Goal: Task Accomplishment & Management: Complete application form

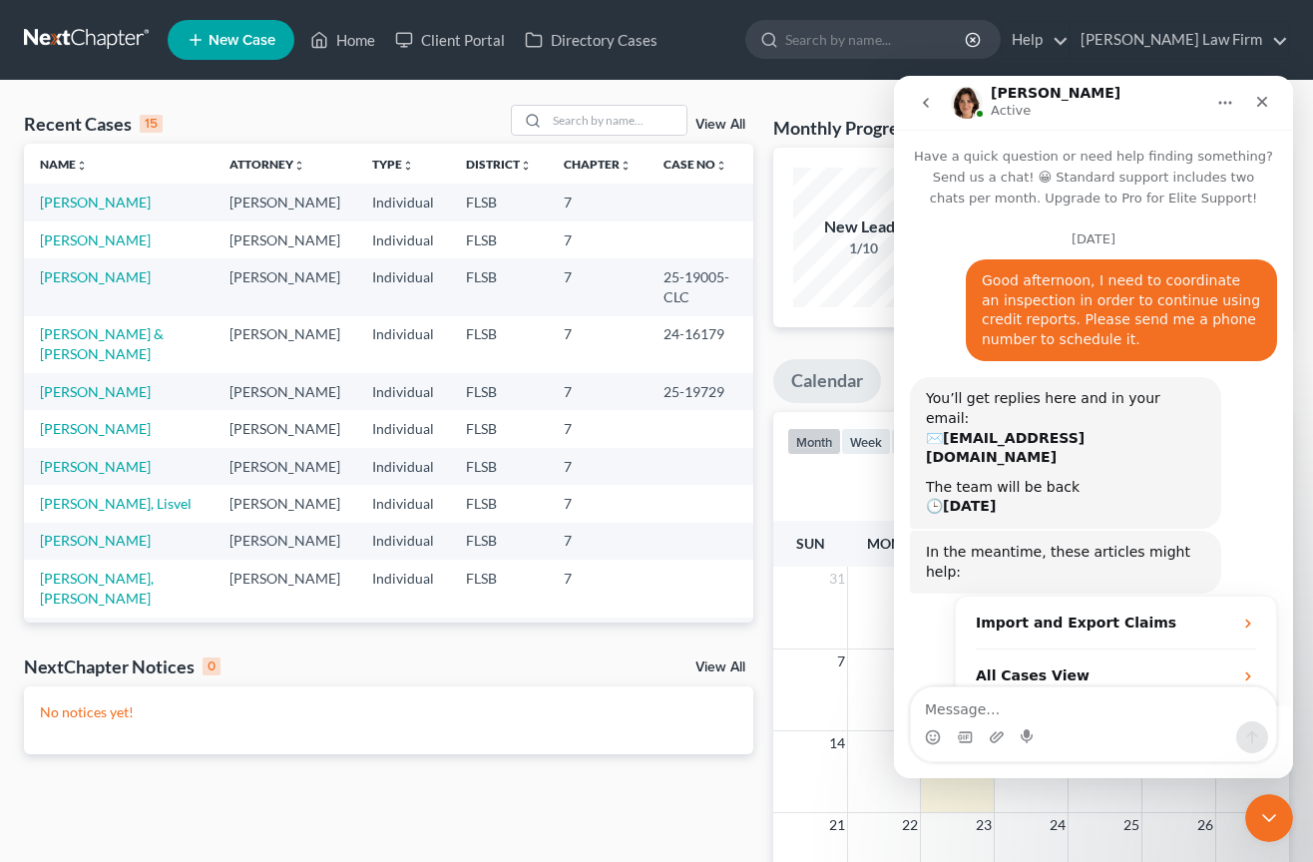
scroll to position [2777, 0]
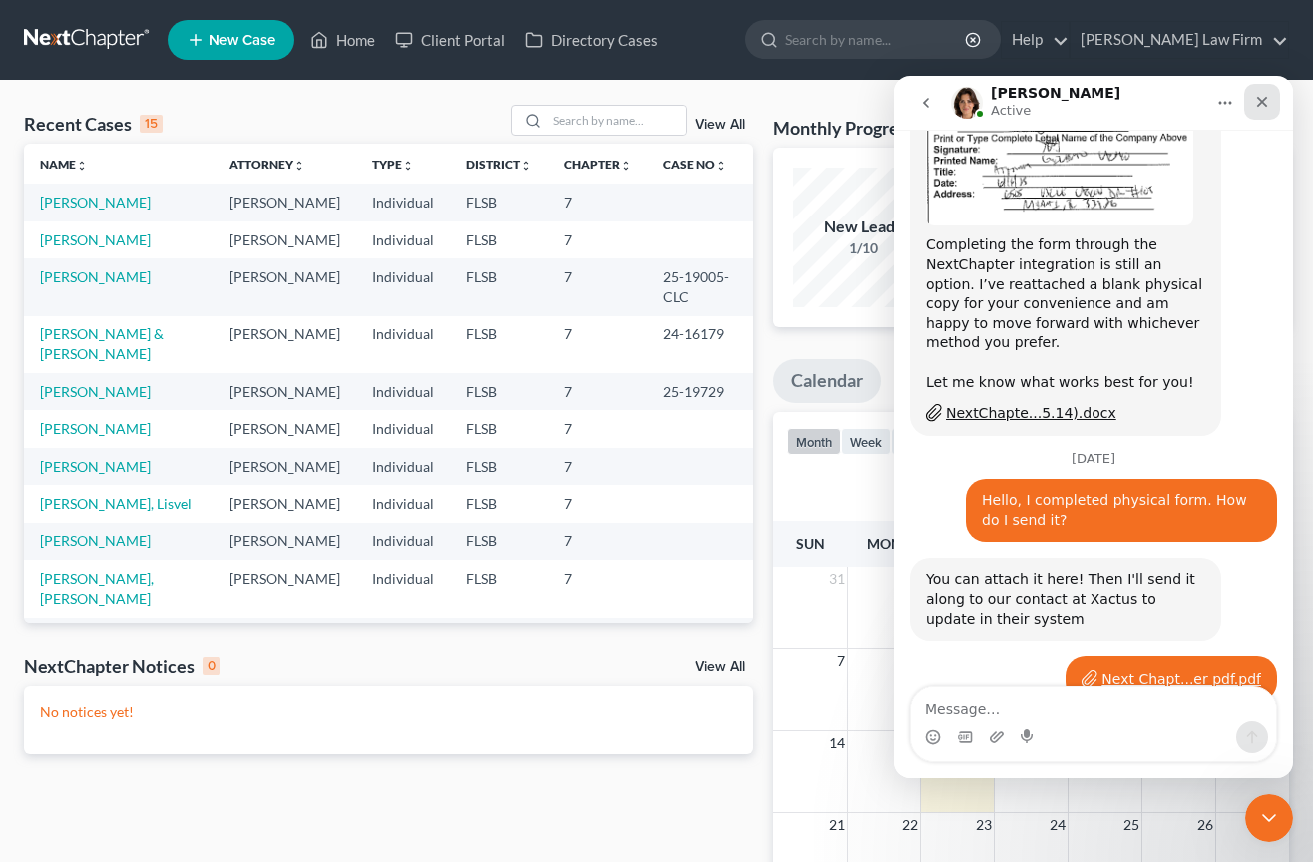
click at [1268, 100] on icon "Close" at bounding box center [1263, 102] width 16 height 16
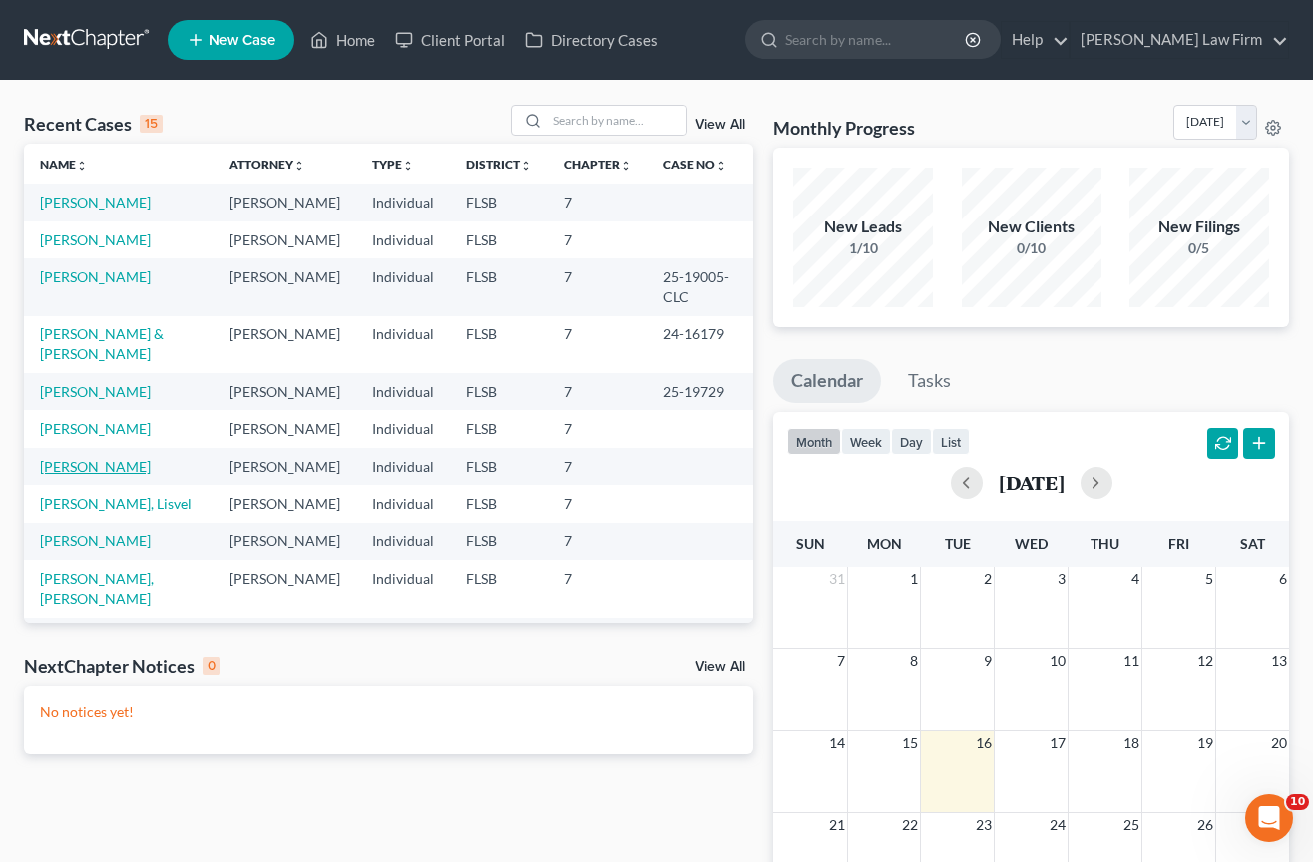
click at [90, 475] on link "[PERSON_NAME]" at bounding box center [95, 466] width 111 height 17
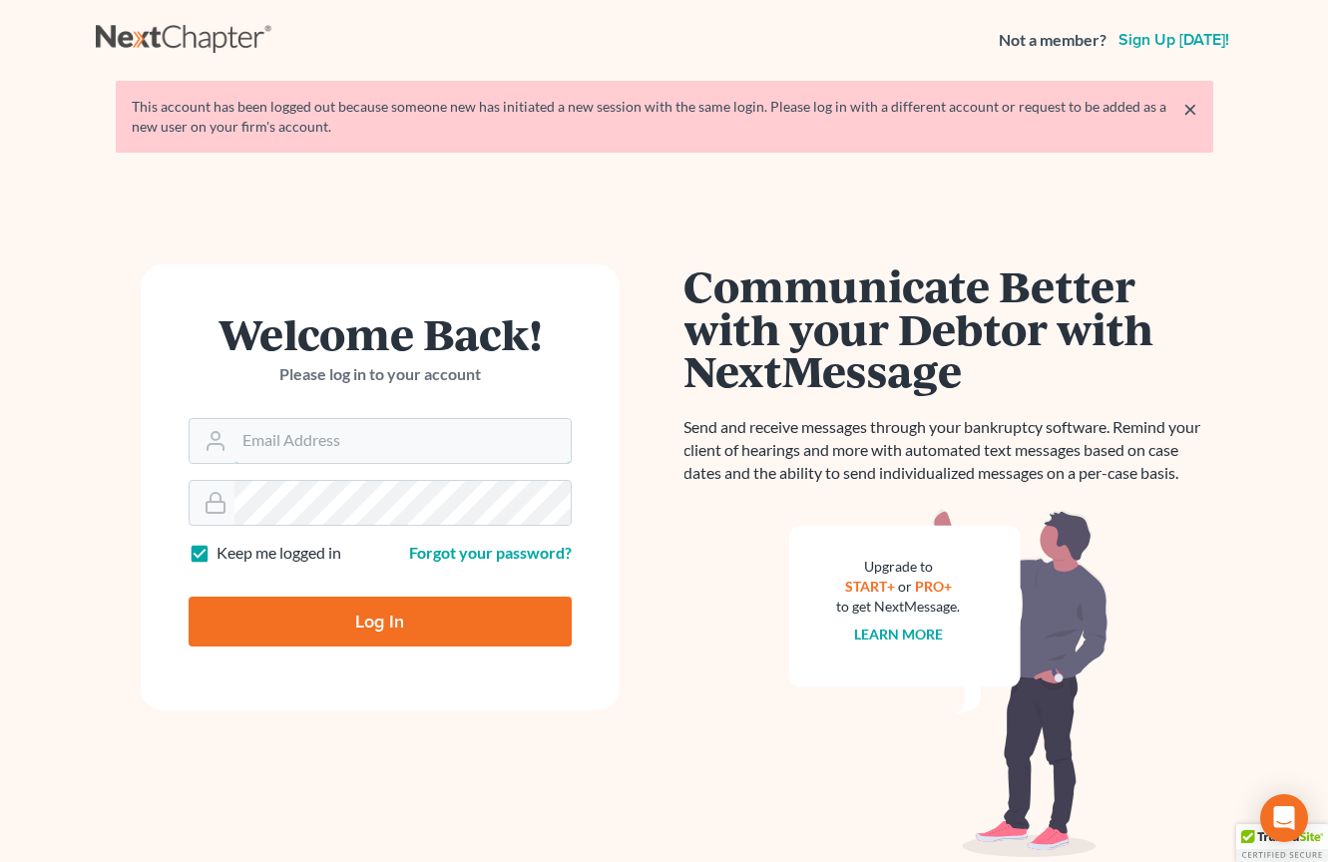
type input "[EMAIL_ADDRESS][DOMAIN_NAME]"
click at [259, 627] on input "Log In" at bounding box center [380, 622] width 383 height 50
type input "Thinking..."
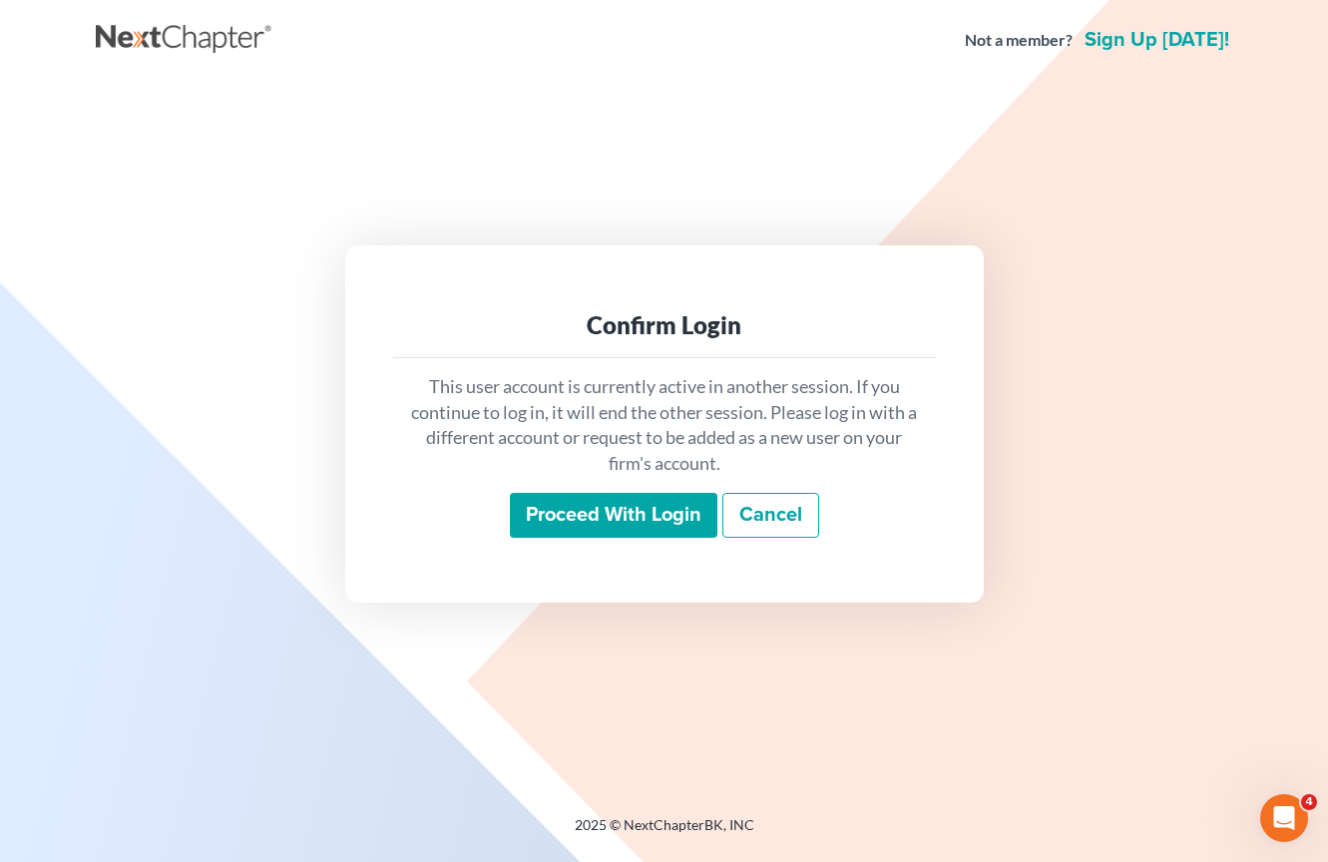
click at [547, 499] on input "Proceed with login" at bounding box center [614, 516] width 208 height 46
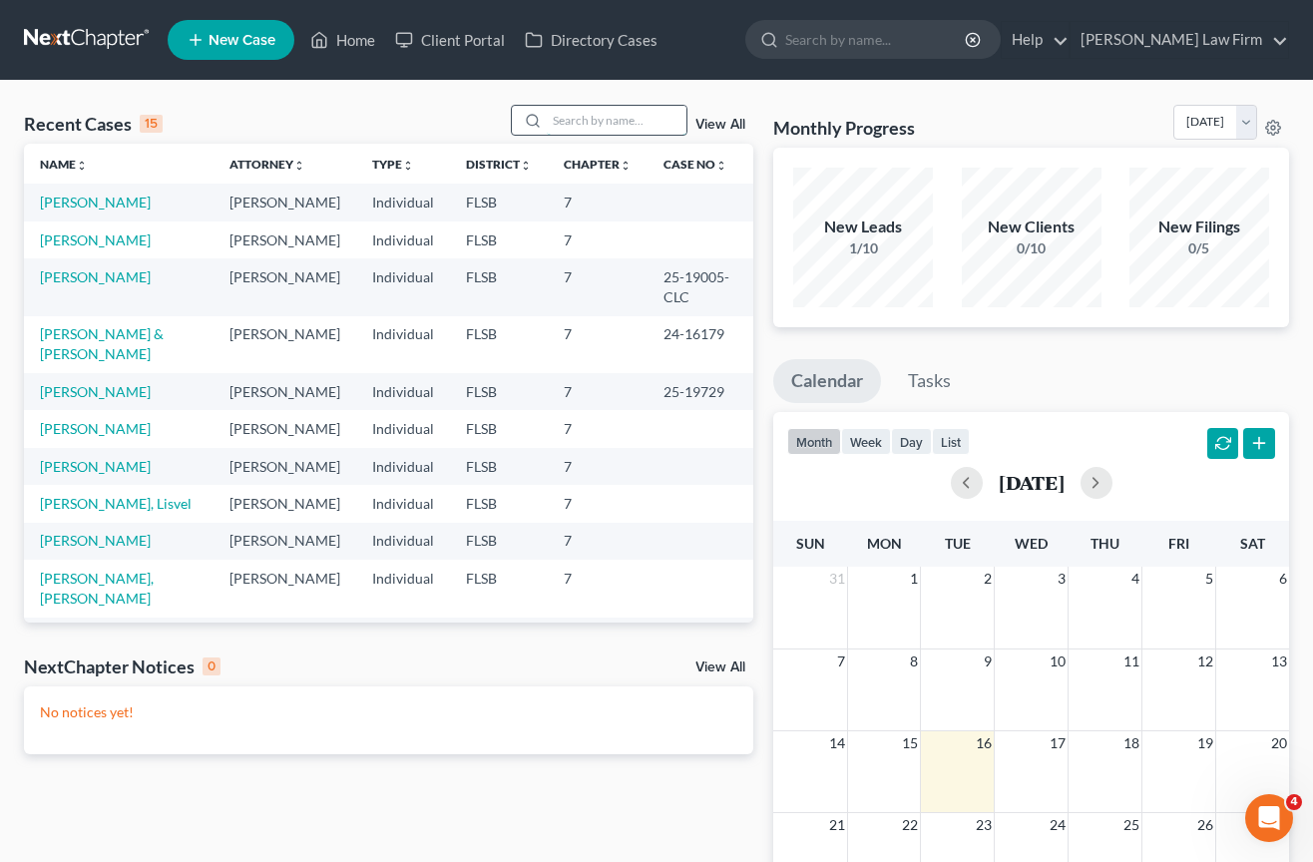
click at [613, 120] on input "search" at bounding box center [617, 120] width 140 height 29
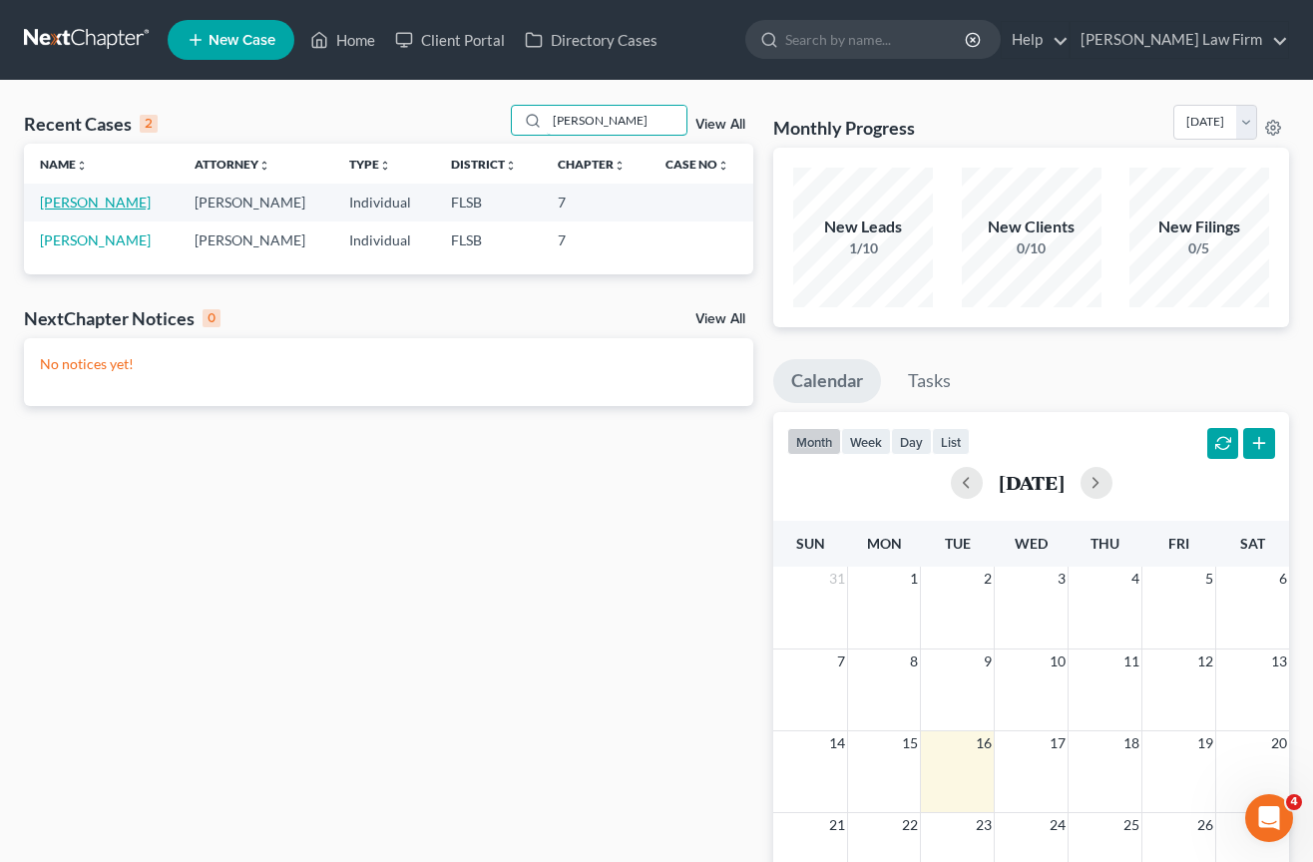
type input "[PERSON_NAME]"
click at [95, 201] on link "Derr, Angela" at bounding box center [95, 202] width 111 height 17
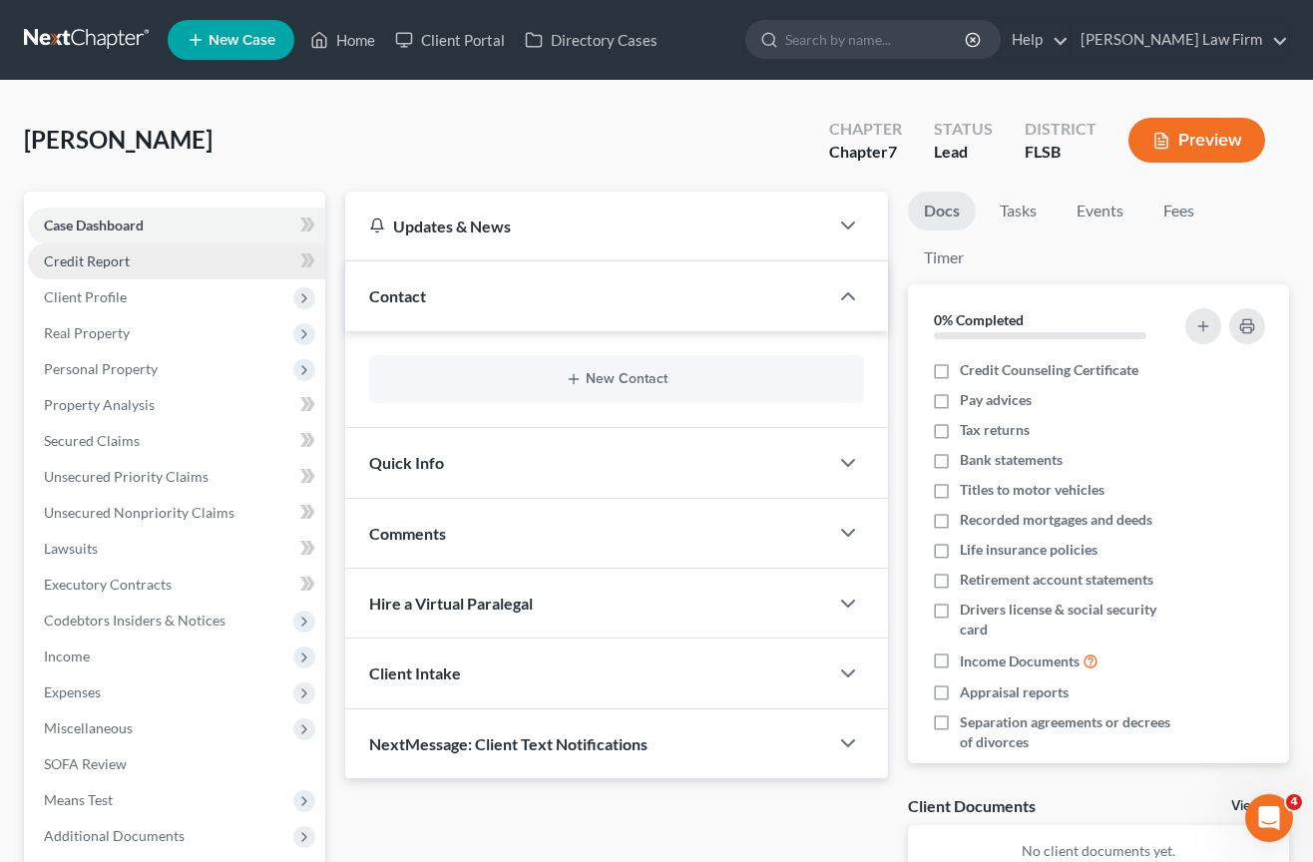
click at [194, 269] on link "Credit Report" at bounding box center [176, 262] width 297 height 36
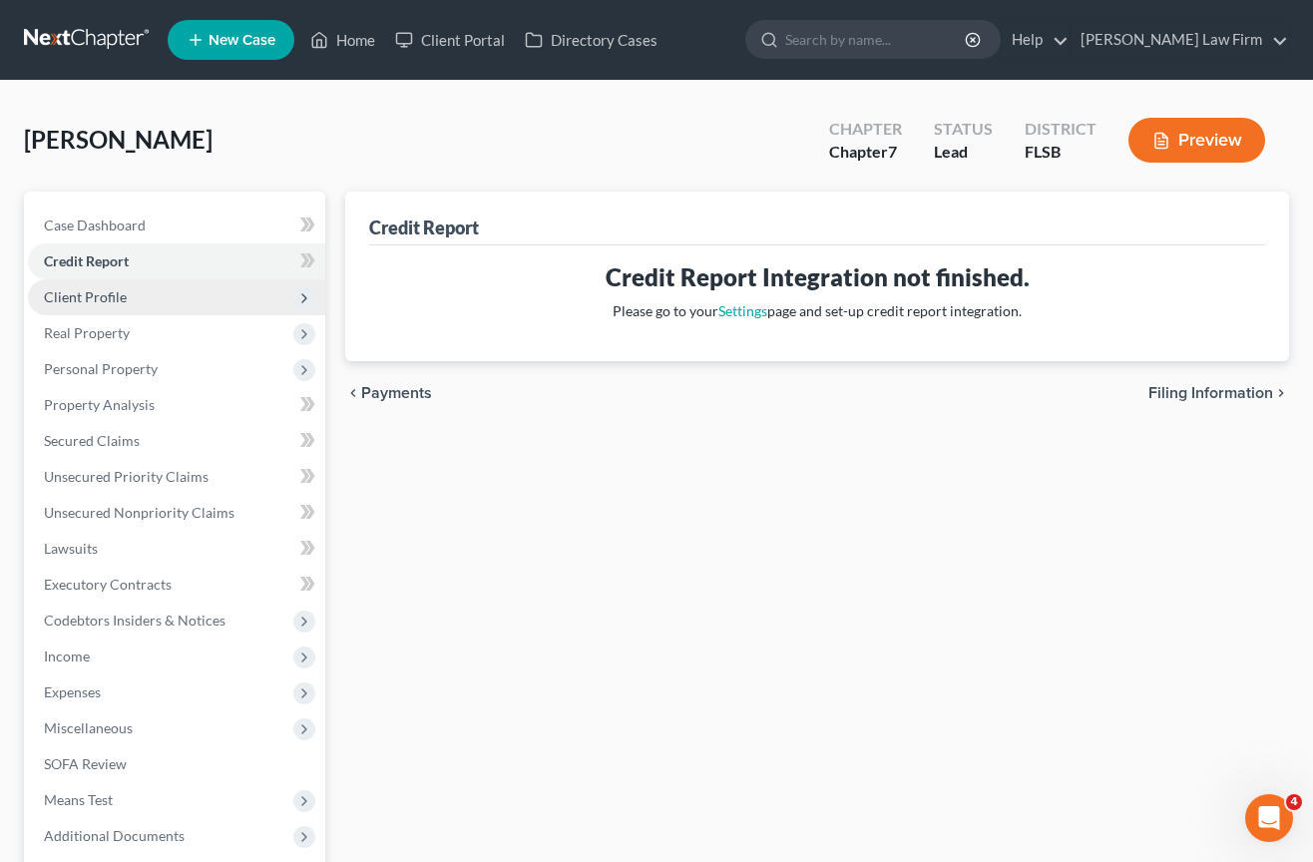
click at [170, 304] on span "Client Profile" at bounding box center [176, 297] width 297 height 36
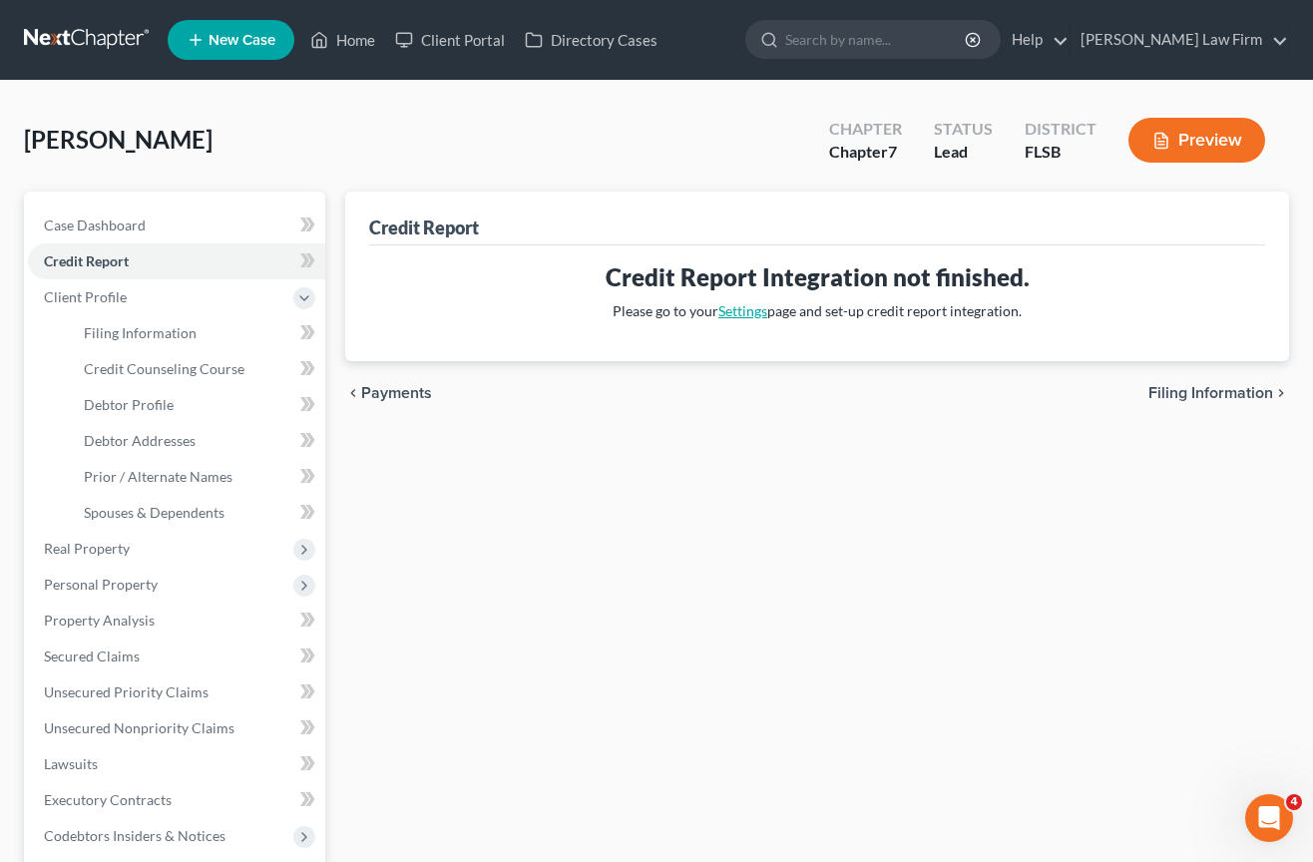
click at [739, 311] on link "Settings" at bounding box center [743, 310] width 49 height 17
select select "0"
select select "9"
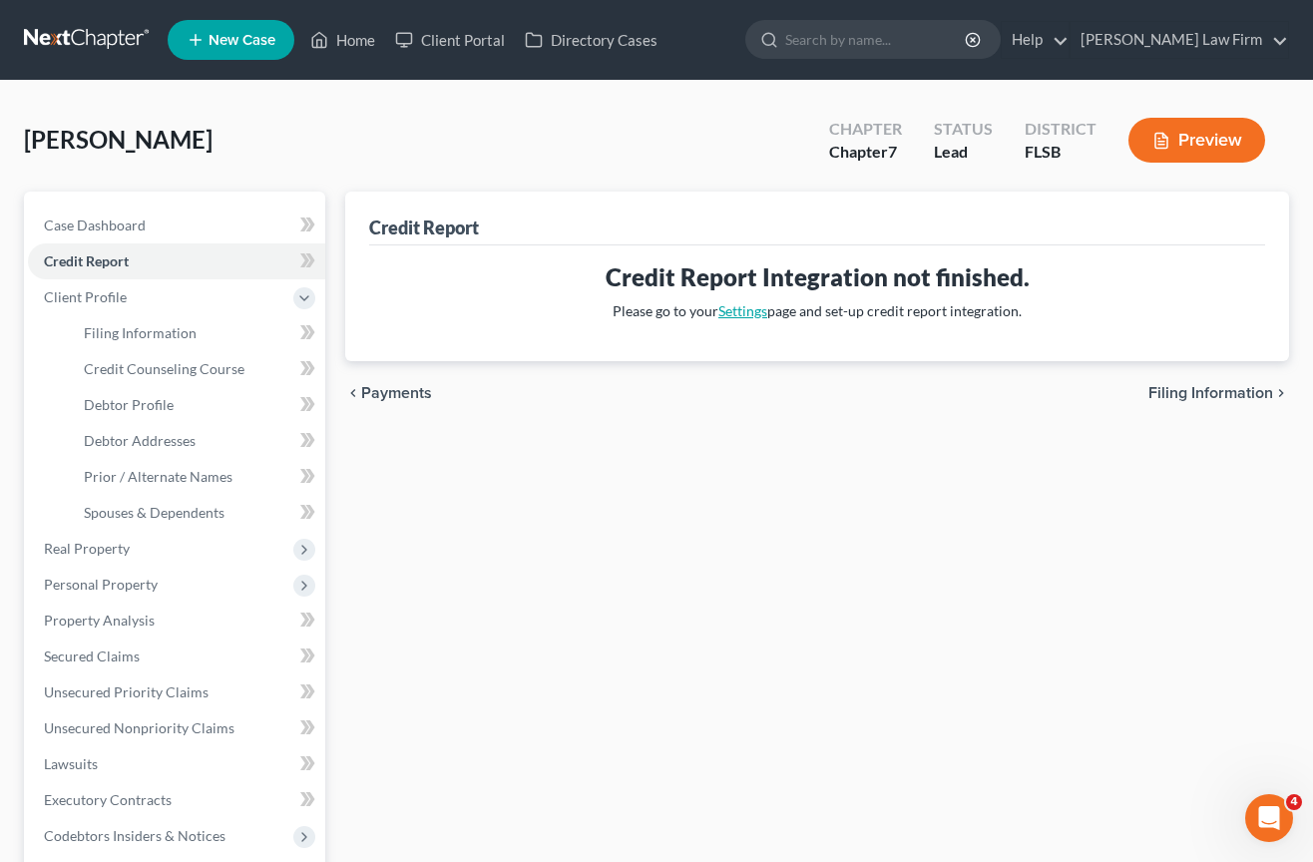
select select "9"
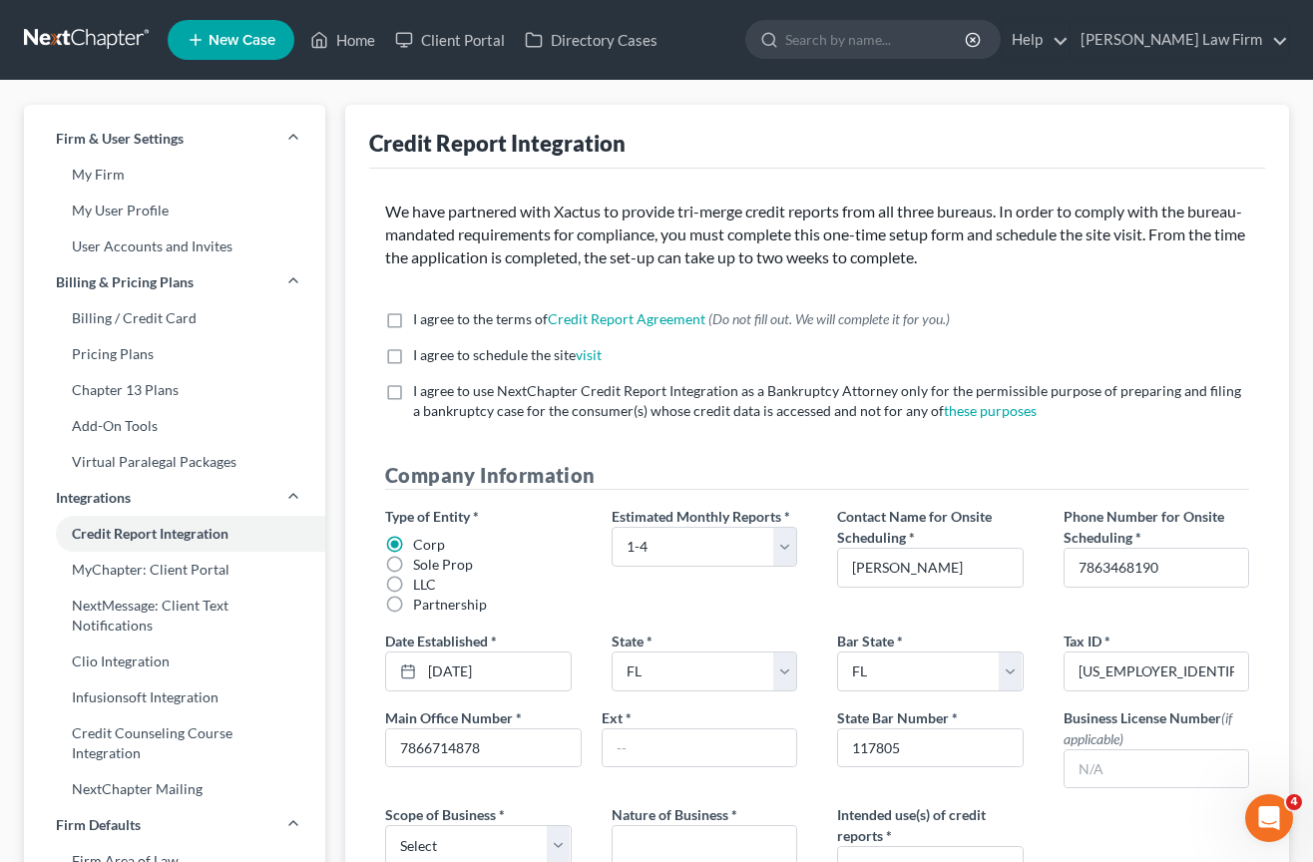
click at [413, 320] on label "I agree to the terms of Credit Report Agreement * (Do not fill out. We will com…" at bounding box center [681, 319] width 537 height 20
click at [421, 320] on input "I agree to the terms of Credit Report Agreement * (Do not fill out. We will com…" at bounding box center [427, 315] width 13 height 13
checkbox input "true"
click at [413, 359] on label "I agree to schedule the site visit *" at bounding box center [507, 355] width 189 height 20
click at [421, 358] on input "I agree to schedule the site visit *" at bounding box center [427, 351] width 13 height 13
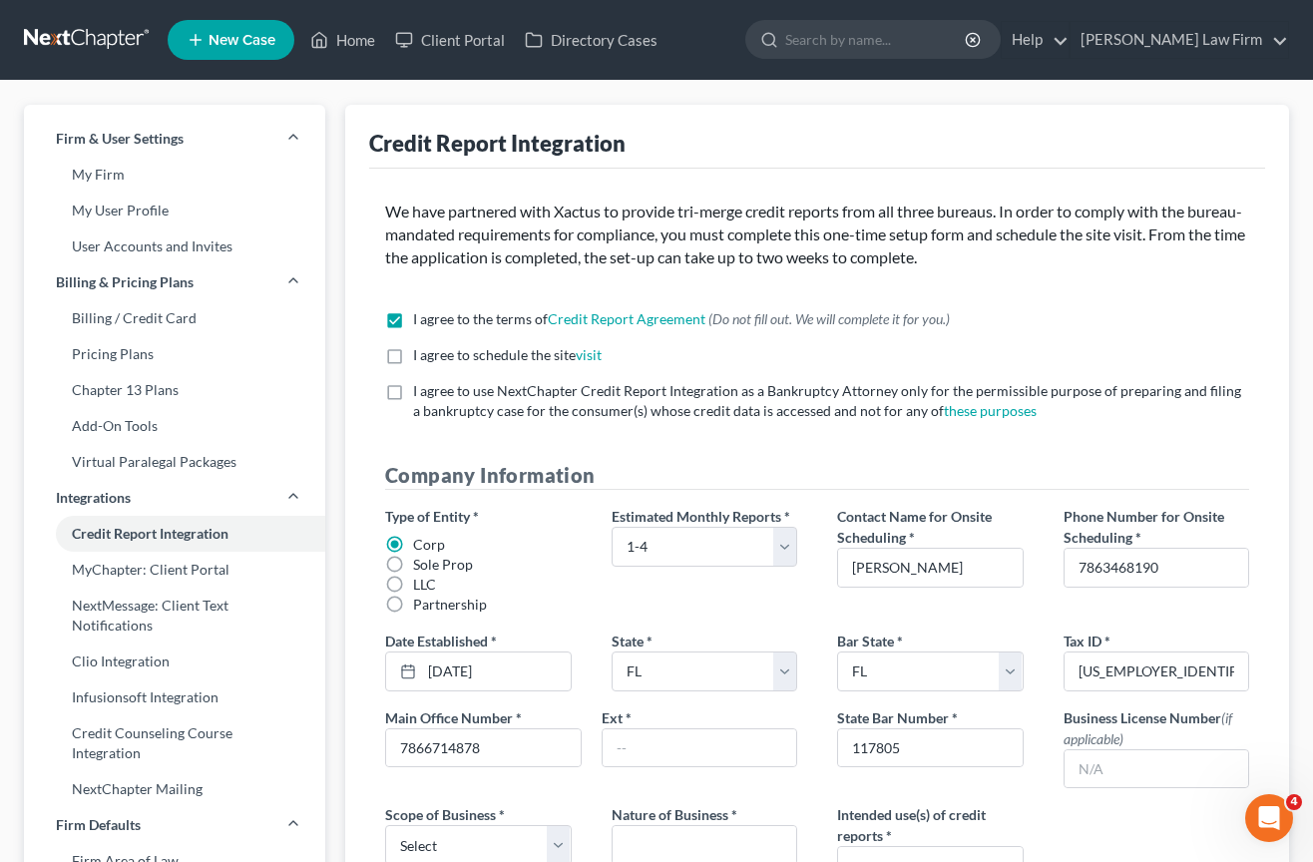
checkbox input "true"
click at [413, 395] on label "I agree to use NextChapter Credit Report Integration as a Bankruptcy Attorney o…" at bounding box center [831, 401] width 836 height 40
click at [421, 394] on input "I agree to use NextChapter Credit Report Integration as a Bankruptcy Attorney o…" at bounding box center [427, 387] width 13 height 13
checkbox input "true"
click at [351, 38] on link "Home" at bounding box center [342, 40] width 85 height 36
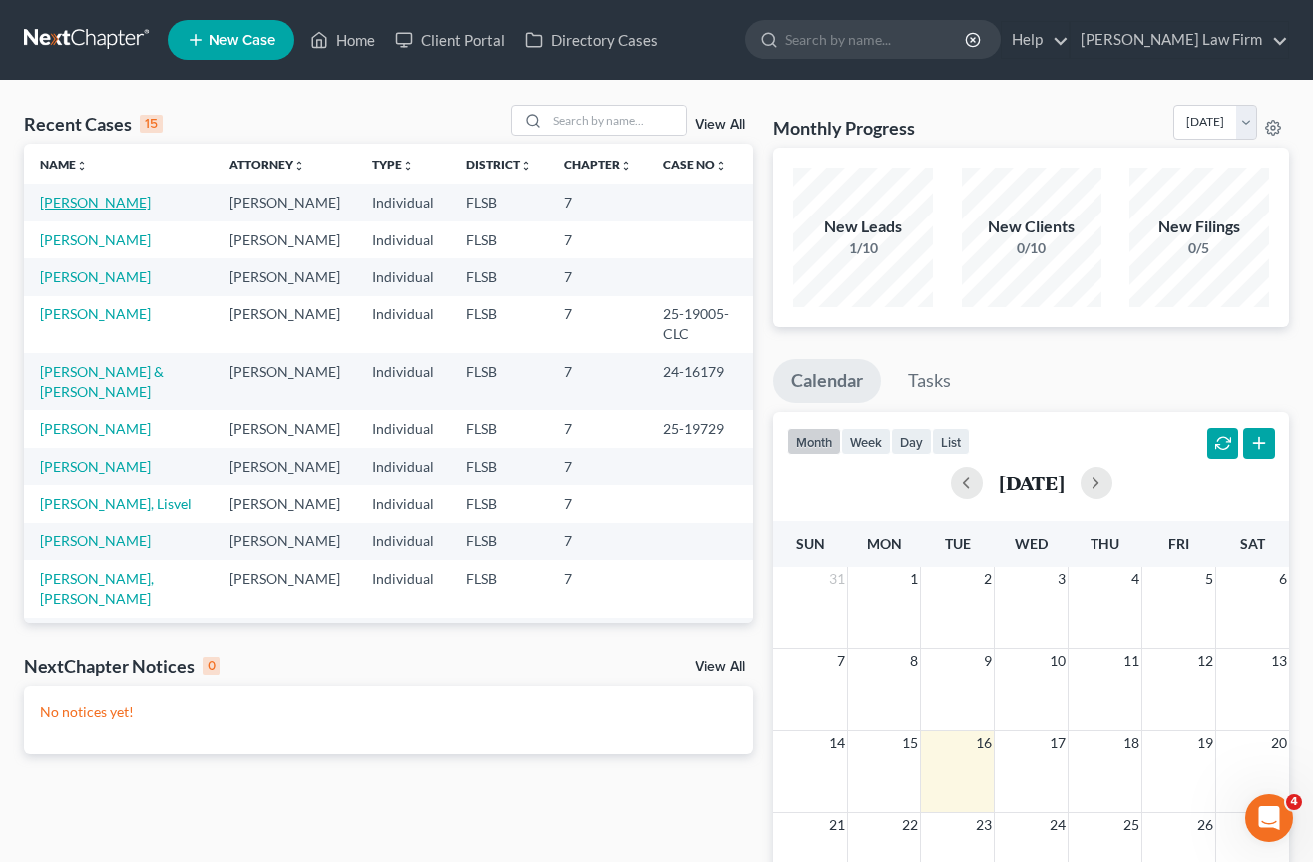
click at [105, 203] on link "Derr, Angela" at bounding box center [95, 202] width 111 height 17
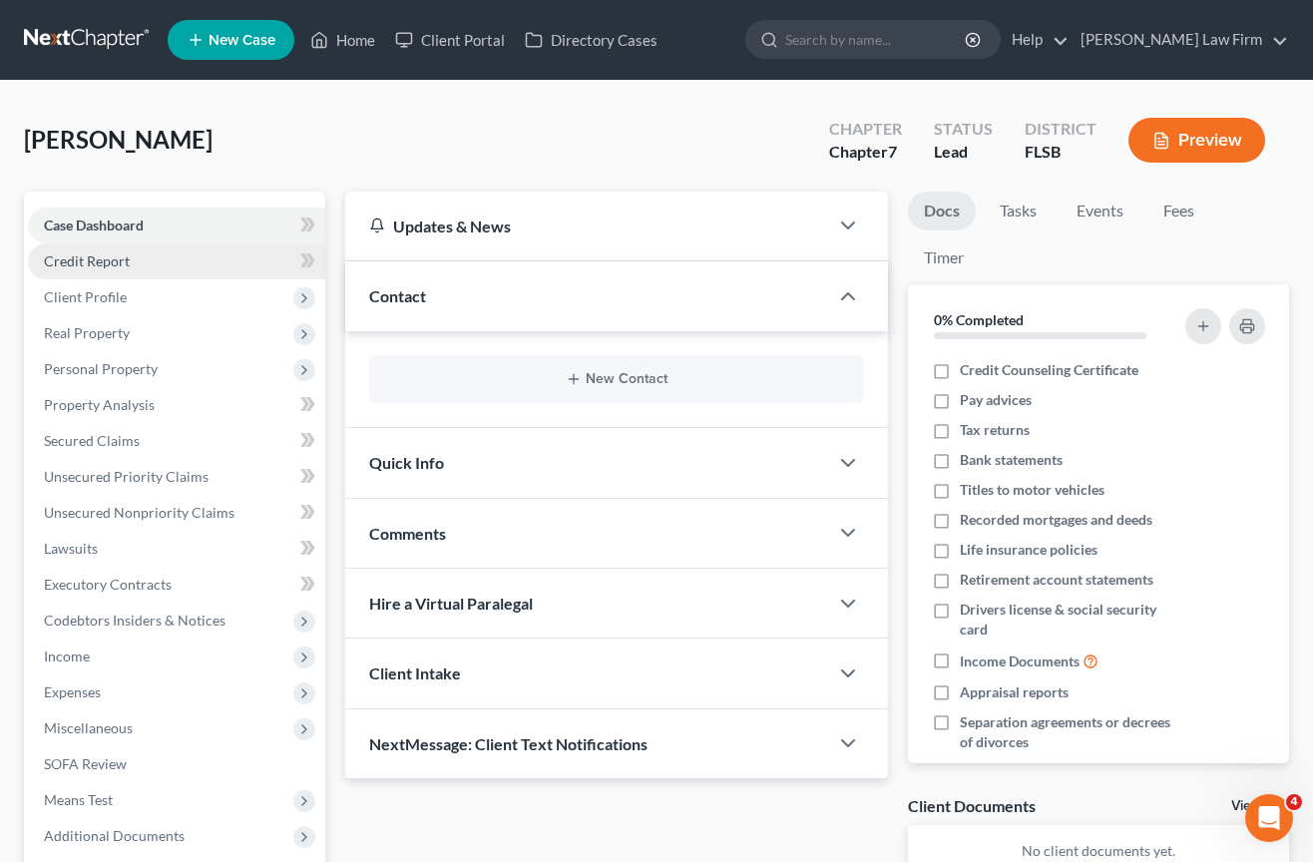
click at [170, 274] on link "Credit Report" at bounding box center [176, 262] width 297 height 36
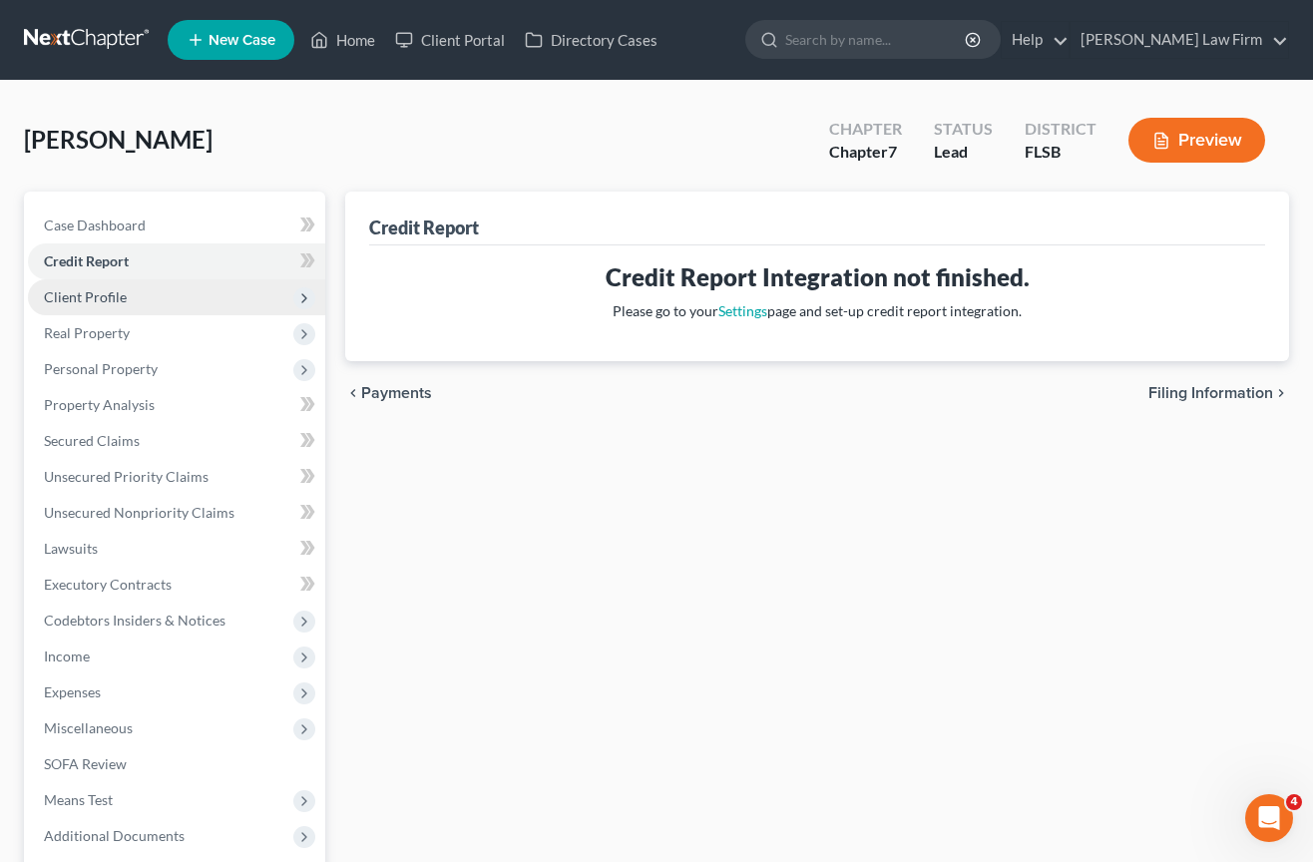
click at [154, 290] on span "Client Profile" at bounding box center [176, 297] width 297 height 36
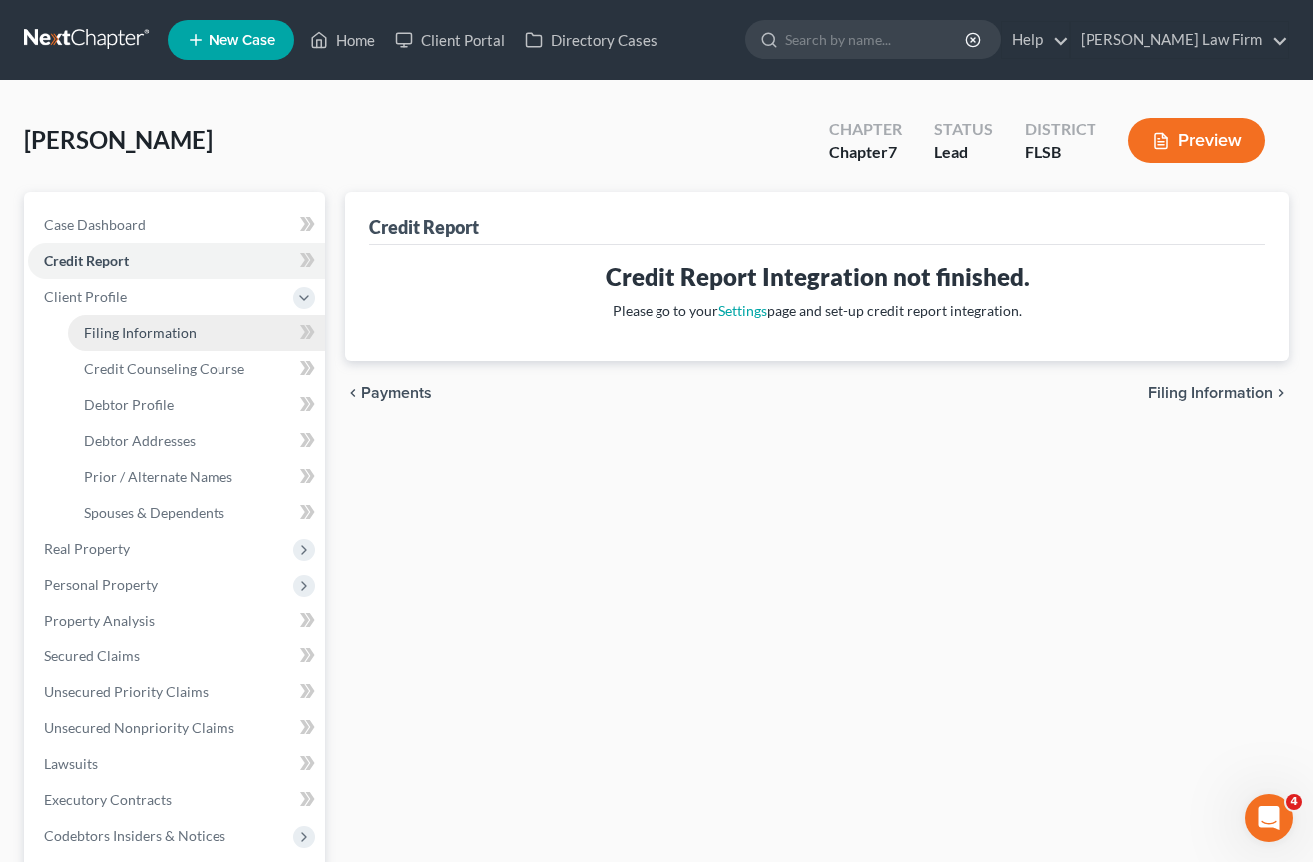
click at [135, 324] on span "Filing Information" at bounding box center [140, 332] width 113 height 17
select select "1"
select select "0"
select select "9"
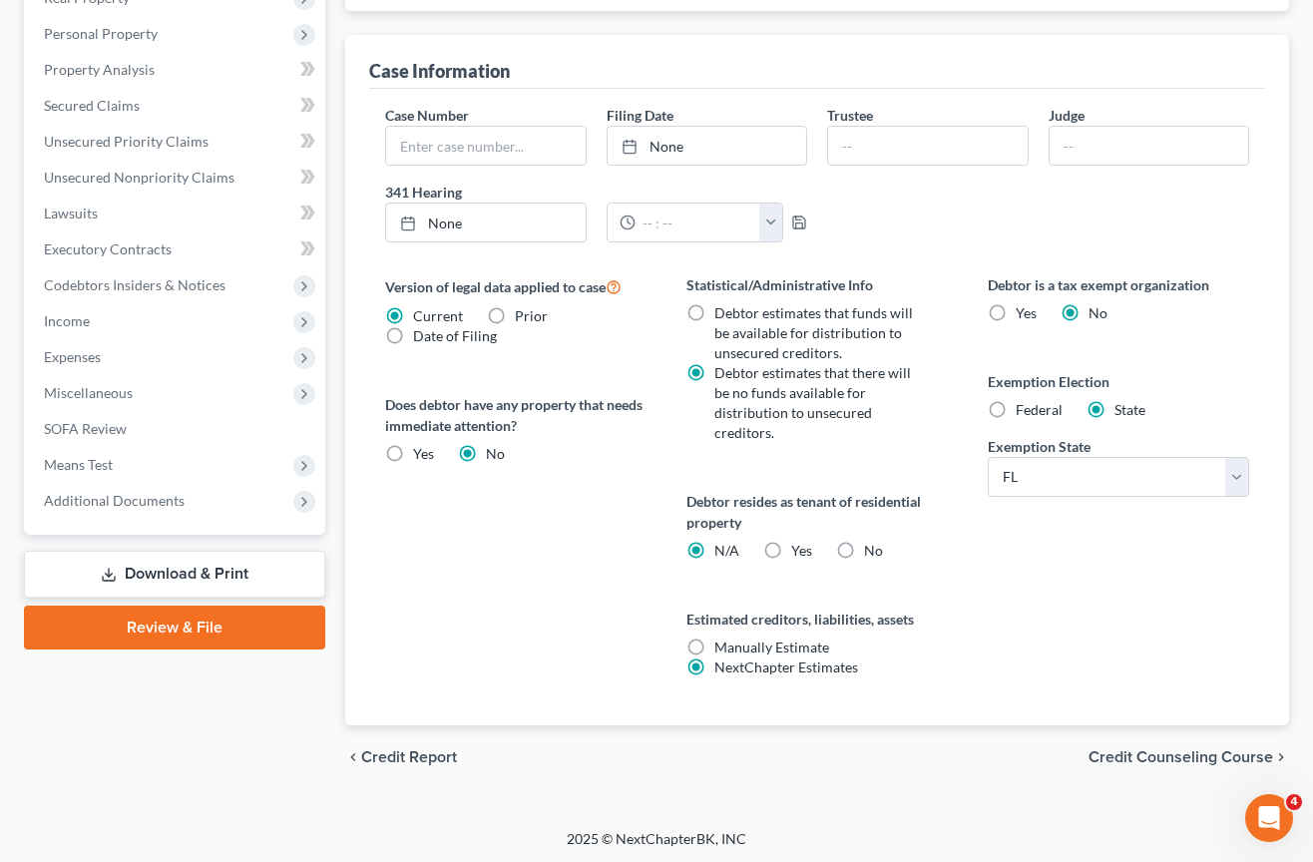
scroll to position [554, 0]
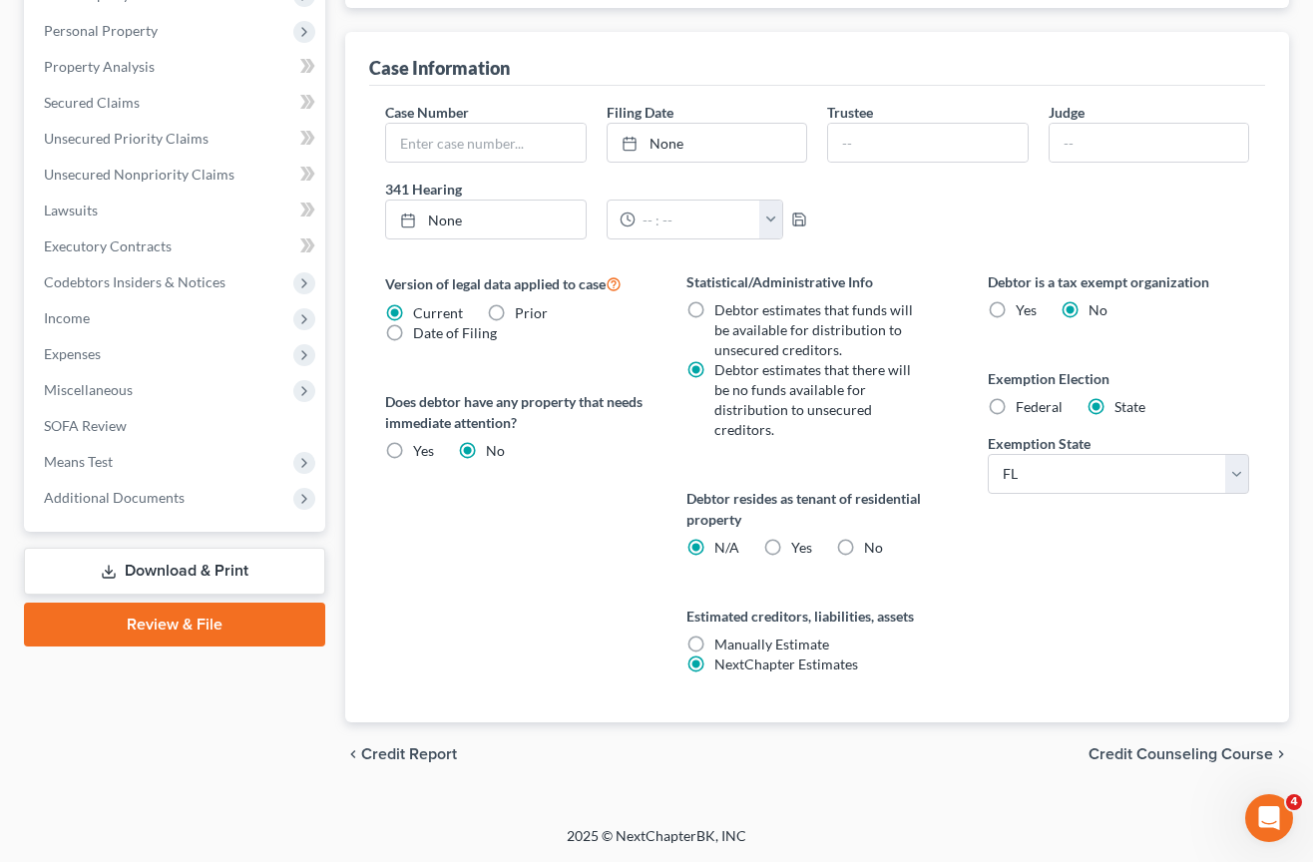
click at [1148, 757] on span "Credit Counseling Course" at bounding box center [1181, 755] width 185 height 16
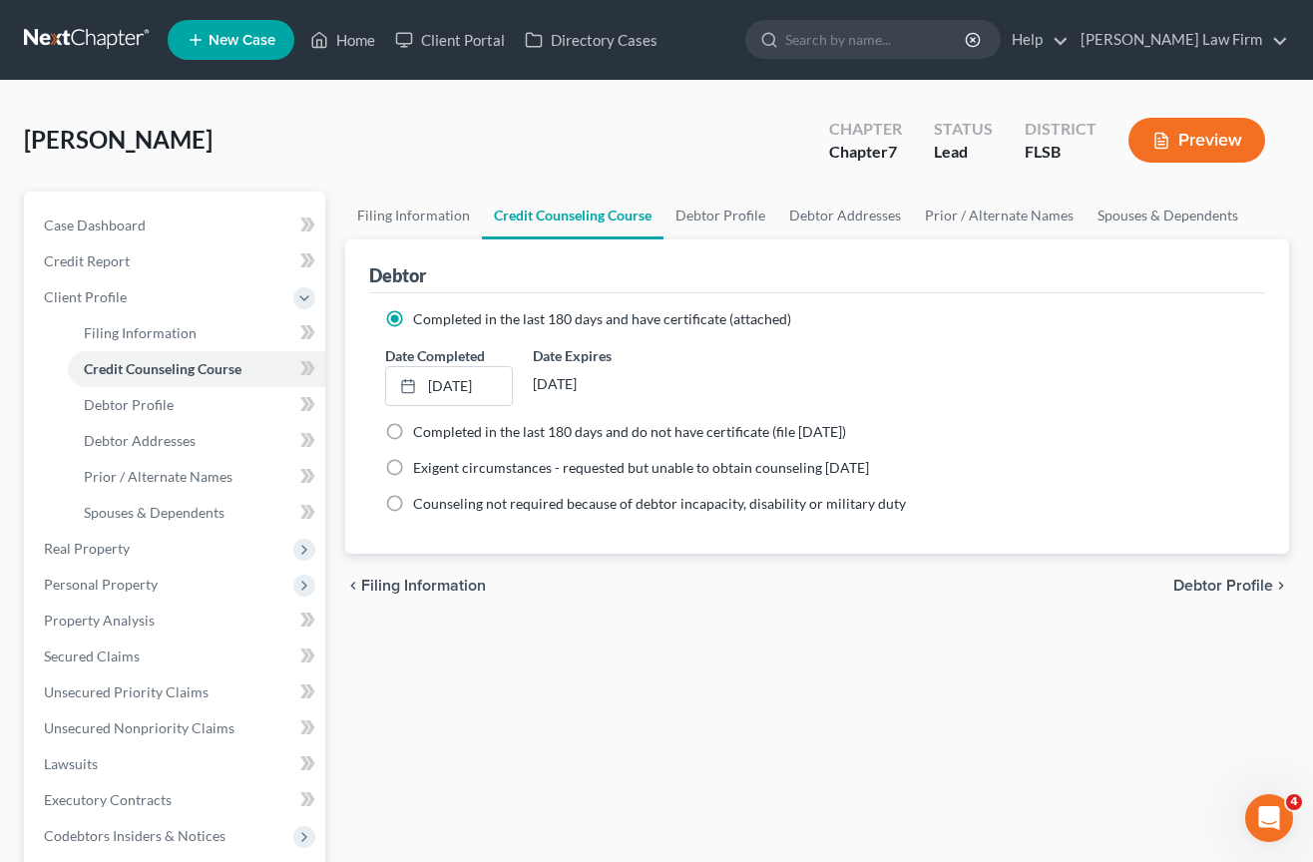
click at [1198, 582] on span "Debtor Profile" at bounding box center [1224, 586] width 100 height 16
select select "0"
select select "1"
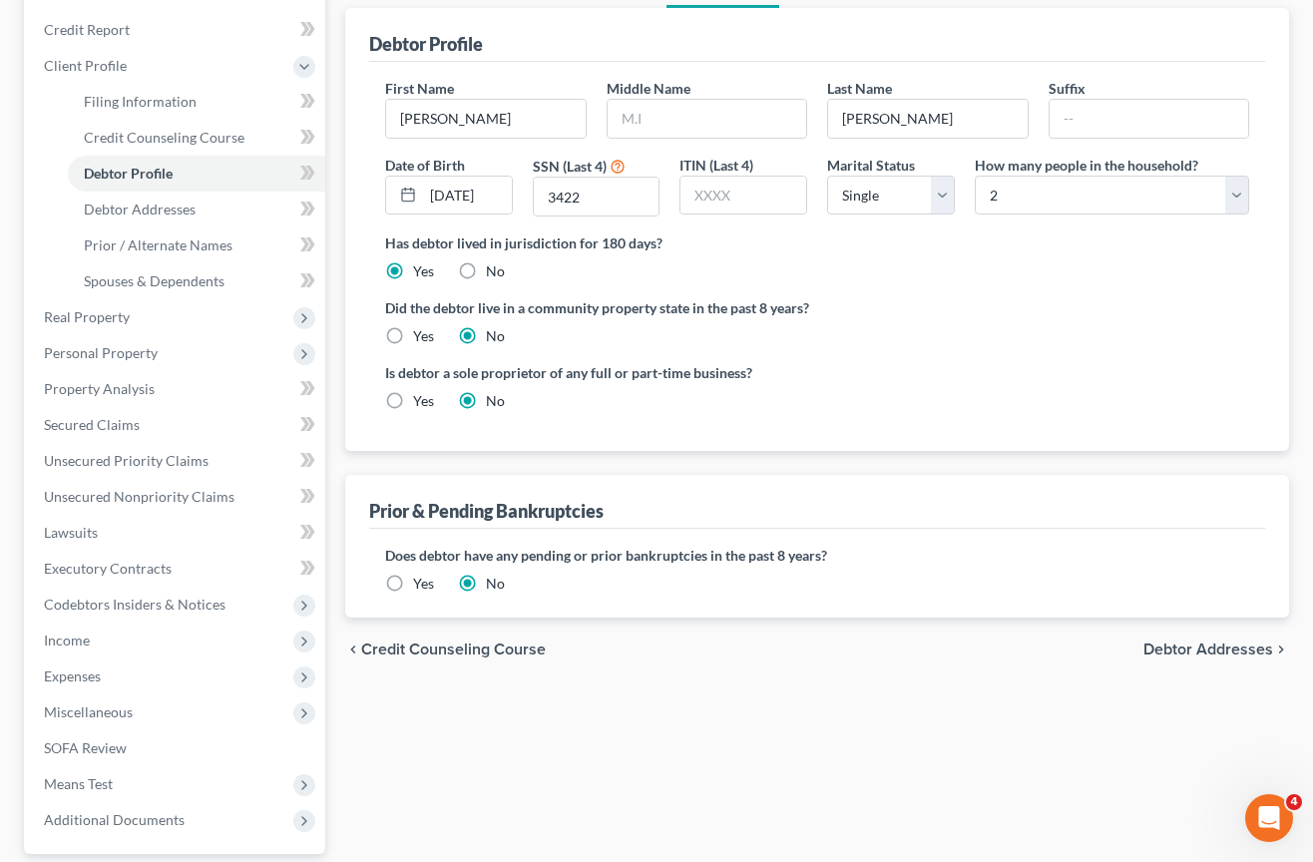
scroll to position [250, 0]
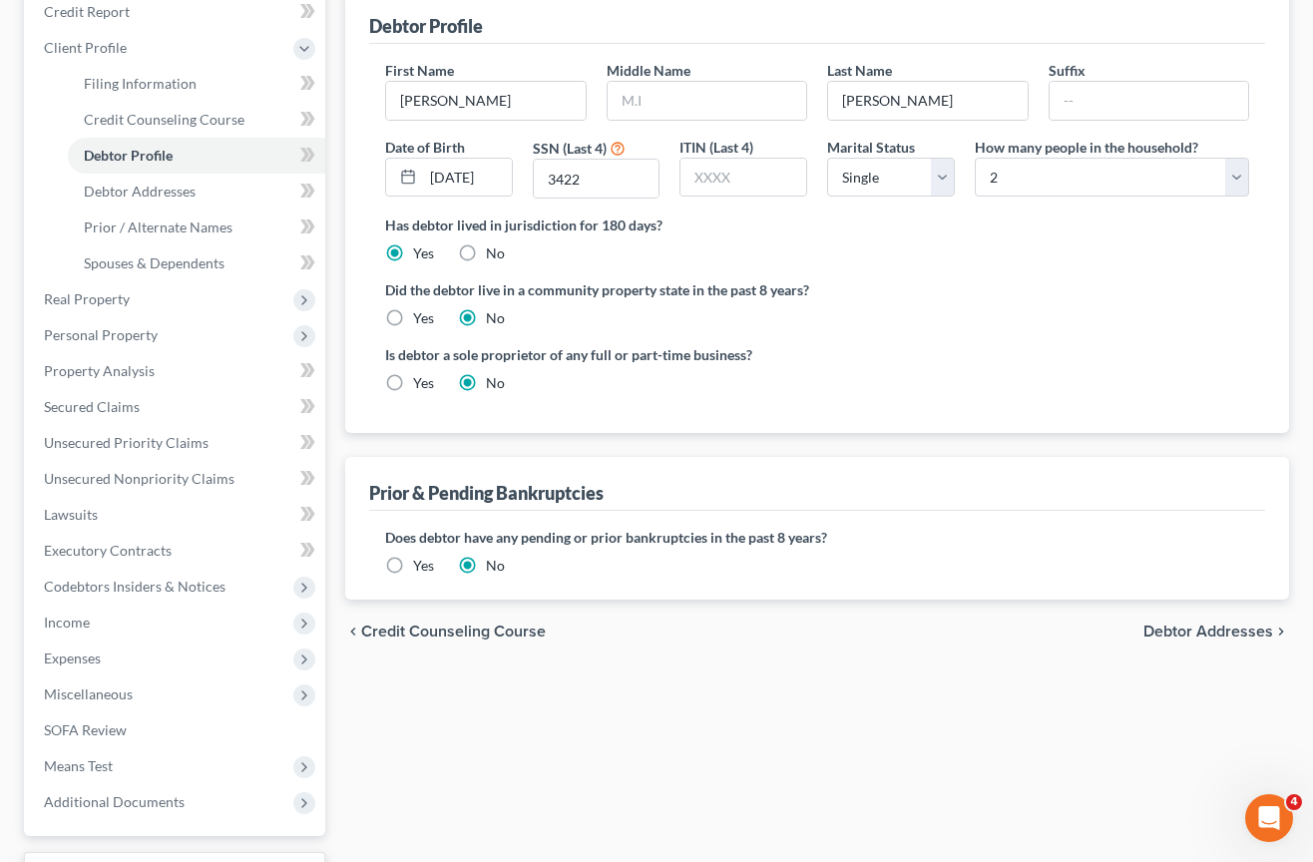
click at [1254, 628] on span "Debtor Addresses" at bounding box center [1209, 632] width 130 height 16
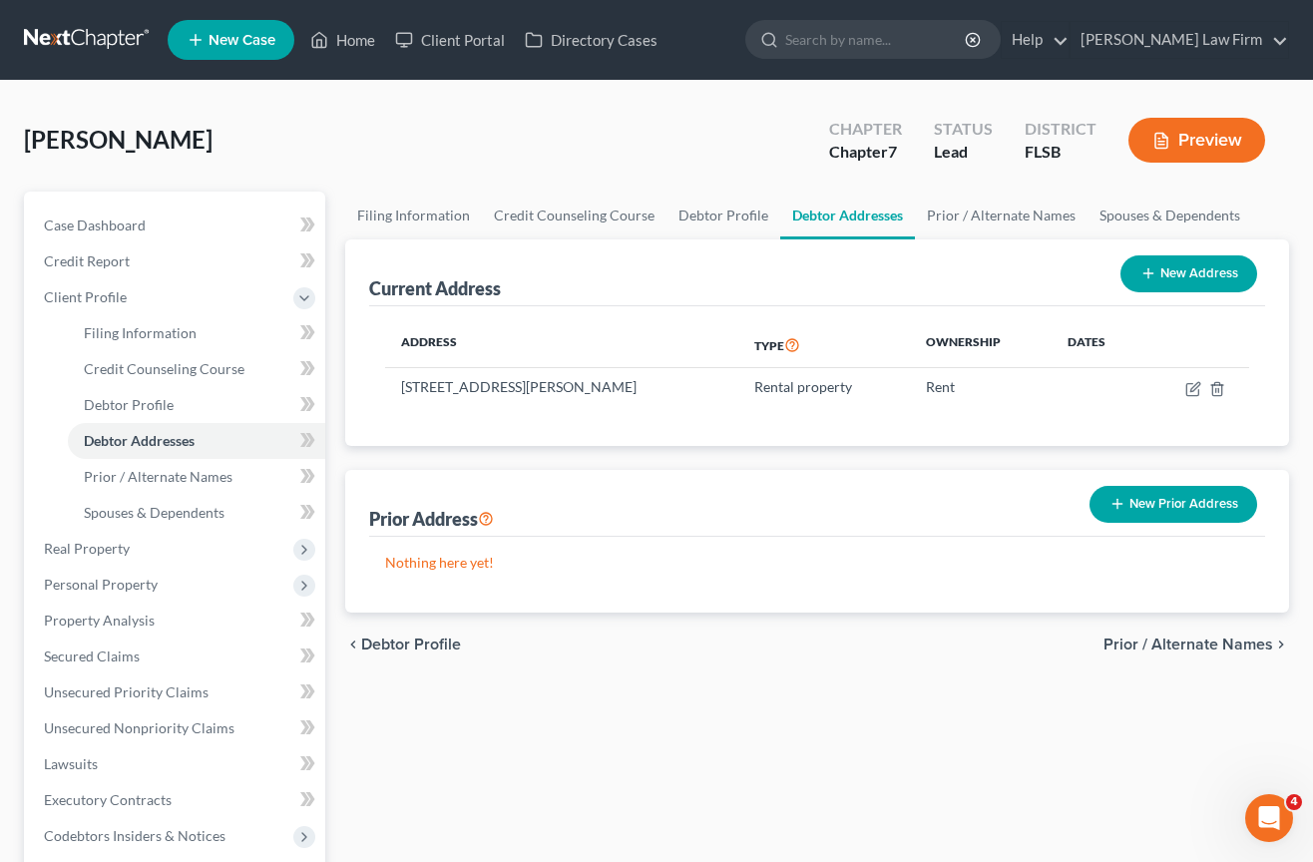
click at [1251, 648] on span "Prior / Alternate Names" at bounding box center [1189, 645] width 170 height 16
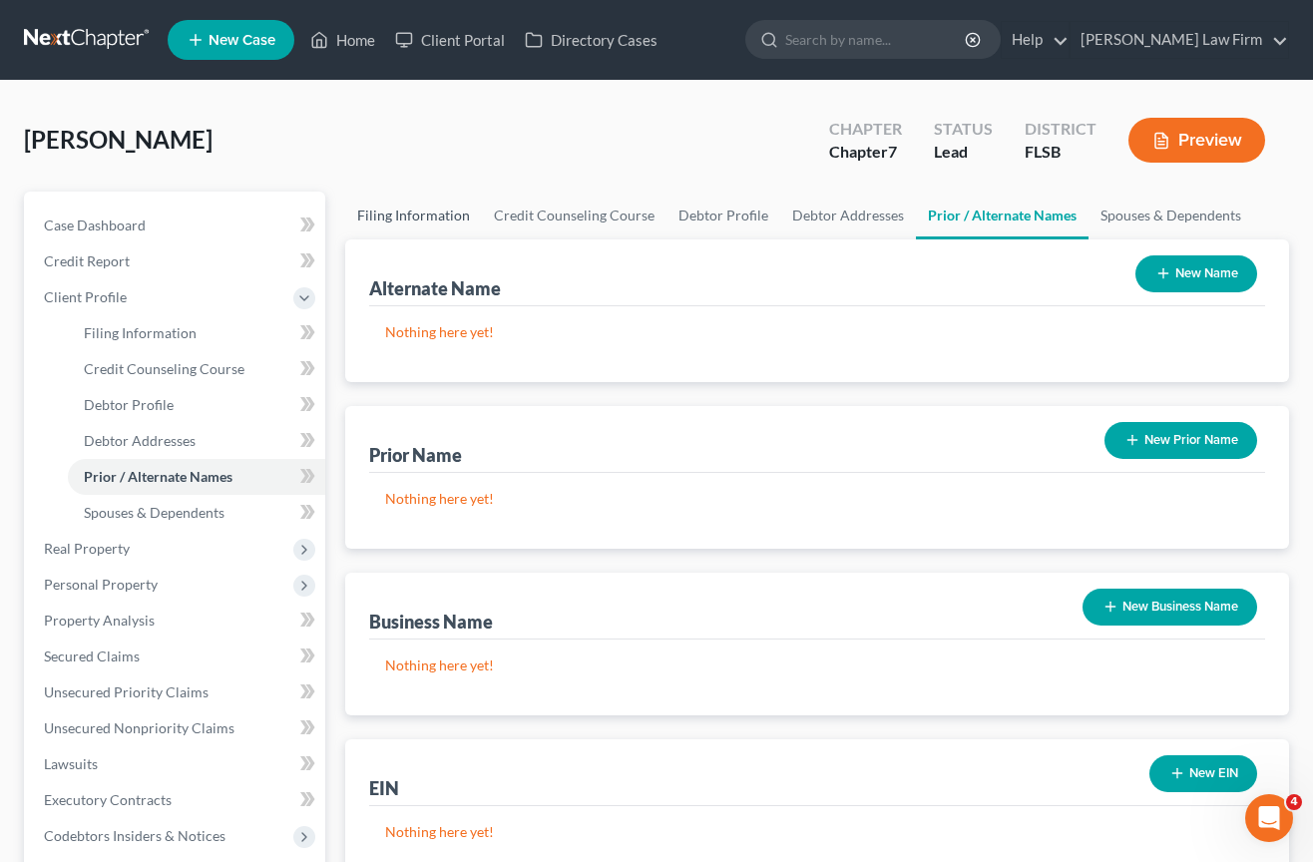
click at [441, 213] on link "Filing Information" at bounding box center [413, 216] width 137 height 48
select select "1"
select select "0"
select select "17"
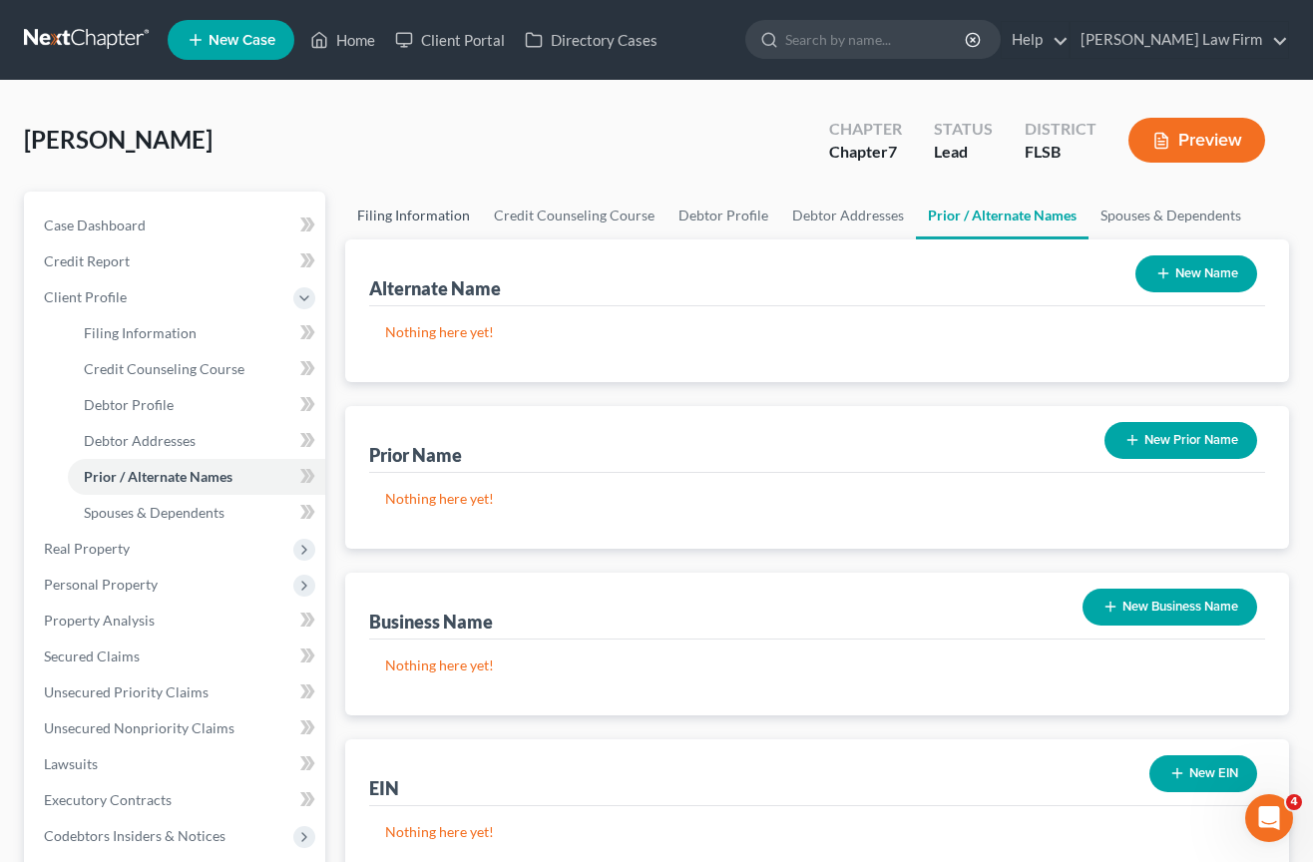
select select "0"
select select "9"
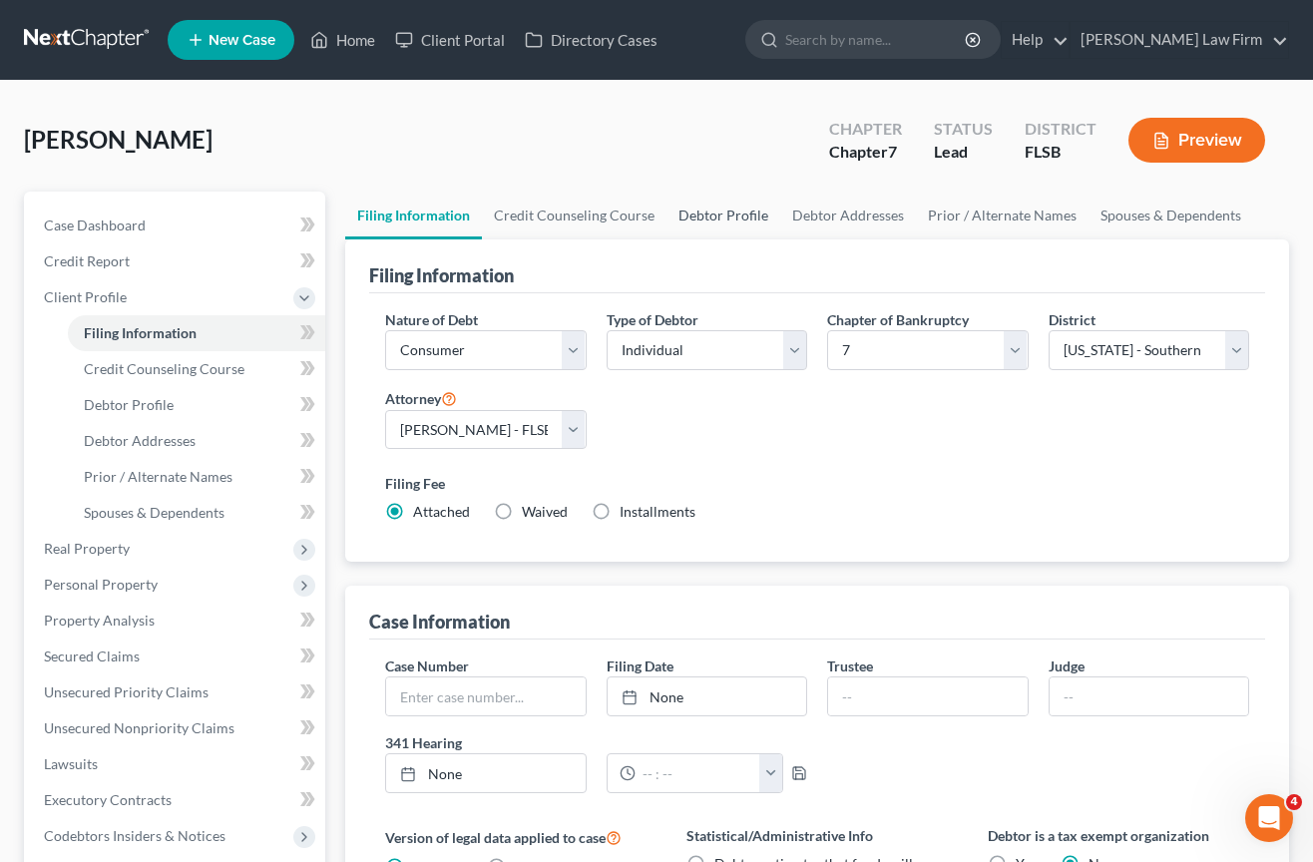
click at [695, 213] on link "Debtor Profile" at bounding box center [724, 216] width 114 height 48
select select "0"
select select "1"
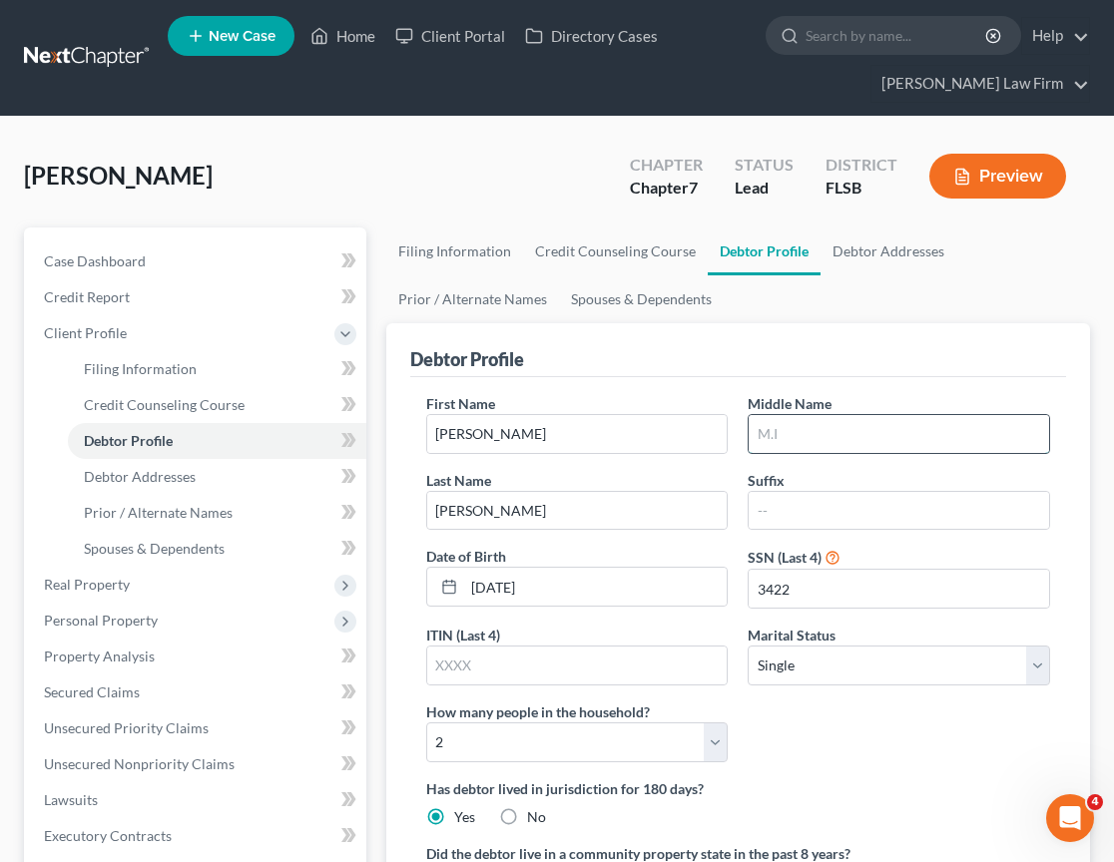
click at [830, 436] on input "text" at bounding box center [899, 434] width 300 height 38
type input "Michelle"
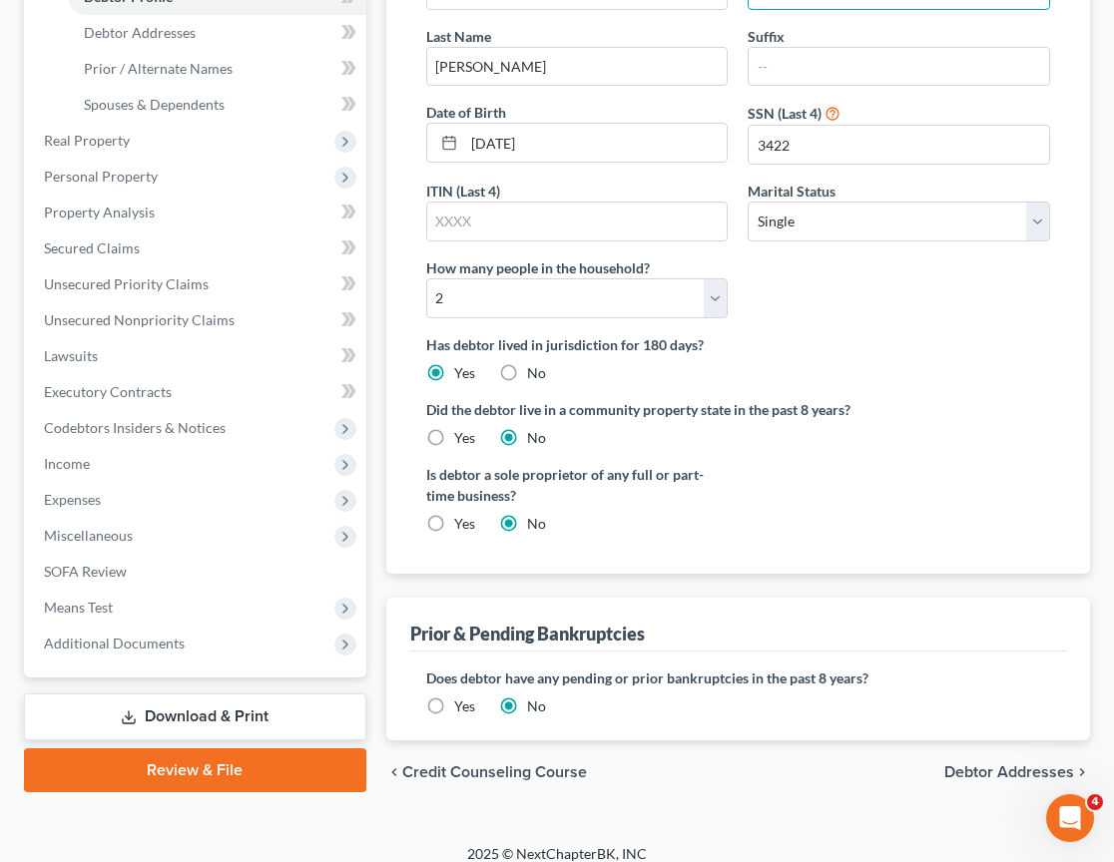
scroll to position [462, 0]
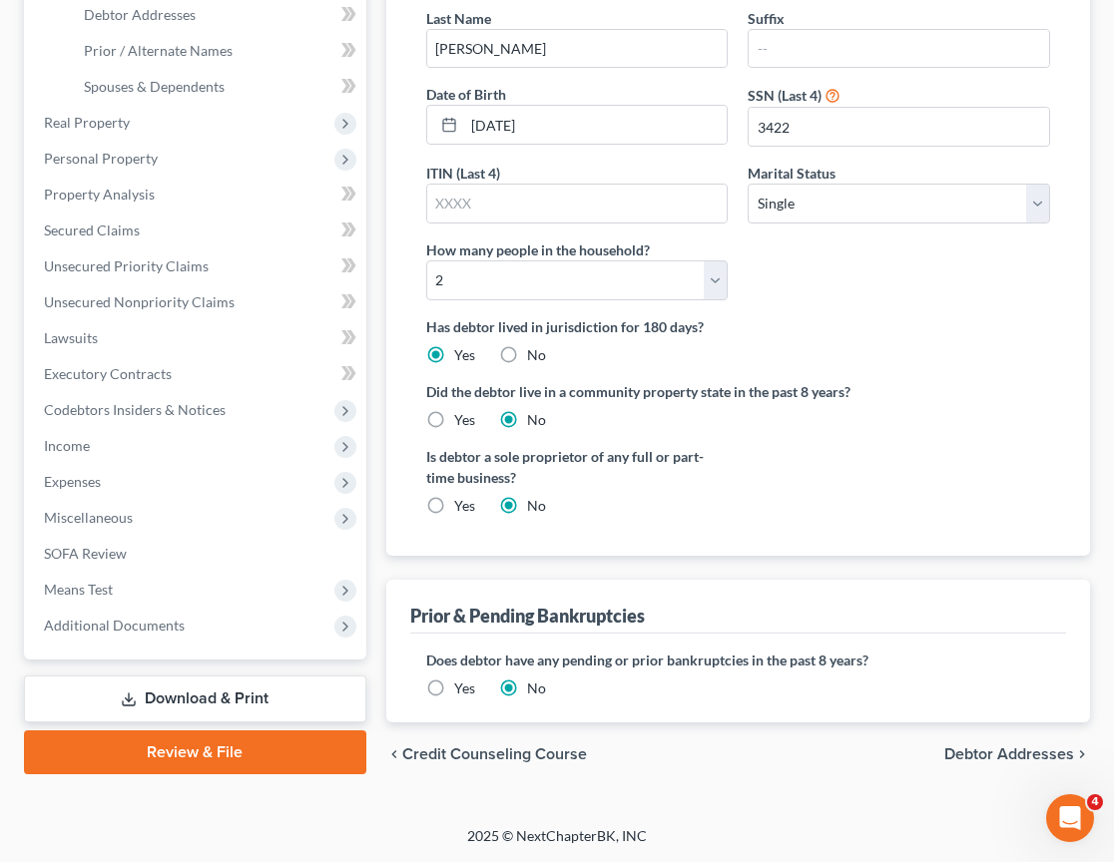
click at [1021, 753] on span "Debtor Addresses" at bounding box center [1009, 755] width 130 height 16
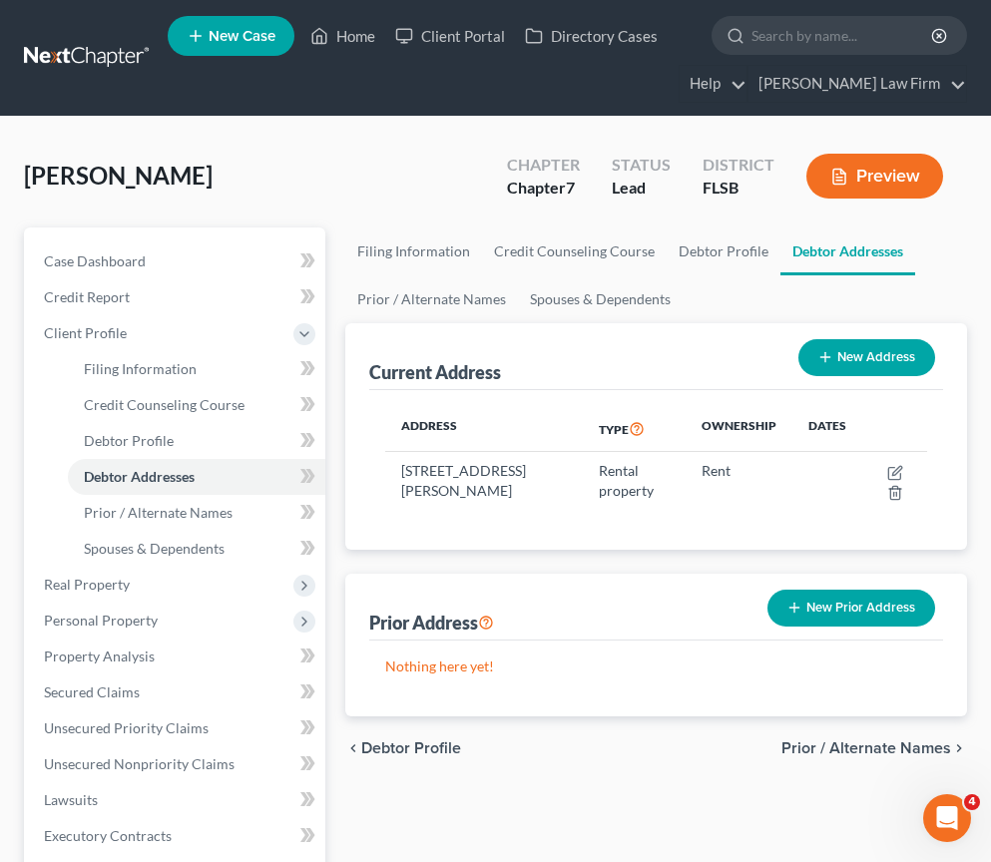
click at [856, 750] on span "Prior / Alternate Names" at bounding box center [866, 749] width 170 height 16
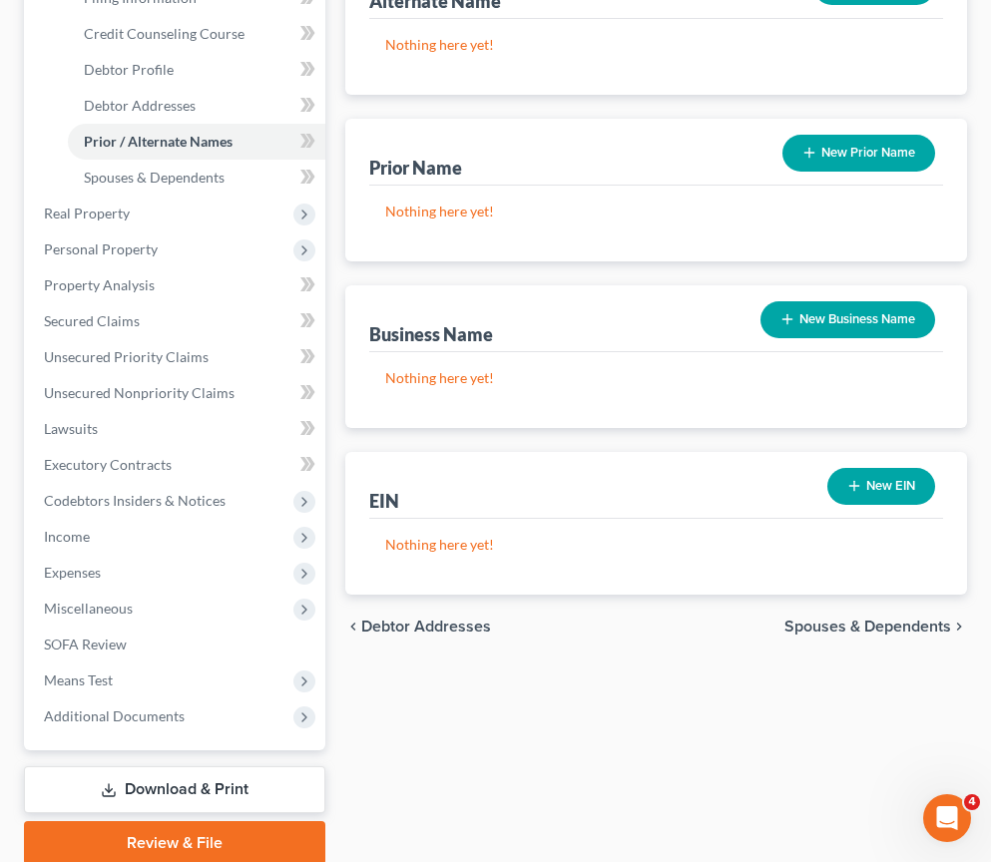
scroll to position [381, 0]
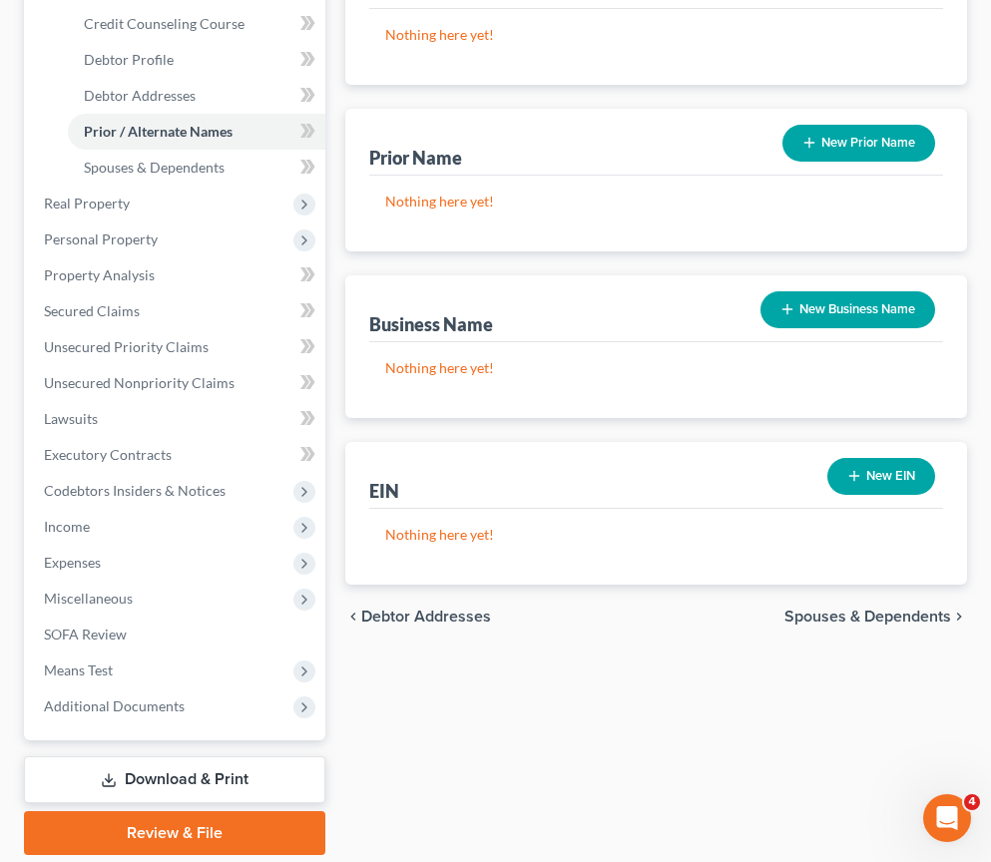
click at [881, 621] on span "Spouses & Dependents" at bounding box center [867, 617] width 167 height 16
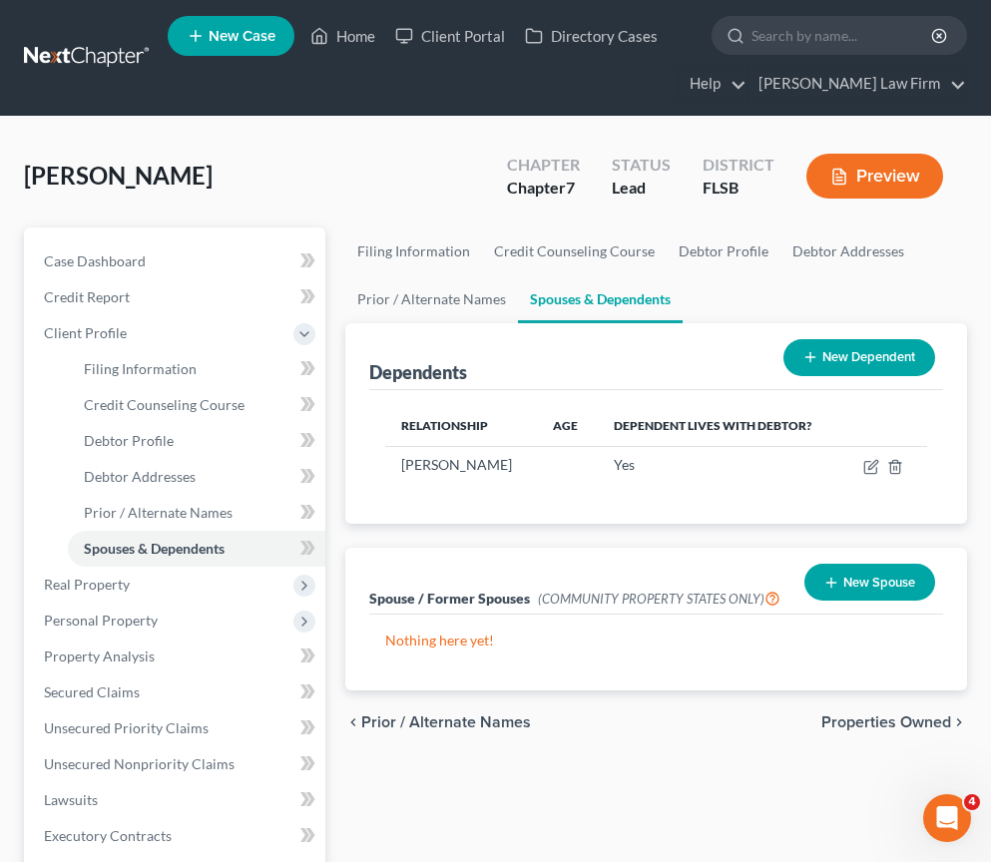
click at [893, 721] on span "Properties Owned" at bounding box center [886, 723] width 130 height 16
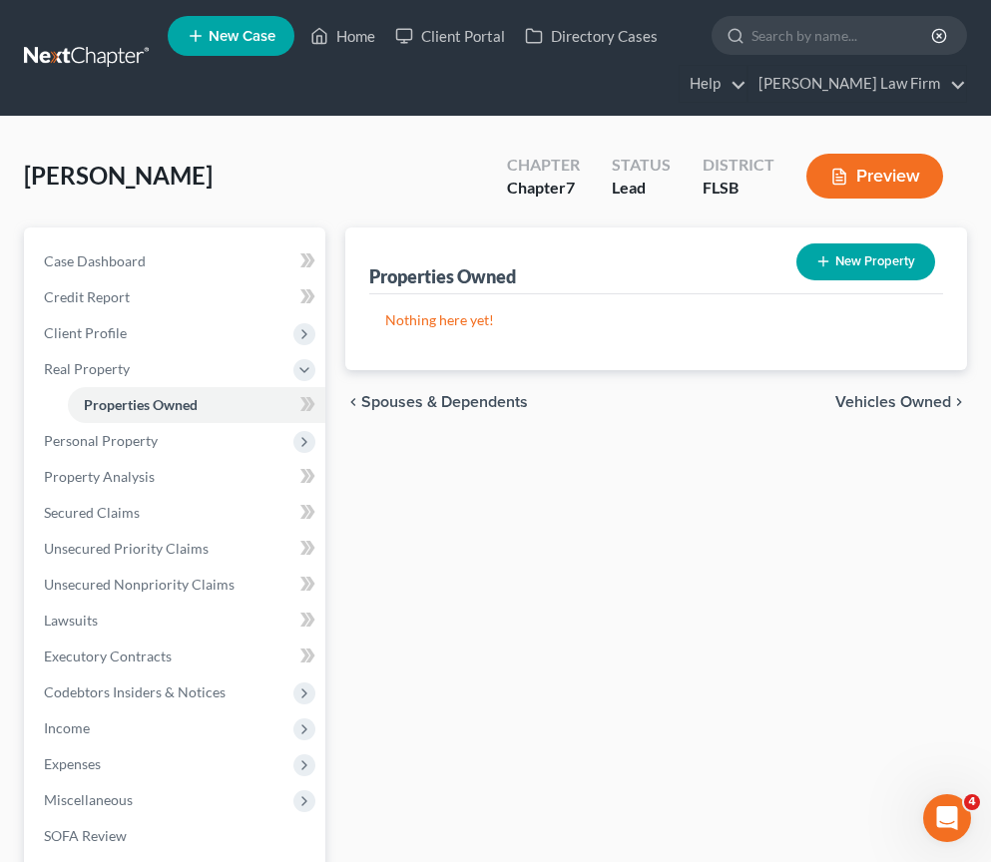
click at [896, 402] on span "Vehicles Owned" at bounding box center [893, 402] width 116 height 16
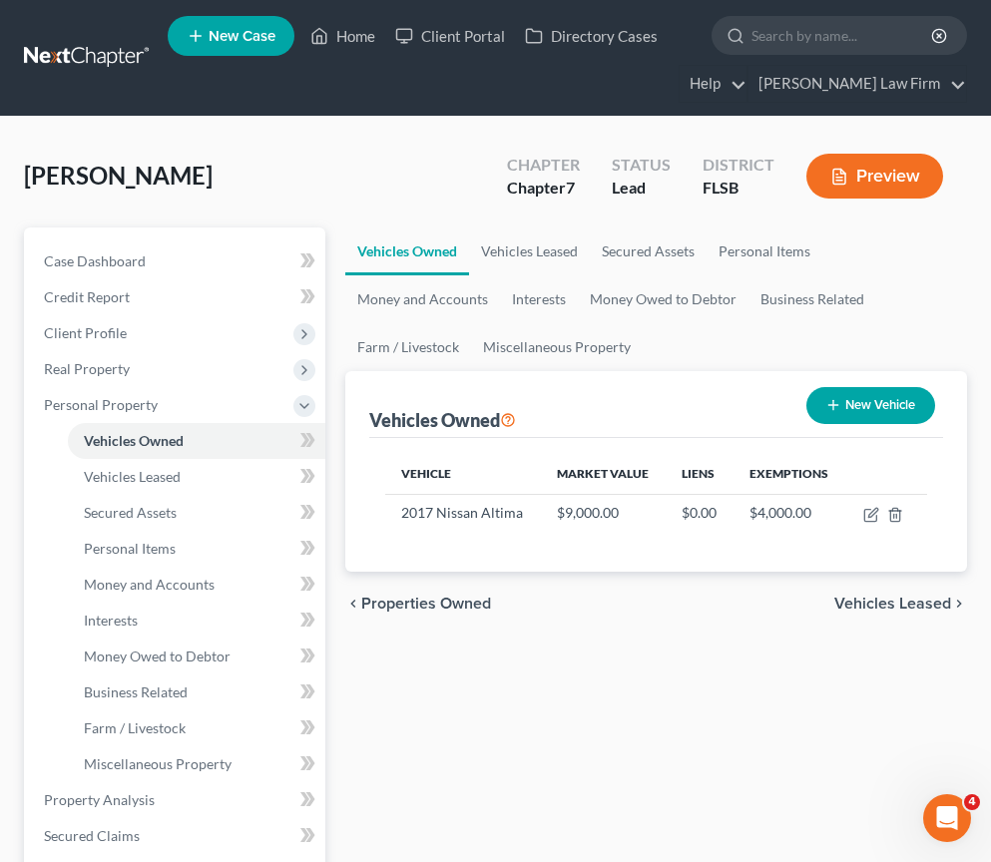
click at [891, 601] on span "Vehicles Leased" at bounding box center [892, 604] width 117 height 16
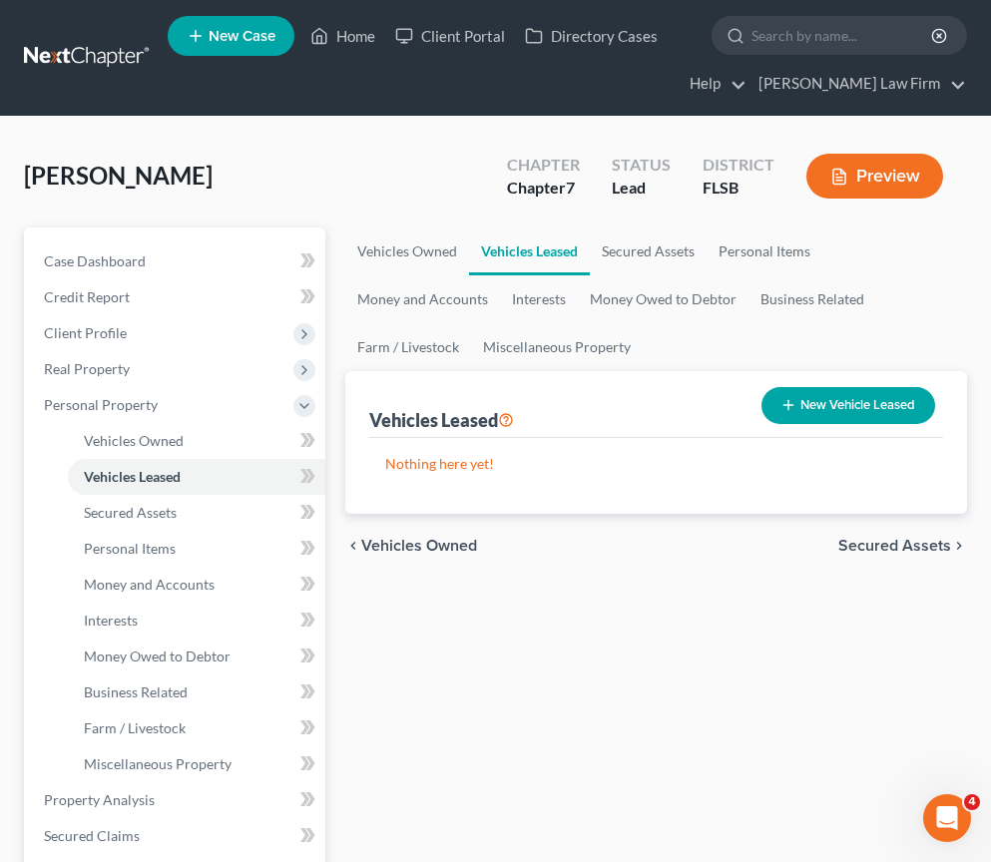
click at [885, 550] on span "Secured Assets" at bounding box center [894, 546] width 113 height 16
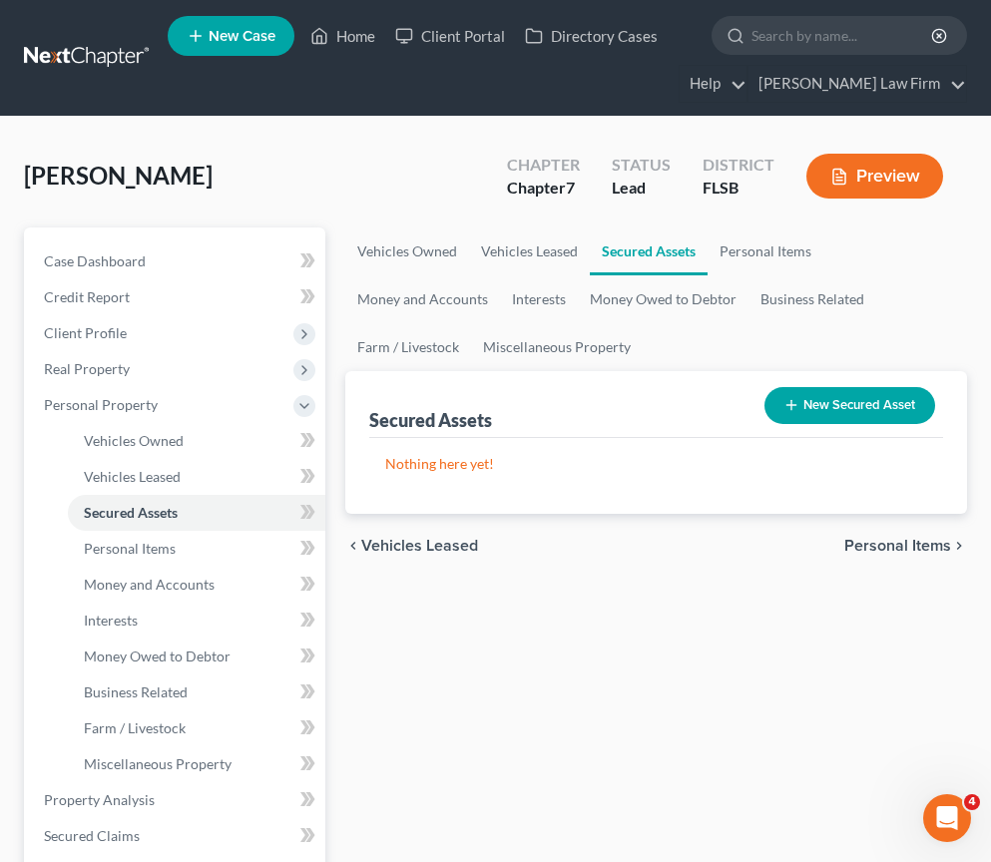
click at [898, 548] on span "Personal Items" at bounding box center [897, 546] width 107 height 16
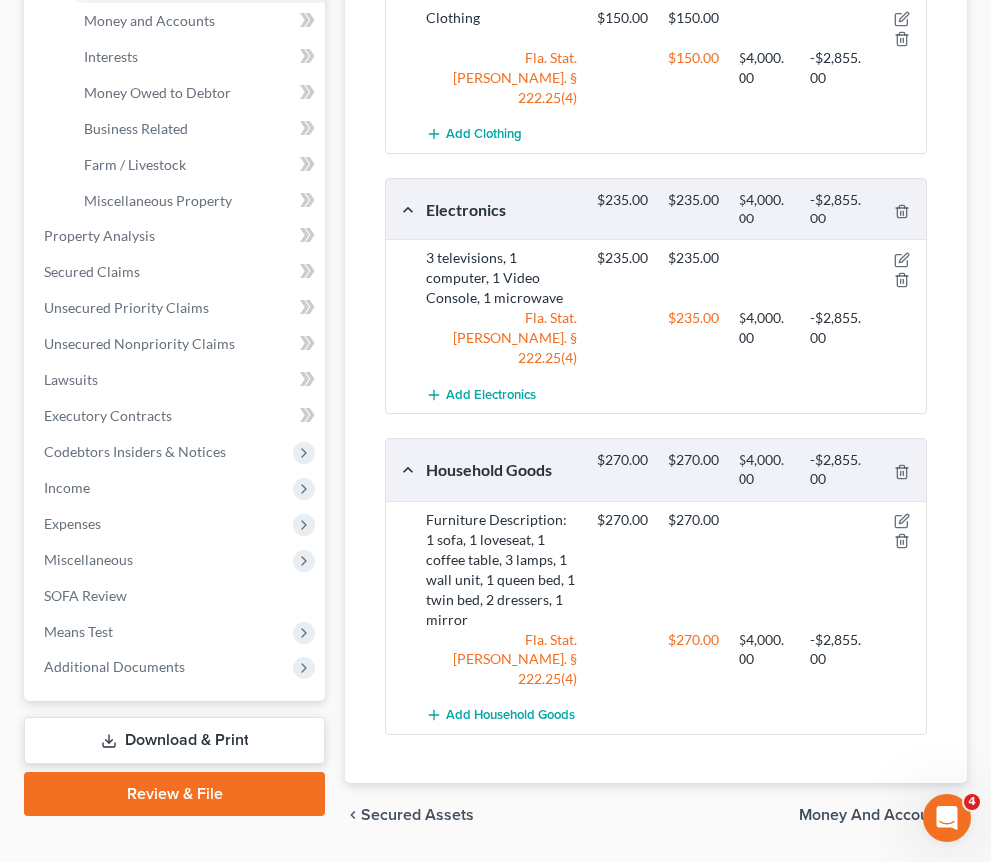
scroll to position [594, 0]
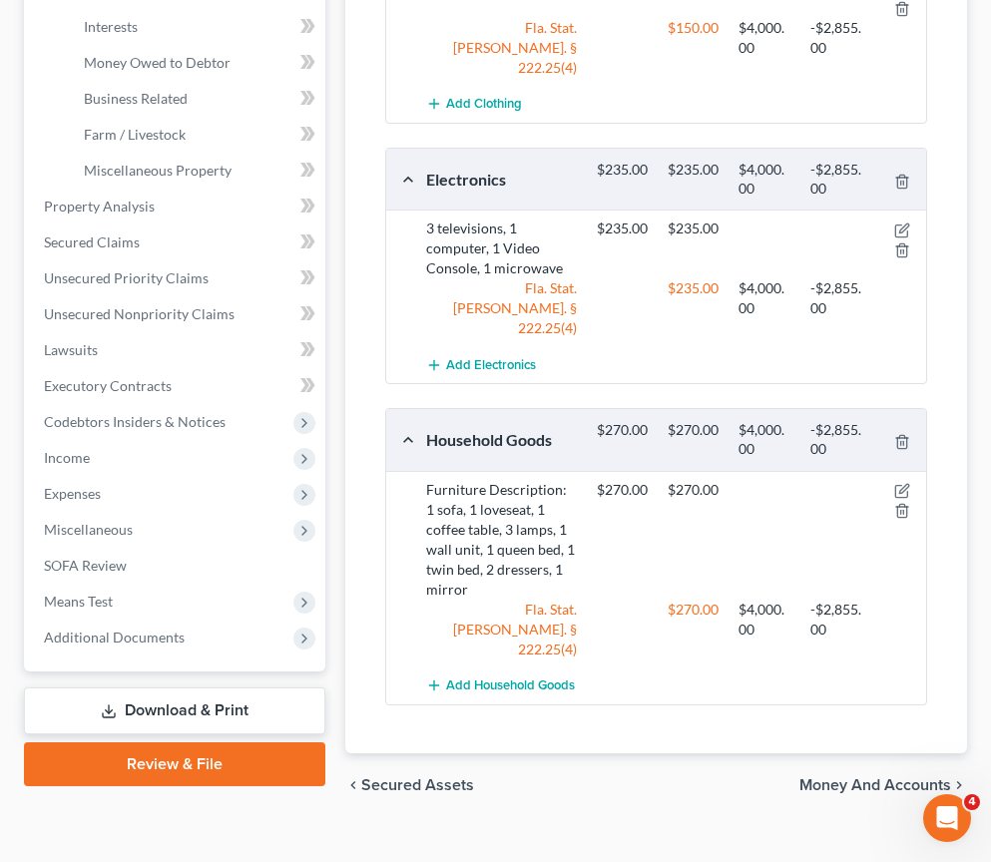
click at [866, 777] on span "Money and Accounts" at bounding box center [875, 785] width 152 height 16
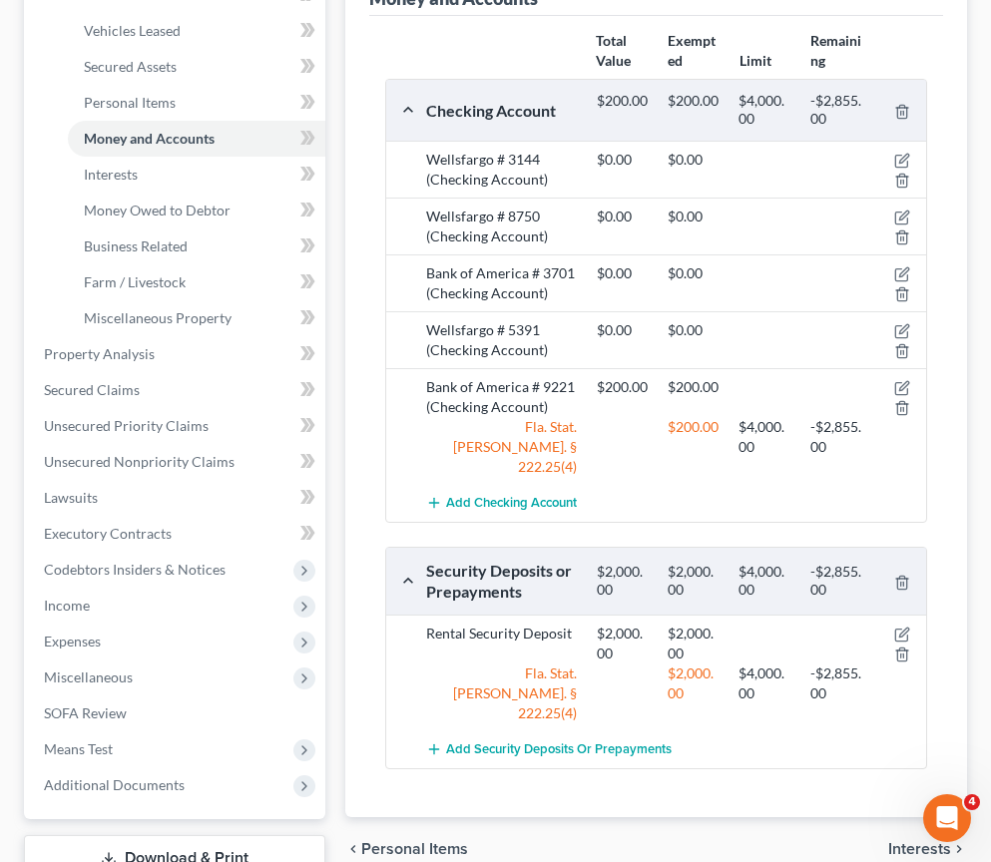
scroll to position [449, 0]
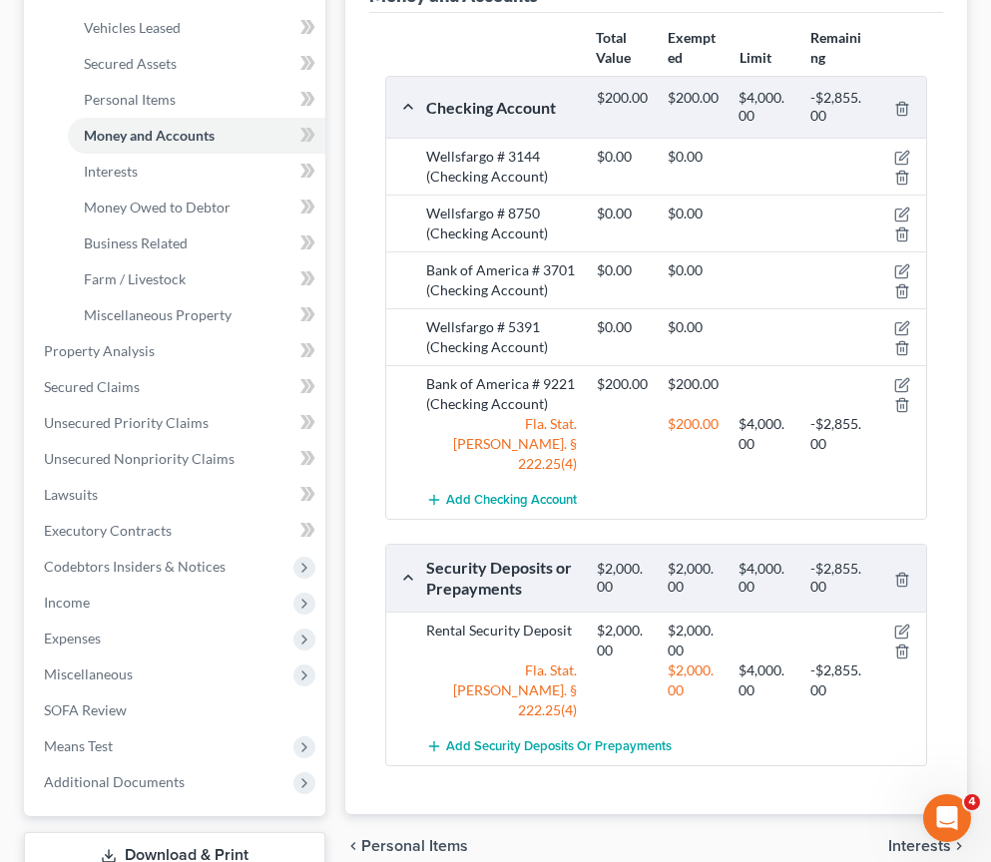
drag, startPoint x: 922, startPoint y: 782, endPoint x: 808, endPoint y: 764, distance: 115.3
click at [921, 838] on span "Interests" at bounding box center [919, 846] width 63 height 16
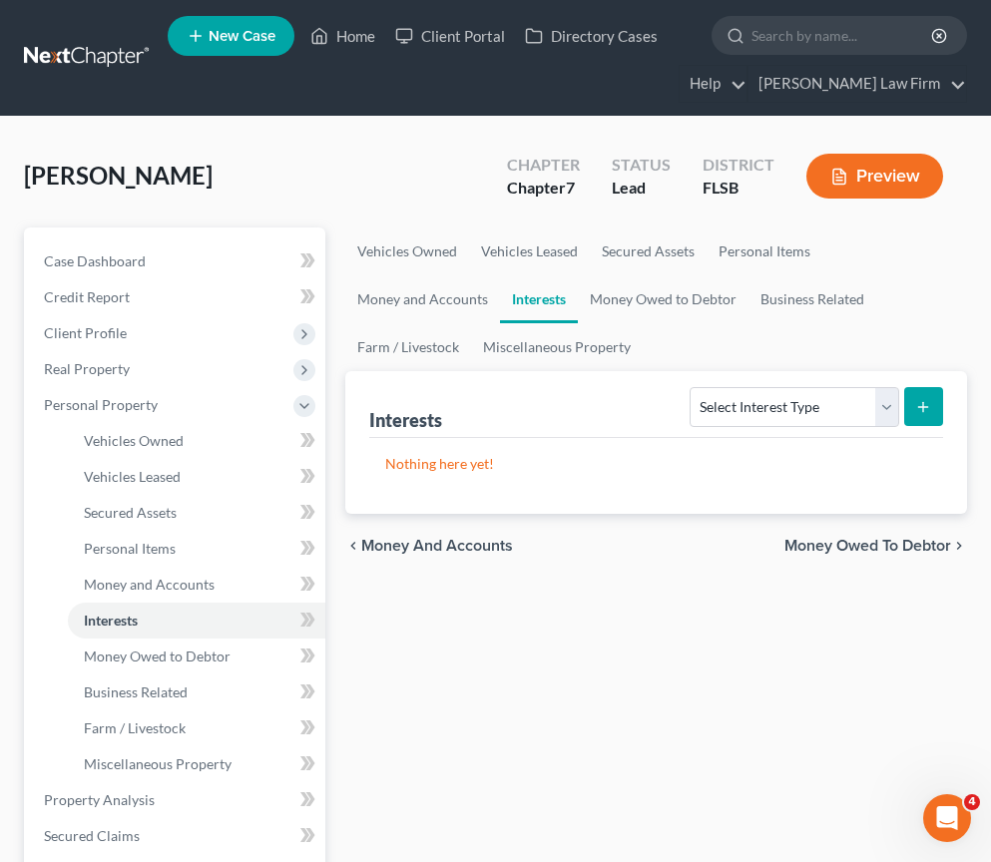
click at [885, 548] on span "Money Owed to Debtor" at bounding box center [867, 546] width 167 height 16
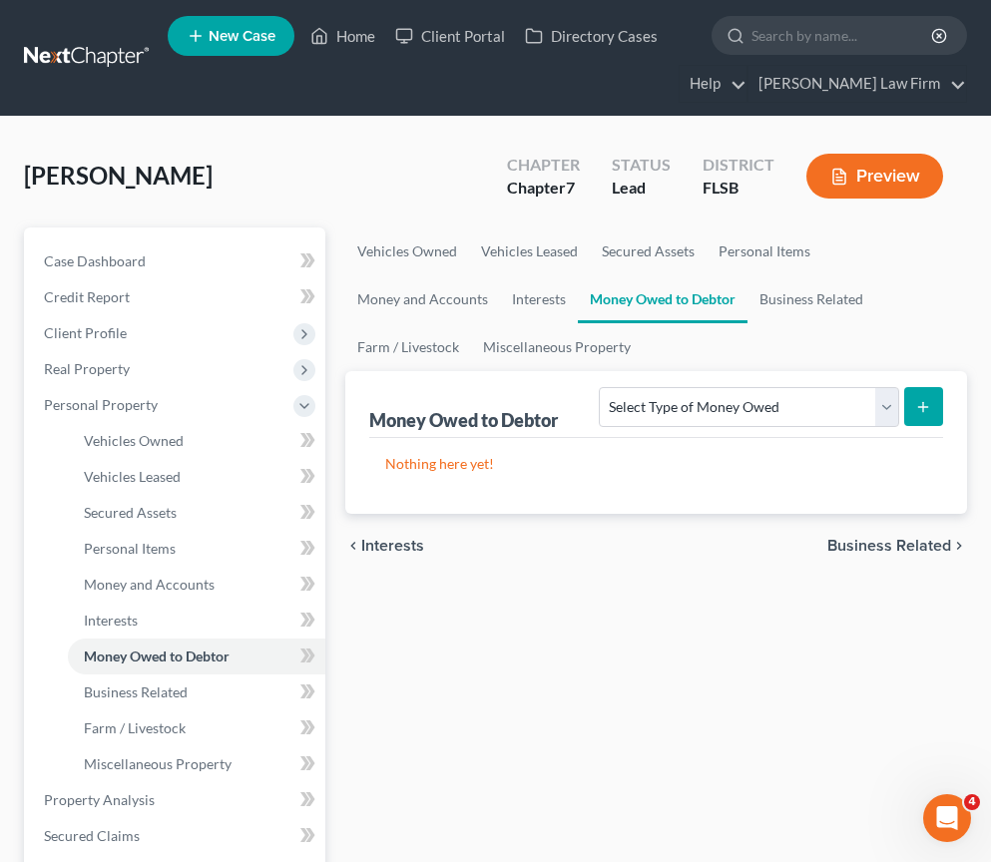
click at [885, 548] on span "Business Related" at bounding box center [889, 546] width 124 height 16
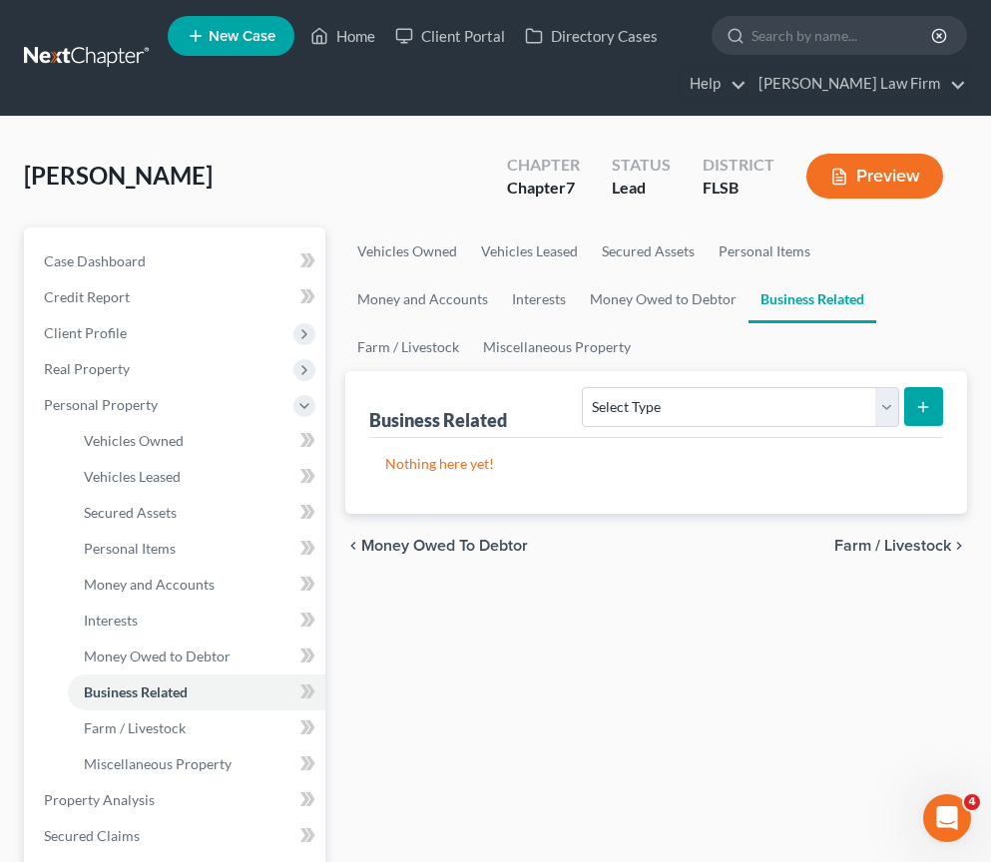
click at [885, 548] on span "Farm / Livestock" at bounding box center [892, 546] width 117 height 16
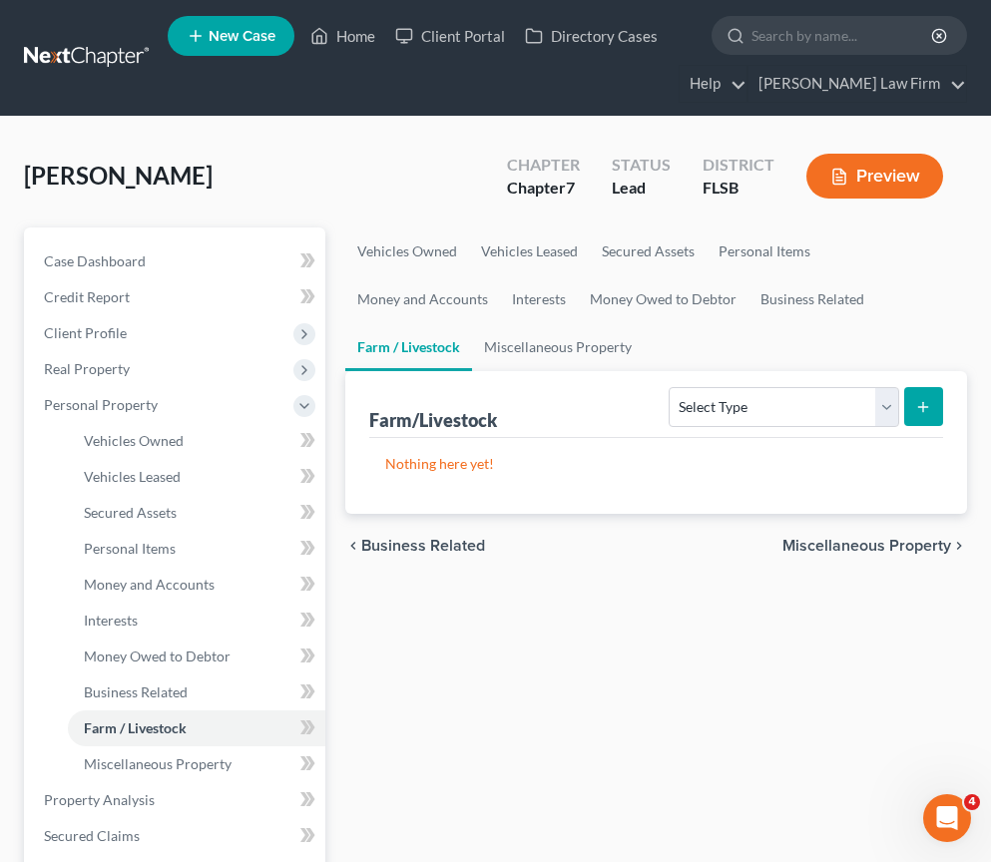
click at [885, 548] on span "Miscellaneous Property" at bounding box center [866, 546] width 169 height 16
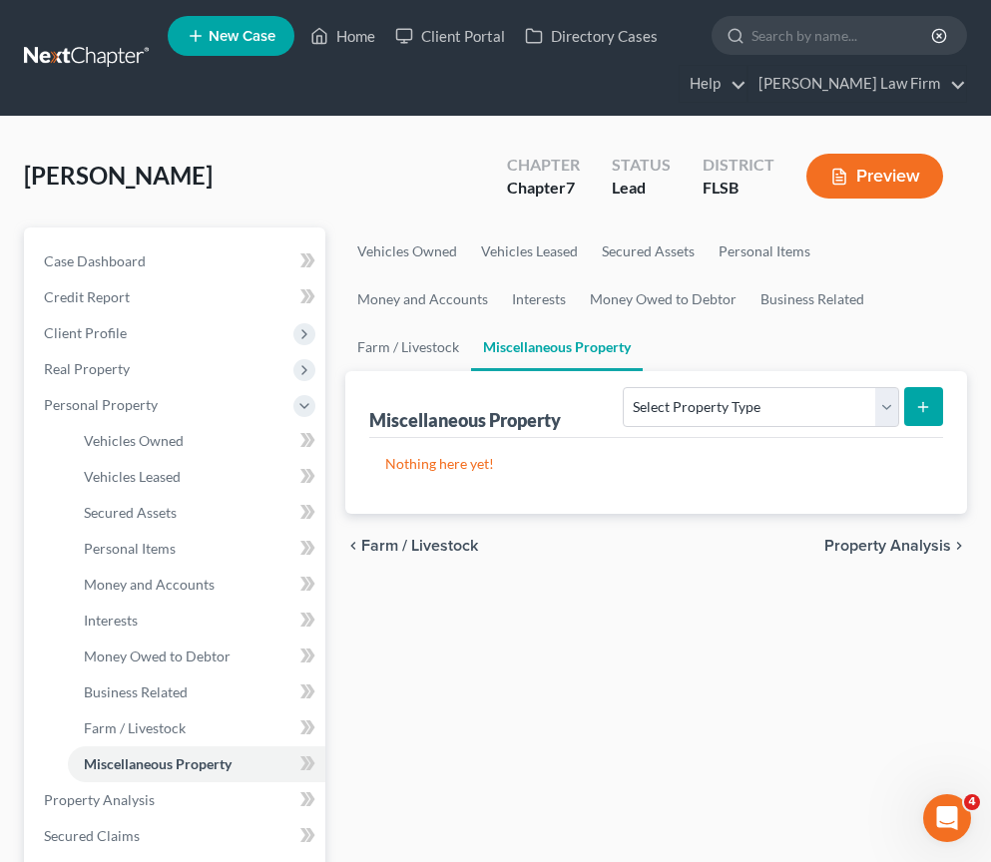
click at [885, 548] on span "Property Analysis" at bounding box center [887, 546] width 127 height 16
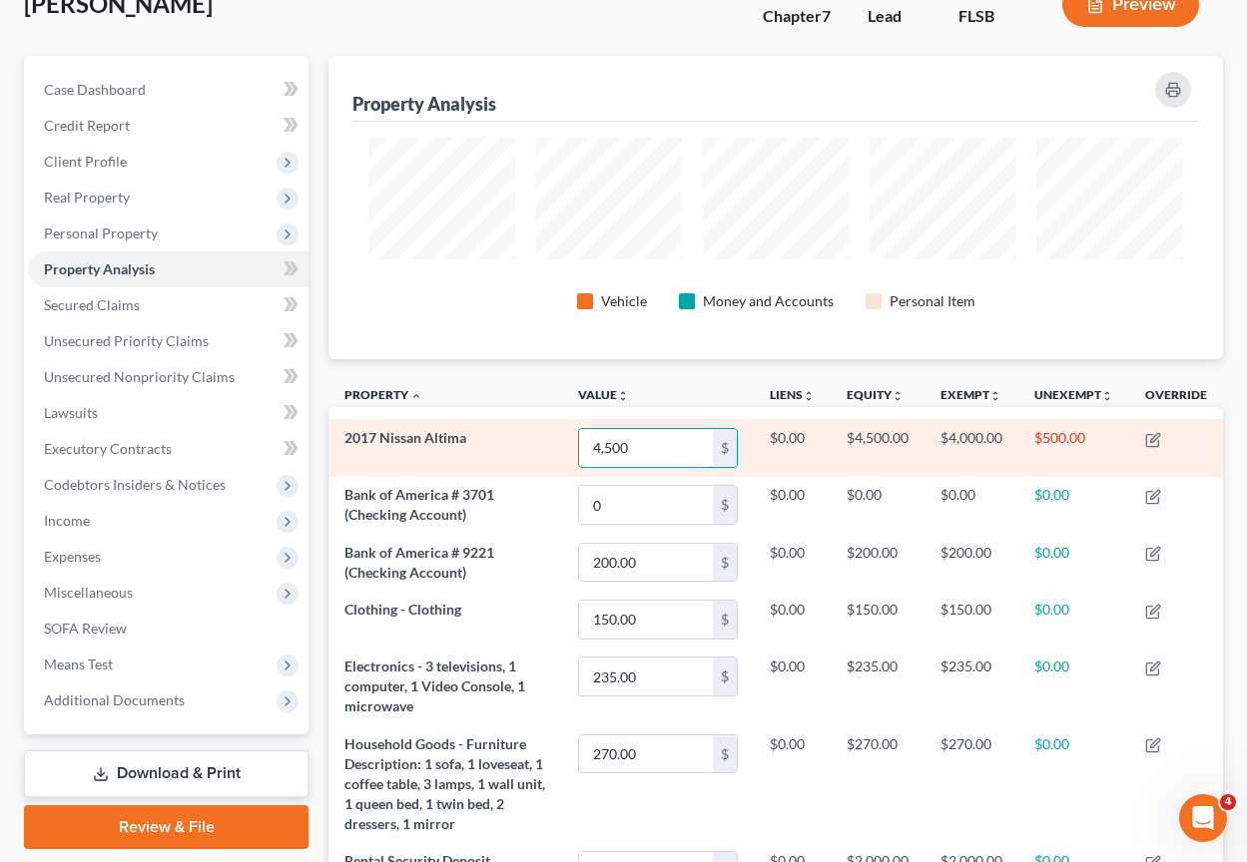
type input "4,500"
click at [985, 460] on td "$4,000.00" at bounding box center [971, 447] width 94 height 57
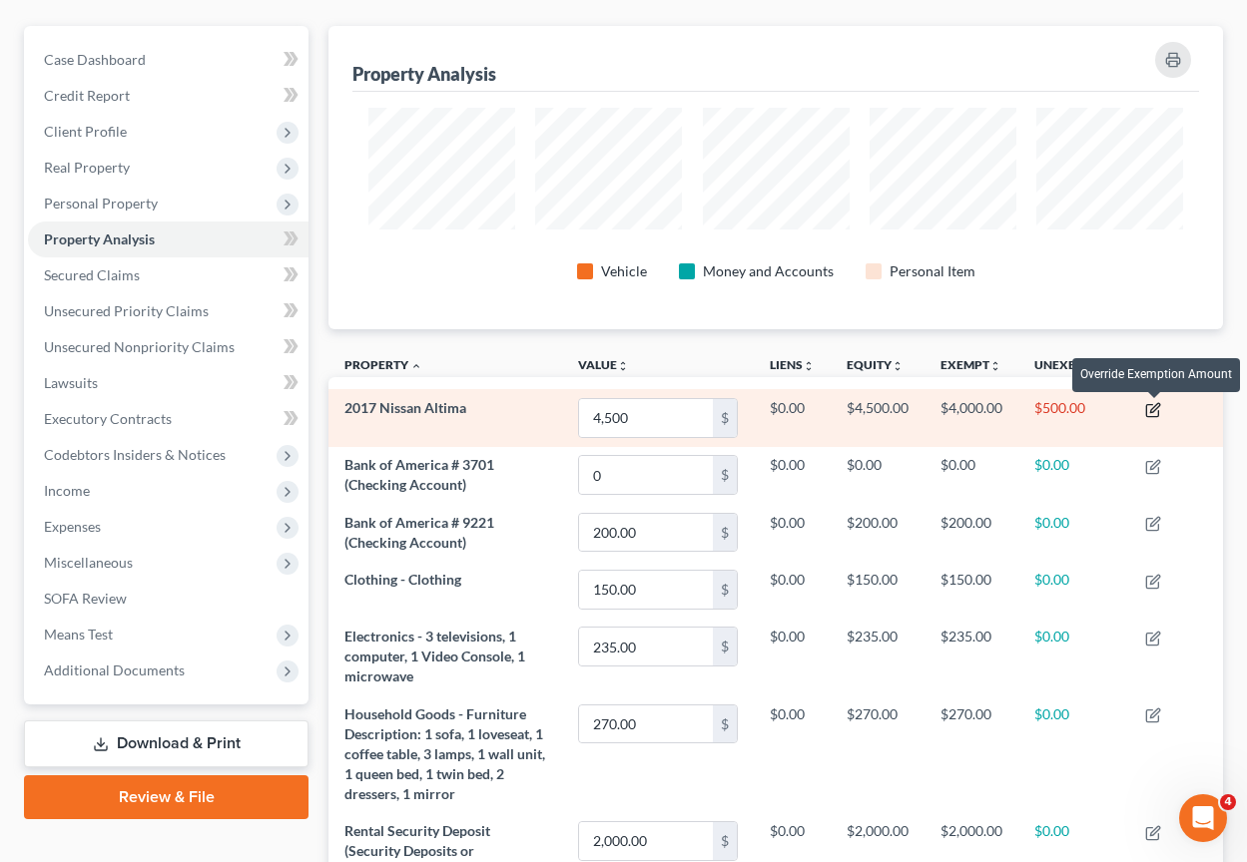
click at [1151, 409] on icon "button" at bounding box center [1153, 410] width 16 height 16
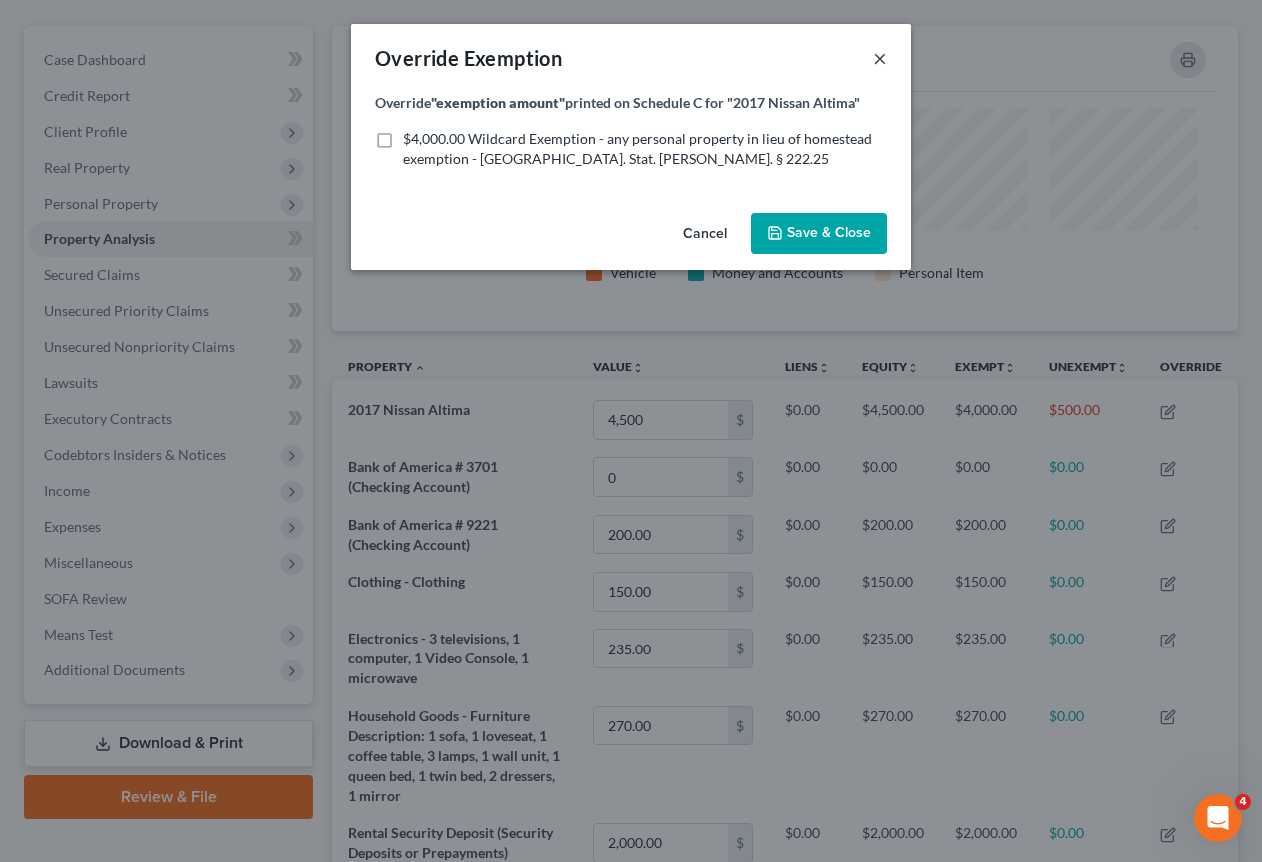
click at [882, 62] on button "×" at bounding box center [879, 58] width 14 height 24
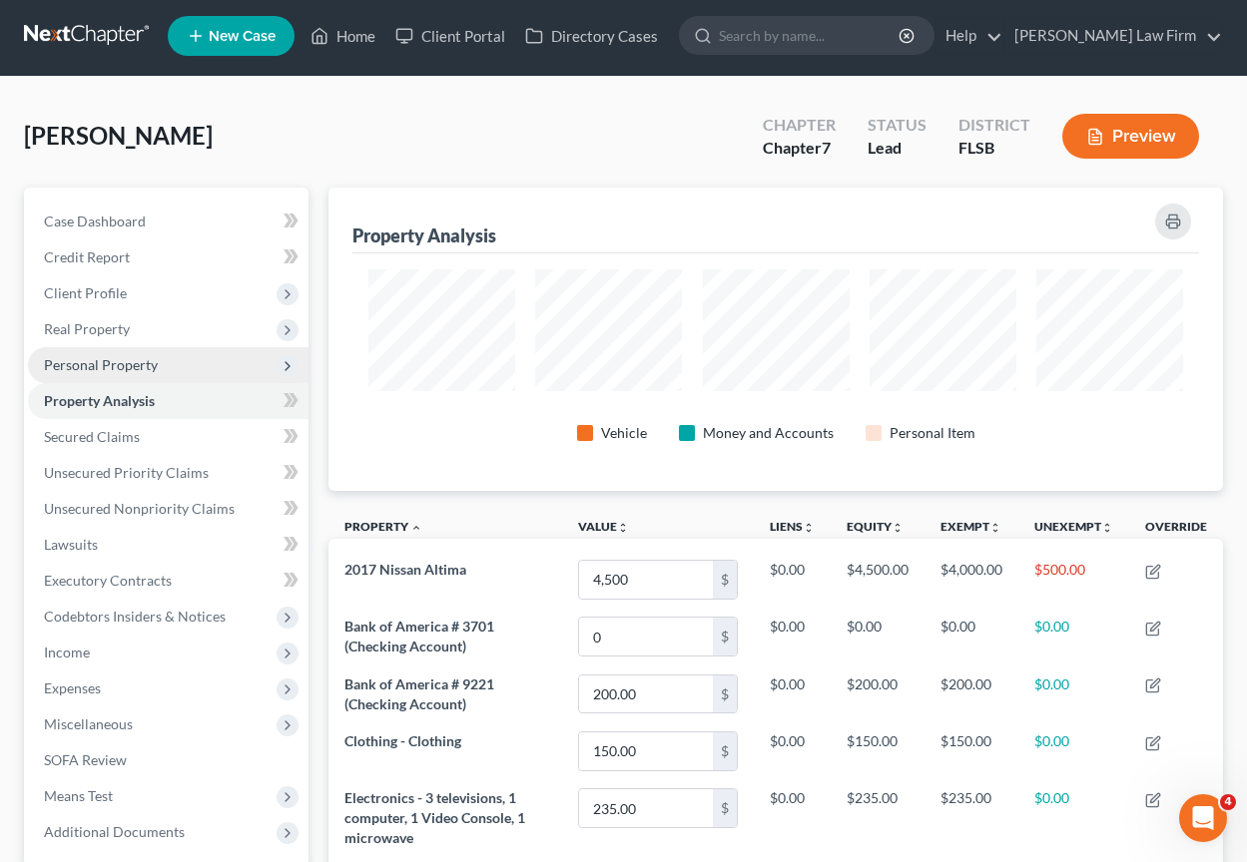
click at [132, 372] on span "Personal Property" at bounding box center [101, 364] width 114 height 17
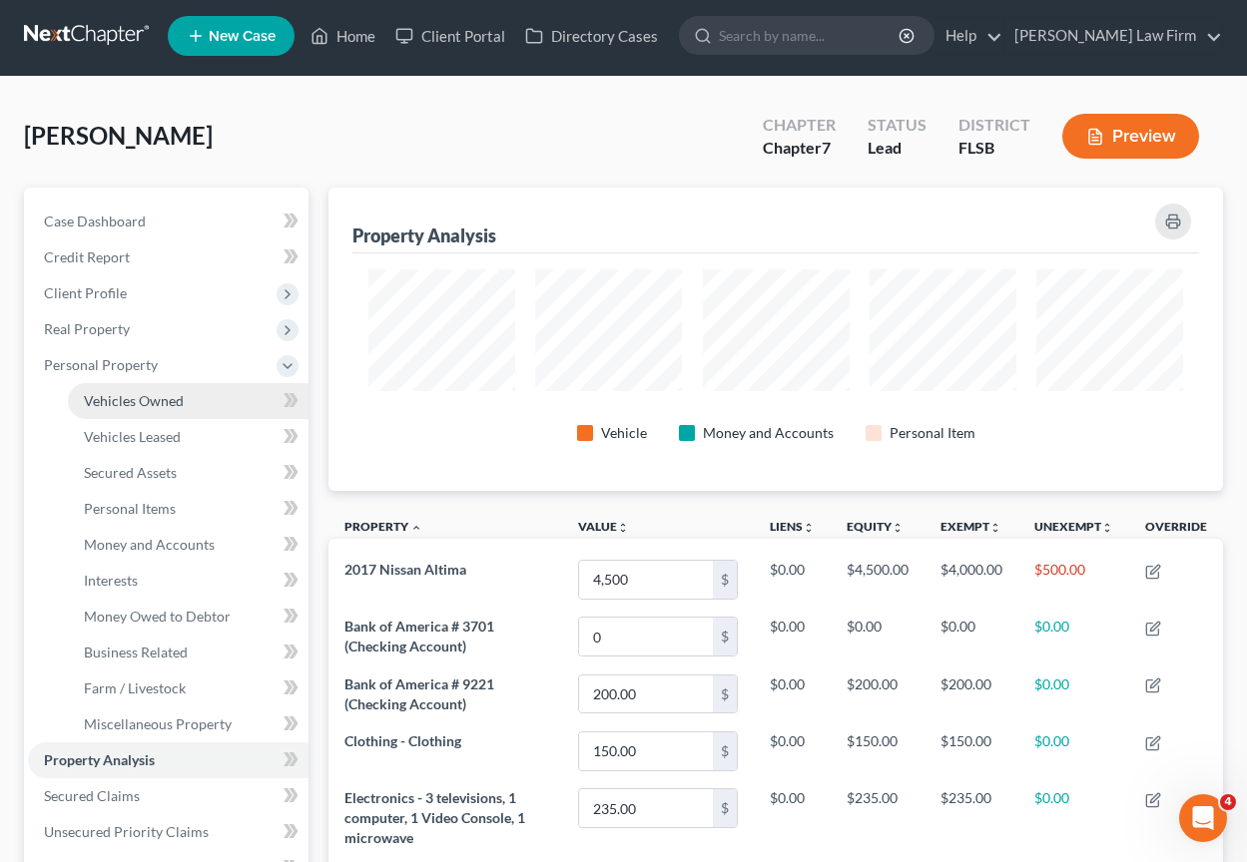
click at [150, 402] on span "Vehicles Owned" at bounding box center [134, 400] width 100 height 17
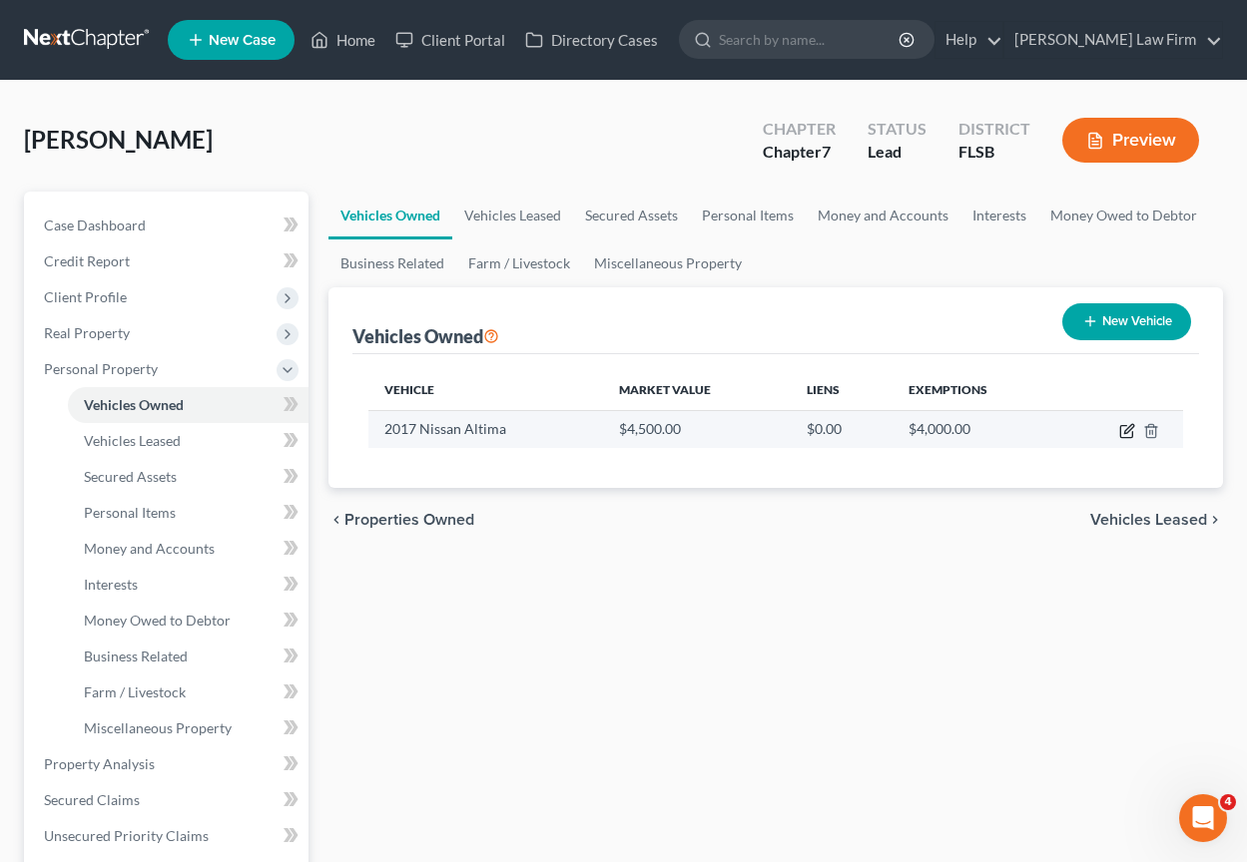
click at [1129, 432] on icon "button" at bounding box center [1127, 431] width 16 height 16
select select "0"
select select "9"
select select "3"
select select "0"
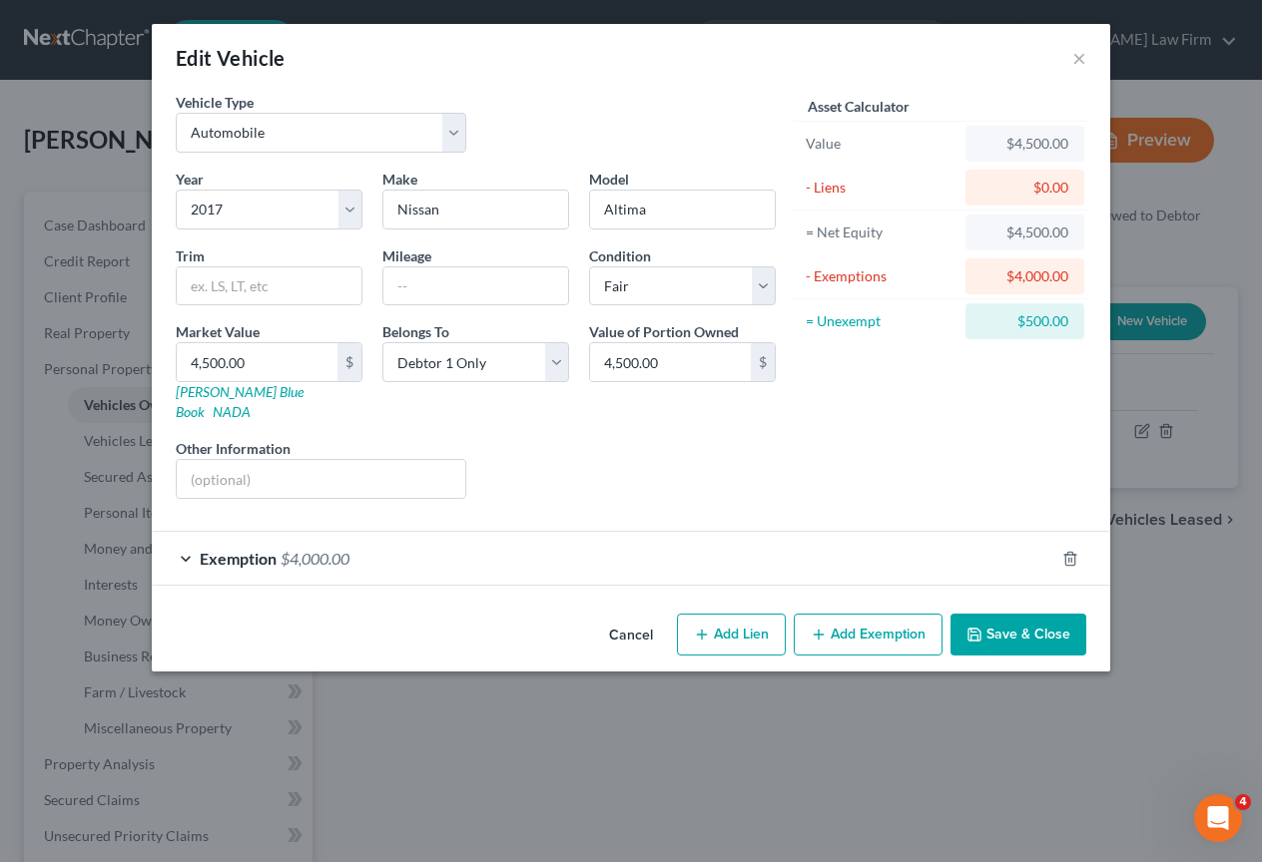
click at [256, 549] on span "Exemption" at bounding box center [238, 558] width 77 height 19
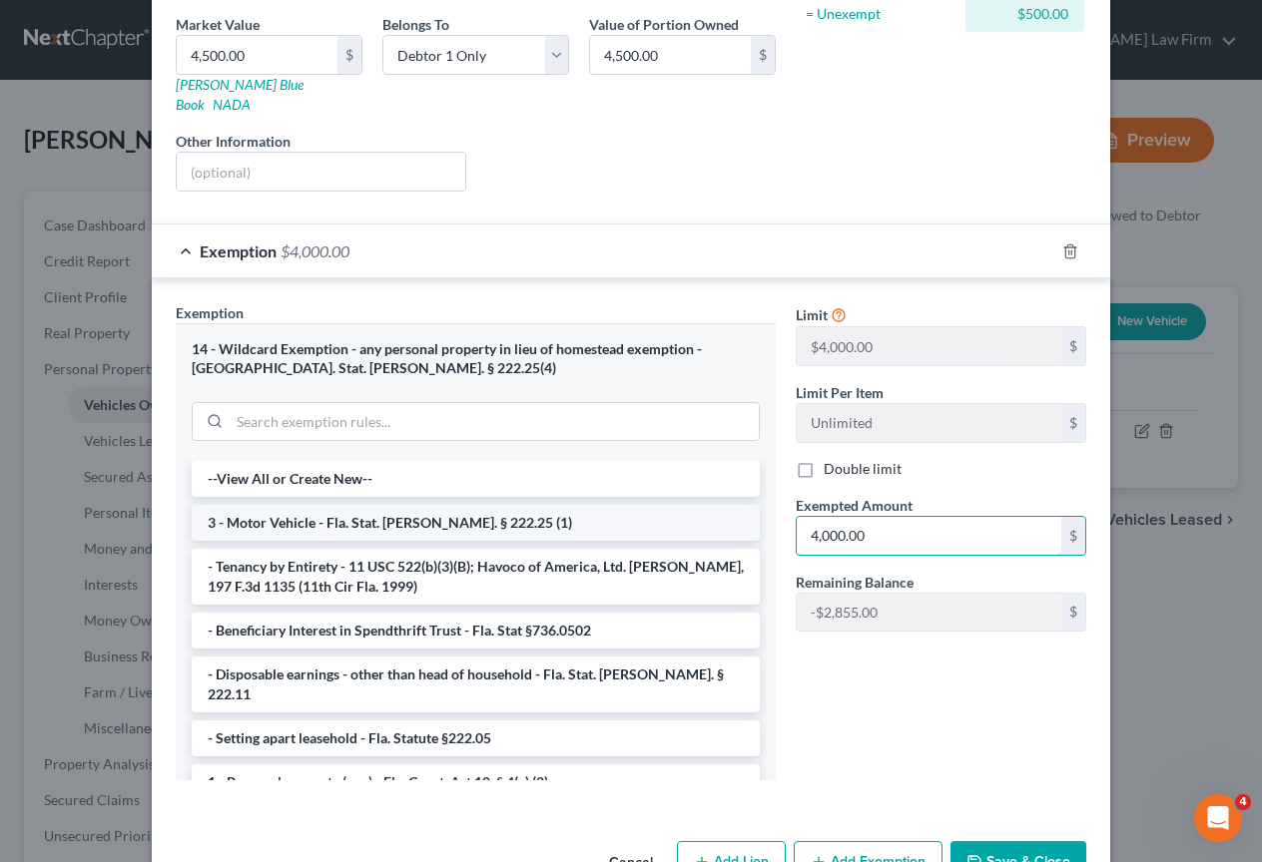
drag, startPoint x: 881, startPoint y: 523, endPoint x: 728, endPoint y: 517, distance: 153.8
click at [728, 517] on div "Exemption Set must be selected for CA. Exemption * 14 - Wildcard Exemption - an…" at bounding box center [631, 549] width 930 height 495
drag, startPoint x: 873, startPoint y: 513, endPoint x: 786, endPoint y: 509, distance: 86.9
click at [786, 509] on div "Exempted Amount * 4,000.00 $" at bounding box center [940, 525] width 310 height 61
type input "4,500"
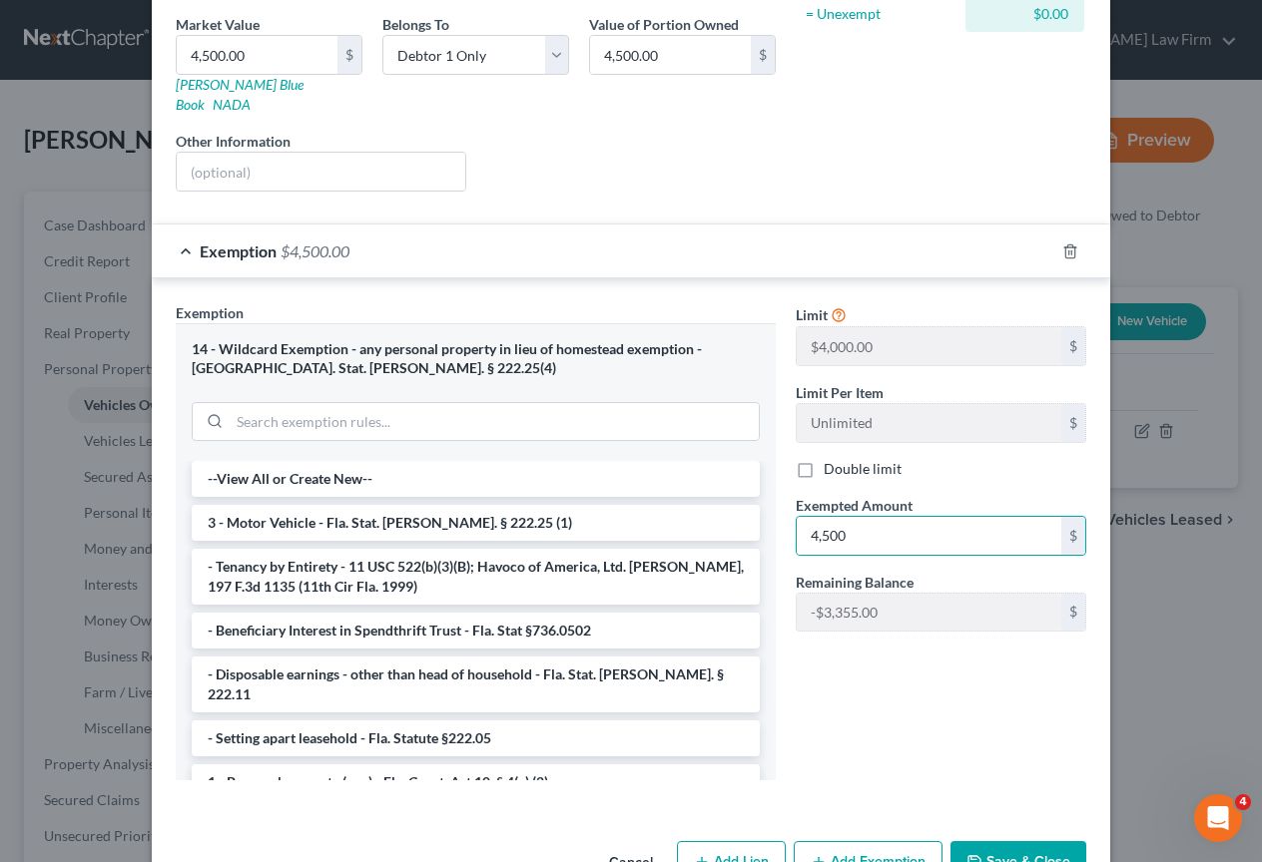
click at [829, 689] on div "Limit $4,000.00 $ Limit Per Item Unlimited $ Double limit Exempted Amount * 4,5…" at bounding box center [940, 549] width 310 height 494
click at [1050, 842] on button "Save & Close" at bounding box center [1018, 862] width 136 height 42
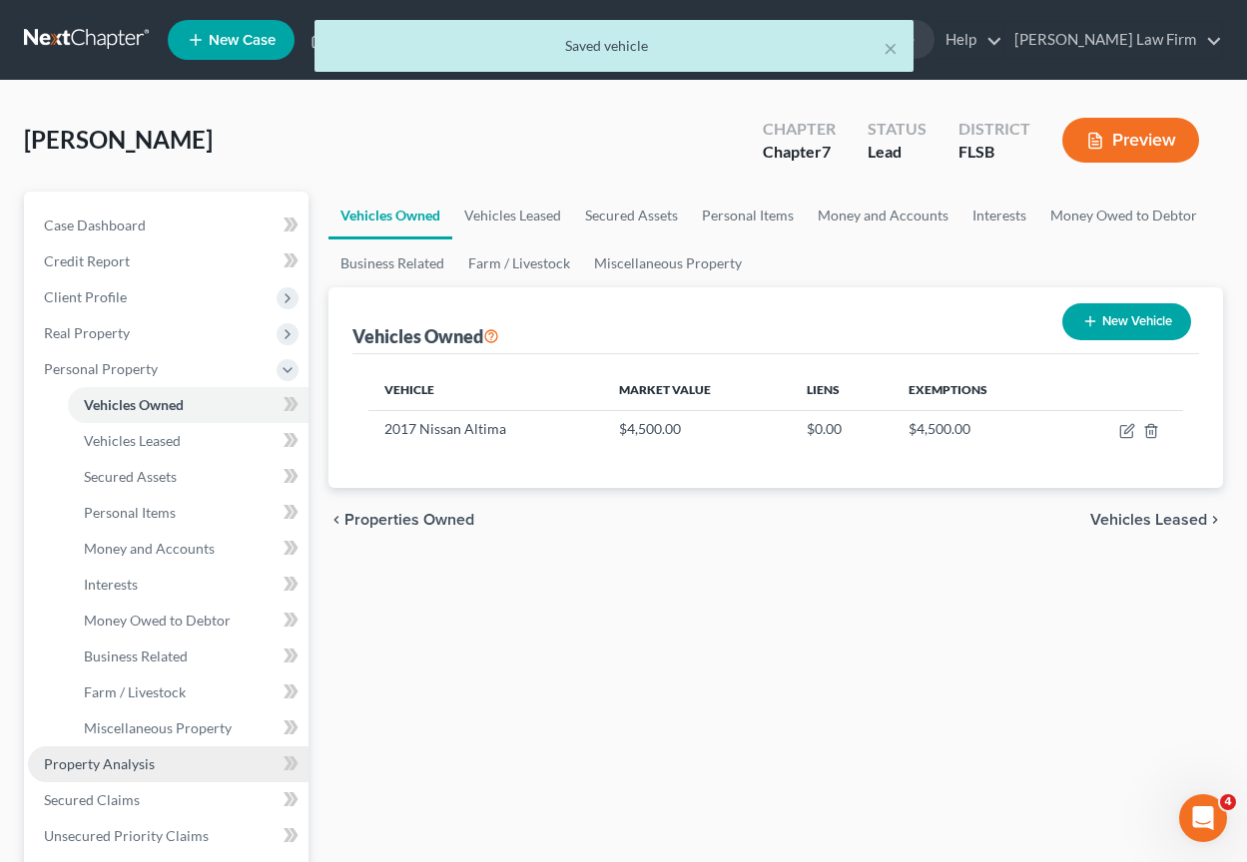
click at [115, 763] on span "Property Analysis" at bounding box center [99, 764] width 111 height 17
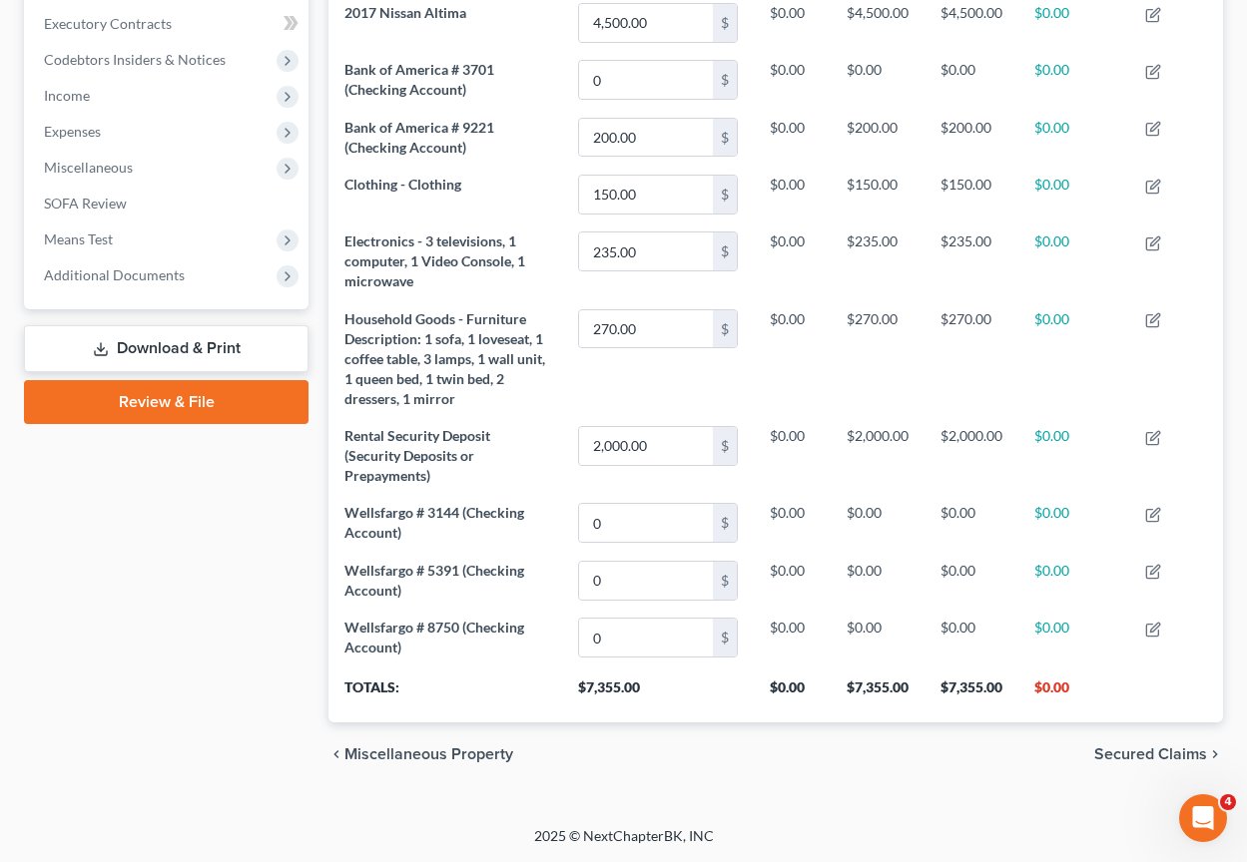
click at [1168, 755] on span "Secured Claims" at bounding box center [1150, 755] width 113 height 16
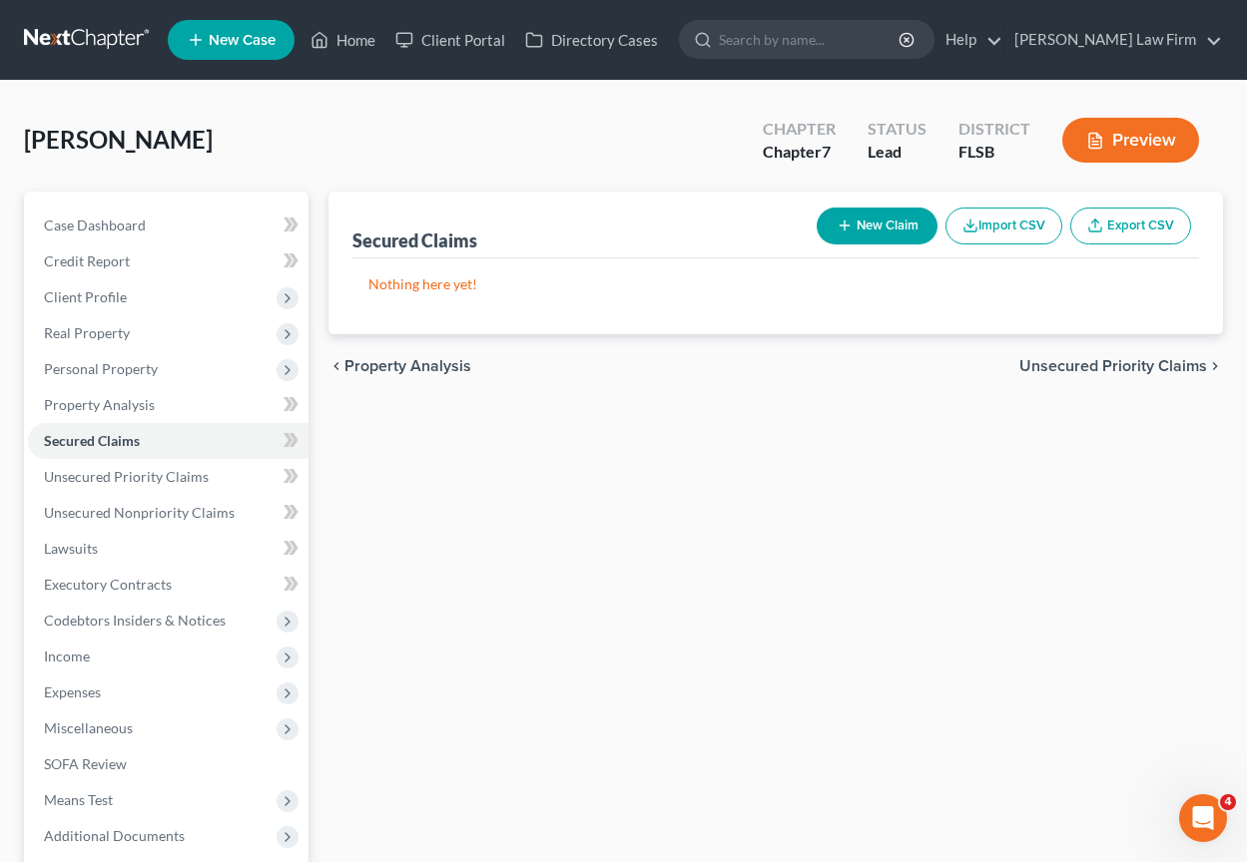
click at [1075, 368] on span "Unsecured Priority Claims" at bounding box center [1113, 366] width 188 height 16
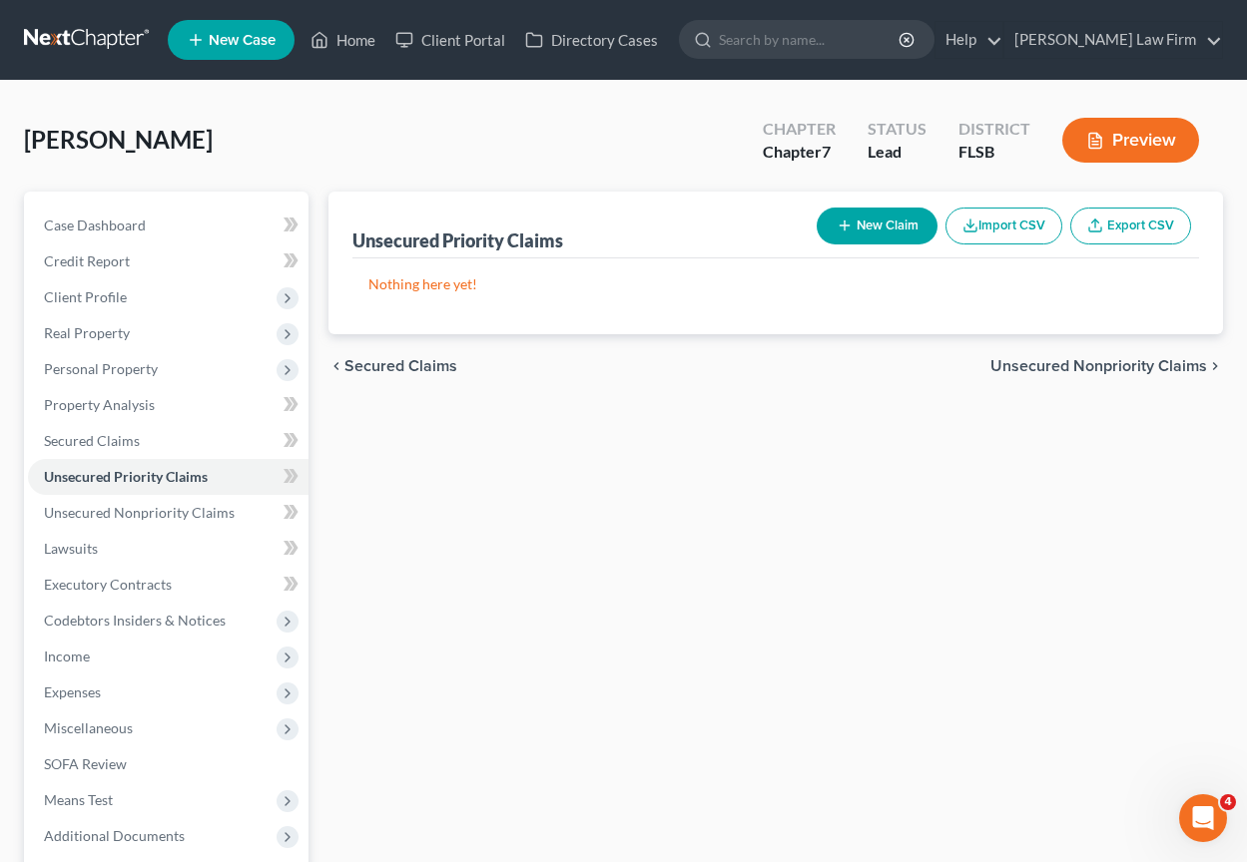
click at [1094, 368] on span "Unsecured Nonpriority Claims" at bounding box center [1098, 366] width 217 height 16
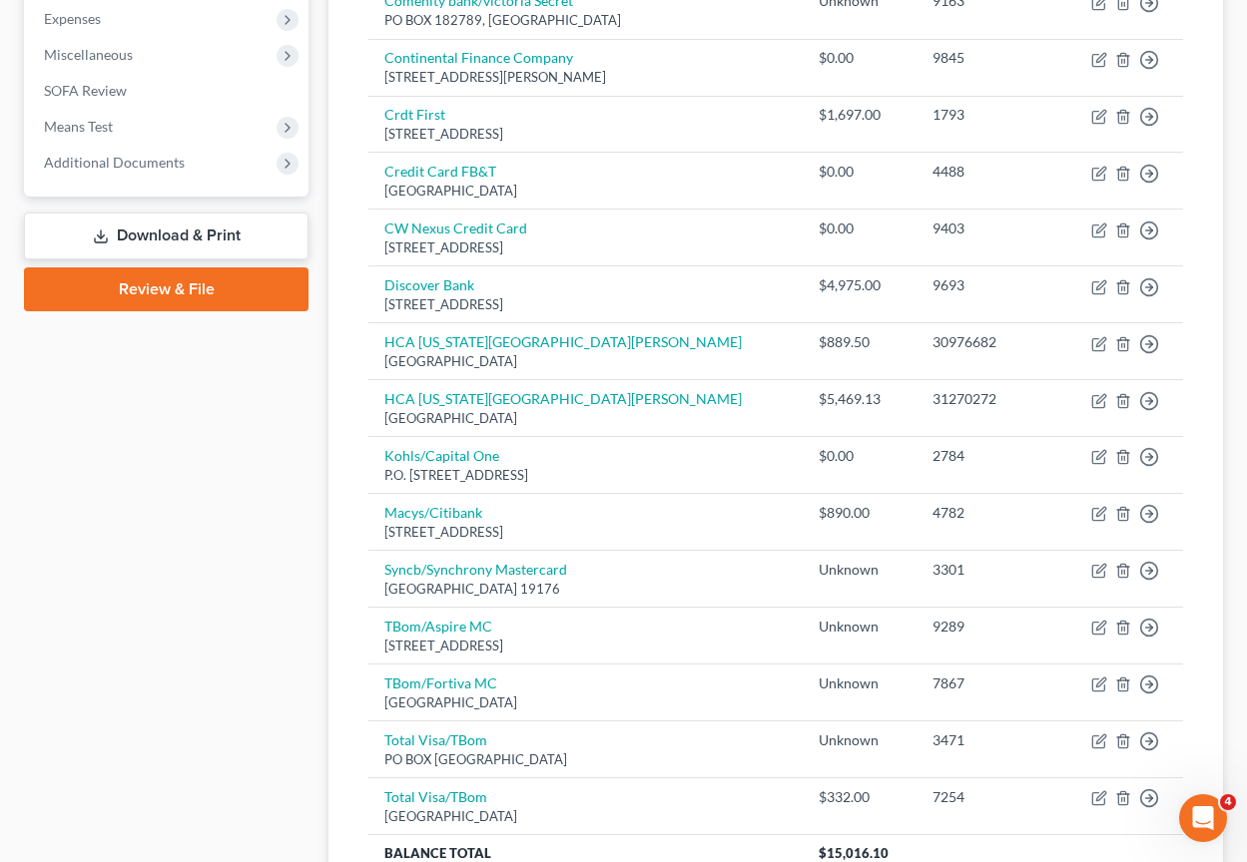
scroll to position [862, 0]
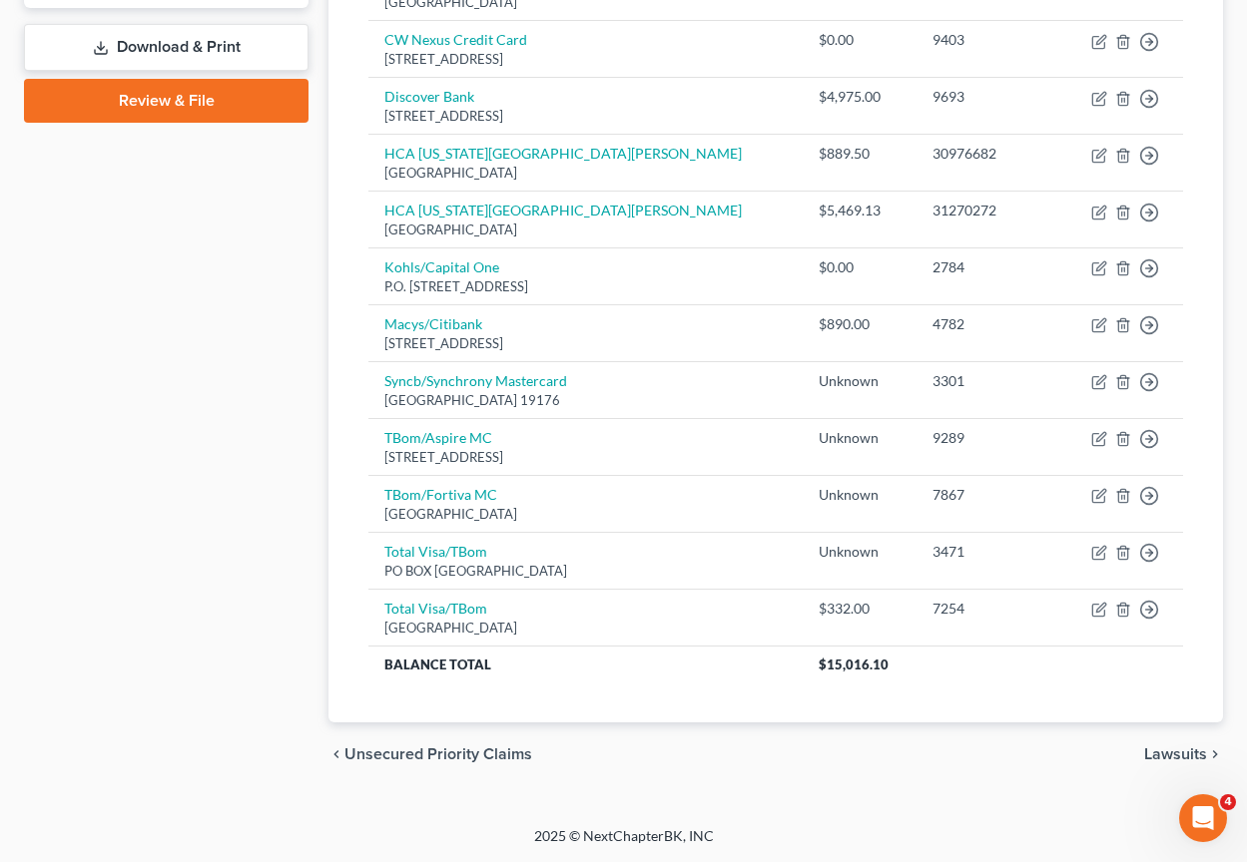
click at [1176, 747] on span "Lawsuits" at bounding box center [1175, 755] width 63 height 16
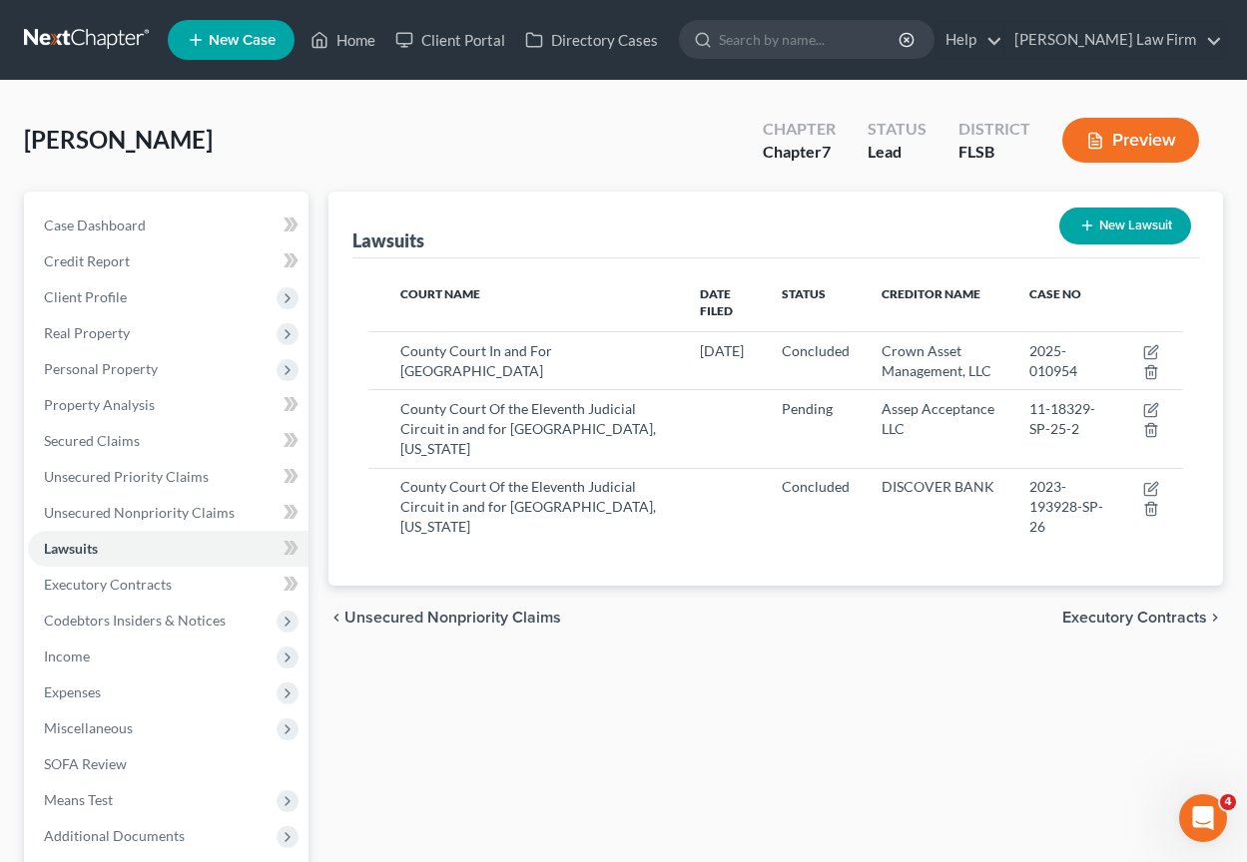
click at [1158, 610] on span "Executory Contracts" at bounding box center [1134, 618] width 145 height 16
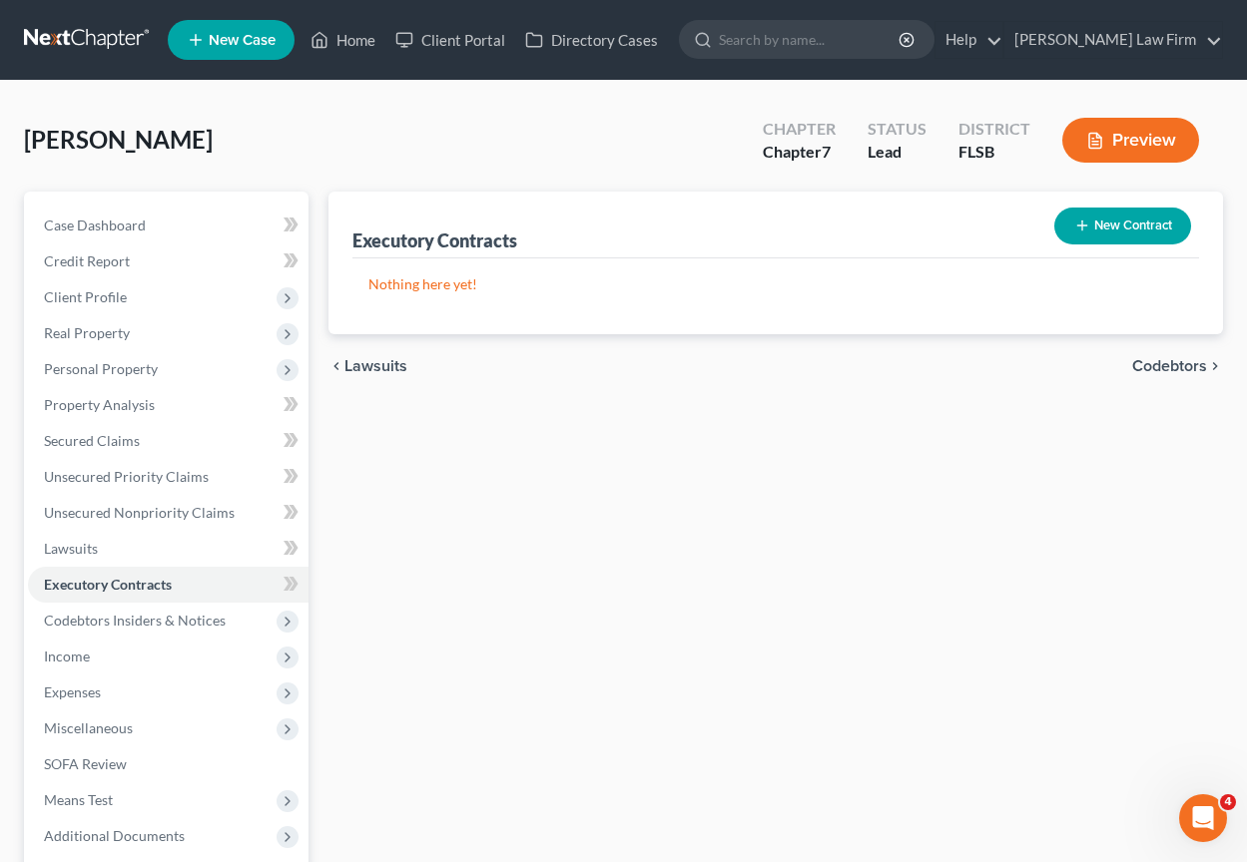
click at [1154, 371] on span "Codebtors" at bounding box center [1169, 366] width 75 height 16
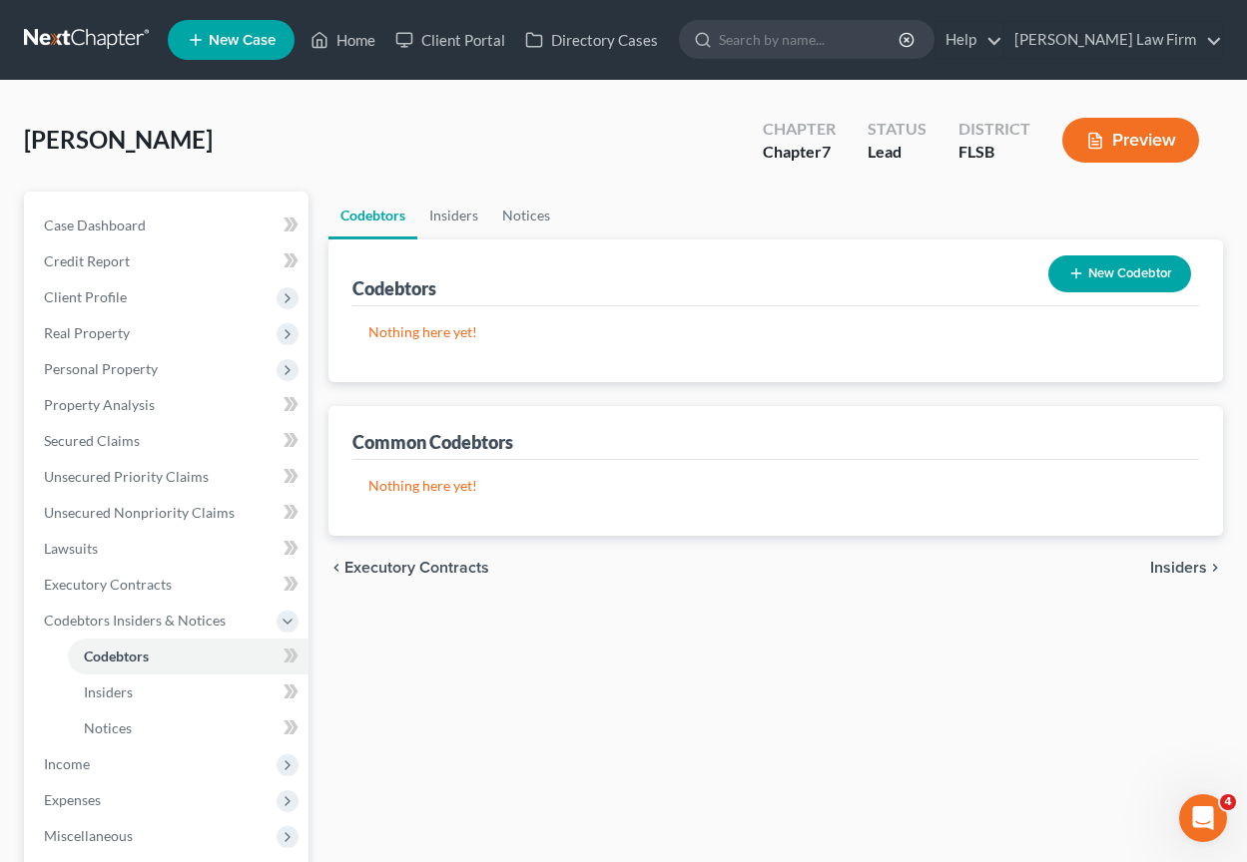
click at [1183, 566] on span "Insiders" at bounding box center [1178, 568] width 57 height 16
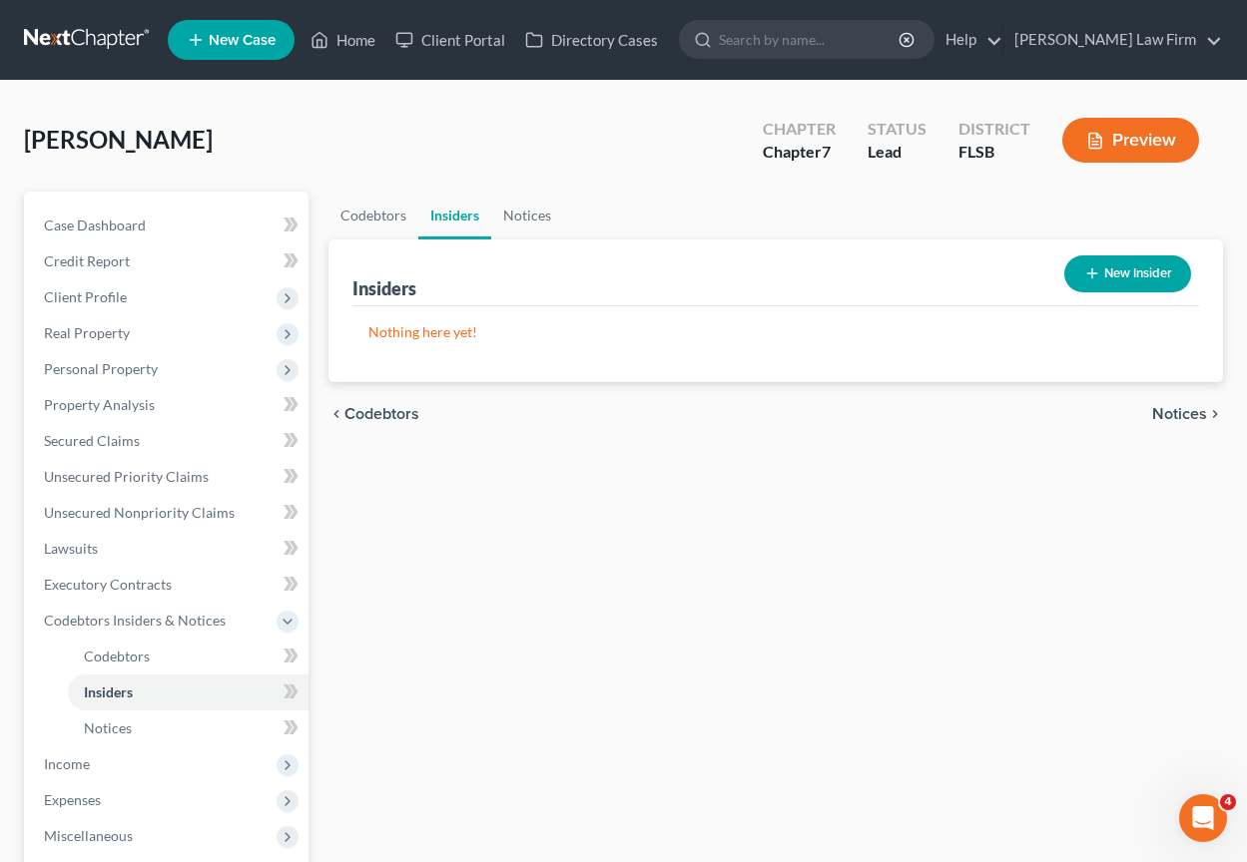
click at [1179, 412] on span "Notices" at bounding box center [1179, 414] width 55 height 16
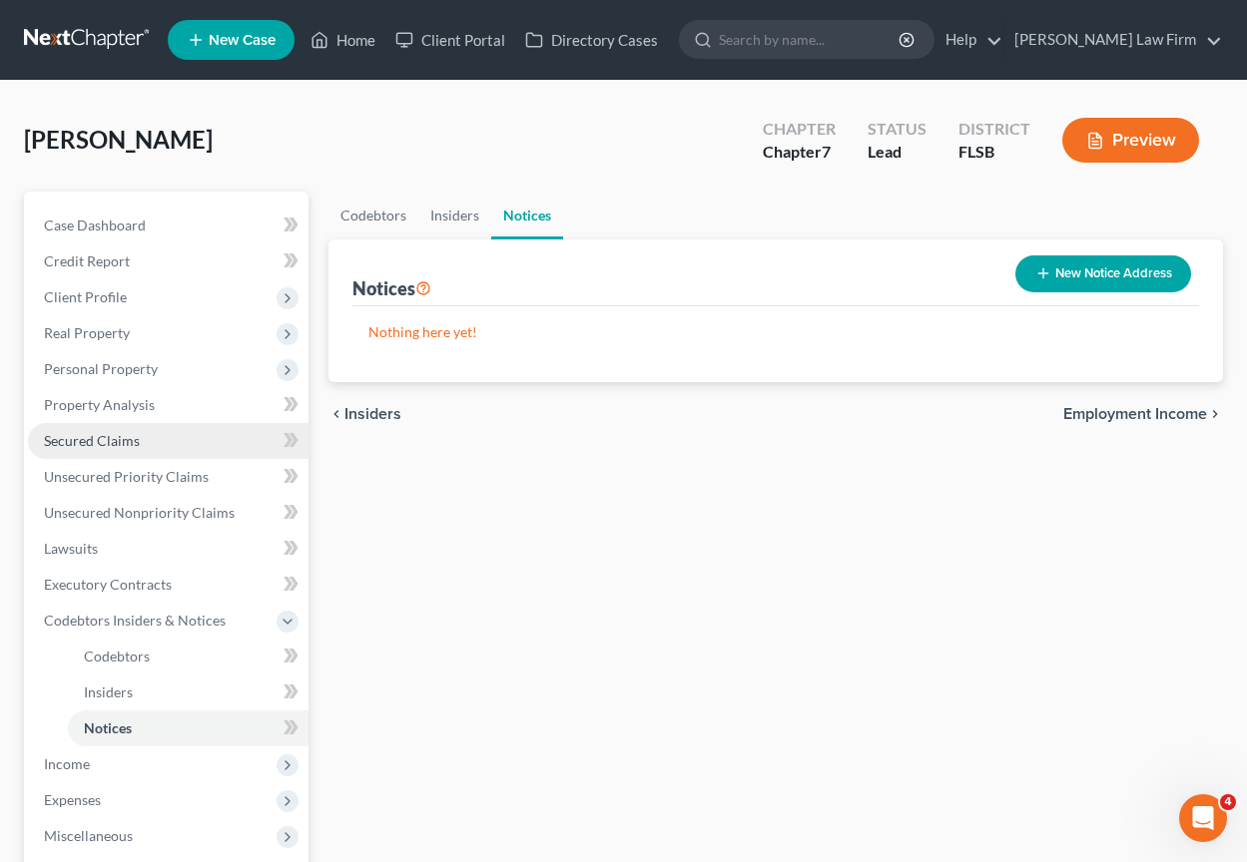
click at [124, 435] on span "Secured Claims" at bounding box center [92, 440] width 96 height 17
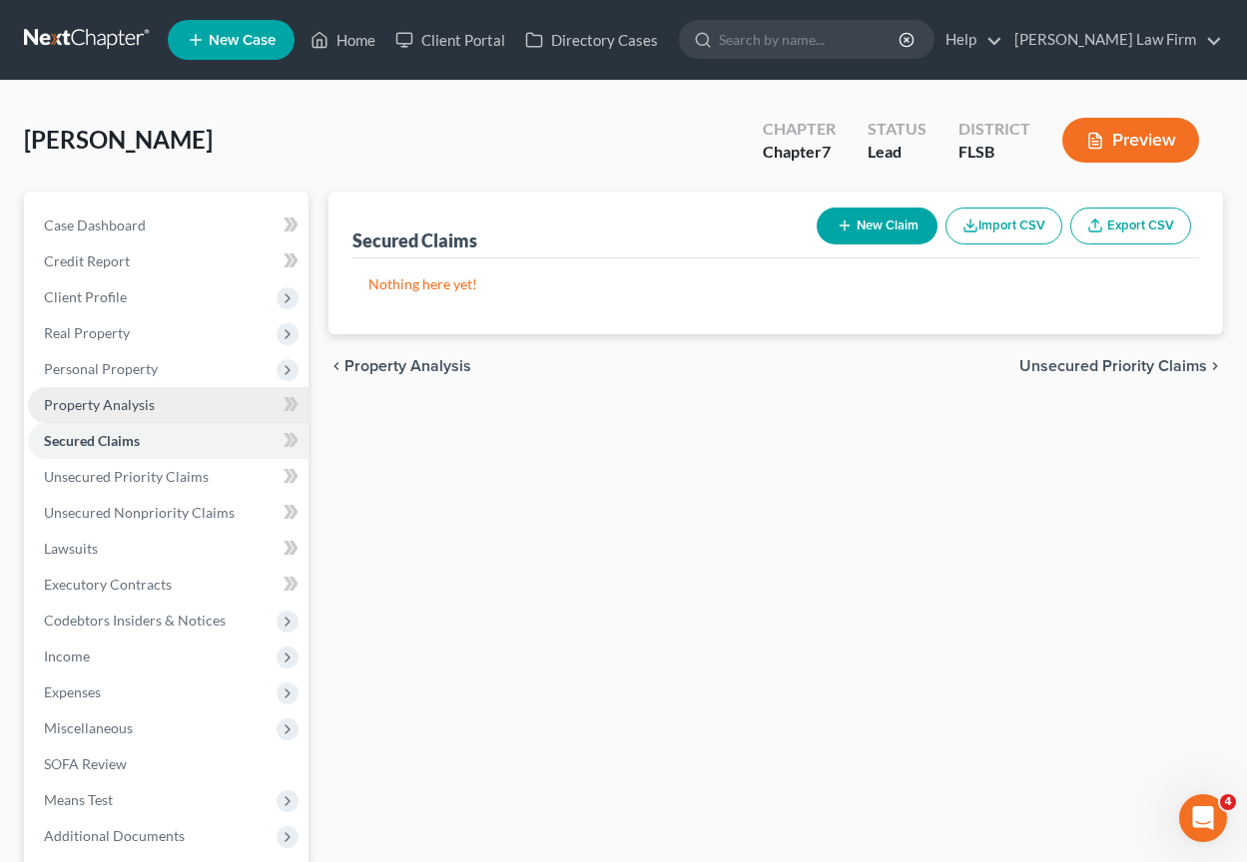
click at [127, 405] on span "Property Analysis" at bounding box center [99, 404] width 111 height 17
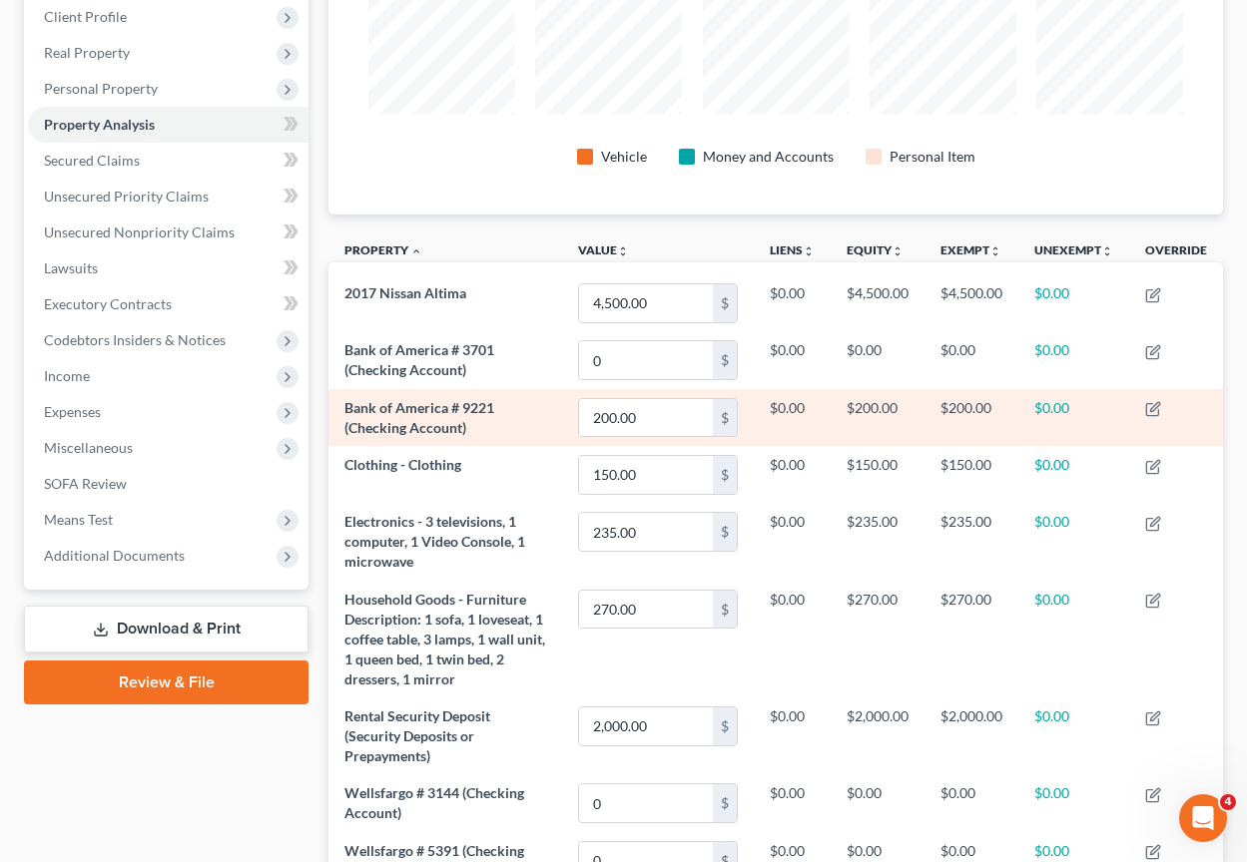
scroll to position [78, 0]
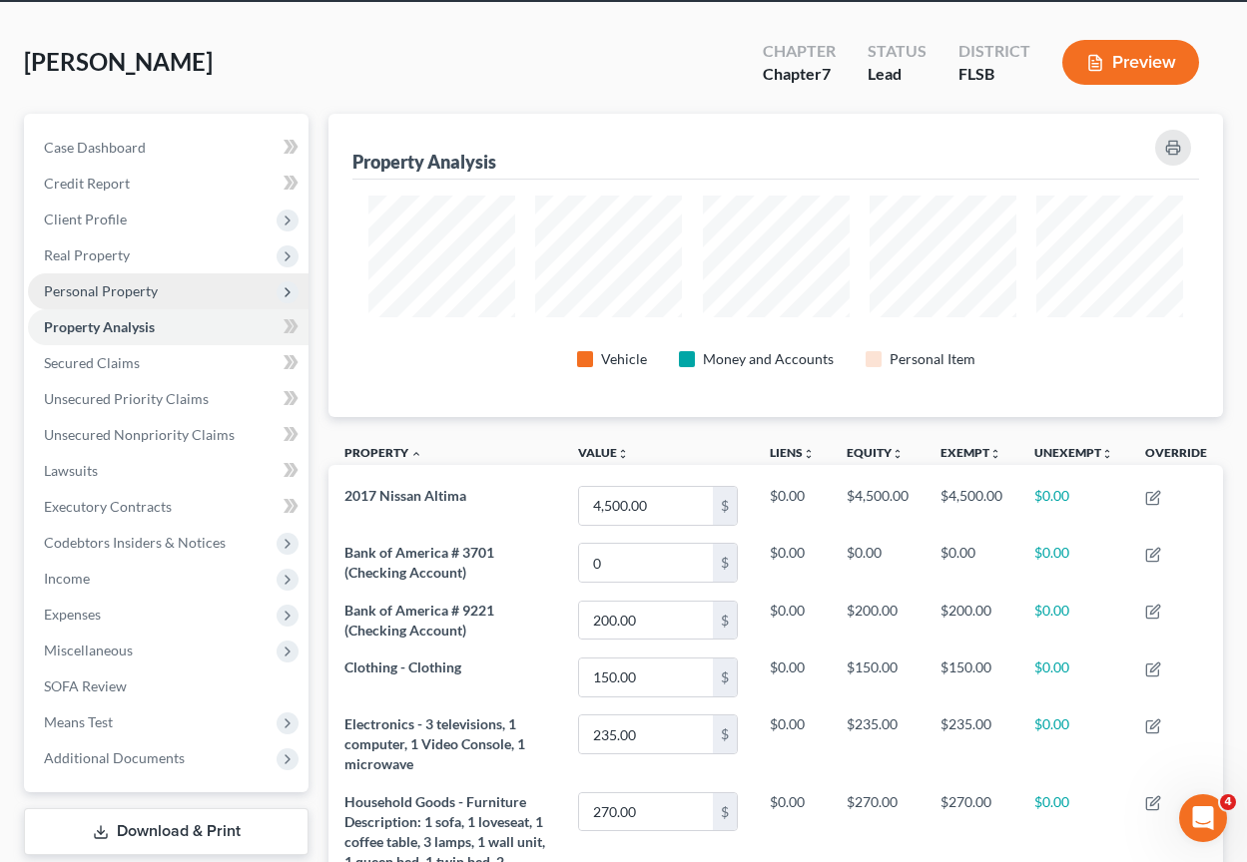
click at [106, 285] on span "Personal Property" at bounding box center [101, 290] width 114 height 17
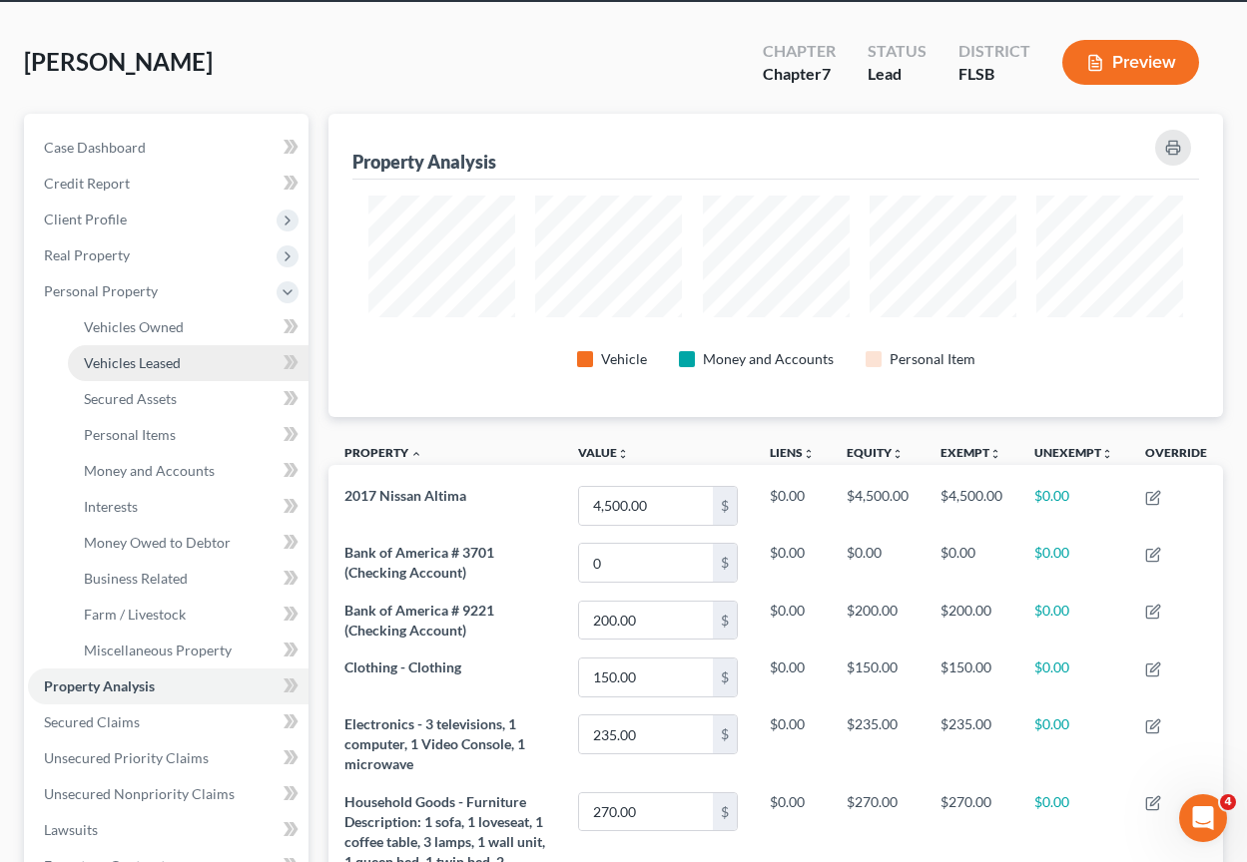
click at [134, 357] on span "Vehicles Leased" at bounding box center [132, 362] width 97 height 17
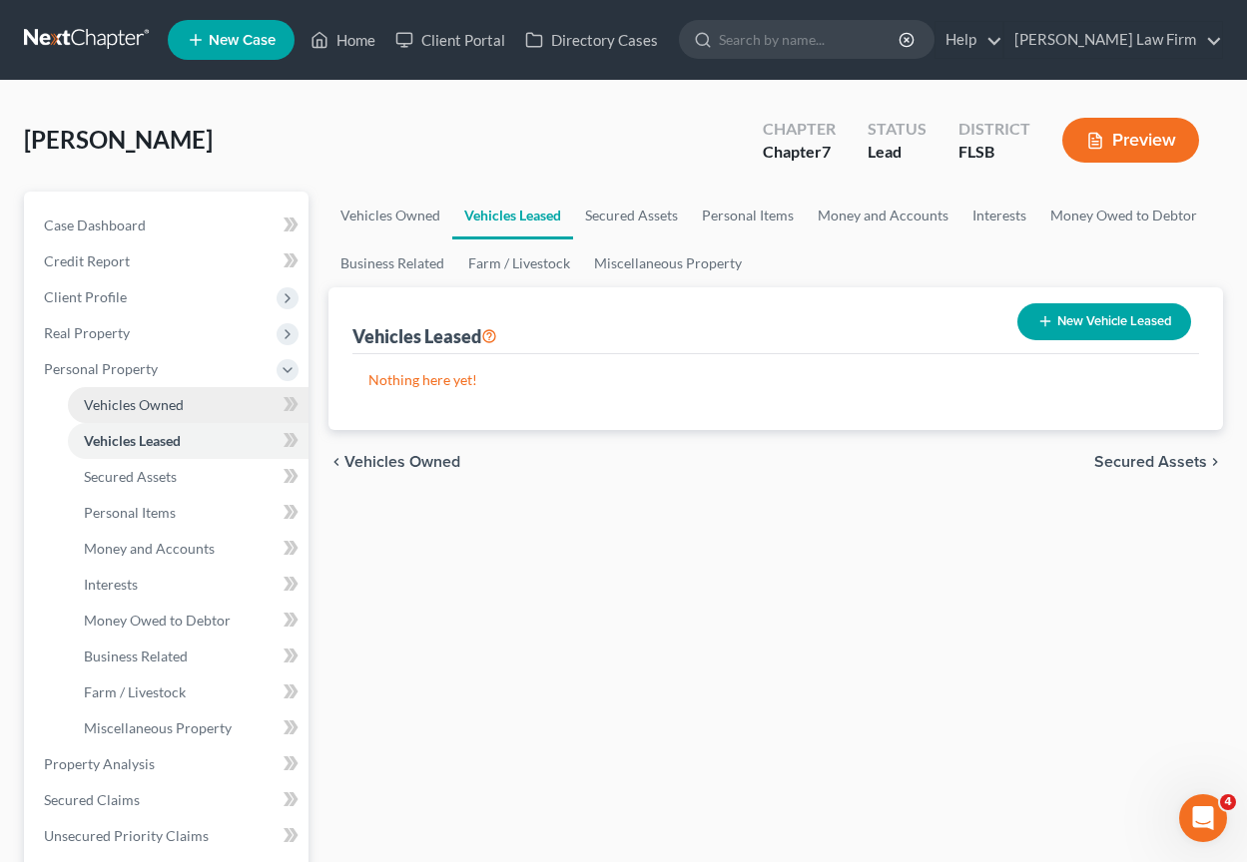
click at [151, 391] on link "Vehicles Owned" at bounding box center [188, 405] width 241 height 36
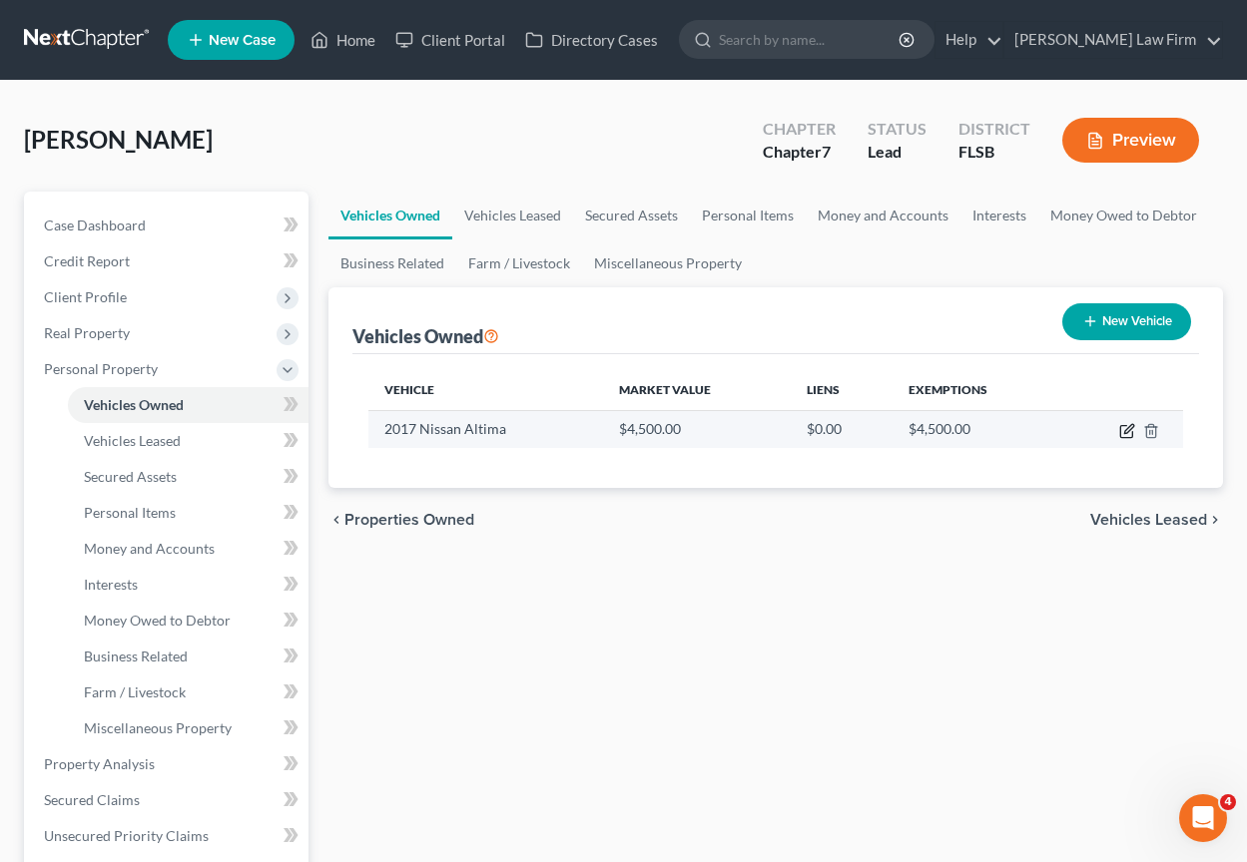
click at [1127, 430] on icon "button" at bounding box center [1127, 431] width 16 height 16
select select "0"
select select "9"
select select "3"
select select "0"
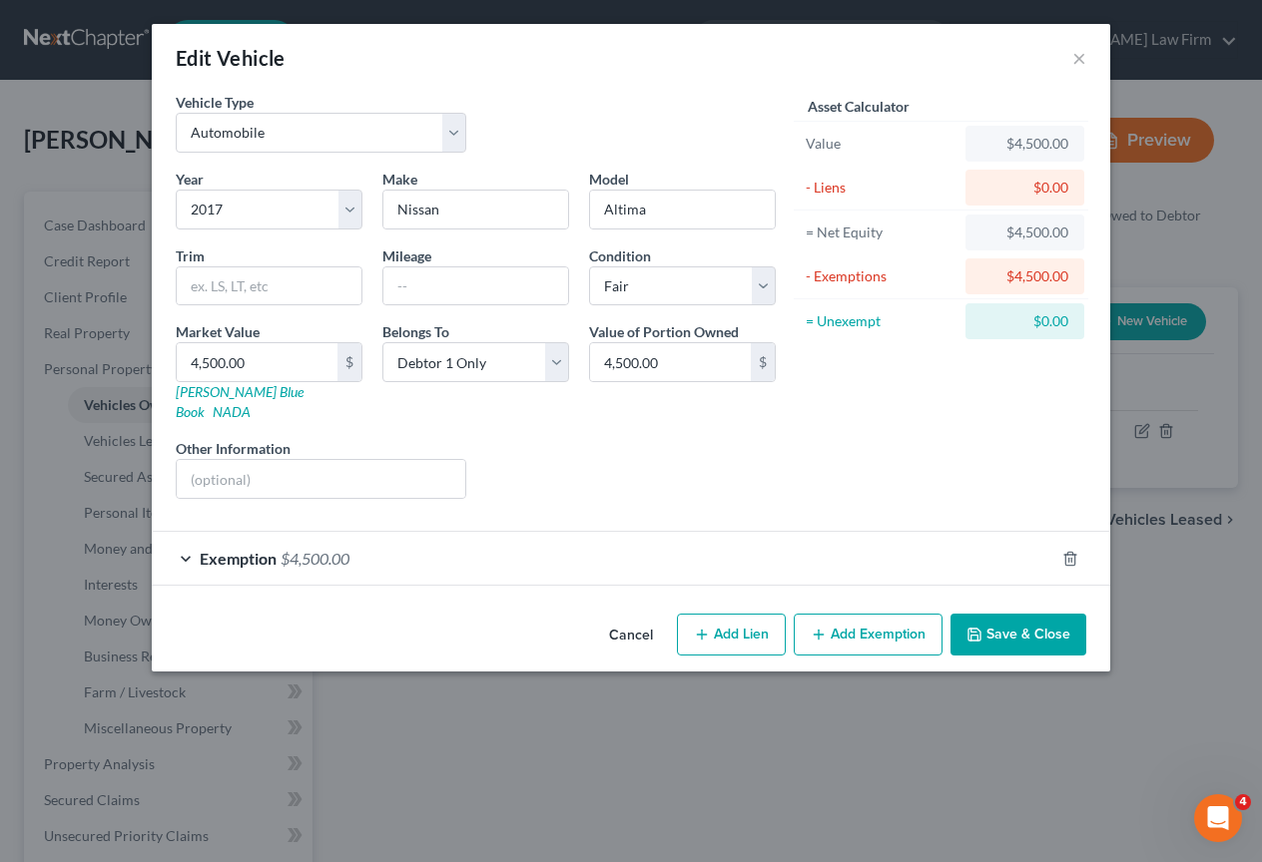
click at [240, 549] on span "Exemption" at bounding box center [238, 558] width 77 height 19
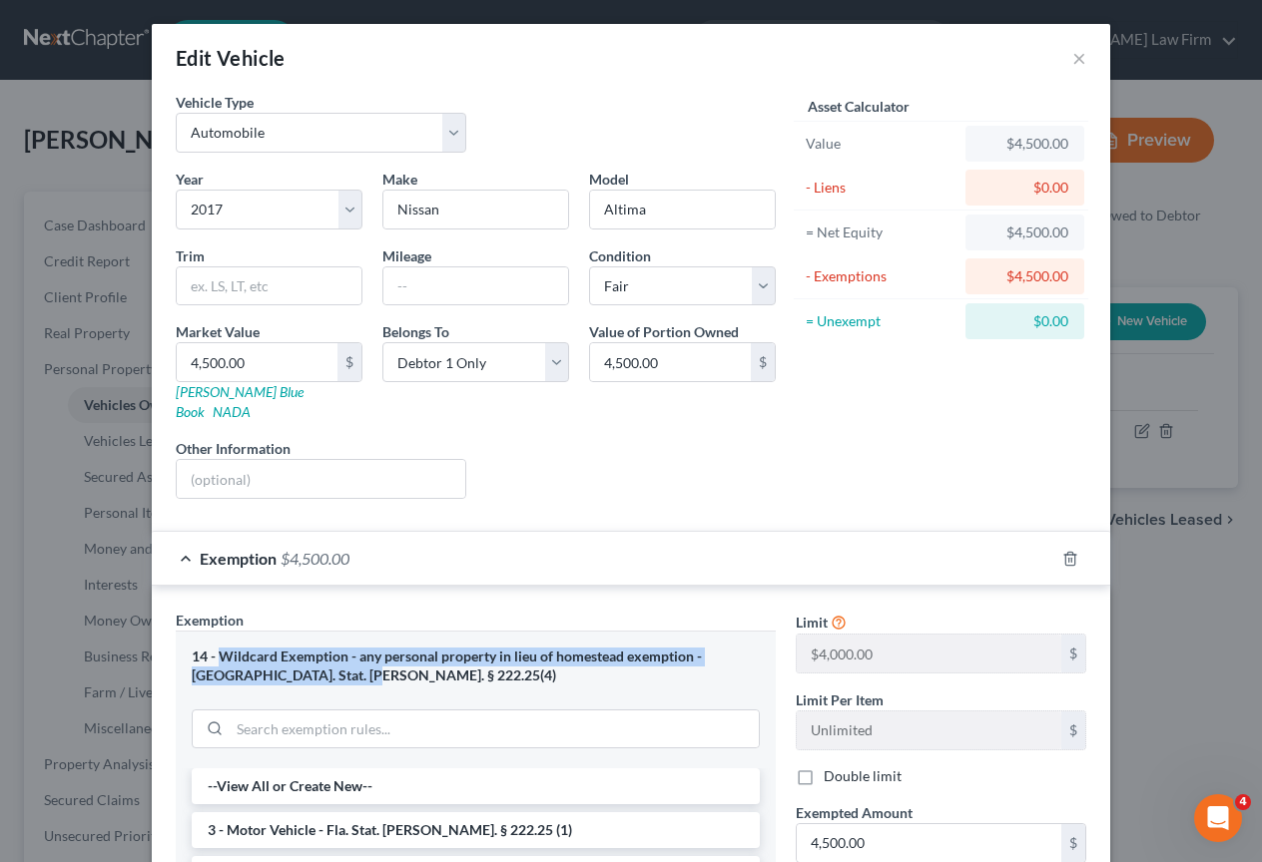
drag, startPoint x: 264, startPoint y: 653, endPoint x: 288, endPoint y: 657, distance: 24.3
click at [288, 657] on div "14 - Wildcard Exemption - any personal property in lieu of homestead exemption …" at bounding box center [476, 666] width 568 height 37
copy div "Wildcard Exemption - any personal property in lieu of homestead exemption - Fla…"
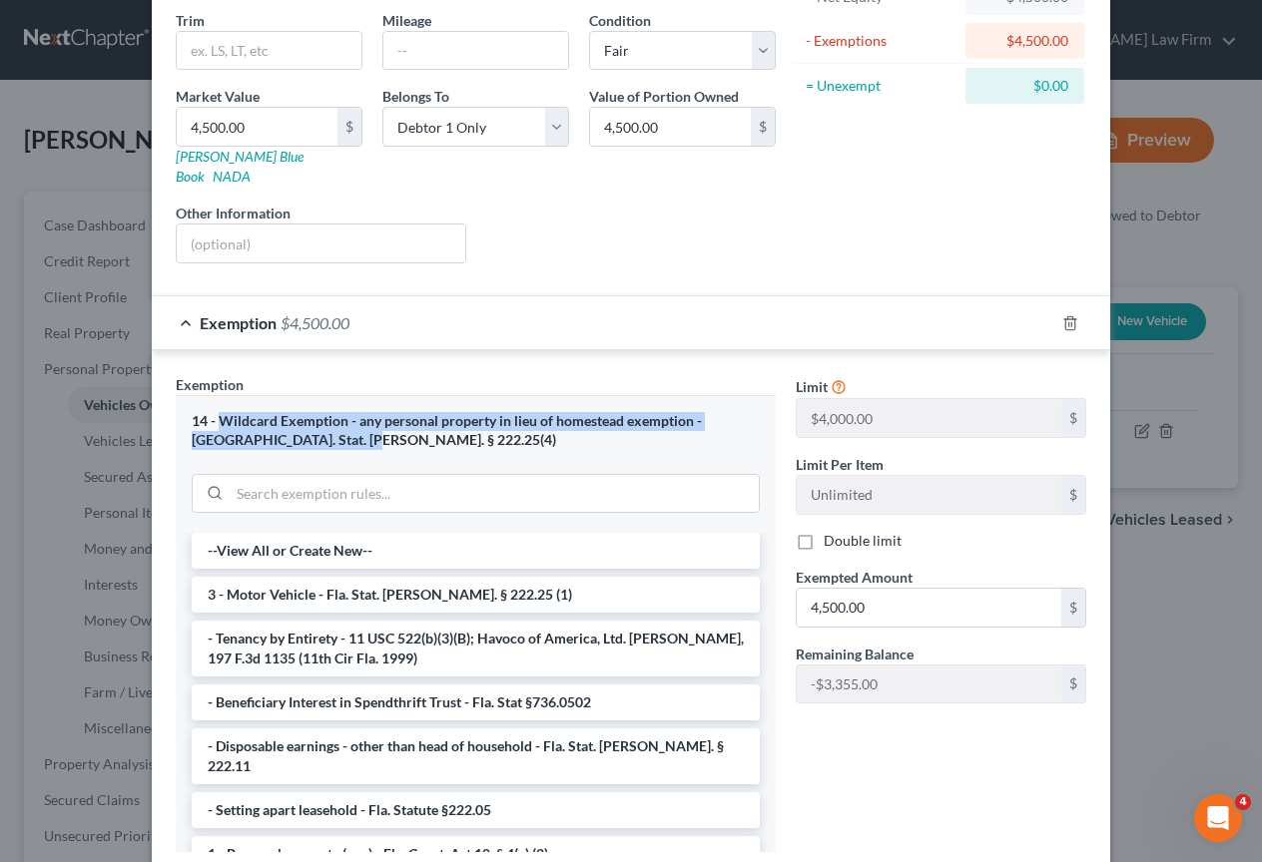
scroll to position [257, 0]
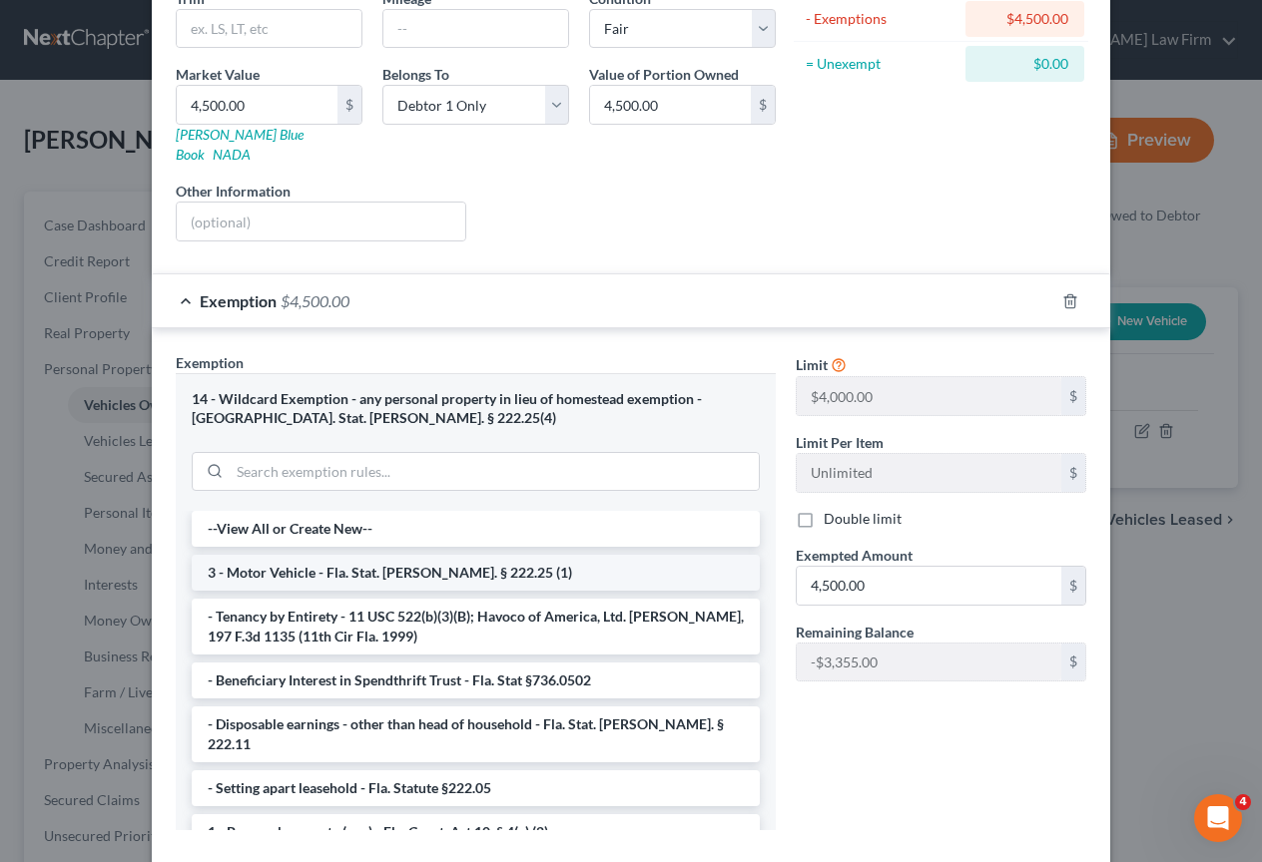
click at [396, 555] on li "3 - Motor Vehicle - Fla. Stat. Ann. § 222.25 (1)" at bounding box center [476, 573] width 568 height 36
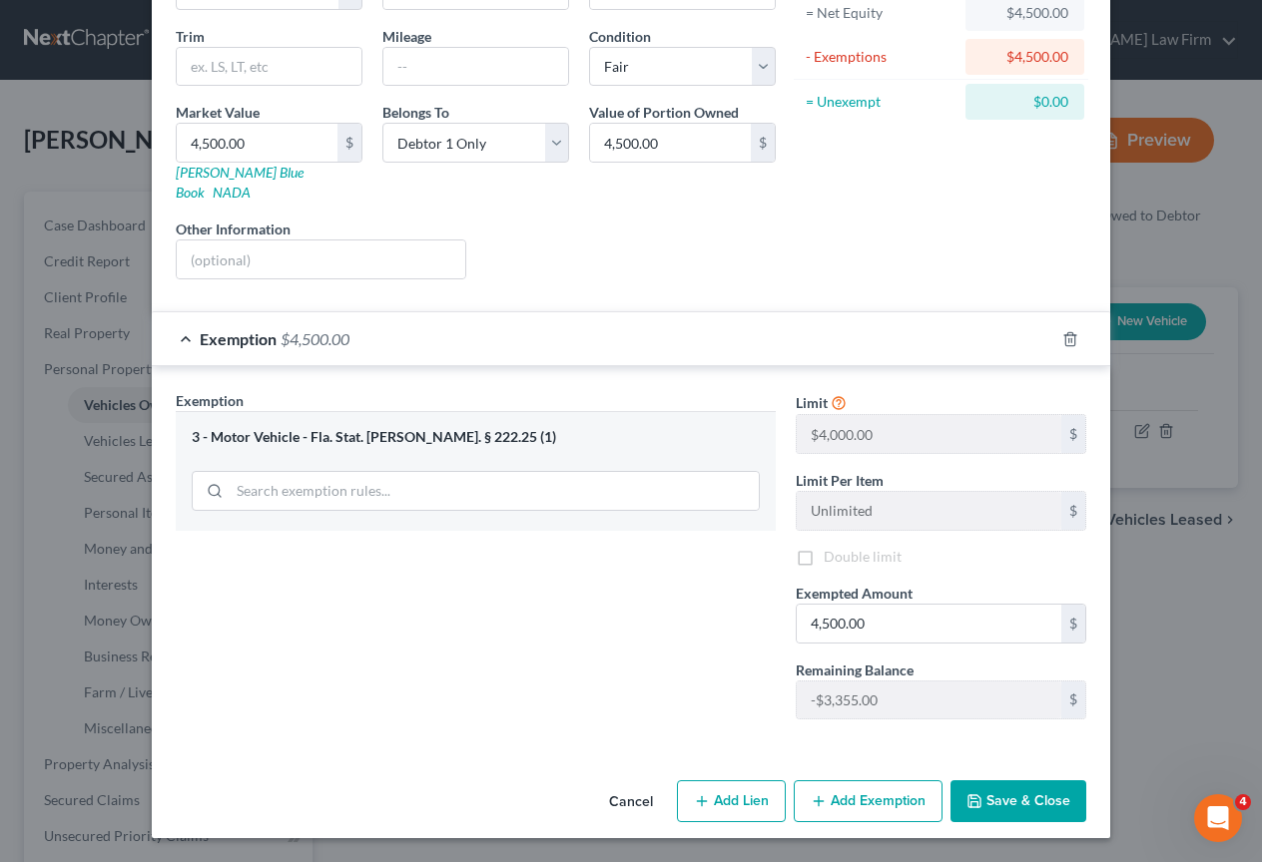
scroll to position [200, 0]
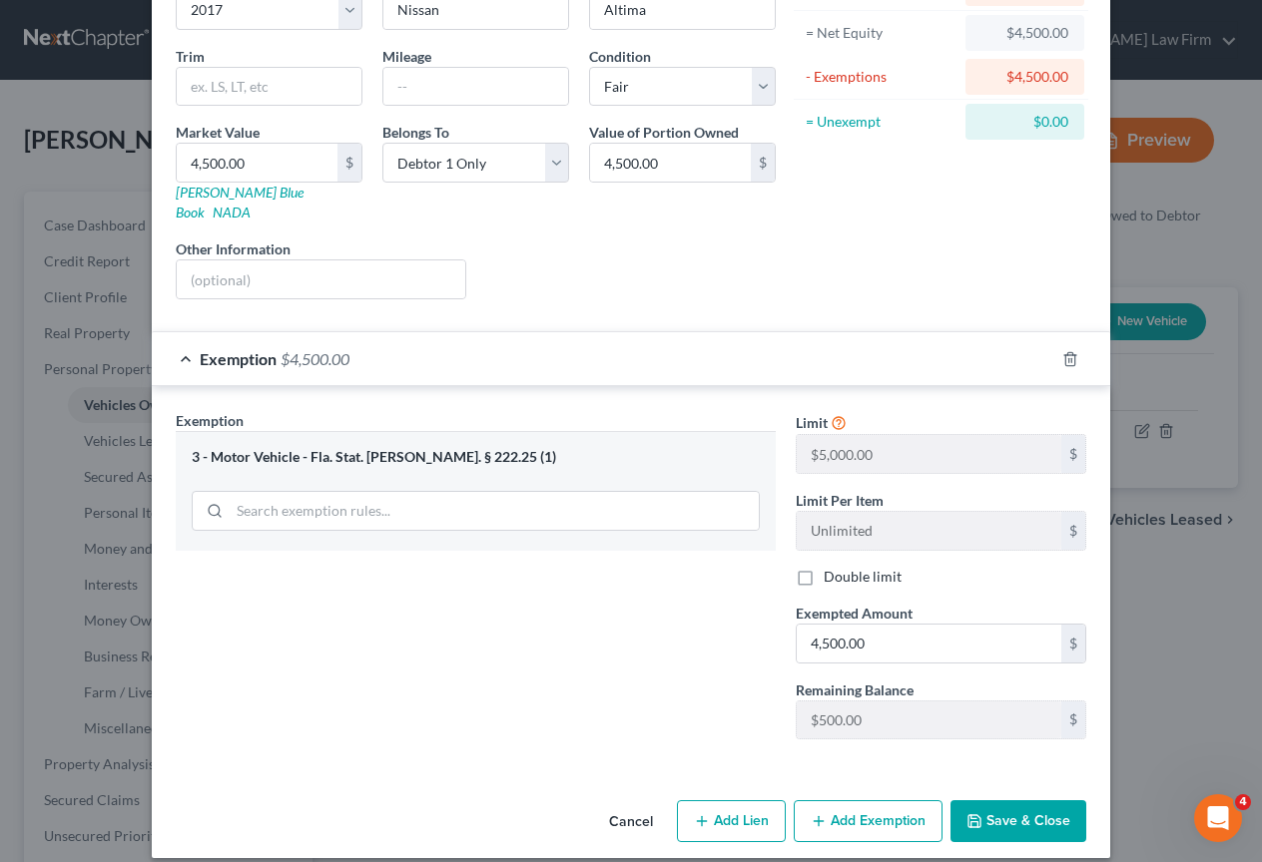
click at [993, 800] on button "Save & Close" at bounding box center [1018, 821] width 136 height 42
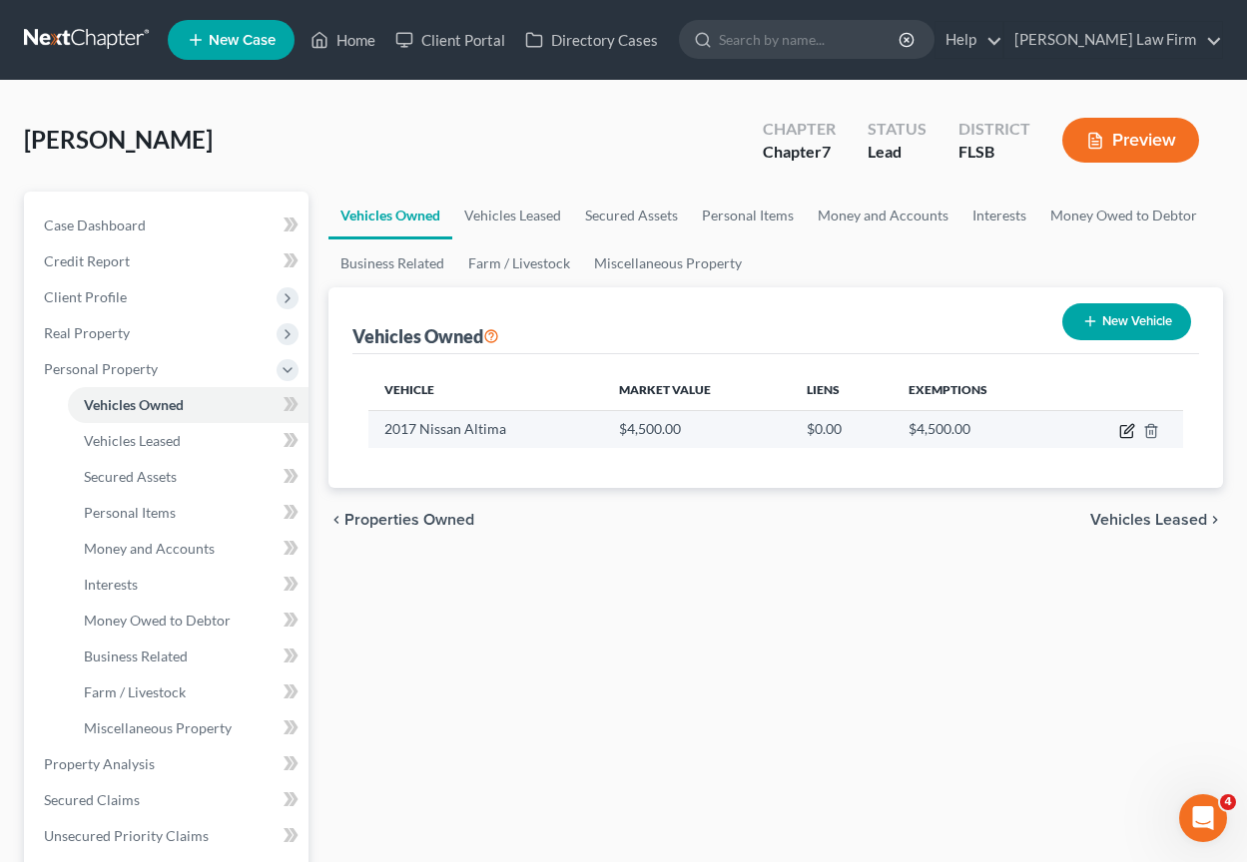
click at [1130, 432] on icon "button" at bounding box center [1127, 431] width 16 height 16
select select "0"
select select "9"
select select "3"
select select "0"
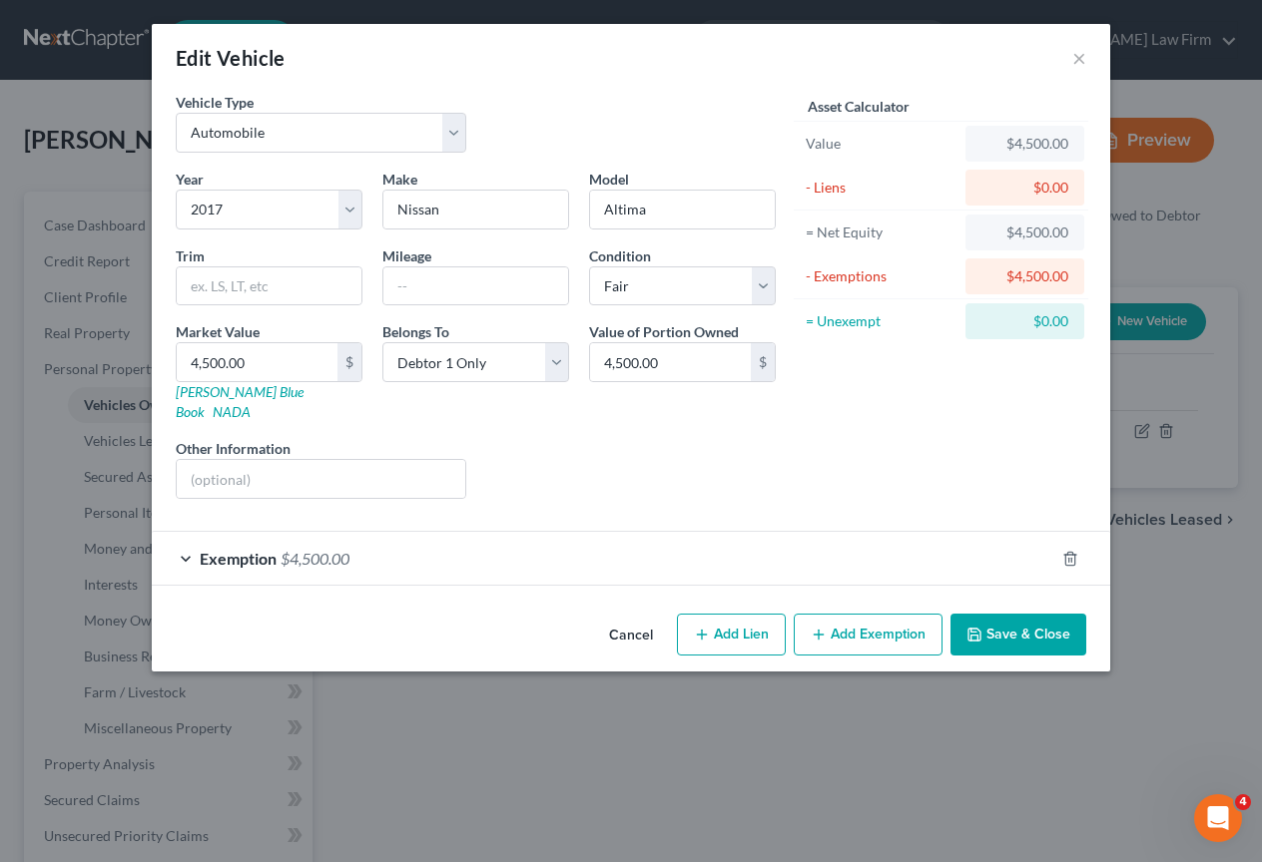
click at [213, 549] on span "Exemption" at bounding box center [238, 558] width 77 height 19
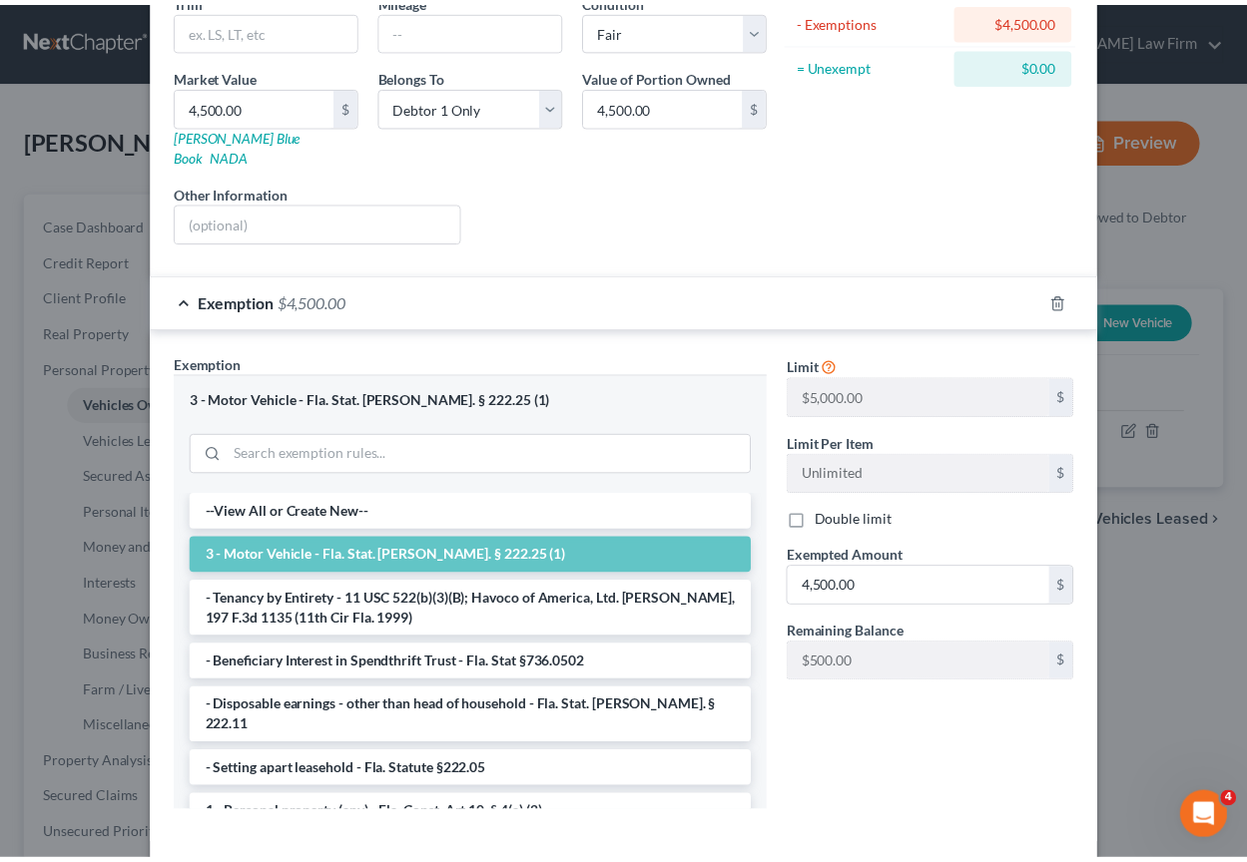
scroll to position [329, 0]
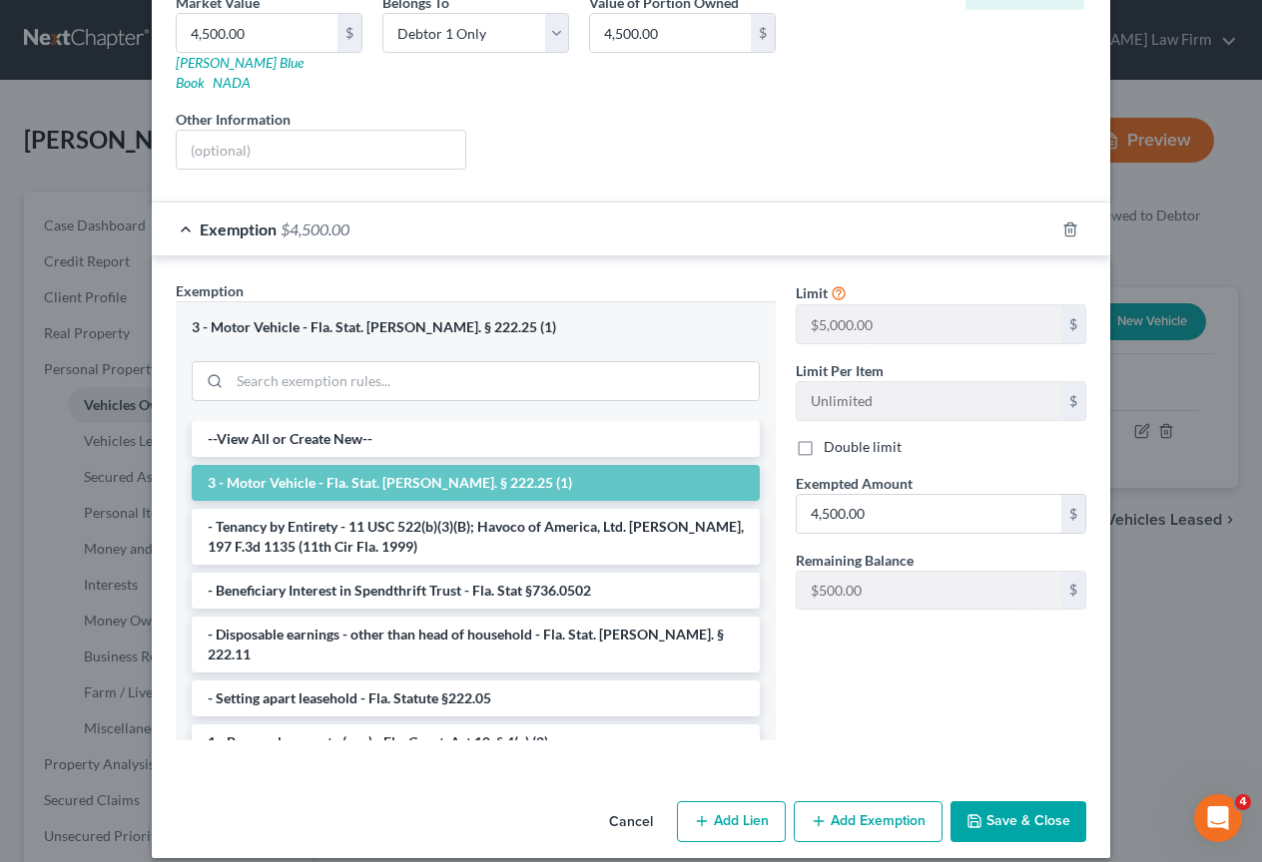
click at [995, 801] on button "Save & Close" at bounding box center [1018, 822] width 136 height 42
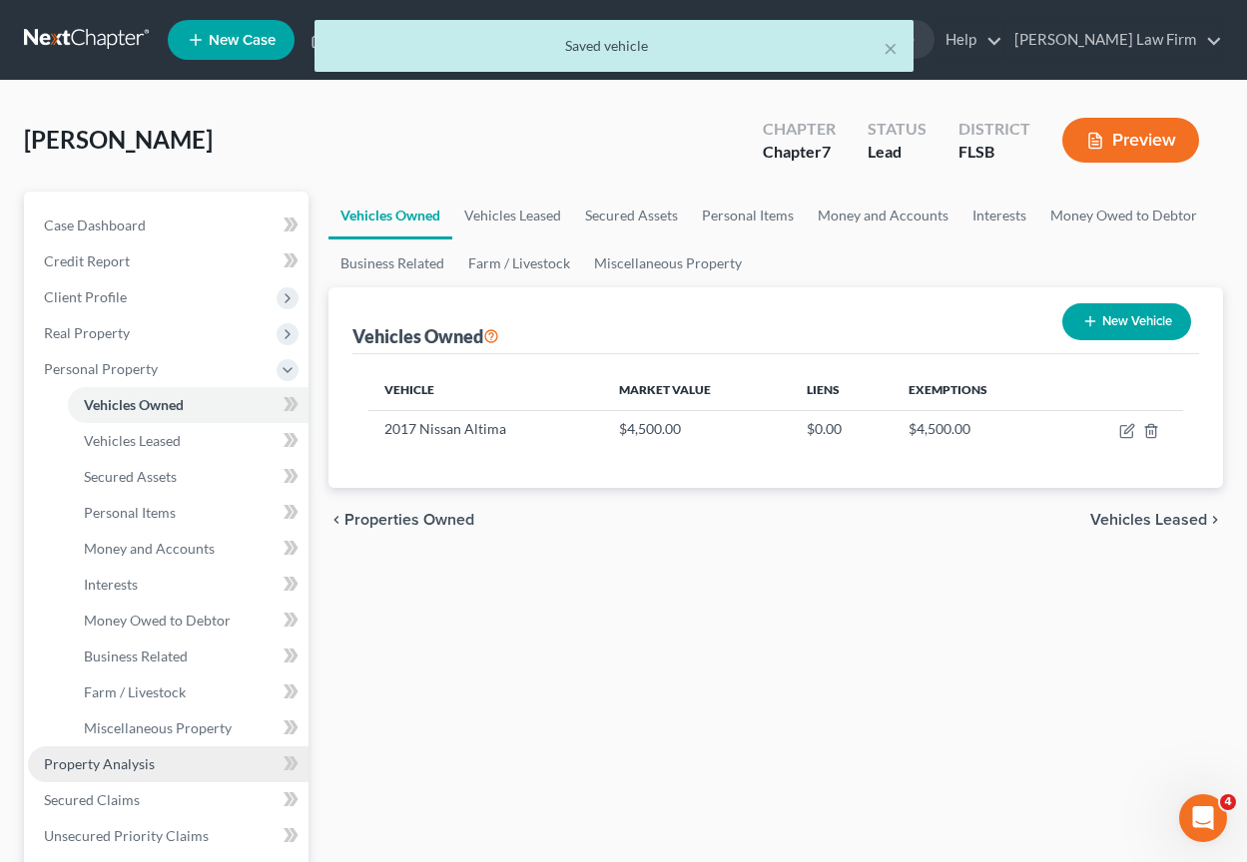
click at [127, 768] on span "Property Analysis" at bounding box center [99, 764] width 111 height 17
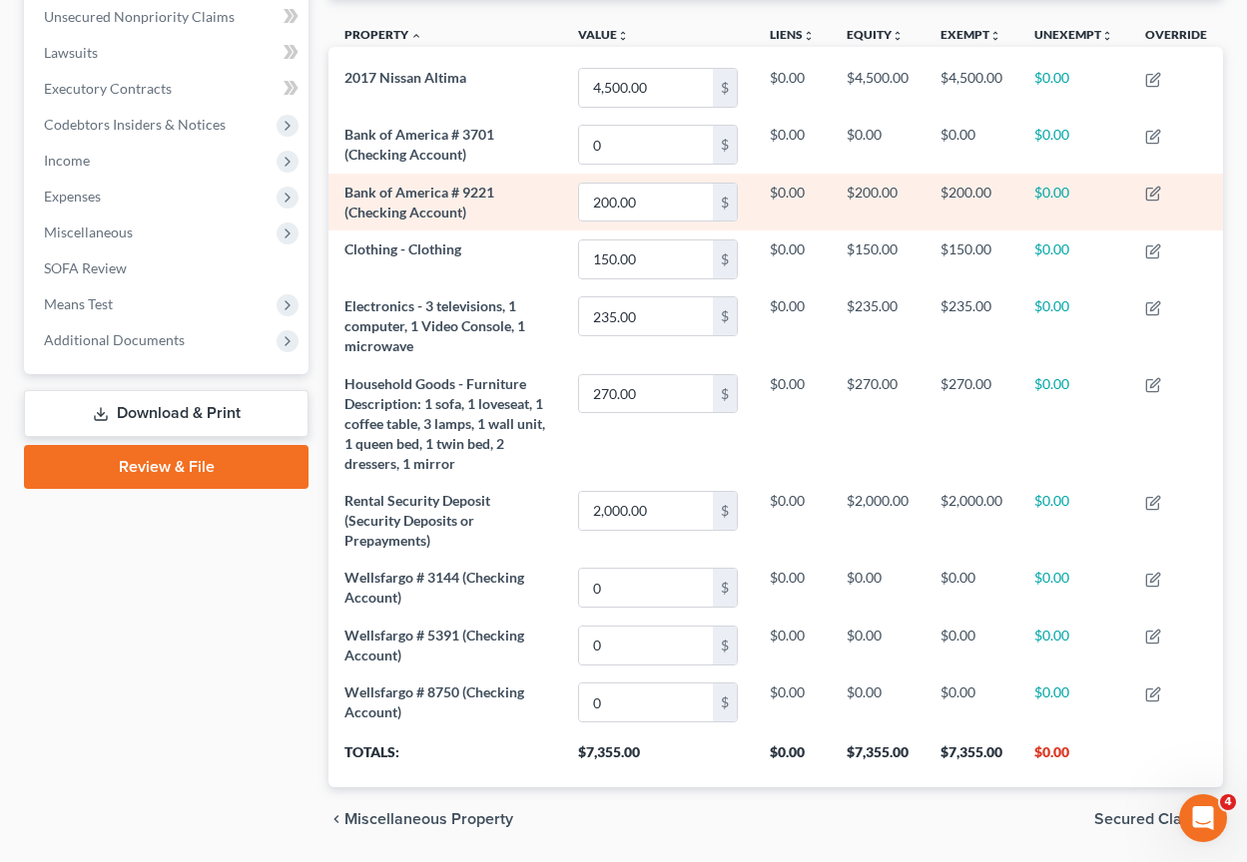
scroll to position [561, 0]
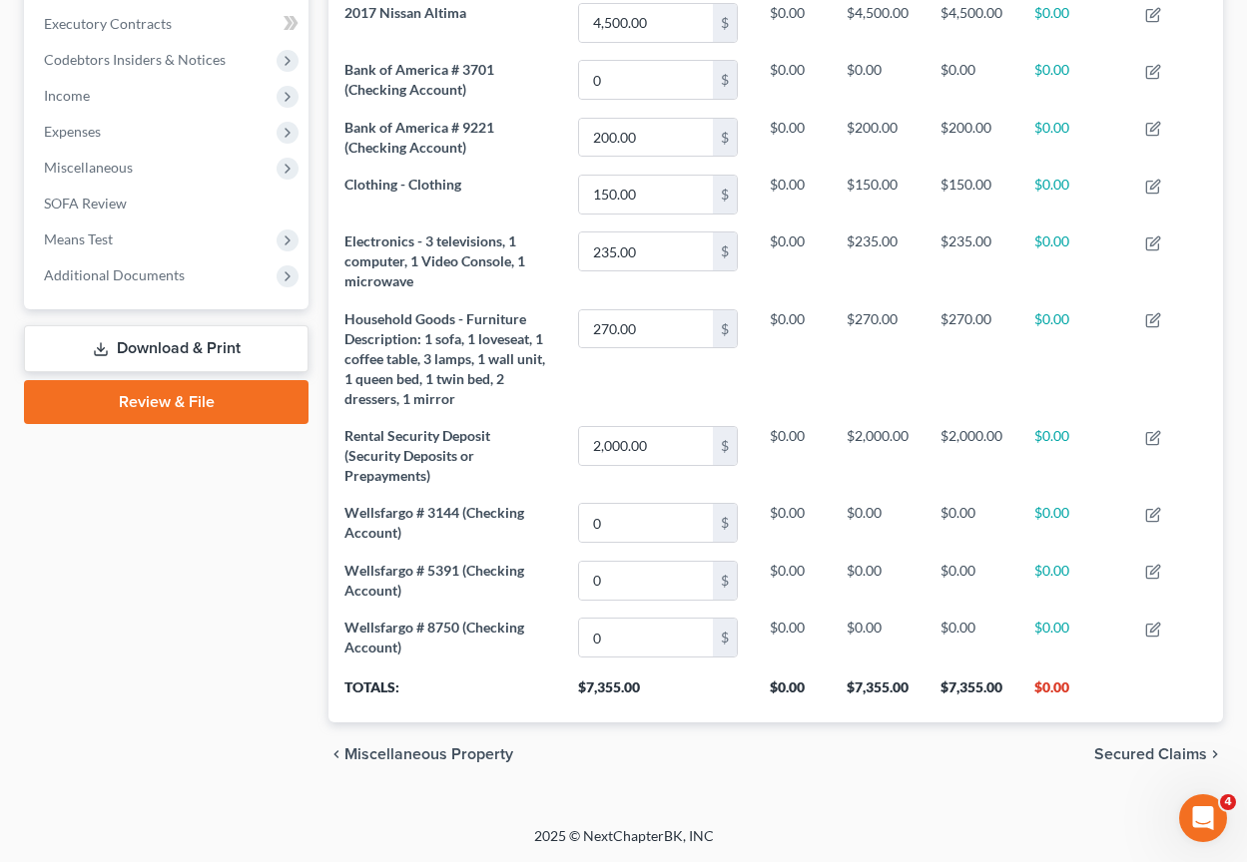
click at [1187, 752] on span "Secured Claims" at bounding box center [1150, 755] width 113 height 16
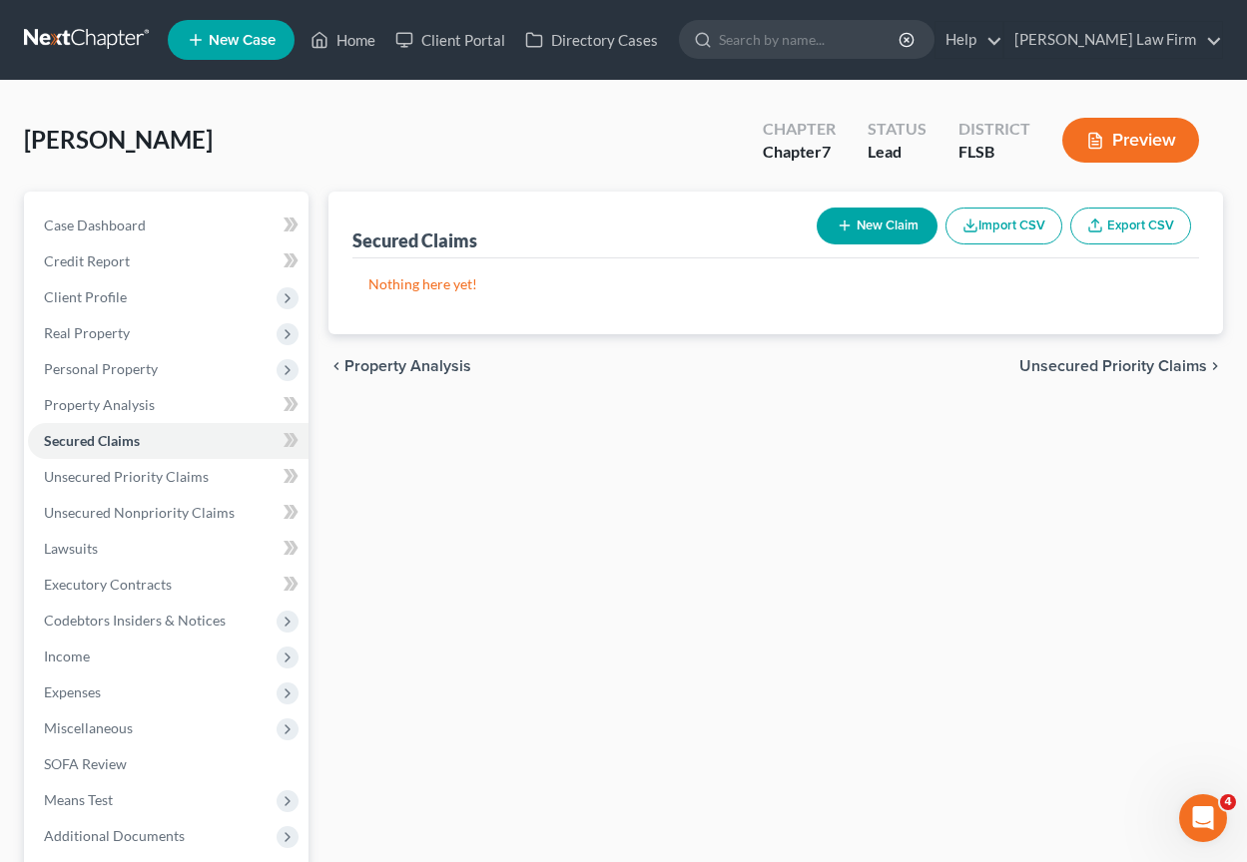
click at [1084, 362] on span "Unsecured Priority Claims" at bounding box center [1113, 366] width 188 height 16
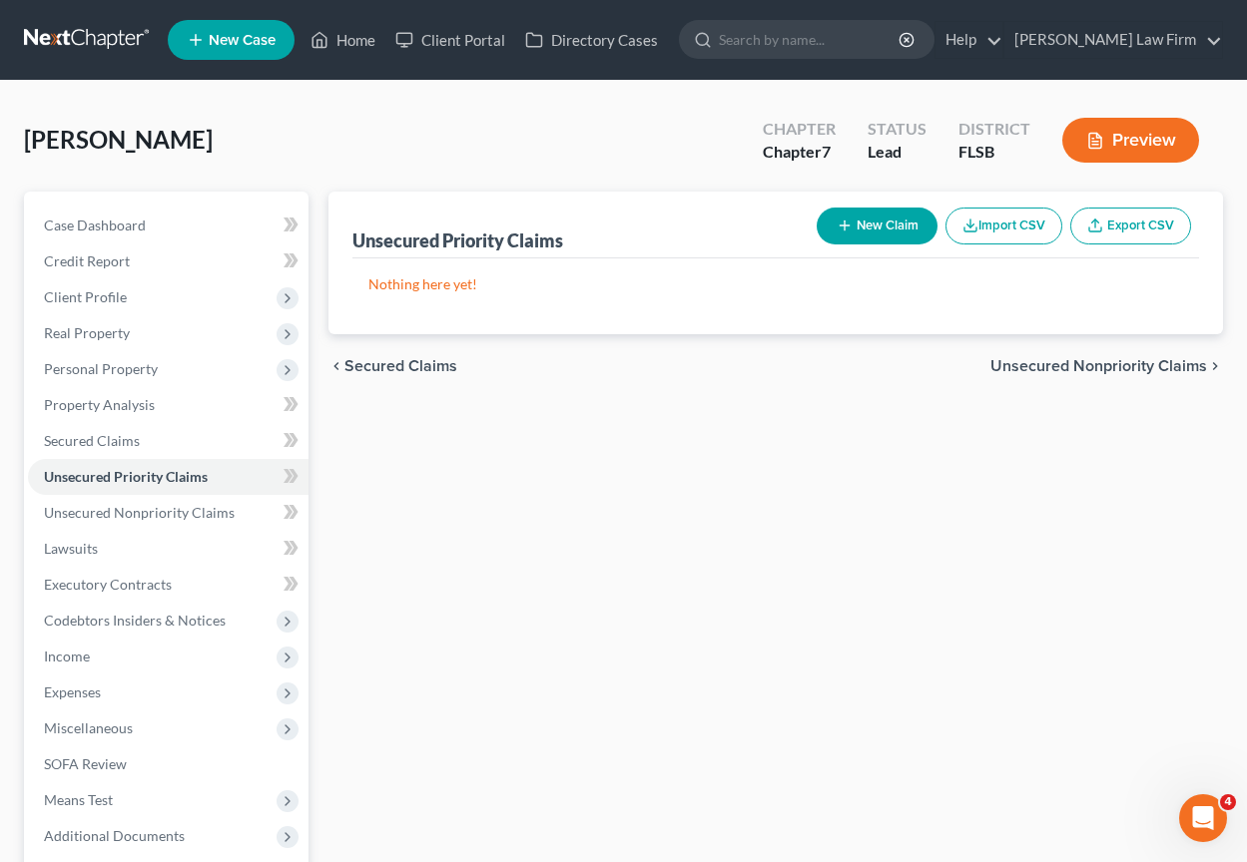
click at [1084, 362] on span "Unsecured Nonpriority Claims" at bounding box center [1098, 366] width 217 height 16
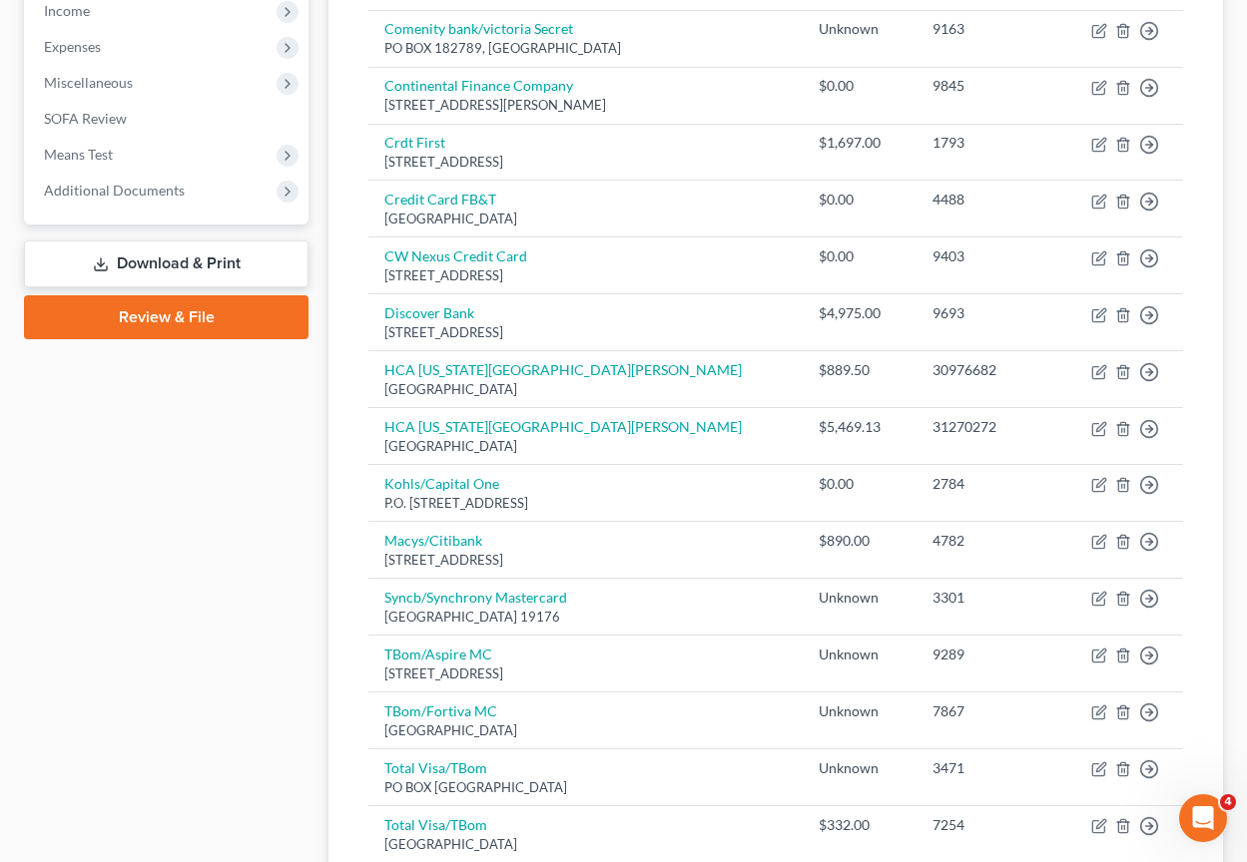
scroll to position [862, 0]
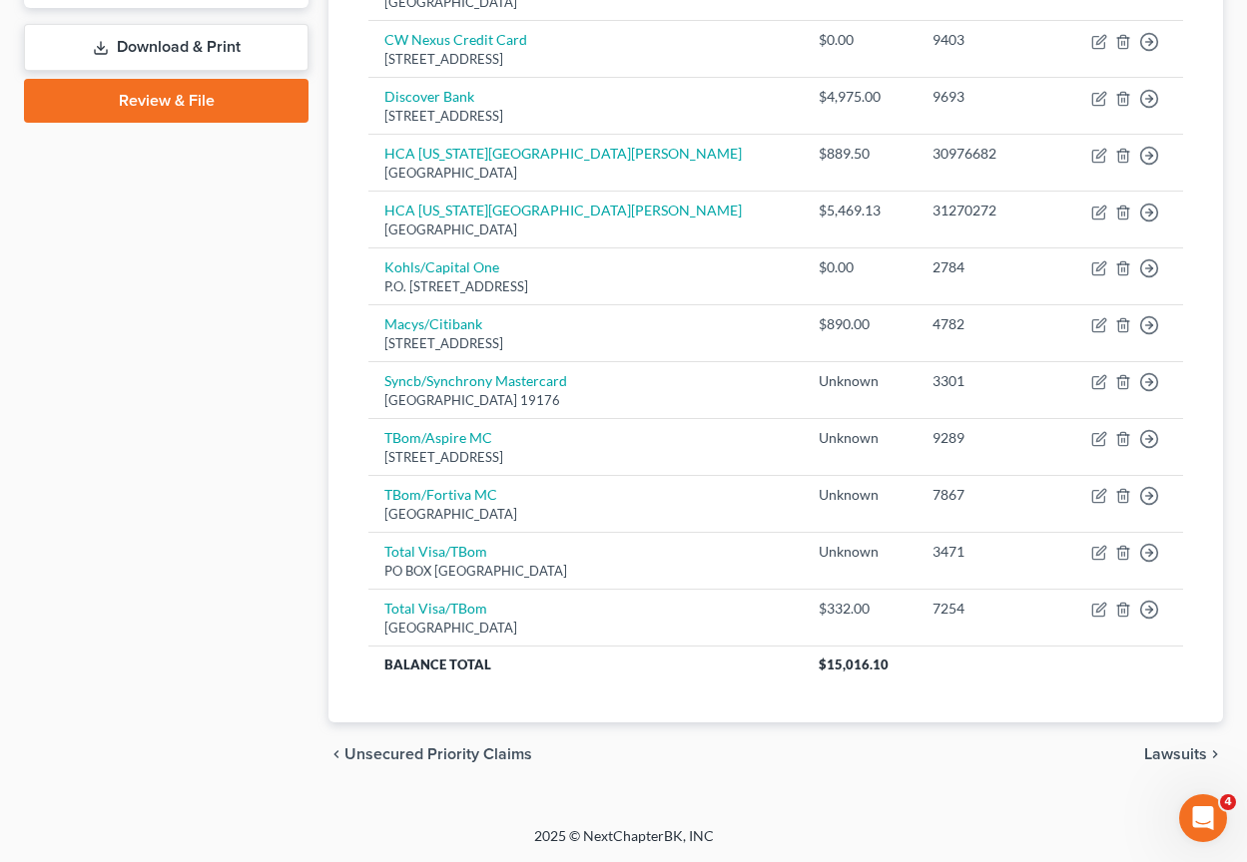
click at [1180, 752] on span "Lawsuits" at bounding box center [1175, 755] width 63 height 16
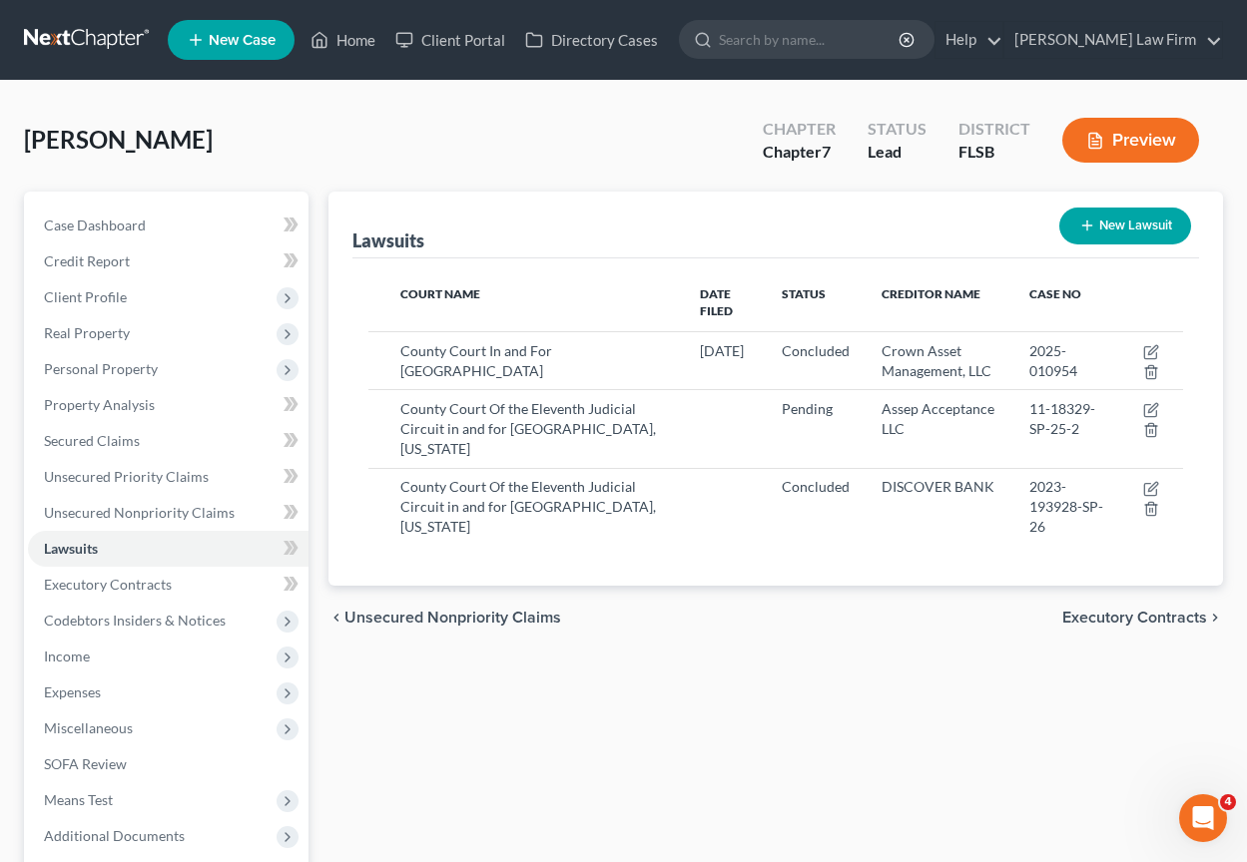
click at [1155, 610] on span "Executory Contracts" at bounding box center [1134, 618] width 145 height 16
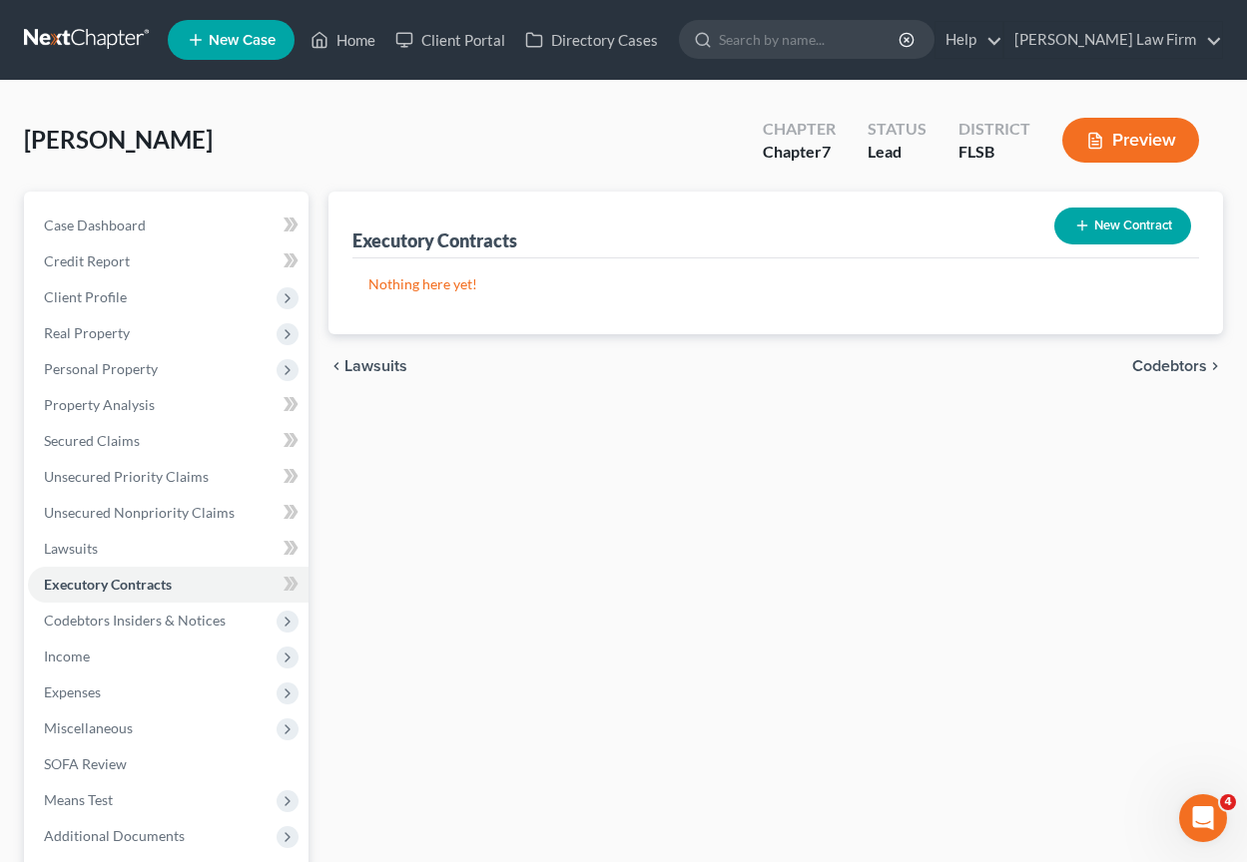
click at [1177, 360] on span "Codebtors" at bounding box center [1169, 366] width 75 height 16
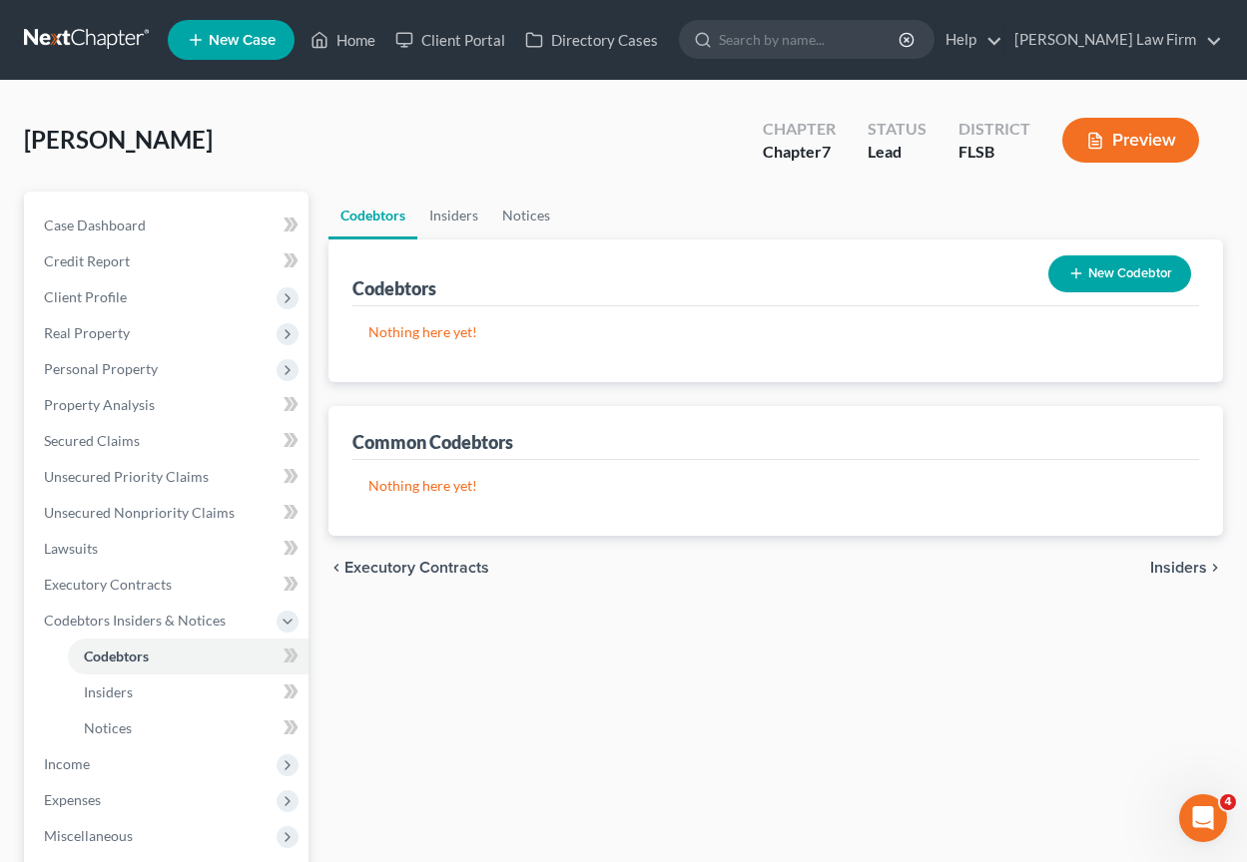
click at [1175, 567] on span "Insiders" at bounding box center [1178, 568] width 57 height 16
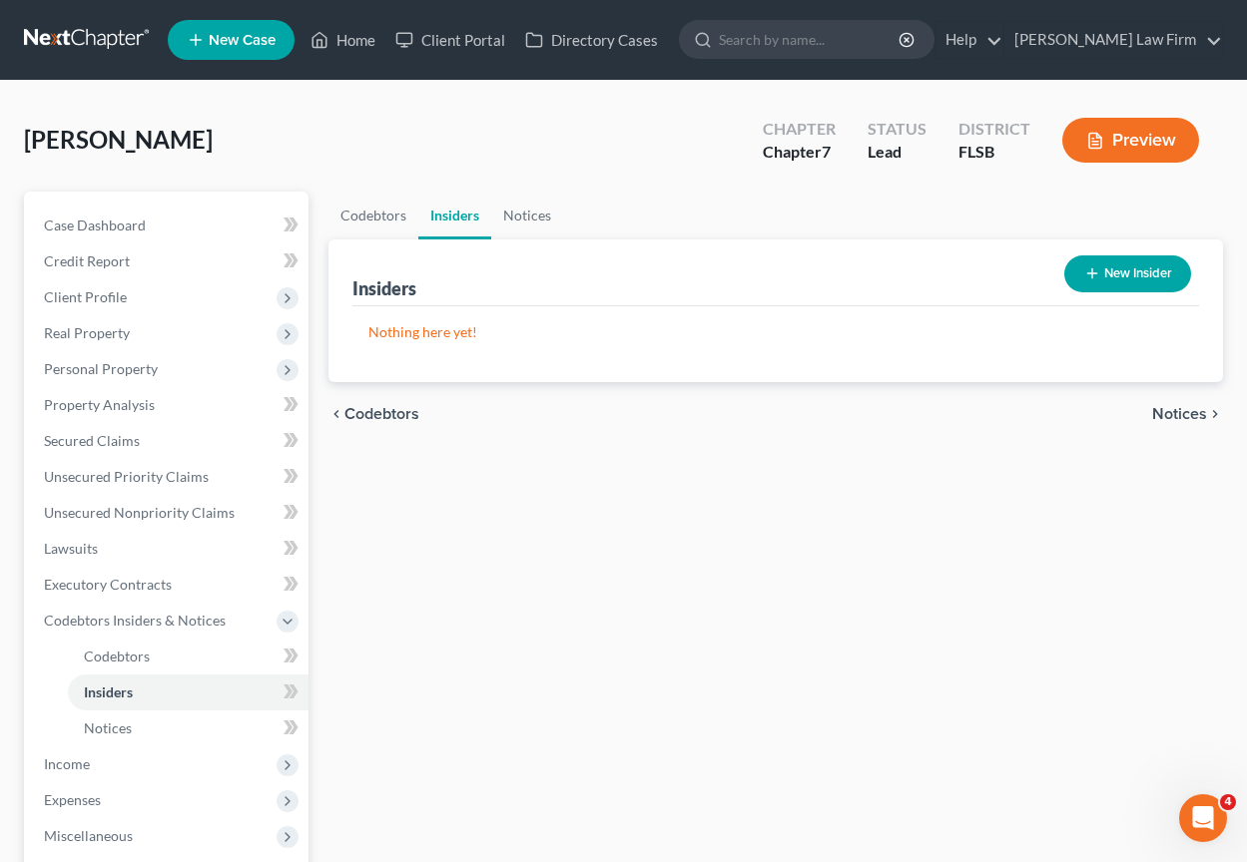
click at [1185, 409] on span "Notices" at bounding box center [1179, 414] width 55 height 16
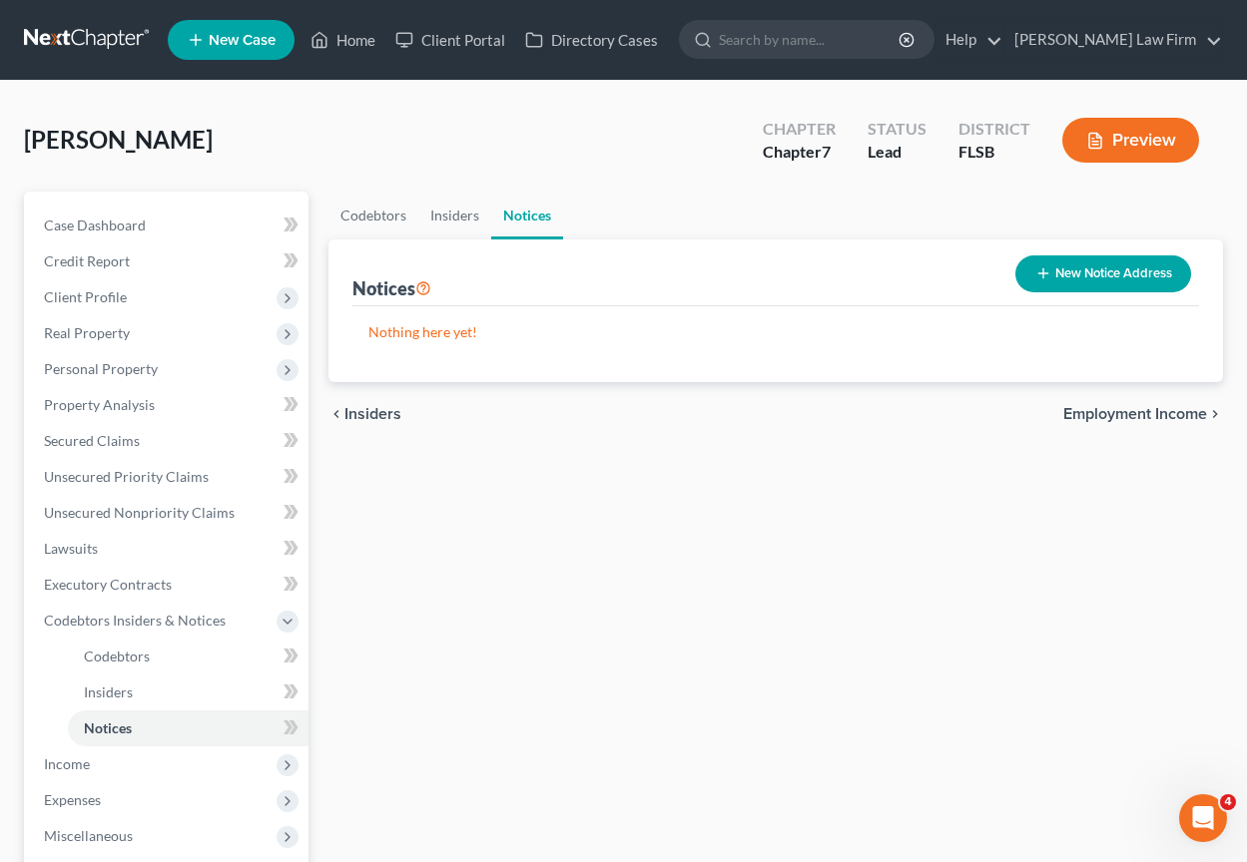
click at [1185, 409] on span "Employment Income" at bounding box center [1135, 414] width 144 height 16
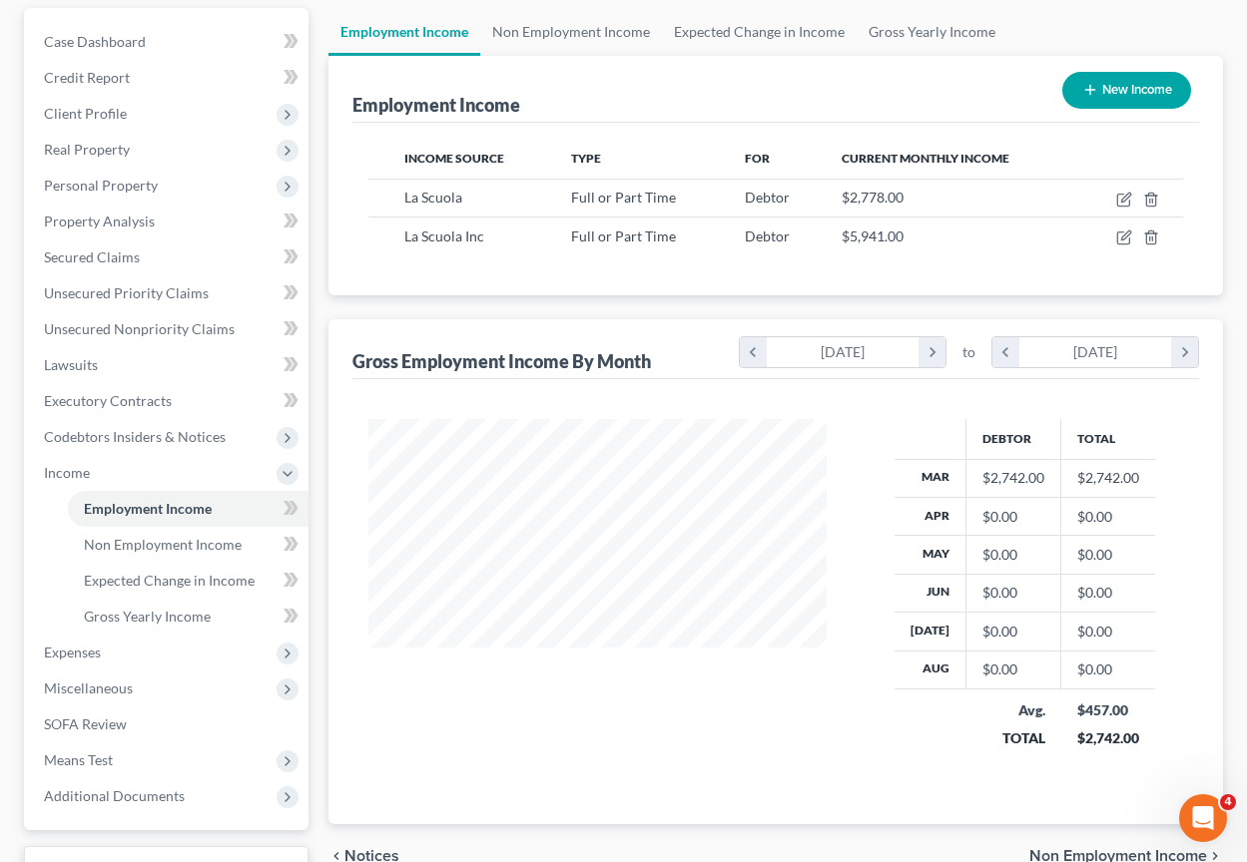
scroll to position [303, 0]
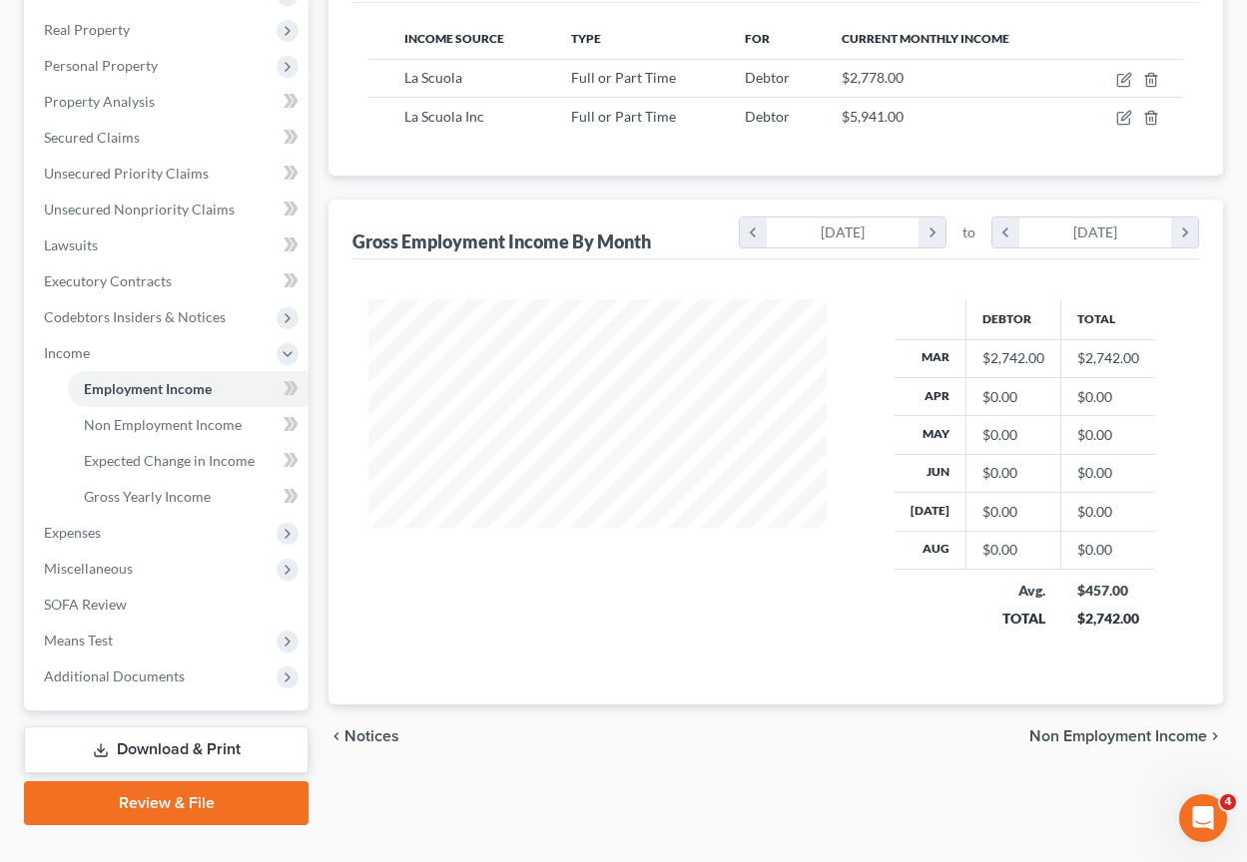
click at [703, 623] on div at bounding box center [597, 477] width 498 height 357
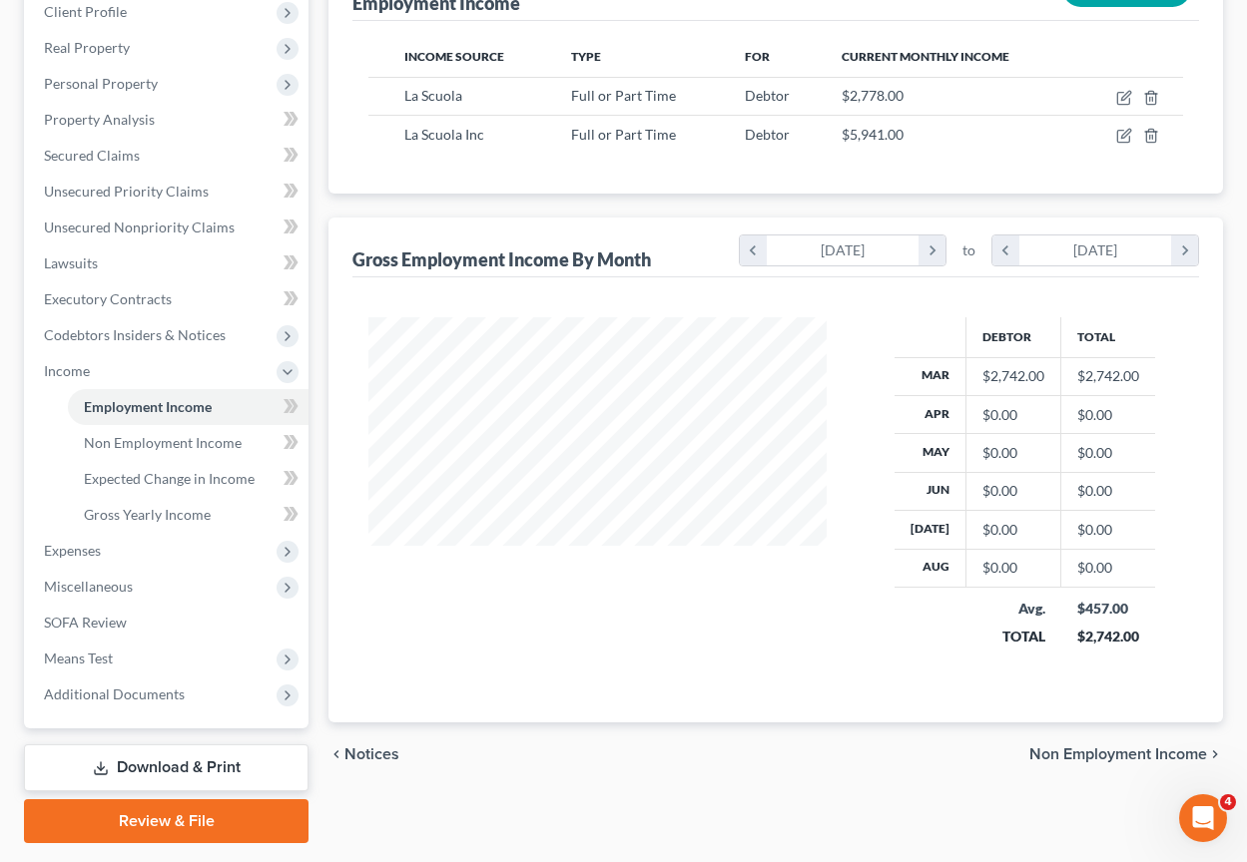
scroll to position [282, 0]
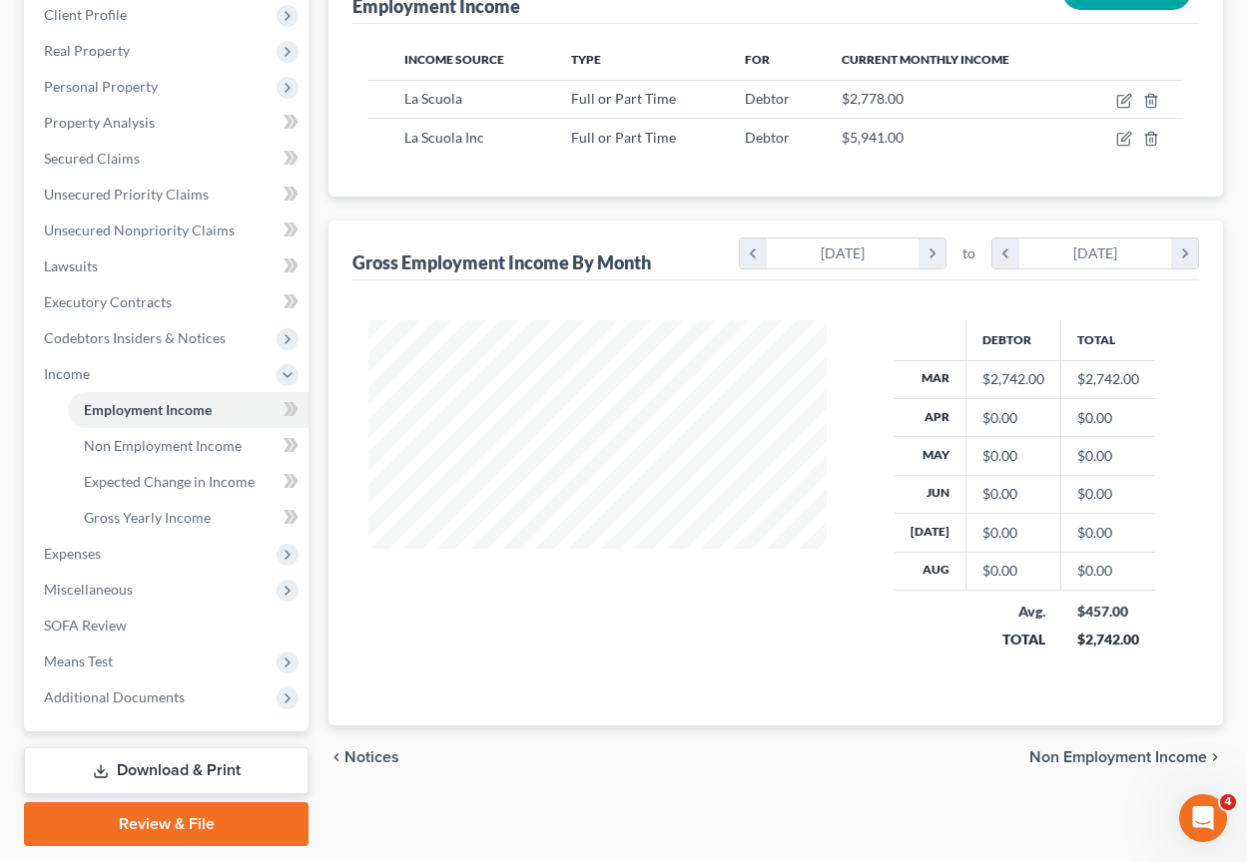
click at [727, 663] on div at bounding box center [597, 498] width 498 height 357
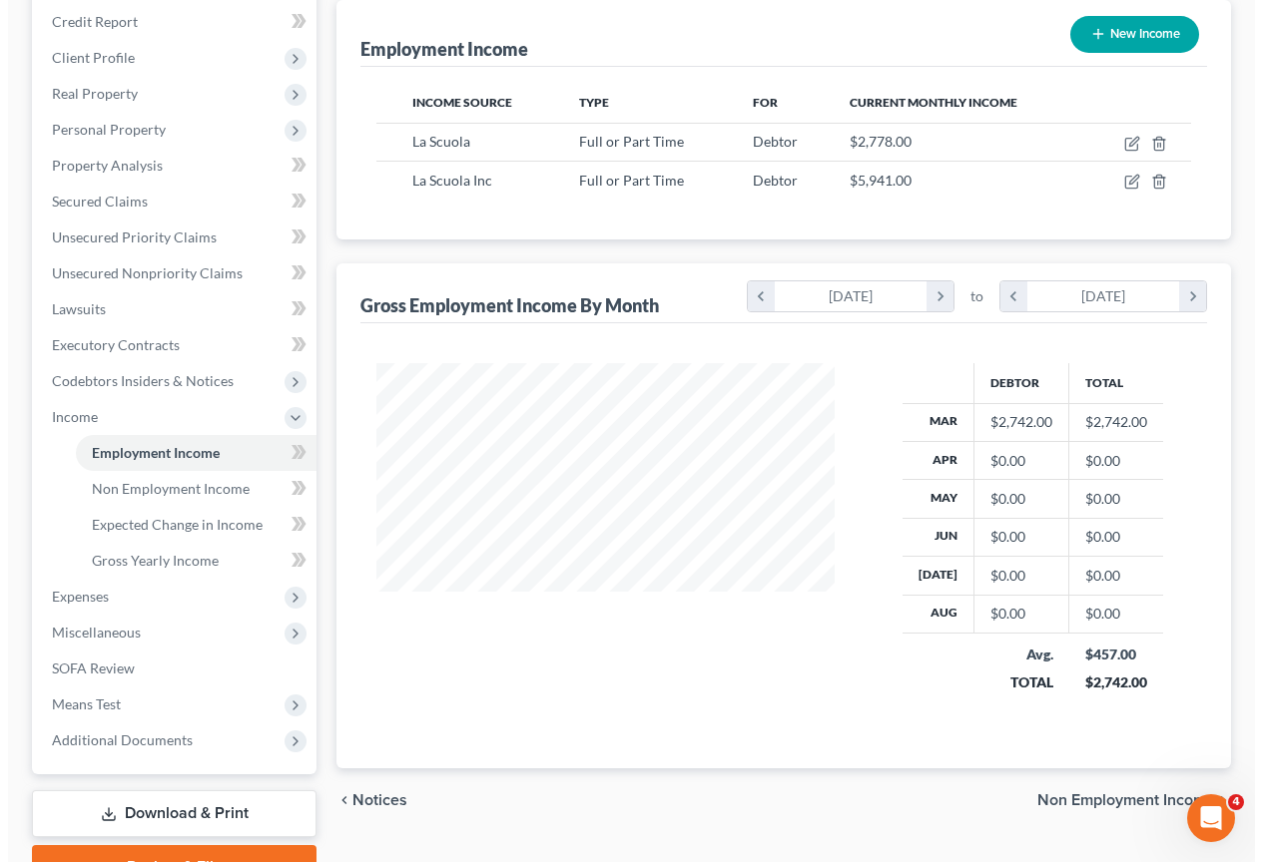
scroll to position [238, 0]
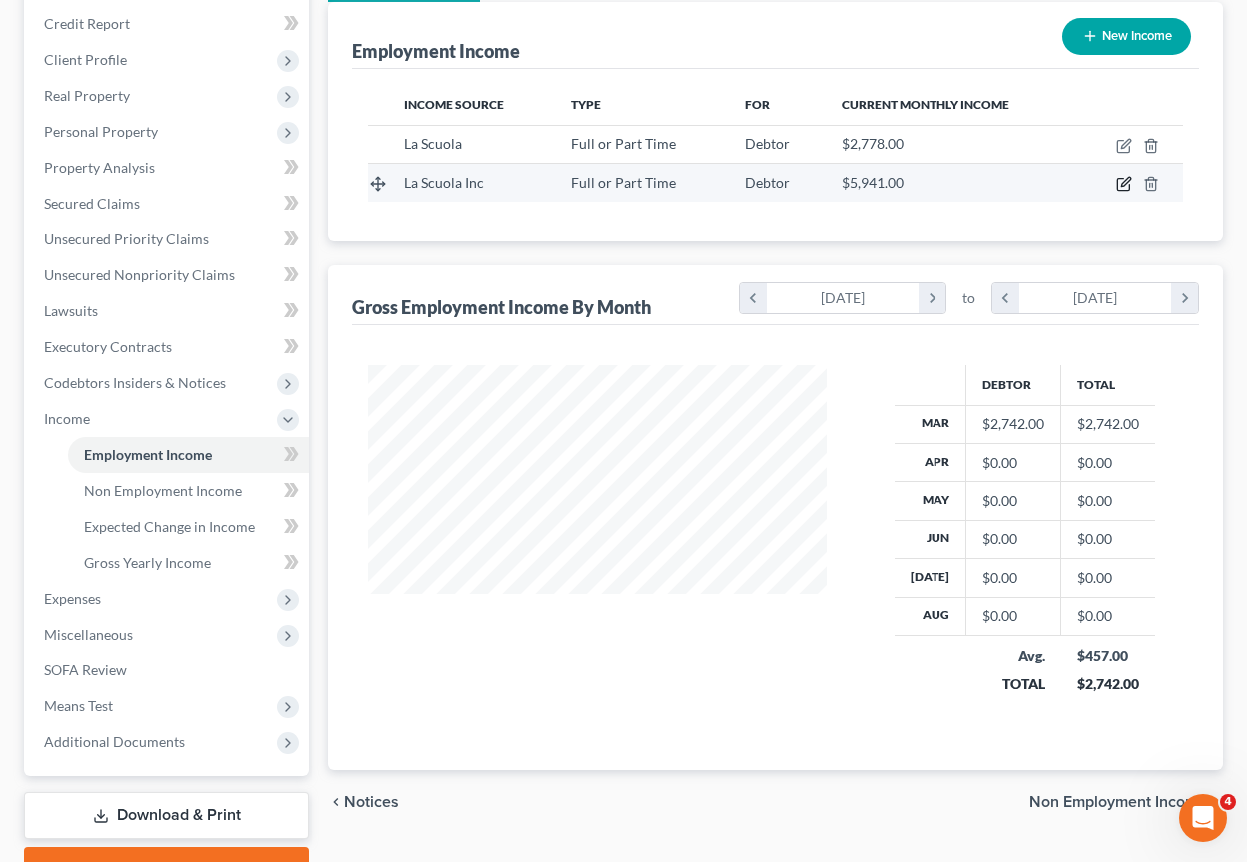
click at [1126, 179] on icon "button" at bounding box center [1125, 182] width 9 height 9
select select "0"
select select "9"
select select "2"
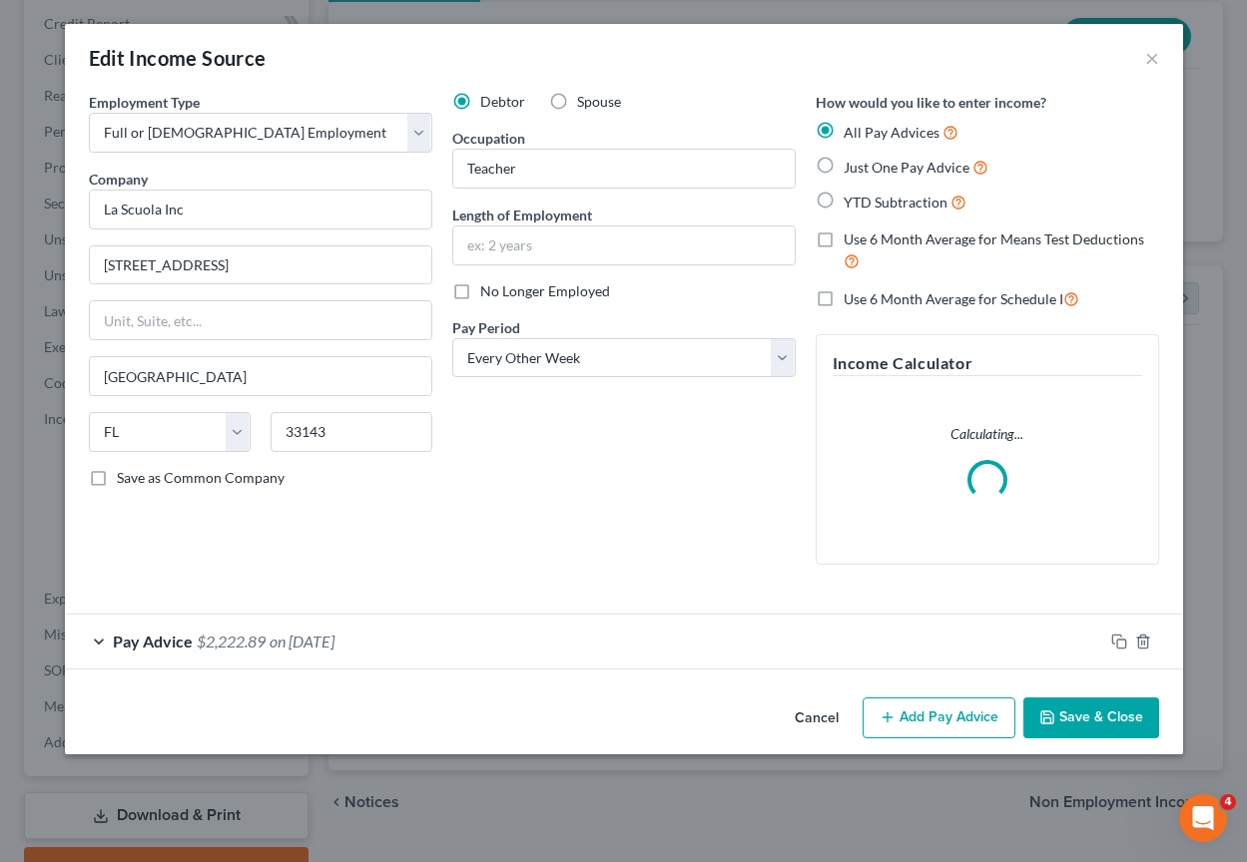
scroll to position [358, 505]
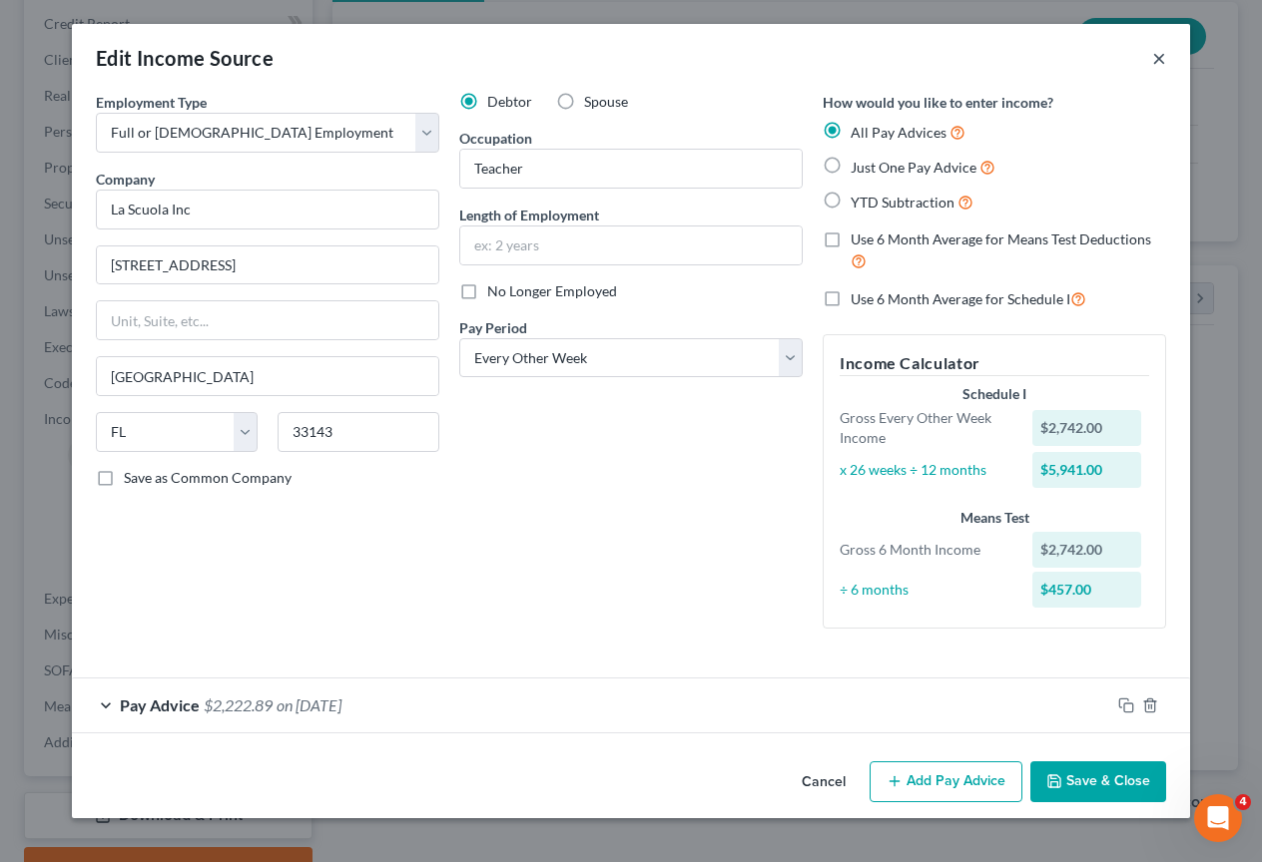
click at [1156, 56] on button "×" at bounding box center [1159, 58] width 14 height 24
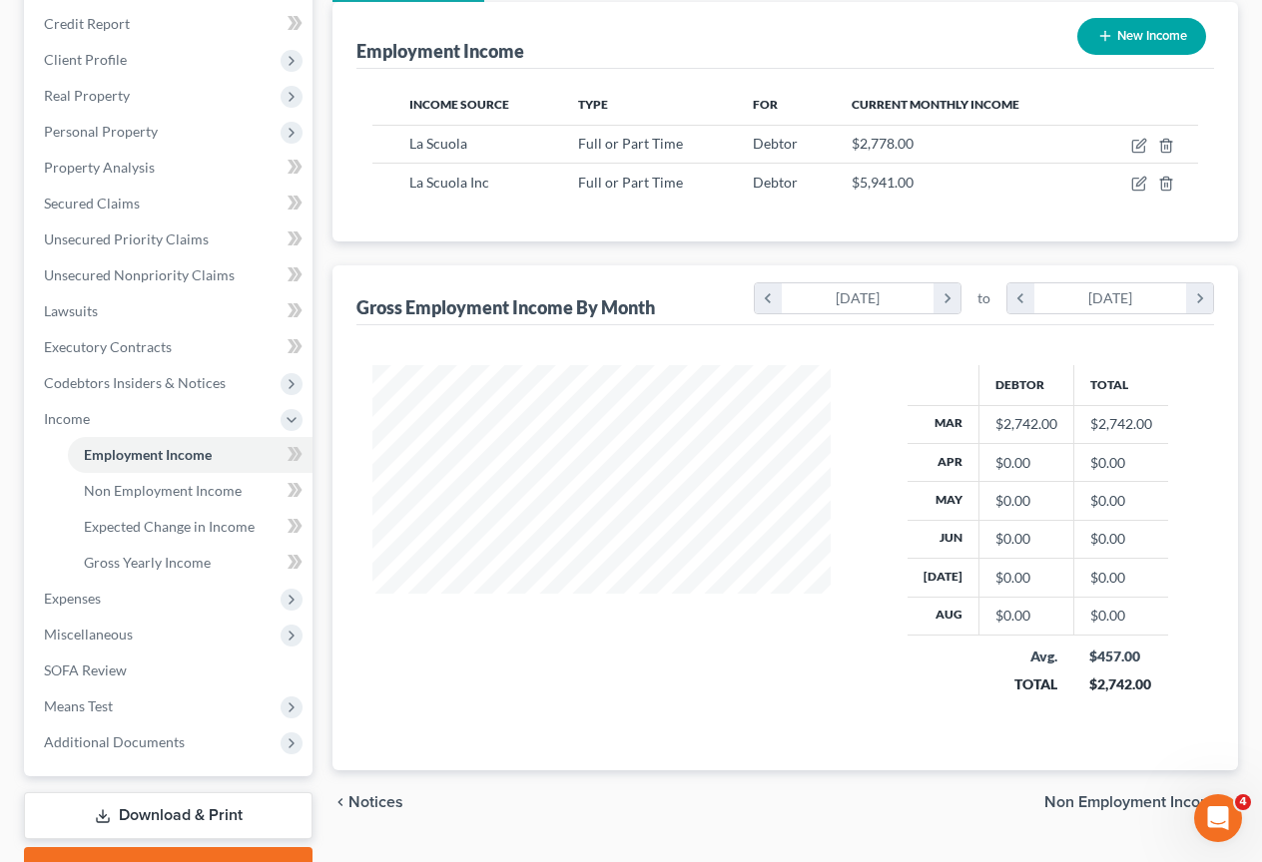
scroll to position [997683, 997542]
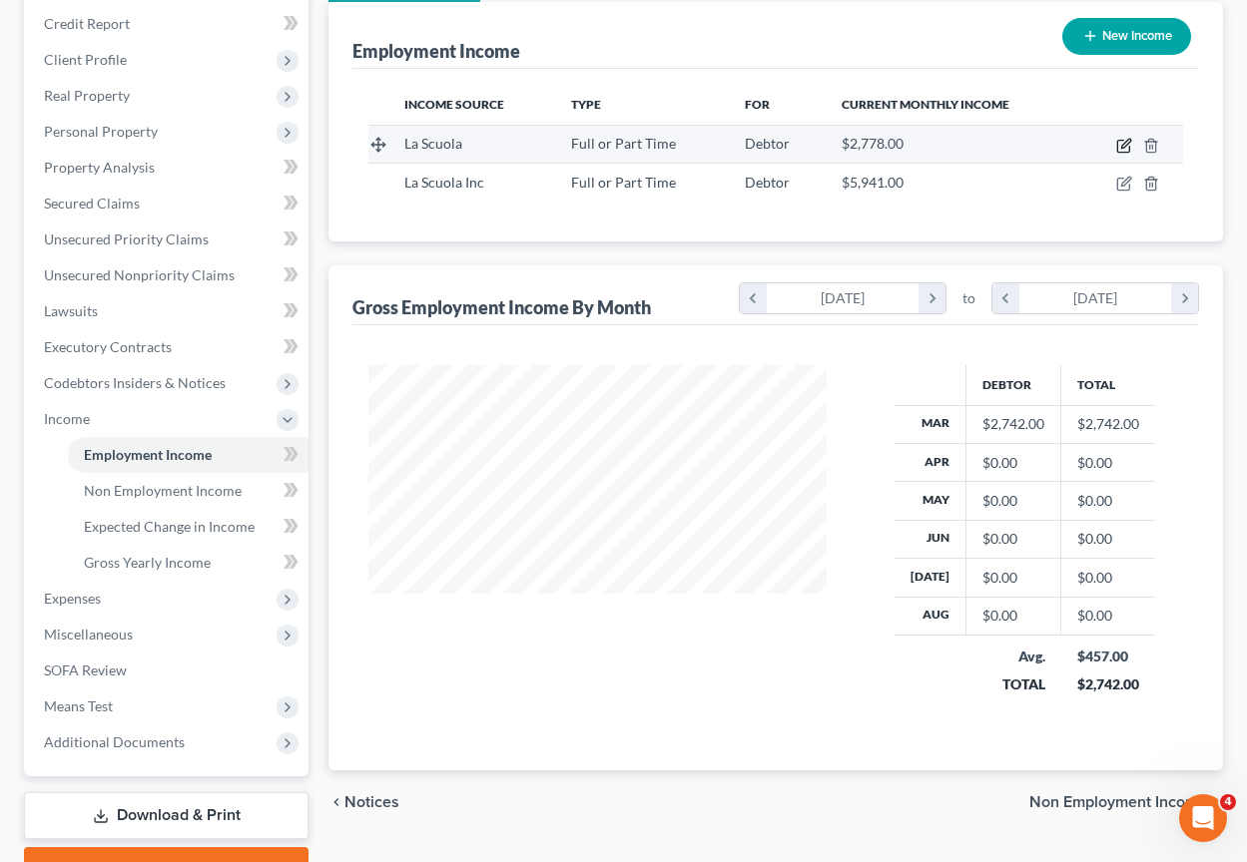
click at [1125, 144] on icon "button" at bounding box center [1124, 146] width 16 height 16
select select "0"
select select "9"
select select "0"
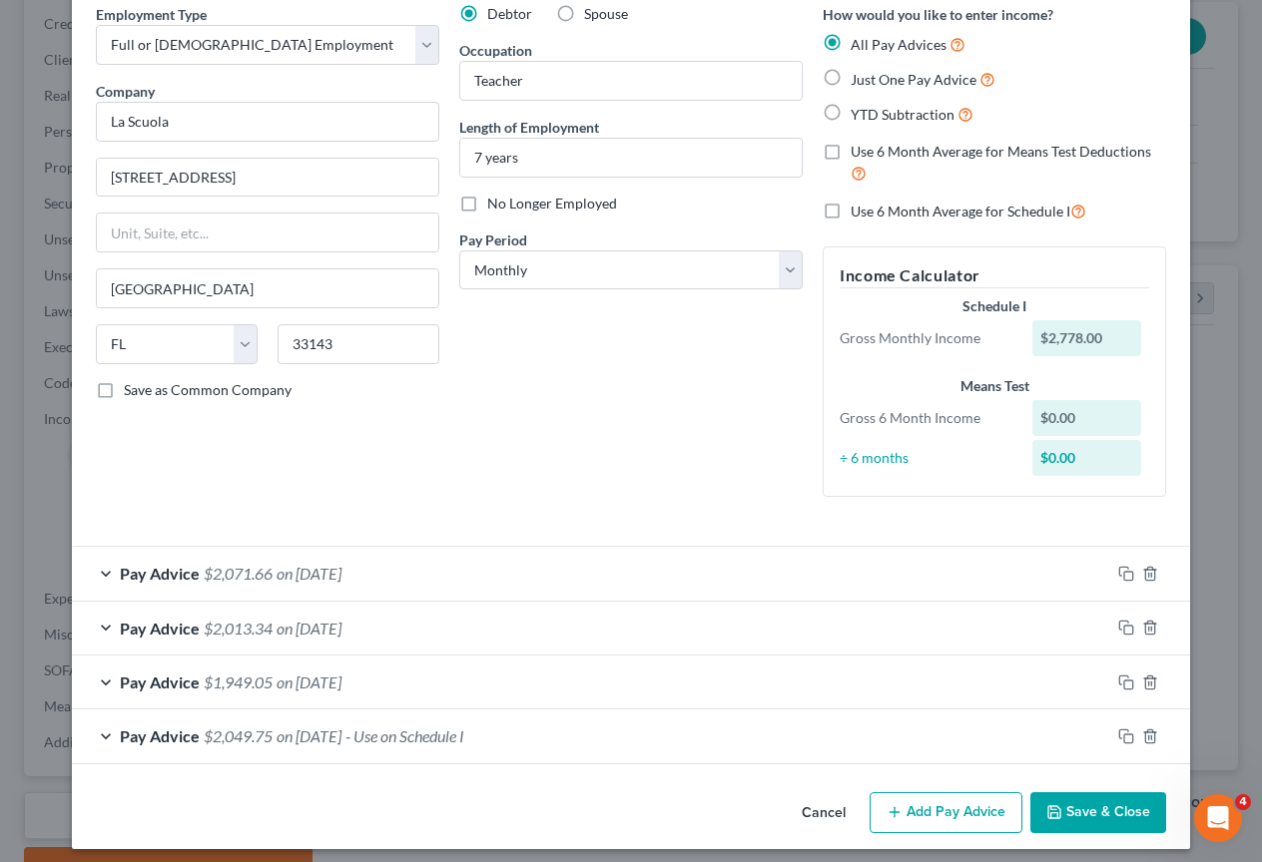
scroll to position [99, 0]
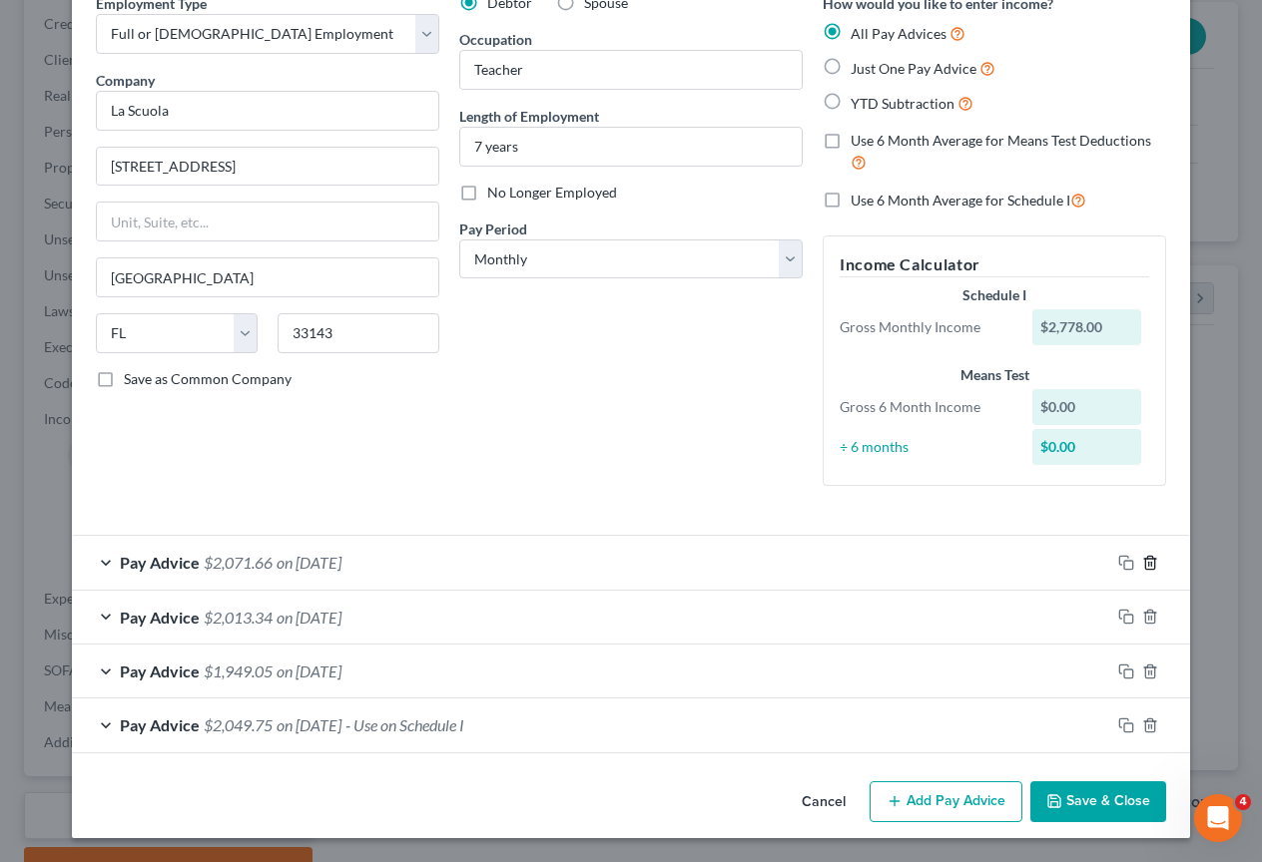
click at [1144, 564] on icon "button" at bounding box center [1150, 563] width 16 height 16
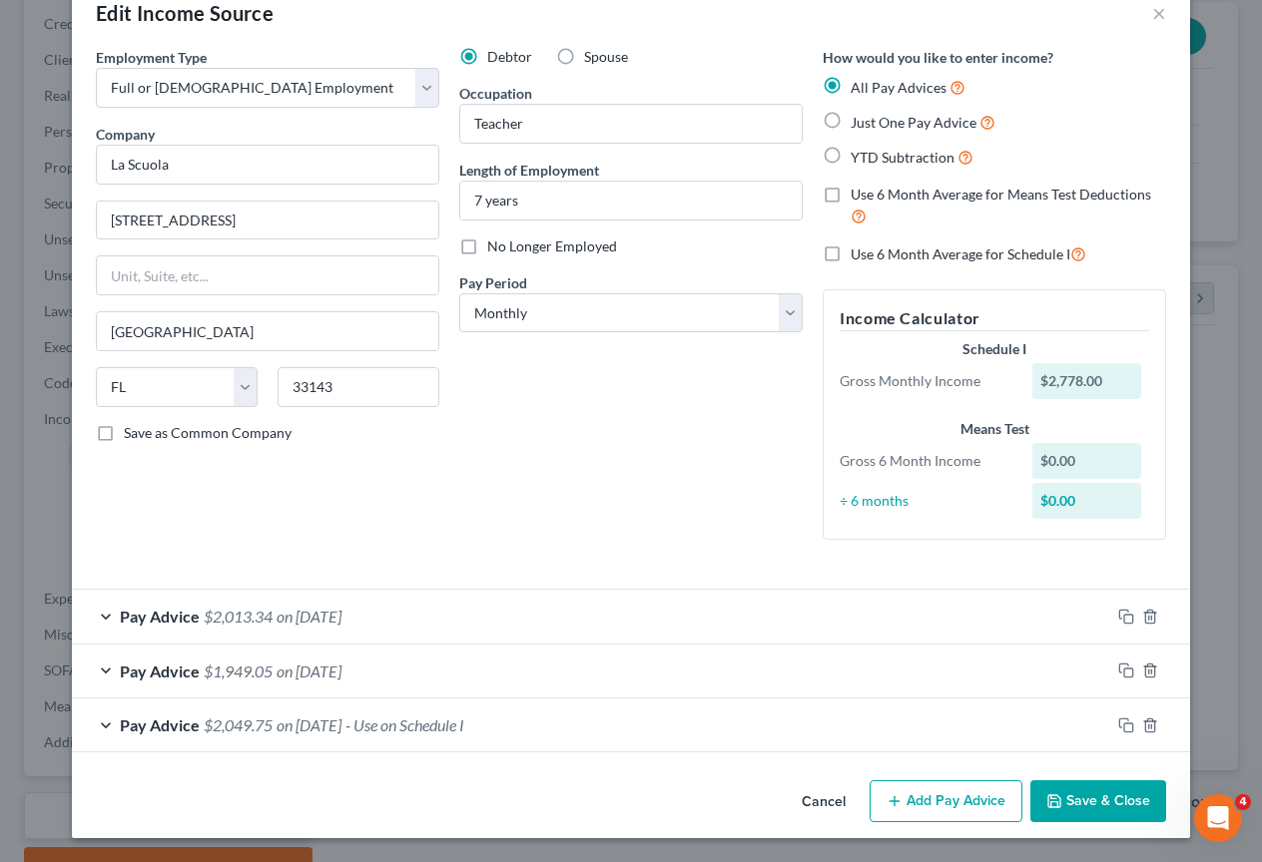
scroll to position [45, 0]
click at [1143, 614] on icon "button" at bounding box center [1150, 617] width 16 height 16
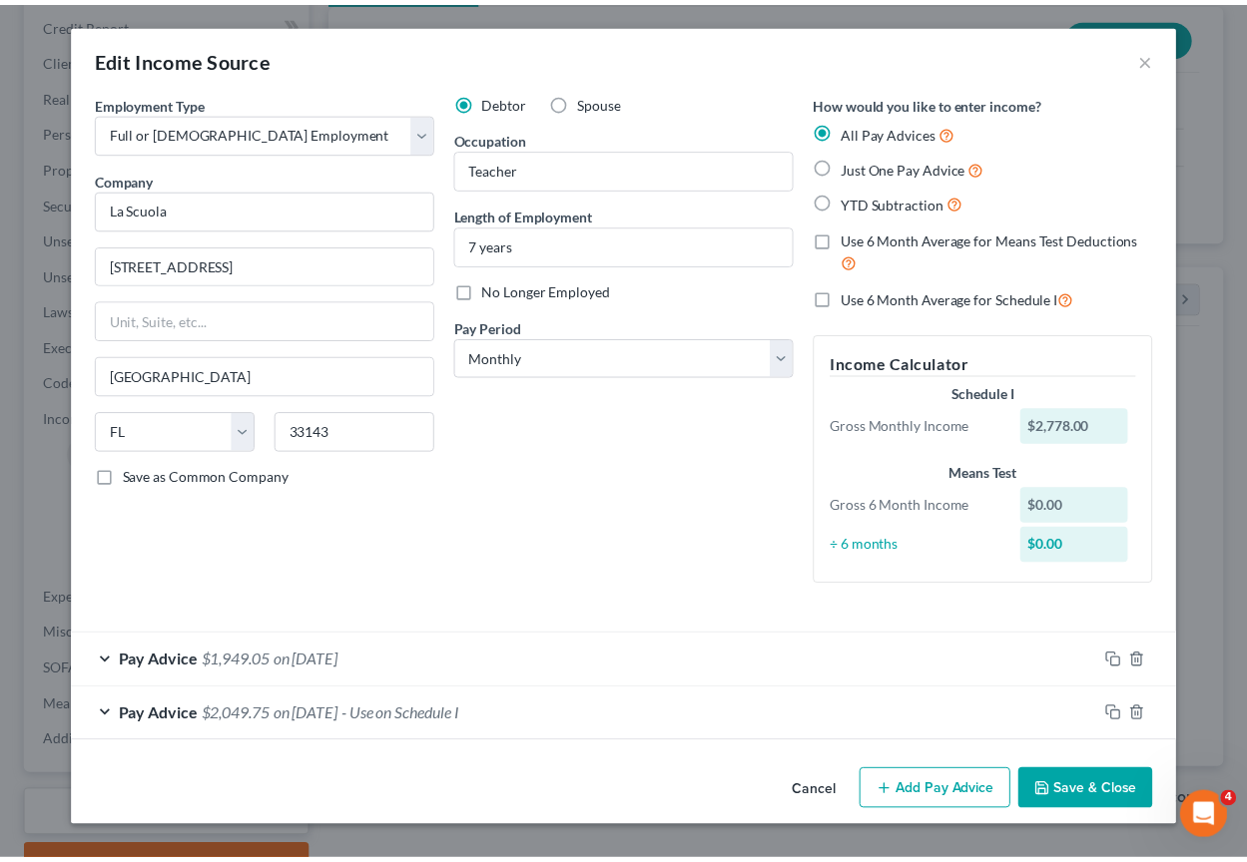
scroll to position [0, 0]
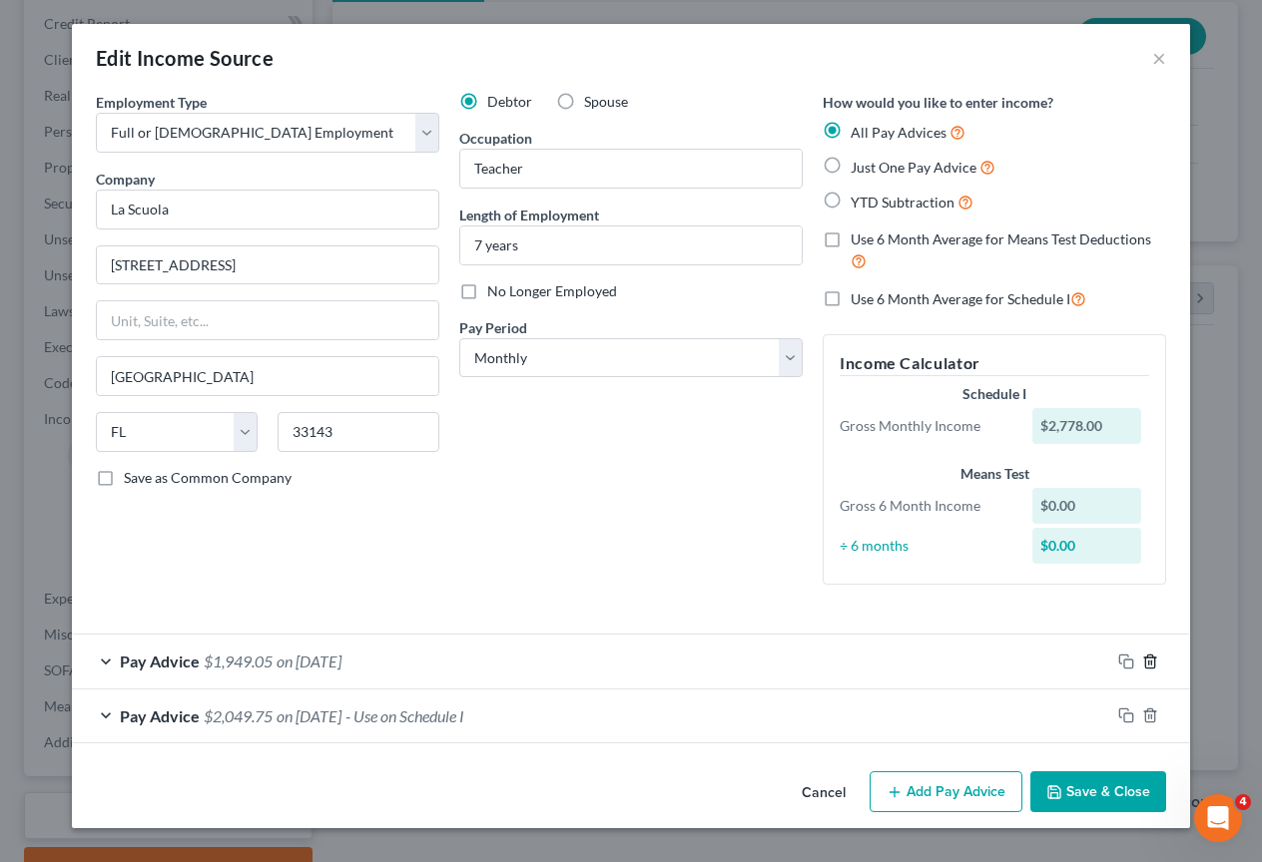
click at [1152, 659] on icon "button" at bounding box center [1150, 662] width 16 height 16
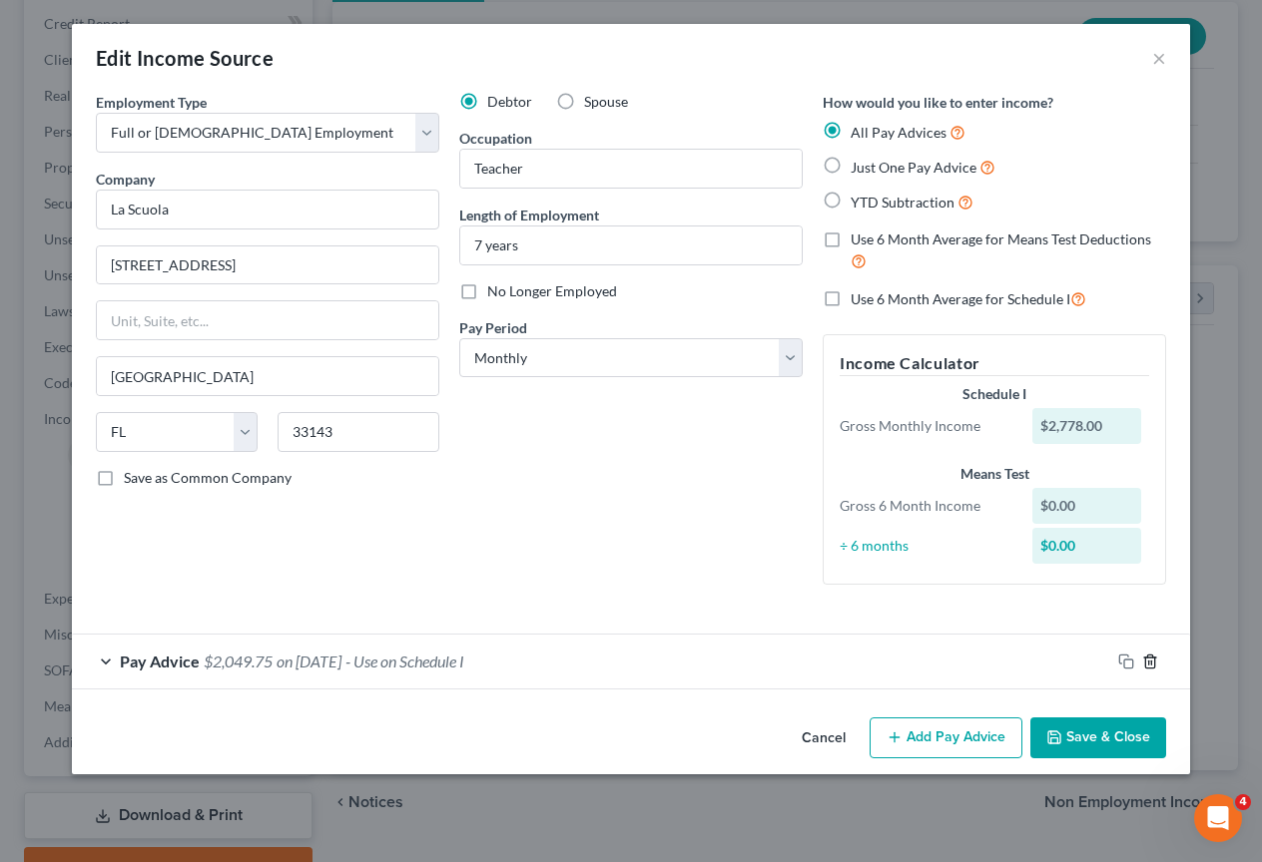
click at [1153, 662] on icon "button" at bounding box center [1150, 662] width 16 height 16
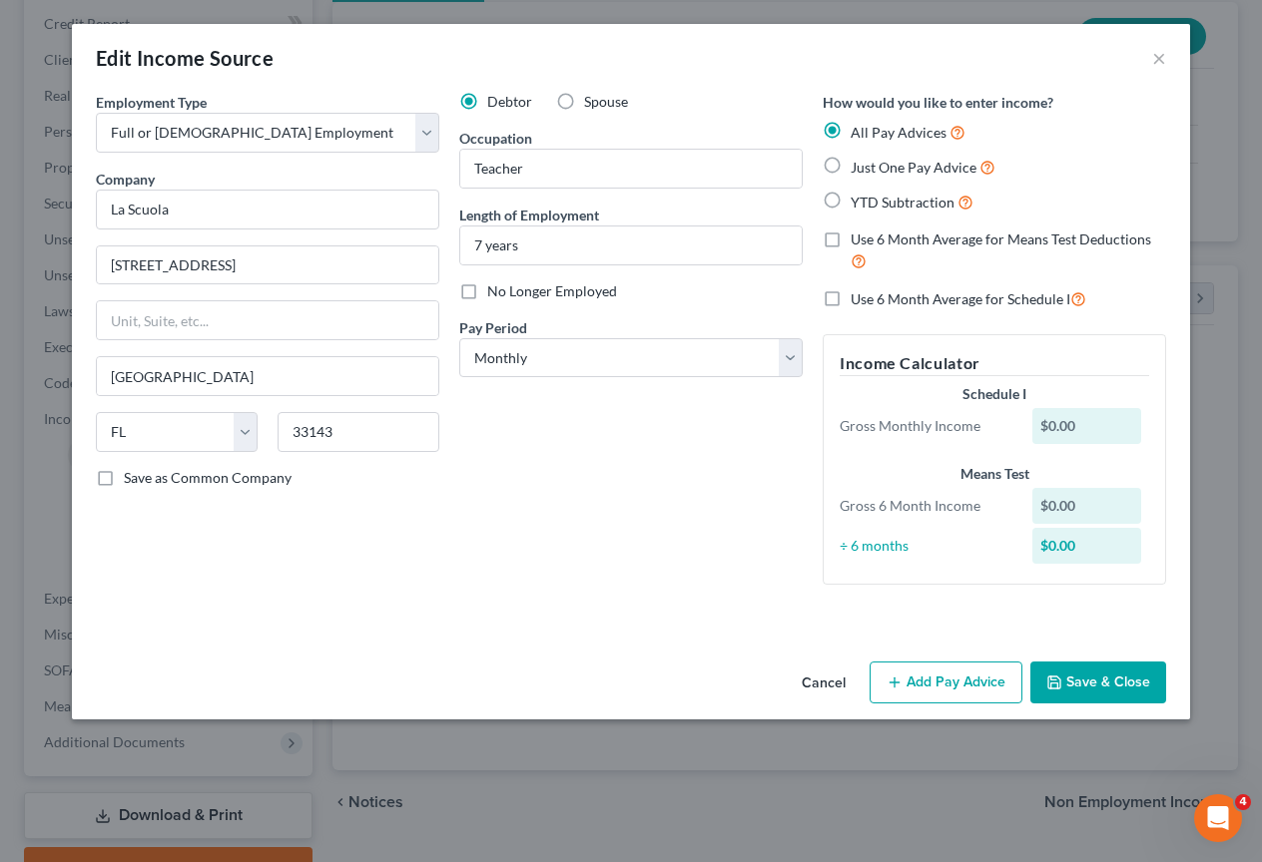
click at [839, 681] on button "Cancel" at bounding box center [823, 684] width 76 height 40
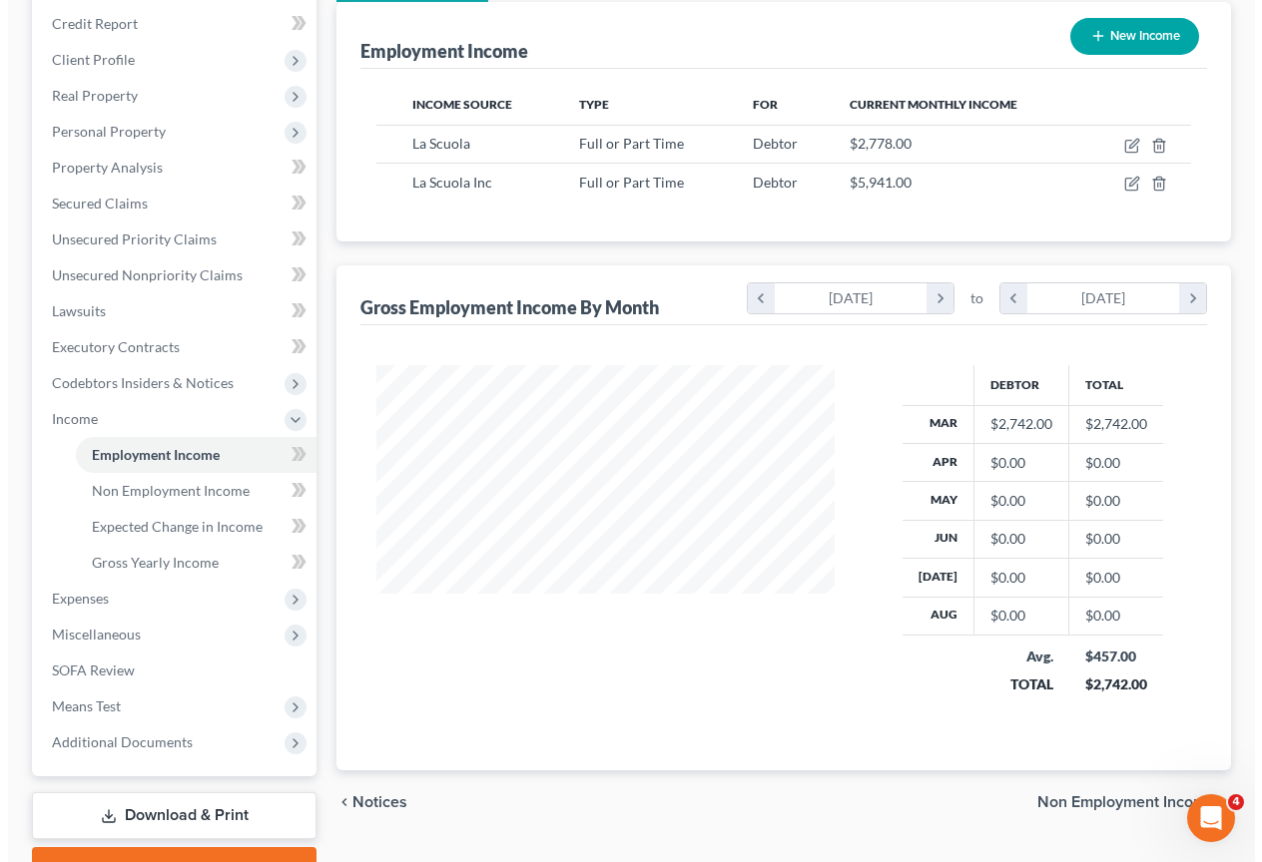
scroll to position [997683, 997542]
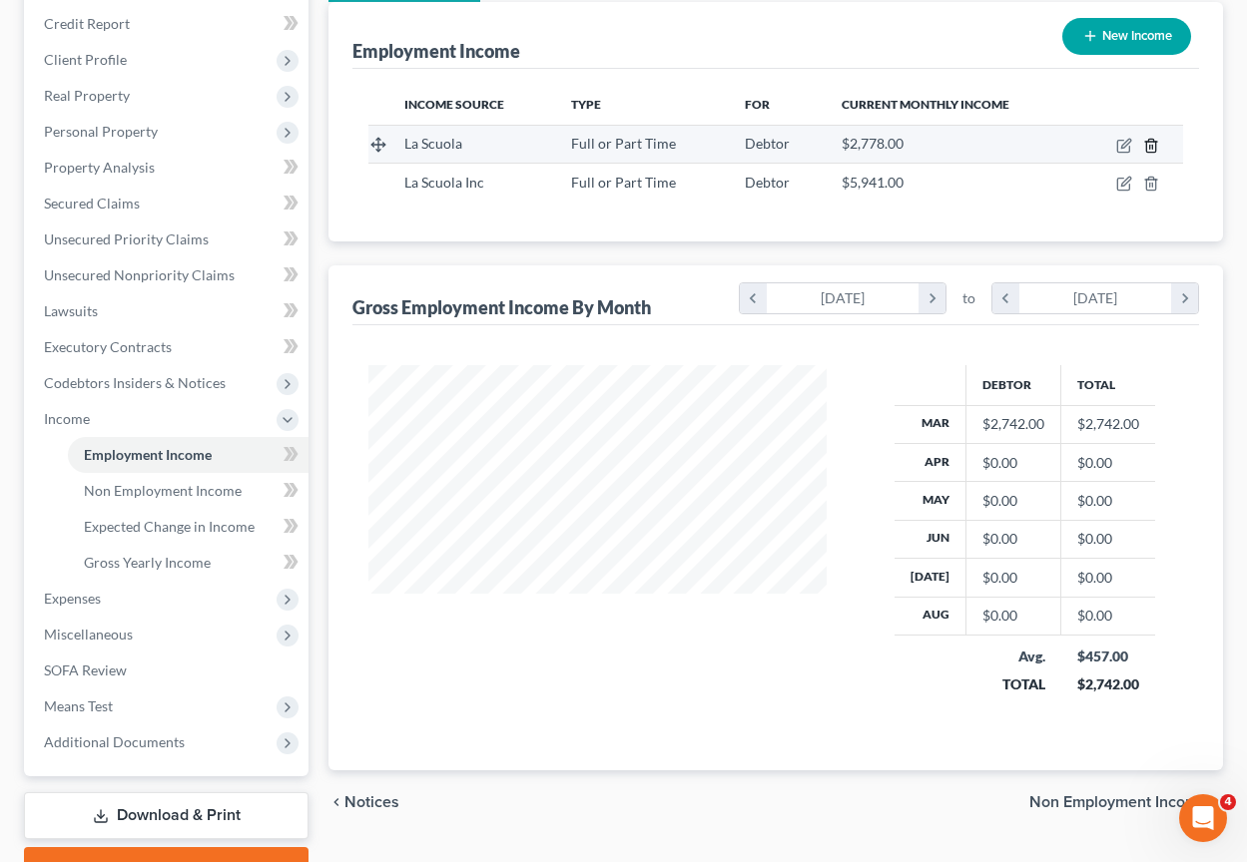
click at [1152, 147] on line "button" at bounding box center [1152, 147] width 0 height 4
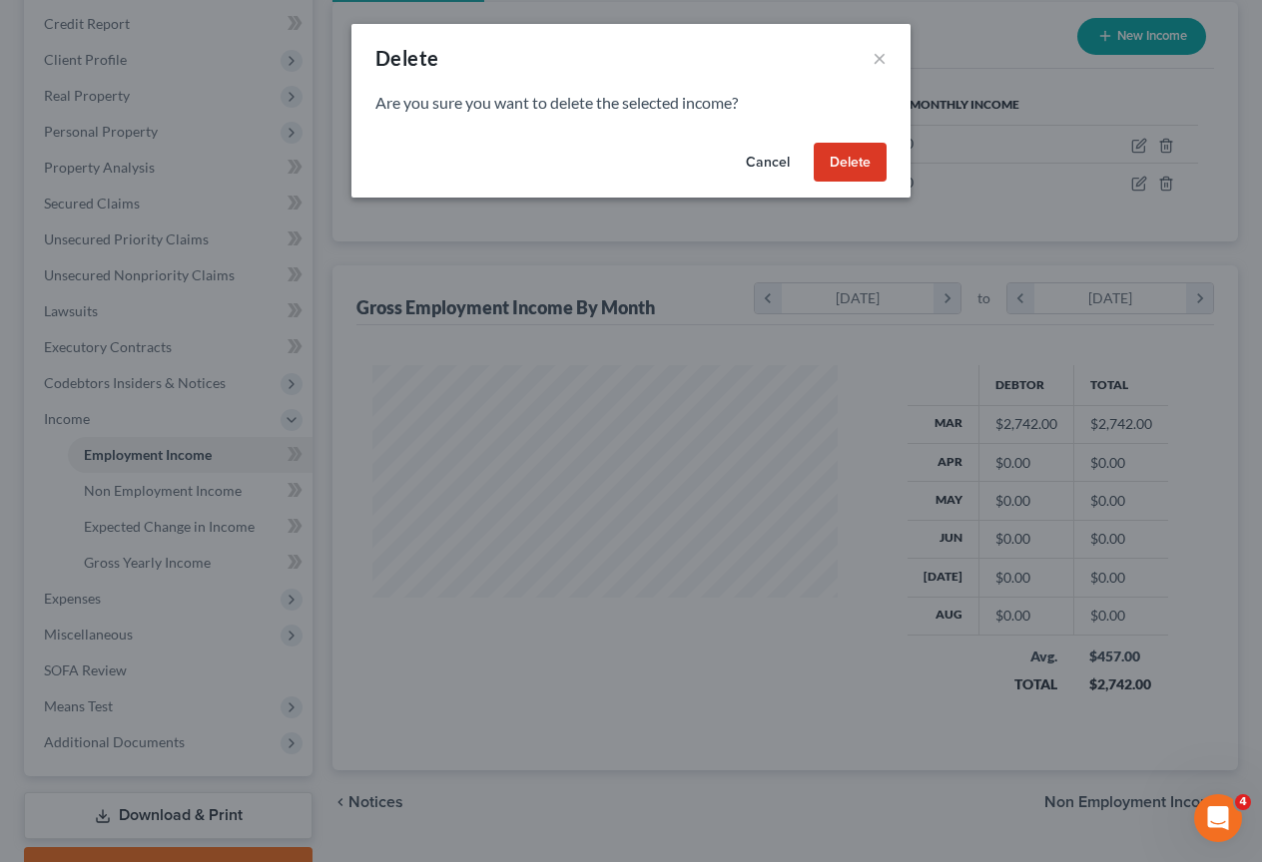
click at [856, 155] on button "Delete" at bounding box center [849, 163] width 73 height 40
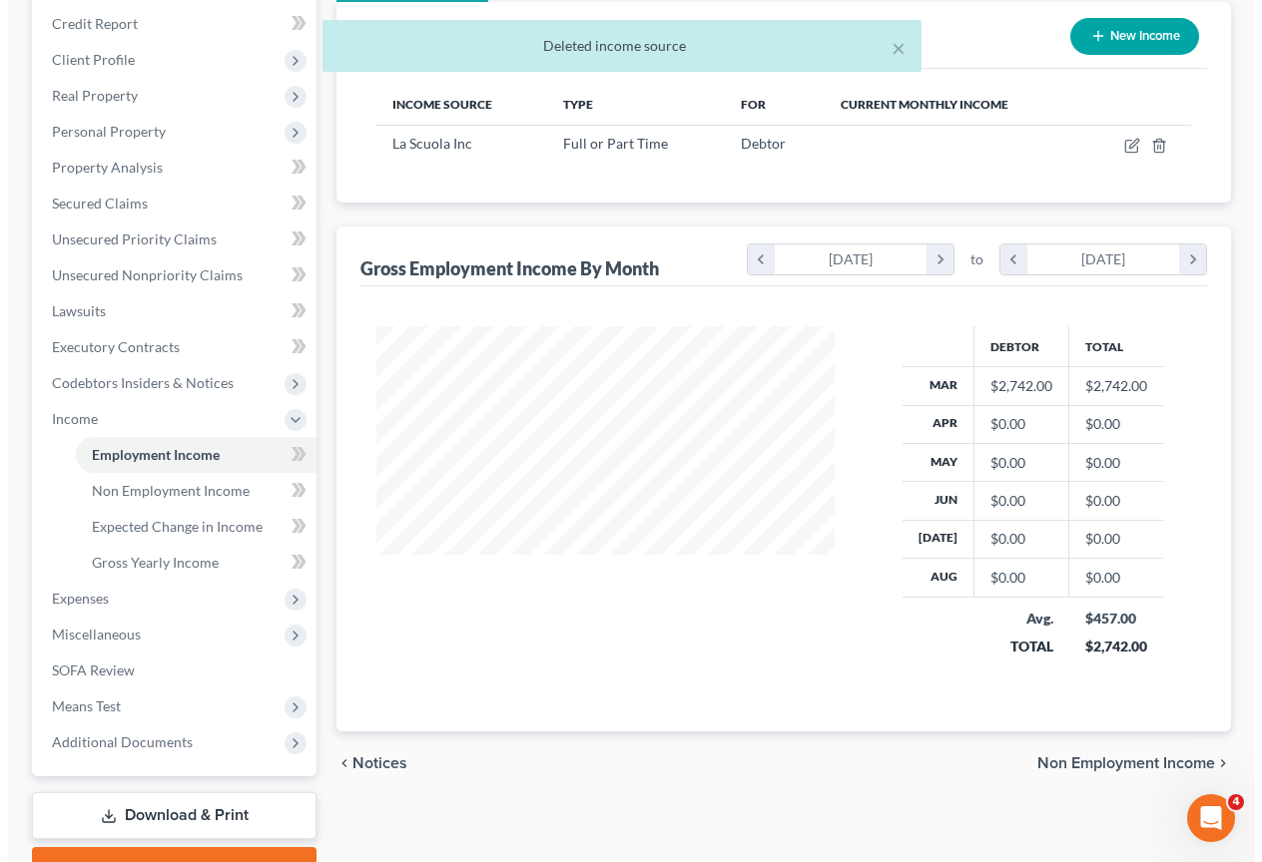
scroll to position [997683, 997542]
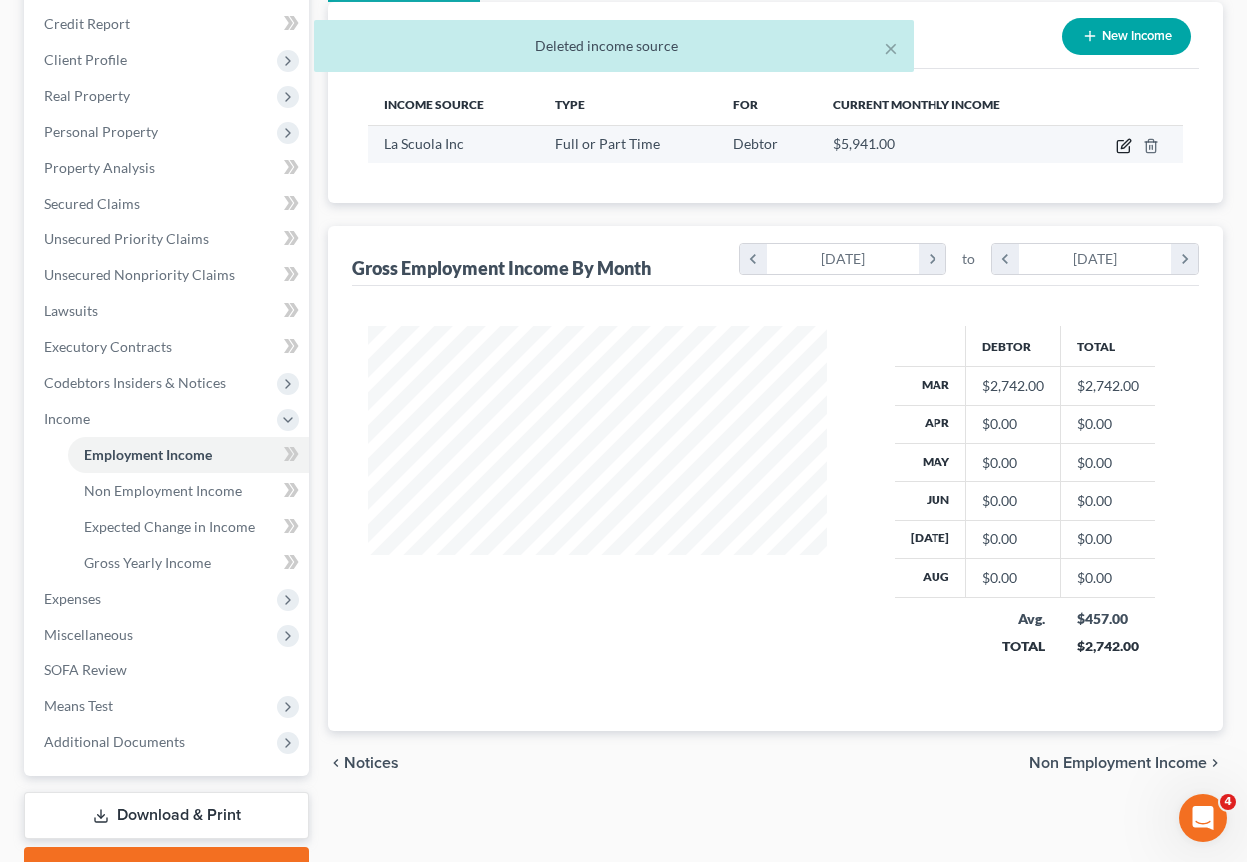
click at [1126, 147] on icon "button" at bounding box center [1124, 146] width 16 height 16
select select "0"
select select "9"
select select "2"
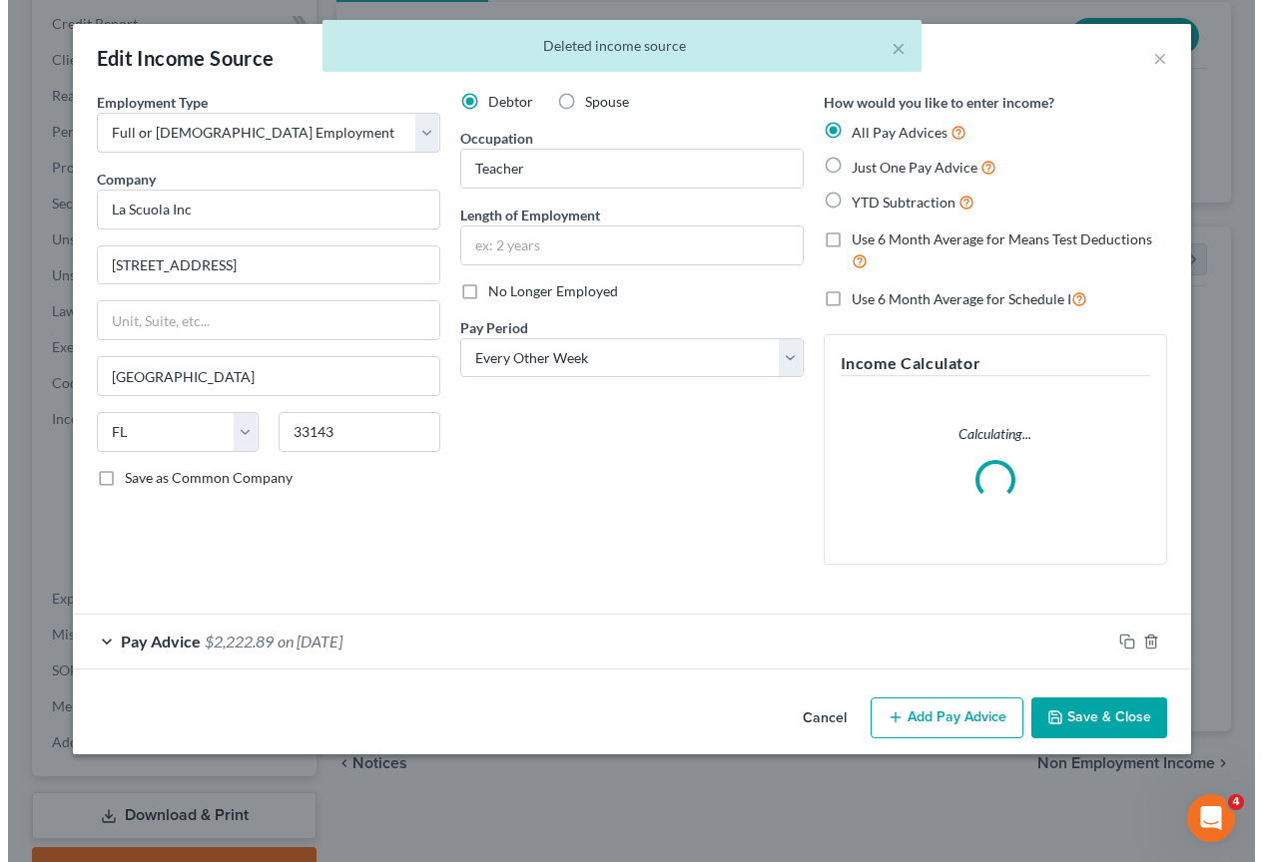
scroll to position [358, 505]
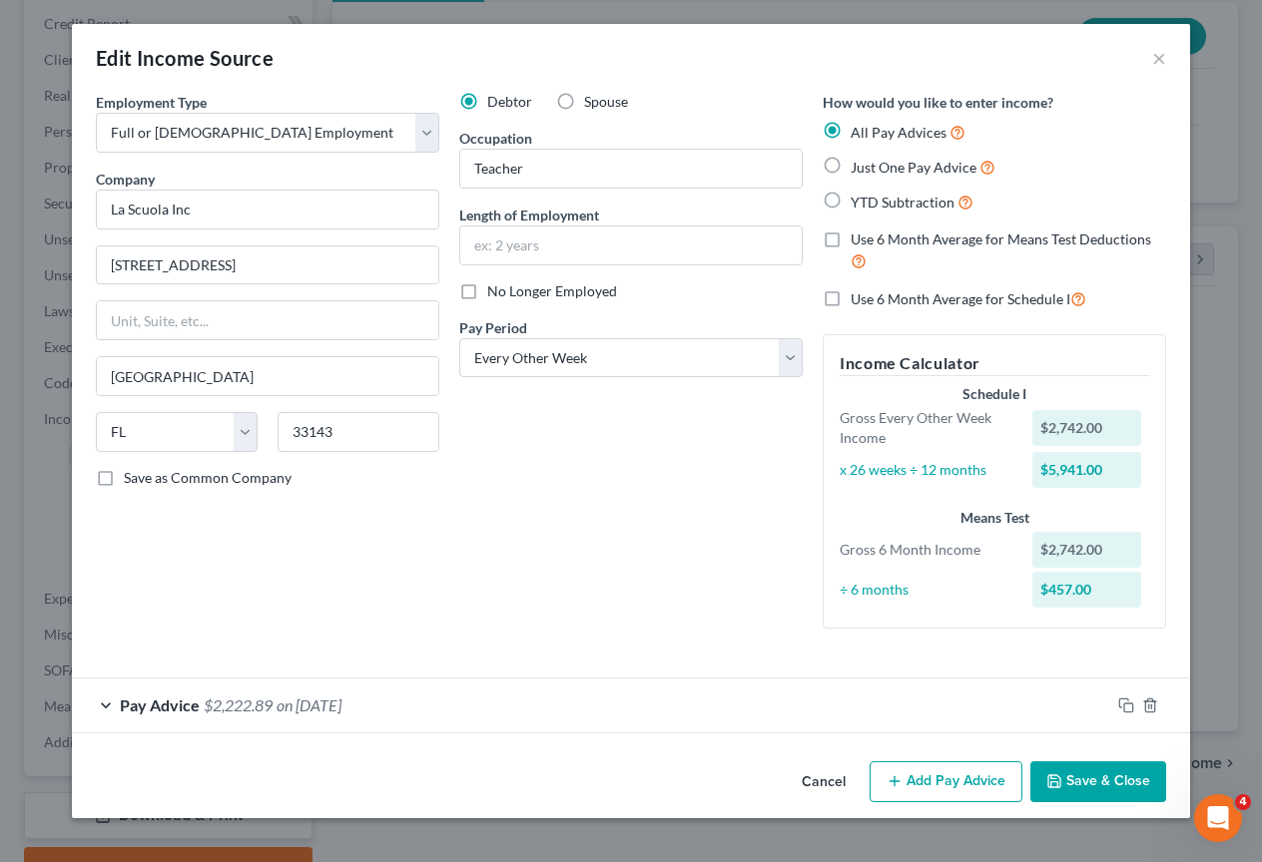
click at [109, 706] on div "Pay Advice $2,222.89 on 03/14/2025" at bounding box center [591, 705] width 1038 height 53
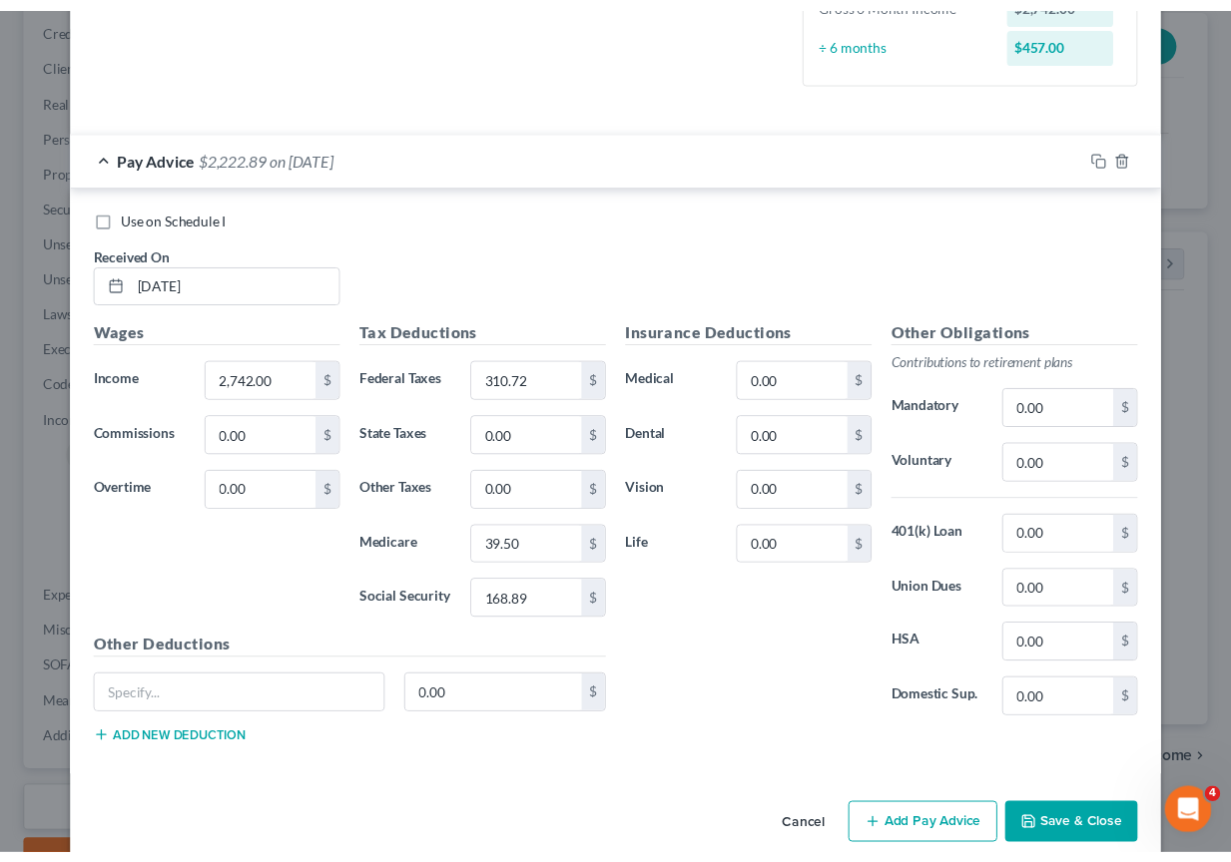
scroll to position [581, 0]
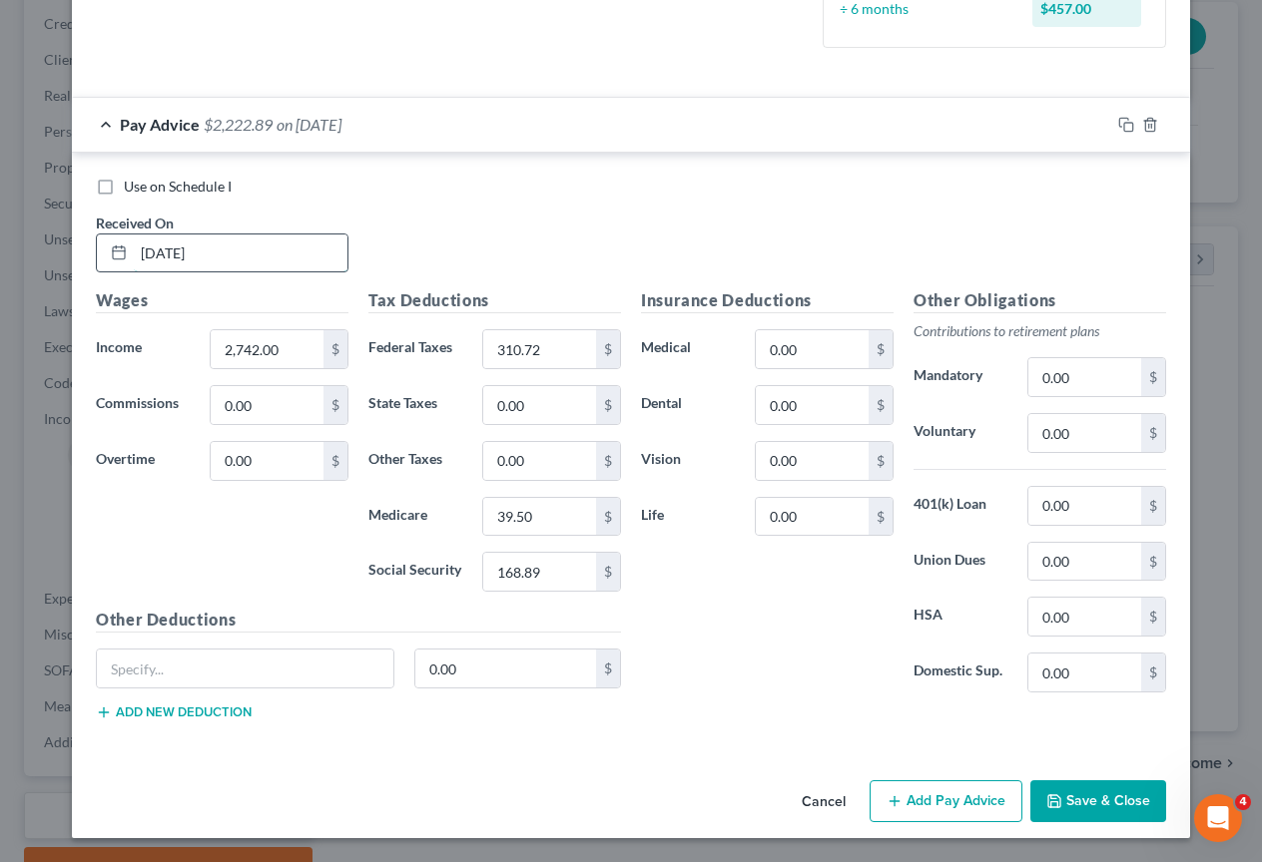
drag, startPoint x: 219, startPoint y: 254, endPoint x: 250, endPoint y: 255, distance: 31.0
click at [103, 239] on div "03/14/2025" at bounding box center [222, 254] width 253 height 40
click at [111, 254] on icon at bounding box center [119, 253] width 16 height 16
click at [123, 254] on div at bounding box center [115, 254] width 37 height 38
click at [182, 252] on input "03/14/2025" at bounding box center [241, 254] width 214 height 38
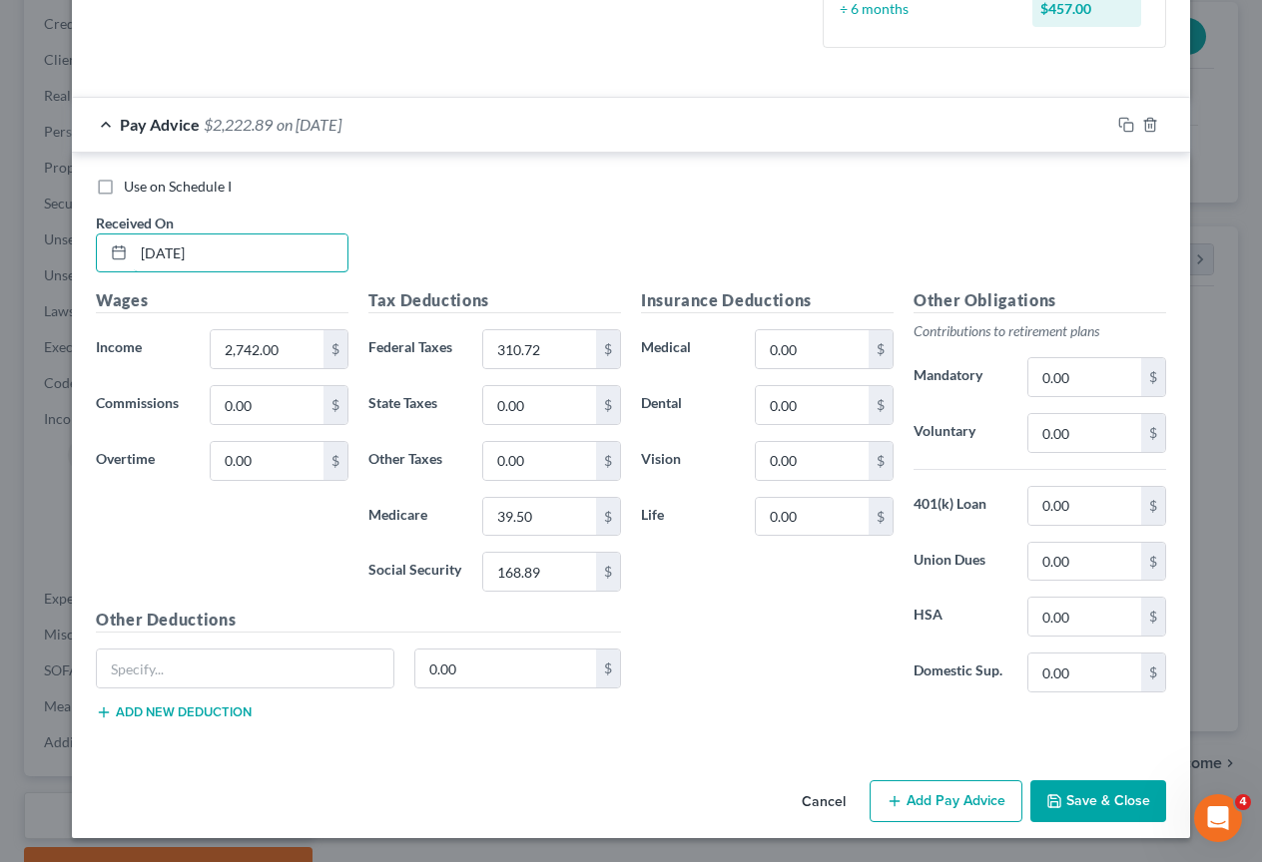
drag, startPoint x: 255, startPoint y: 258, endPoint x: 85, endPoint y: 238, distance: 171.9
click at [86, 238] on div "Received On * 03/14/2025" at bounding box center [222, 243] width 272 height 61
type input "04/01/2025"
click at [174, 587] on div "Wages Income * 2,742.00 $ Commissions 0.00 $ Overtime 0.00 $" at bounding box center [222, 447] width 272 height 319
drag, startPoint x: 289, startPoint y: 350, endPoint x: 307, endPoint y: 357, distance: 19.3
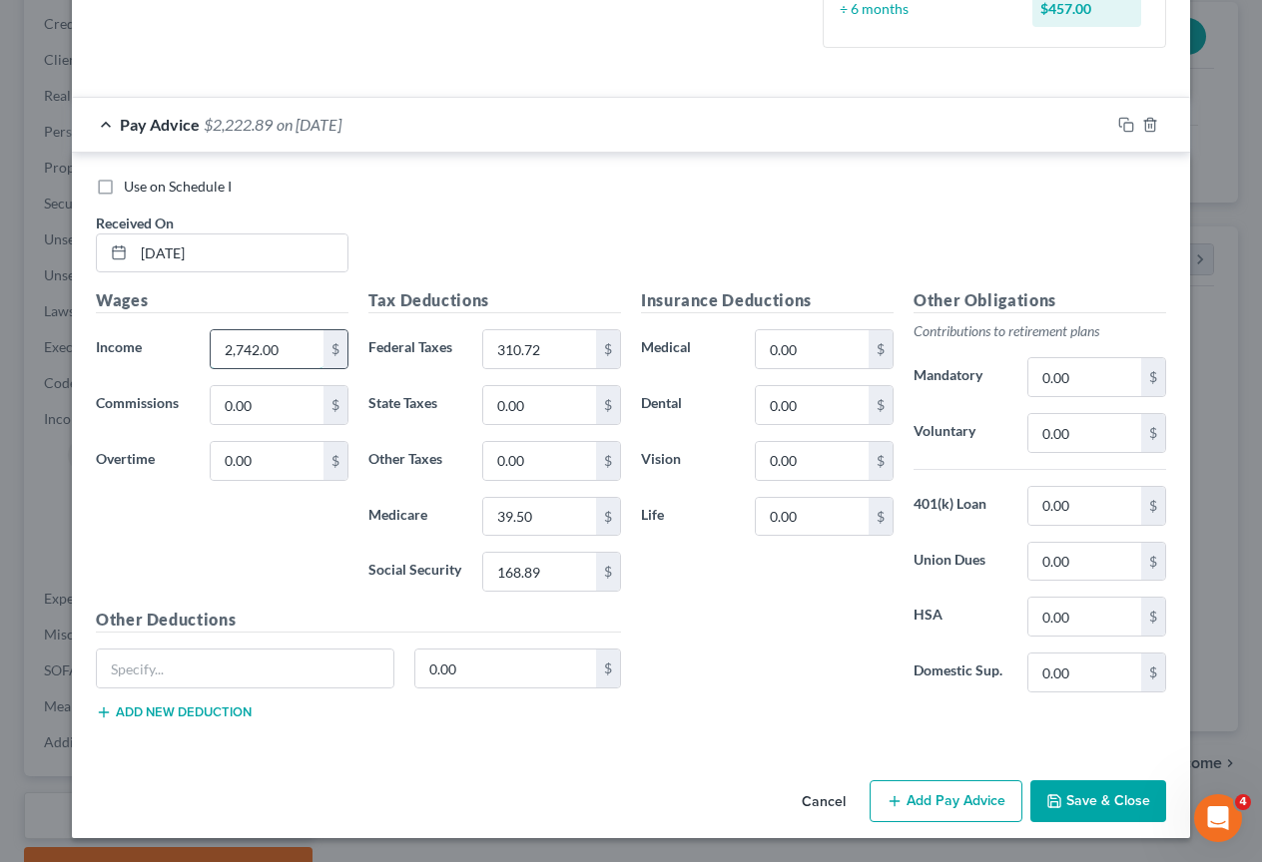
click at [200, 341] on div "2,742.00 $" at bounding box center [279, 349] width 159 height 40
drag, startPoint x: 280, startPoint y: 354, endPoint x: 217, endPoint y: 349, distance: 64.1
click at [217, 349] on input "2,742.00" at bounding box center [267, 349] width 113 height 38
type input "2,580"
click at [214, 524] on div "Wages Income * 2,580 $ Commissions 0.00 $ Overtime 0.00 $" at bounding box center [222, 447] width 272 height 319
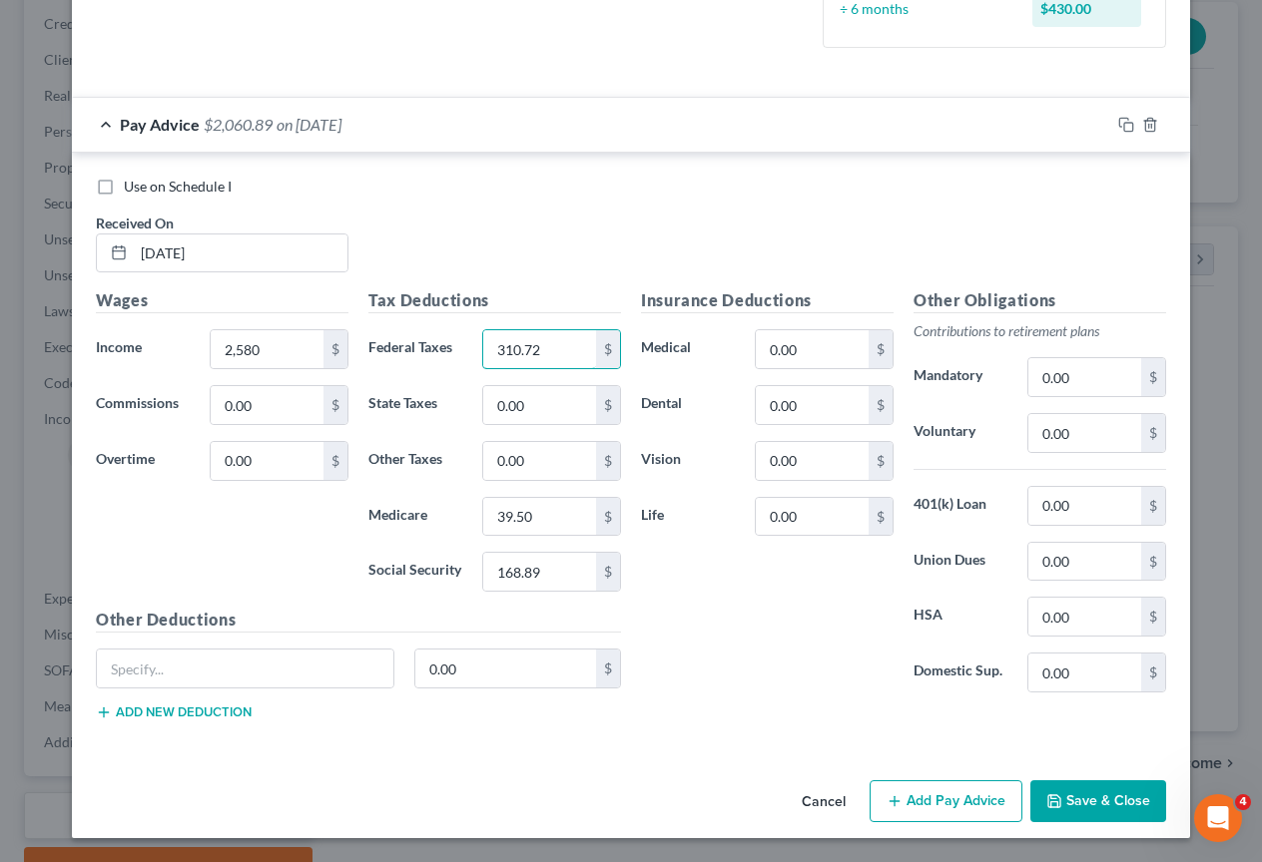
drag, startPoint x: 545, startPoint y: 347, endPoint x: 424, endPoint y: 342, distance: 120.9
click at [424, 342] on div "Federal Taxes 310.72 $" at bounding box center [494, 349] width 272 height 40
type input "2"
type input "279.99"
click at [552, 573] on input "168.89" at bounding box center [539, 572] width 113 height 38
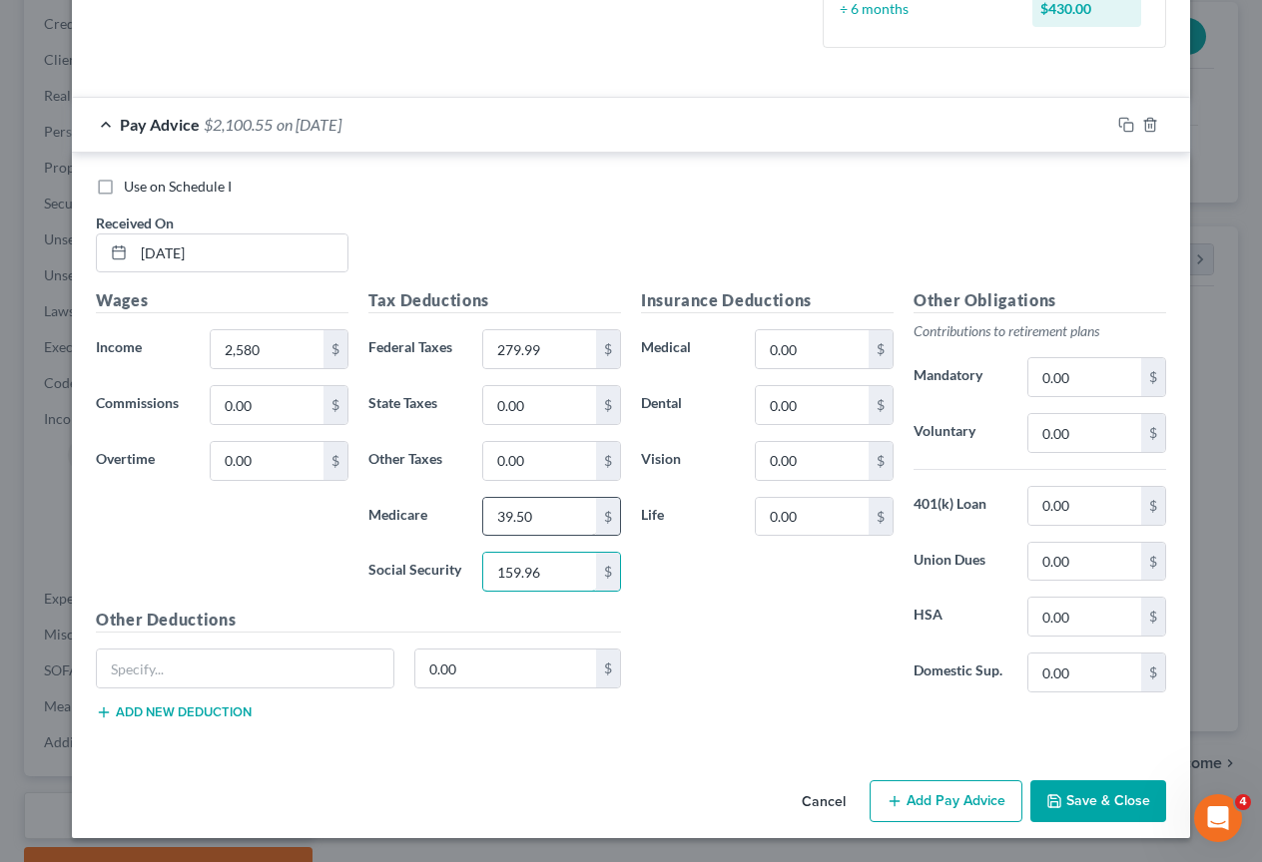
type input "159.96"
click at [551, 516] on input "39.50" at bounding box center [539, 517] width 113 height 38
type input "37.41"
click at [721, 566] on div "Insurance Deductions Medical 0.00 $ Dental 0.00 $ Vision 0.00 $ Life 0.00 $" at bounding box center [767, 498] width 272 height 420
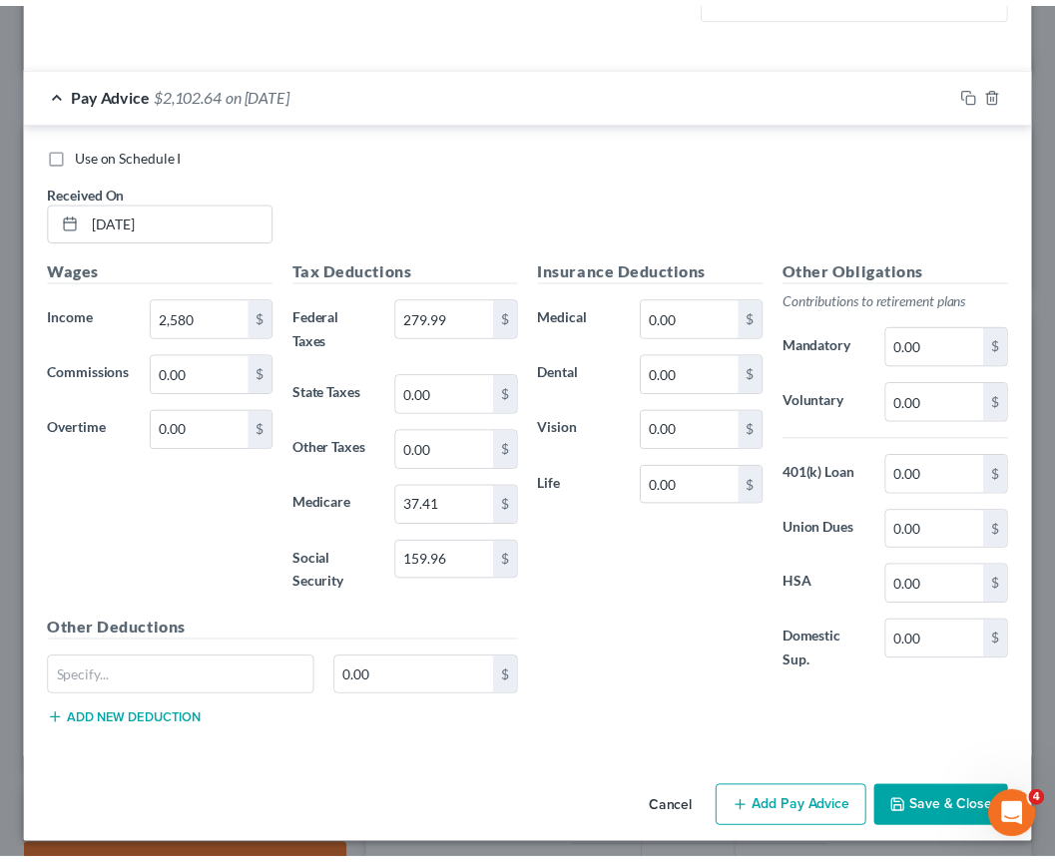
scroll to position [621, 0]
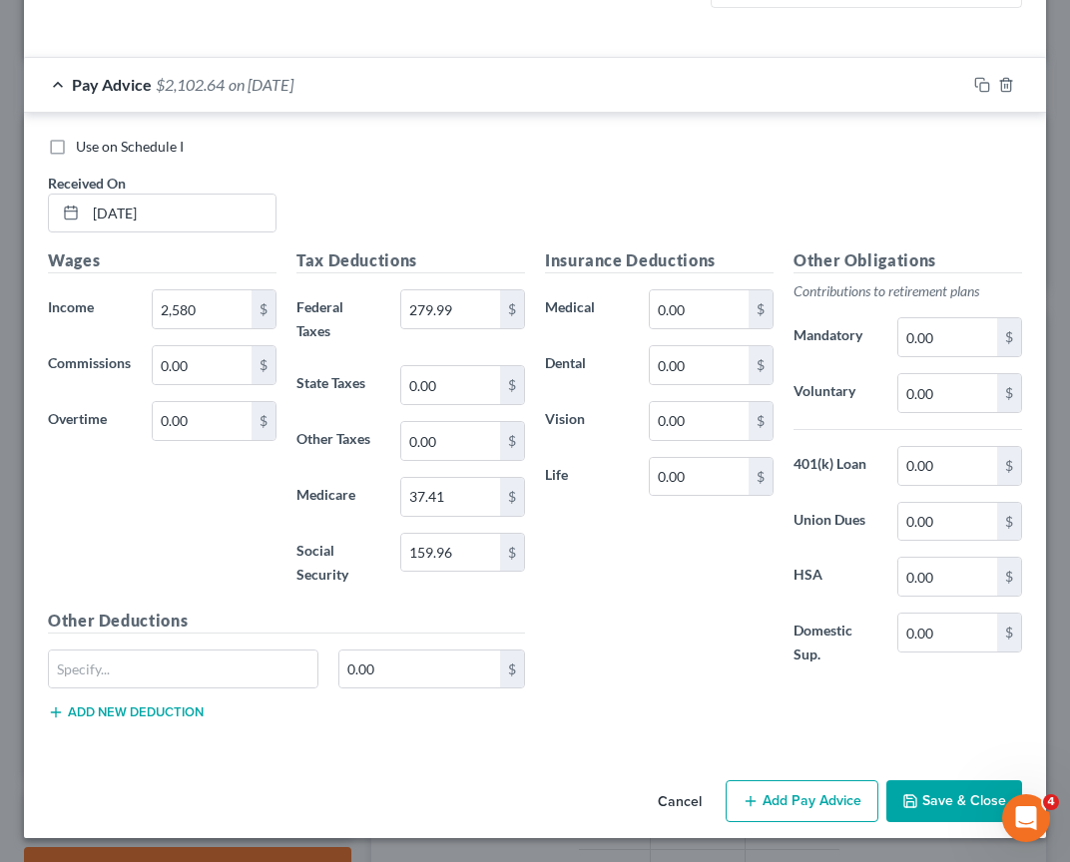
click at [941, 801] on button "Save & Close" at bounding box center [954, 801] width 136 height 42
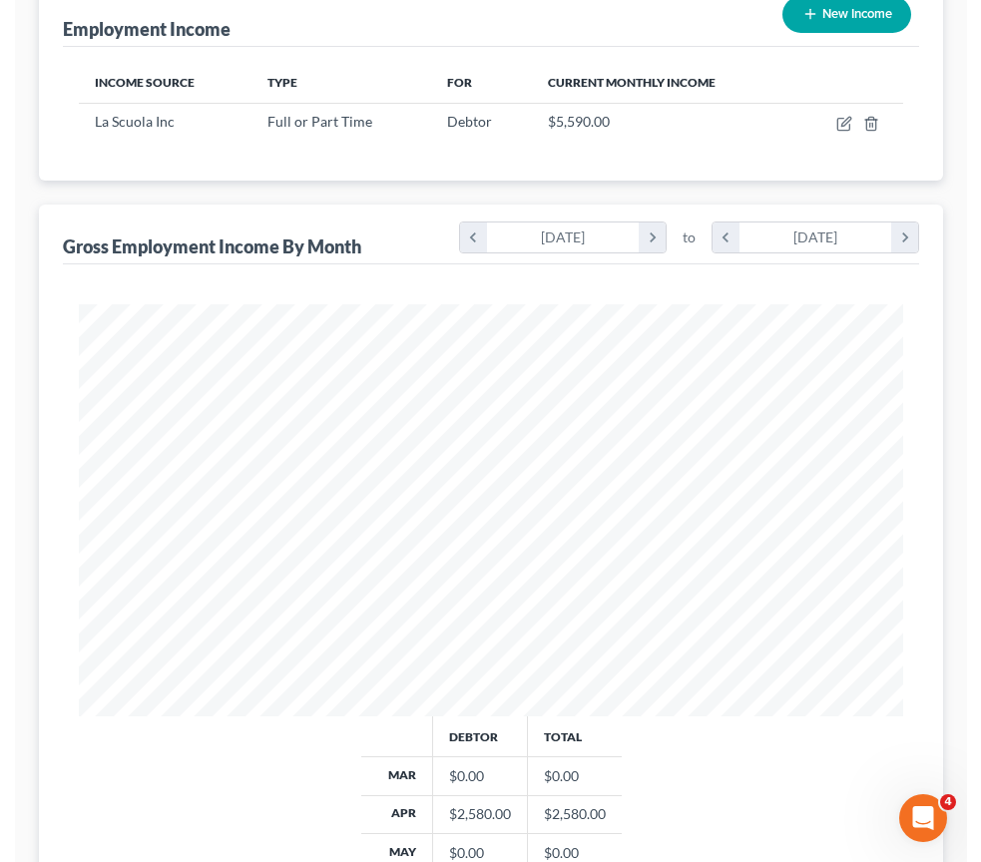
scroll to position [997773, 997464]
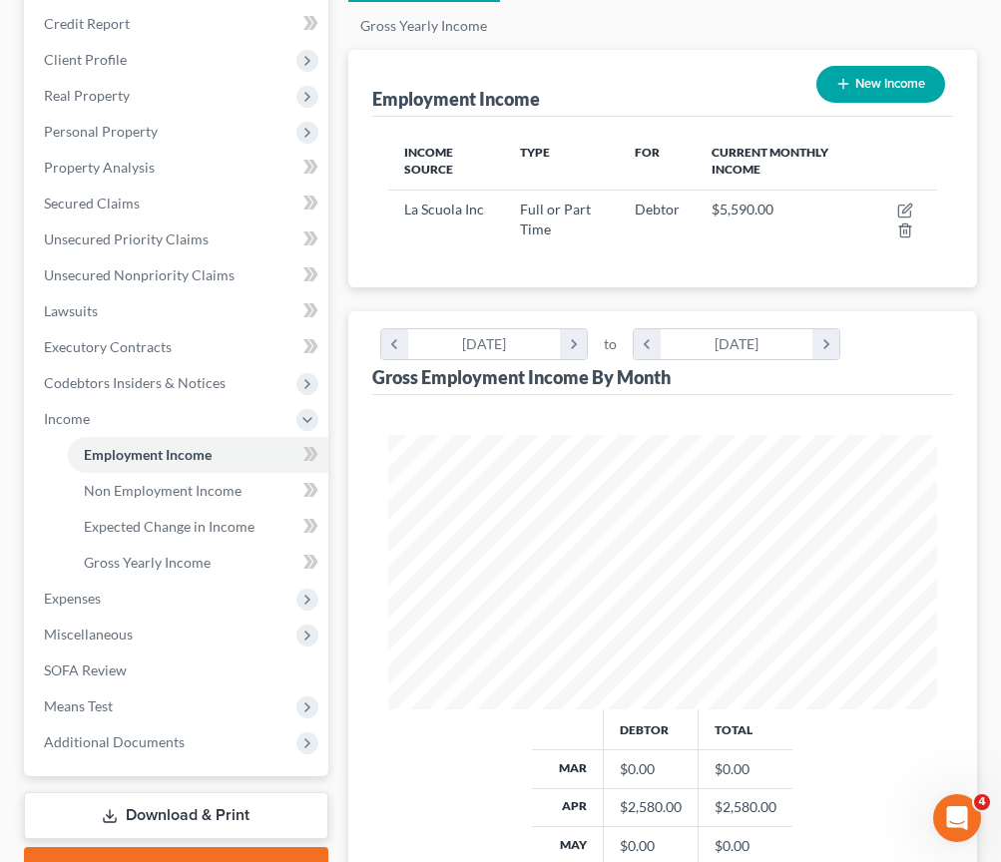
click at [868, 86] on button "New Income" at bounding box center [880, 84] width 129 height 37
select select "0"
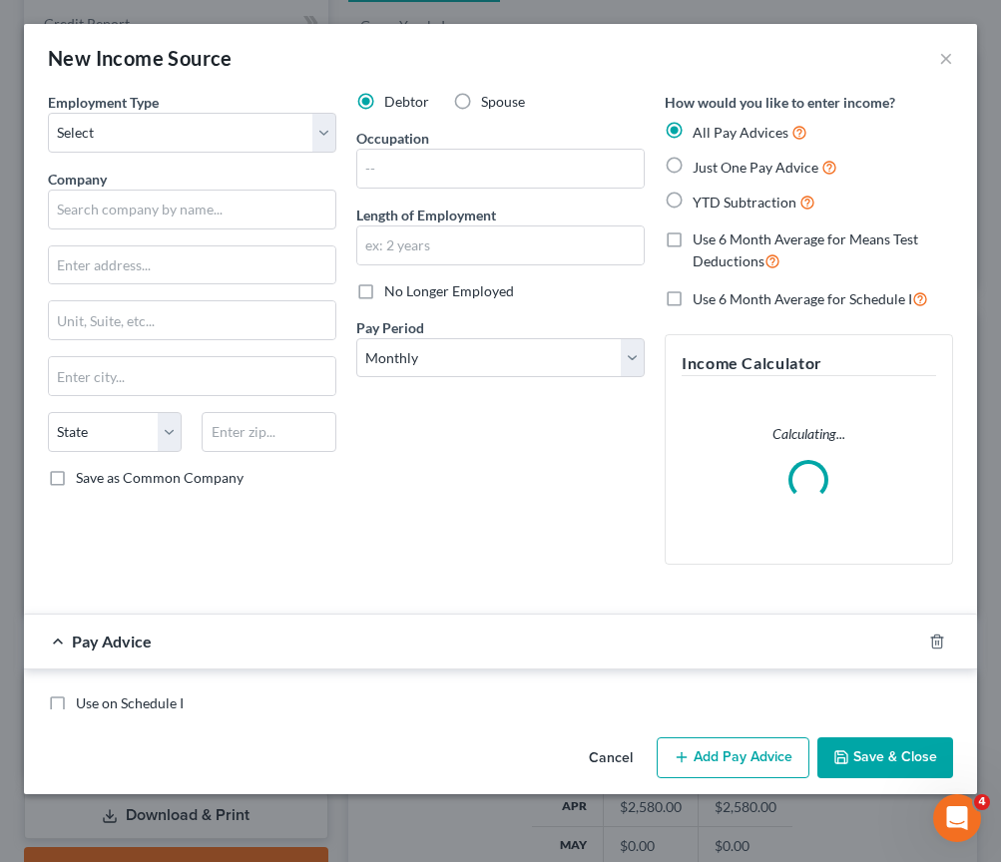
scroll to position [279, 599]
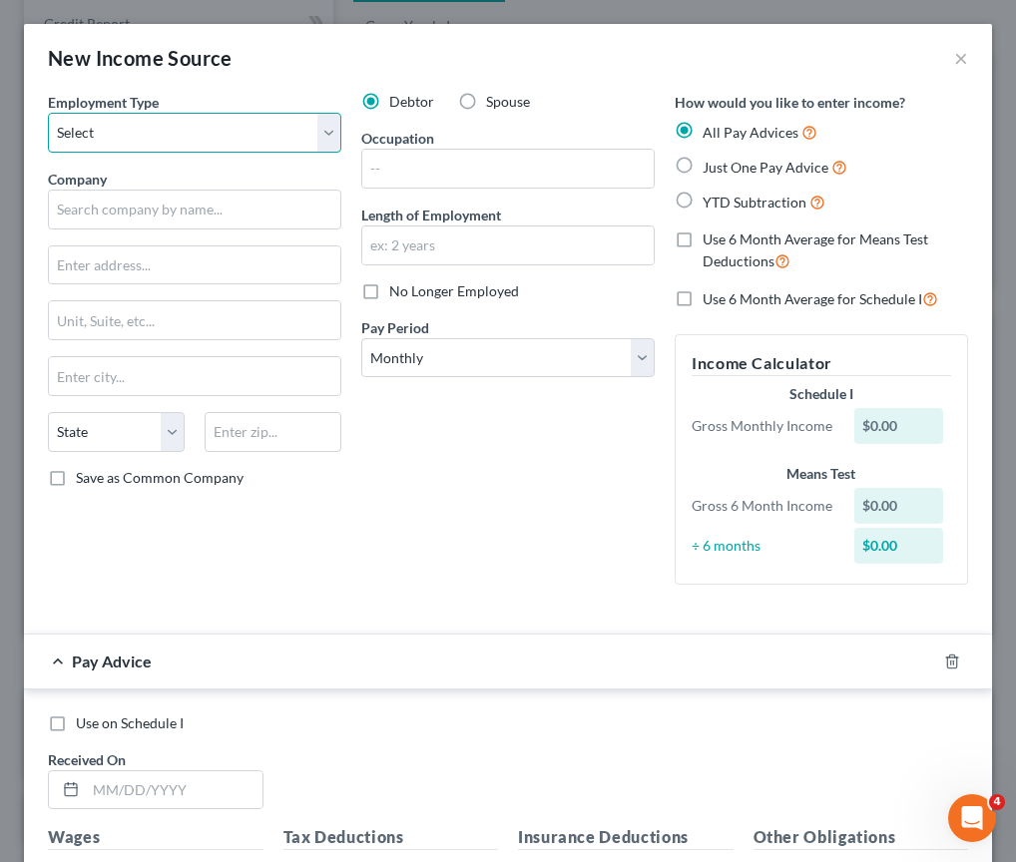
click at [321, 138] on select "Select Full or Part Time Employment Self Employment" at bounding box center [194, 133] width 293 height 40
select select "0"
click at [954, 56] on button "×" at bounding box center [961, 58] width 14 height 24
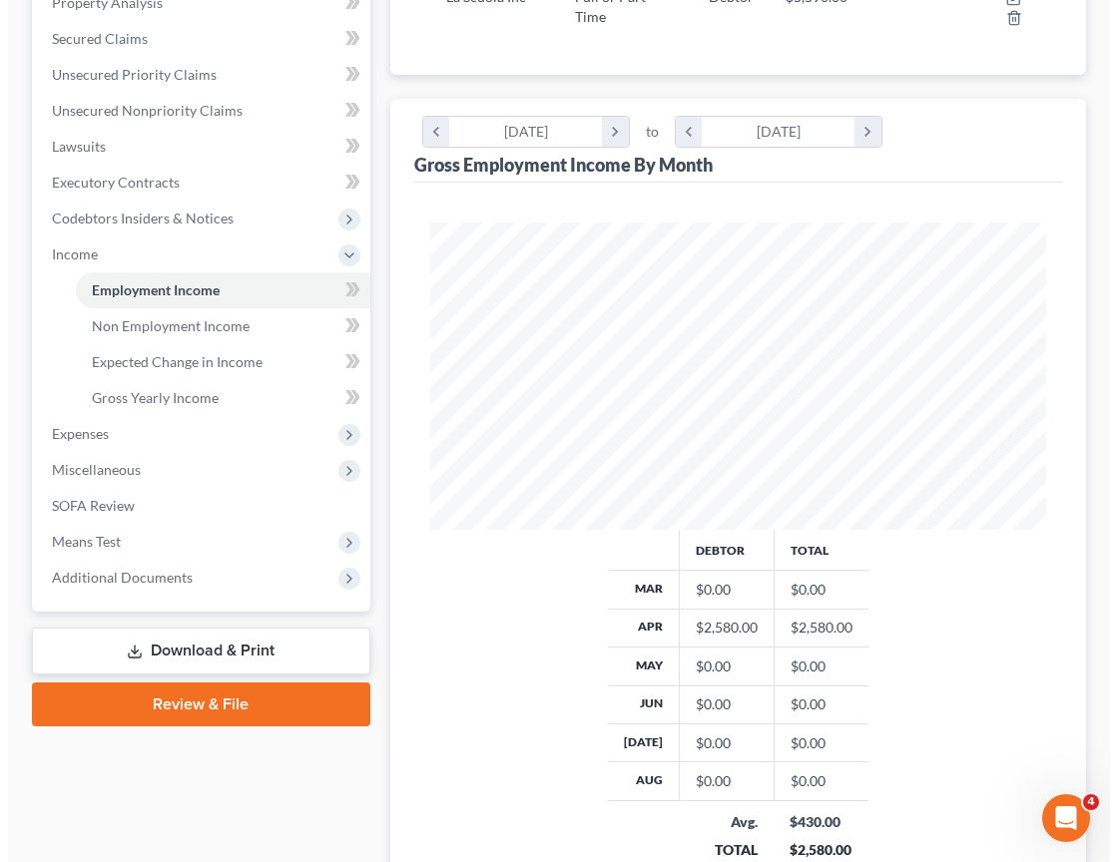
scroll to position [228, 0]
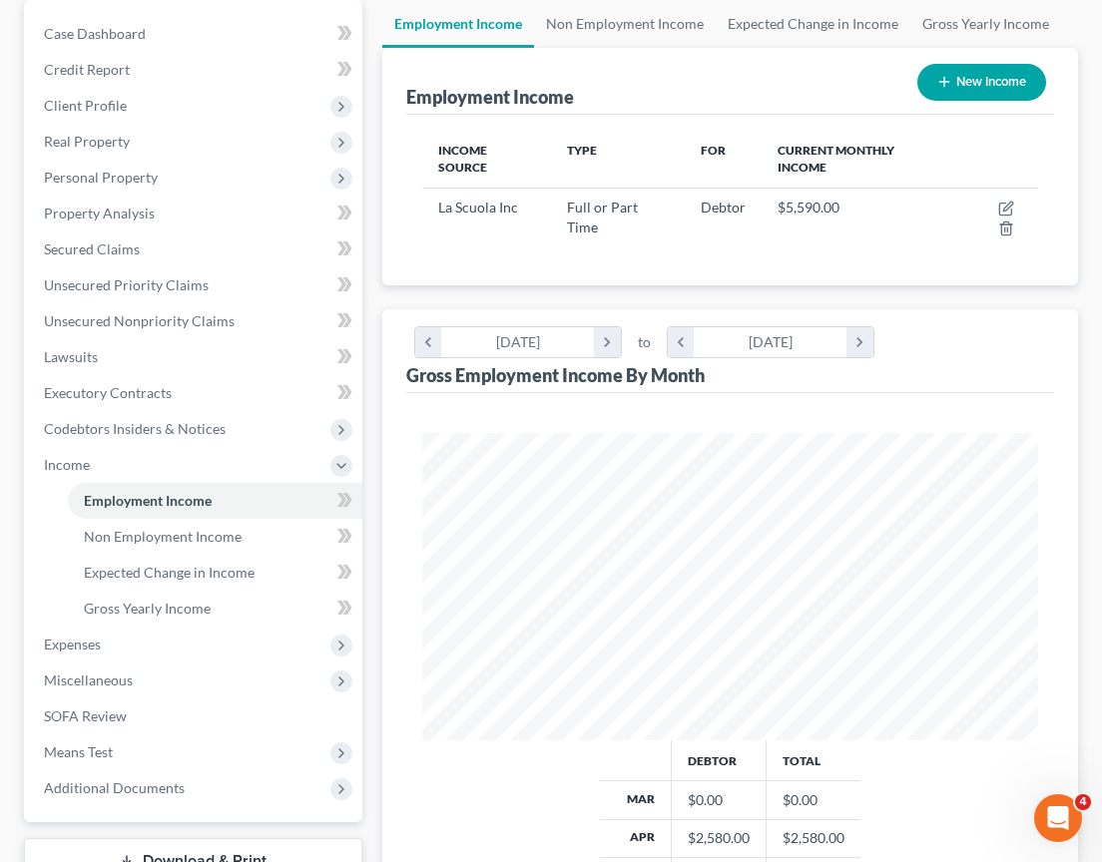
click at [1000, 82] on button "New Income" at bounding box center [981, 82] width 129 height 37
select select "0"
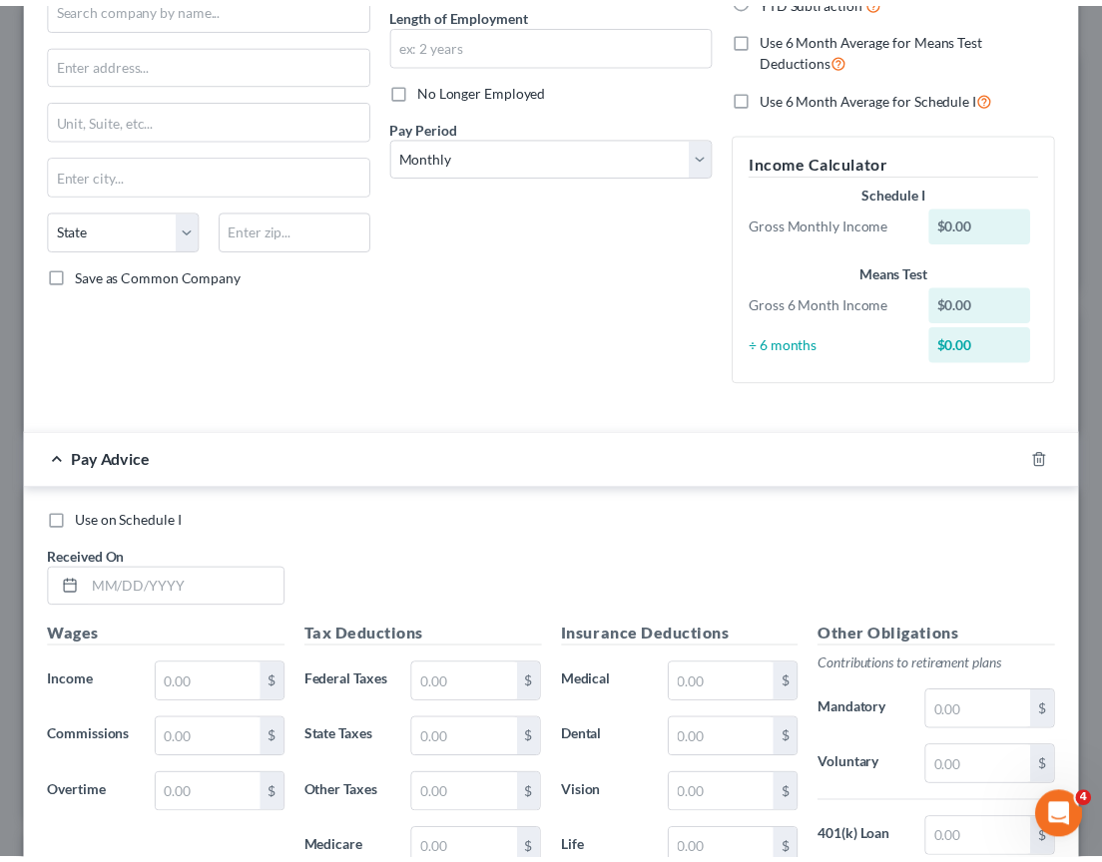
scroll to position [0, 0]
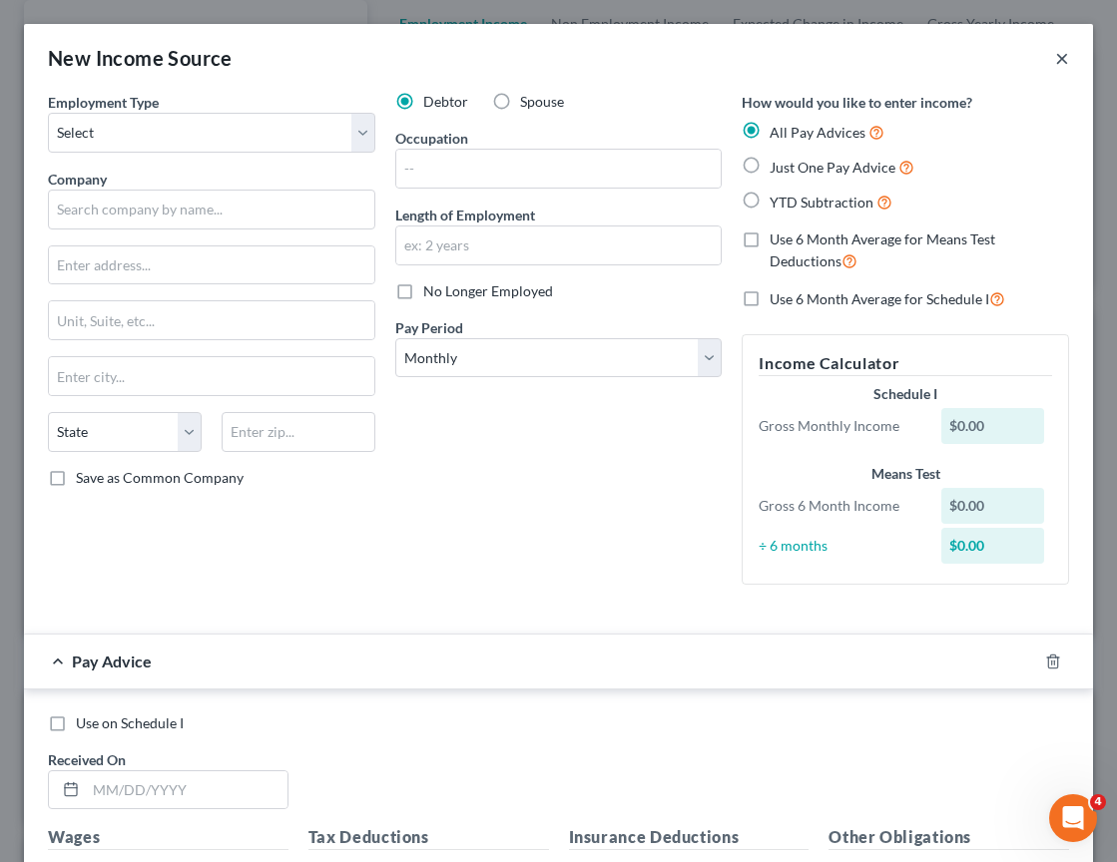
click at [1055, 57] on button "×" at bounding box center [1062, 58] width 14 height 24
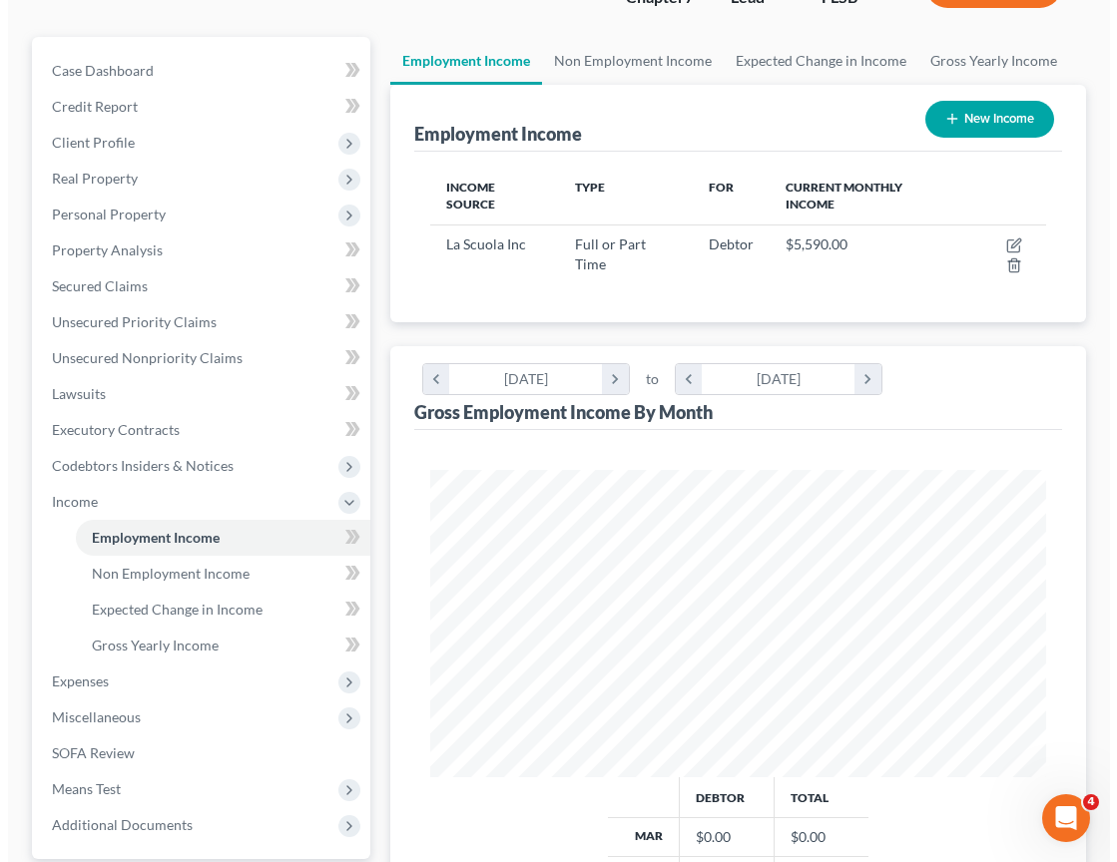
scroll to position [182, 0]
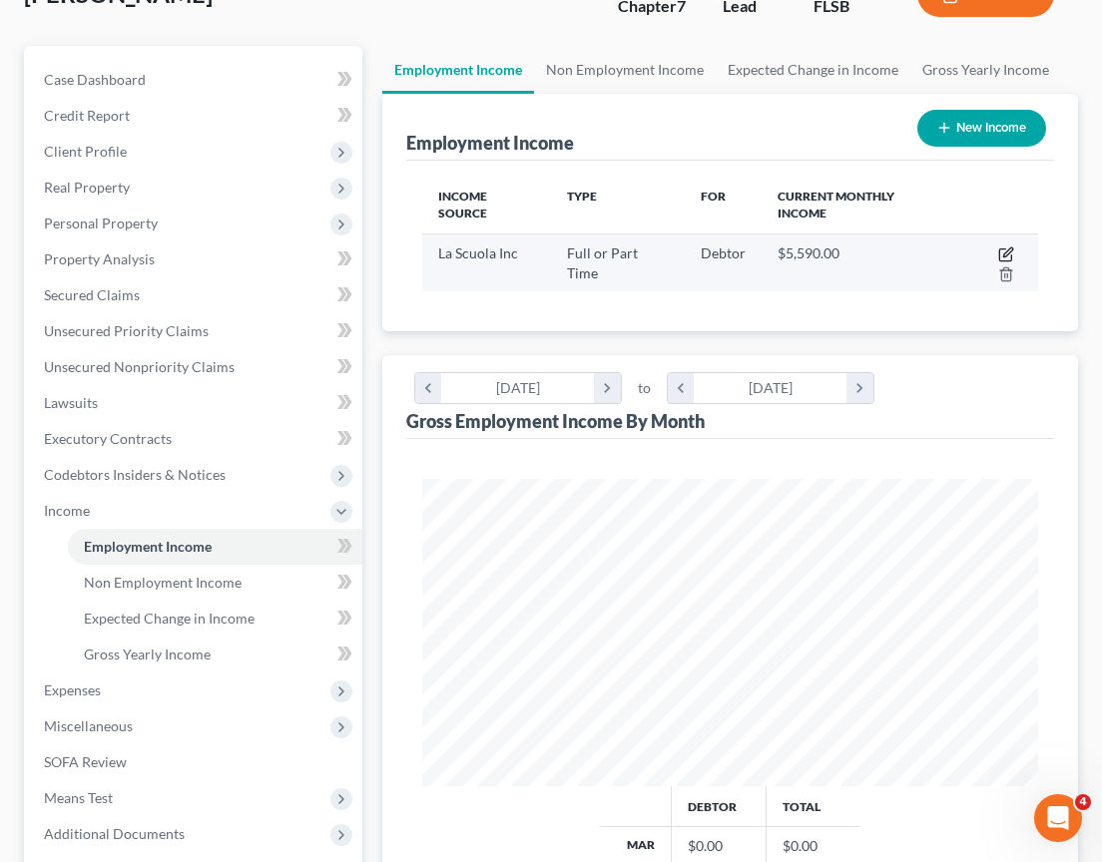
click at [1006, 252] on icon "button" at bounding box center [1007, 252] width 9 height 9
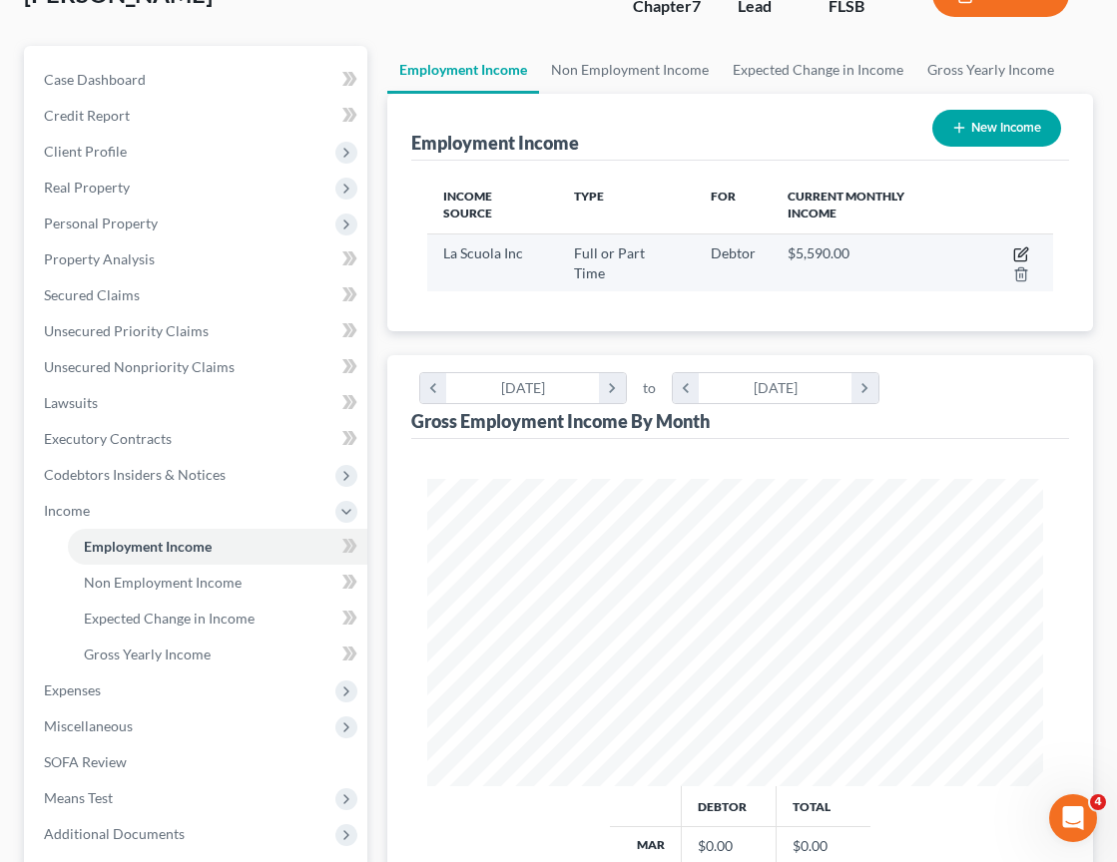
select select "0"
select select "9"
select select "2"
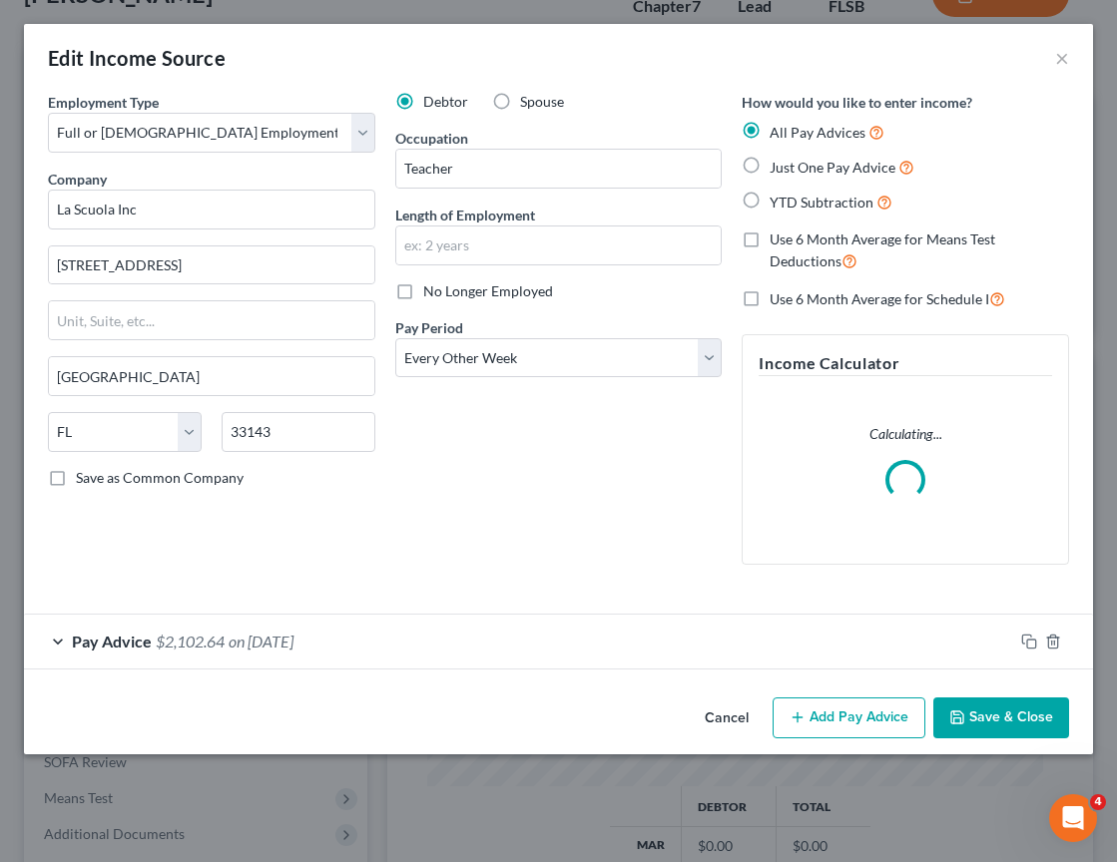
scroll to position [312, 667]
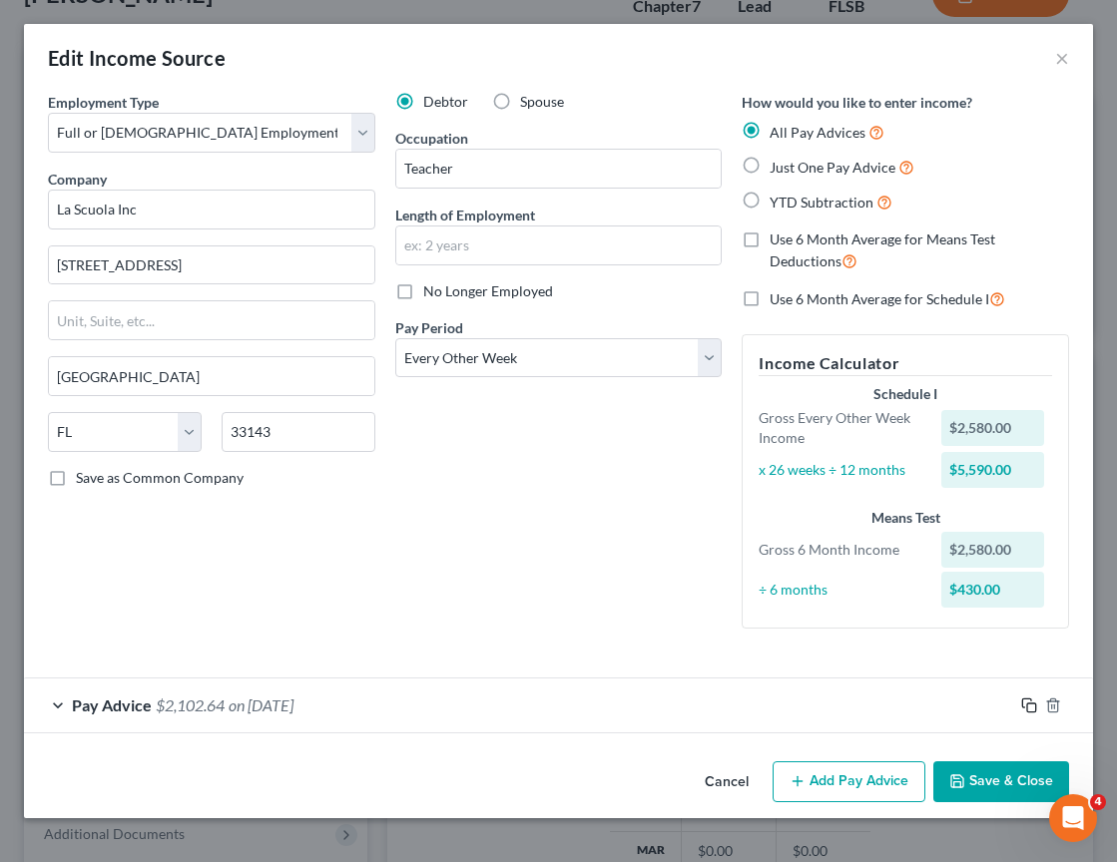
click at [1029, 706] on icon "button" at bounding box center [1029, 706] width 16 height 16
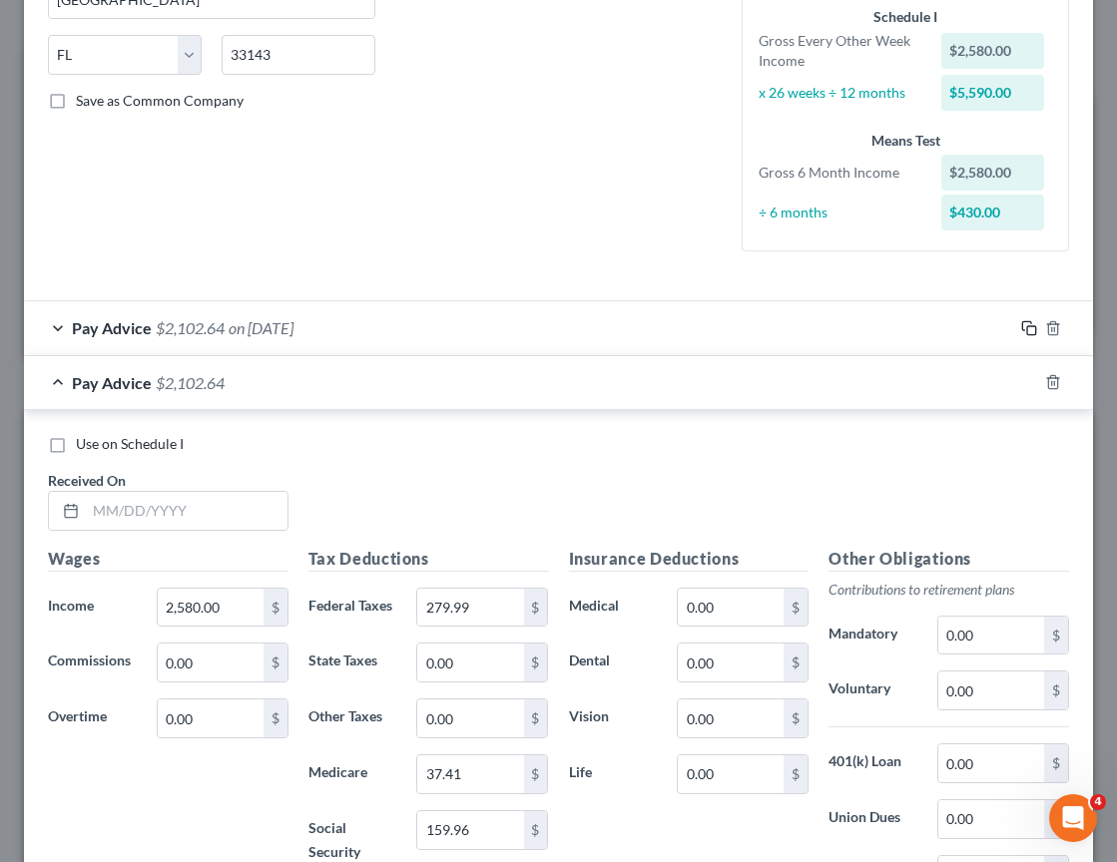
scroll to position [383, 0]
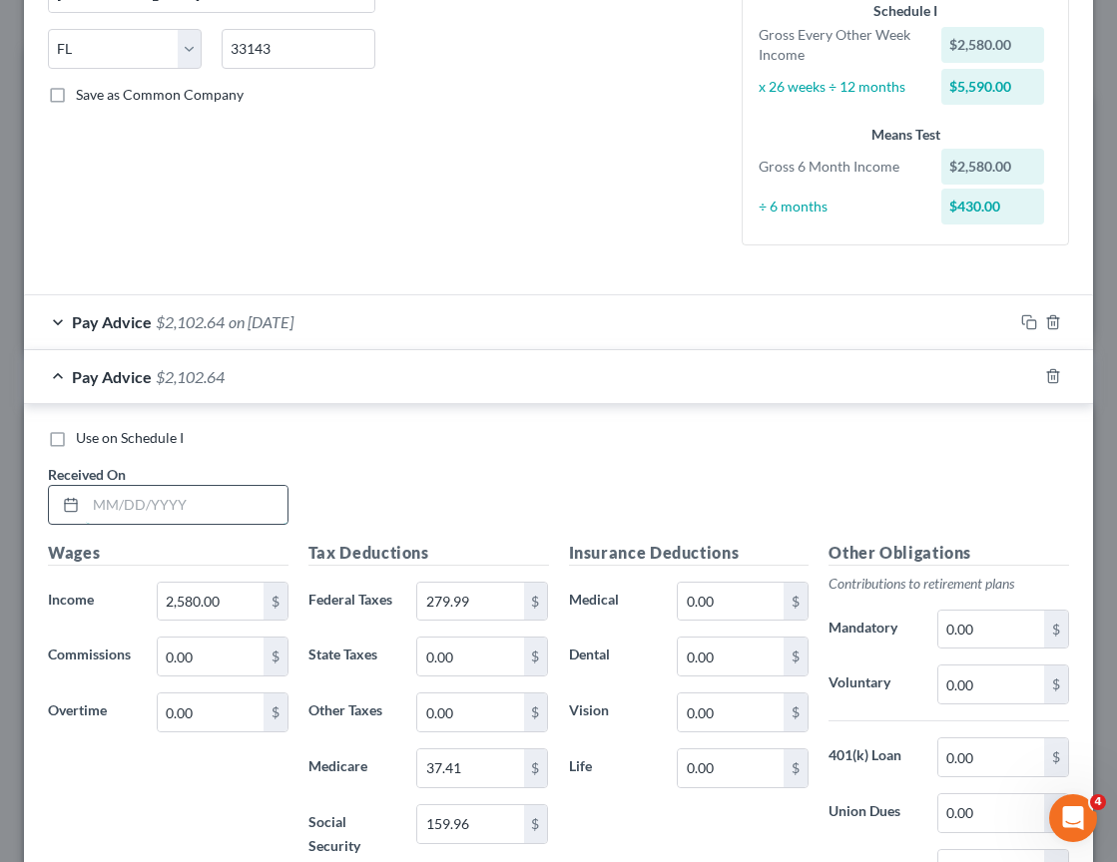
click at [222, 510] on input "text" at bounding box center [187, 505] width 202 height 38
type input "03/14/2025"
click at [225, 604] on input "2,580.00" at bounding box center [211, 602] width 106 height 38
type input "2,724"
click at [175, 774] on div "Wages Income * 2,724 $ Commissions 0.00 $ Overtime 0.00 $" at bounding box center [168, 710] width 260 height 339
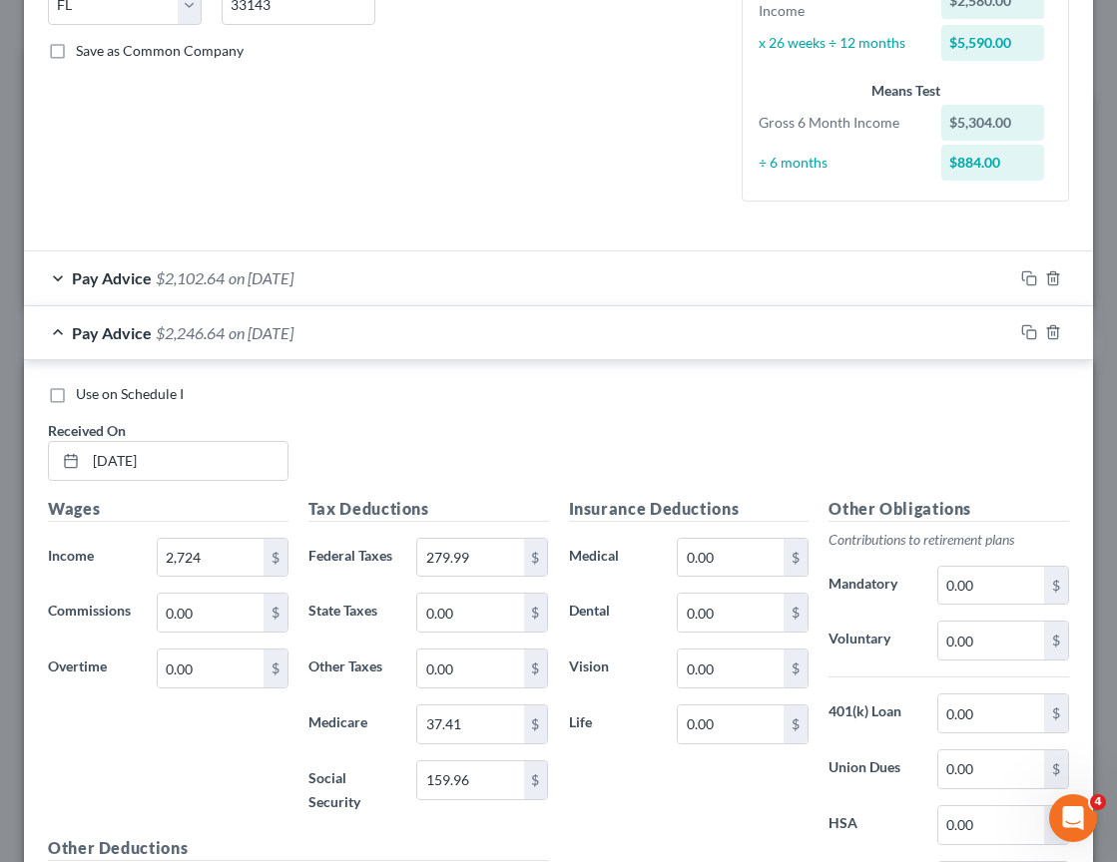
scroll to position [447, 0]
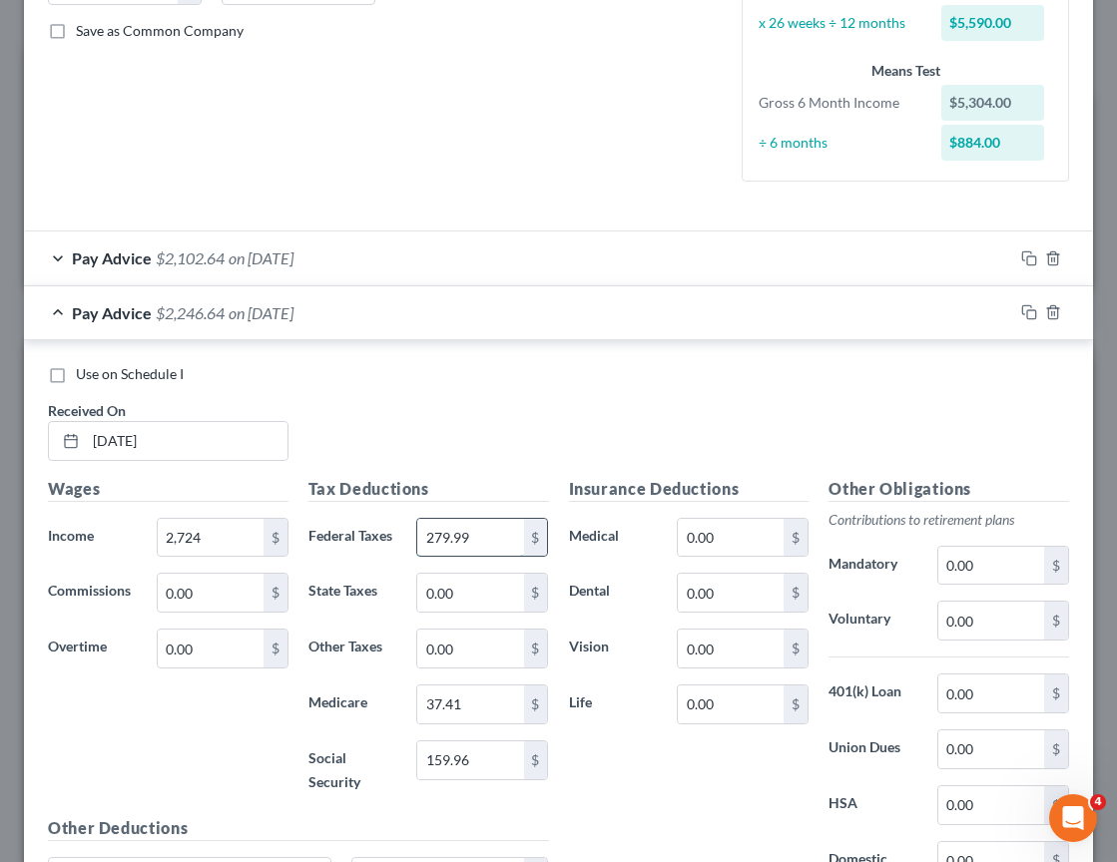
click at [479, 539] on input "279.99" at bounding box center [470, 538] width 106 height 38
type input "310.72"
click at [465, 757] on input "159.96" at bounding box center [470, 761] width 106 height 38
type input "168.89"
click at [692, 777] on div "Insurance Deductions Medical 0.00 $ Dental 0.00 $ Vision 0.00 $ Life 0.00 $" at bounding box center [689, 697] width 260 height 440
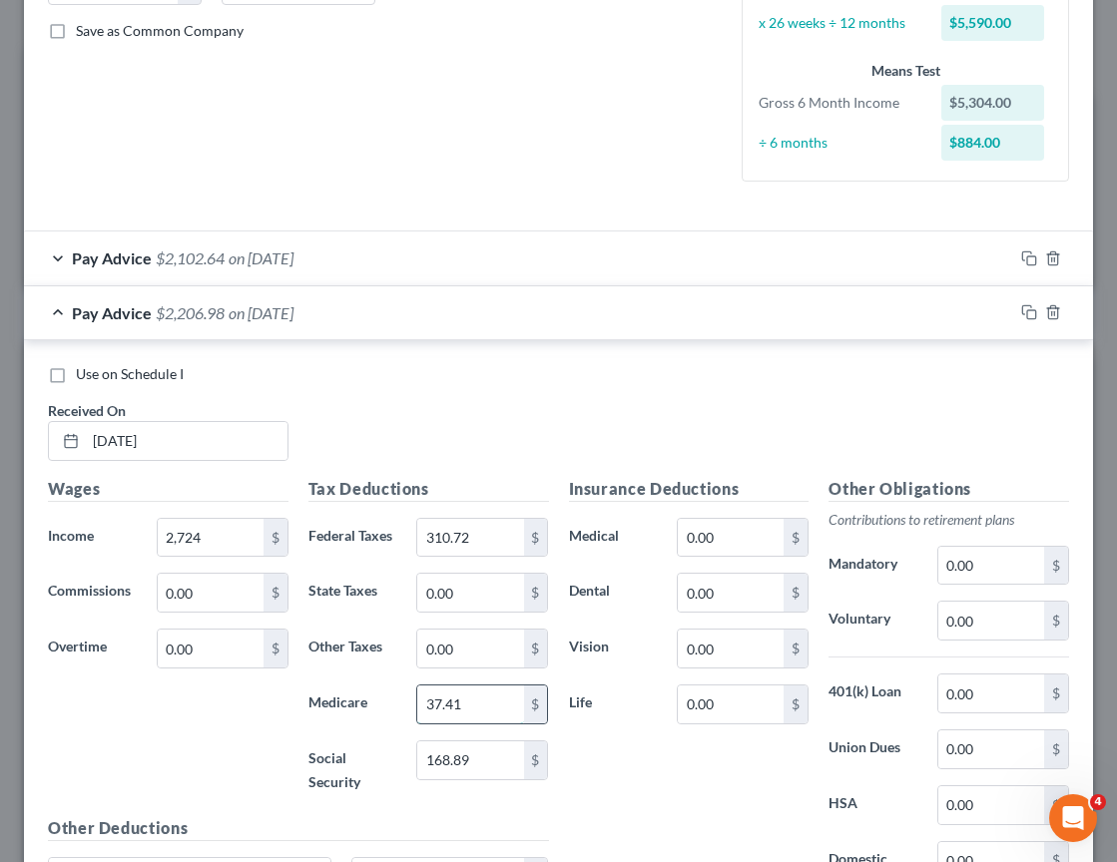
click at [464, 710] on input "37.41" at bounding box center [470, 705] width 106 height 38
type input "39.50"
click at [639, 755] on div "Insurance Deductions Medical 0.00 $ Dental 0.00 $ Vision 0.00 $ Life 0.00 $" at bounding box center [689, 697] width 260 height 440
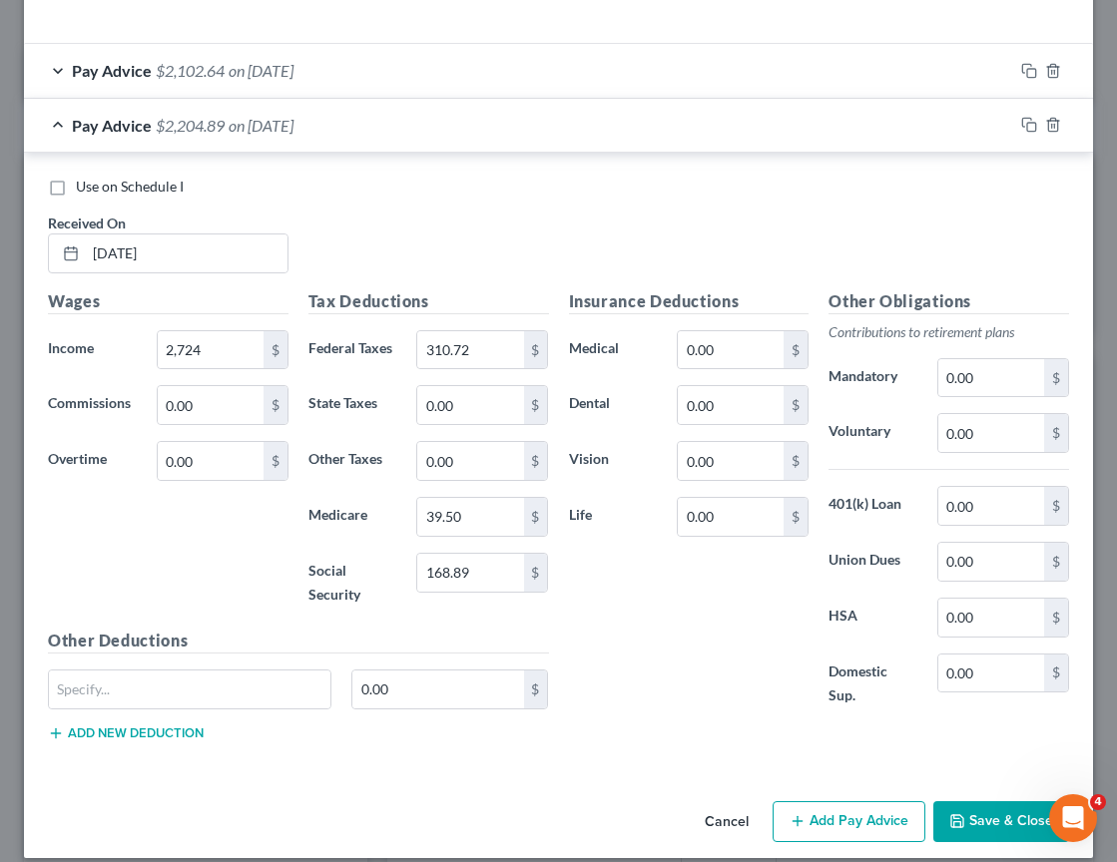
scroll to position [652, 0]
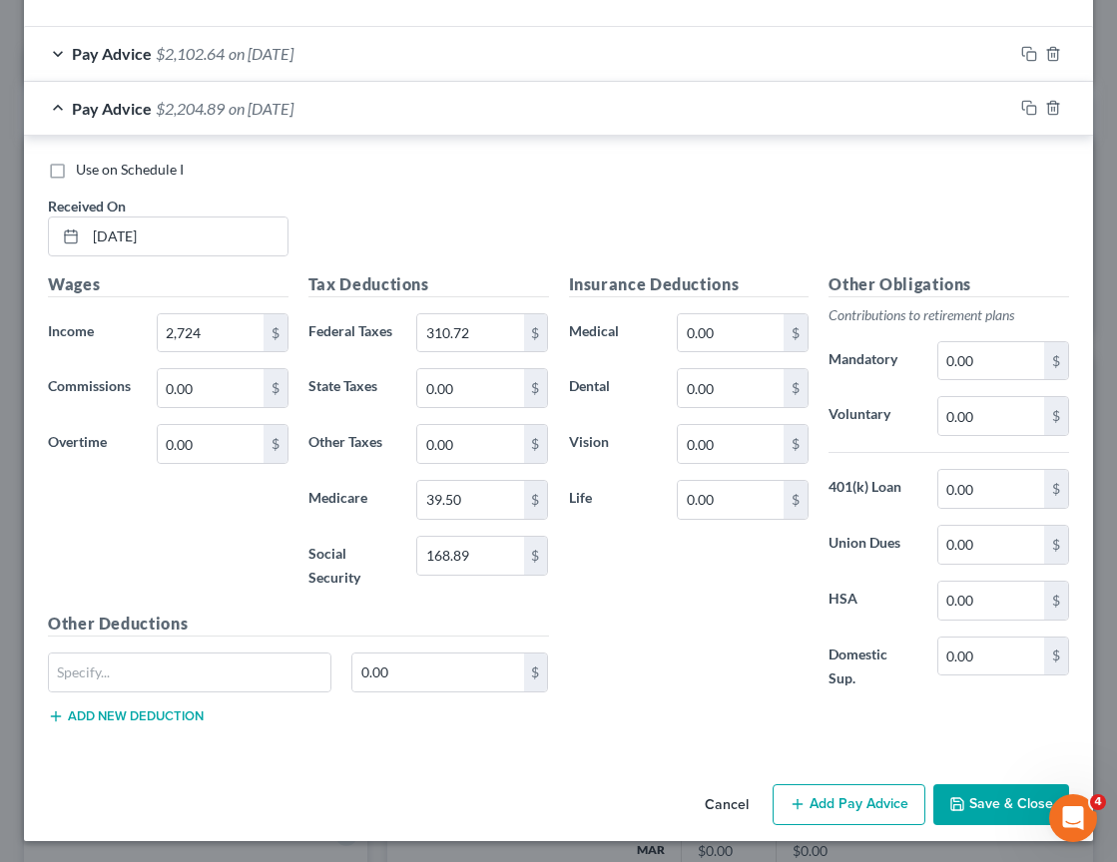
click at [841, 806] on button "Add Pay Advice" at bounding box center [848, 805] width 153 height 42
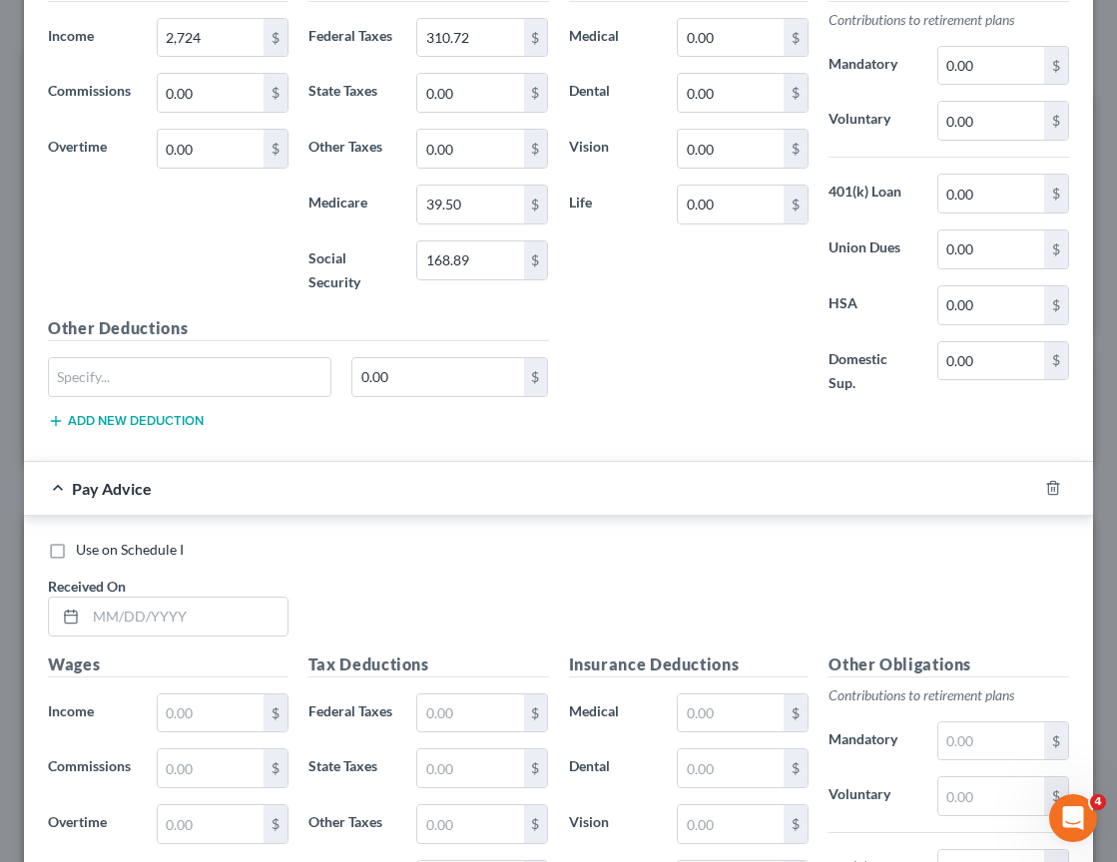
scroll to position [952, 0]
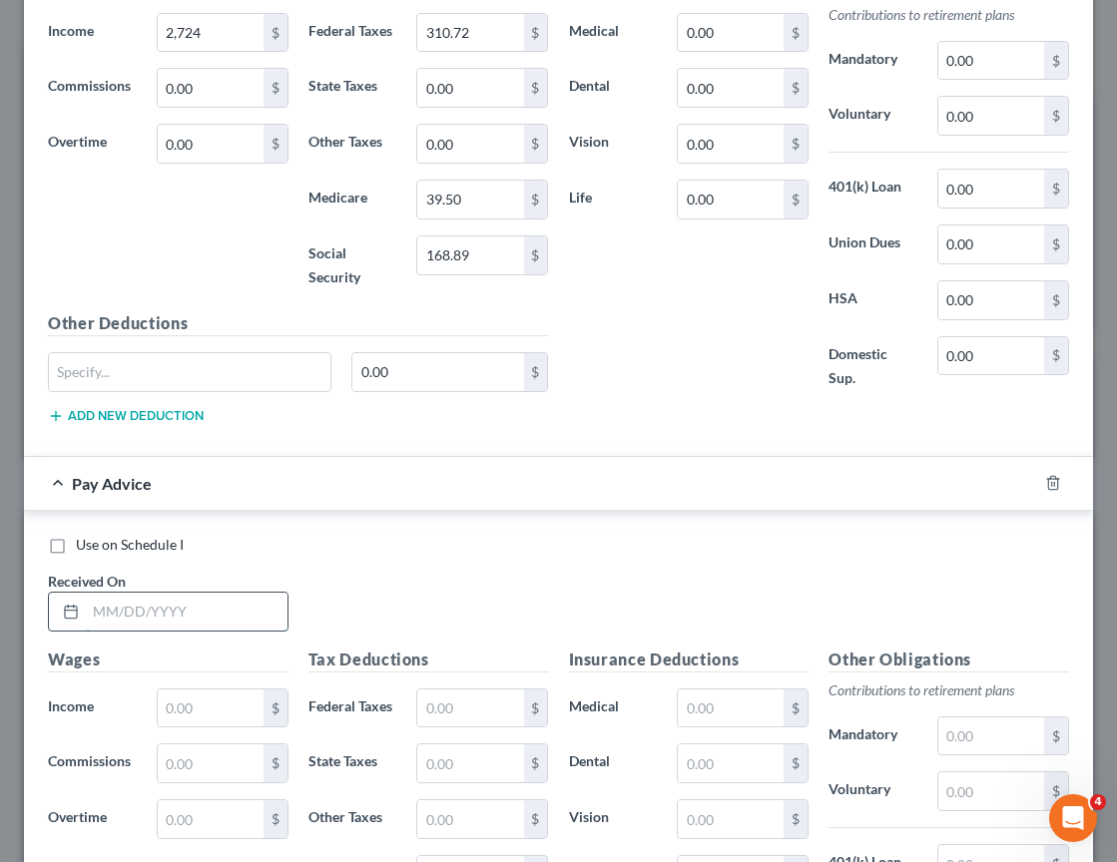
click at [186, 615] on input "text" at bounding box center [187, 612] width 202 height 38
type input "02/28/2025"
click at [198, 713] on input "text" at bounding box center [211, 709] width 106 height 38
type input "2,652"
click at [372, 597] on div "Use on Schedule I Received On * 02/28/2025" at bounding box center [558, 591] width 1041 height 113
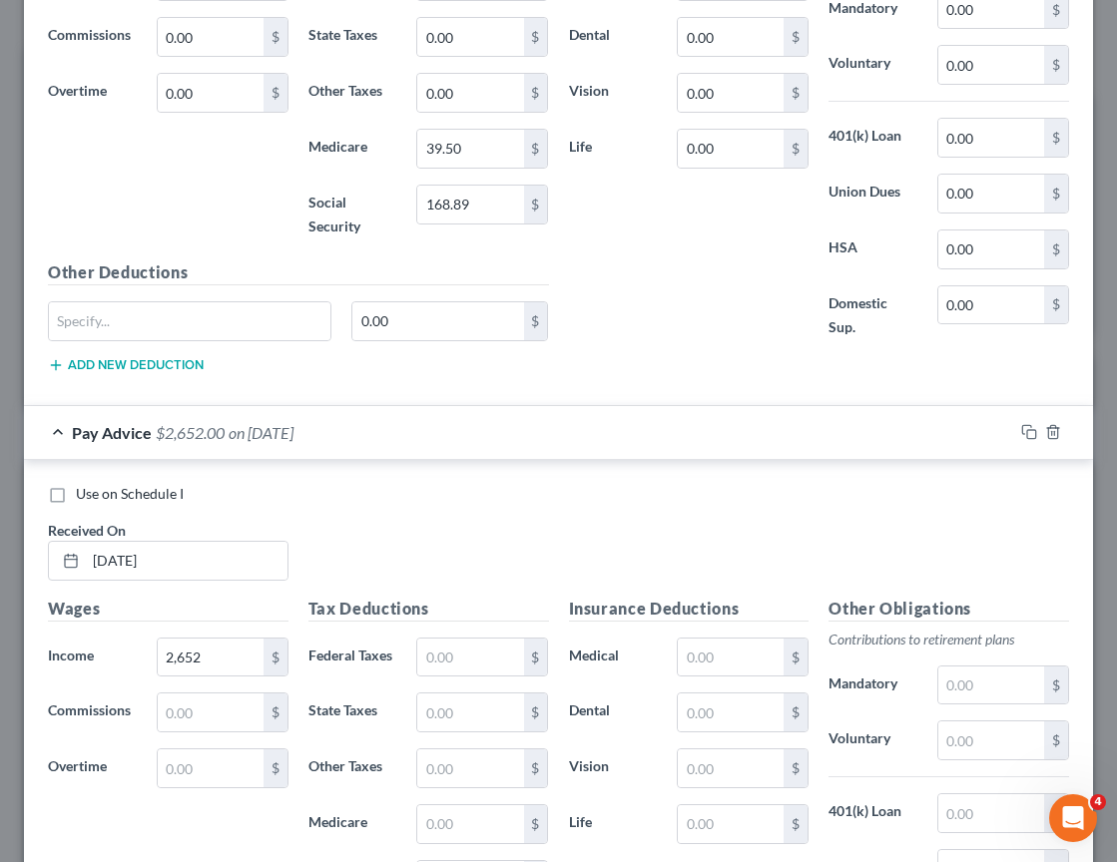
scroll to position [1047, 0]
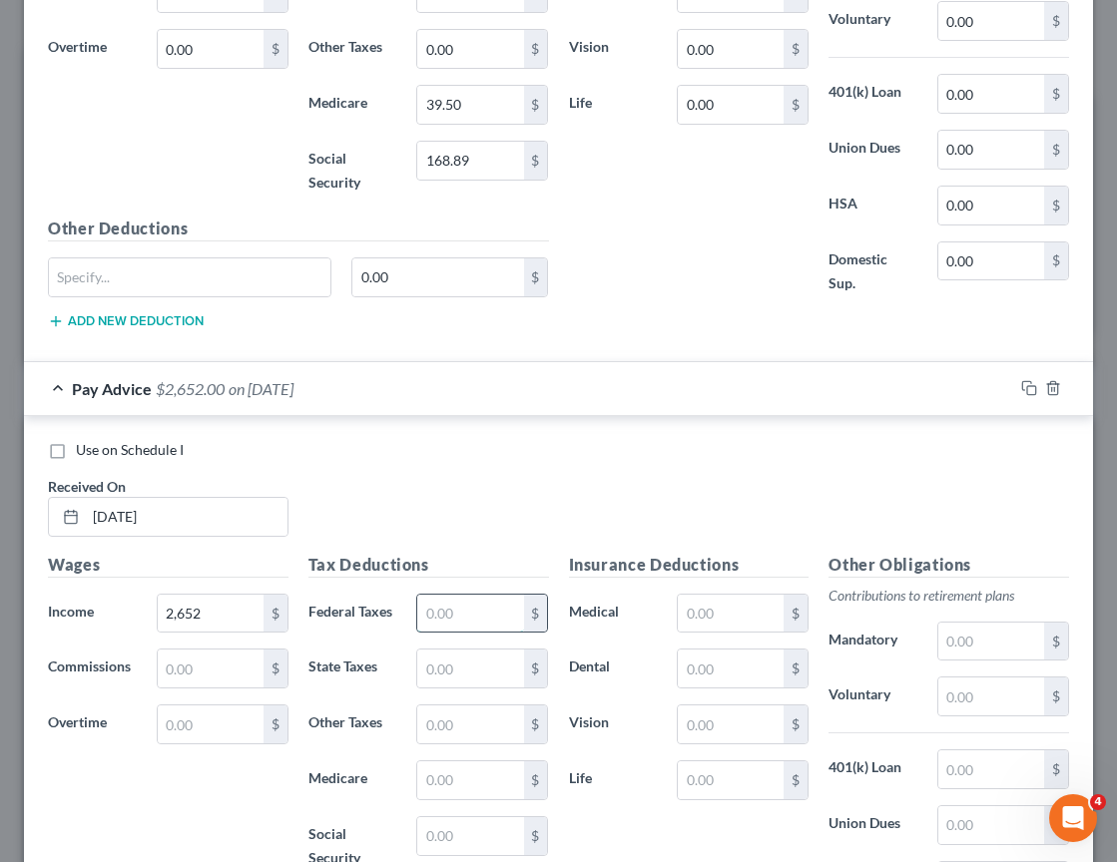
click at [503, 616] on input "text" at bounding box center [470, 614] width 106 height 38
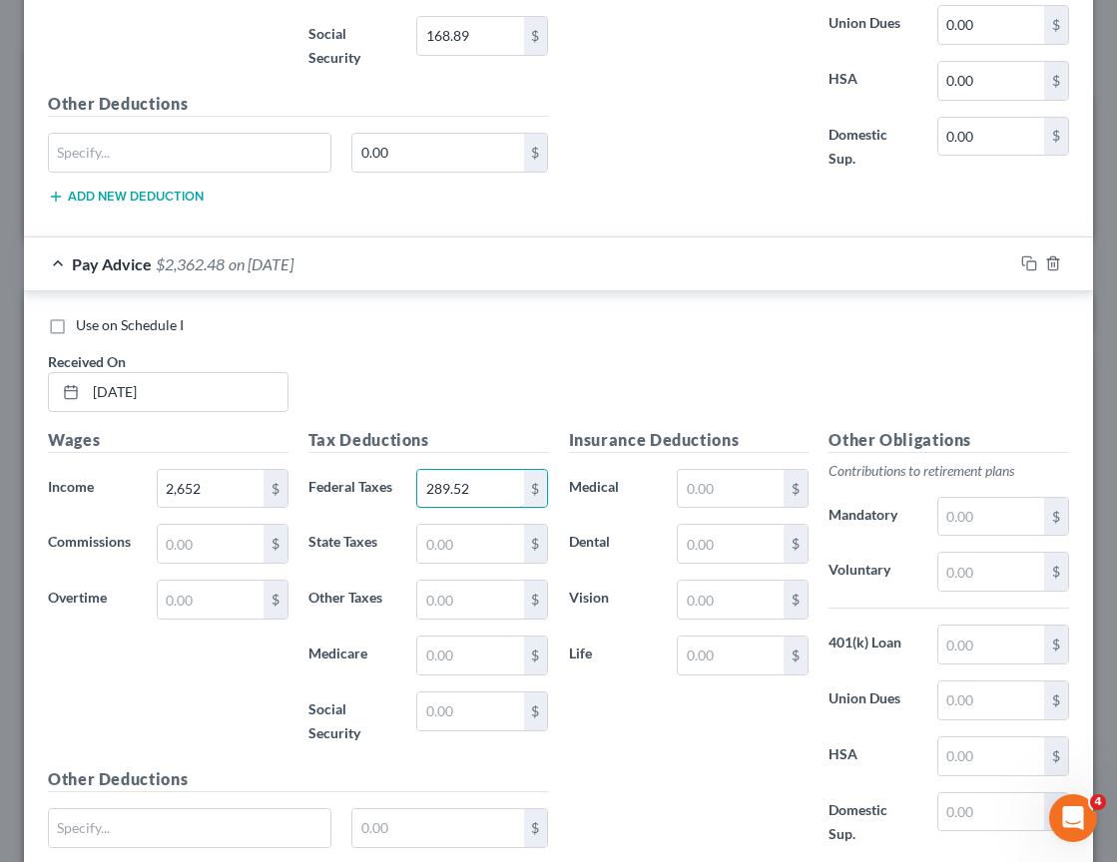
scroll to position [1186, 0]
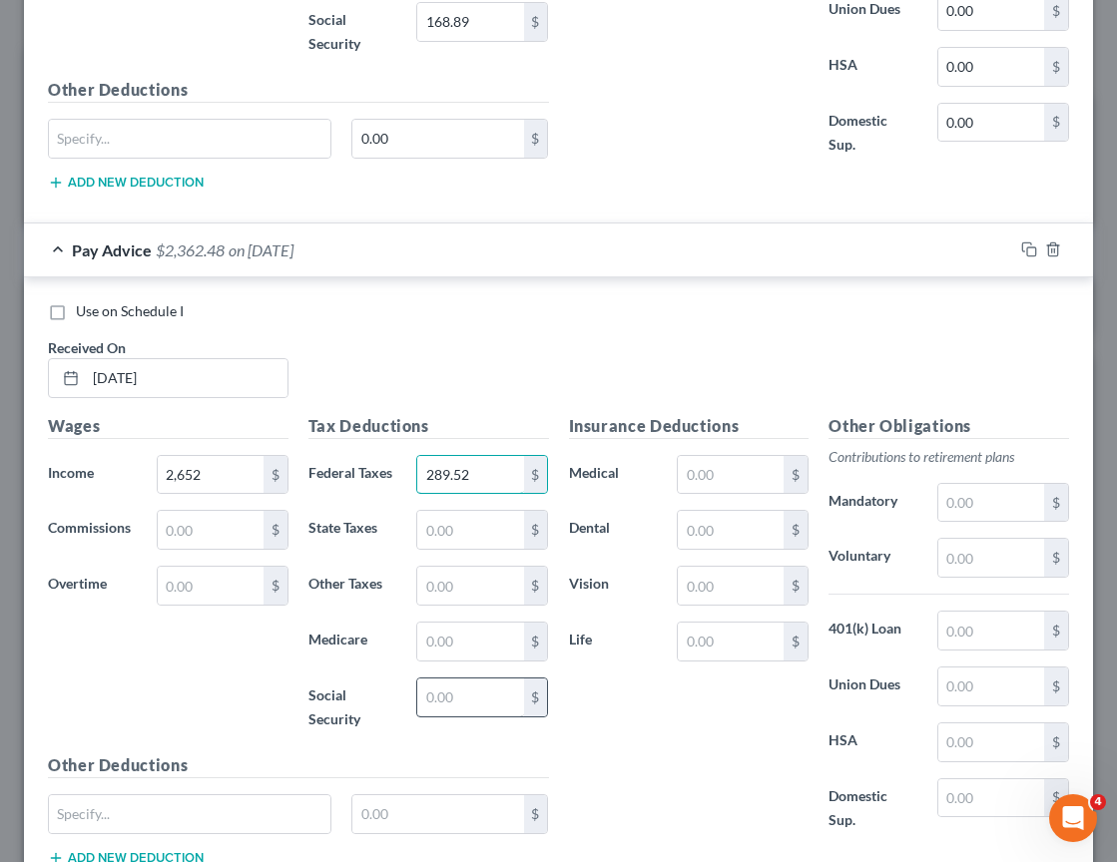
type input "289.52"
click at [464, 705] on input "text" at bounding box center [470, 698] width 106 height 38
type input "164.42"
click at [737, 482] on input "text" at bounding box center [731, 475] width 106 height 38
type input "38.46"
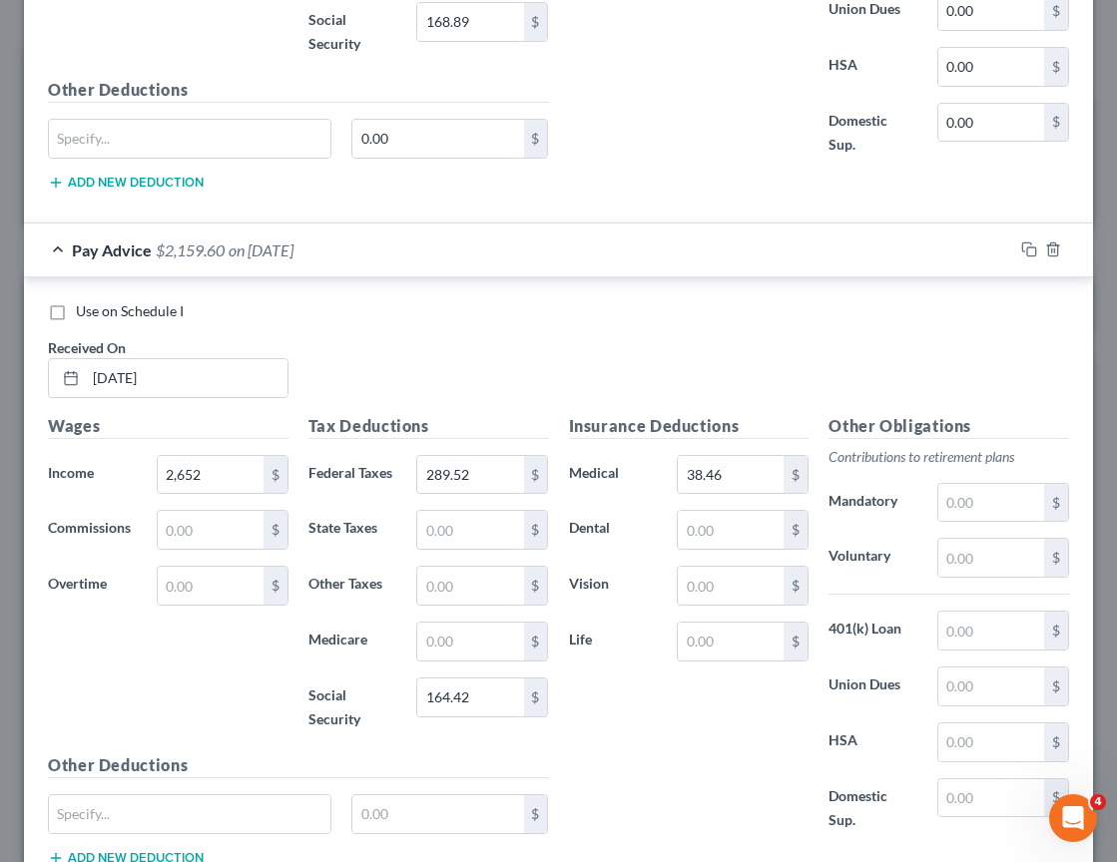
click at [666, 750] on div "Insurance Deductions Medical 38.46 $ Dental $ Vision $ Life $" at bounding box center [689, 634] width 260 height 440
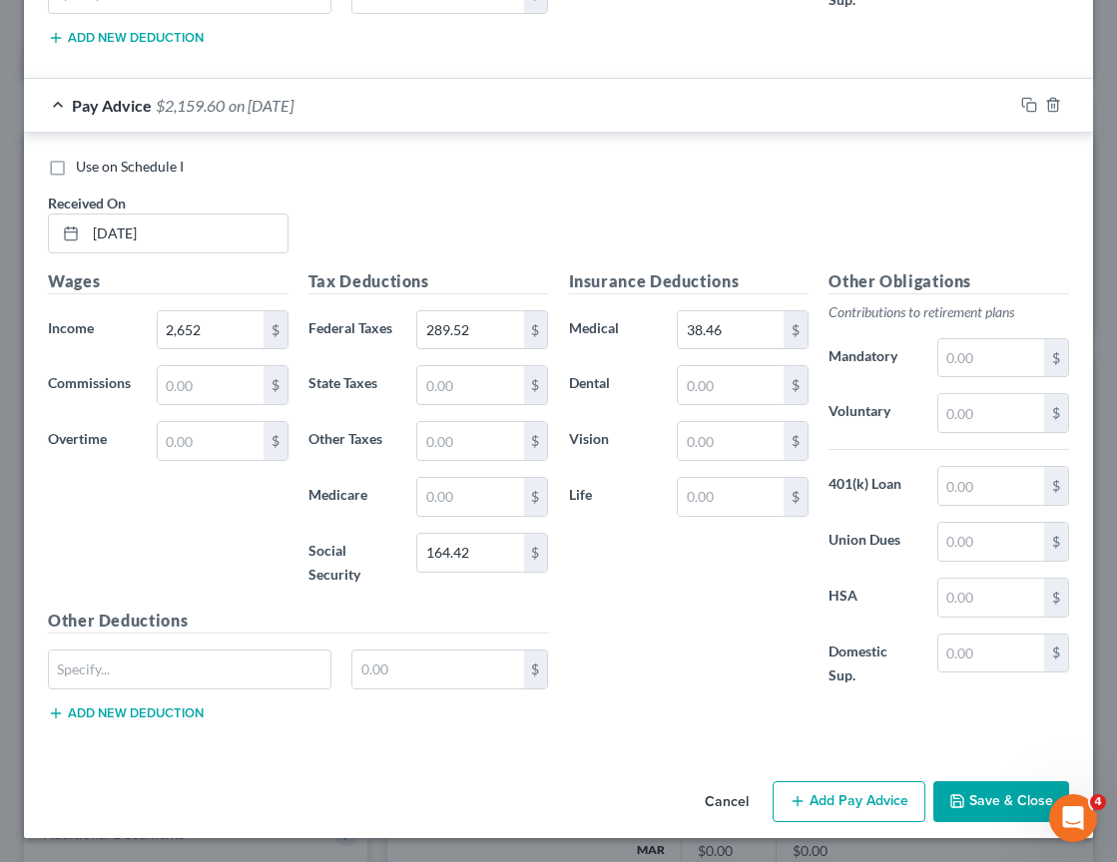
click at [809, 802] on button "Add Pay Advice" at bounding box center [848, 802] width 153 height 42
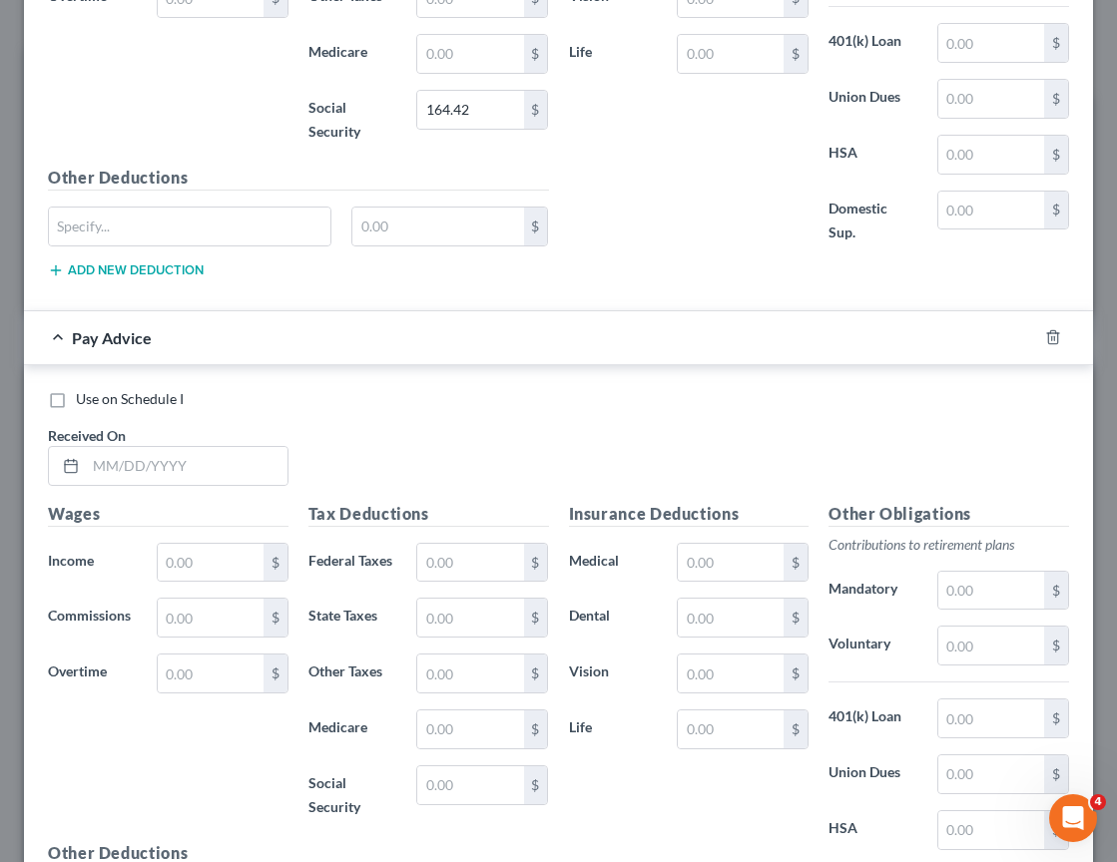
scroll to position [1784, 0]
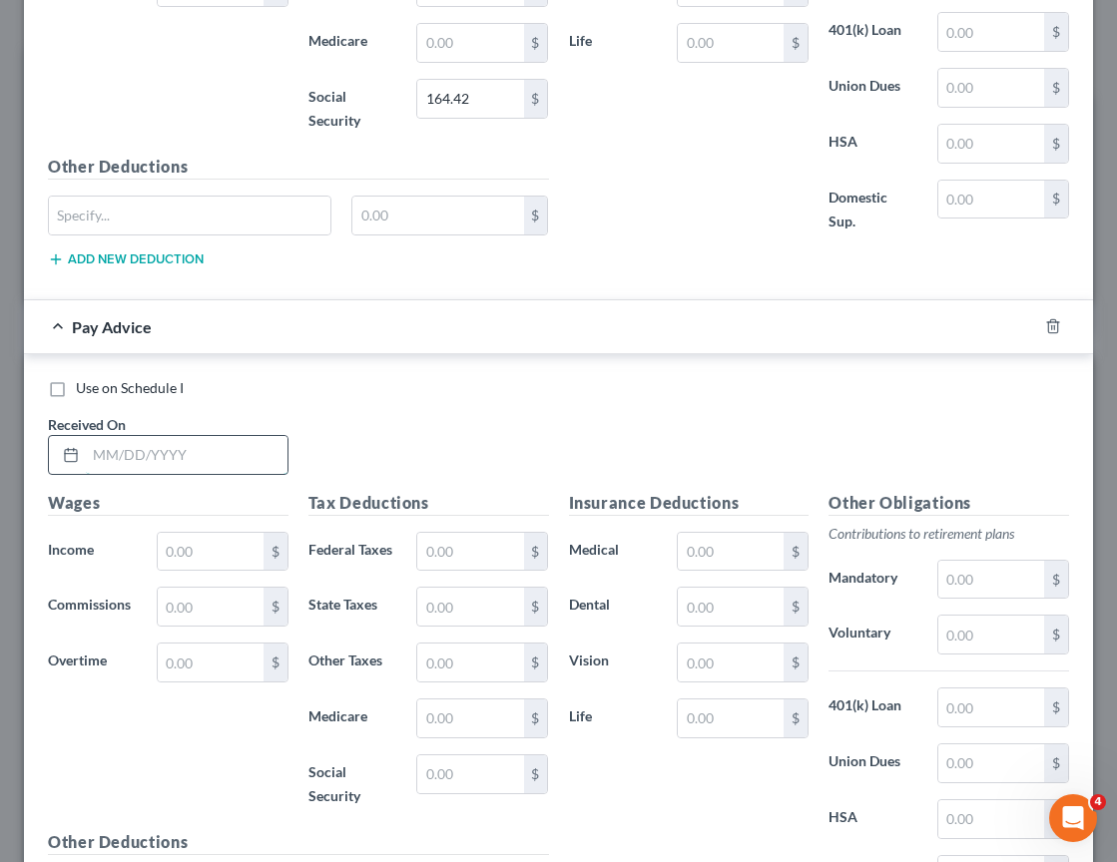
click at [200, 463] on input "text" at bounding box center [187, 455] width 202 height 38
type input "03/14/2025"
click at [204, 553] on input "text" at bounding box center [211, 552] width 106 height 38
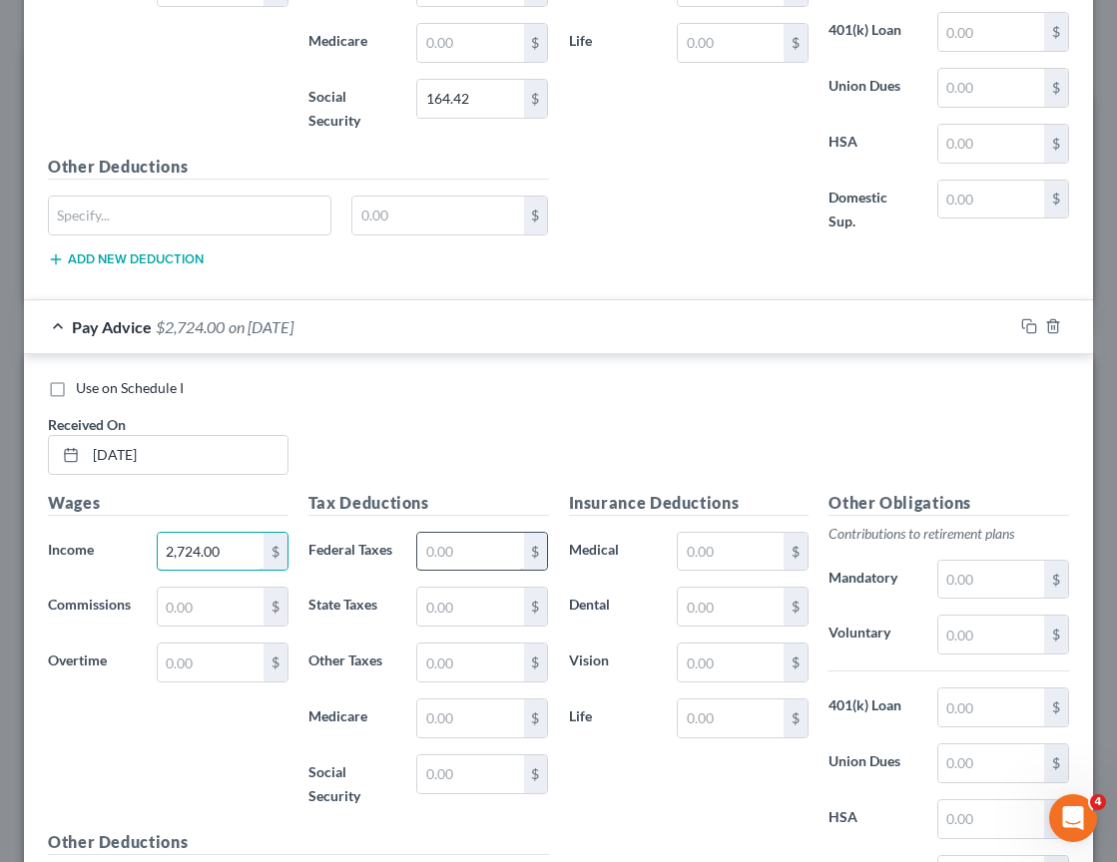
type input "2,724.00"
click at [468, 546] on input "text" at bounding box center [470, 552] width 106 height 38
type input "310.72"
click at [449, 604] on input "text" at bounding box center [470, 607] width 106 height 38
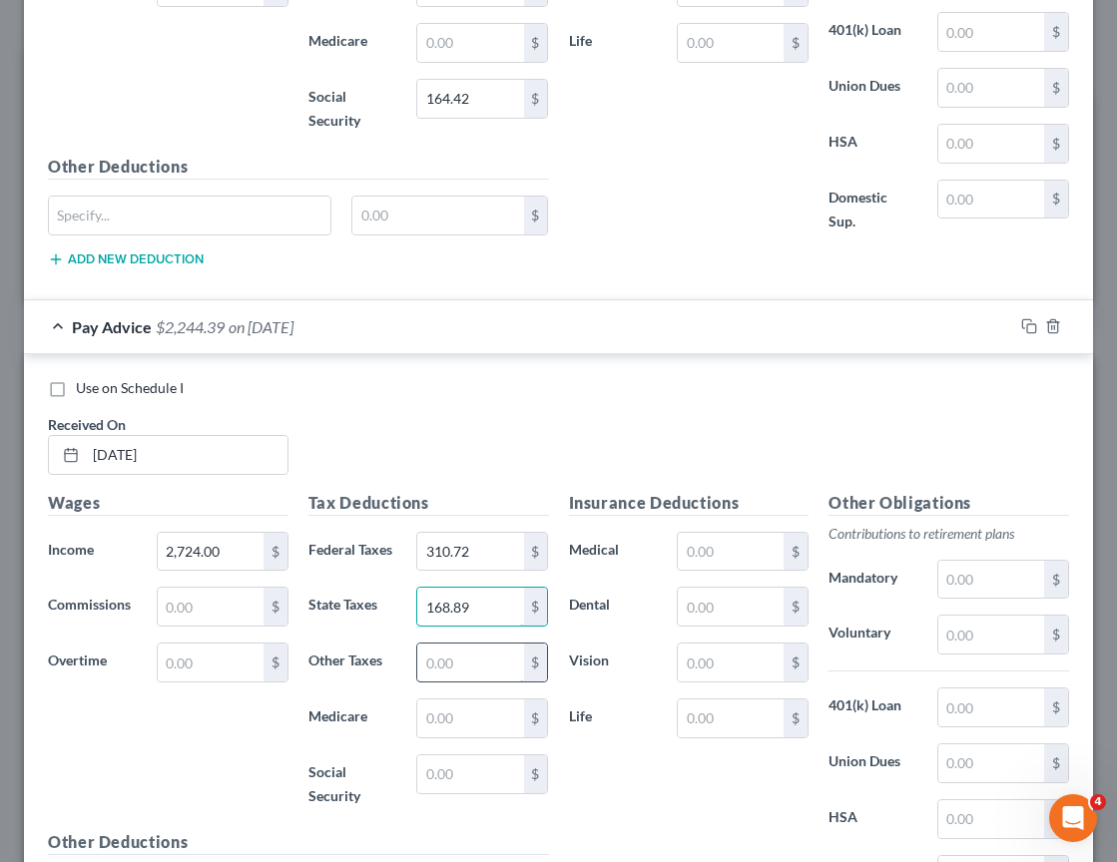
type input "168.89"
click at [448, 657] on input "text" at bounding box center [470, 663] width 106 height 38
drag, startPoint x: 488, startPoint y: 671, endPoint x: 417, endPoint y: 658, distance: 72.0
click at [417, 658] on input "39.50" at bounding box center [470, 663] width 106 height 38
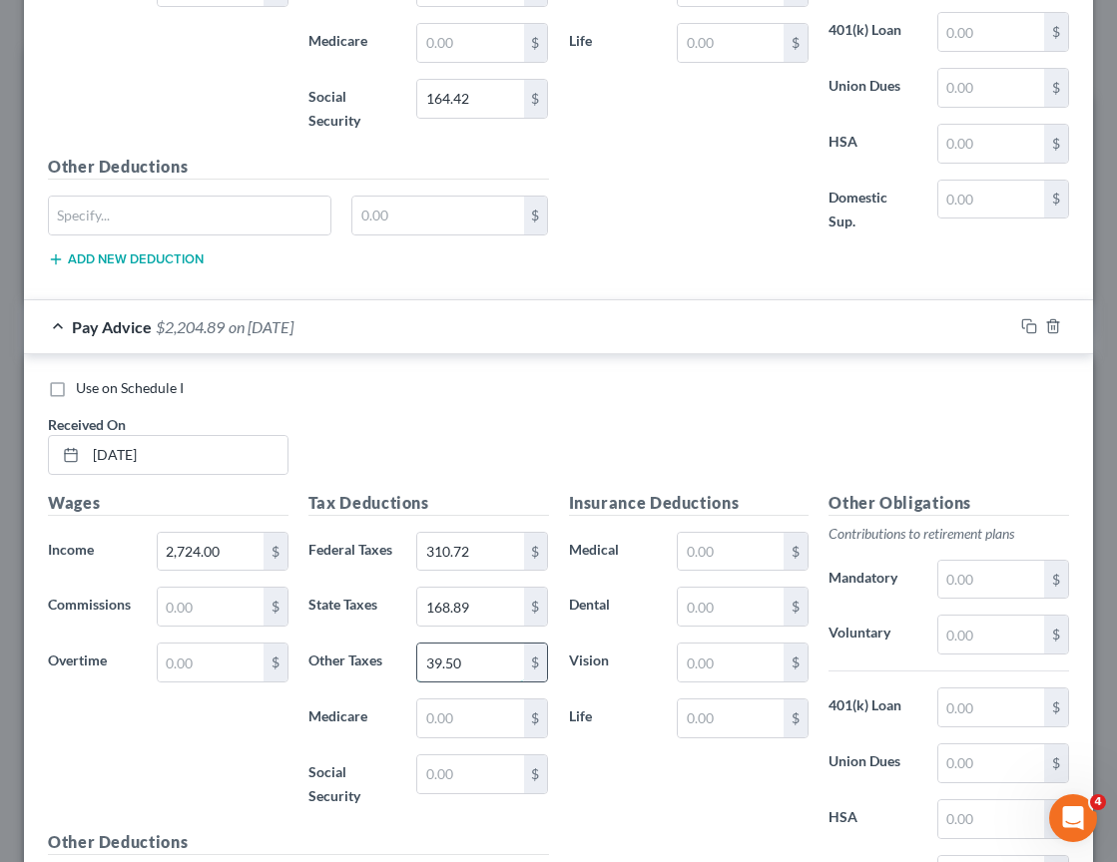
click at [463, 668] on input "39.50" at bounding box center [470, 663] width 106 height 38
type input "3"
click at [455, 777] on input "text" at bounding box center [470, 775] width 106 height 38
type input "39.50"
click at [628, 795] on div "Insurance Deductions Medical $ Dental $ Vision $ Life $" at bounding box center [689, 711] width 260 height 440
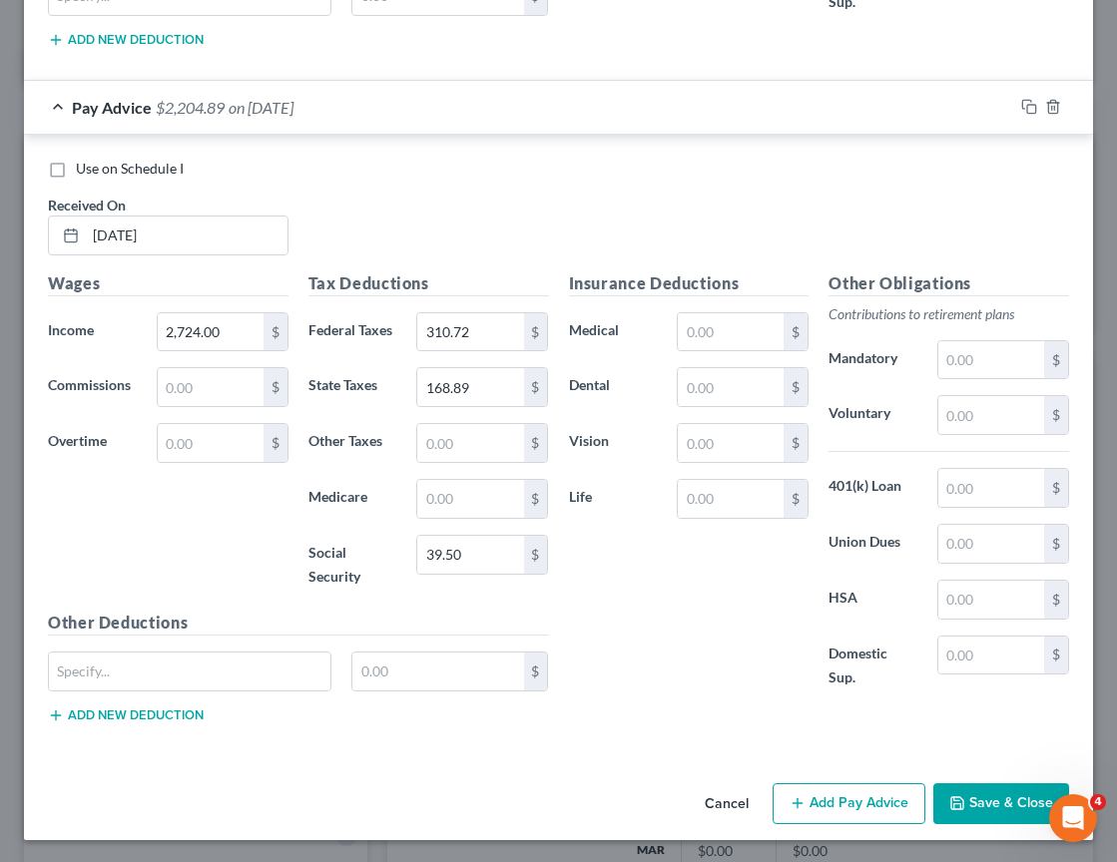
scroll to position [2005, 0]
click at [866, 800] on button "Add Pay Advice" at bounding box center [848, 803] width 153 height 42
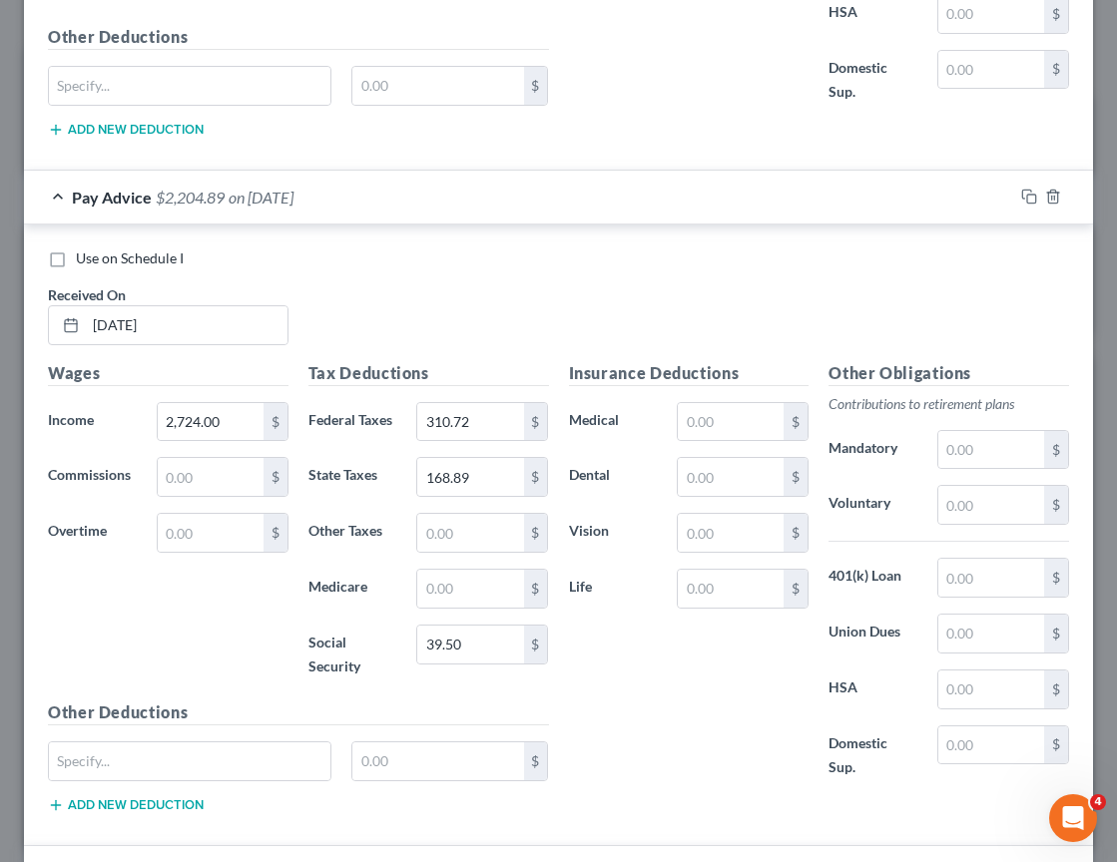
scroll to position [1910, 0]
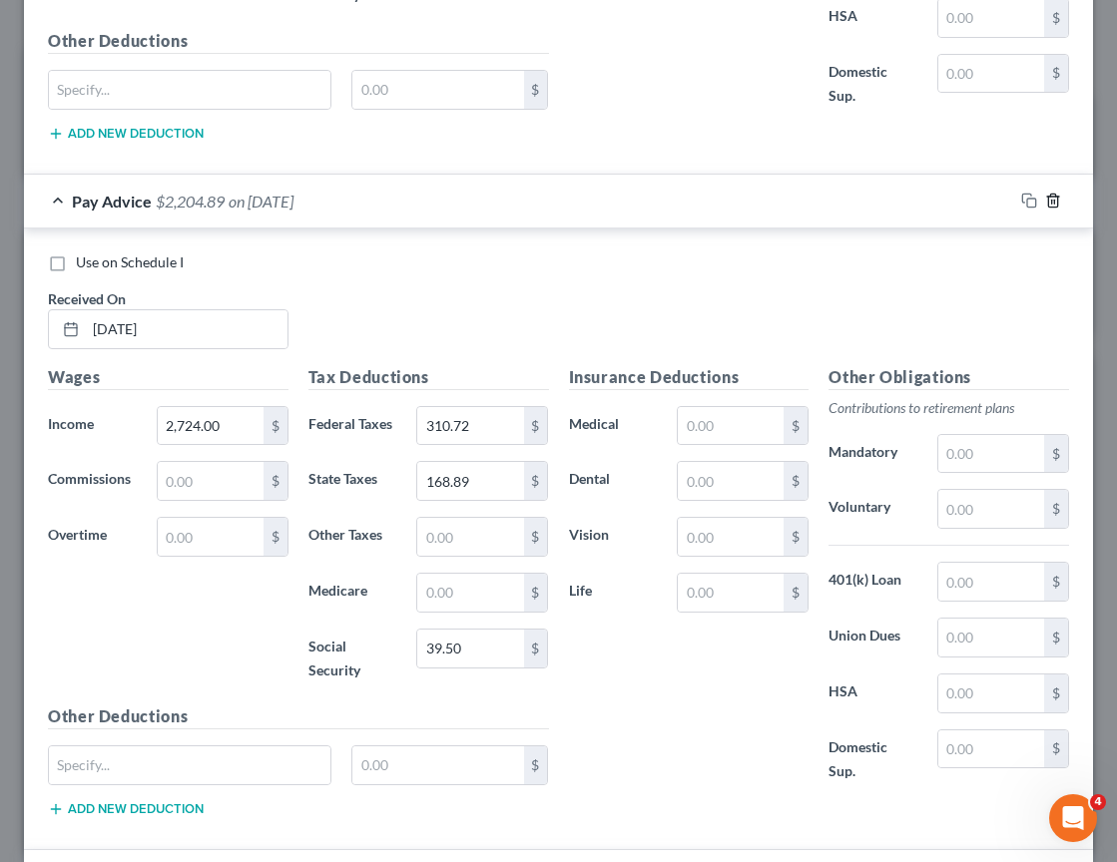
click at [1045, 203] on icon "button" at bounding box center [1053, 201] width 16 height 16
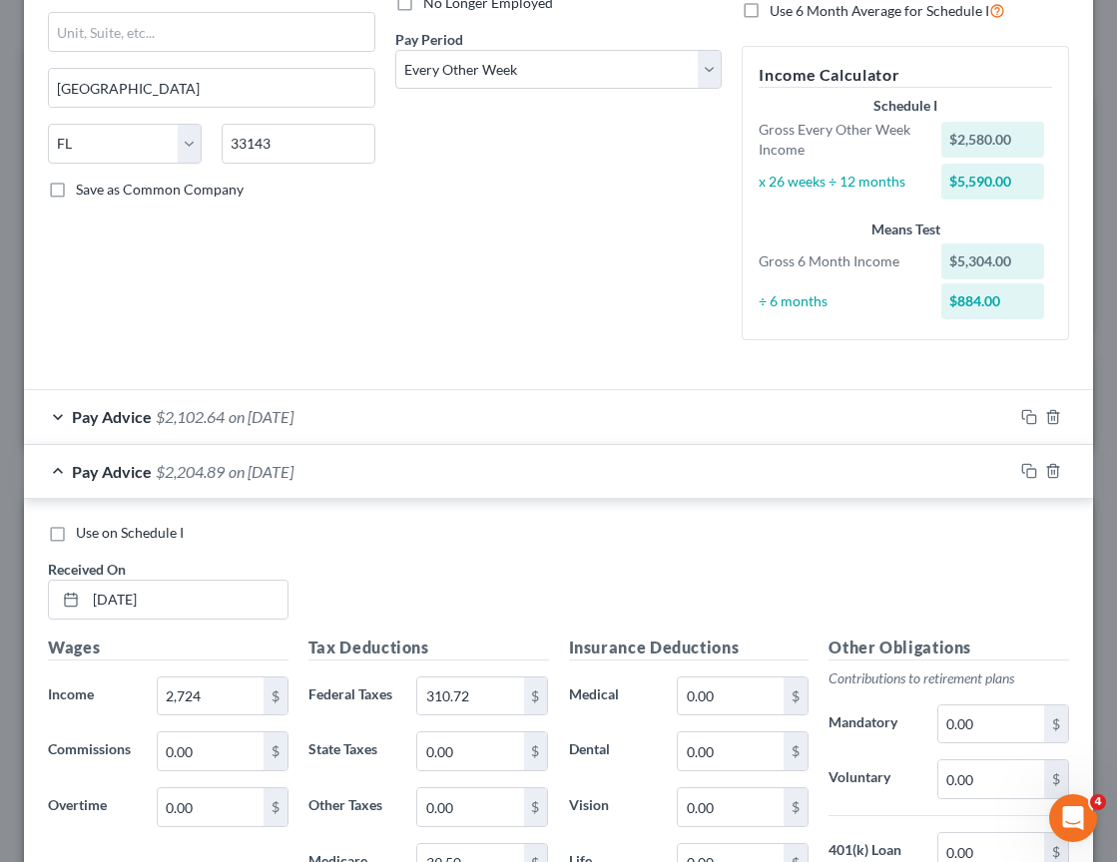
scroll to position [307, 0]
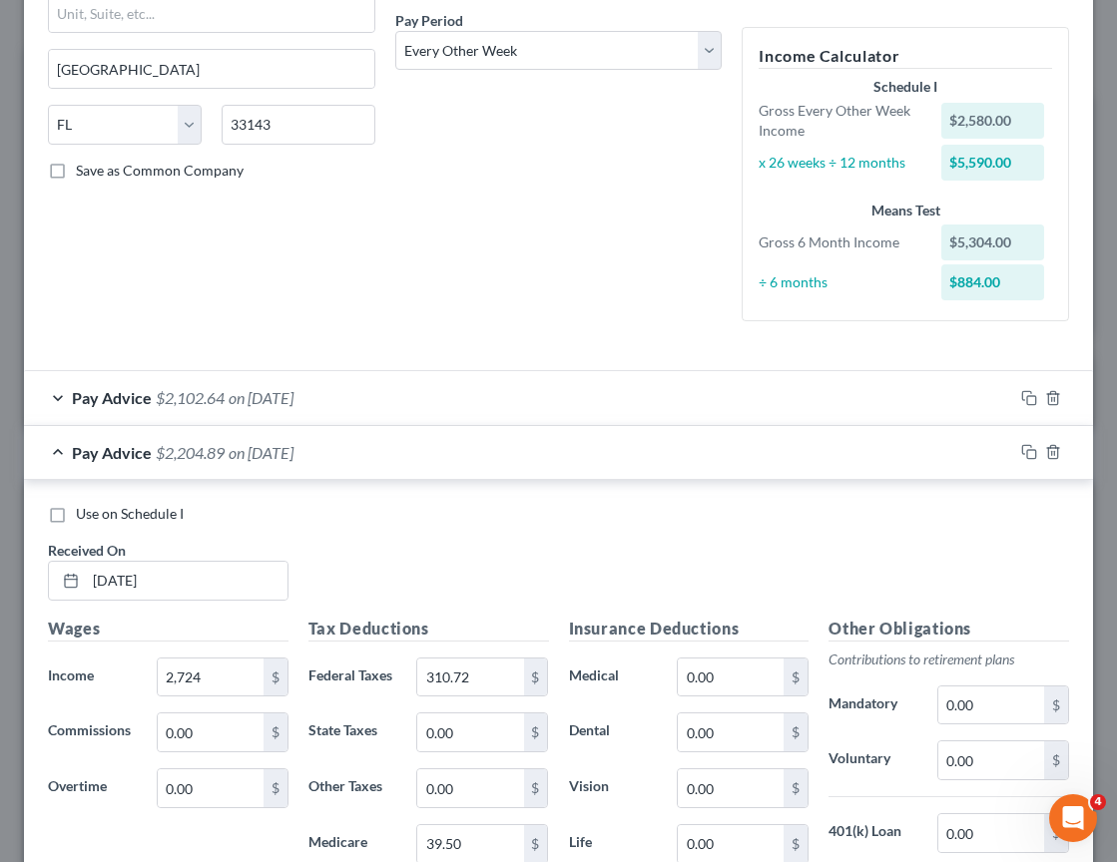
click at [59, 397] on div "Pay Advice $2,102.64 on 04/01/2025" at bounding box center [518, 397] width 989 height 53
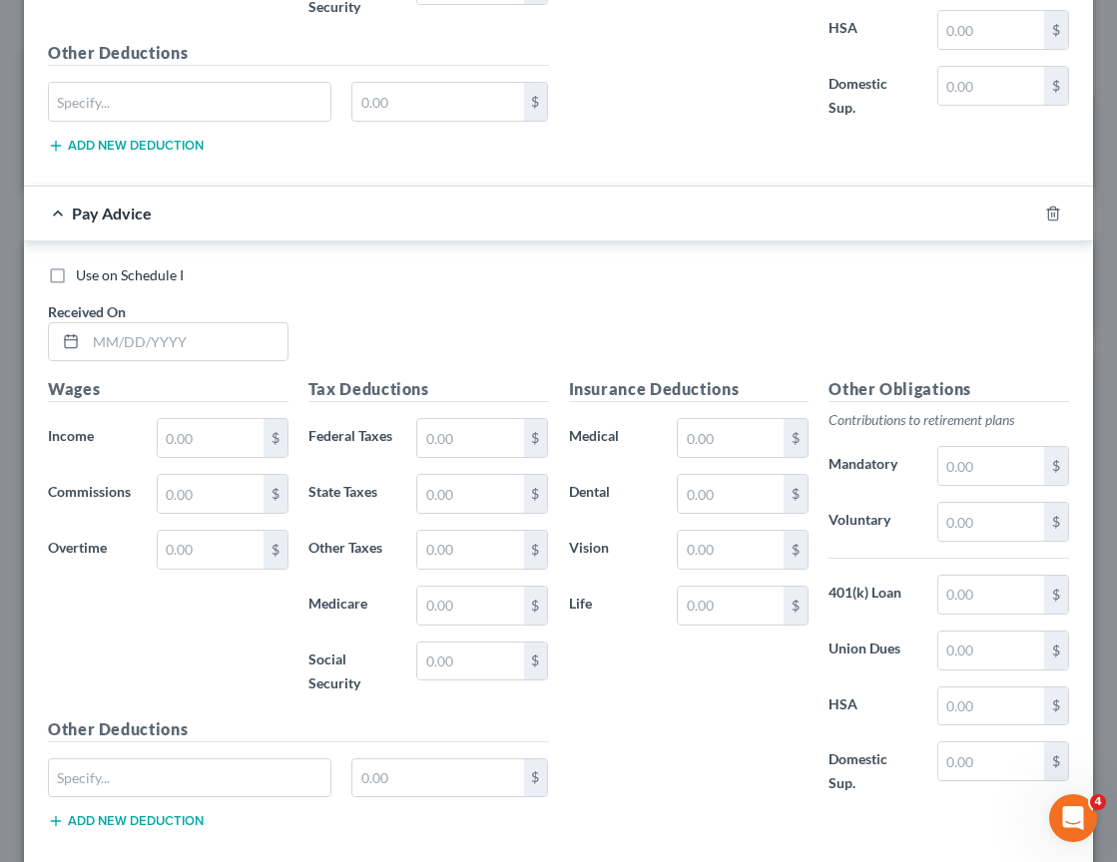
scroll to position [2628, 0]
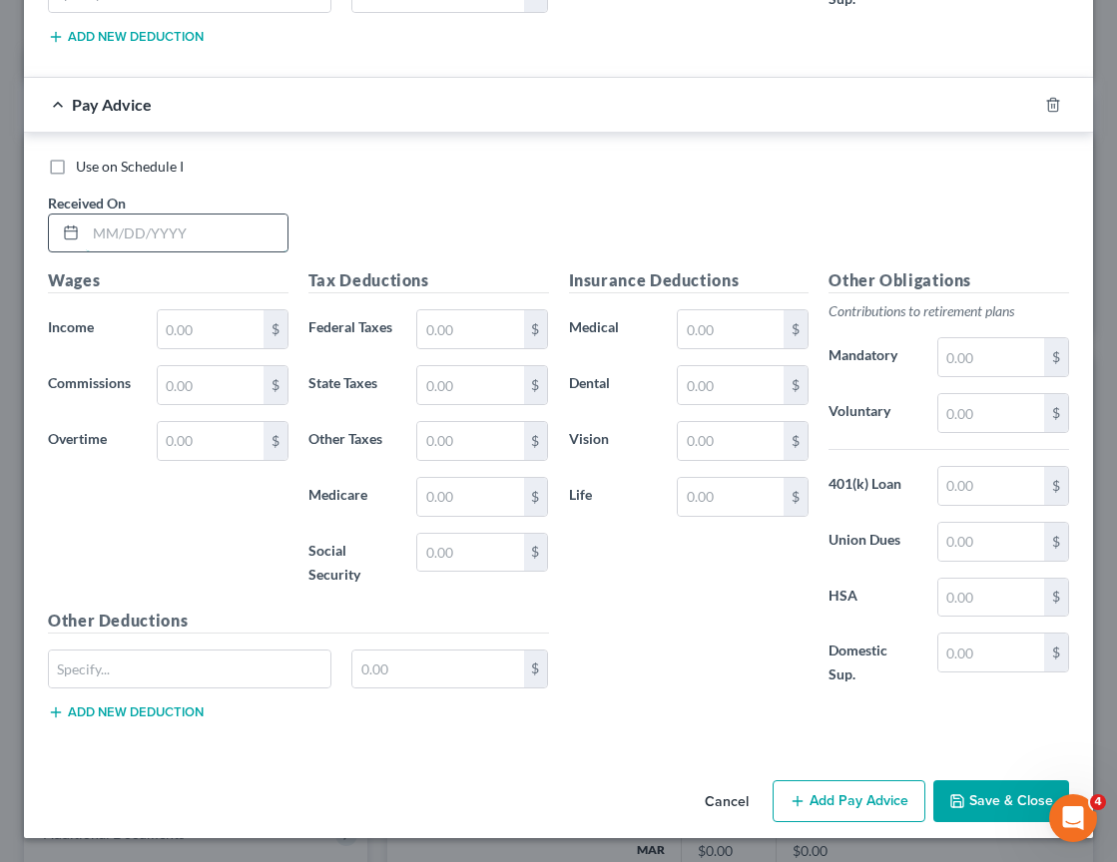
click at [180, 234] on input "text" at bounding box center [187, 234] width 202 height 38
click at [184, 234] on input "04/15/" at bounding box center [187, 234] width 202 height 38
type input "04/15/2025"
click at [228, 330] on input "text" at bounding box center [211, 329] width 106 height 38
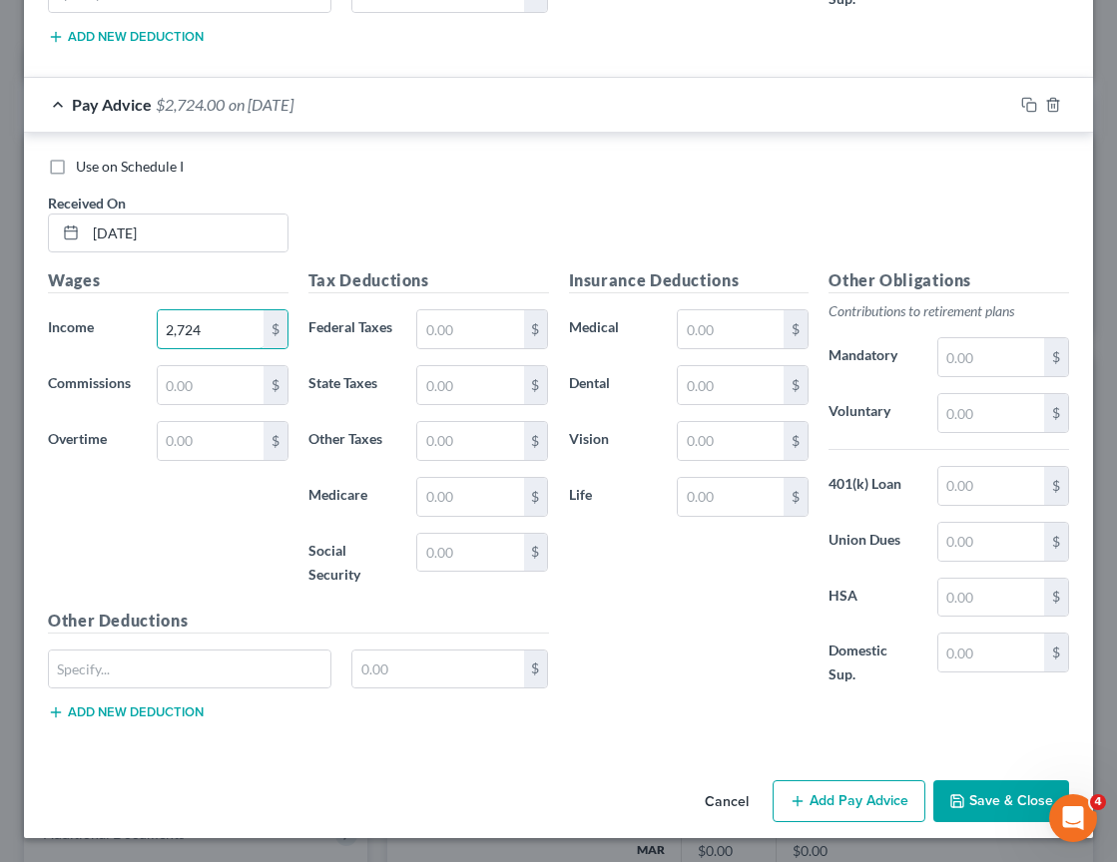
type input "2,724"
click at [219, 542] on div "Wages Income * 2,724 $ Commissions $ Overtime $" at bounding box center [168, 437] width 260 height 339
click at [473, 328] on input "text" at bounding box center [470, 329] width 106 height 38
type input "310.72"
click at [432, 550] on input "text" at bounding box center [470, 553] width 106 height 38
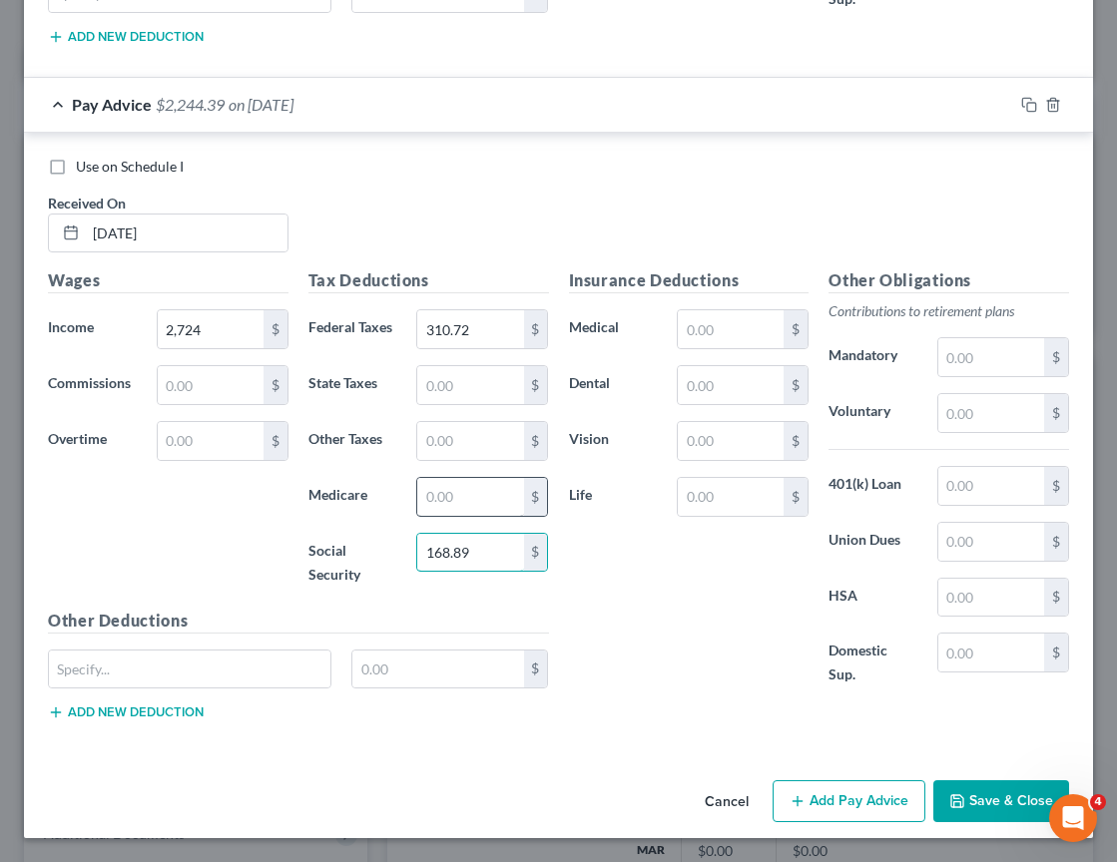
type input "168.89"
click at [453, 492] on input "text" at bounding box center [470, 497] width 106 height 38
type input "39.49"
click at [392, 743] on div "Use on Schedule I Received On * 04/15/2025 Wages Income * 2,724 $ Commissions $…" at bounding box center [558, 443] width 1069 height 621
click at [811, 797] on button "Add Pay Advice" at bounding box center [848, 801] width 153 height 42
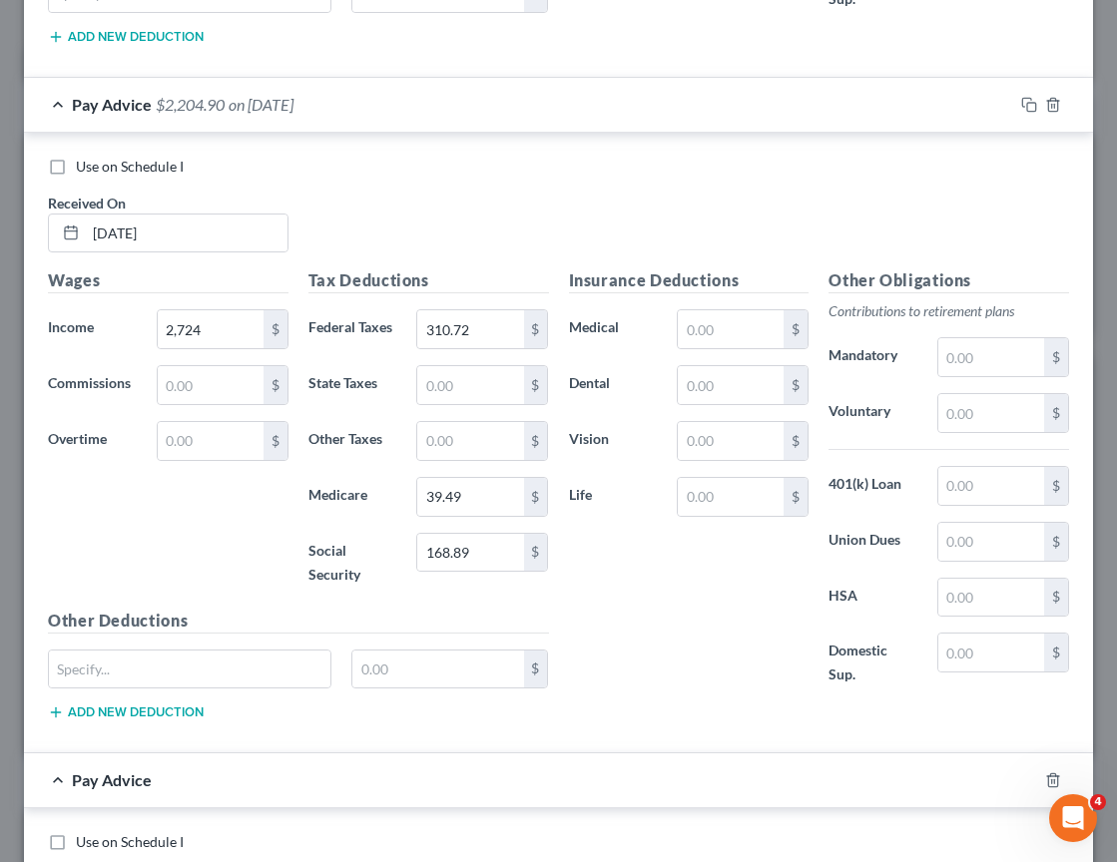
scroll to position [3012, 0]
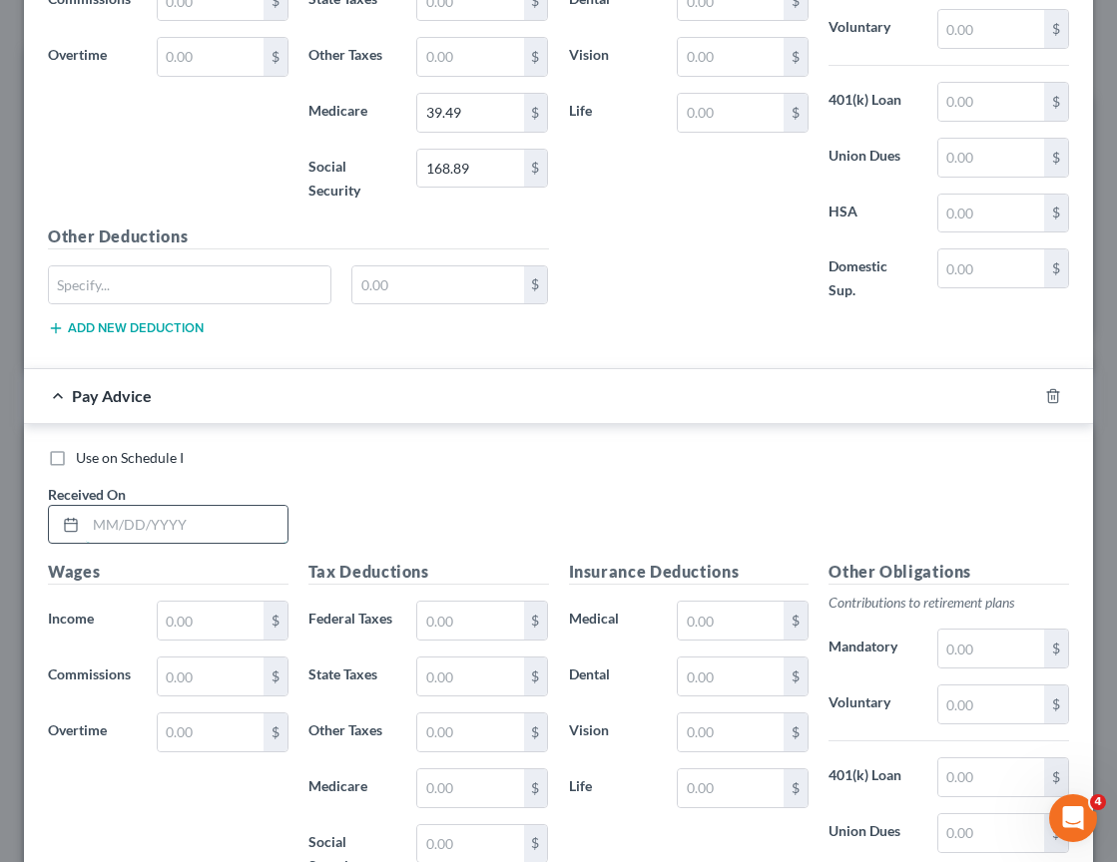
click at [166, 522] on input "text" at bounding box center [187, 525] width 202 height 38
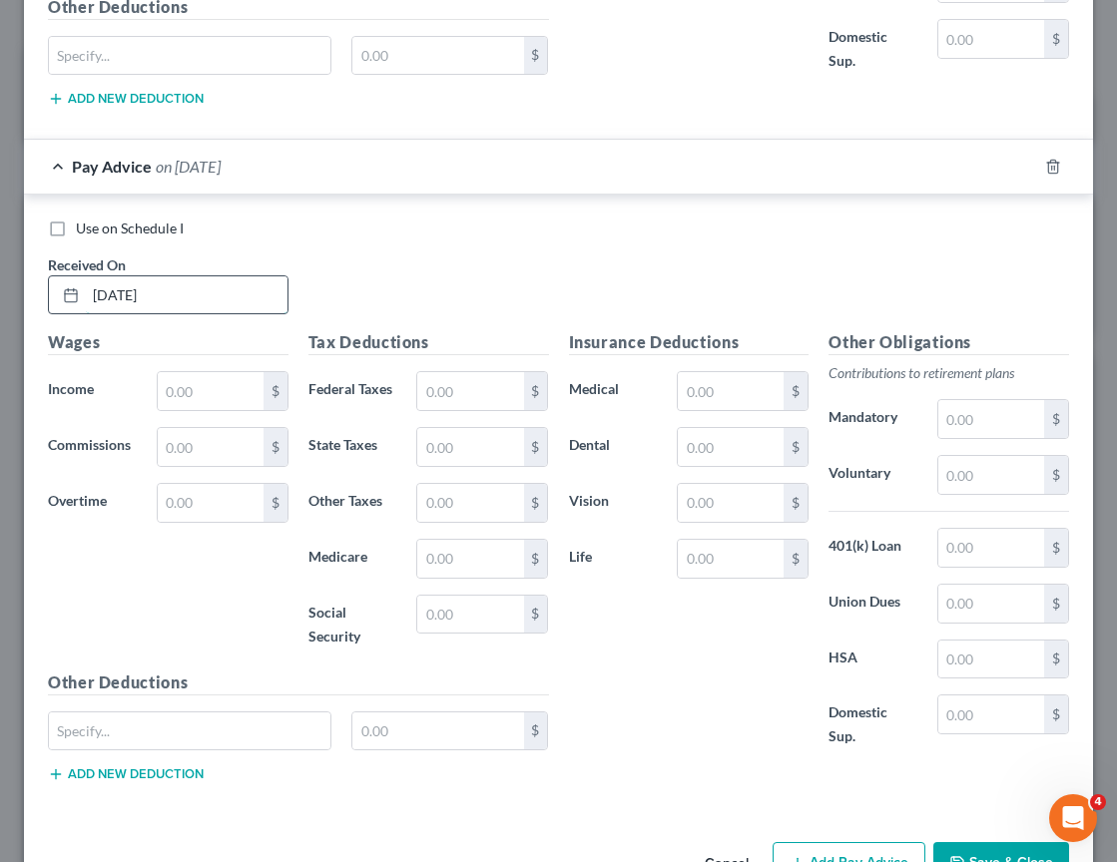
scroll to position [3304, 0]
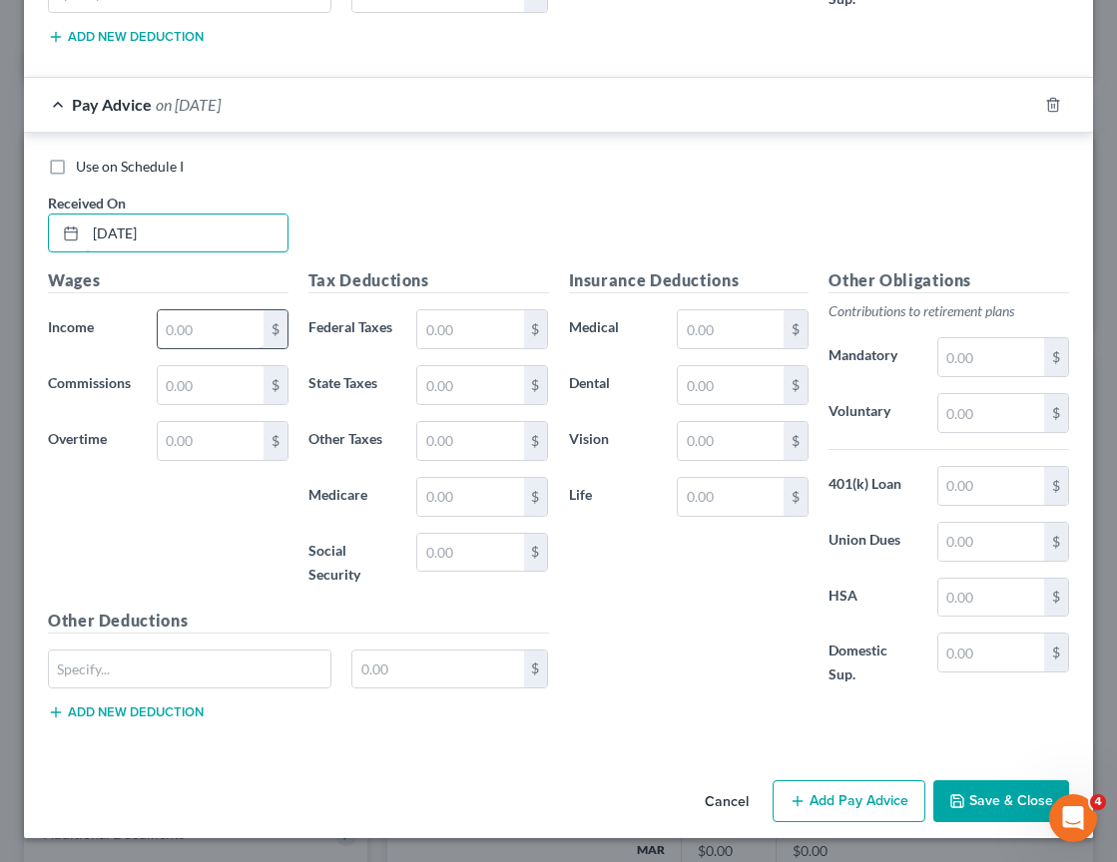
type input "05/01/2025"
click at [202, 319] on input "text" at bounding box center [211, 329] width 106 height 38
type input "2,760"
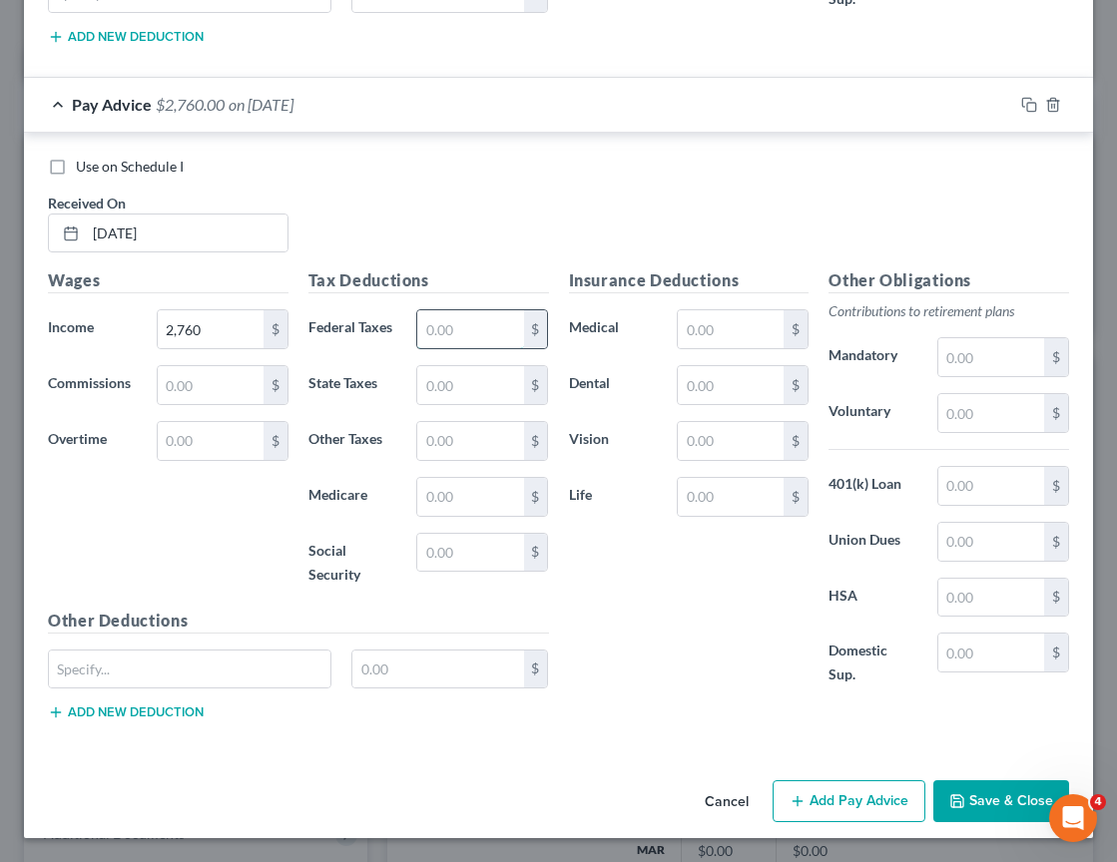
click at [472, 331] on input "text" at bounding box center [470, 329] width 106 height 38
type input "318.40"
click at [440, 551] on input "text" at bounding box center [470, 553] width 106 height 38
type input "171.12"
click at [462, 499] on input "text" at bounding box center [470, 497] width 106 height 38
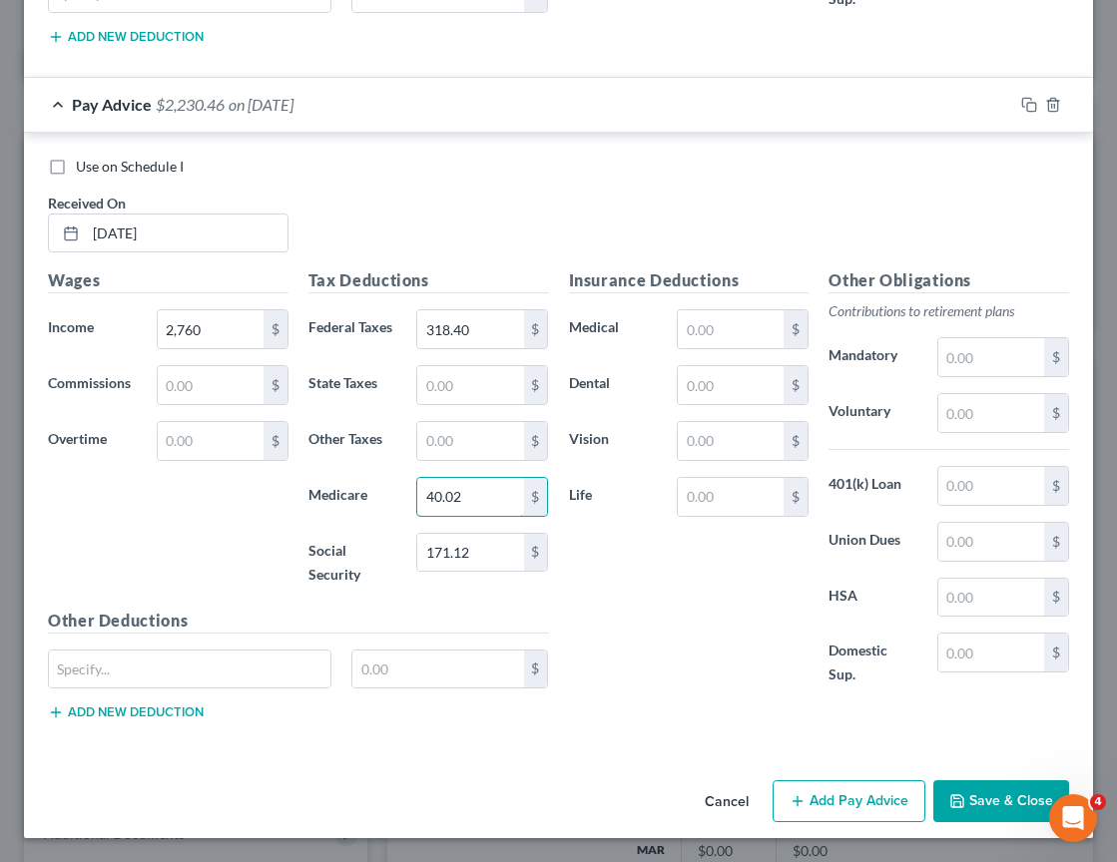
type input "40.02"
click at [842, 799] on button "Add Pay Advice" at bounding box center [848, 801] width 153 height 42
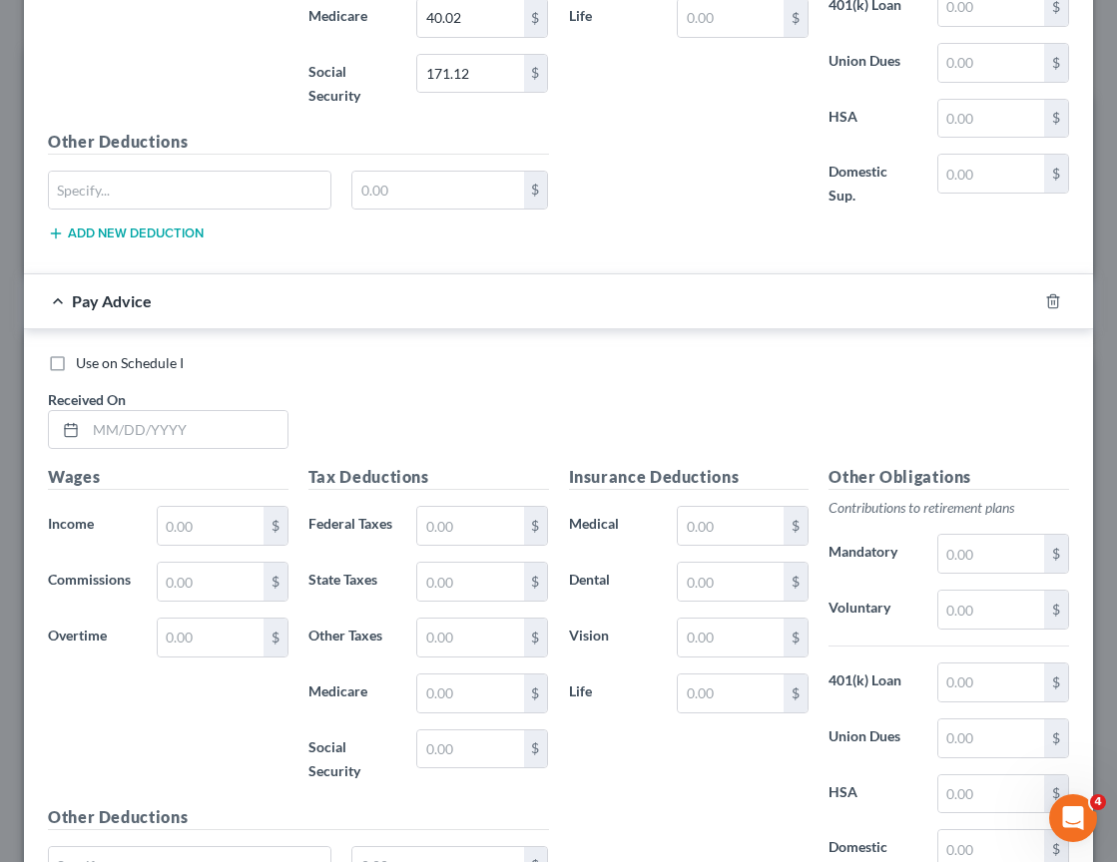
scroll to position [3895, 0]
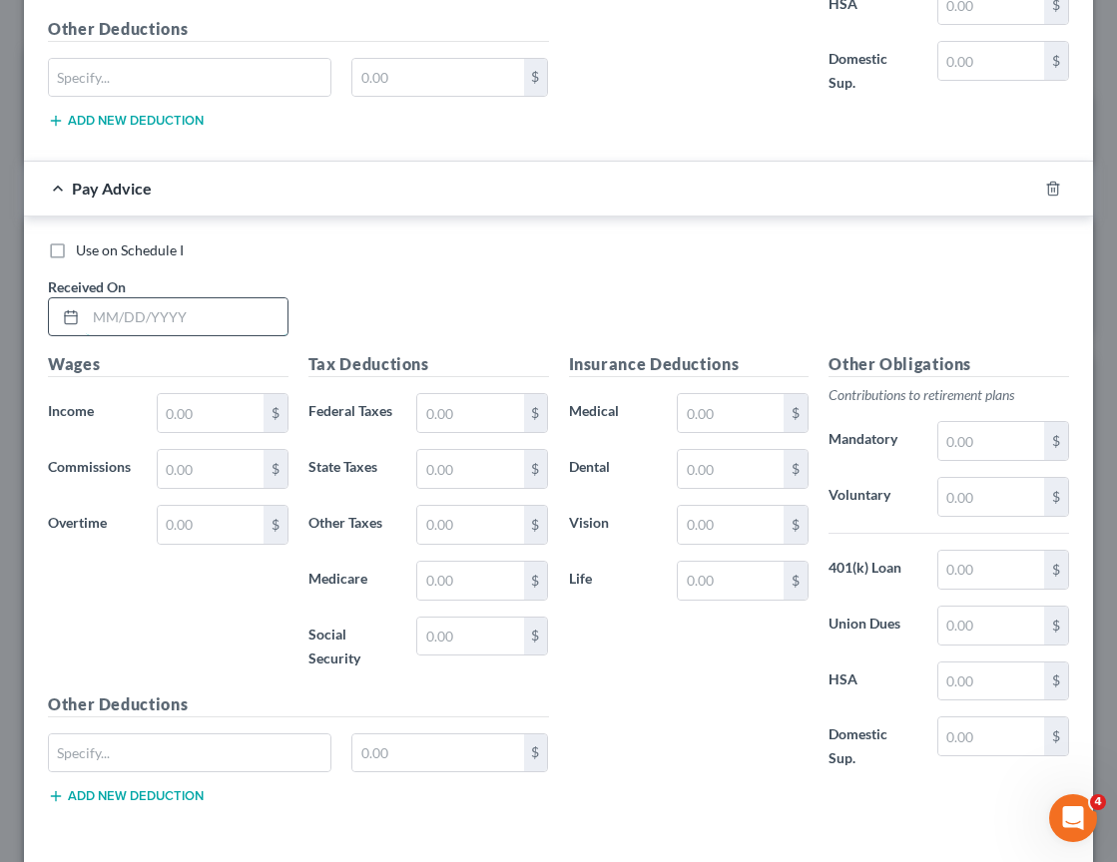
click at [102, 320] on input "text" at bounding box center [187, 317] width 202 height 38
type input "05/15/2025"
click at [235, 422] on input "text" at bounding box center [211, 413] width 106 height 38
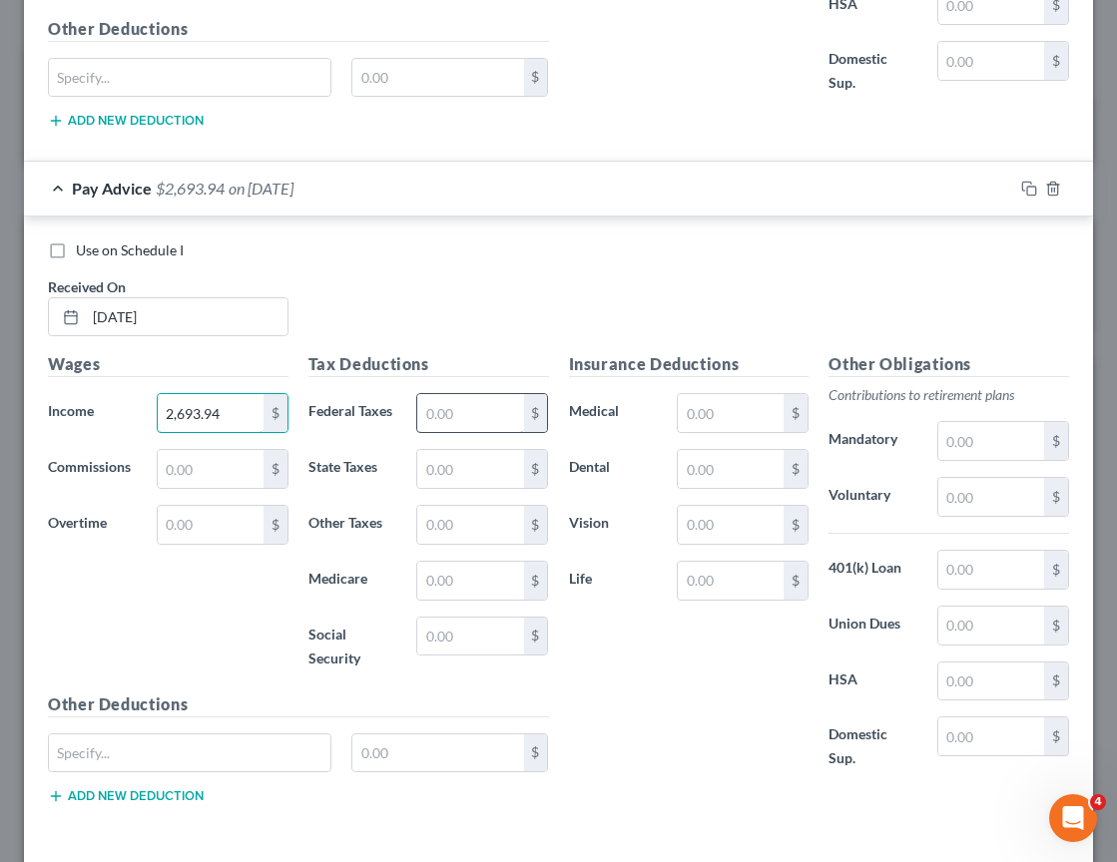
type input "2,693.94"
click at [475, 415] on input "text" at bounding box center [470, 413] width 106 height 38
type input "304.31"
click at [458, 634] on input "text" at bounding box center [470, 637] width 106 height 38
type input "167.02"
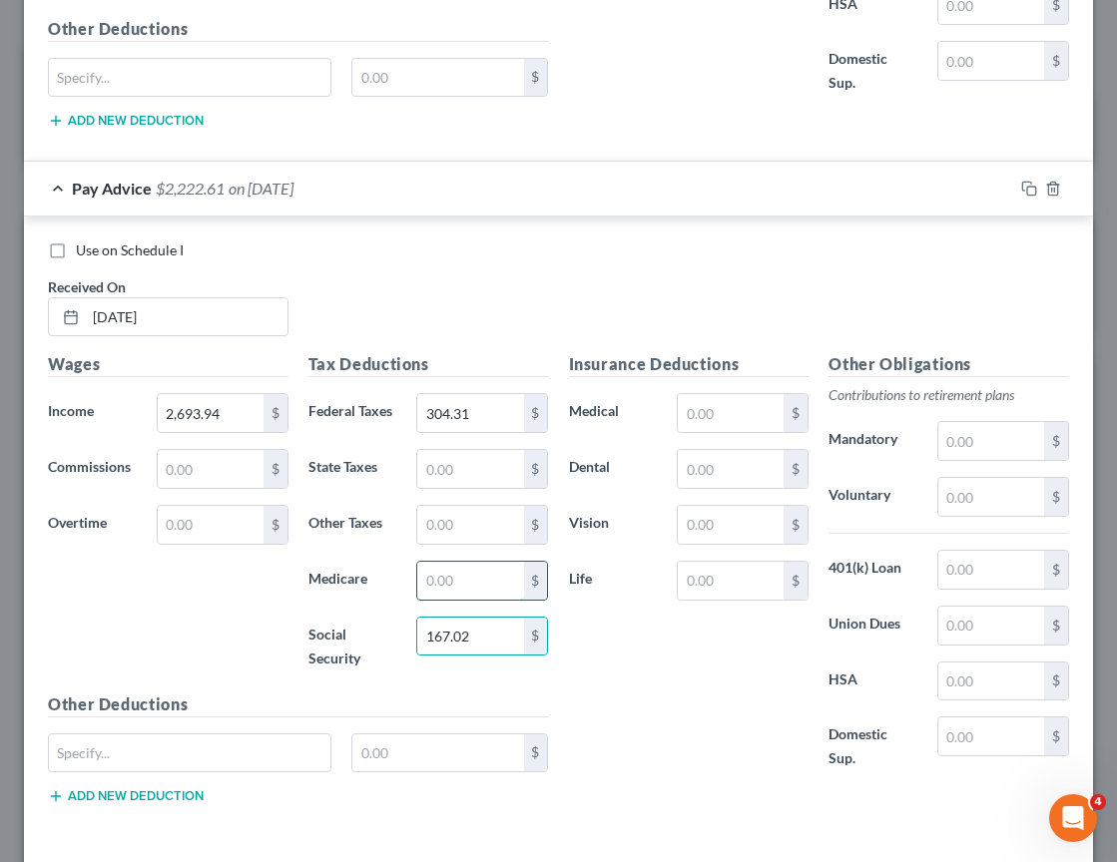
click at [448, 584] on input "text" at bounding box center [470, 581] width 106 height 38
type input "39.07"
click at [631, 691] on div "Insurance Deductions Medical $ Dental $ Vision $ Life $" at bounding box center [689, 572] width 260 height 440
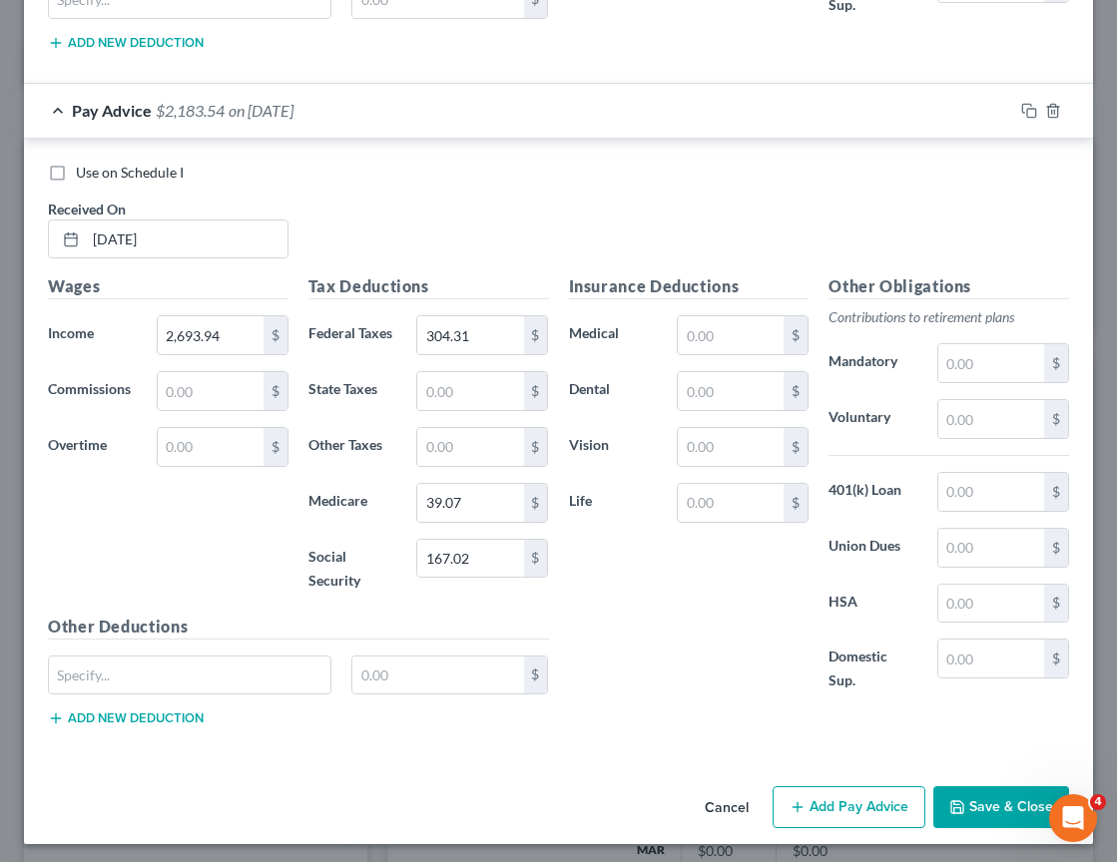
scroll to position [3979, 0]
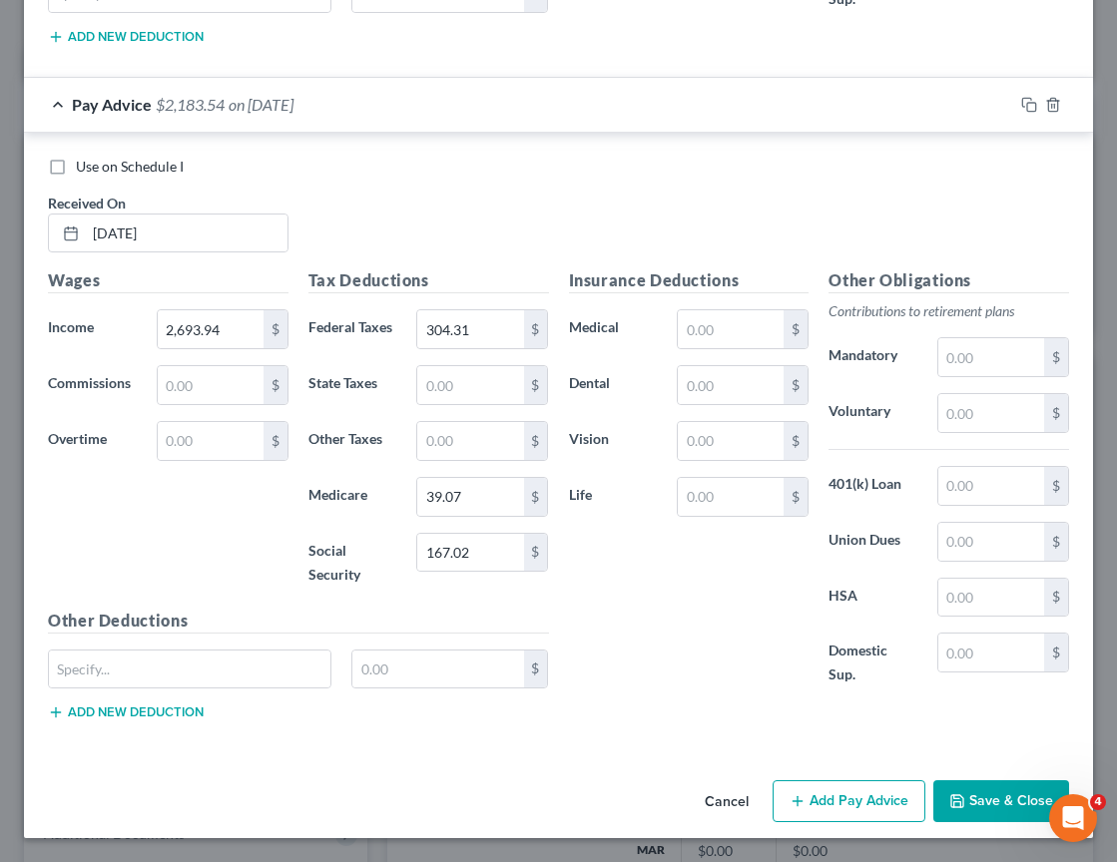
click at [855, 798] on button "Add Pay Advice" at bounding box center [848, 801] width 153 height 42
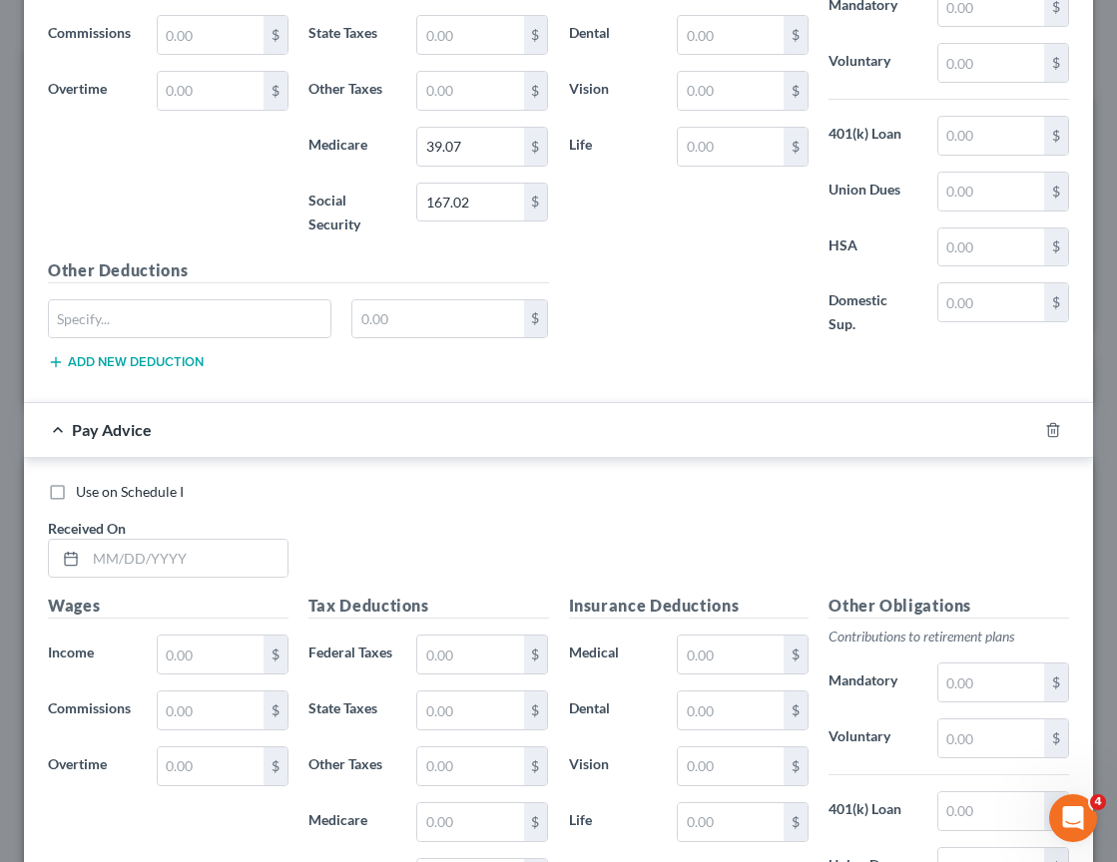
scroll to position [4333, 0]
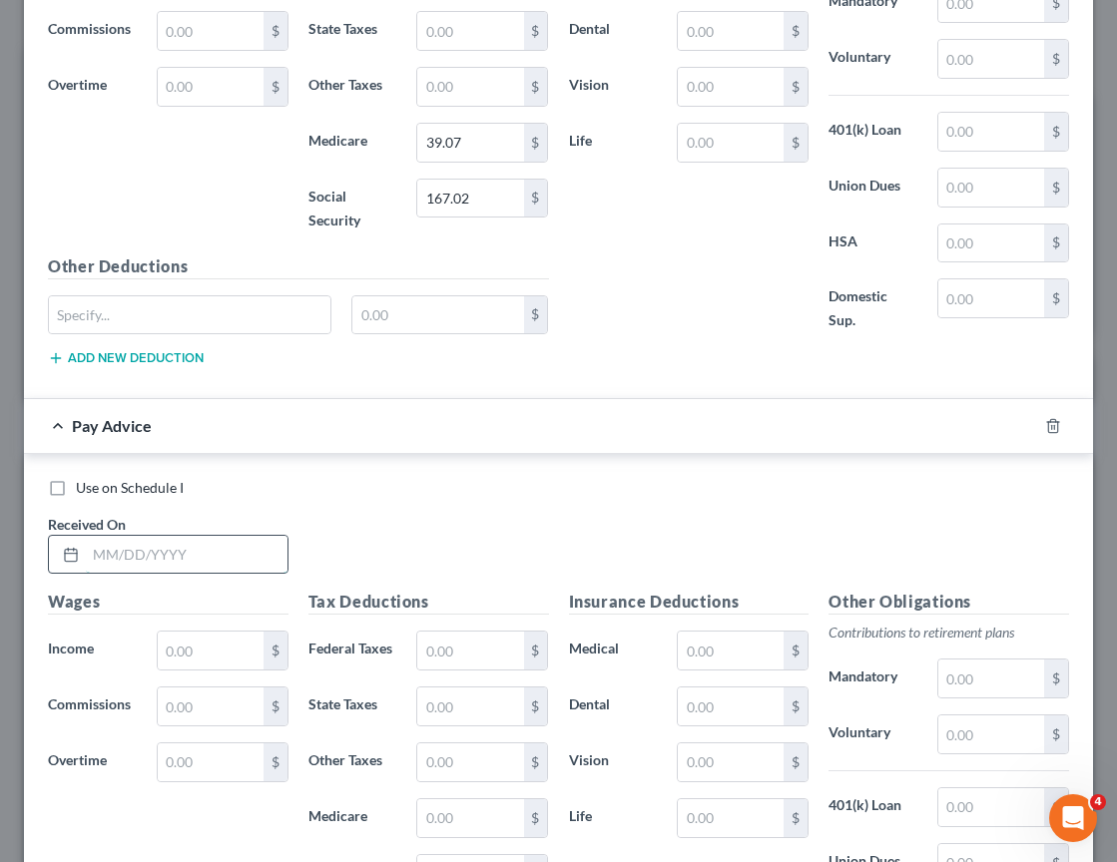
click at [158, 563] on input "text" at bounding box center [187, 555] width 202 height 38
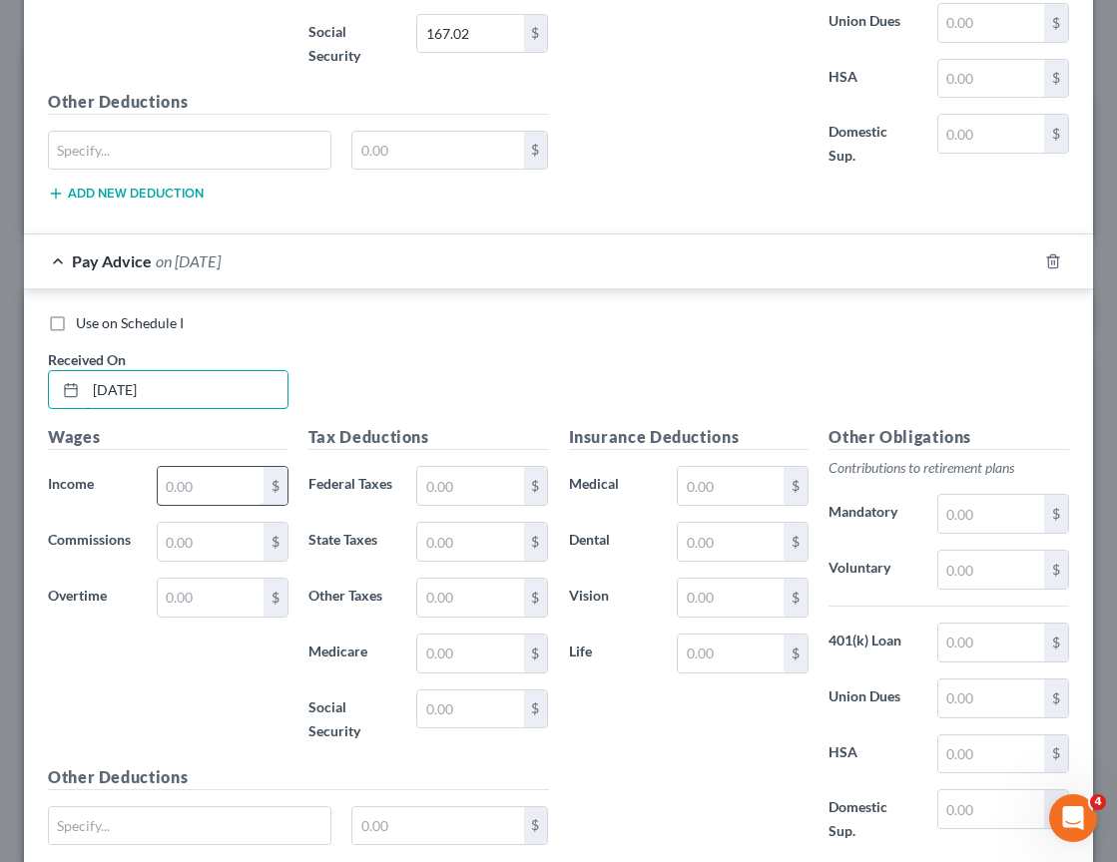
type input "05/30/2025"
click at [216, 497] on input "text" at bounding box center [211, 486] width 106 height 38
type input "2,742"
click at [181, 706] on div "Wages Income * 2,742 $ Commissions $ Overtime $" at bounding box center [168, 594] width 260 height 339
click at [469, 494] on input "text" at bounding box center [470, 486] width 106 height 38
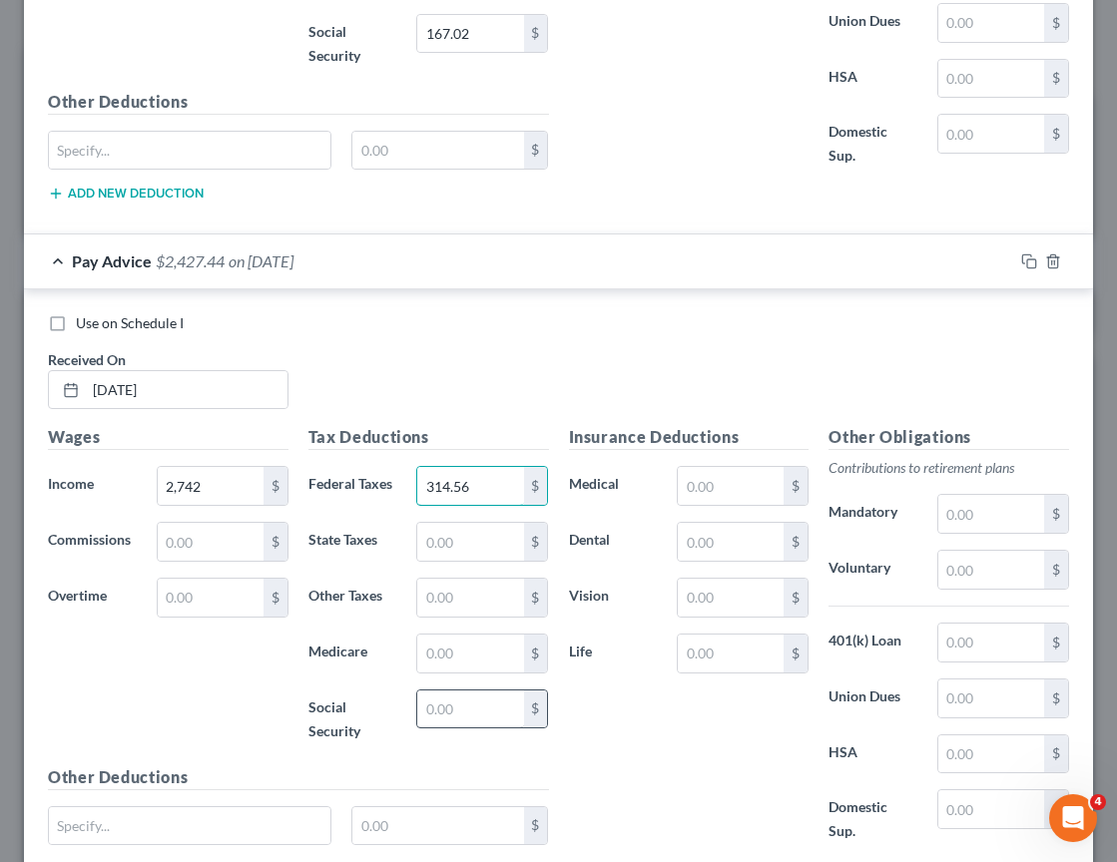
type input "314.56"
click at [451, 704] on input "text" at bounding box center [470, 710] width 106 height 38
type input "170.01"
click at [451, 645] on input "text" at bounding box center [470, 654] width 106 height 38
type input "39.75"
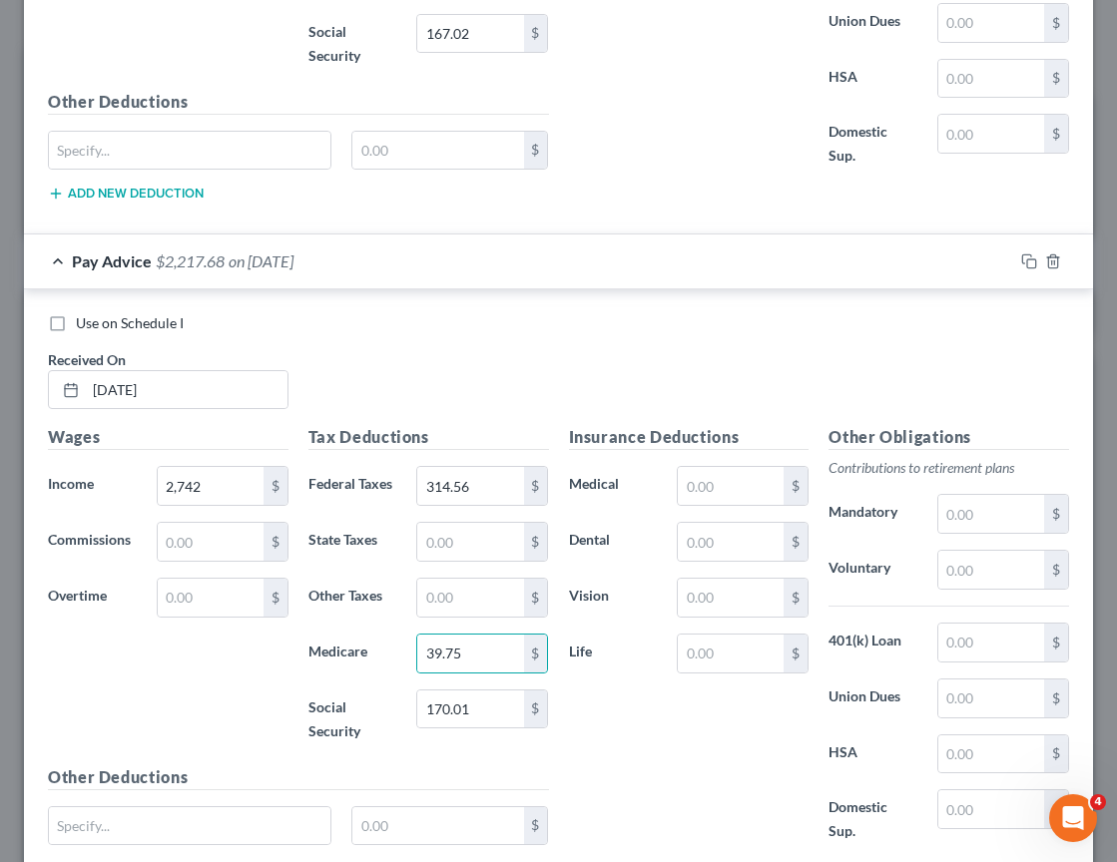
click at [614, 730] on div "Insurance Deductions Medical $ Dental $ Vision $ Life $" at bounding box center [689, 645] width 260 height 440
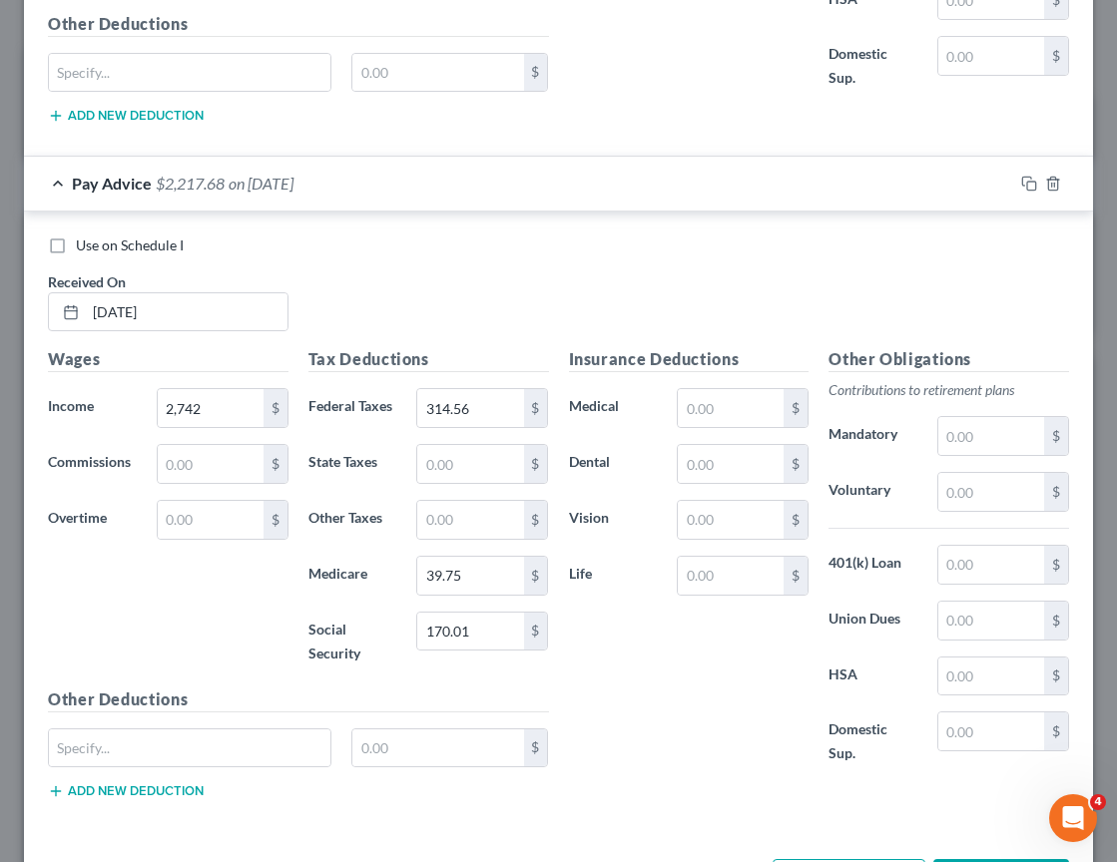
scroll to position [4655, 0]
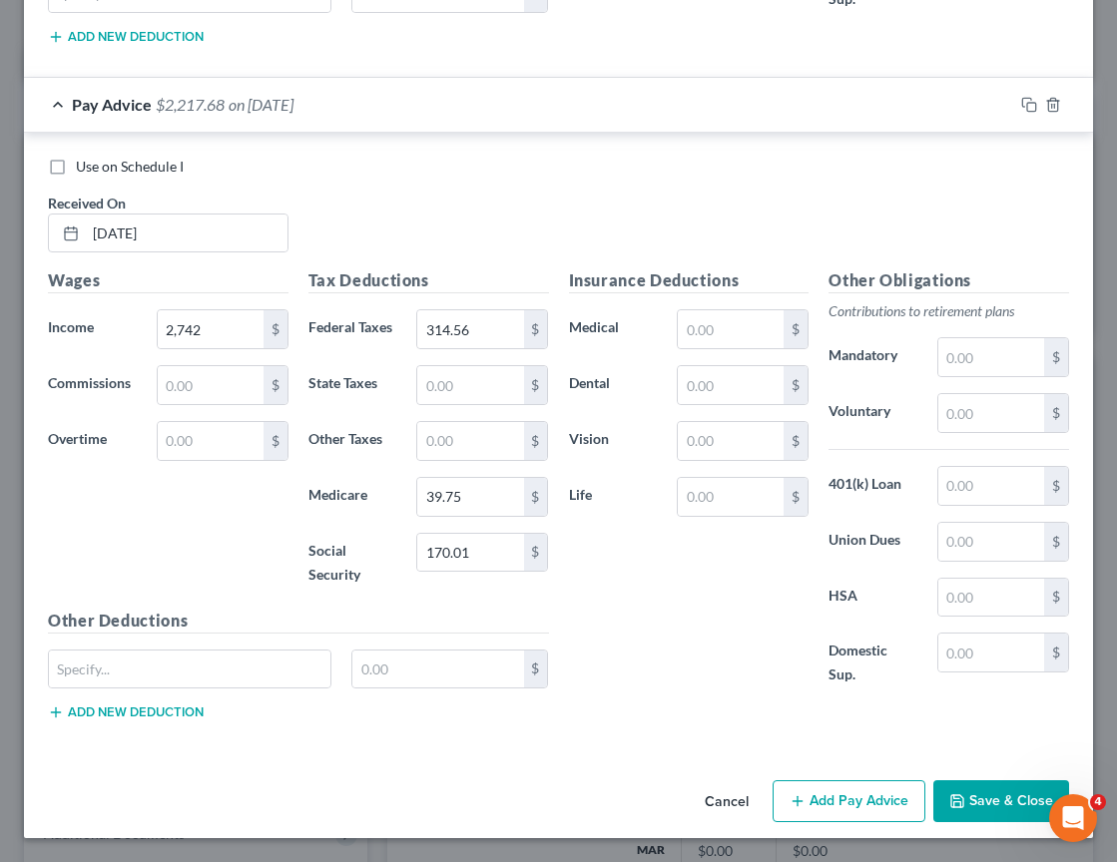
drag, startPoint x: 843, startPoint y: 804, endPoint x: 5, endPoint y: 639, distance: 854.6
click at [843, 804] on button "Add Pay Advice" at bounding box center [848, 801] width 153 height 42
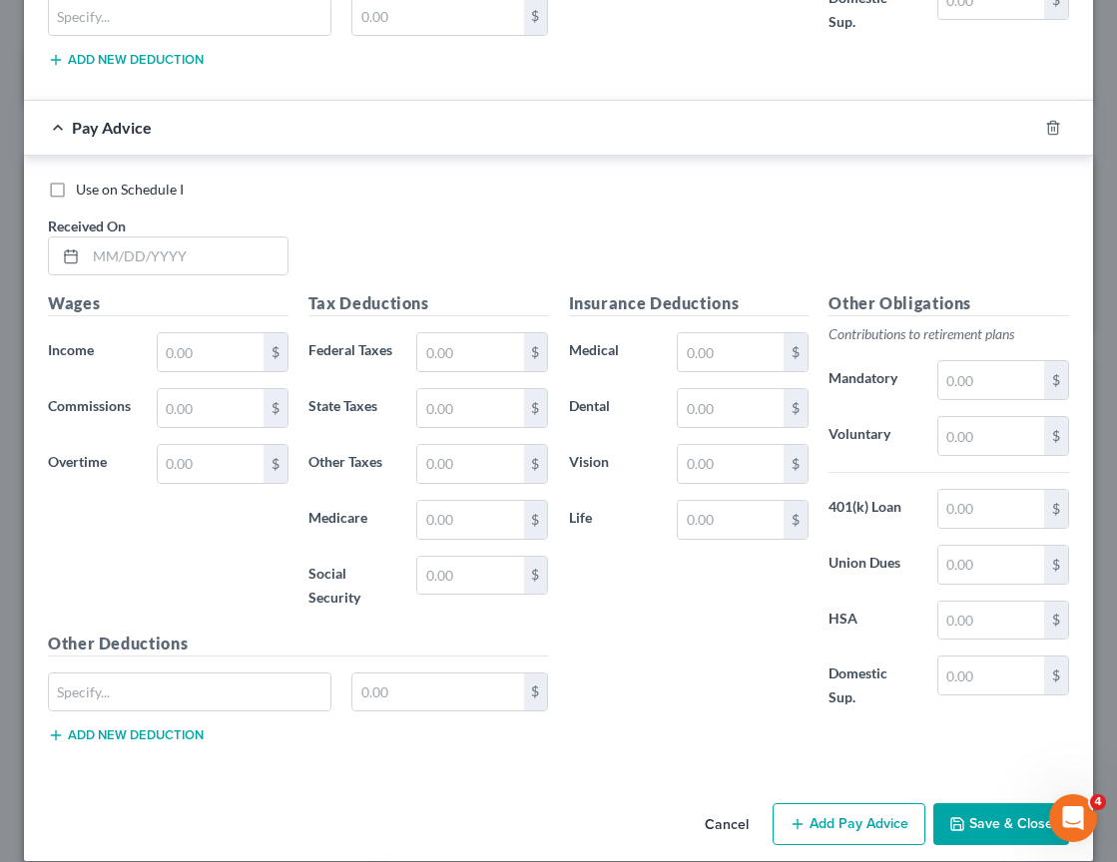
scroll to position [5329, 0]
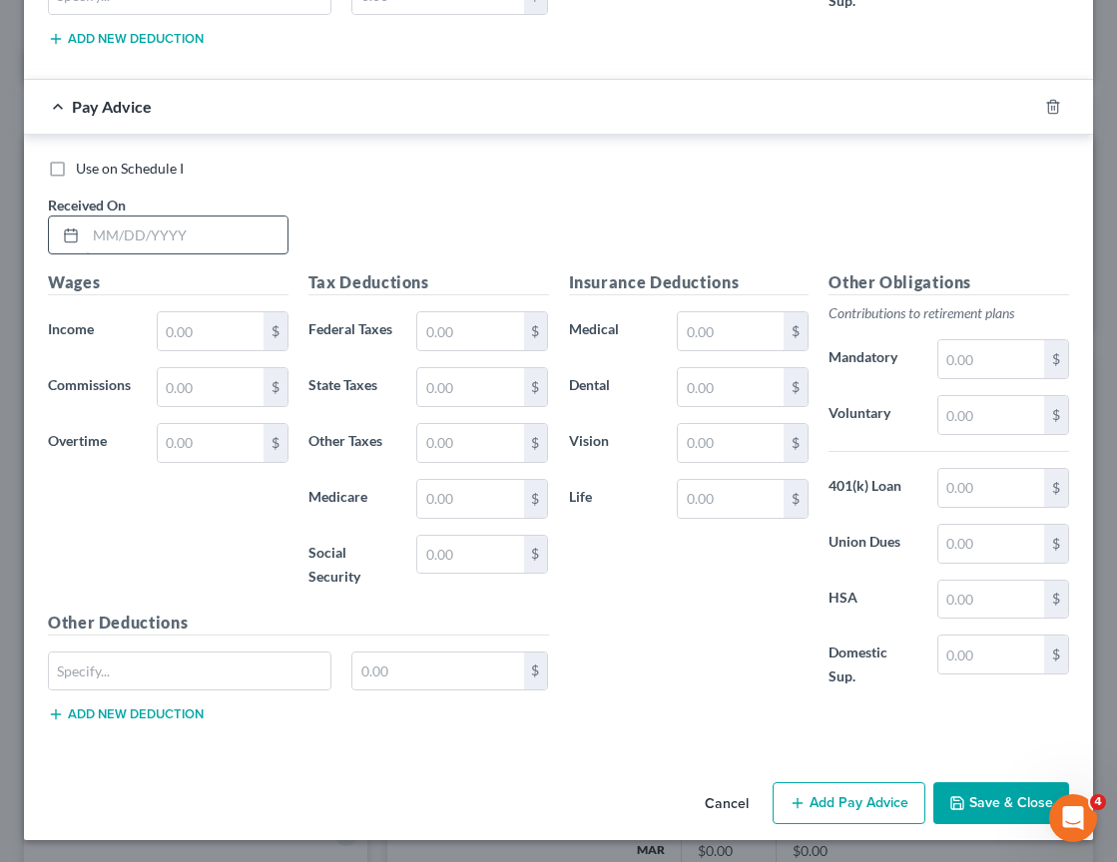
click at [111, 238] on input "text" at bounding box center [187, 236] width 202 height 38
type input "06/16/2025"
click at [206, 336] on input "text" at bounding box center [211, 331] width 106 height 38
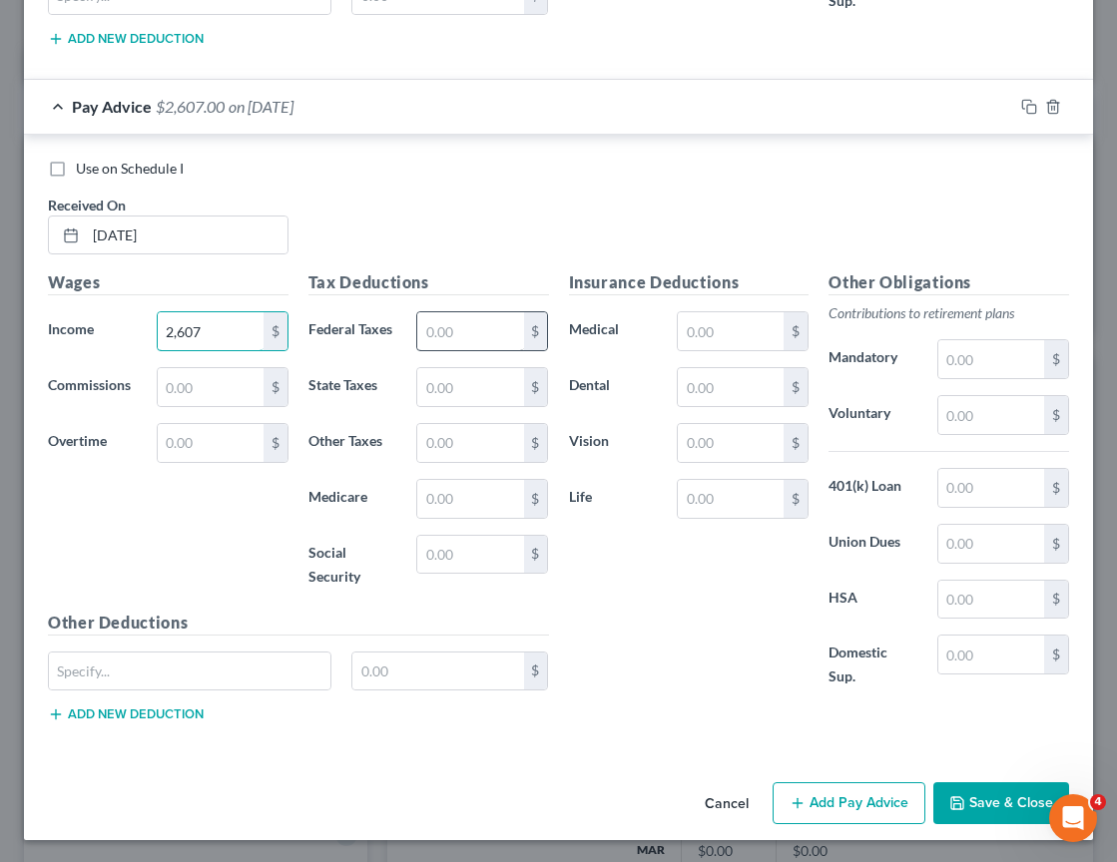
type input "2,607"
click at [461, 333] on input "text" at bounding box center [470, 331] width 106 height 38
type input "291.49"
click at [438, 553] on input "text" at bounding box center [470, 555] width 106 height 38
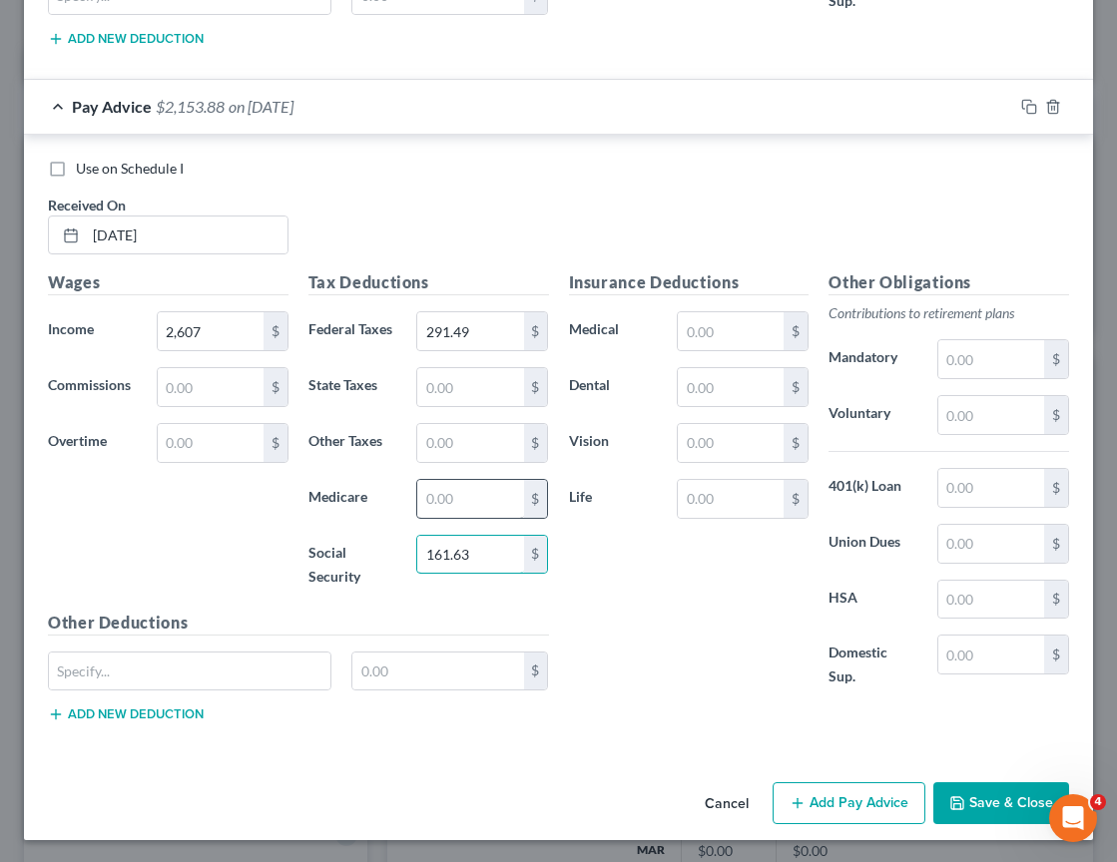
type input "161.63"
click at [442, 488] on input "text" at bounding box center [470, 499] width 106 height 38
type input "37.81"
click at [829, 799] on button "Add Pay Advice" at bounding box center [848, 803] width 153 height 42
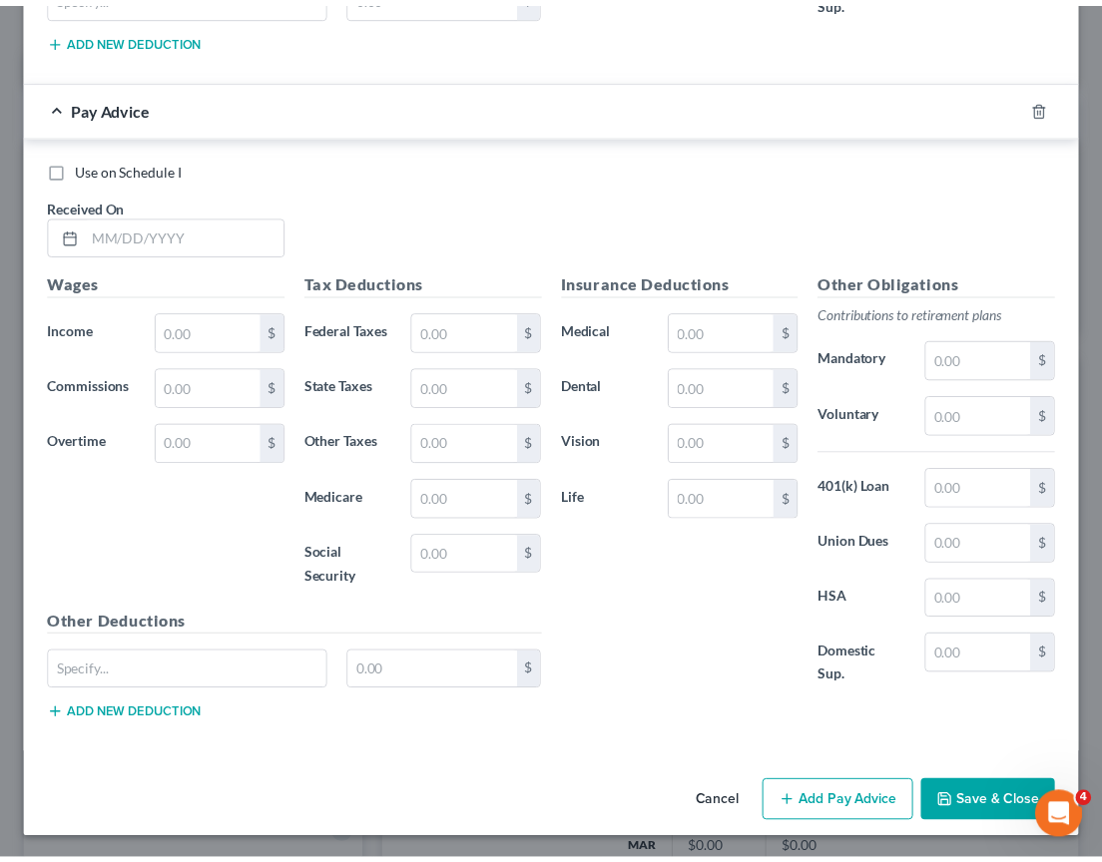
scroll to position [6006, 0]
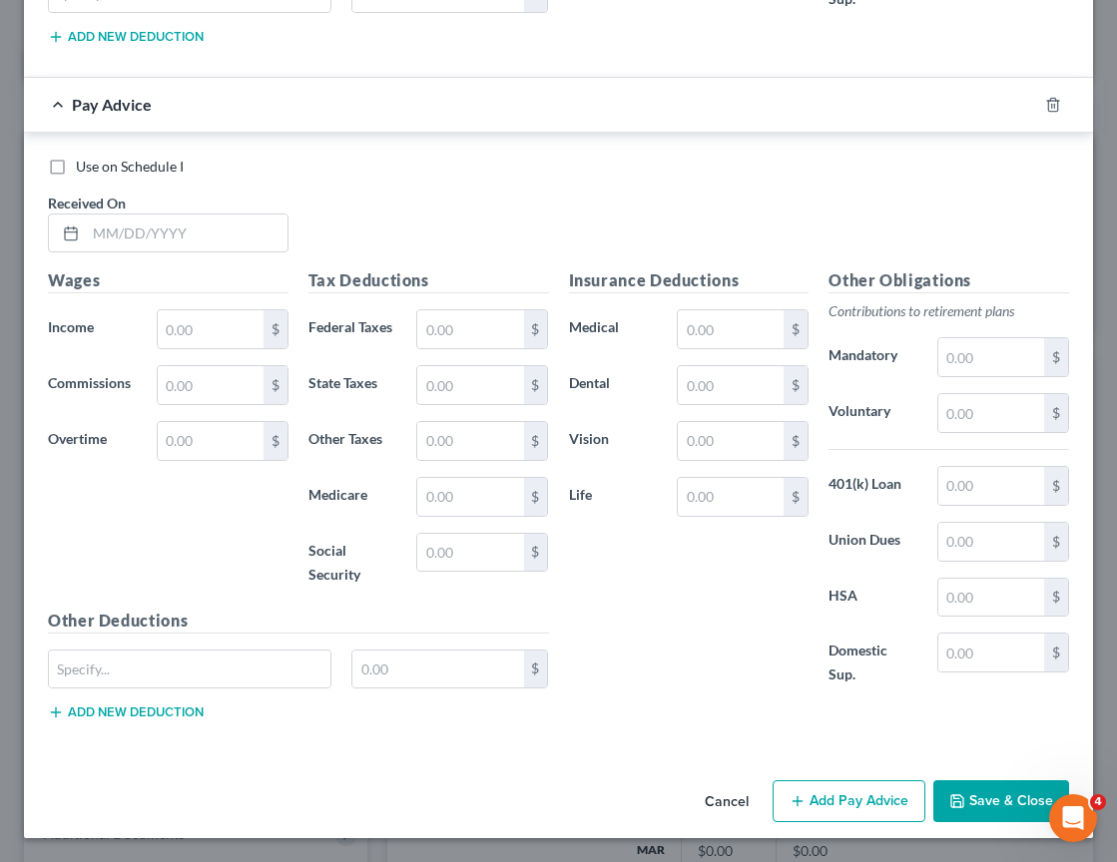
click at [712, 803] on button "Cancel" at bounding box center [727, 802] width 76 height 40
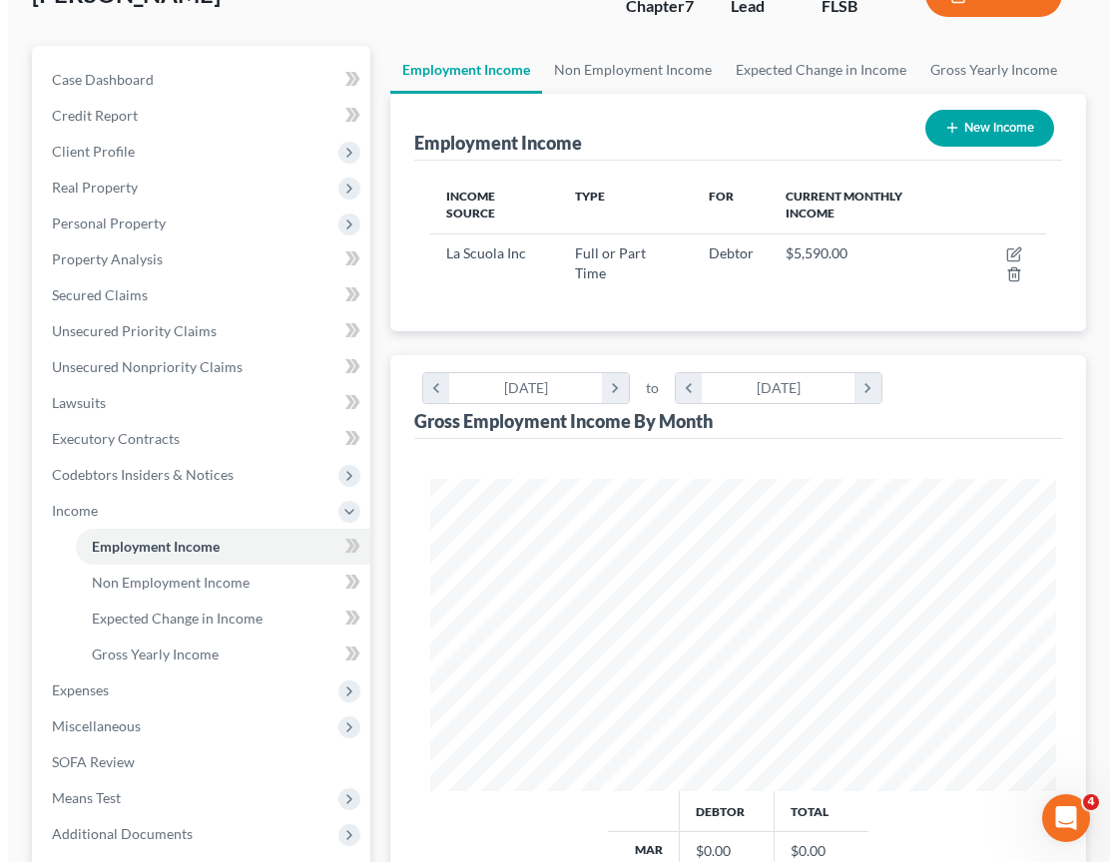
scroll to position [997733, 997384]
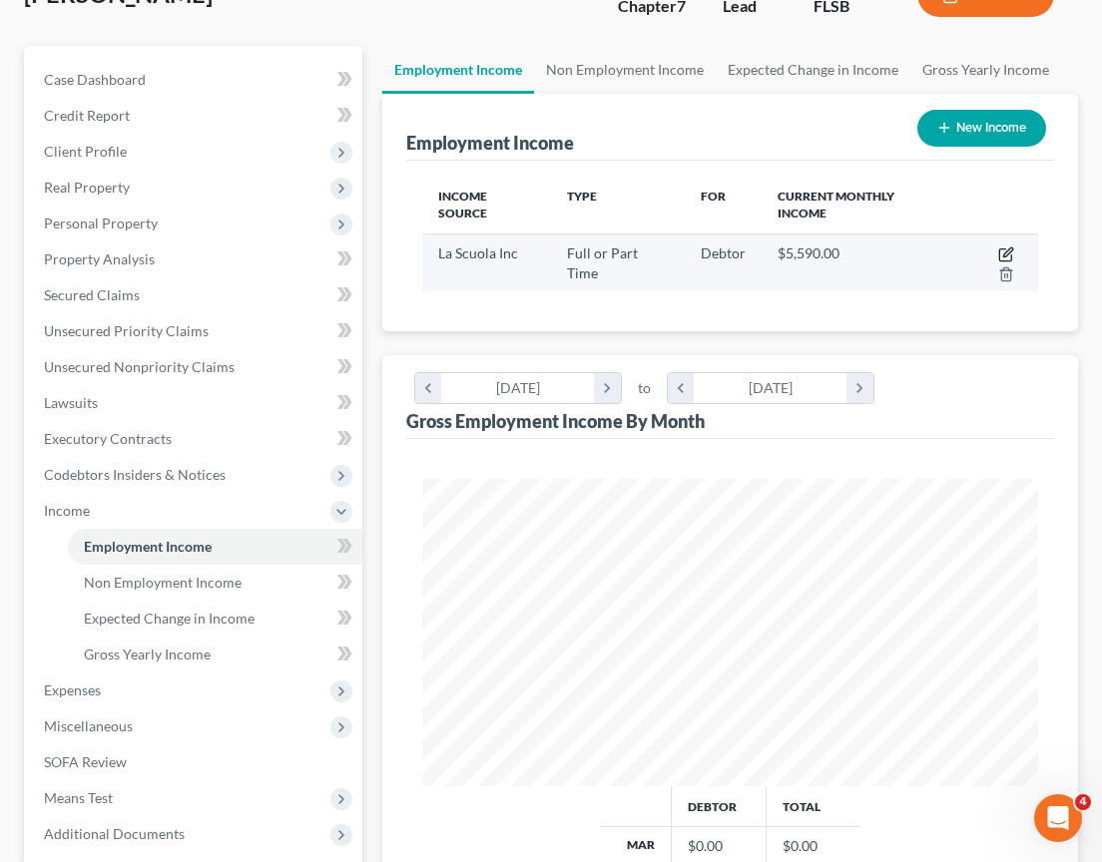
click at [1009, 253] on icon "button" at bounding box center [1007, 252] width 9 height 9
select select "0"
select select "9"
select select "2"
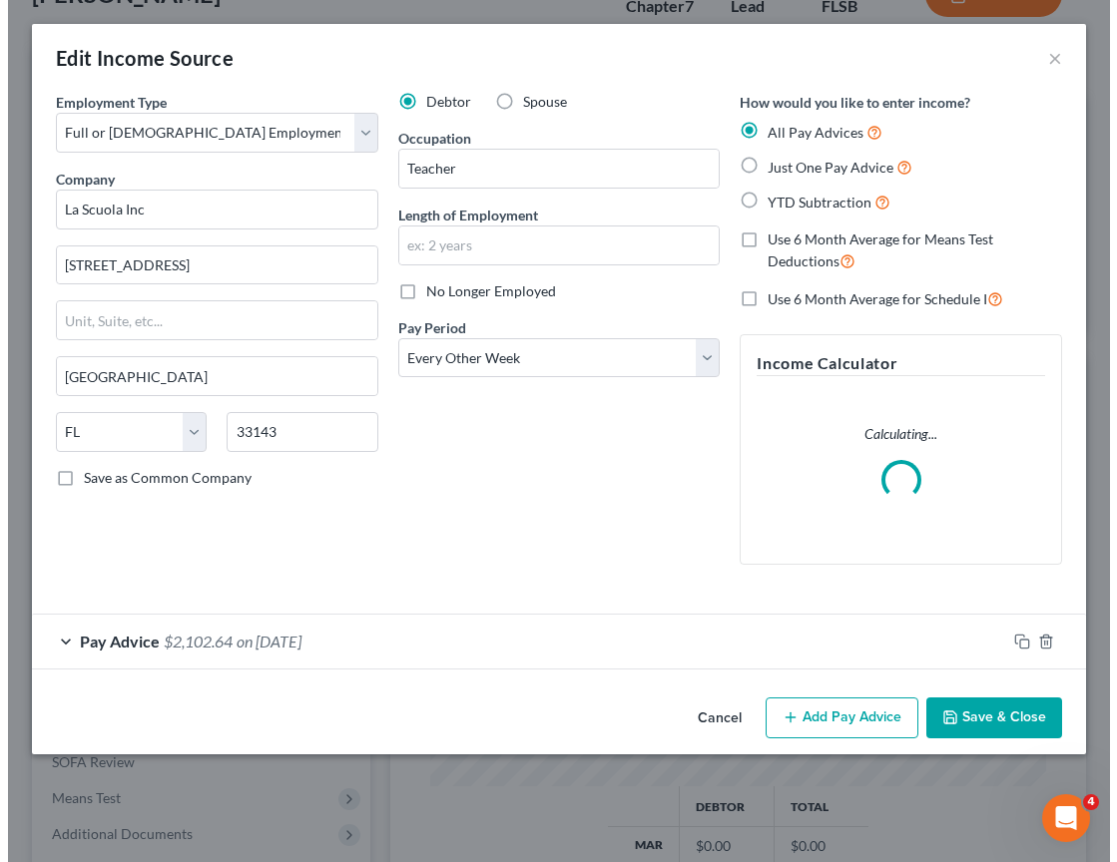
scroll to position [312, 667]
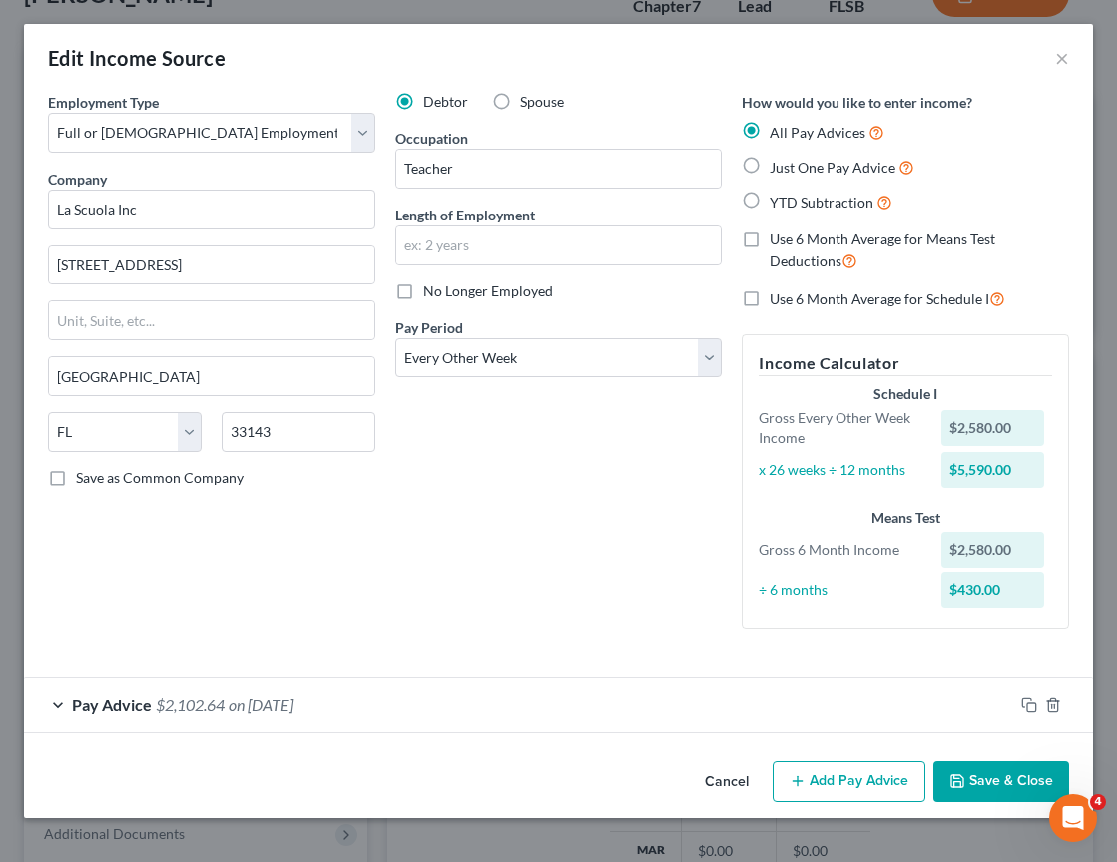
click at [63, 705] on div "Pay Advice $2,102.64 on 04/01/2025" at bounding box center [518, 705] width 989 height 53
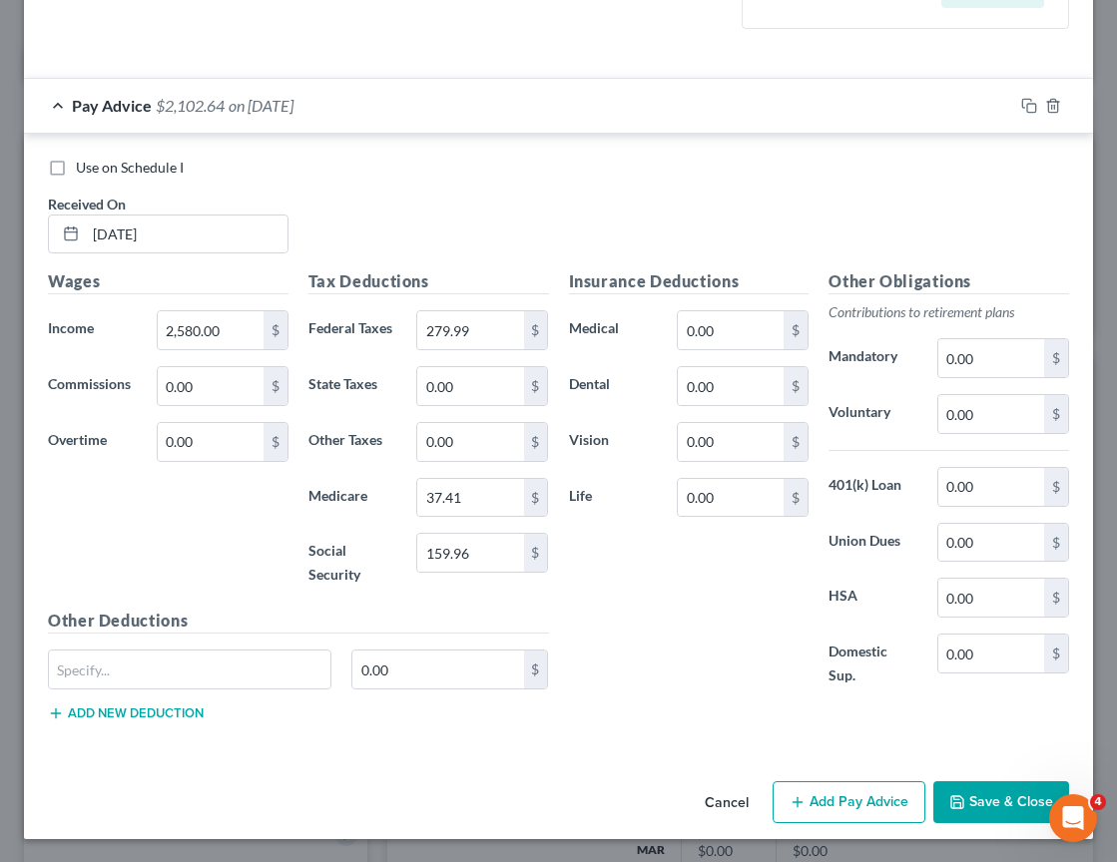
scroll to position [601, 0]
click at [857, 805] on button "Add Pay Advice" at bounding box center [848, 801] width 153 height 42
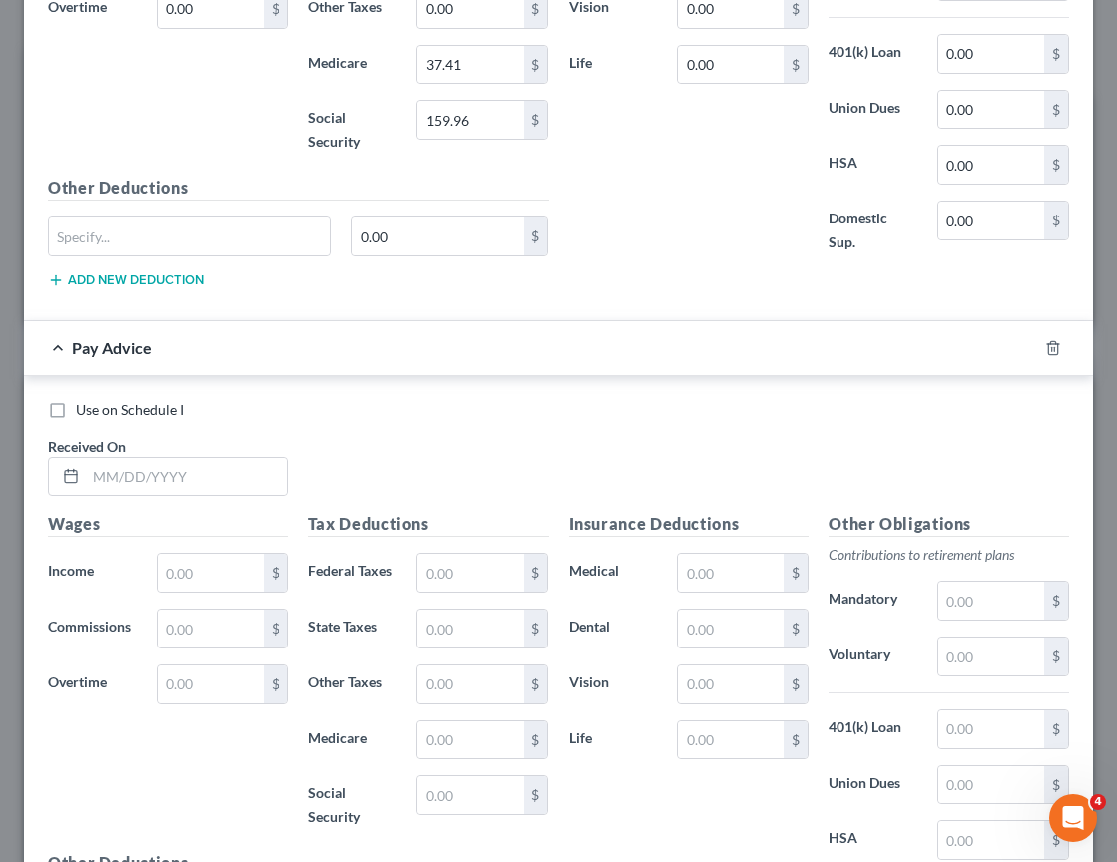
scroll to position [1082, 0]
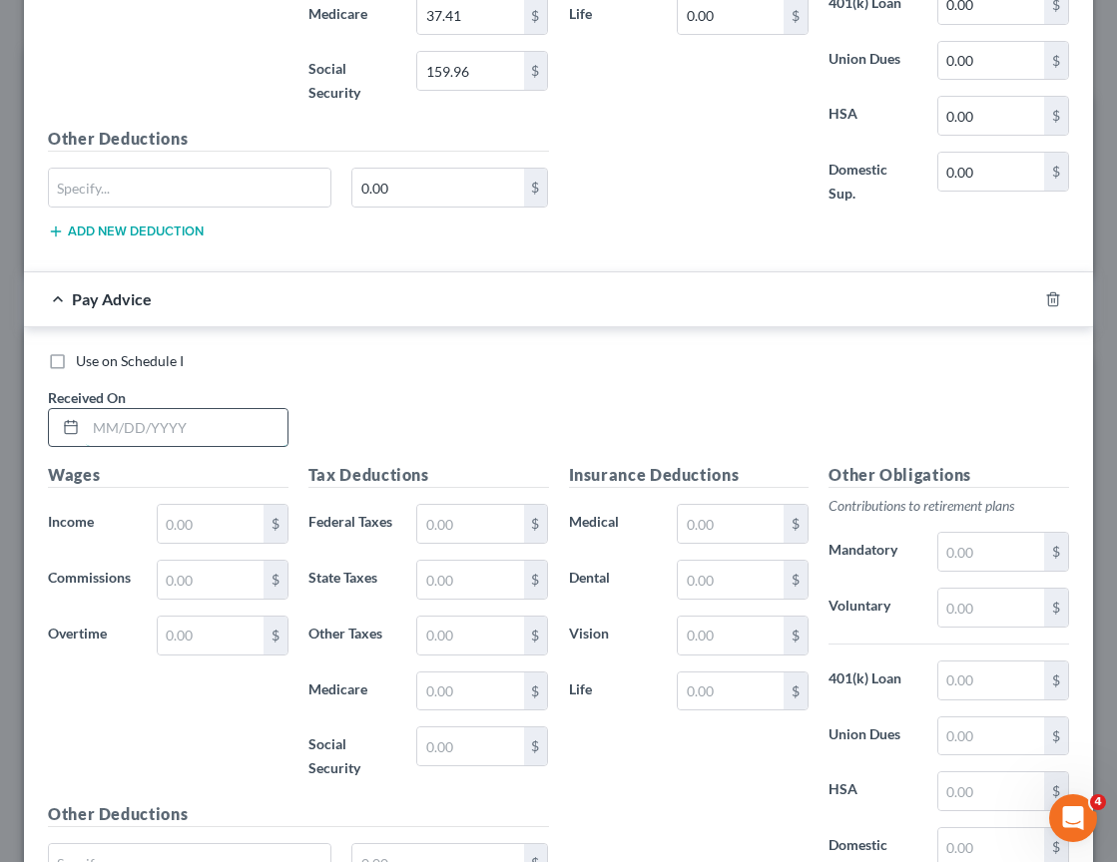
click at [261, 424] on input "text" at bounding box center [187, 428] width 202 height 38
type input "02/14/2025"
click at [238, 534] on input "text" at bounding box center [211, 524] width 106 height 38
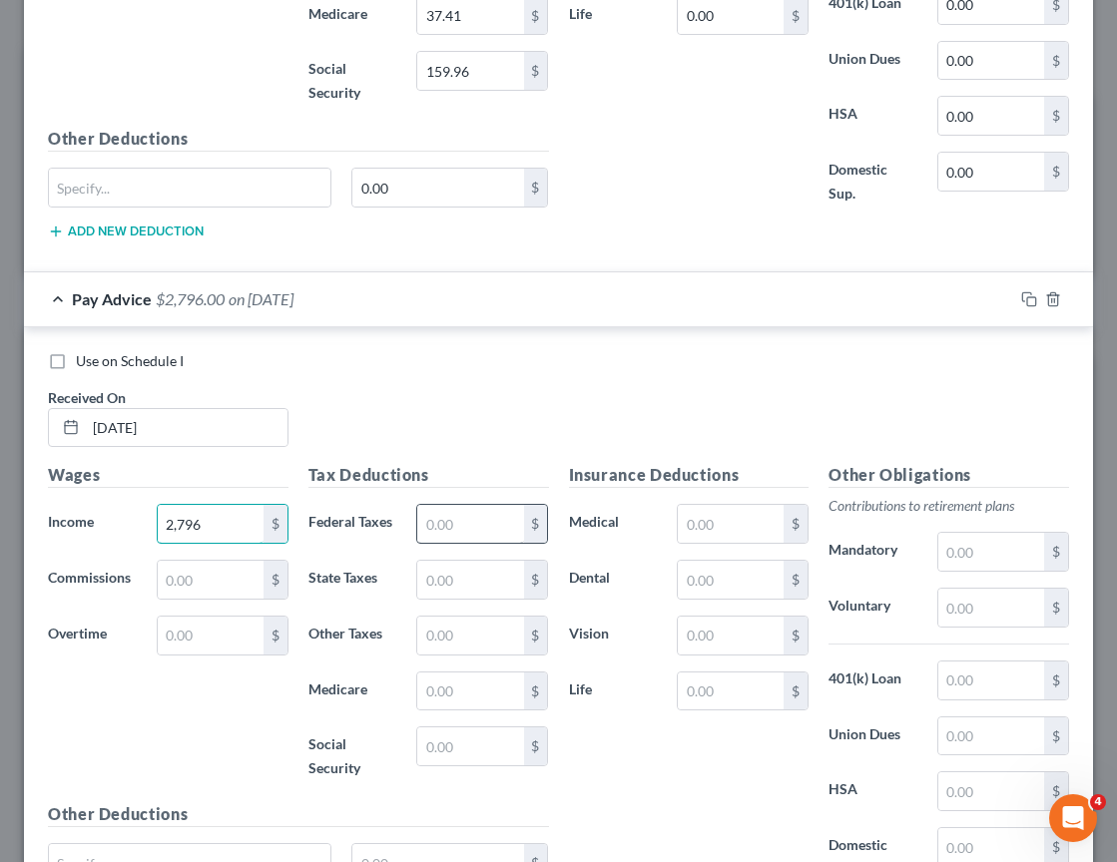
type input "2,796"
click at [476, 530] on input "text" at bounding box center [470, 524] width 106 height 38
type input "319.93"
click at [434, 751] on input "text" at bounding box center [470, 747] width 106 height 38
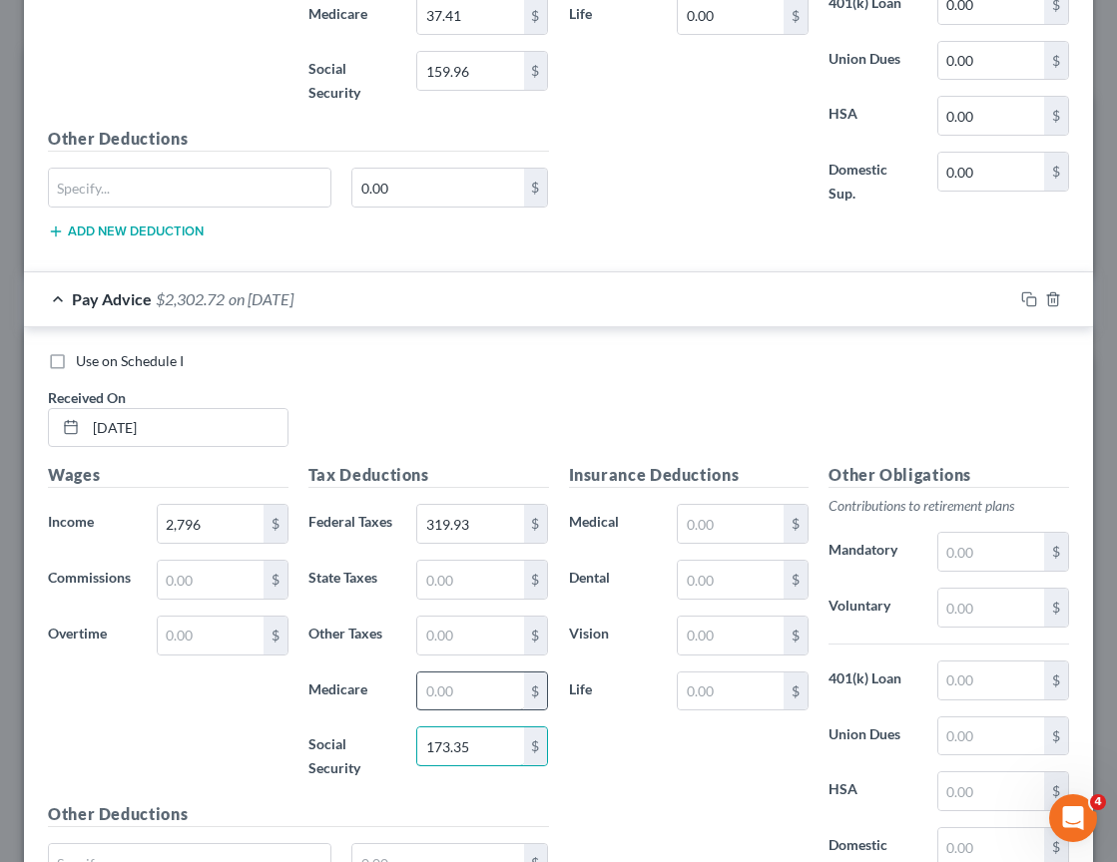
type input "173.35"
click at [444, 681] on input "text" at bounding box center [470, 692] width 106 height 38
type input "40.54"
click at [198, 706] on div "Wages Income * 2,796 $ Commissions $ Overtime $" at bounding box center [168, 632] width 260 height 339
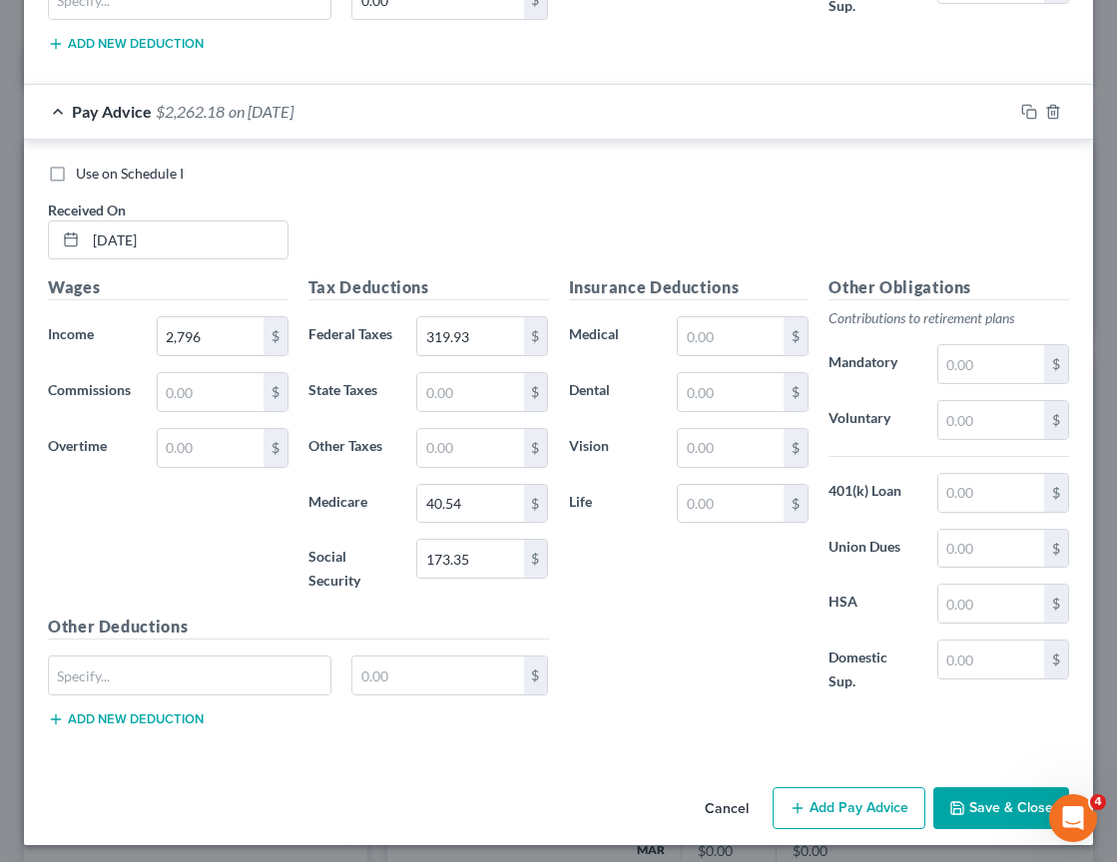
scroll to position [1276, 0]
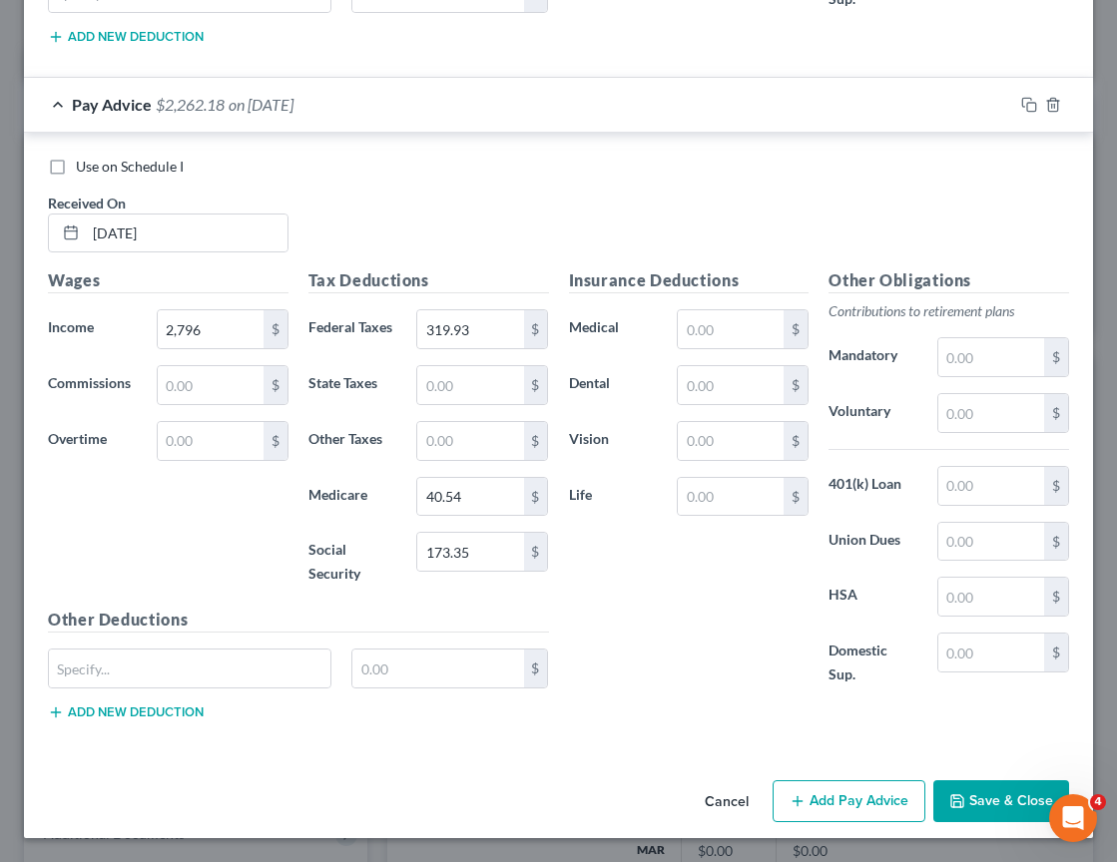
click at [846, 805] on button "Add Pay Advice" at bounding box center [848, 801] width 153 height 42
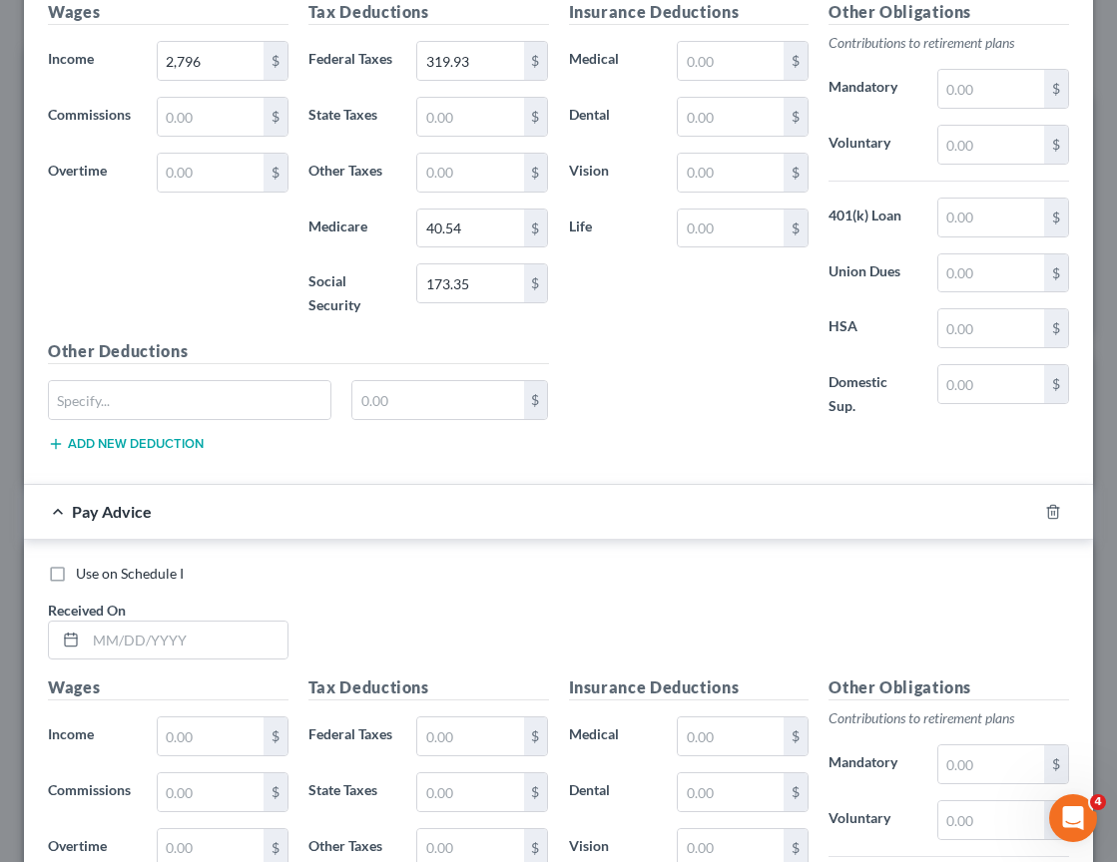
scroll to position [1616, 0]
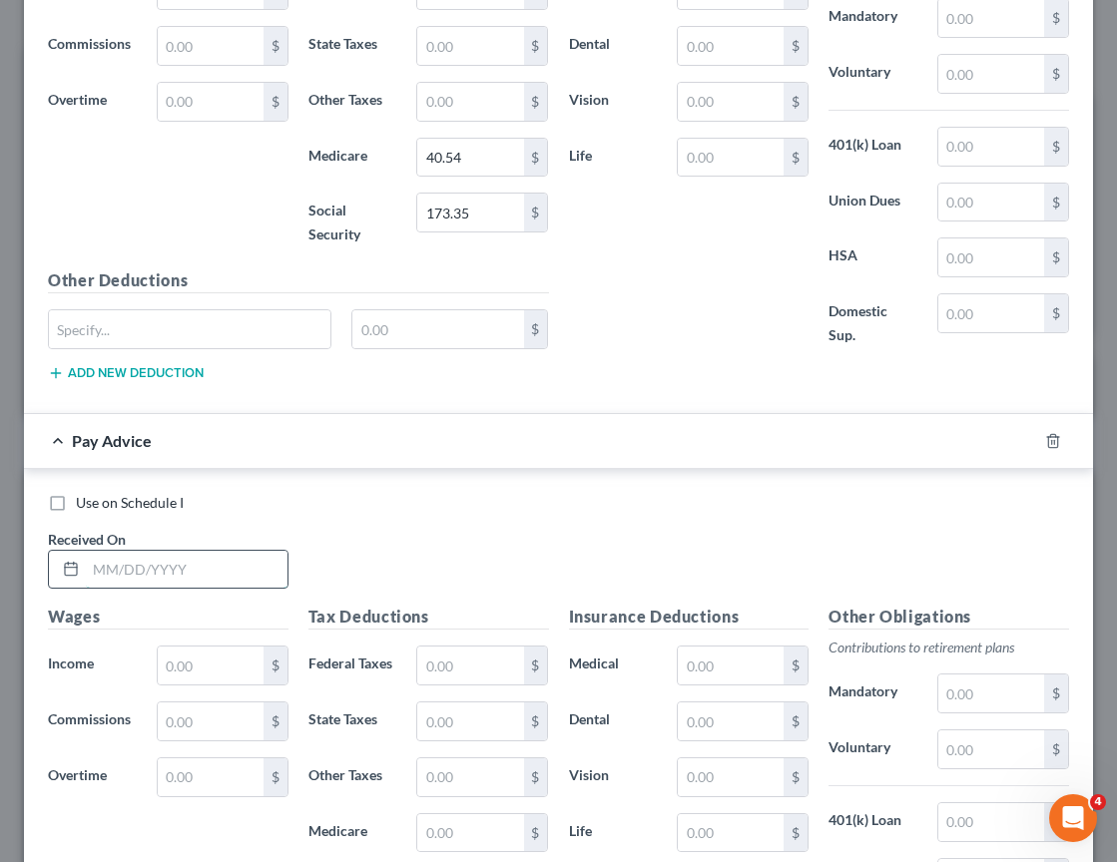
click at [185, 567] on input "text" at bounding box center [187, 570] width 202 height 38
type input "02/28/2025"
click at [198, 666] on input "text" at bounding box center [211, 666] width 106 height 38
type input "1"
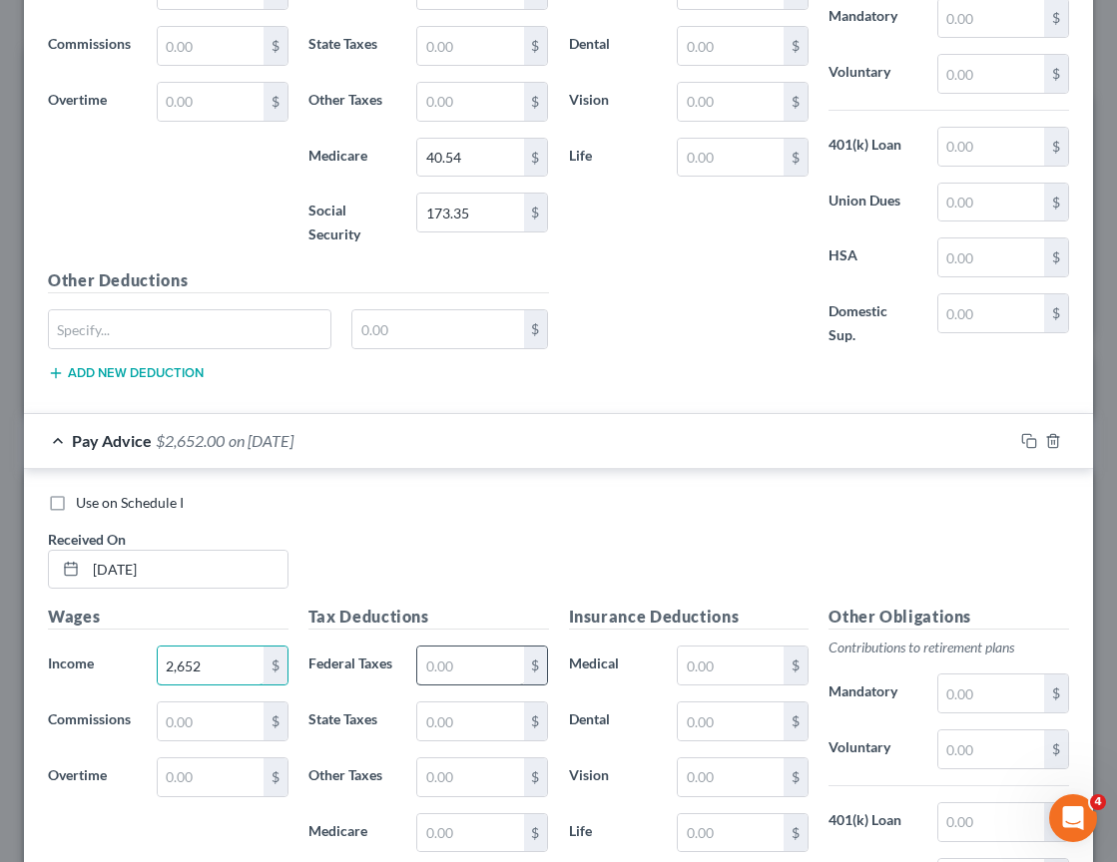
type input "2,652"
click at [447, 668] on input "text" at bounding box center [470, 666] width 106 height 38
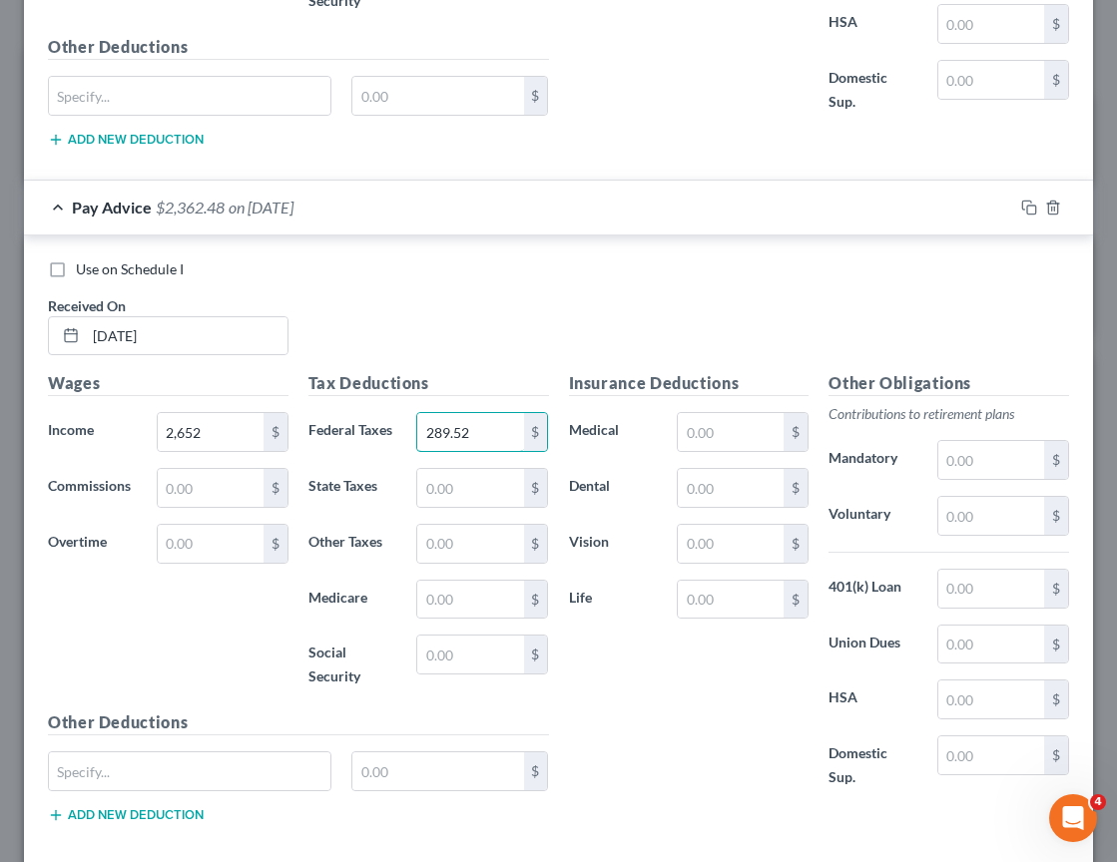
scroll to position [1851, 0]
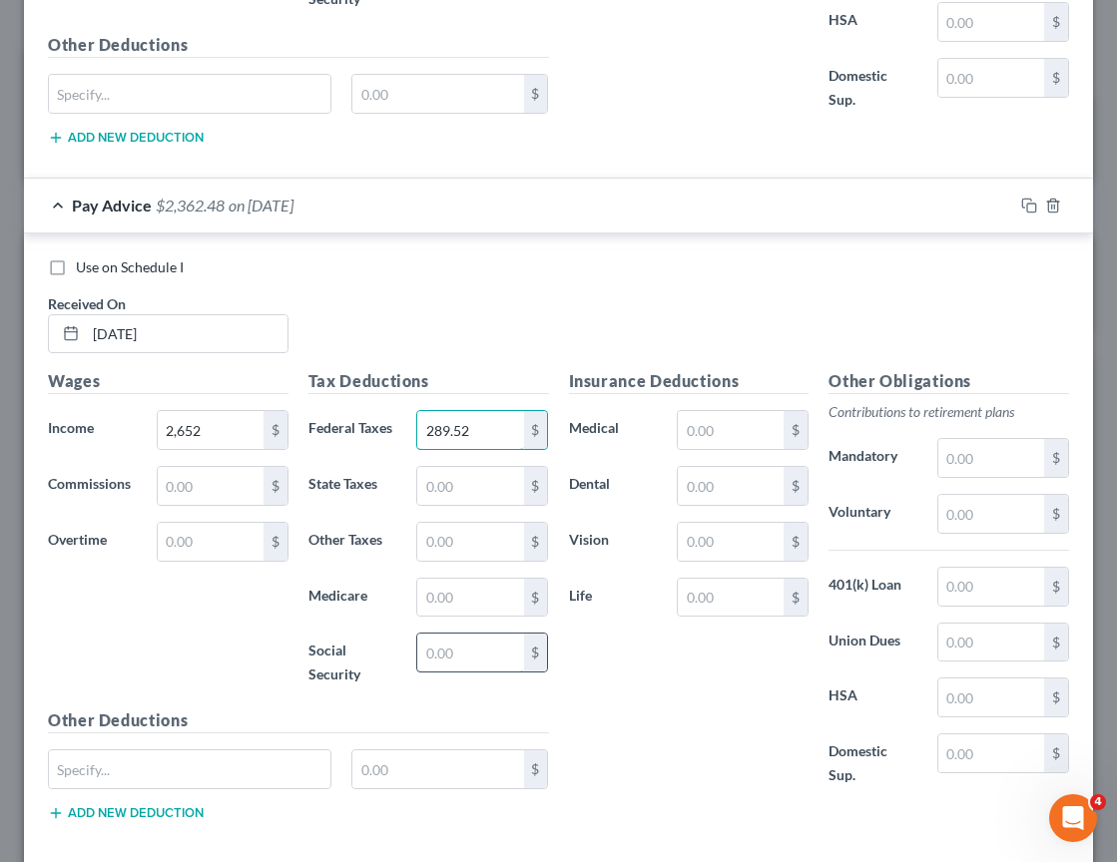
type input "289.52"
click at [449, 656] on input "text" at bounding box center [470, 653] width 106 height 38
type input "164.42"
click at [440, 593] on input "text" at bounding box center [470, 598] width 106 height 38
type input "38.46"
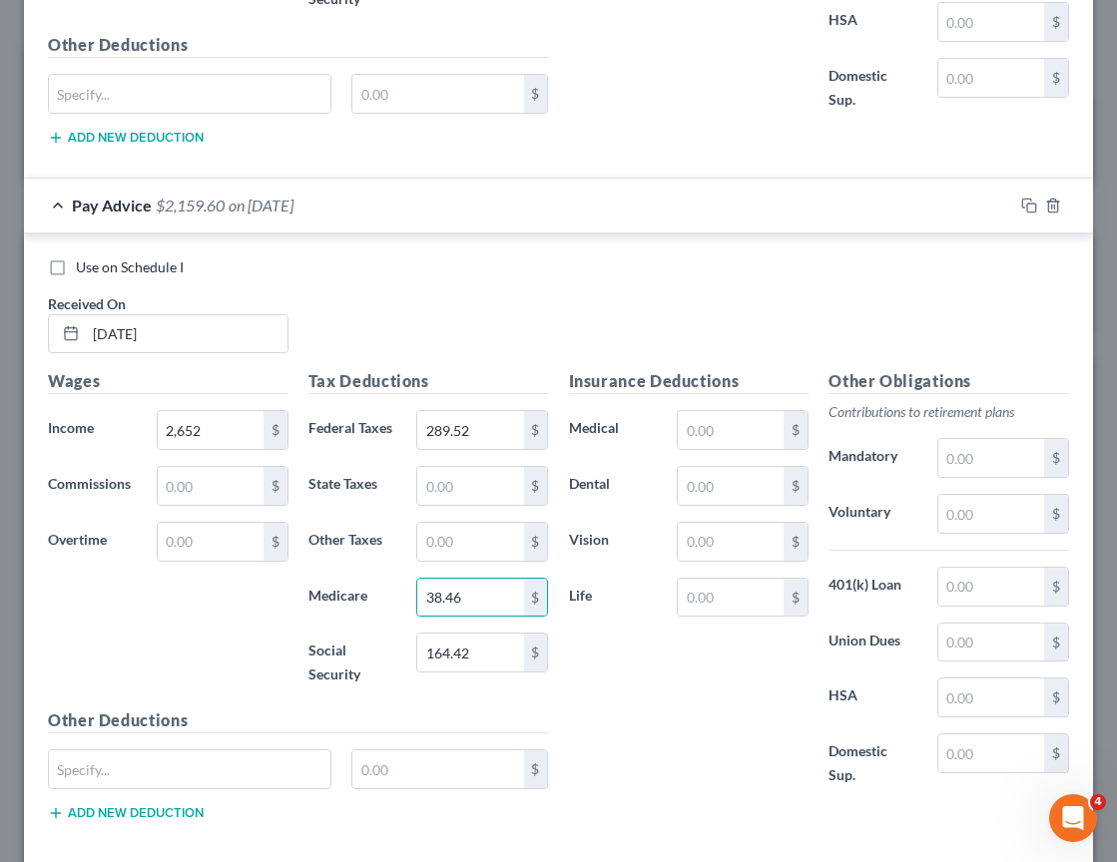
click at [645, 691] on div "Insurance Deductions Medical $ Dental $ Vision $ Life $" at bounding box center [689, 589] width 260 height 440
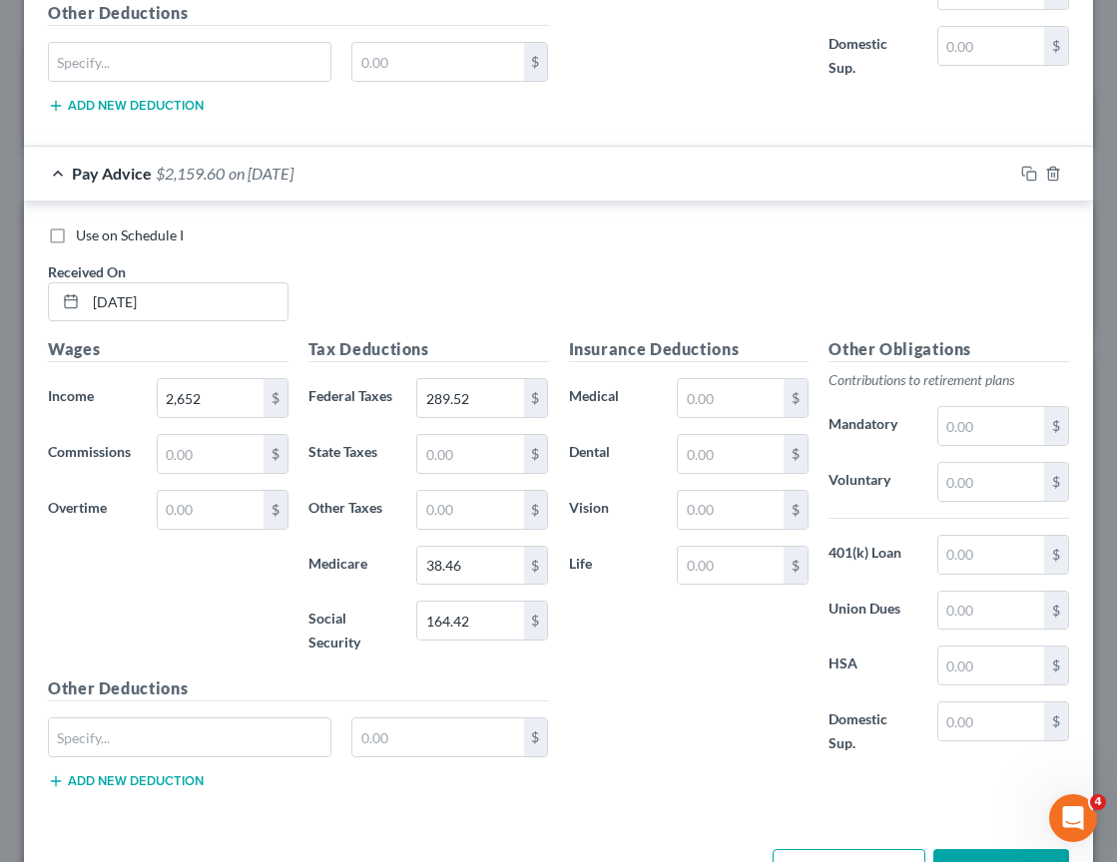
scroll to position [1952, 0]
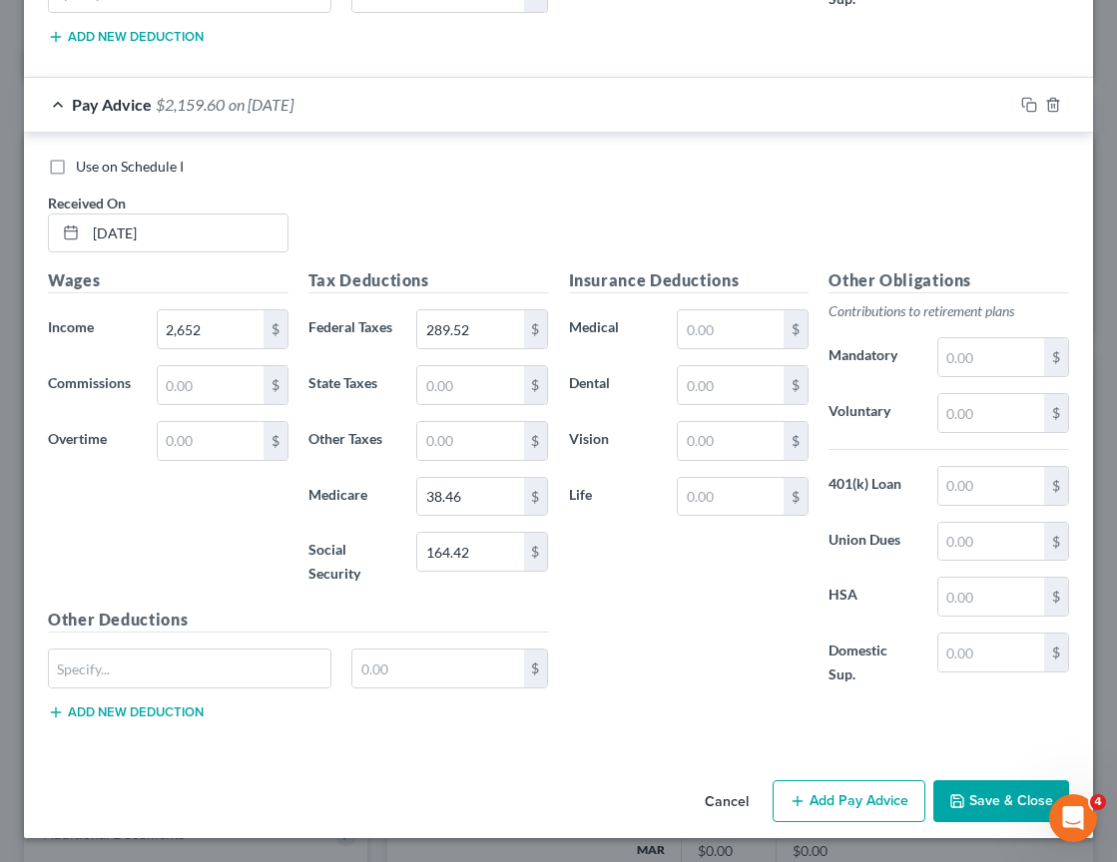
click at [793, 795] on button "Add Pay Advice" at bounding box center [848, 801] width 153 height 42
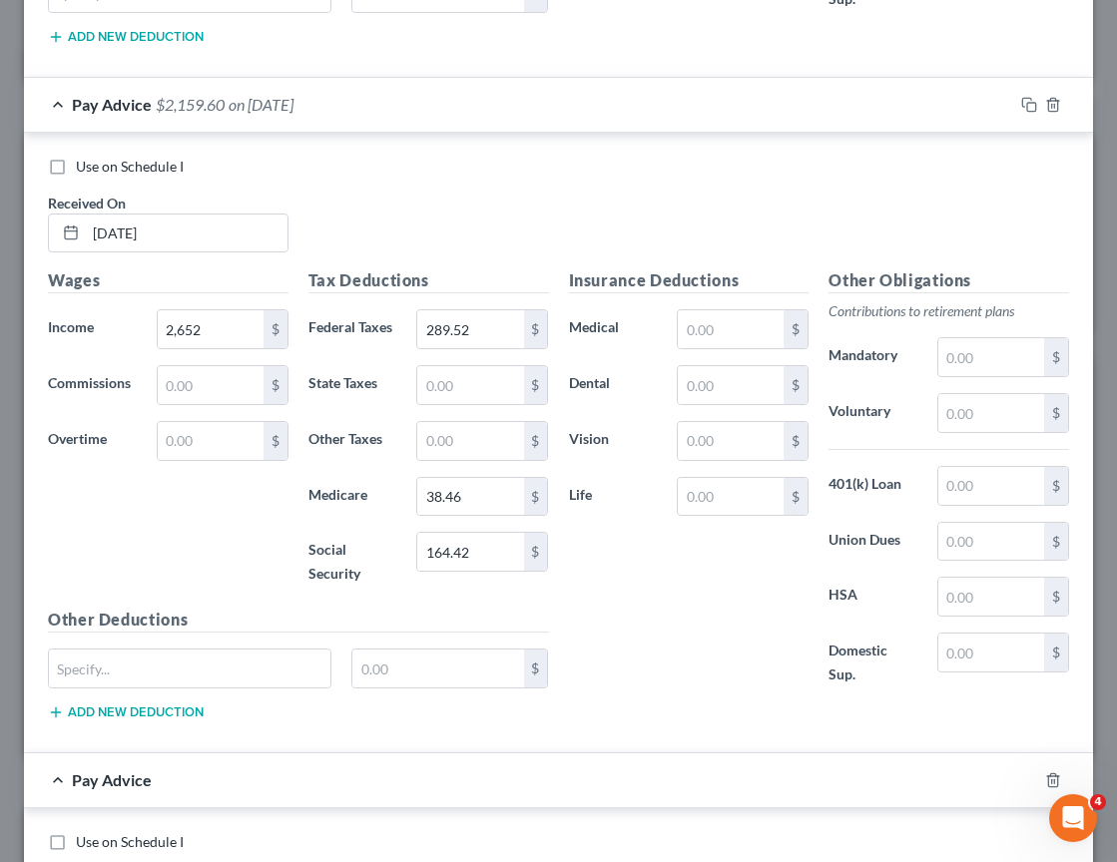
scroll to position [2615, 0]
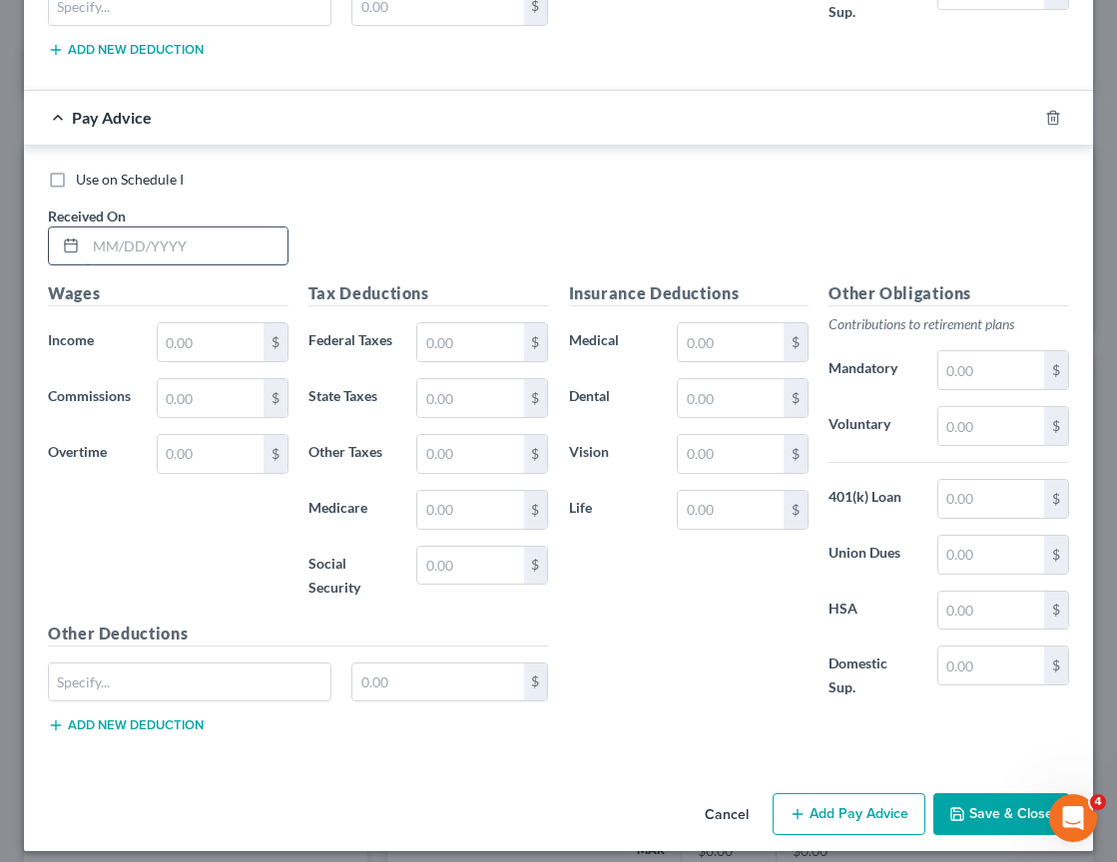
click at [213, 251] on input "text" at bounding box center [187, 247] width 202 height 38
type input "03/14/2025"
click at [194, 338] on input "text" at bounding box center [211, 342] width 106 height 38
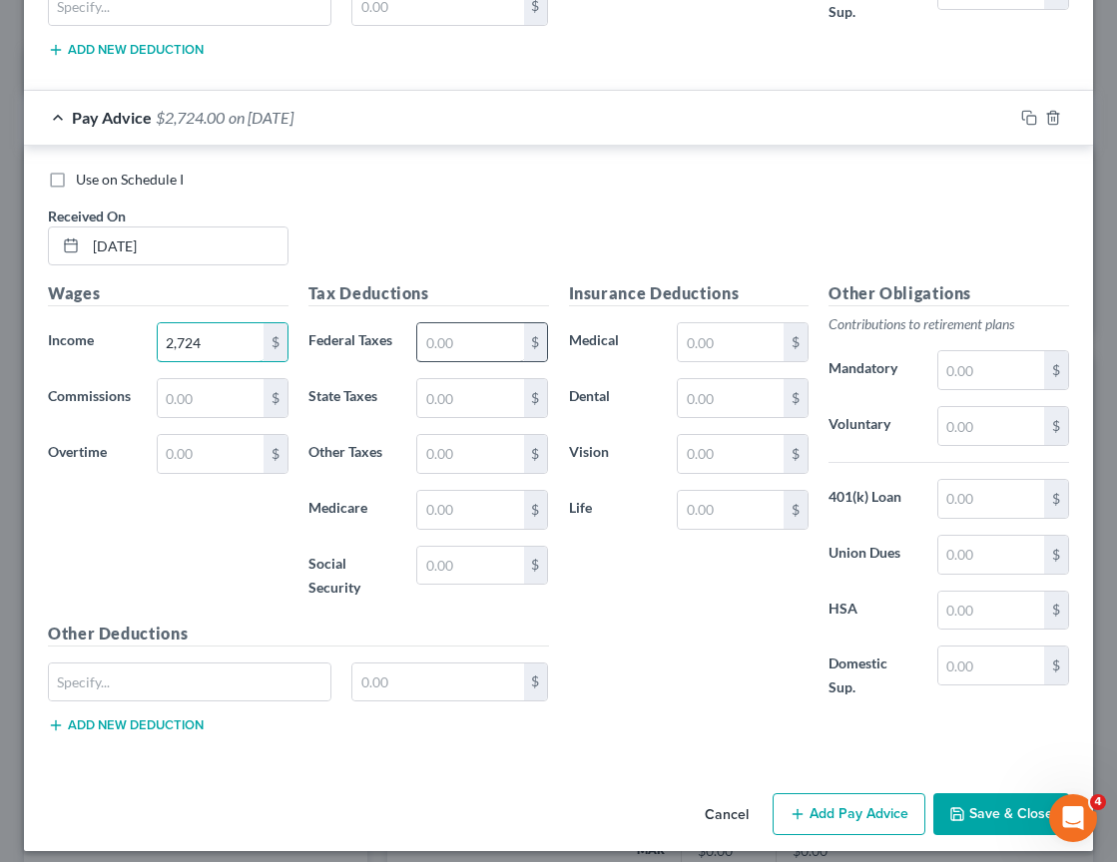
type input "2,724"
click at [451, 341] on input "text" at bounding box center [470, 342] width 106 height 38
type input "310.72"
click at [441, 567] on input "text" at bounding box center [470, 566] width 106 height 38
type input "168.89"
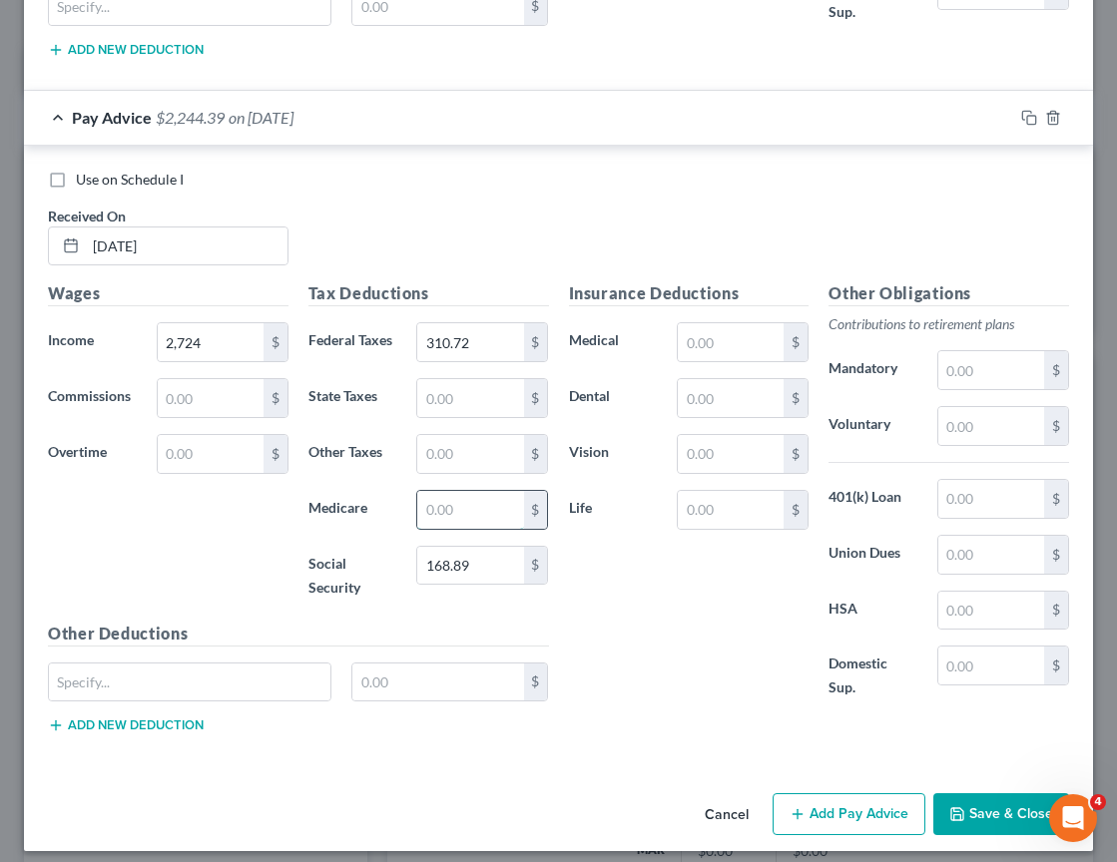
click at [454, 512] on input "text" at bounding box center [470, 510] width 106 height 38
type input "39.50"
click at [637, 636] on div "Insurance Deductions Medical $ Dental $ Vision $ Life $" at bounding box center [689, 501] width 260 height 440
click at [813, 809] on button "Add Pay Advice" at bounding box center [848, 814] width 153 height 42
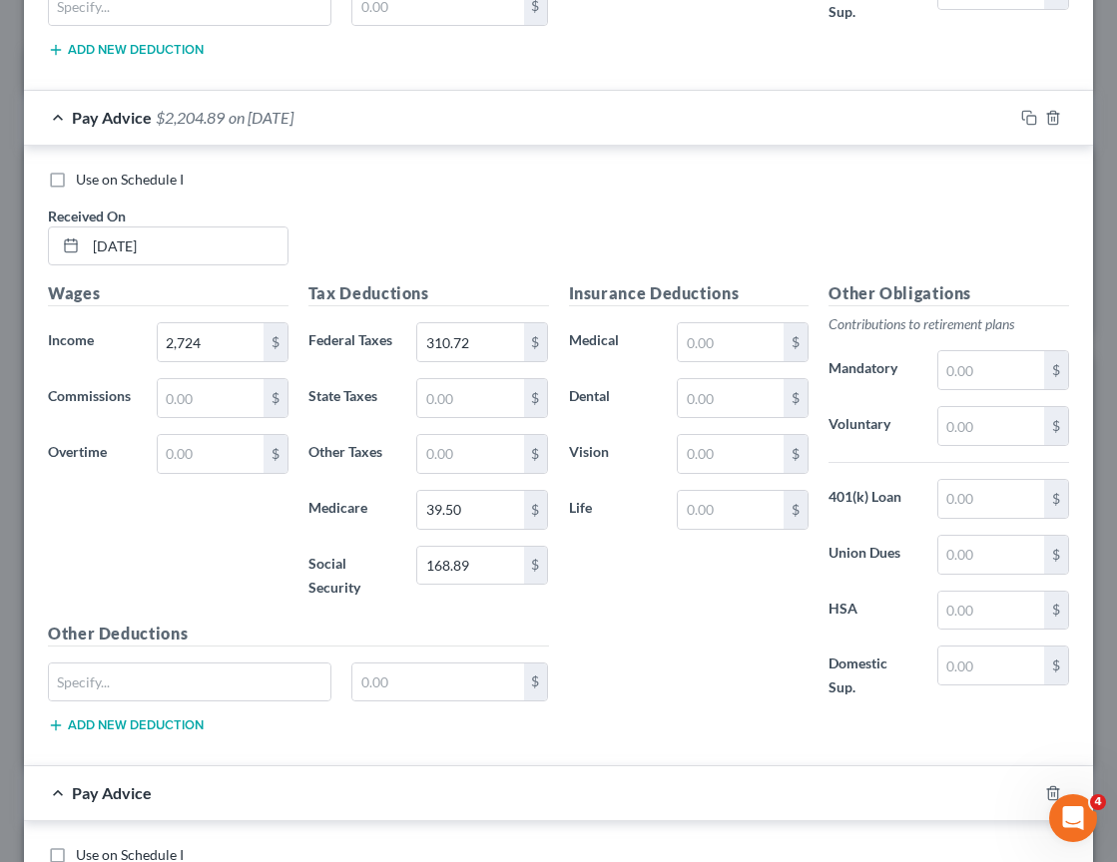
scroll to position [2947, 0]
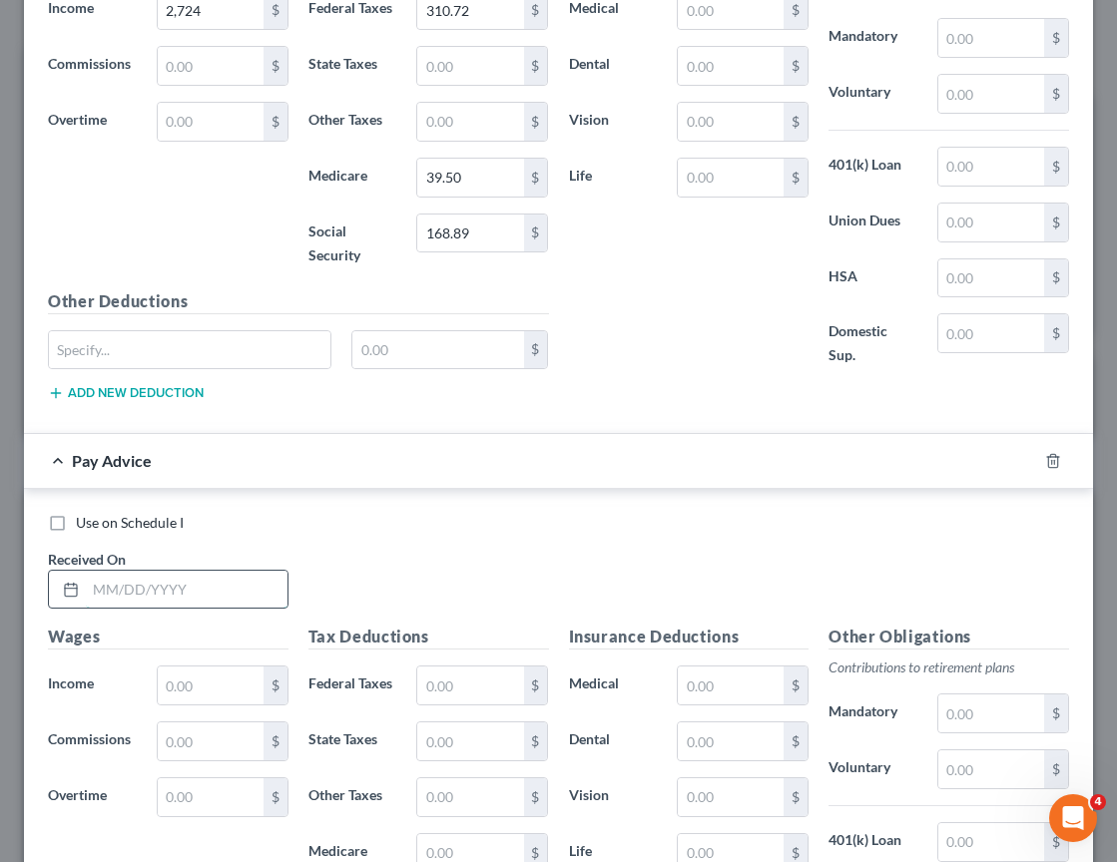
click at [133, 600] on input "text" at bounding box center [187, 590] width 202 height 38
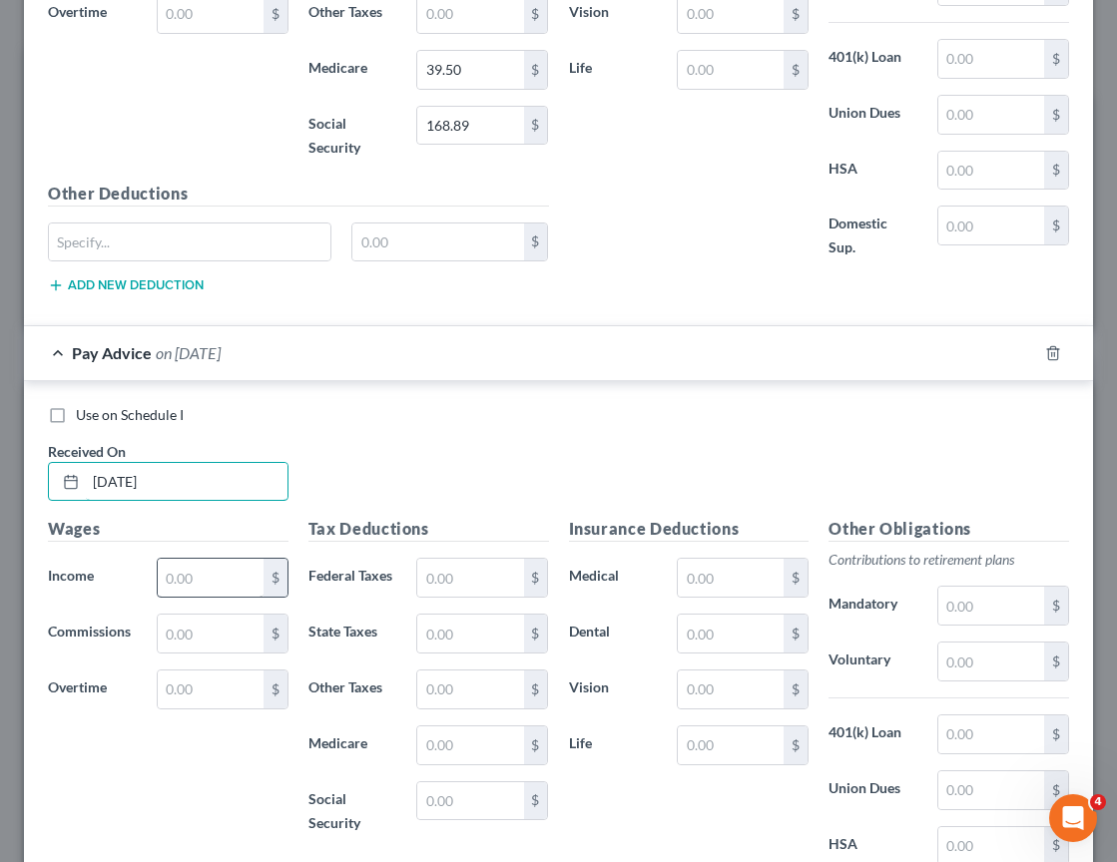
scroll to position [3059, 0]
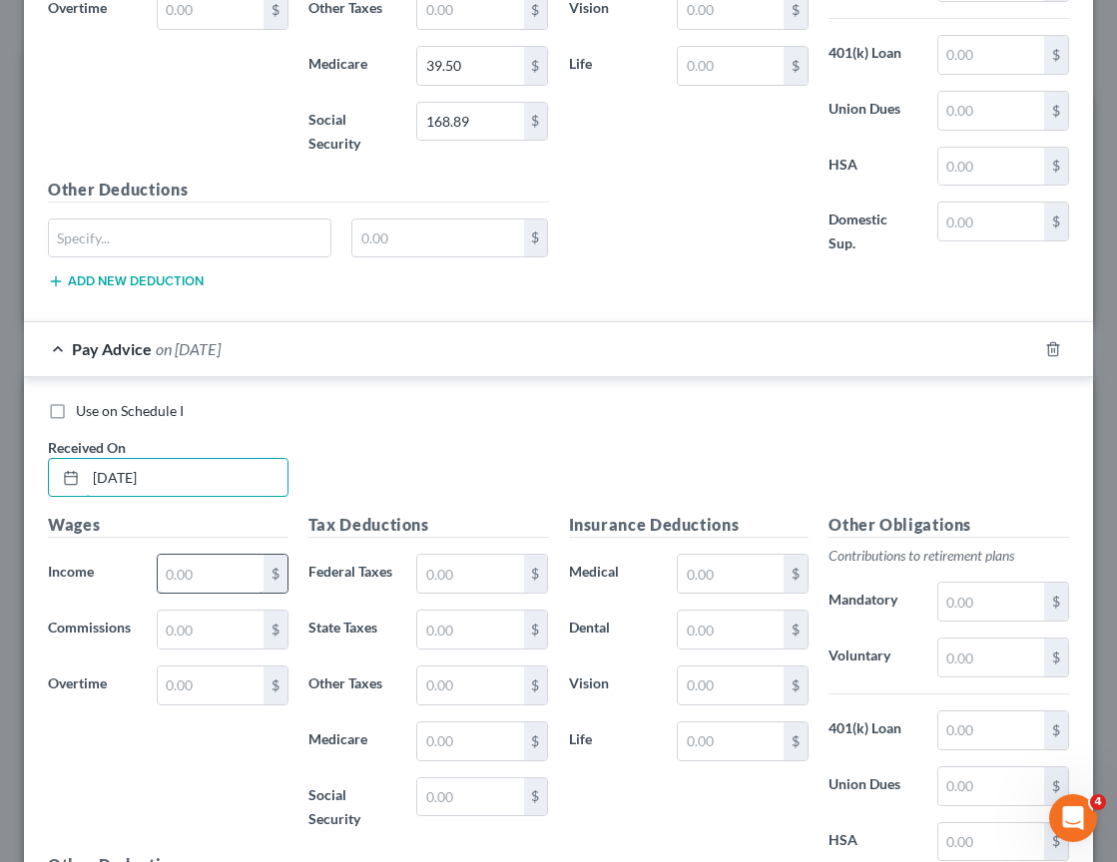
type input "04/01/2025"
click at [183, 582] on input "text" at bounding box center [211, 574] width 106 height 38
type input "2,580"
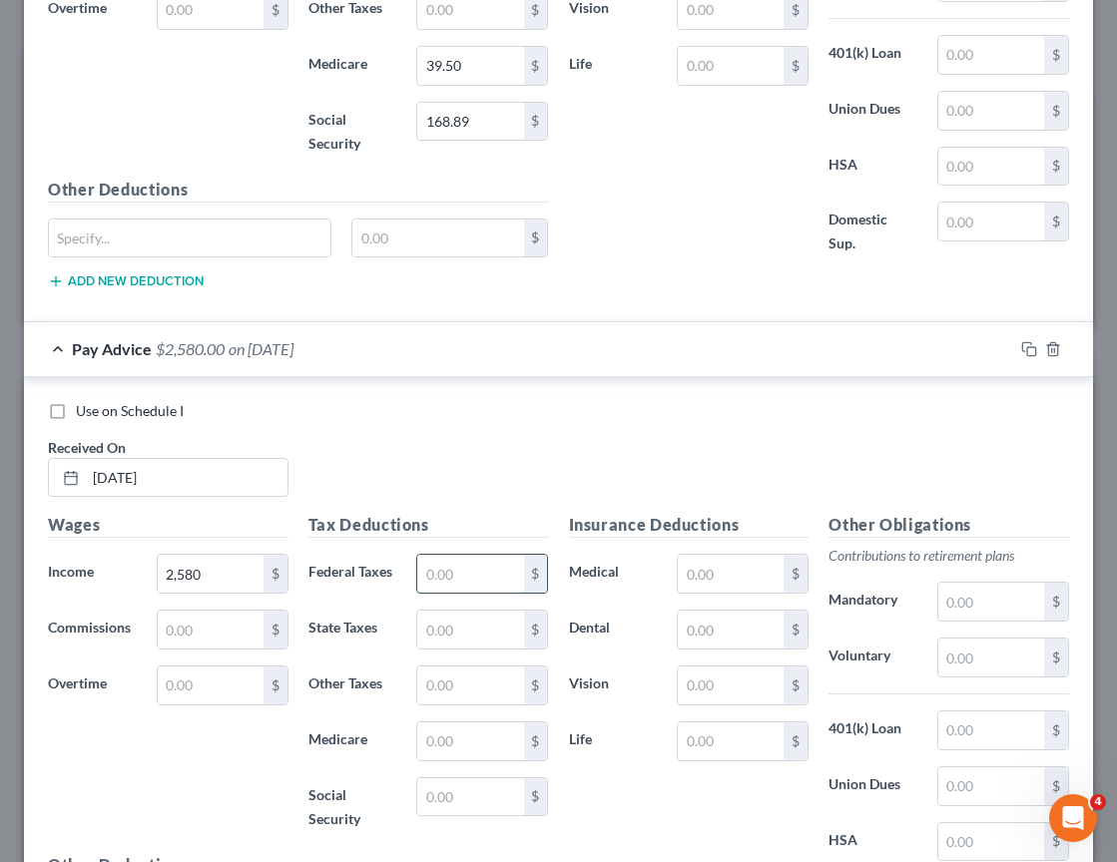
click at [449, 568] on input "text" at bounding box center [470, 574] width 106 height 38
type input "279.99"
click at [438, 784] on input "text" at bounding box center [470, 797] width 106 height 38
type input "159.96"
click at [472, 741] on input "text" at bounding box center [470, 742] width 106 height 38
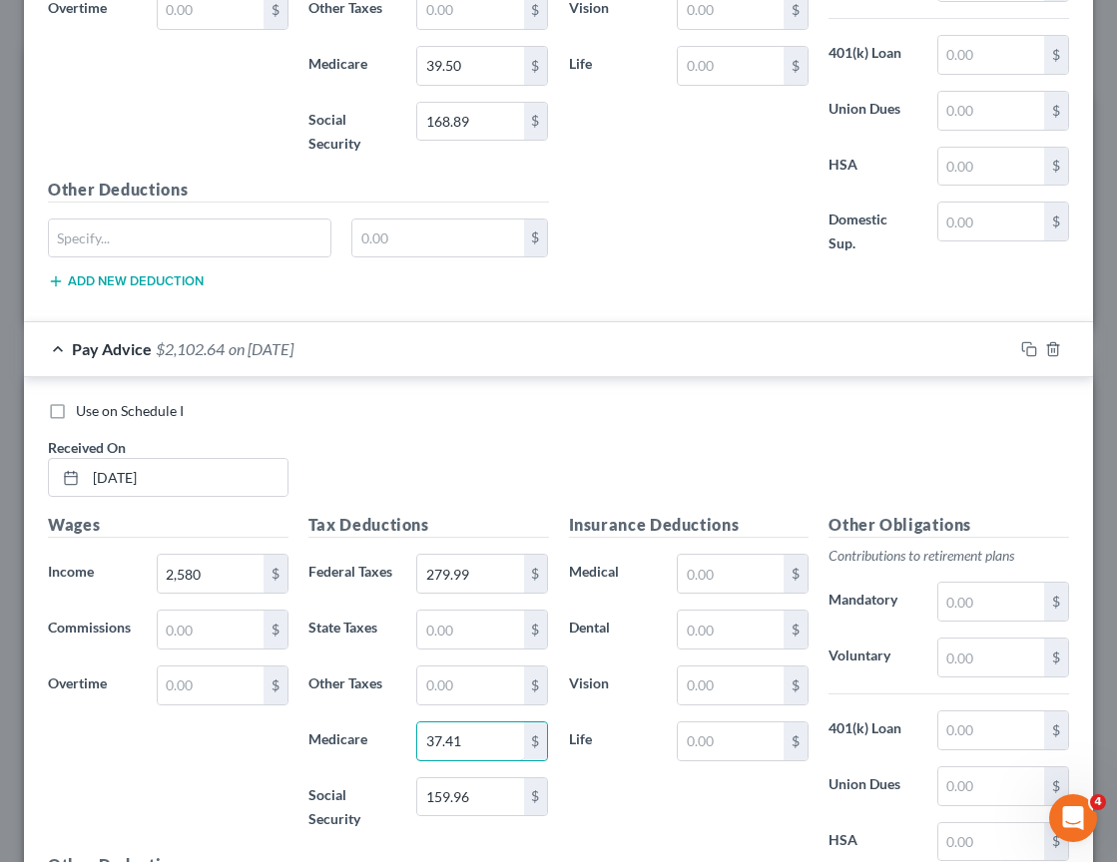
type input "37.41"
click at [224, 799] on div "Wages Income * 2,580 $ Commissions $ Overtime $" at bounding box center [168, 682] width 260 height 339
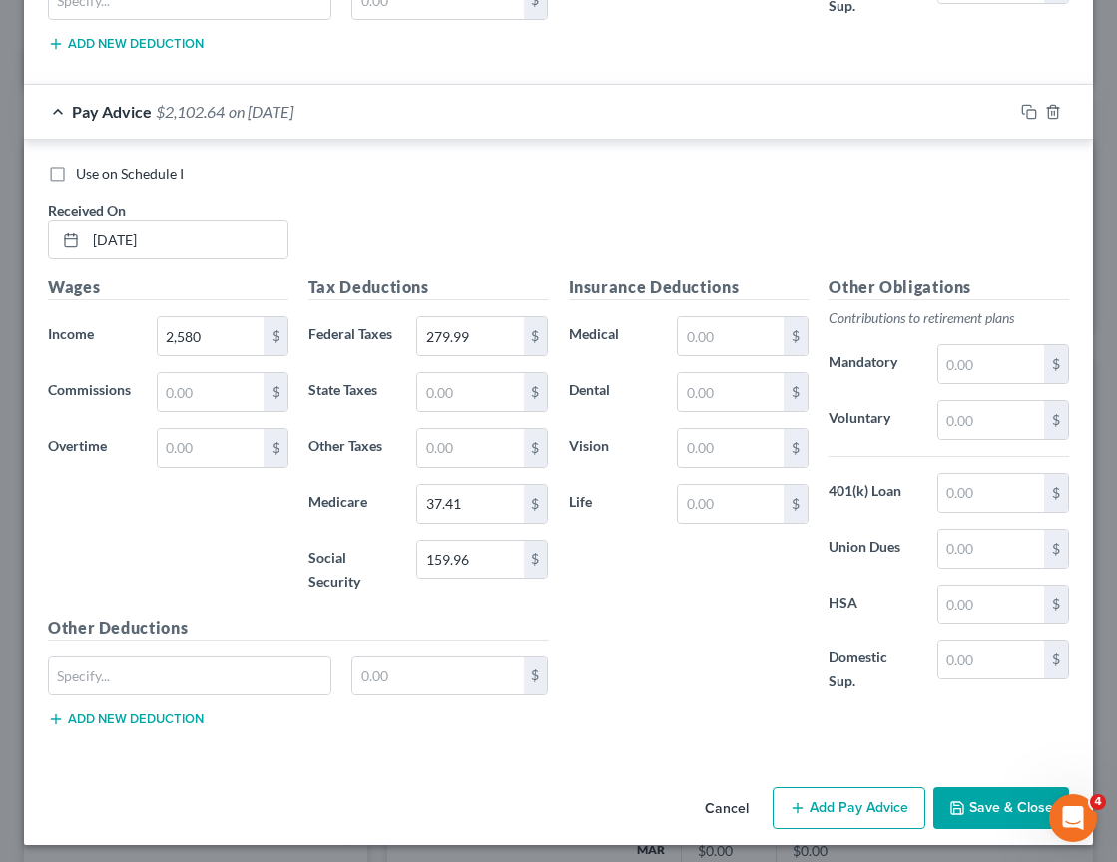
scroll to position [3304, 0]
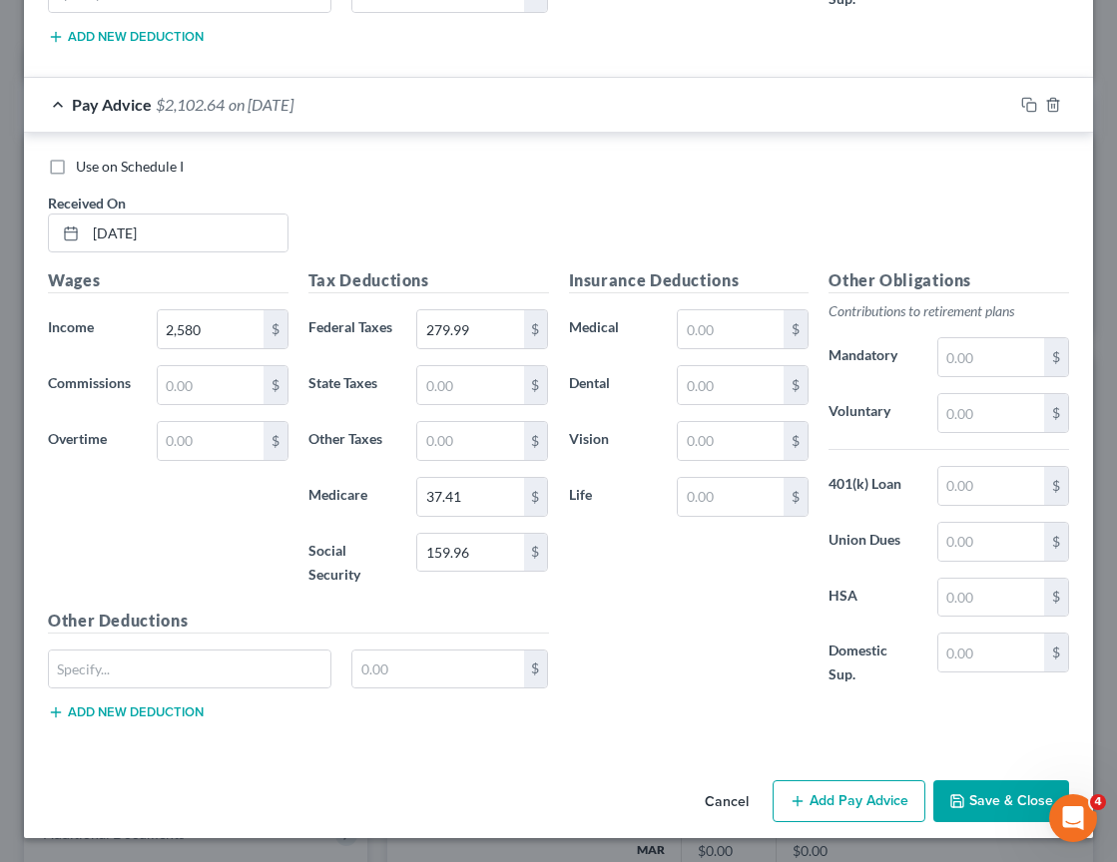
click at [791, 802] on icon "button" at bounding box center [797, 801] width 16 height 16
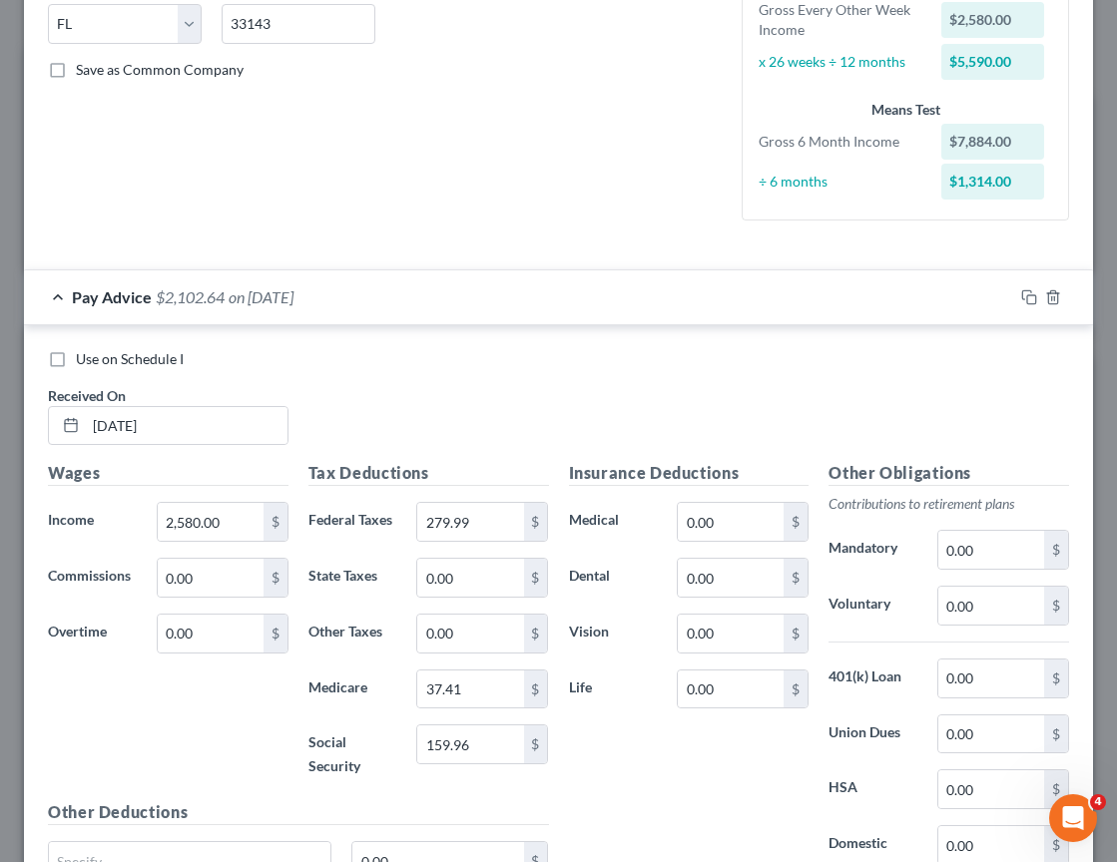
scroll to position [536, 0]
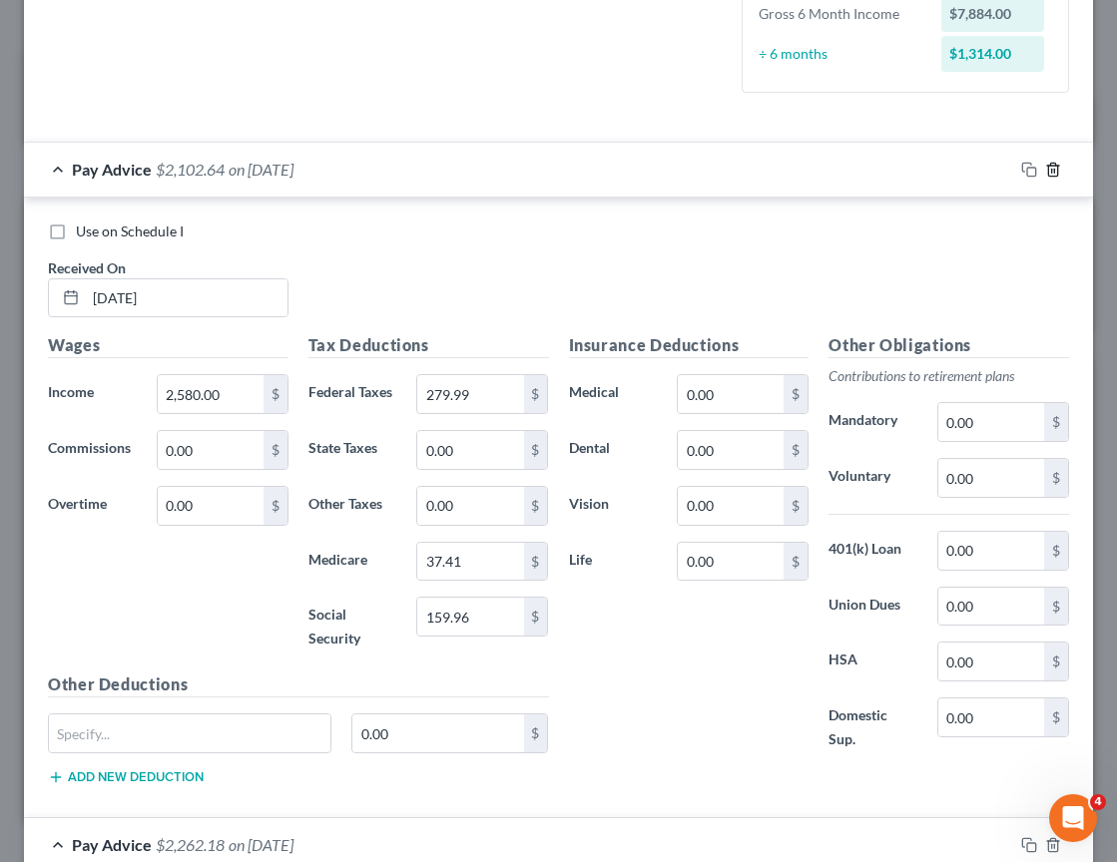
click at [1054, 170] on line "button" at bounding box center [1054, 171] width 0 height 4
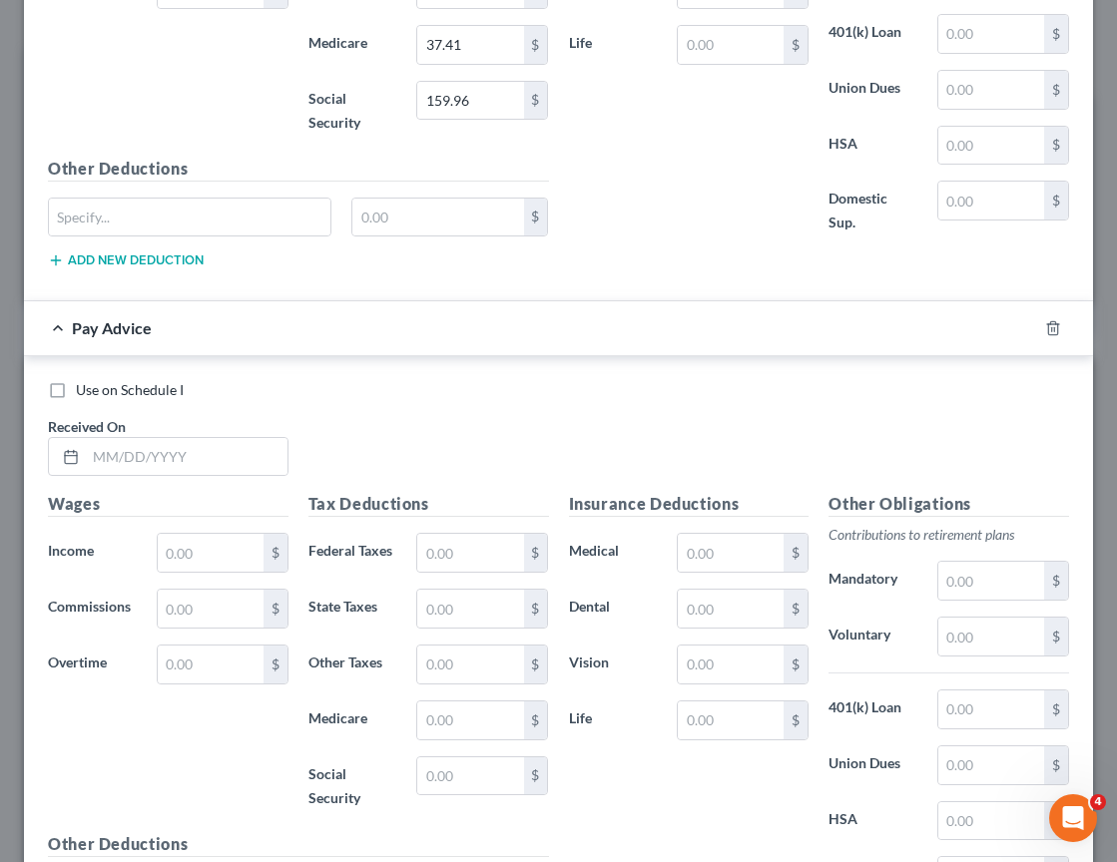
scroll to position [3171, 0]
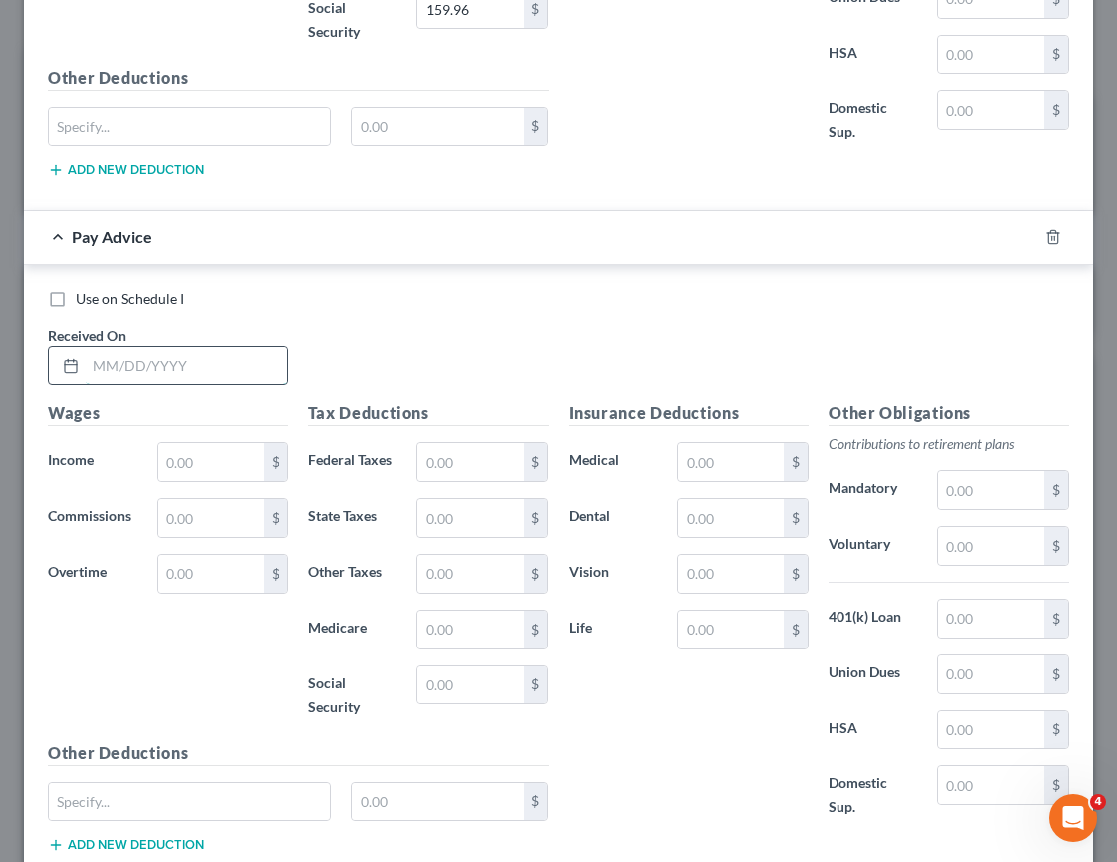
click at [166, 369] on input "text" at bounding box center [187, 366] width 202 height 38
type input "04/15/2025"
click at [222, 472] on input "text" at bounding box center [211, 462] width 106 height 38
type input "2,724"
click at [448, 463] on input "text" at bounding box center [470, 462] width 106 height 38
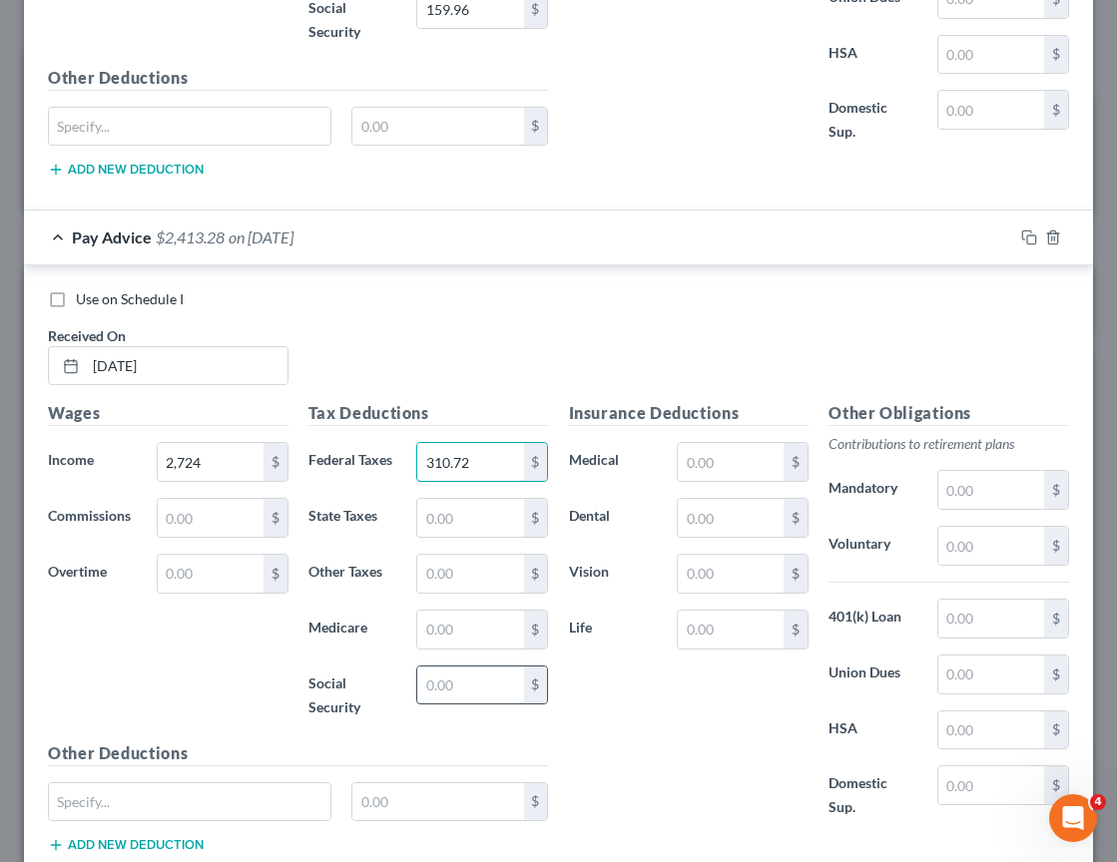
type input "310.72"
click at [442, 680] on input "text" at bounding box center [470, 686] width 106 height 38
type input "168.89"
click at [442, 636] on input "text" at bounding box center [470, 630] width 106 height 38
type input "39.49"
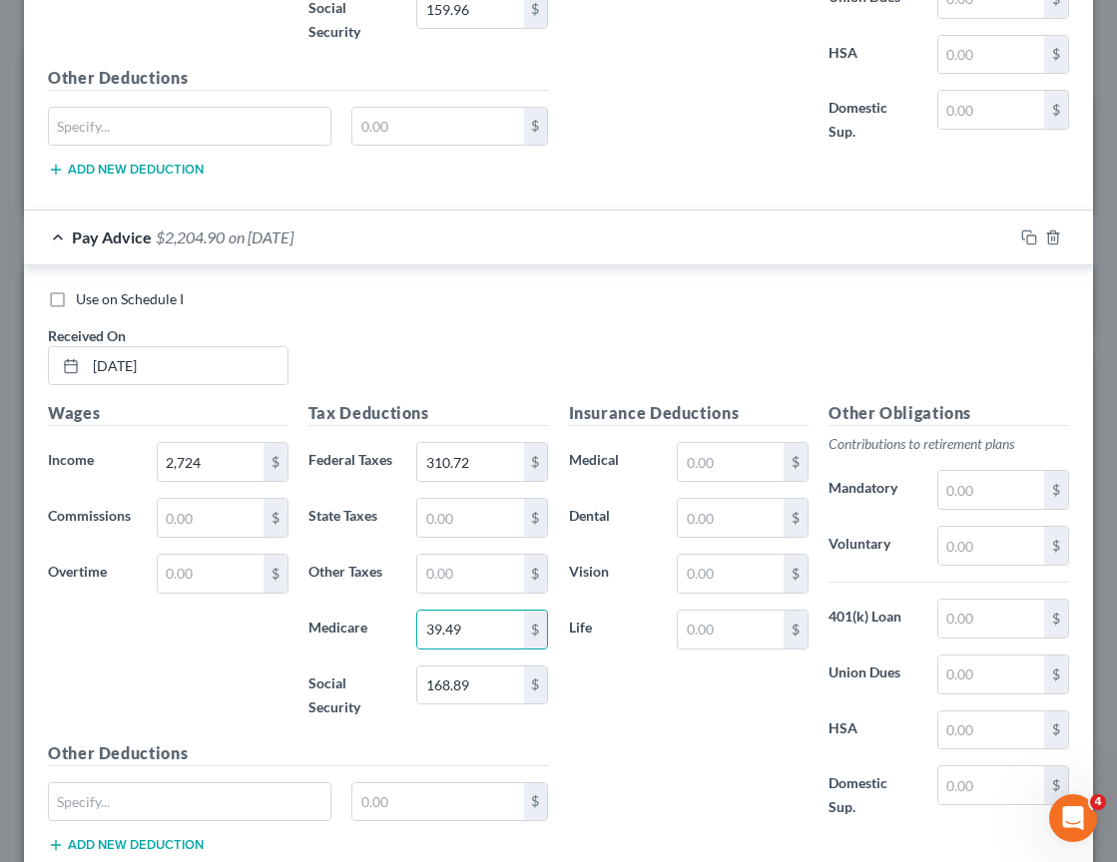
click at [233, 680] on div "Wages Income * 2,724 $ Commissions $ Overtime $" at bounding box center [168, 570] width 260 height 339
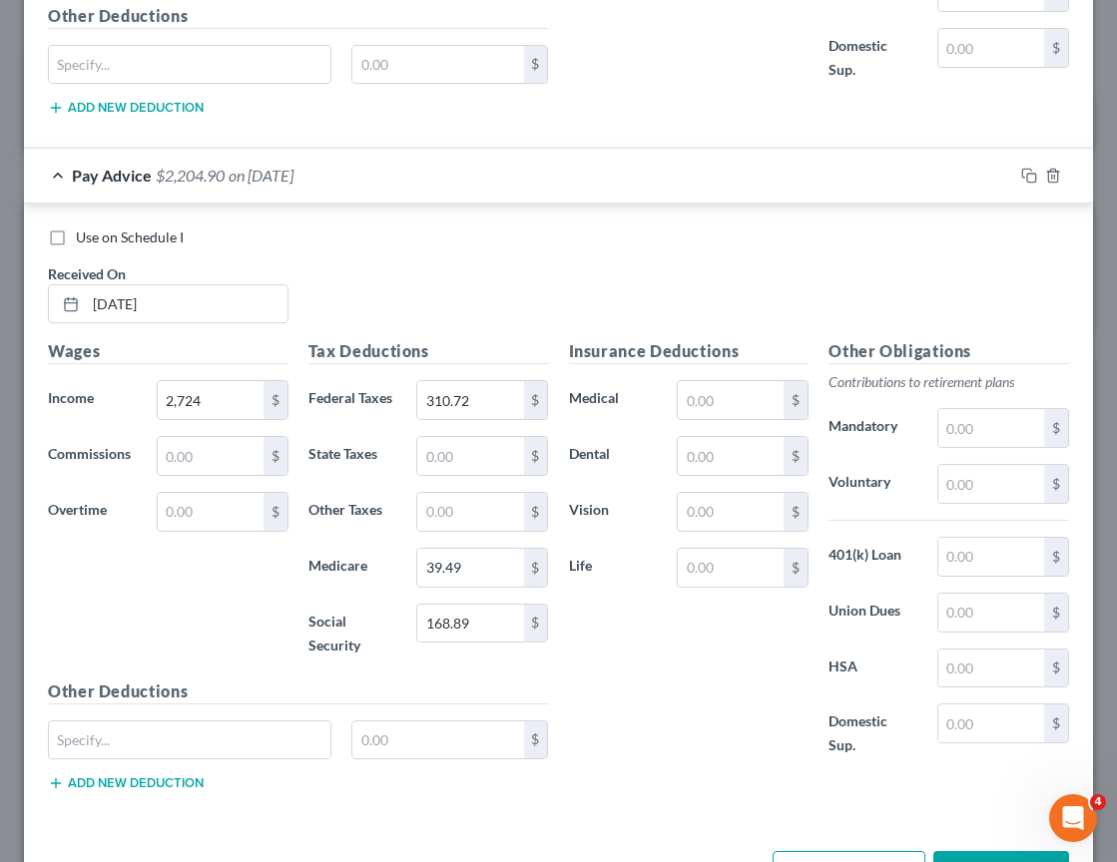
scroll to position [3304, 0]
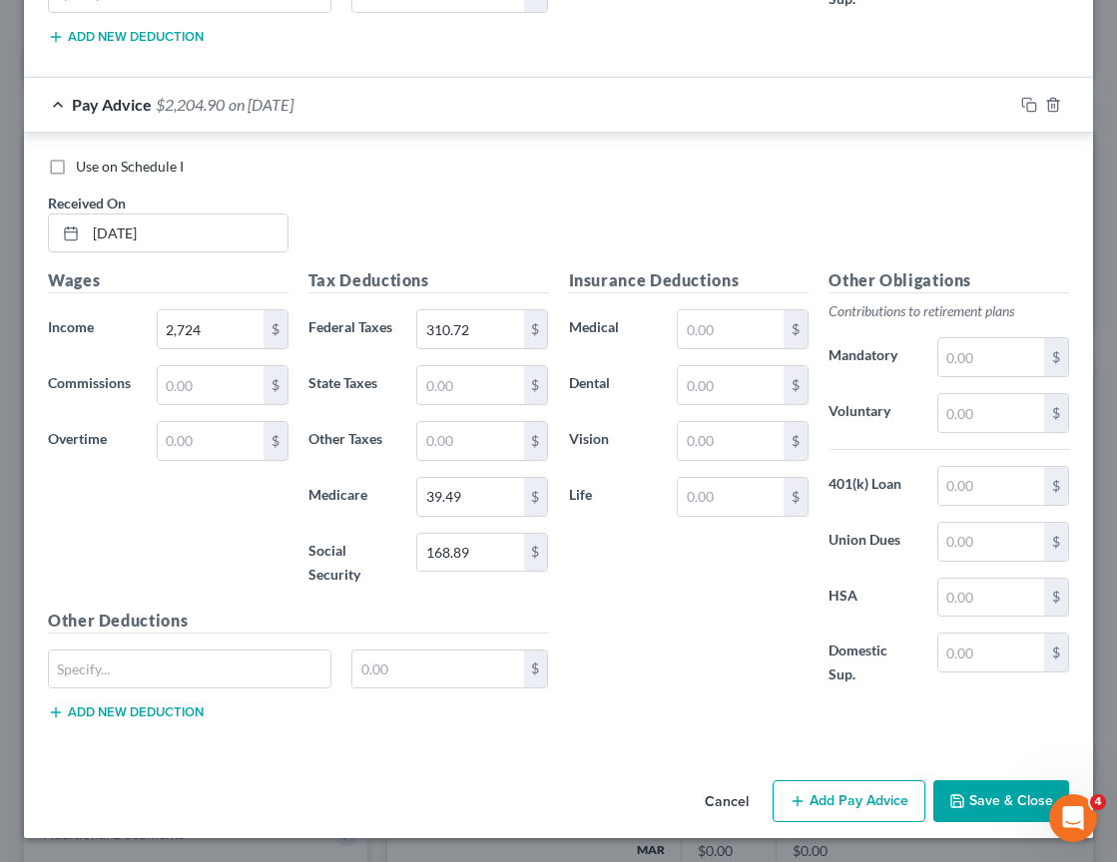
click at [825, 802] on button "Add Pay Advice" at bounding box center [848, 801] width 153 height 42
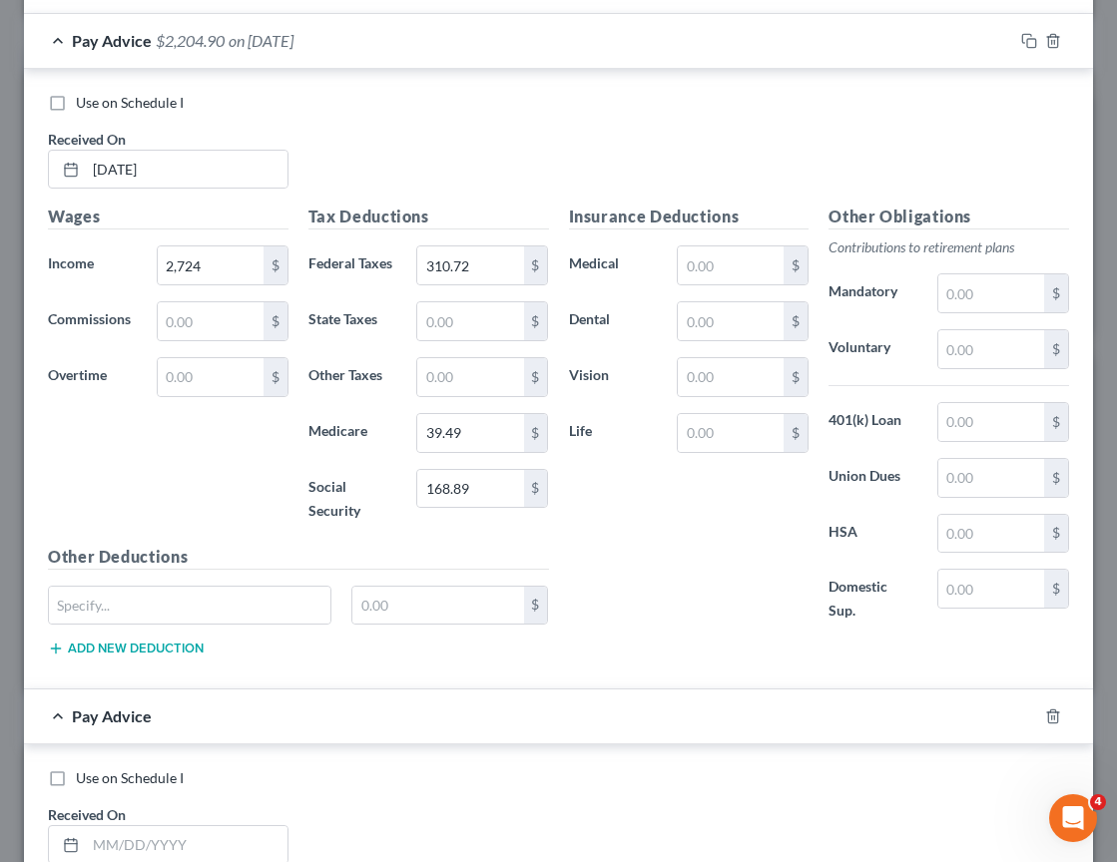
scroll to position [3647, 0]
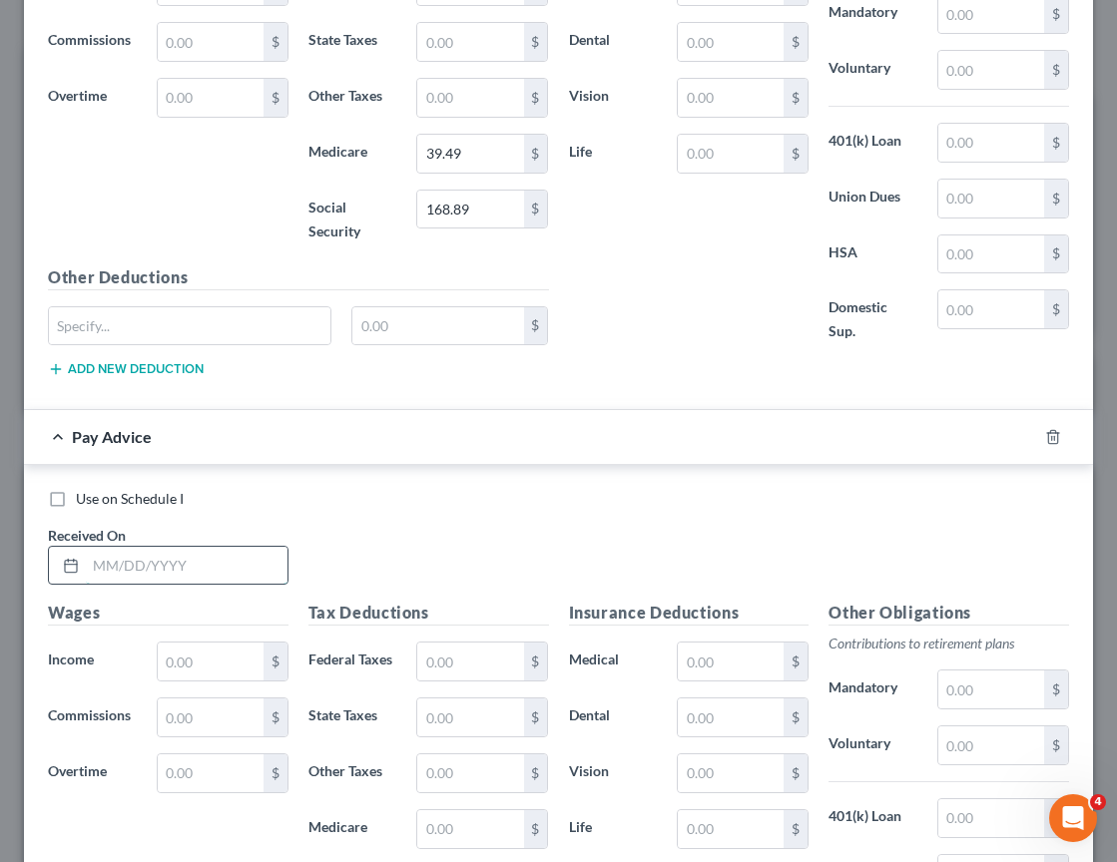
click at [203, 564] on input "text" at bounding box center [187, 566] width 202 height 38
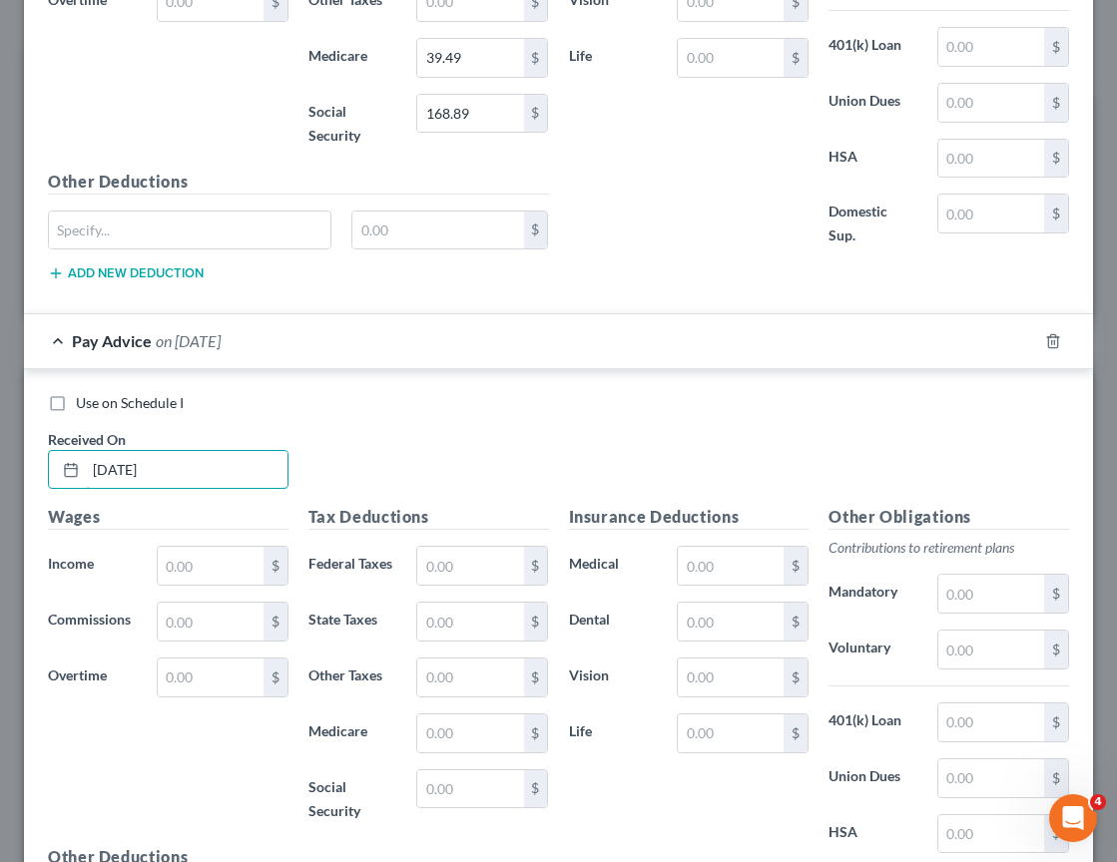
scroll to position [3780, 0]
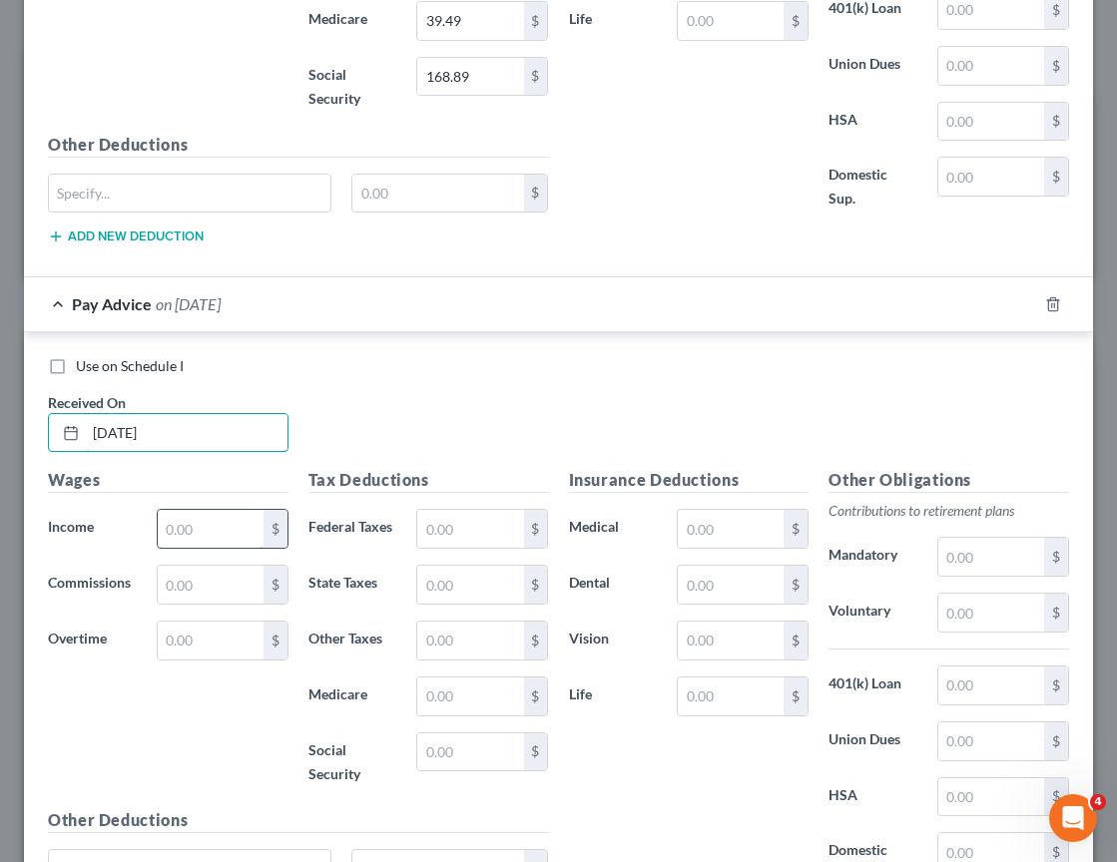
type input "05/01/2025"
click at [231, 533] on input "text" at bounding box center [211, 529] width 106 height 38
type input "2,760"
click at [449, 527] on input "text" at bounding box center [470, 529] width 106 height 38
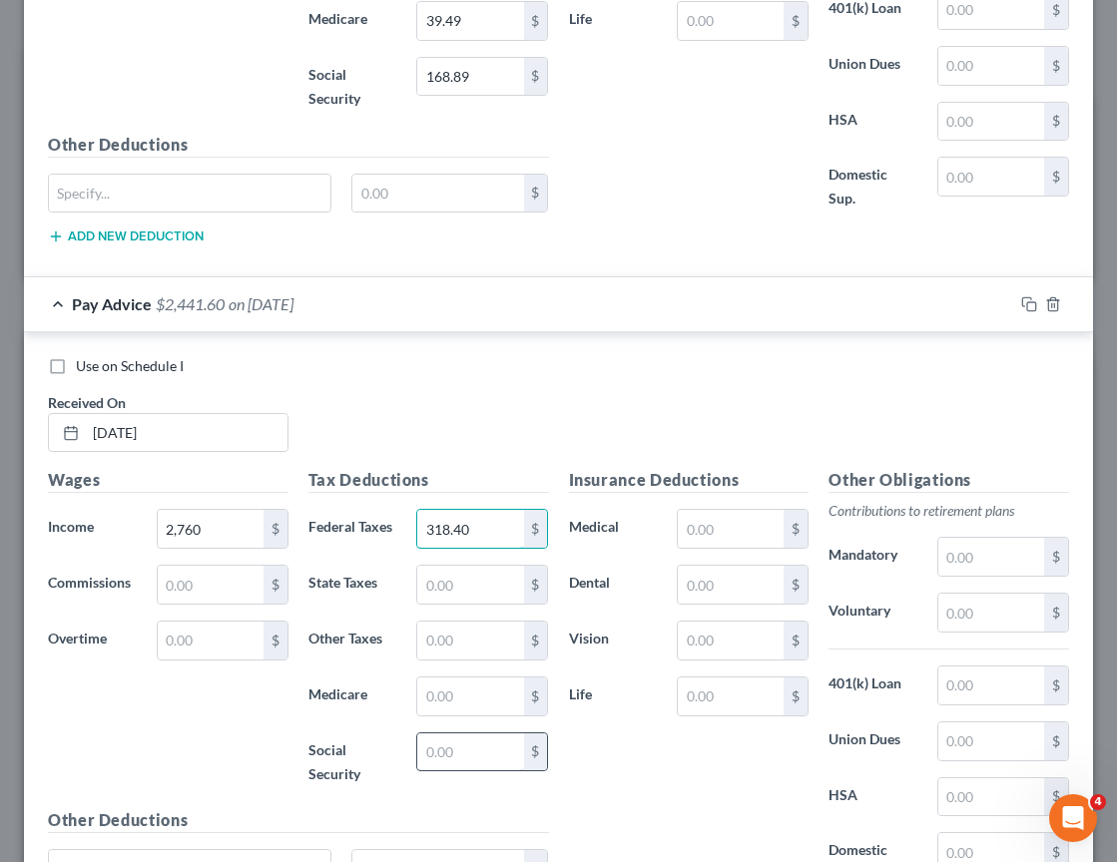
type input "318.40"
click at [465, 748] on input "text" at bounding box center [470, 753] width 106 height 38
type input "171.12"
click at [456, 695] on input "text" at bounding box center [470, 697] width 106 height 38
type input "40.02"
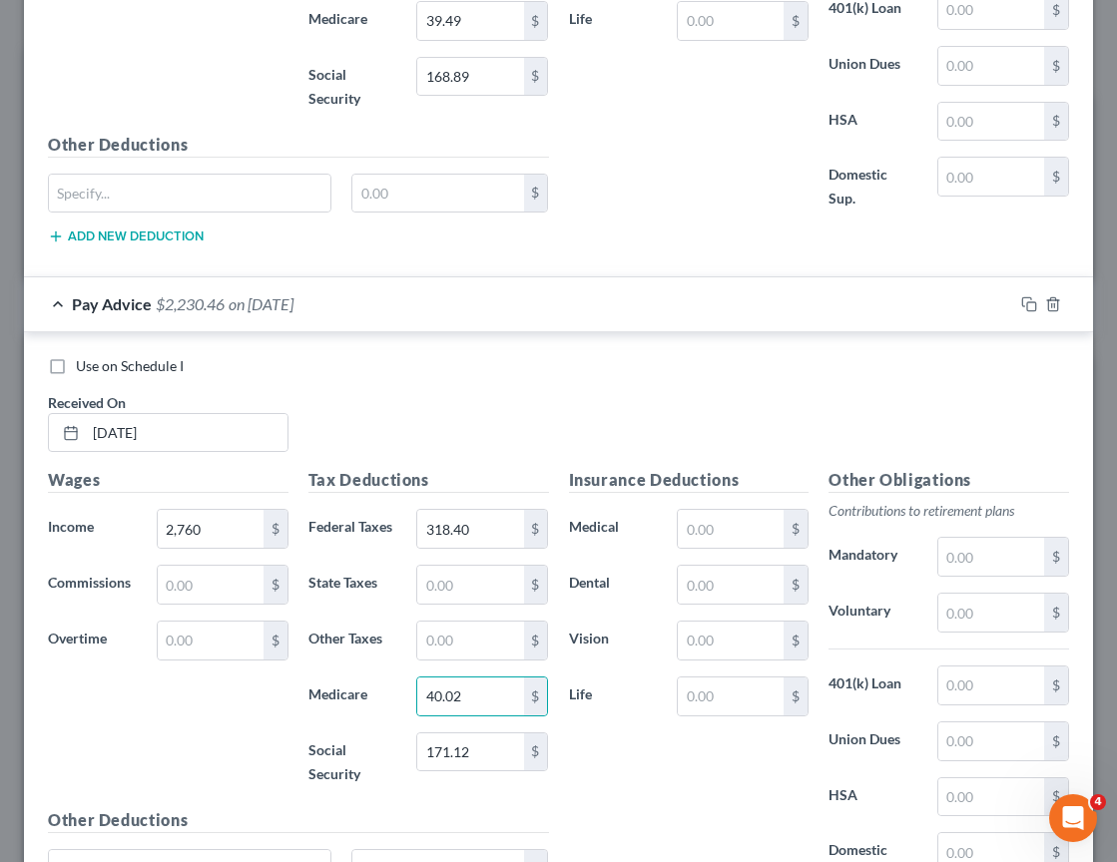
click at [585, 388] on div "Use on Schedule I Received On * 05/01/2025" at bounding box center [558, 412] width 1041 height 113
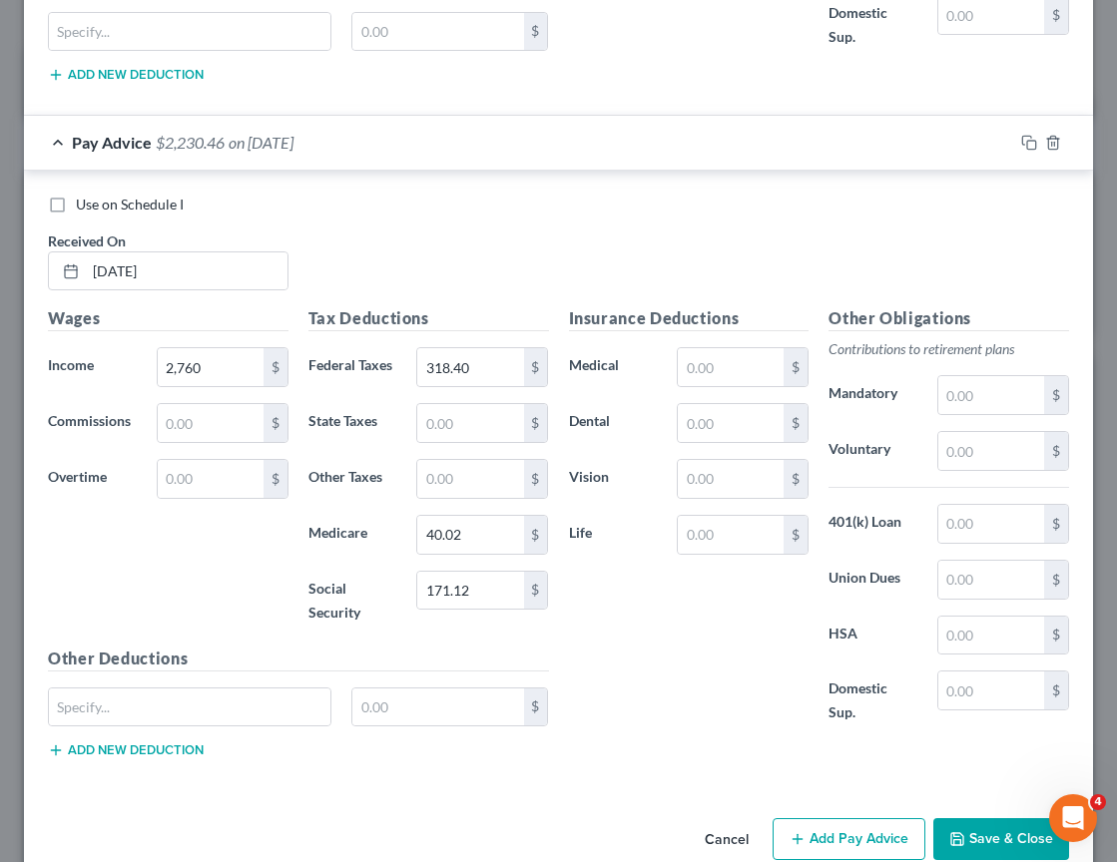
scroll to position [3979, 0]
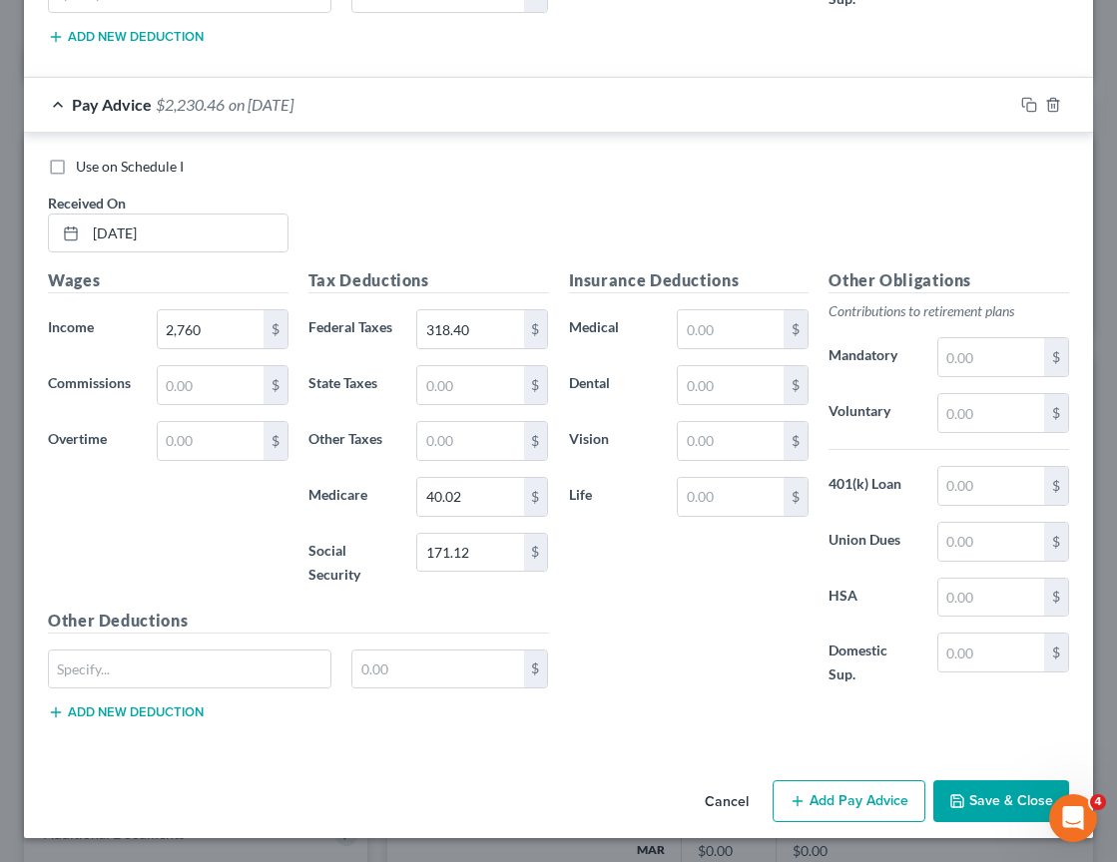
click at [866, 805] on button "Add Pay Advice" at bounding box center [848, 801] width 153 height 42
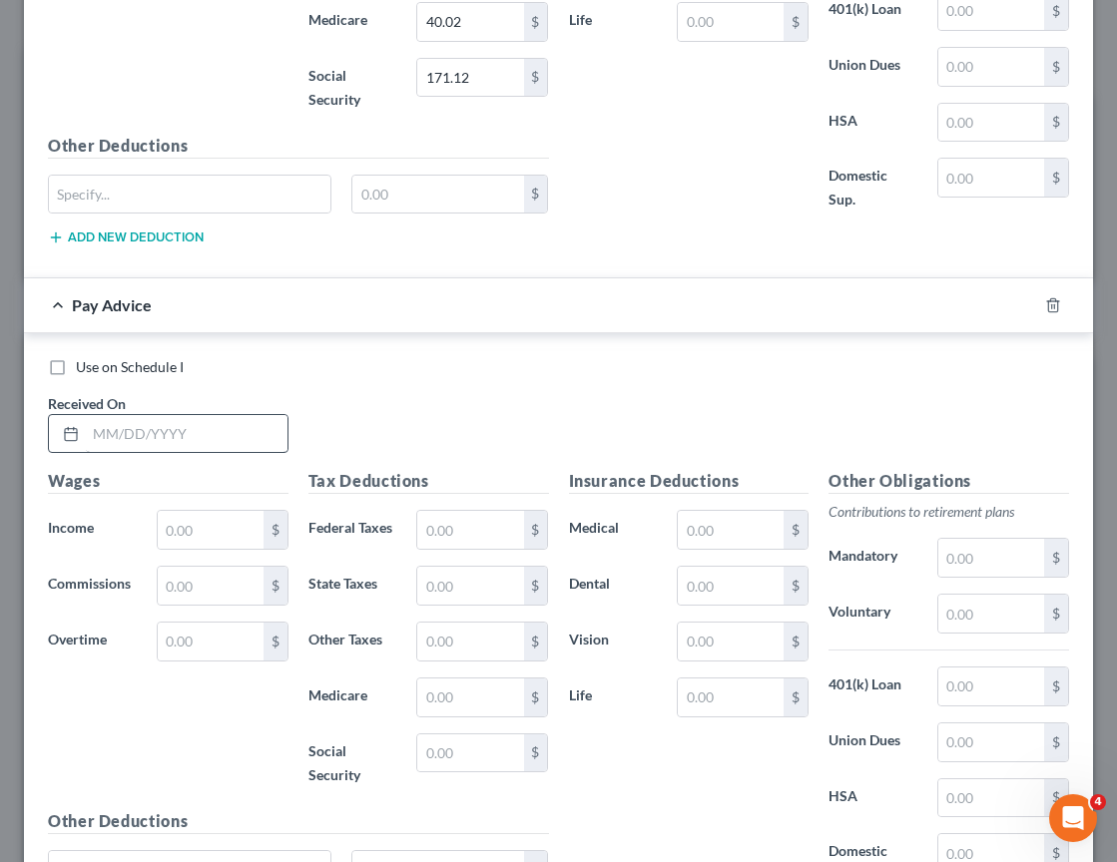
scroll to position [4456, 0]
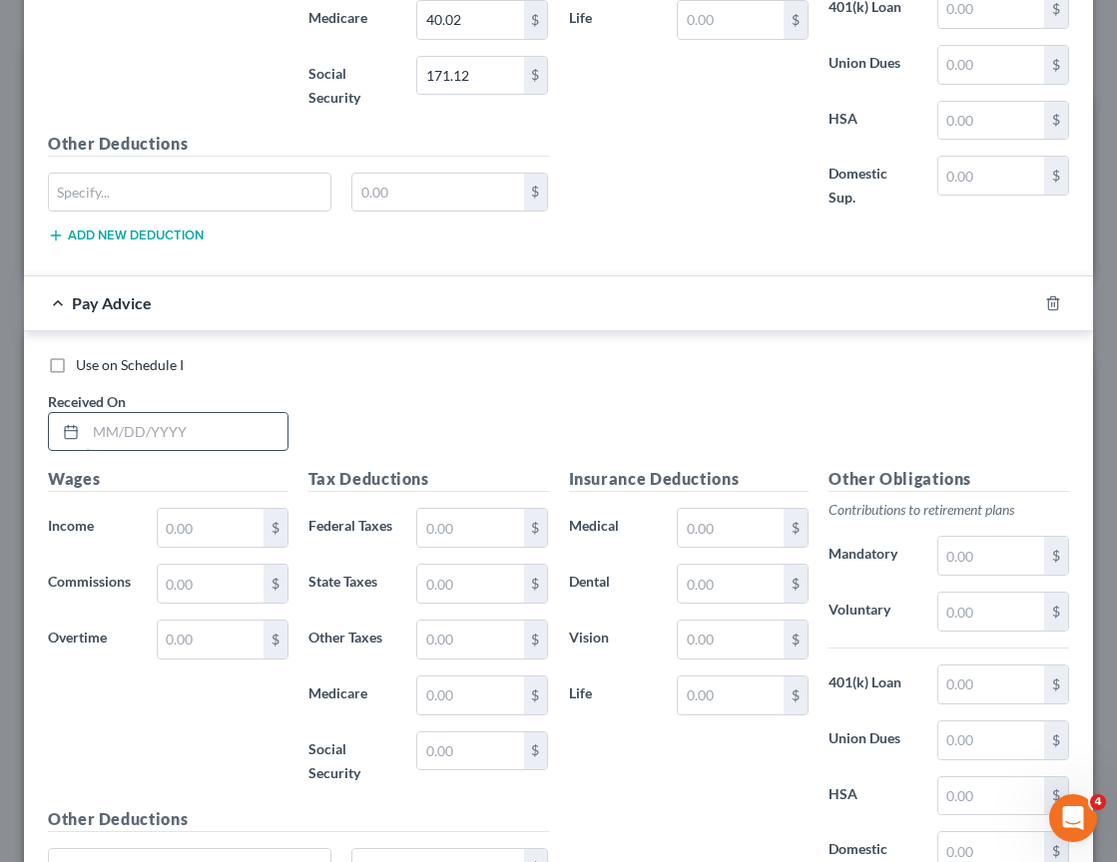
click at [180, 436] on input "text" at bounding box center [187, 432] width 202 height 38
type input "05/15/2025"
click at [213, 529] on input "text" at bounding box center [211, 528] width 106 height 38
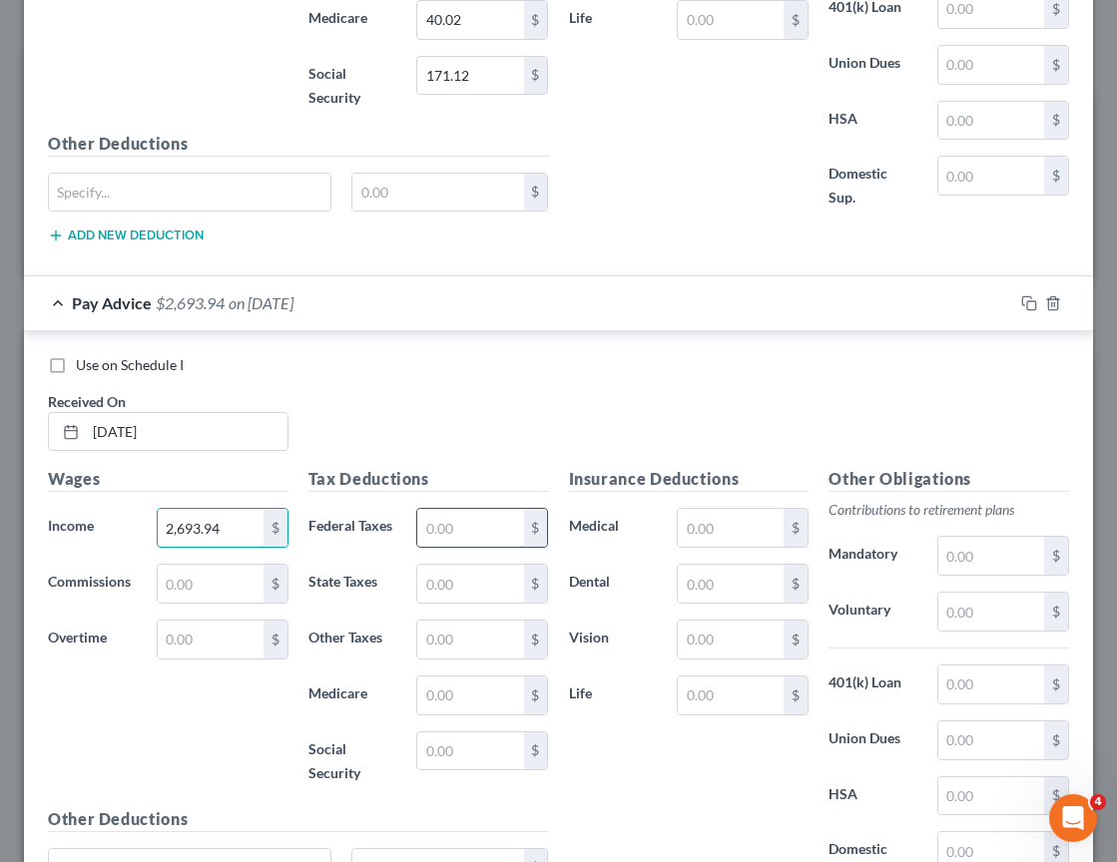
type input "2,693.94"
click at [442, 513] on input "text" at bounding box center [470, 528] width 106 height 38
type input "304.31"
click at [439, 746] on input "text" at bounding box center [470, 752] width 106 height 38
type input "167.02"
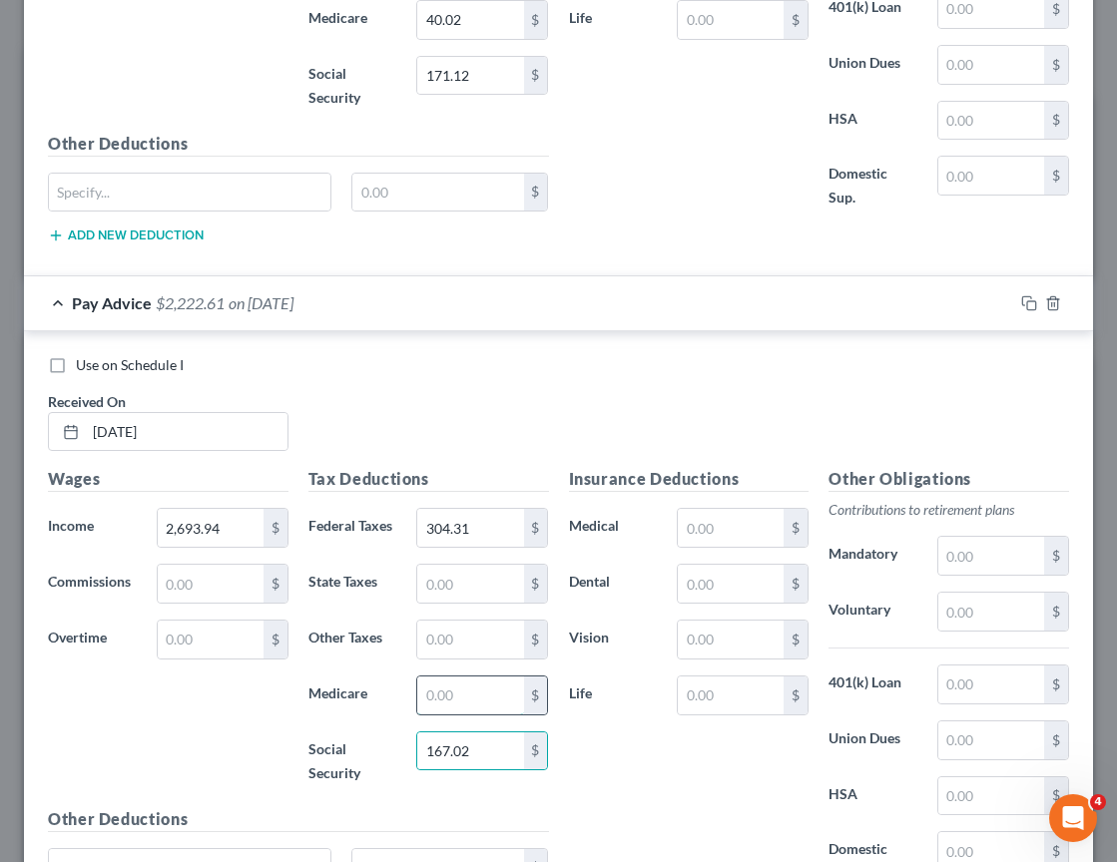
click at [492, 690] on input "text" at bounding box center [470, 696] width 106 height 38
type input "39.07"
click at [134, 685] on div "Wages Income * 2,693.94 $ Commissions $ Overtime $" at bounding box center [168, 636] width 260 height 339
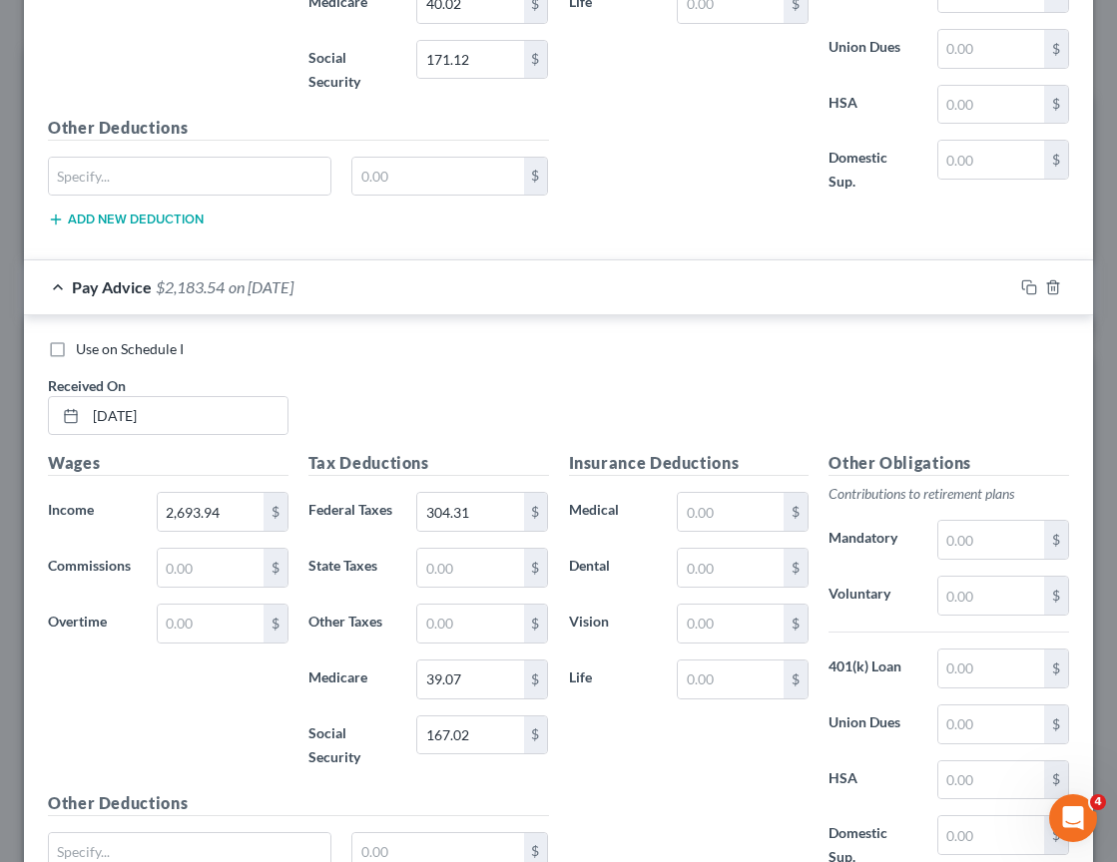
scroll to position [4655, 0]
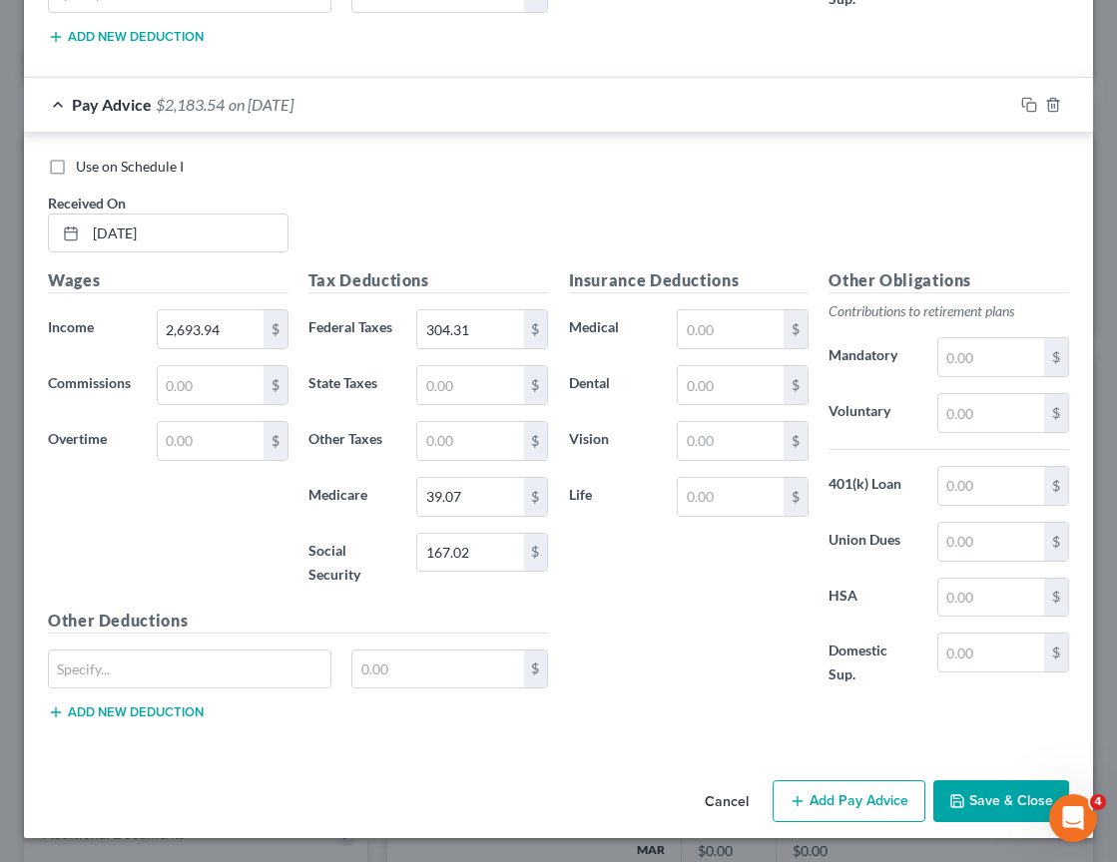
click at [789, 794] on icon "button" at bounding box center [797, 801] width 16 height 16
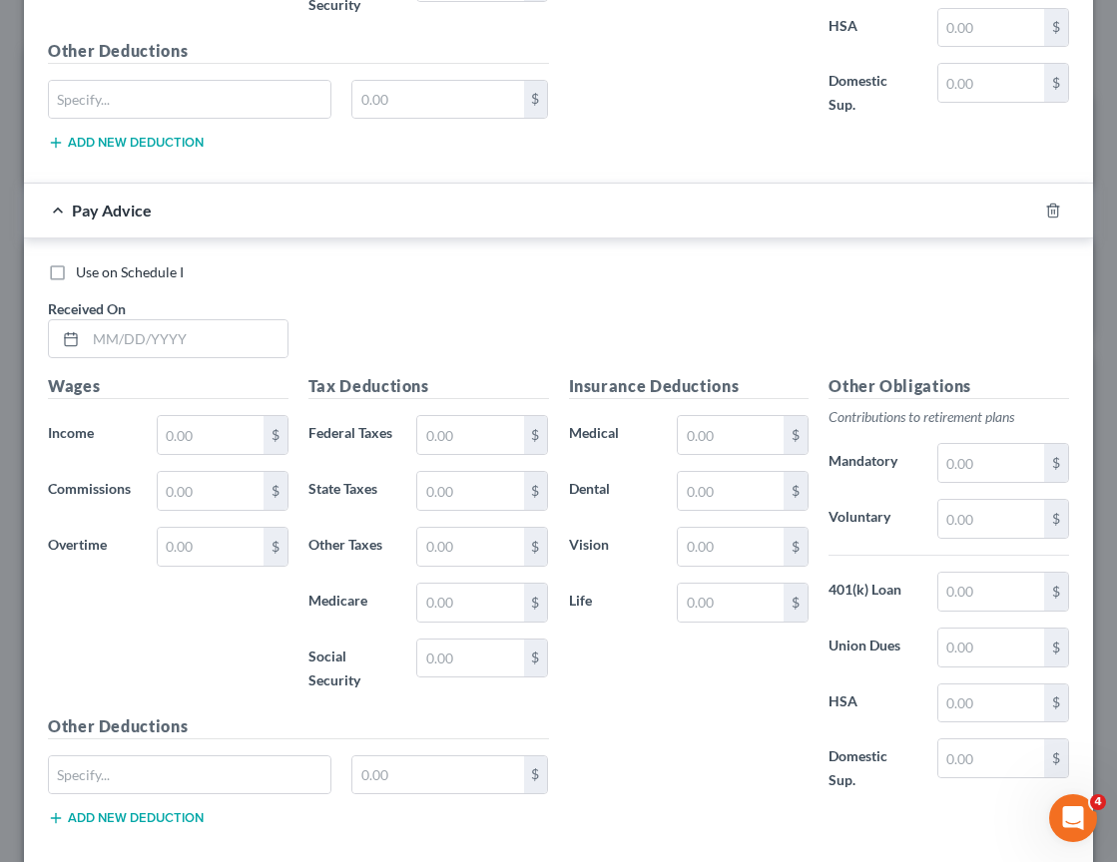
scroll to position [5254, 0]
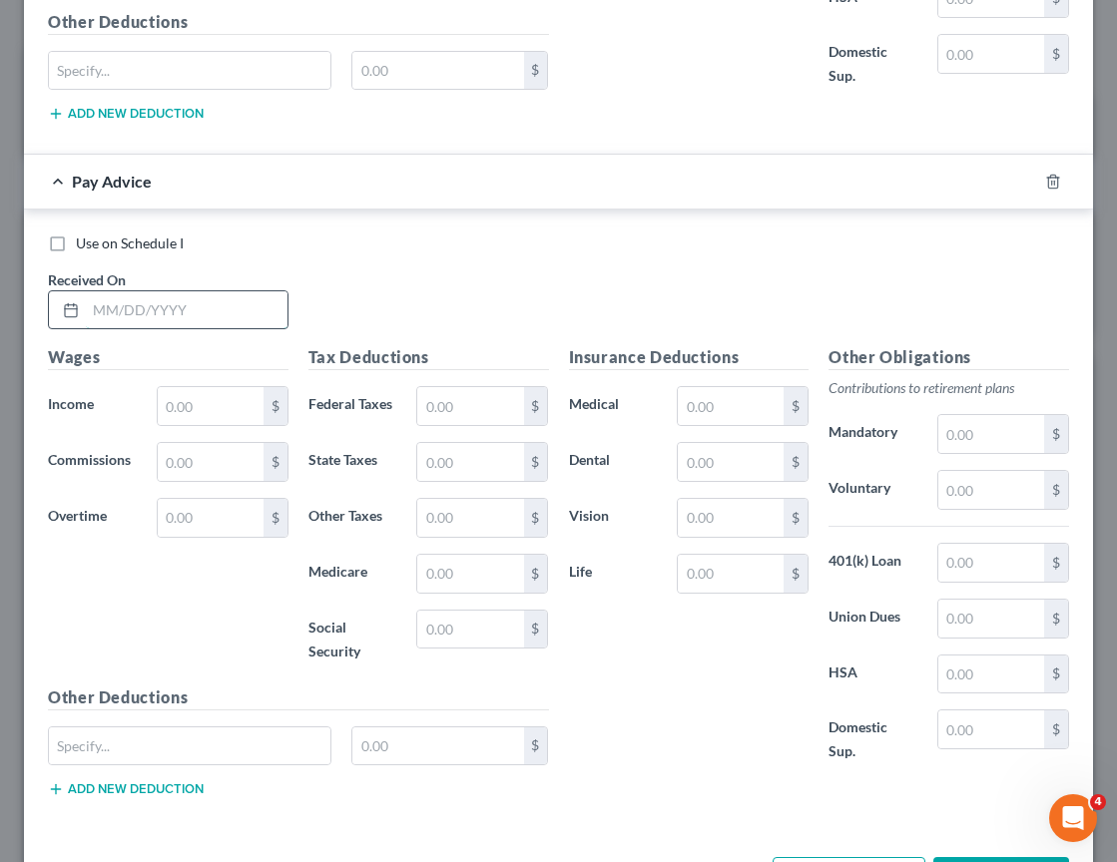
click at [180, 313] on input "text" at bounding box center [187, 310] width 202 height 38
type input "05/30/2025"
click at [217, 413] on input "text" at bounding box center [211, 406] width 106 height 38
type input "2,742"
click at [496, 402] on input "text" at bounding box center [470, 406] width 106 height 38
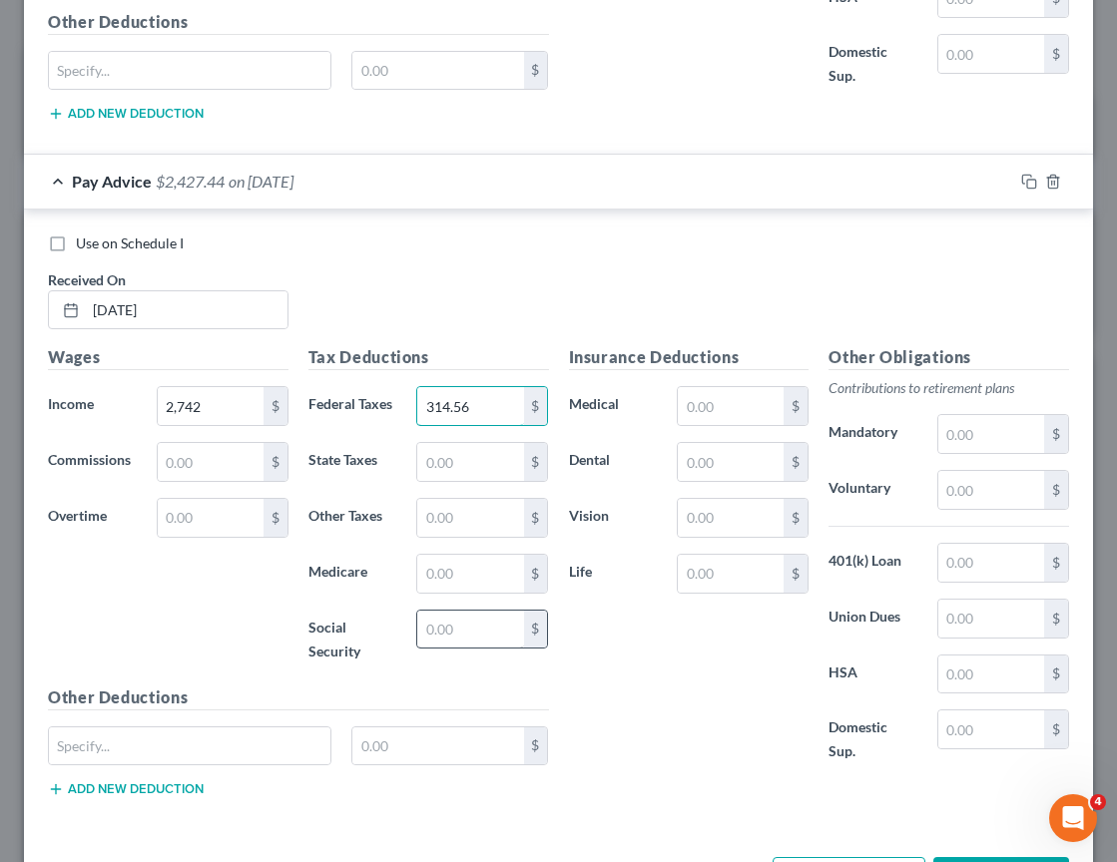
type input "314.56"
click at [473, 623] on input "text" at bounding box center [470, 630] width 106 height 38
type input "170.01"
click at [468, 570] on input "text" at bounding box center [470, 574] width 106 height 38
type input "39.75"
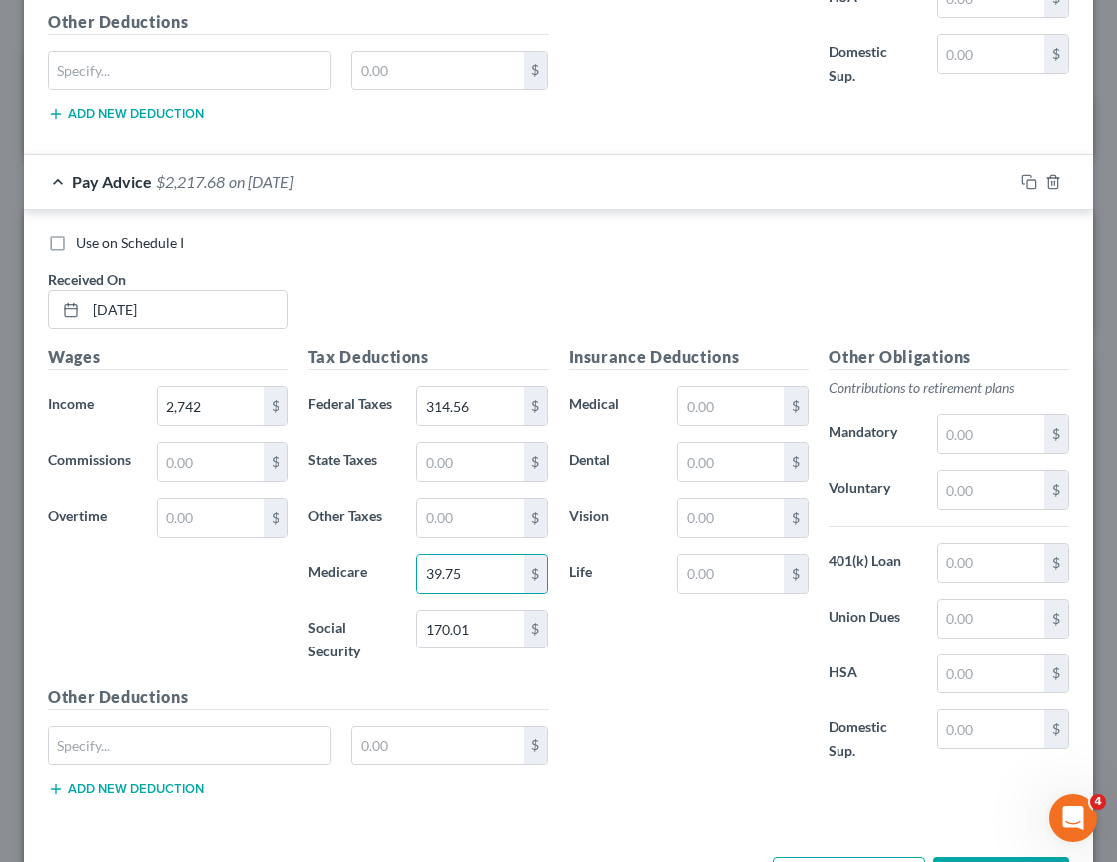
drag, startPoint x: 692, startPoint y: 674, endPoint x: 53, endPoint y: 652, distance: 639.1
click at [692, 674] on div "Insurance Deductions Medical $ Dental $ Vision $ Life $" at bounding box center [689, 565] width 260 height 440
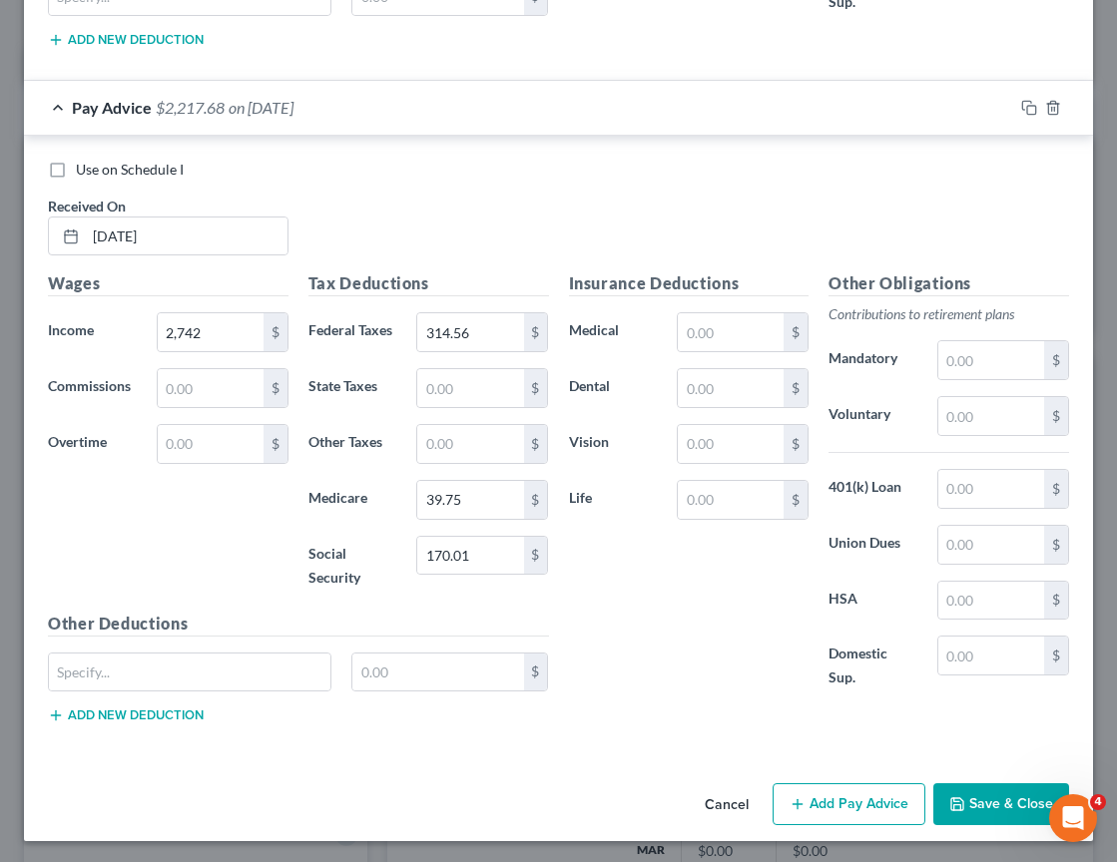
scroll to position [5331, 0]
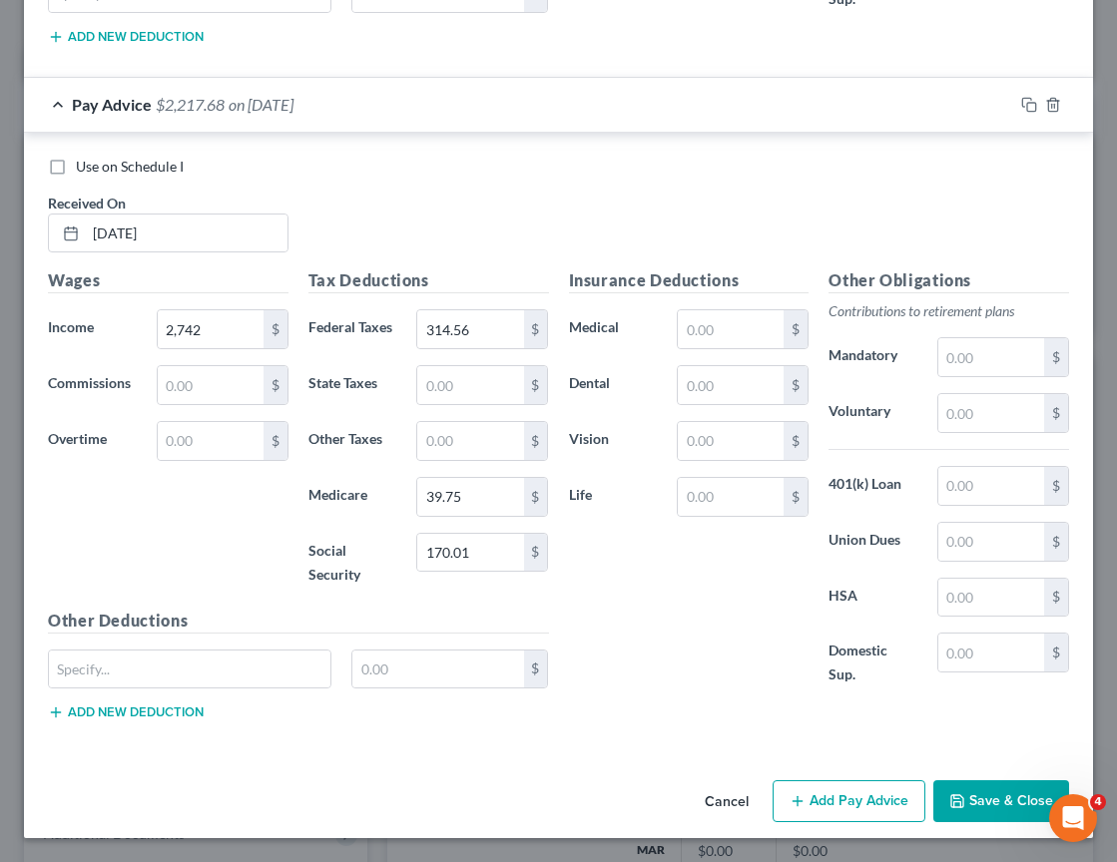
click at [823, 801] on button "Add Pay Advice" at bounding box center [848, 801] width 153 height 42
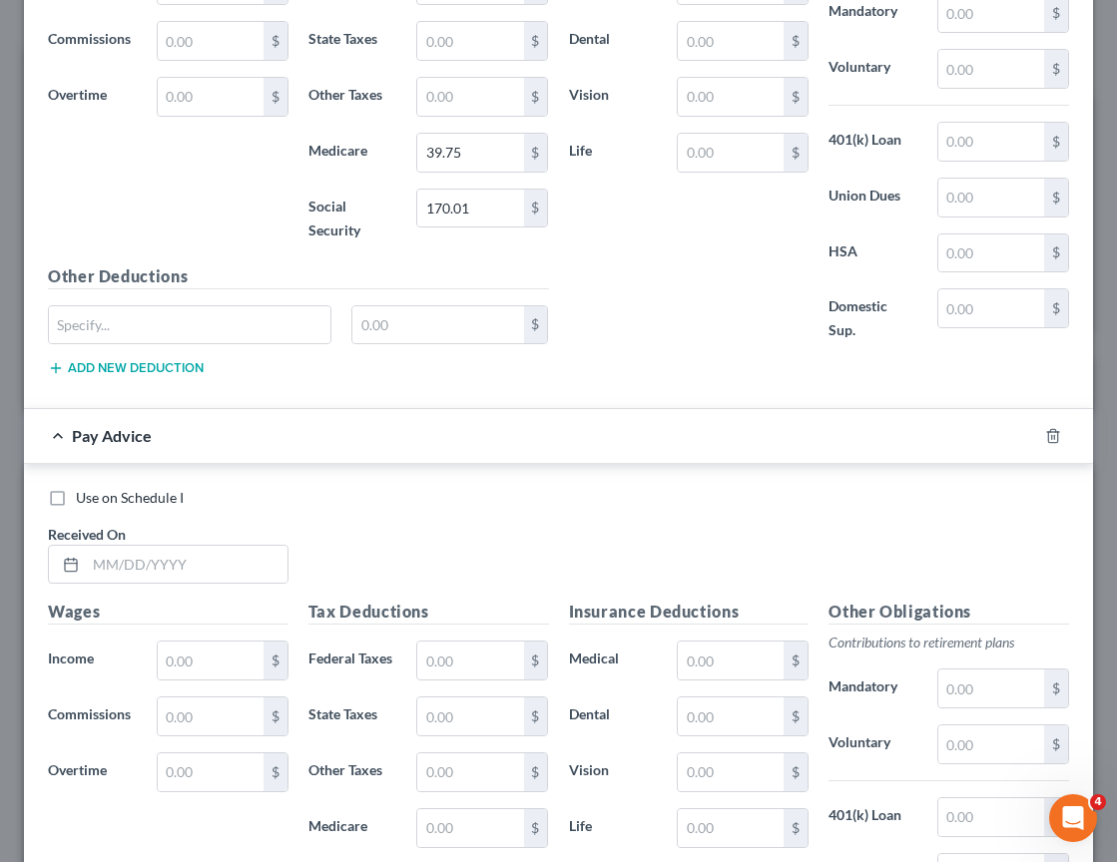
scroll to position [5678, 0]
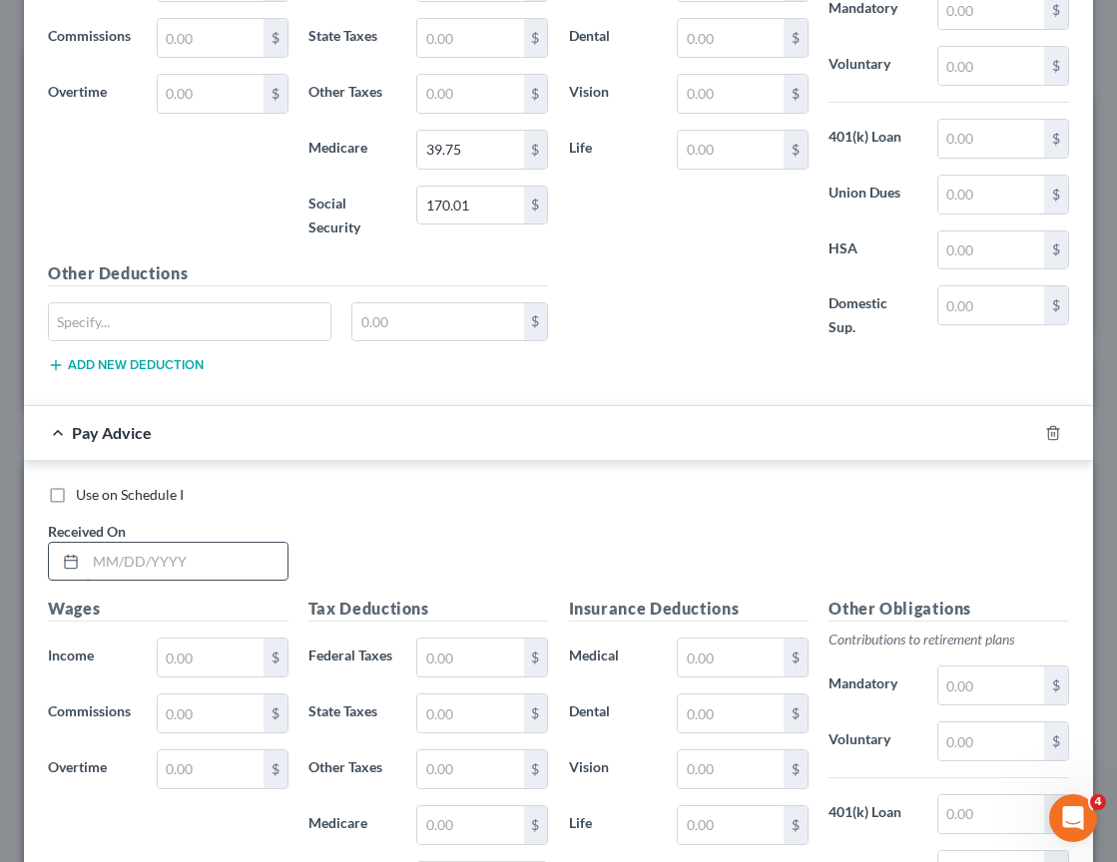
click at [198, 551] on input "text" at bounding box center [187, 562] width 202 height 38
type input "06/16/2025"
click at [208, 650] on input "text" at bounding box center [211, 658] width 106 height 38
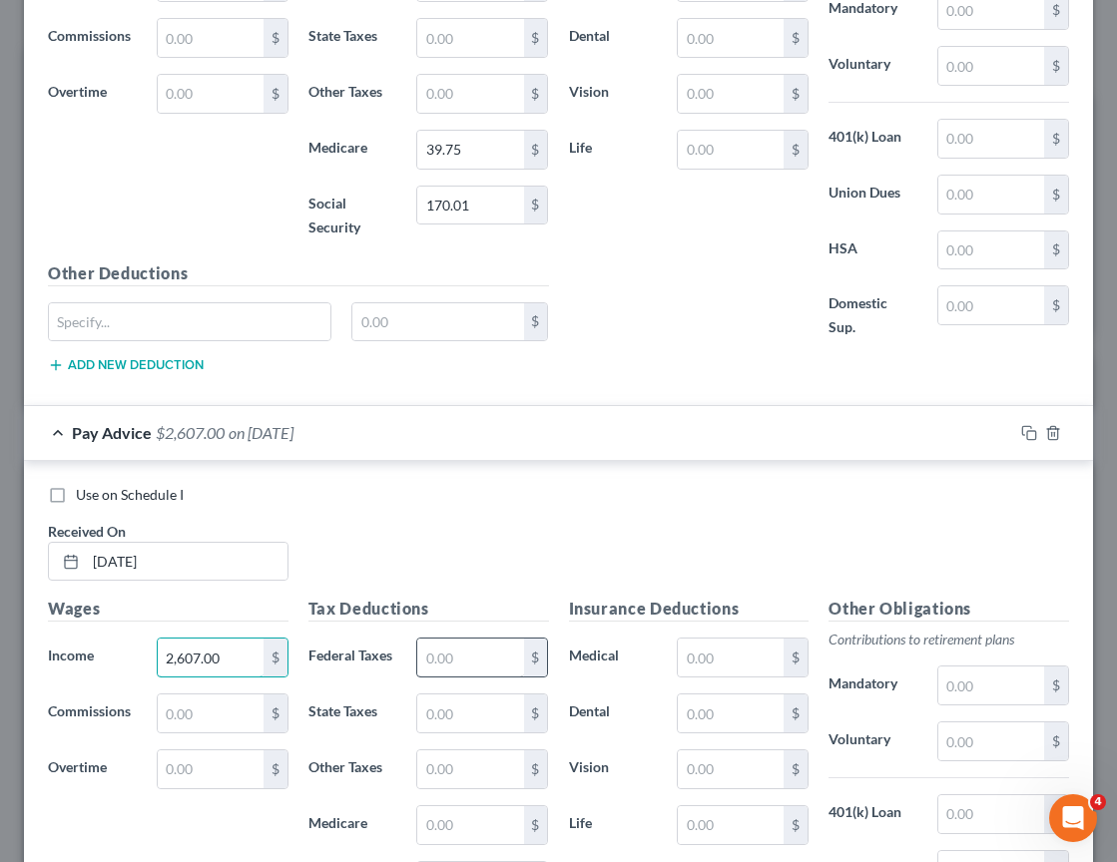
type input "2,607.00"
click at [460, 657] on input "text" at bounding box center [470, 658] width 106 height 38
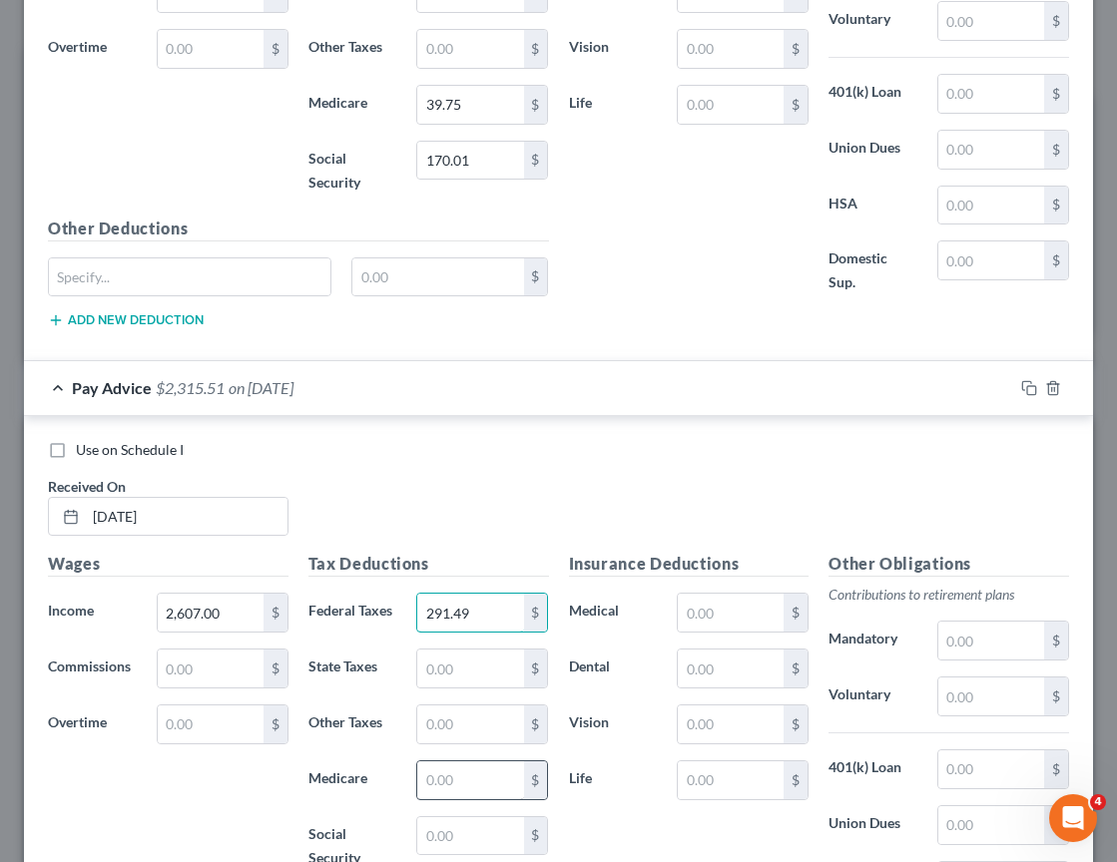
scroll to position [5745, 0]
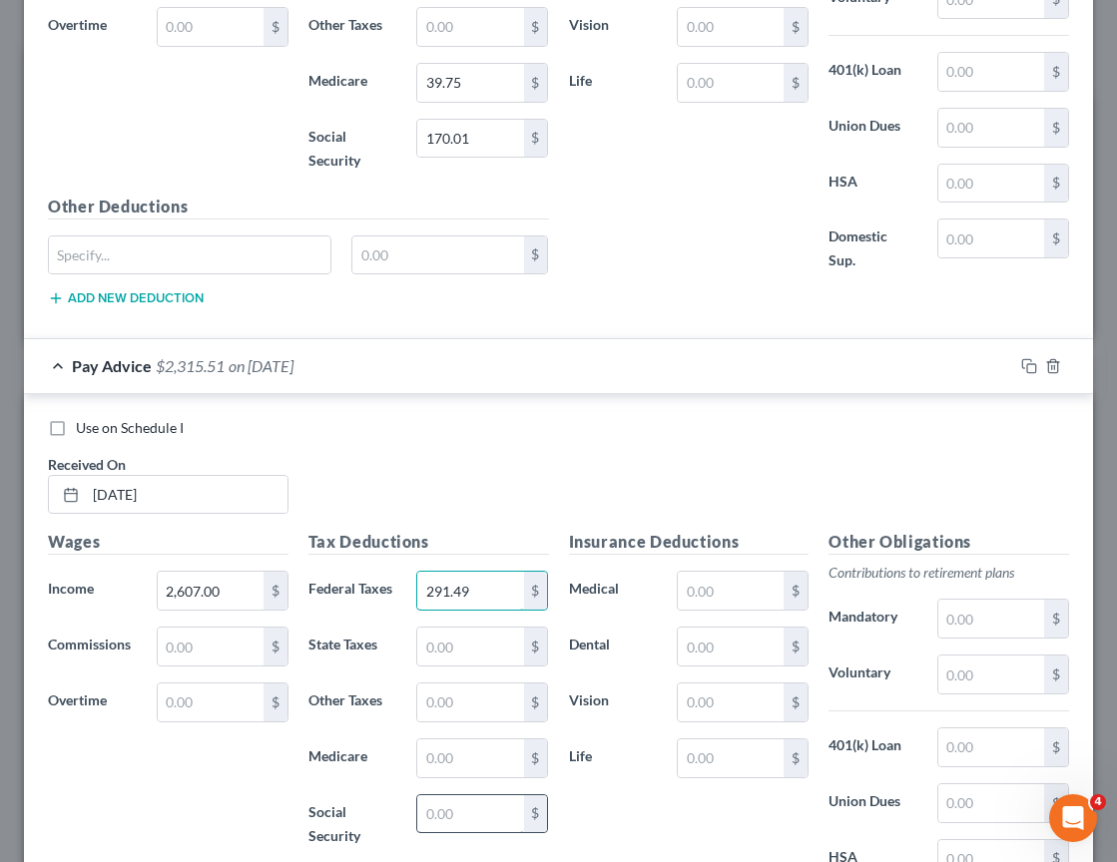
type input "291.49"
click at [435, 814] on input "text" at bounding box center [470, 814] width 106 height 38
type input "161.63"
click at [478, 753] on input "text" at bounding box center [470, 759] width 106 height 38
type input "37.81"
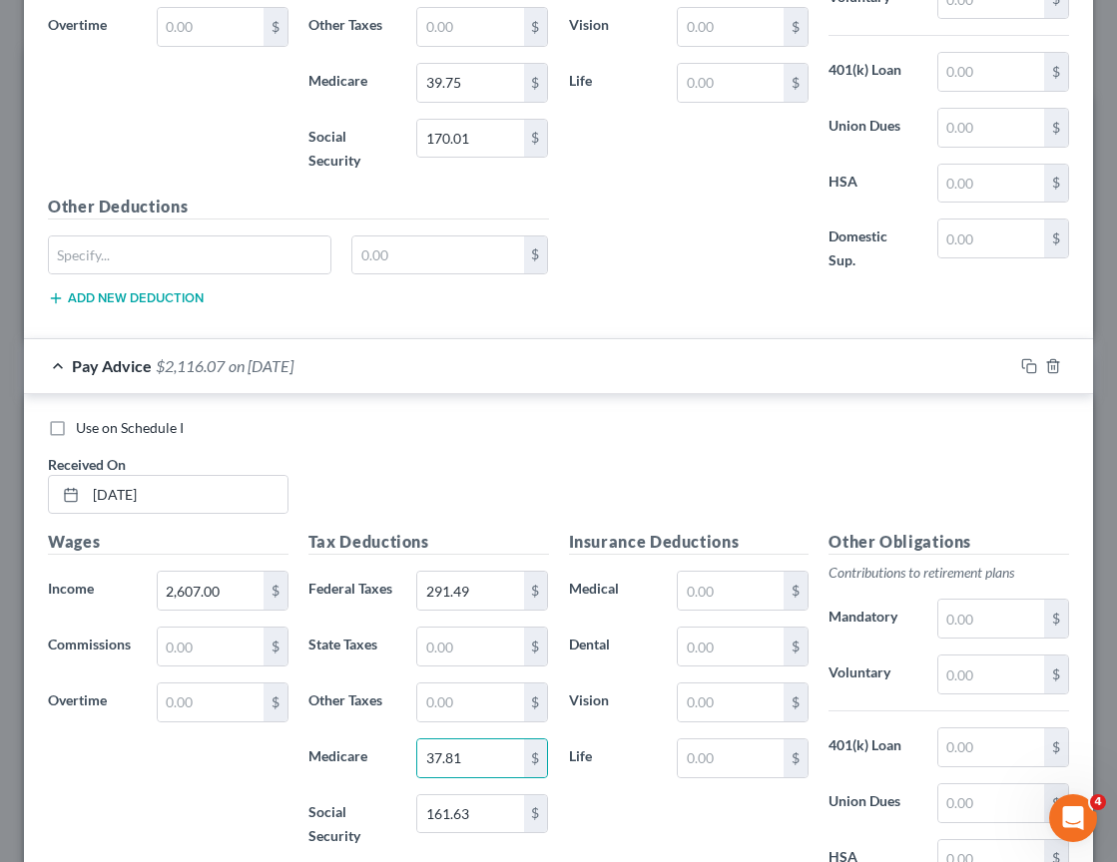
click at [197, 768] on div "Wages Income * 2,607.00 $ Commissions $ Overtime $" at bounding box center [168, 699] width 260 height 339
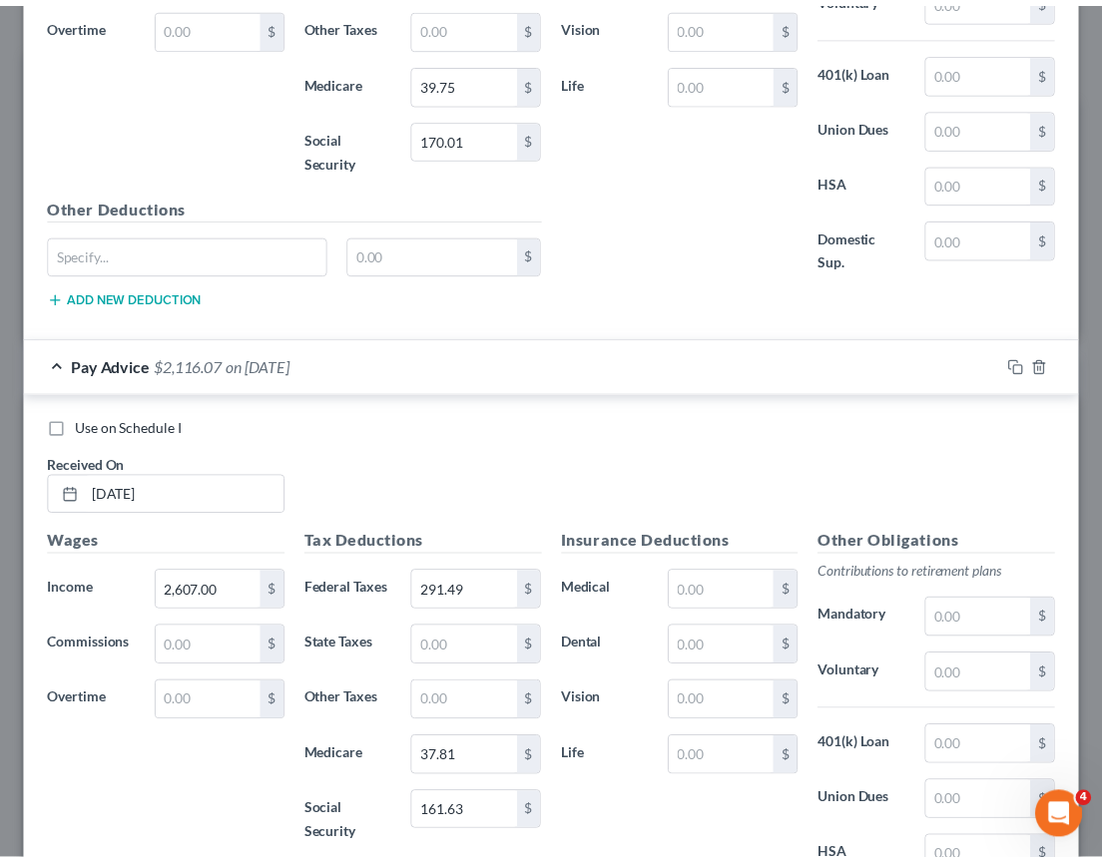
scroll to position [6006, 0]
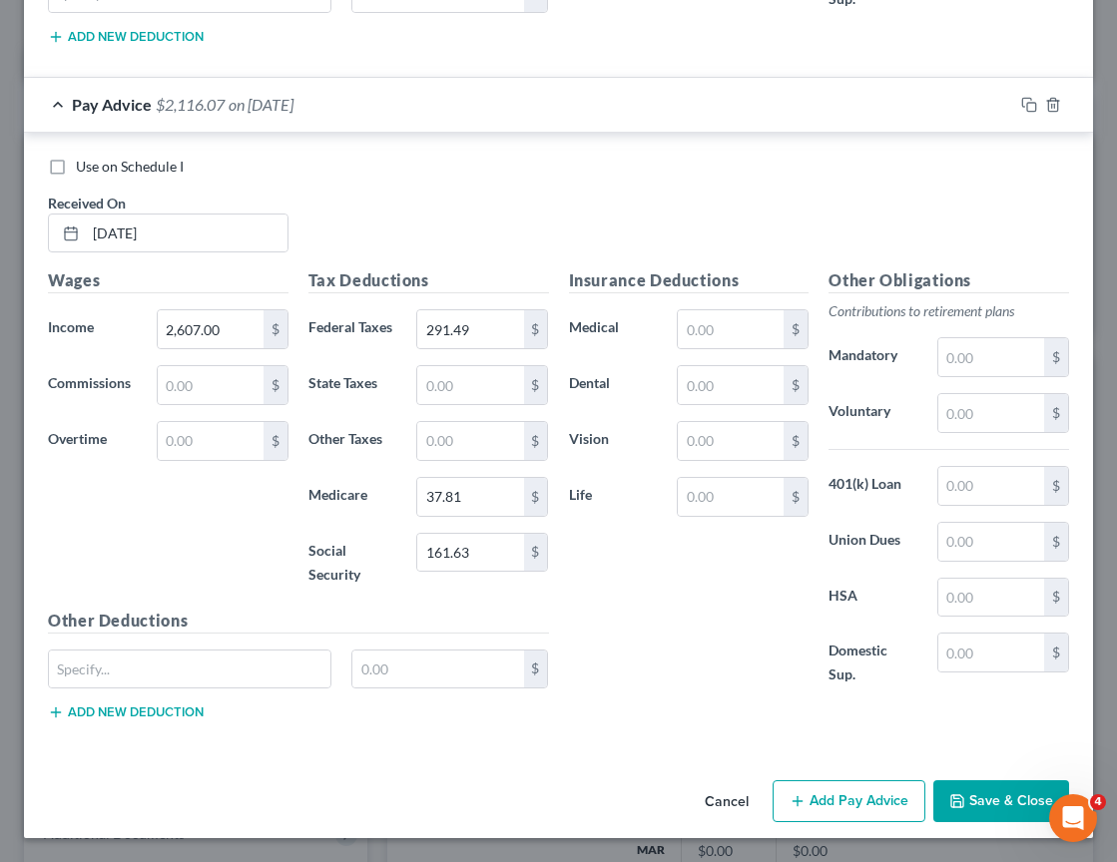
click at [627, 746] on div "Use on Schedule I Received On * 06/16/2025 Wages Income * 2,607.00 $ Commission…" at bounding box center [558, 443] width 1069 height 621
click at [977, 794] on button "Save & Close" at bounding box center [1001, 801] width 136 height 42
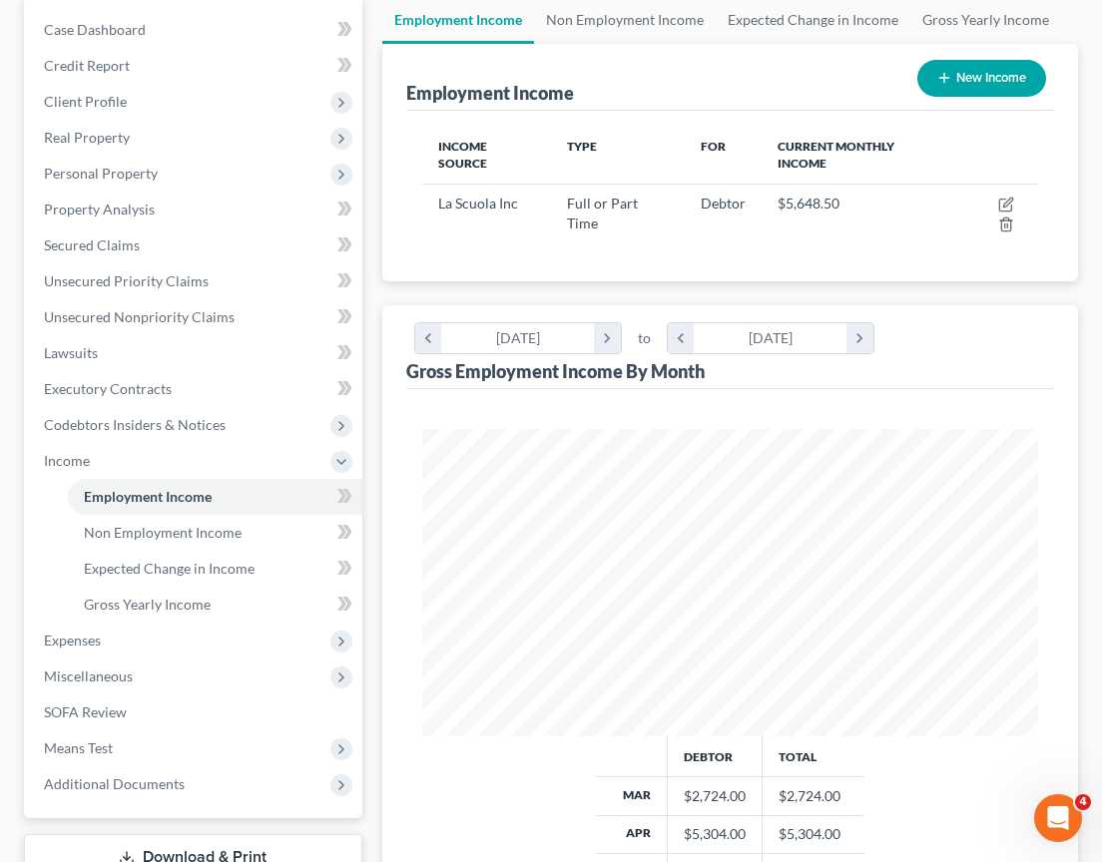
scroll to position [406, 0]
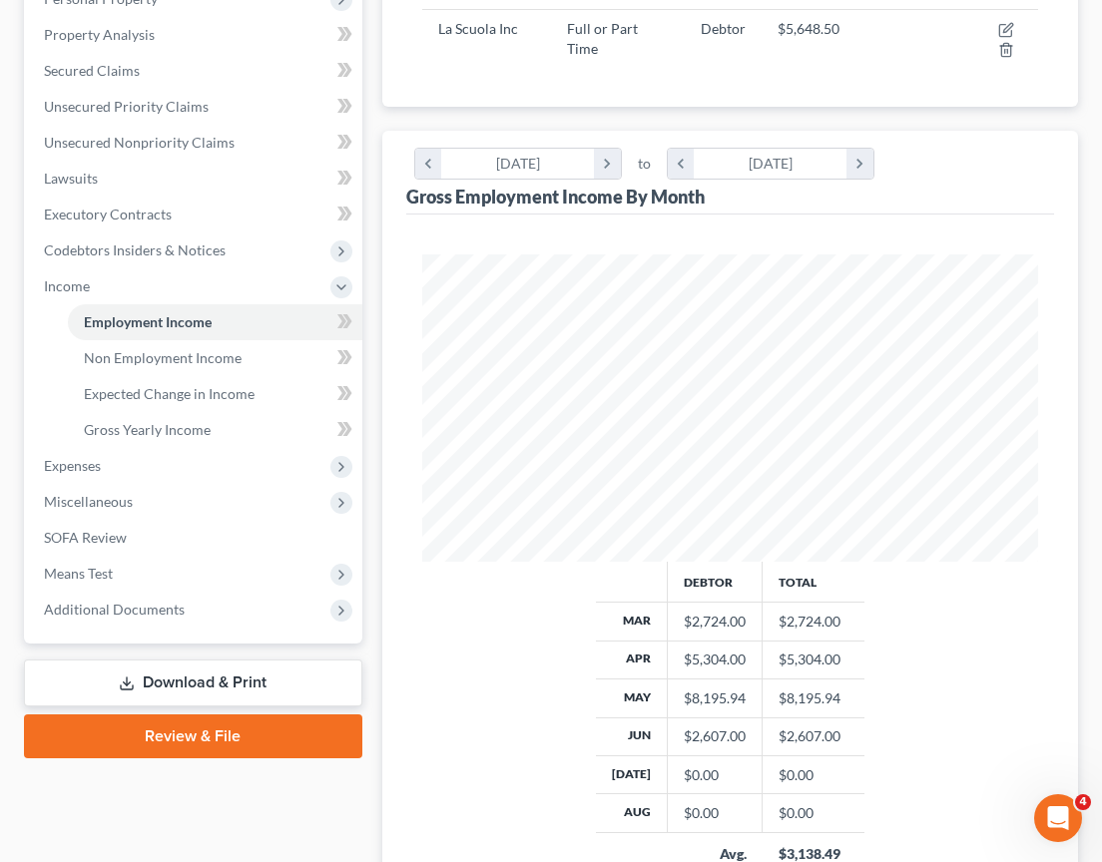
click at [684, 699] on div "$8,195.94" at bounding box center [715, 699] width 62 height 20
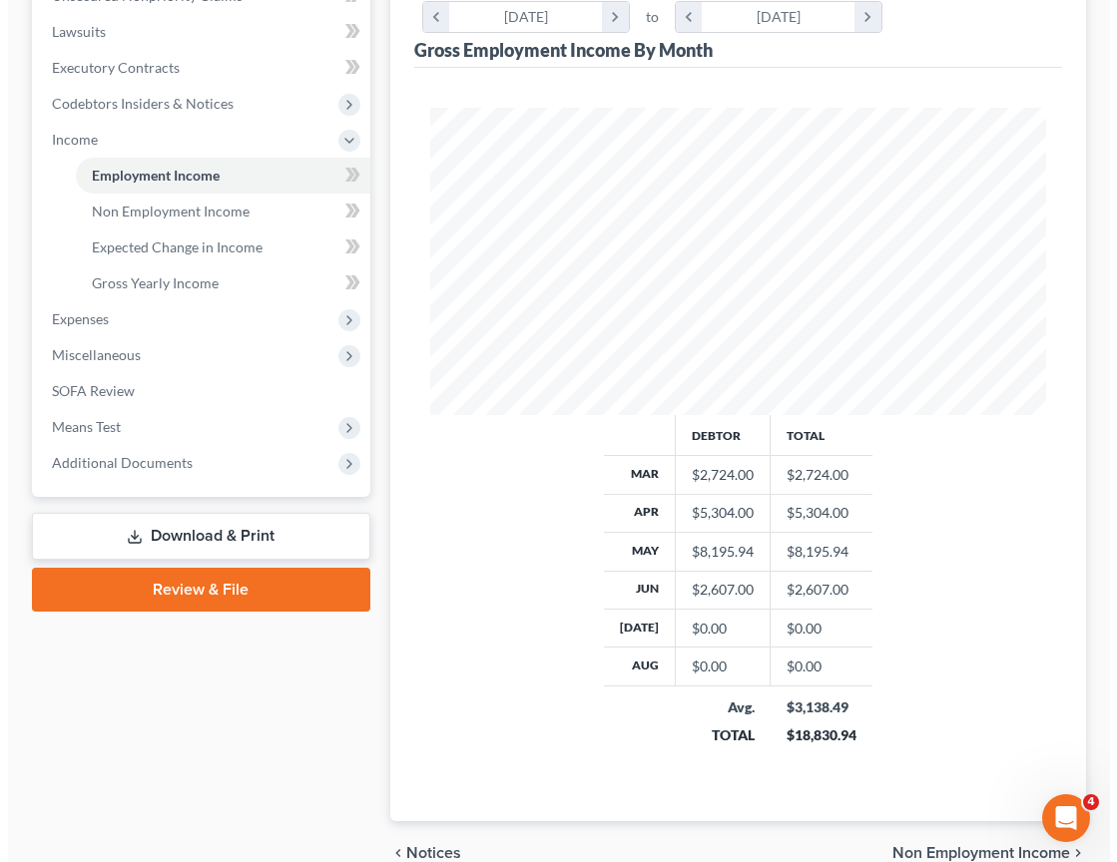
scroll to position [128, 0]
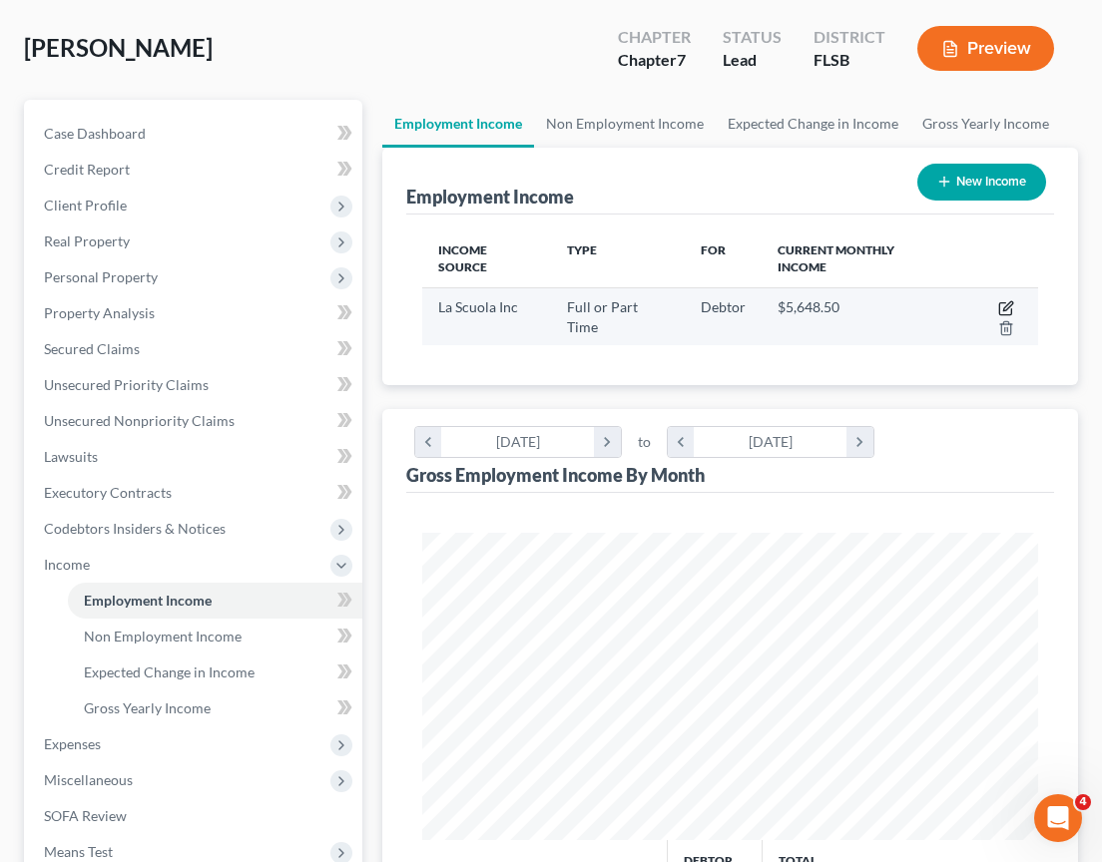
click at [1005, 304] on icon "button" at bounding box center [1006, 308] width 16 height 16
select select "0"
select select "9"
select select "2"
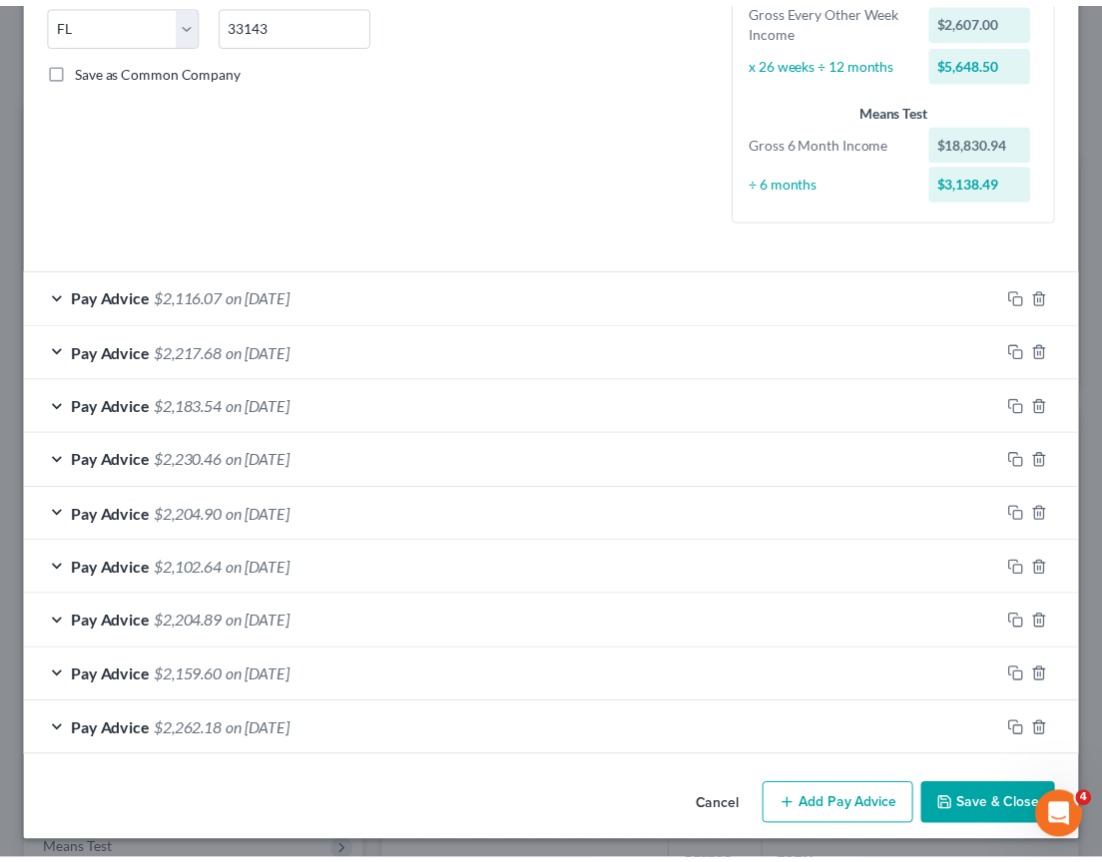
scroll to position [414, 0]
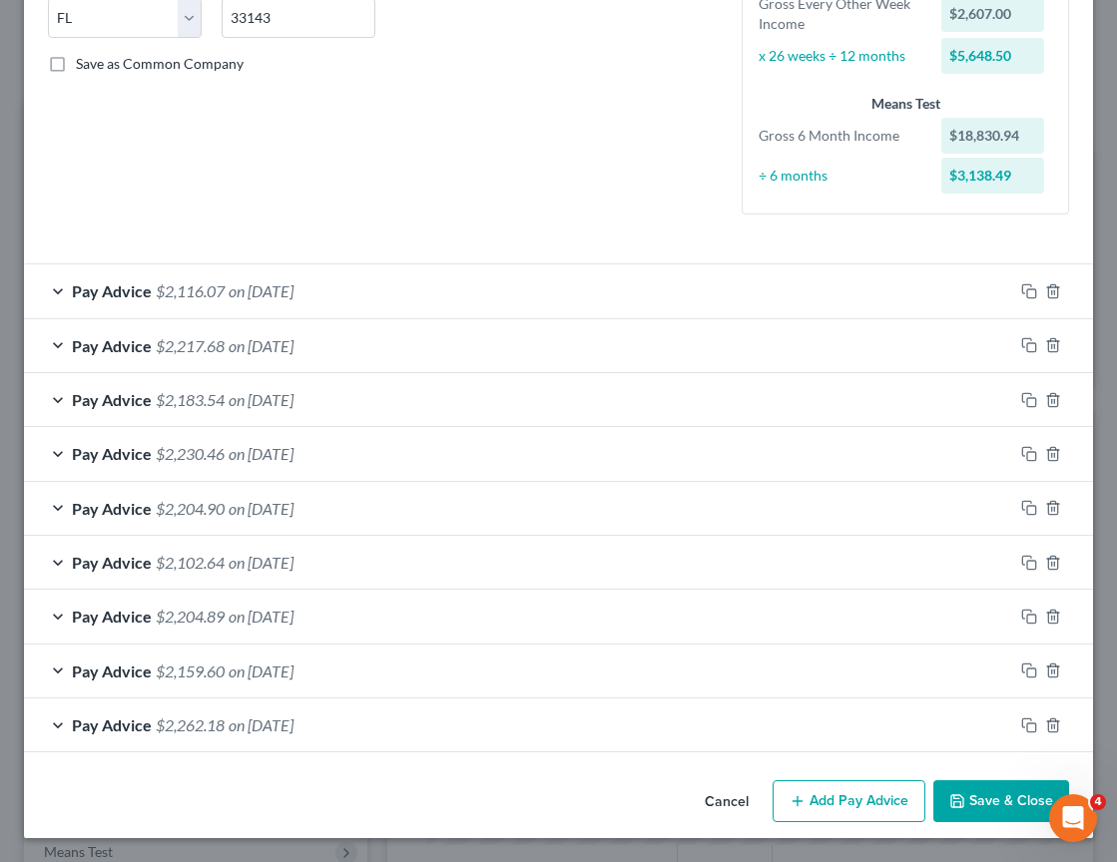
click at [985, 805] on button "Save & Close" at bounding box center [1001, 801] width 136 height 42
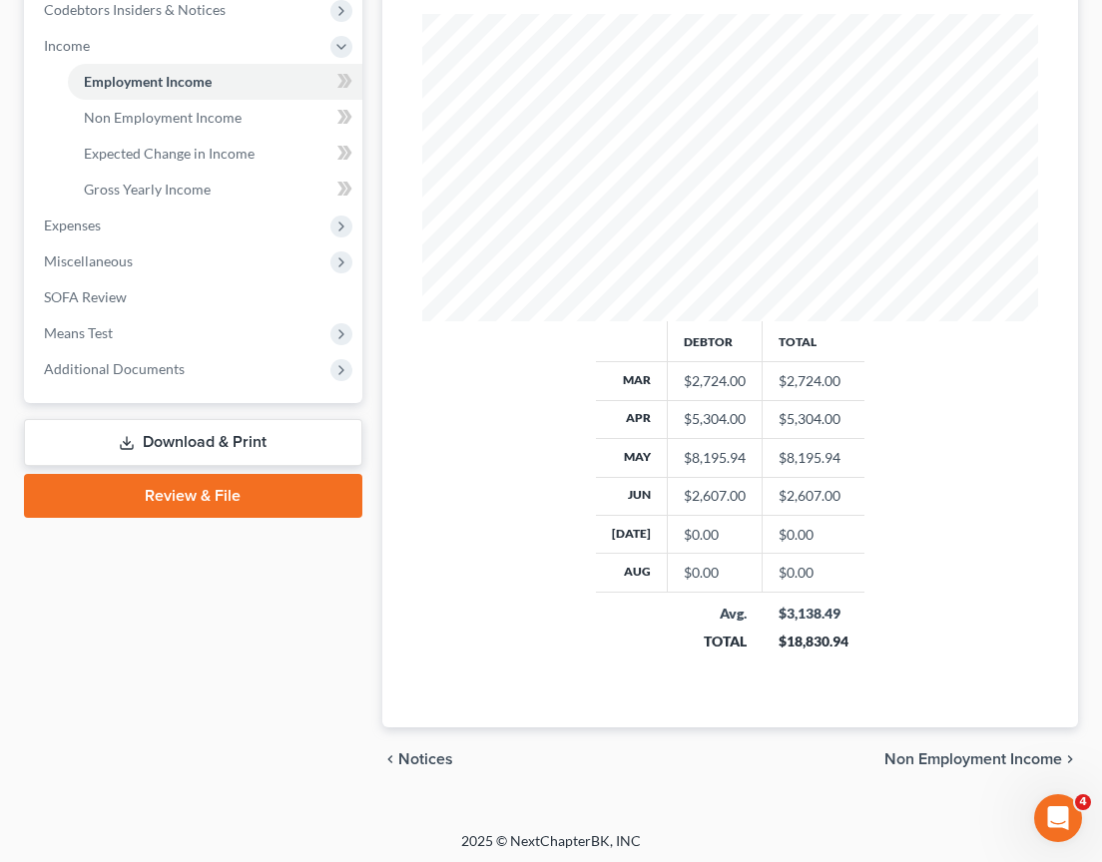
scroll to position [652, 0]
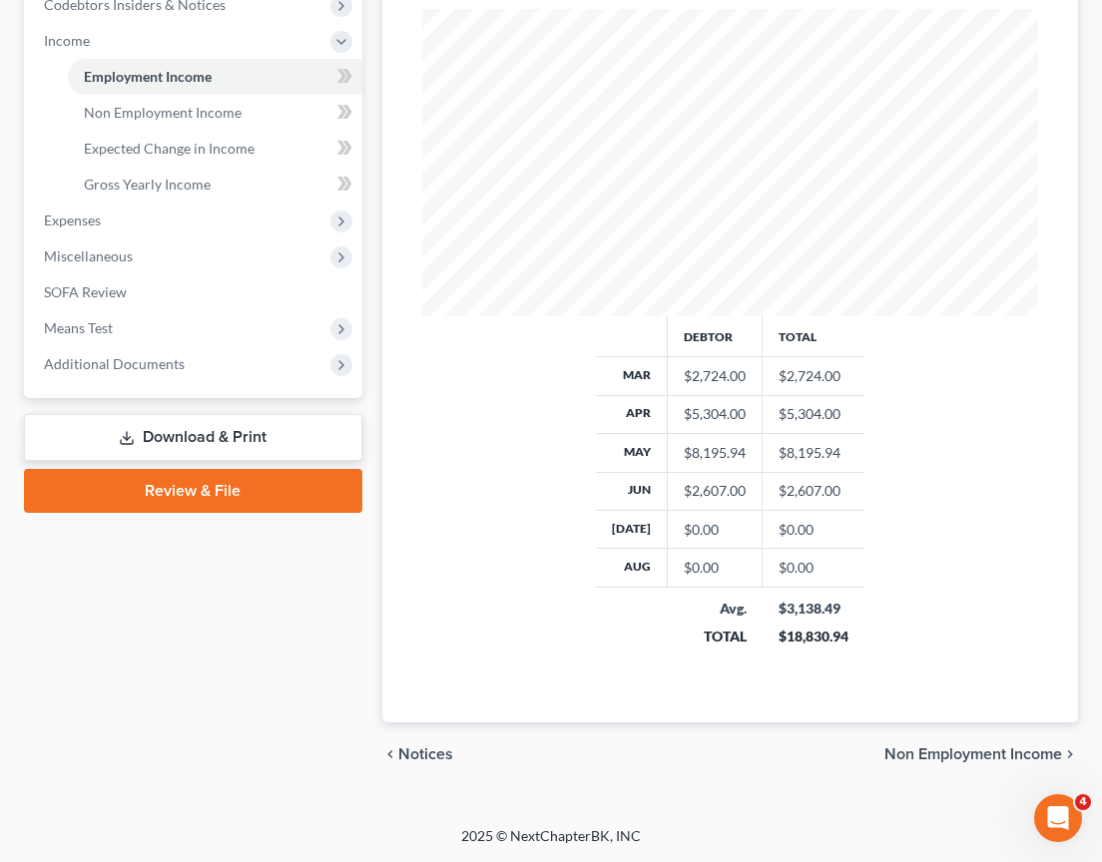
click at [976, 754] on span "Non Employment Income" at bounding box center [973, 755] width 178 height 16
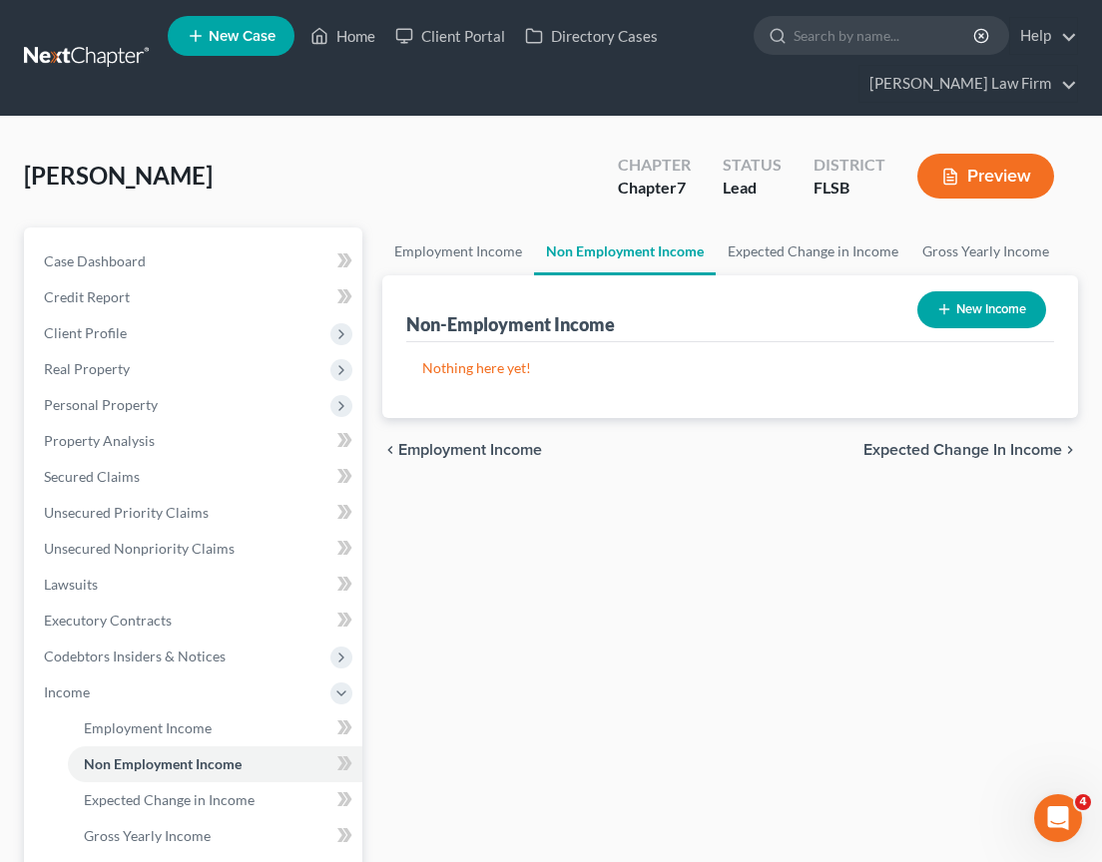
click at [922, 444] on span "Expected Change in Income" at bounding box center [962, 450] width 199 height 16
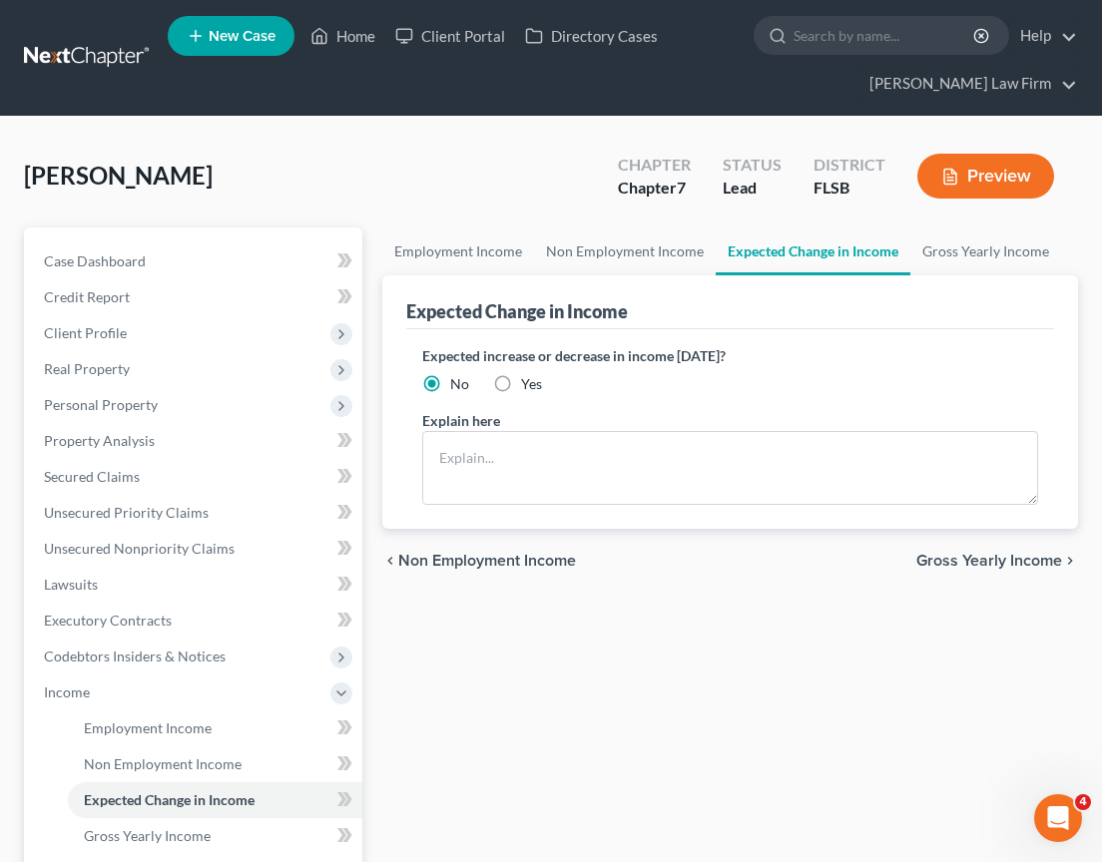
click at [968, 559] on span "Gross Yearly Income" at bounding box center [989, 561] width 146 height 16
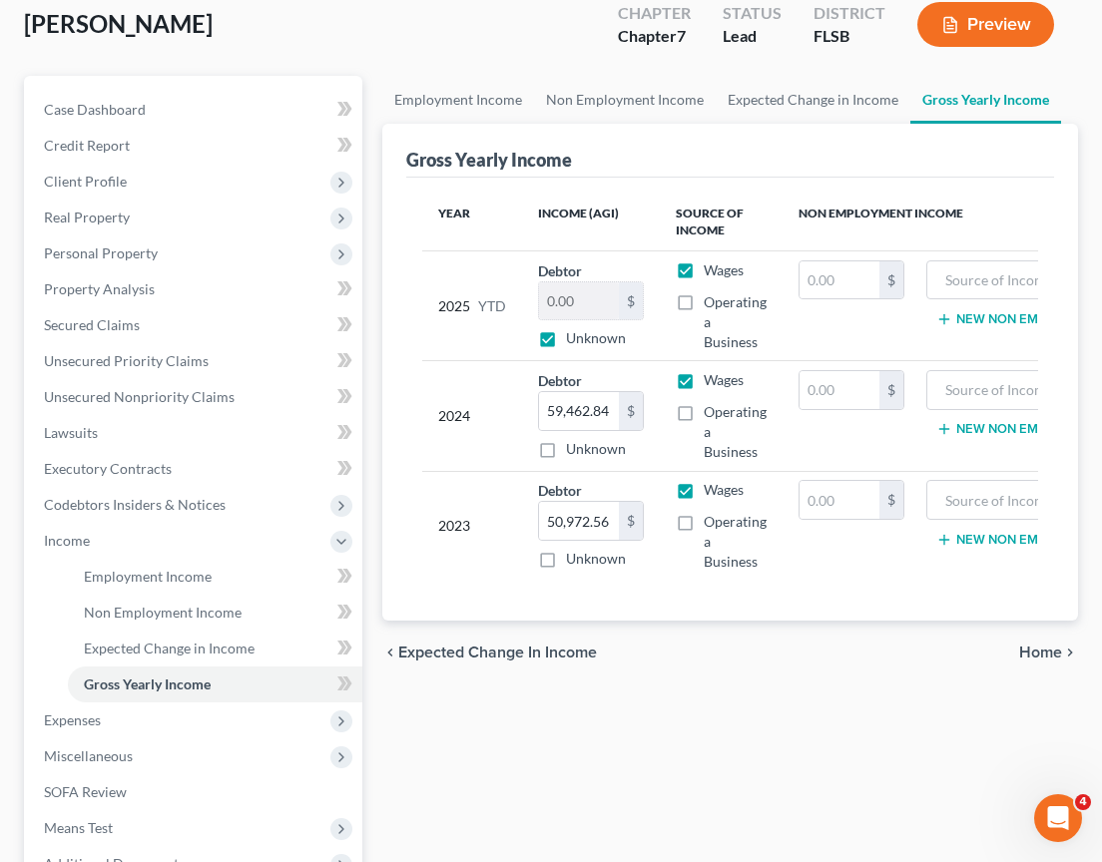
scroll to position [158, 0]
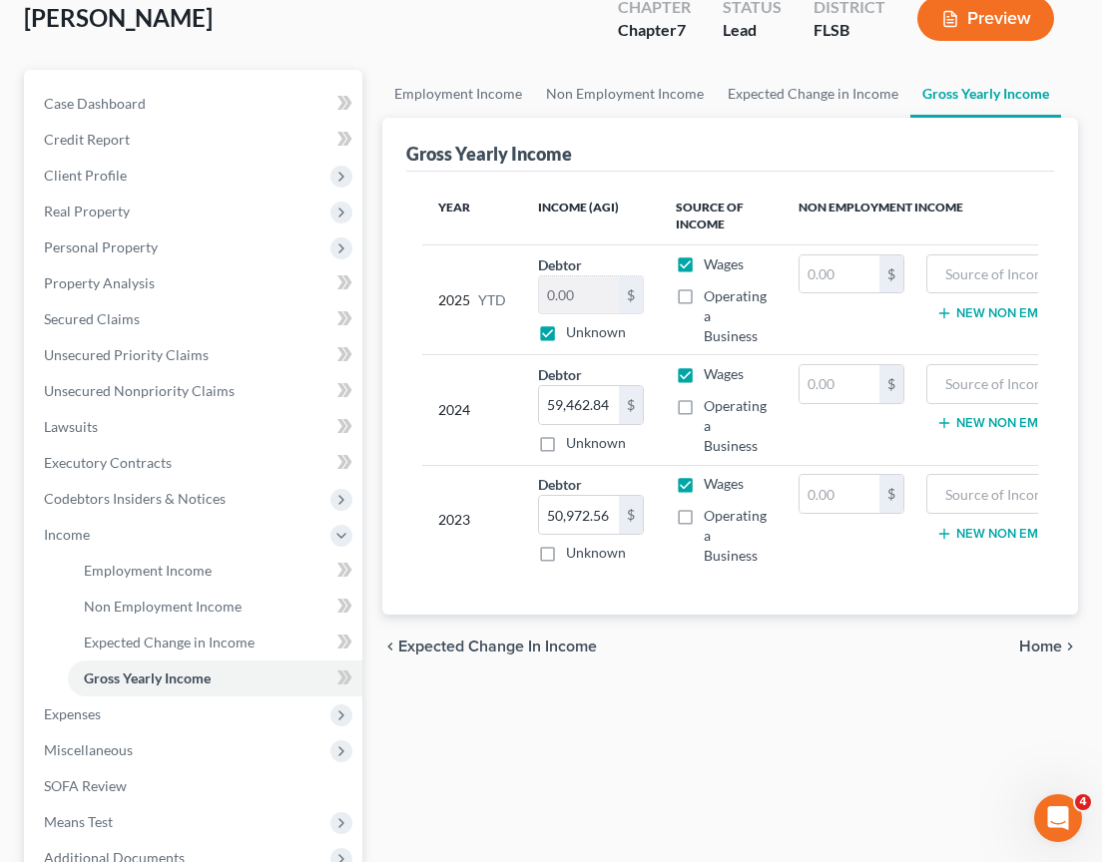
click at [1055, 655] on span "Home" at bounding box center [1040, 647] width 43 height 16
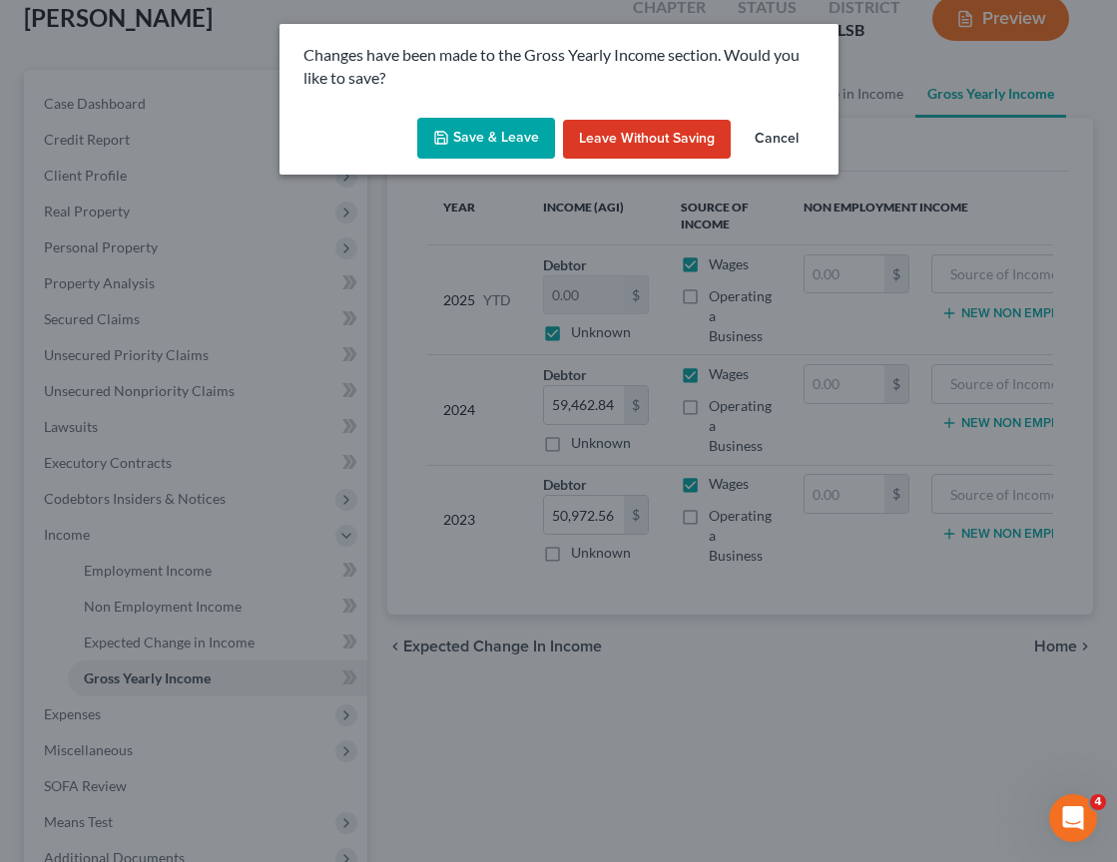
click at [489, 138] on button "Save & Leave" at bounding box center [486, 139] width 138 height 42
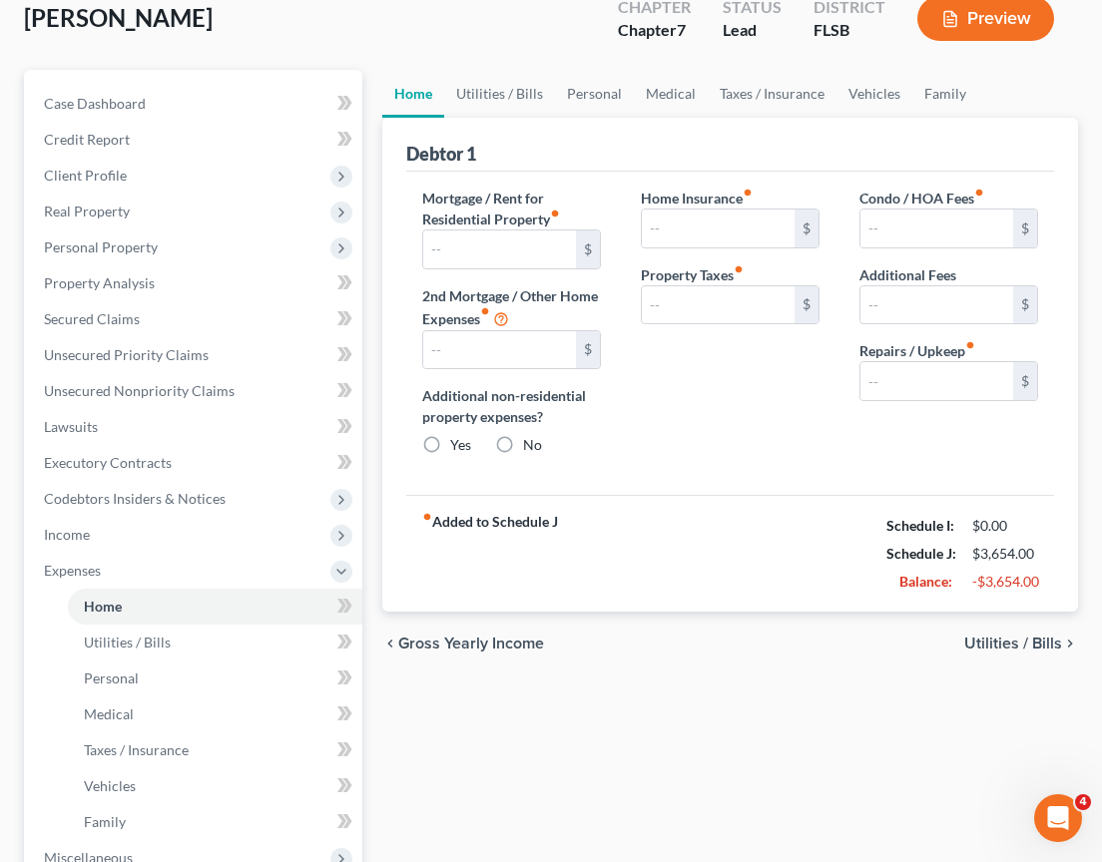
type input "2,000.00"
type input "0.00"
radio input "true"
type input "0.00"
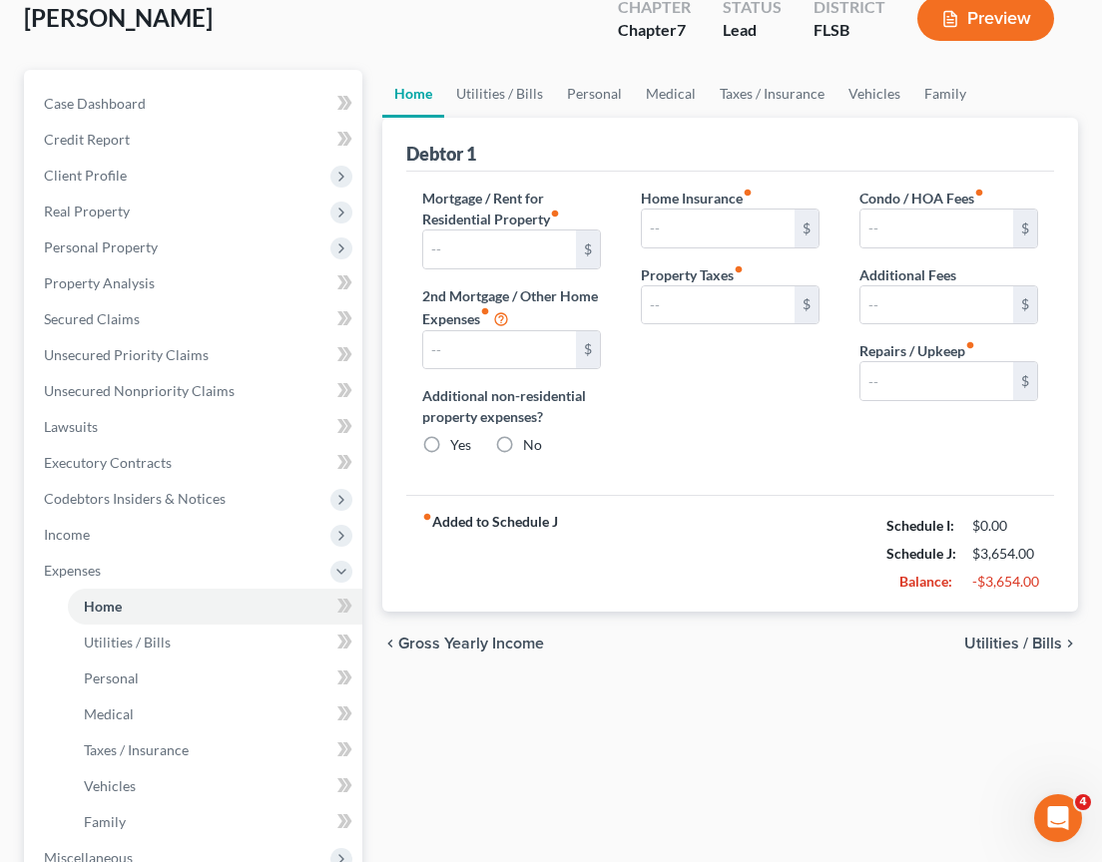
type input "0.00"
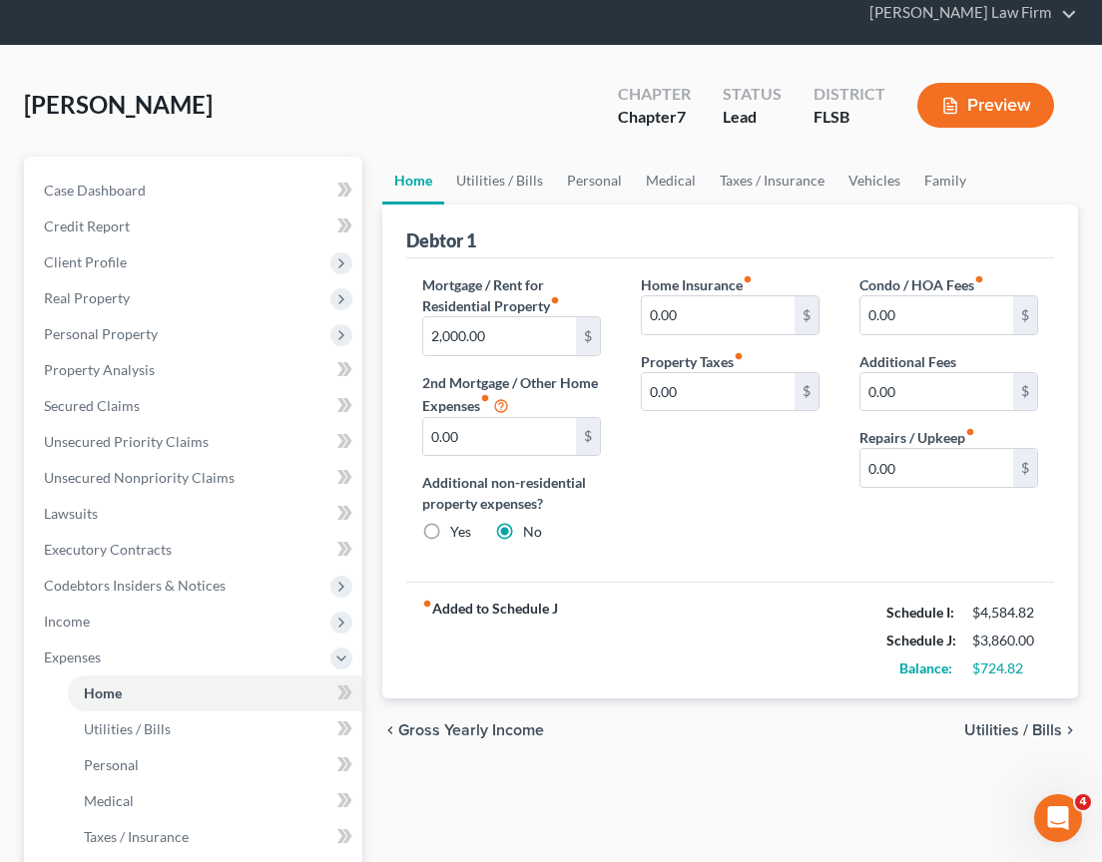
scroll to position [114, 0]
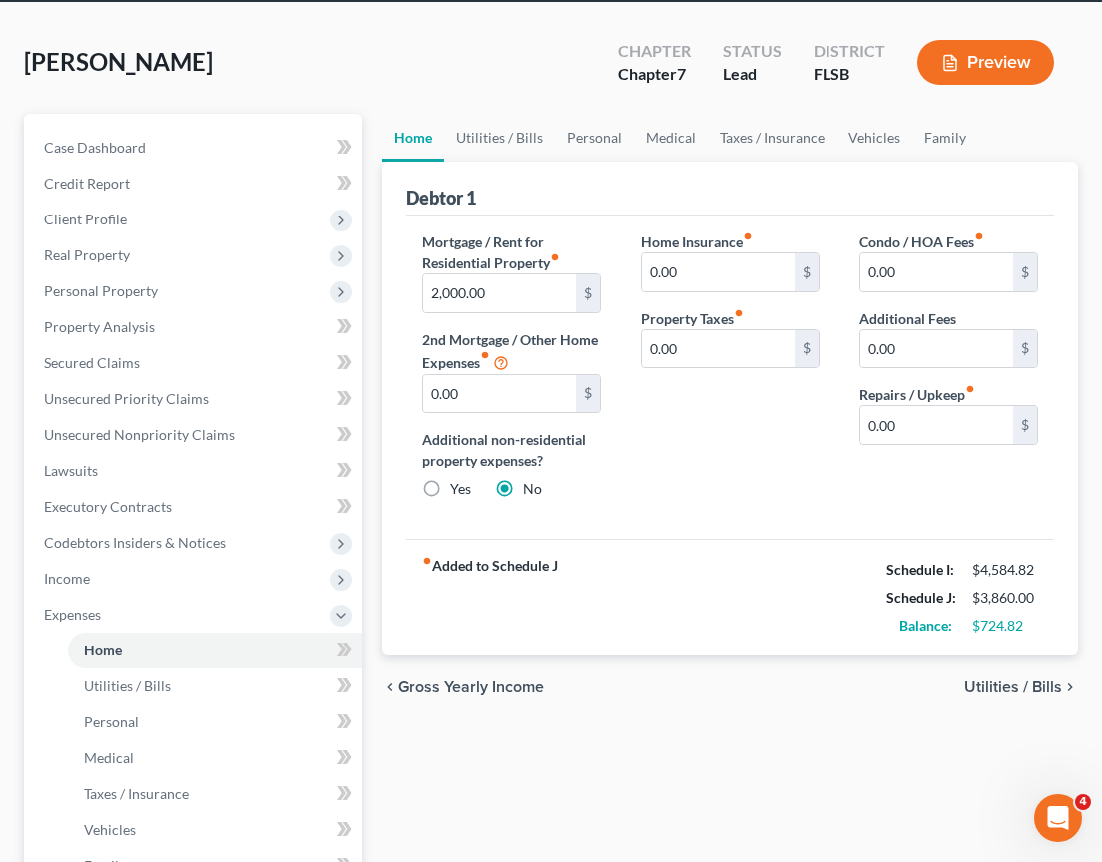
click at [1011, 684] on span "Utilities / Bills" at bounding box center [1013, 688] width 98 height 16
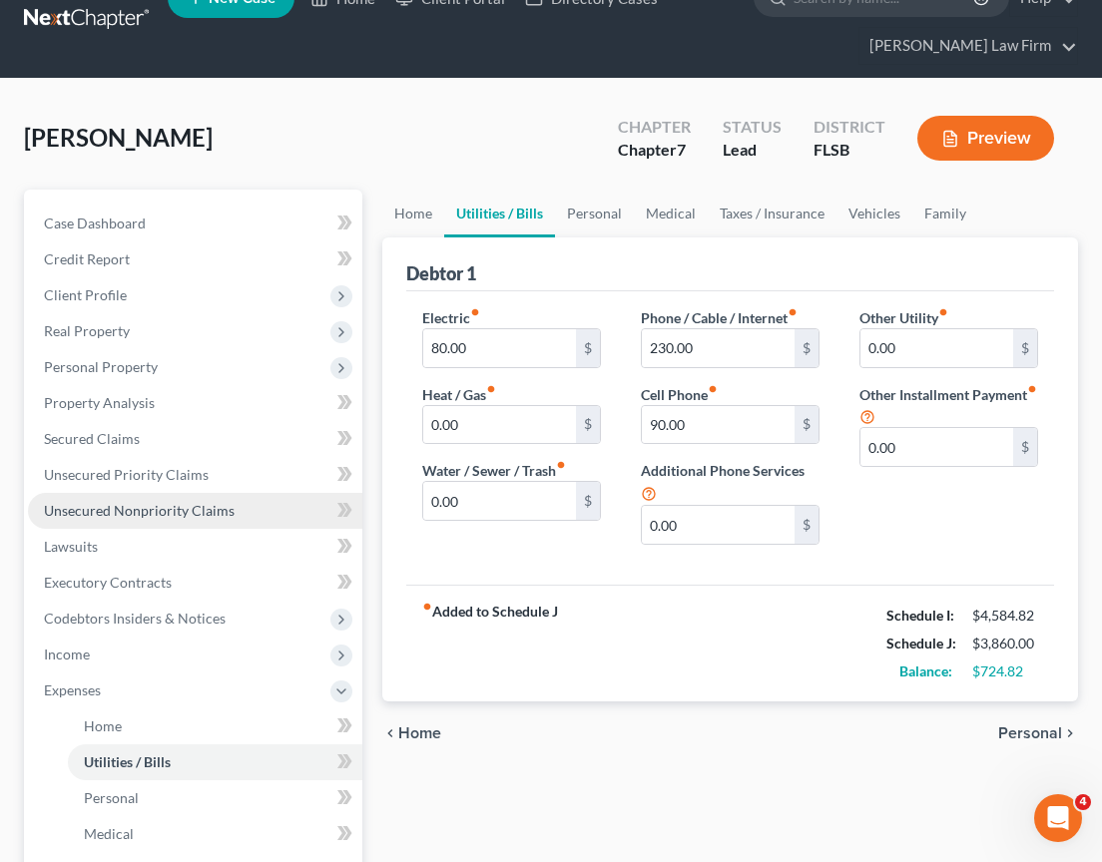
scroll to position [39, 0]
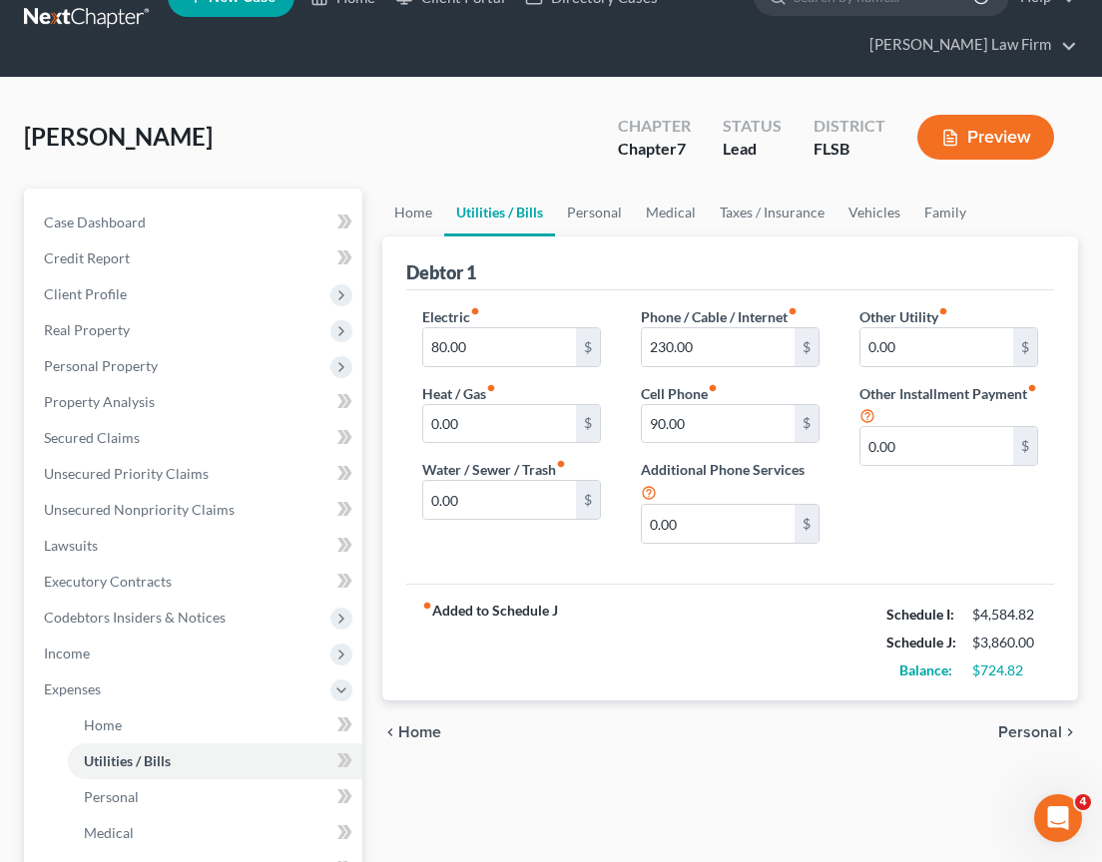
click at [1035, 730] on span "Personal" at bounding box center [1030, 733] width 64 height 16
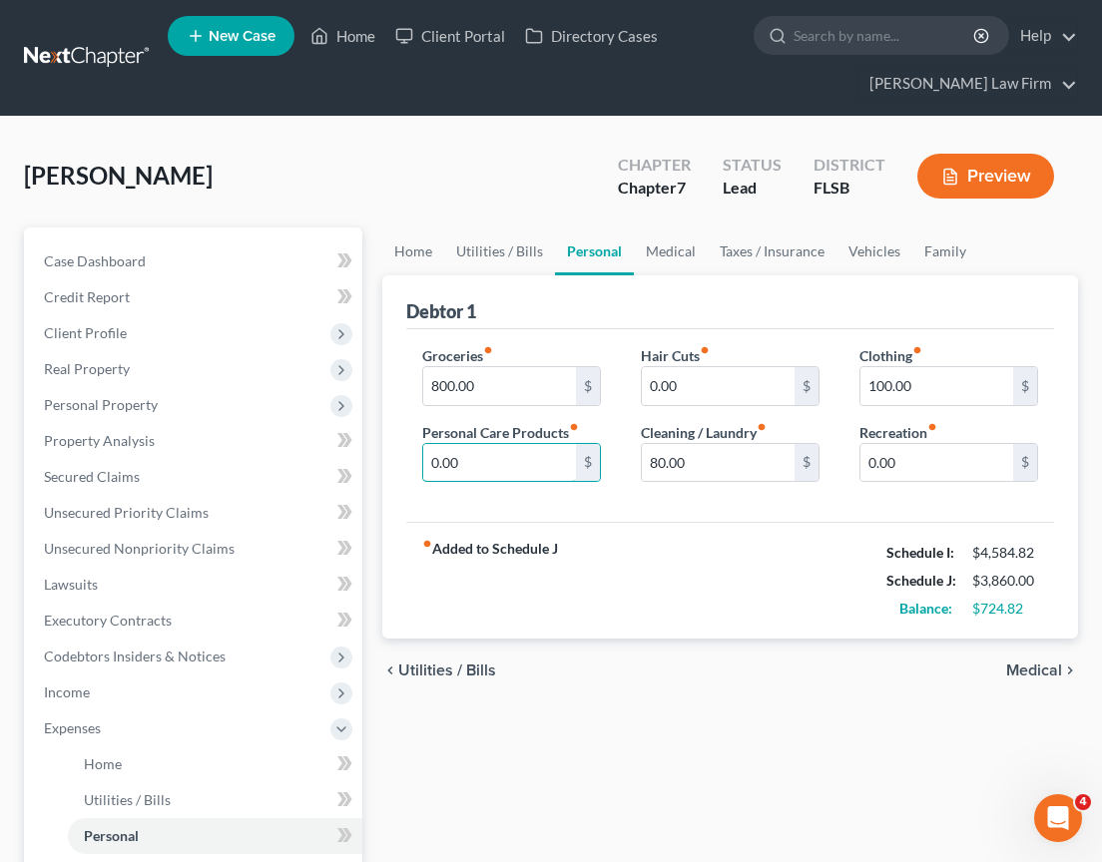
drag, startPoint x: 530, startPoint y: 471, endPoint x: 413, endPoint y: 450, distance: 118.6
click at [413, 450] on div "Groceries fiber_manual_record 800.00 $ Personal Care Products fiber_manual_reco…" at bounding box center [511, 422] width 219 height 154
drag, startPoint x: 496, startPoint y: 460, endPoint x: 412, endPoint y: 459, distance: 83.8
click at [412, 459] on div "Groceries fiber_manual_record 800.00 $ Personal Care Products fiber_manual_reco…" at bounding box center [511, 422] width 219 height 154
type input "60"
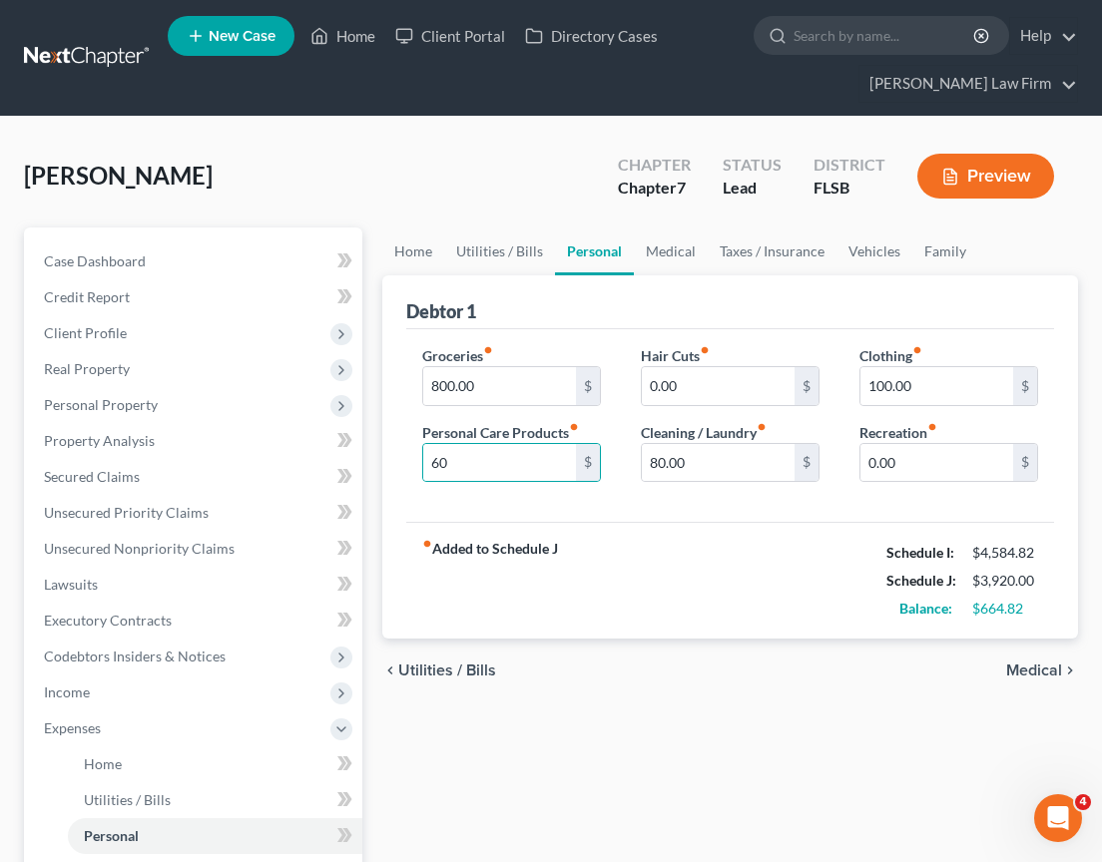
click at [1032, 670] on span "Medical" at bounding box center [1034, 671] width 56 height 16
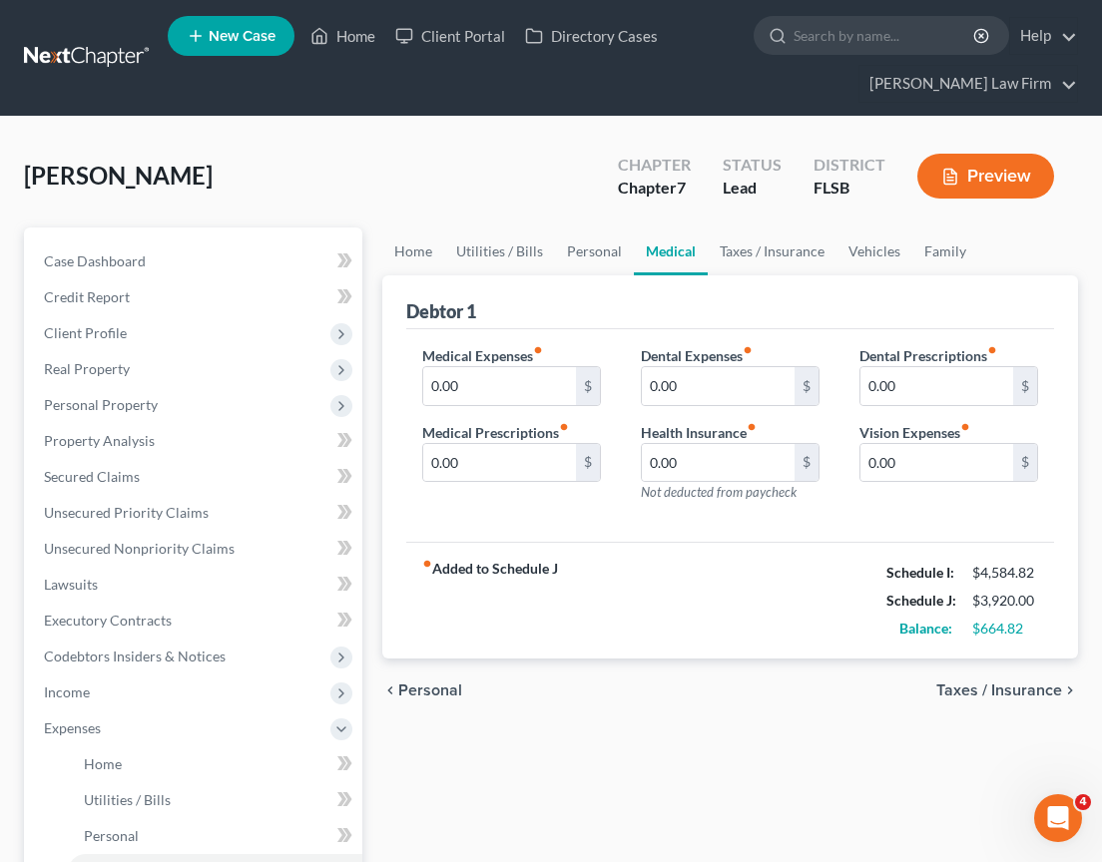
click at [1038, 689] on span "Taxes / Insurance" at bounding box center [999, 691] width 126 height 16
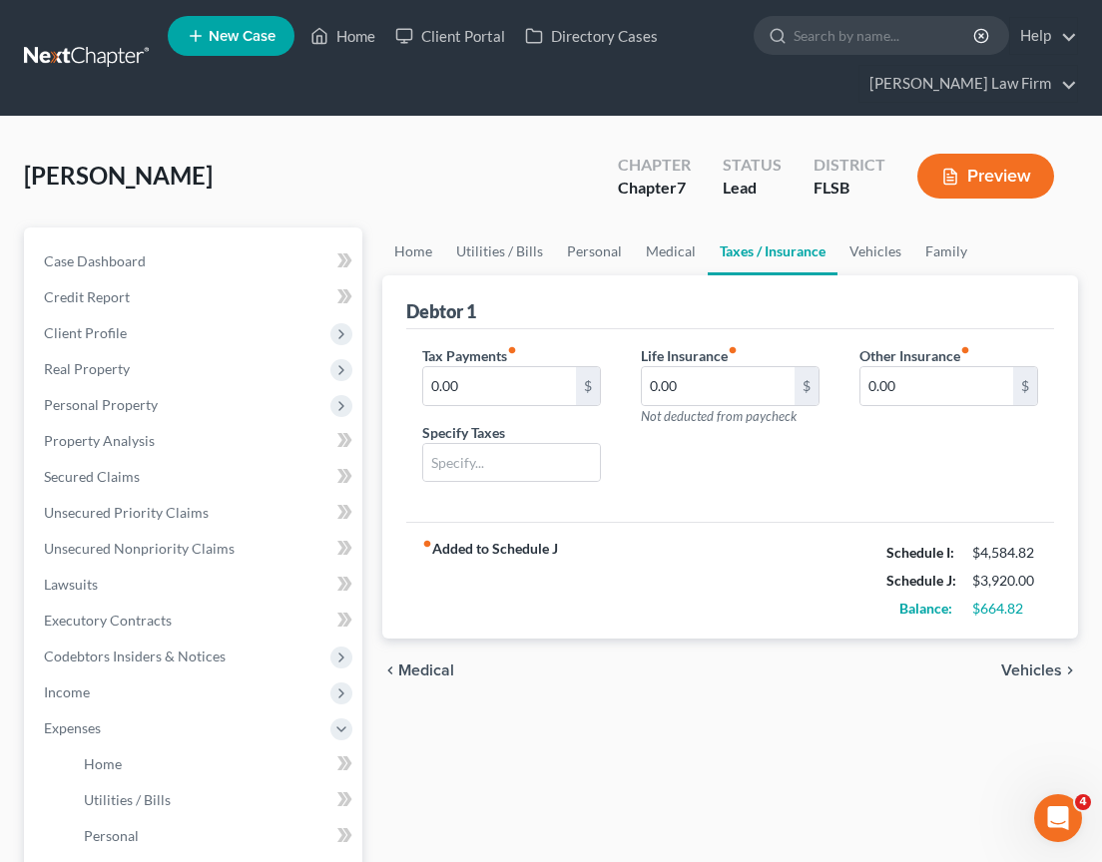
click at [1045, 664] on span "Vehicles" at bounding box center [1031, 671] width 61 height 16
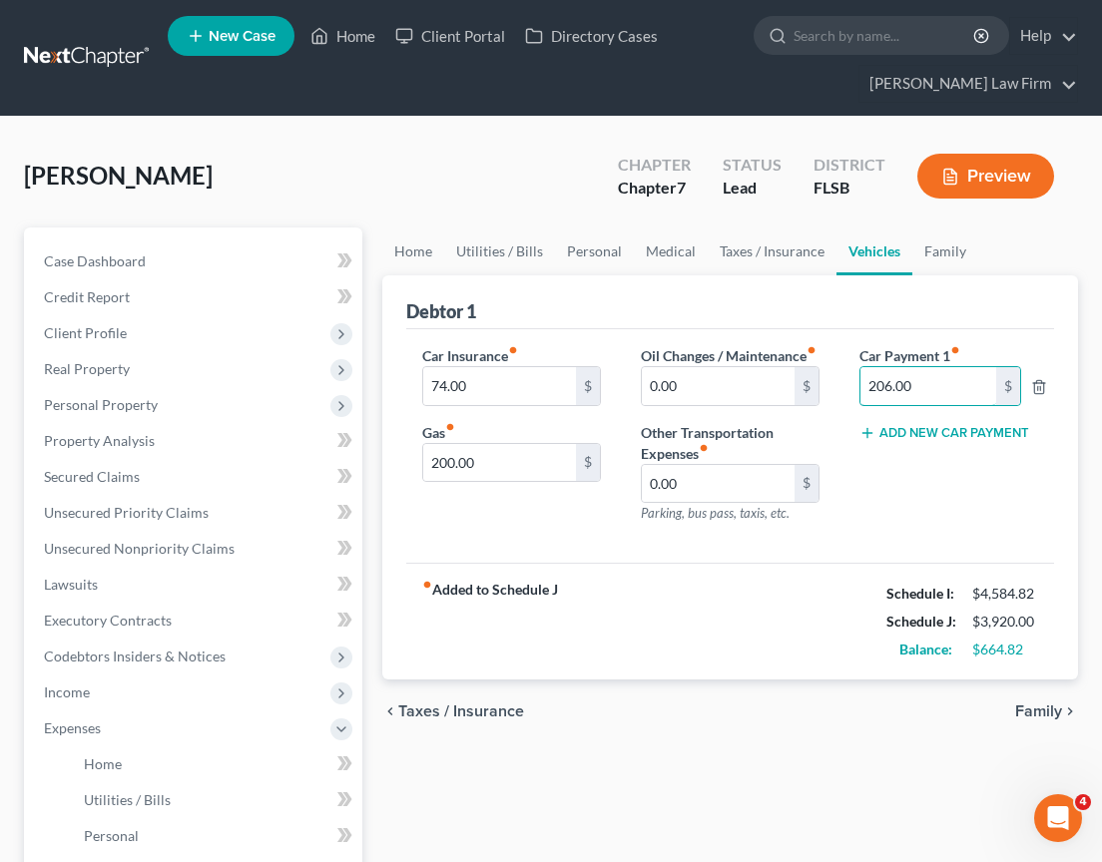
drag, startPoint x: 924, startPoint y: 388, endPoint x: 843, endPoint y: 380, distance: 81.2
click at [843, 380] on div "Car Payment 1 fiber_manual_record 206.00 $ Add New Car Payment" at bounding box center [948, 442] width 219 height 195
drag, startPoint x: 917, startPoint y: 386, endPoint x: 866, endPoint y: 384, distance: 50.9
click at [866, 384] on input "206.00" at bounding box center [928, 386] width 137 height 38
click at [1038, 388] on line "button" at bounding box center [1038, 388] width 0 height 4
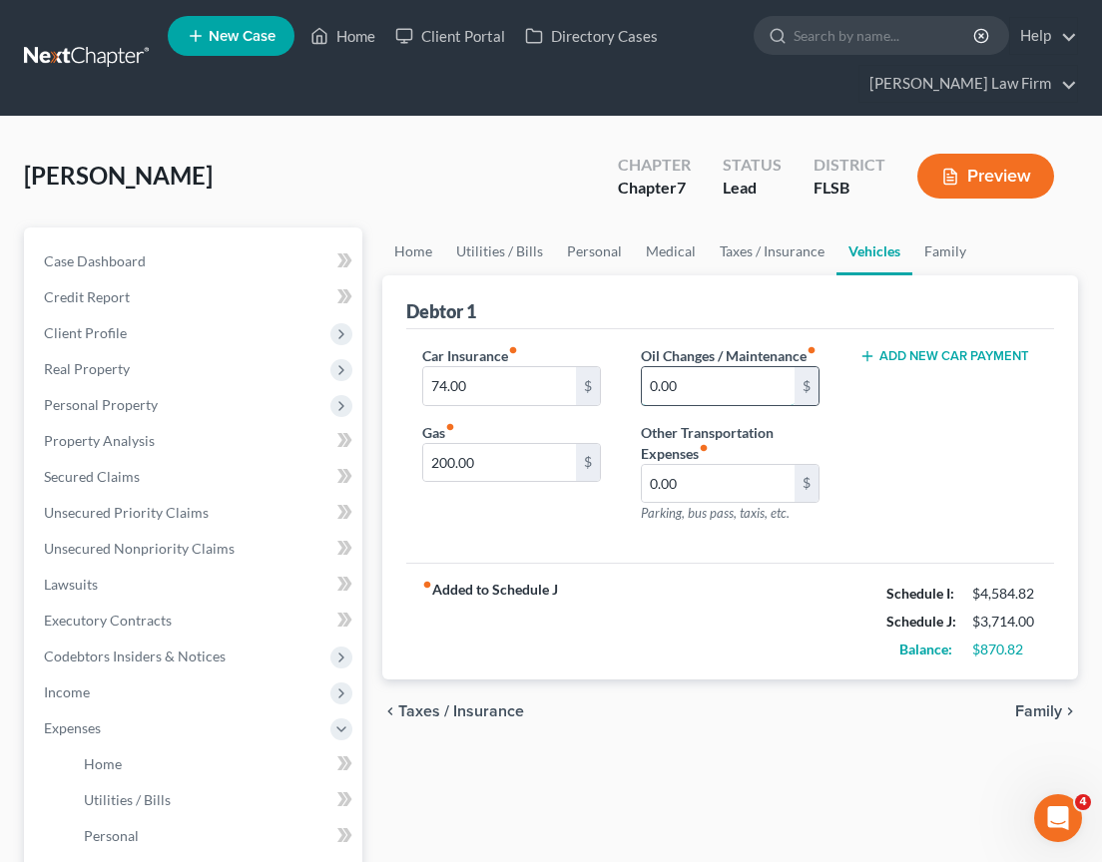
click at [673, 405] on input "0.00" at bounding box center [718, 386] width 153 height 38
drag, startPoint x: 687, startPoint y: 409, endPoint x: 651, endPoint y: 402, distance: 36.6
click at [651, 402] on input "0.00" at bounding box center [718, 386] width 153 height 38
type input "50"
click at [515, 469] on input "200.00" at bounding box center [499, 463] width 153 height 38
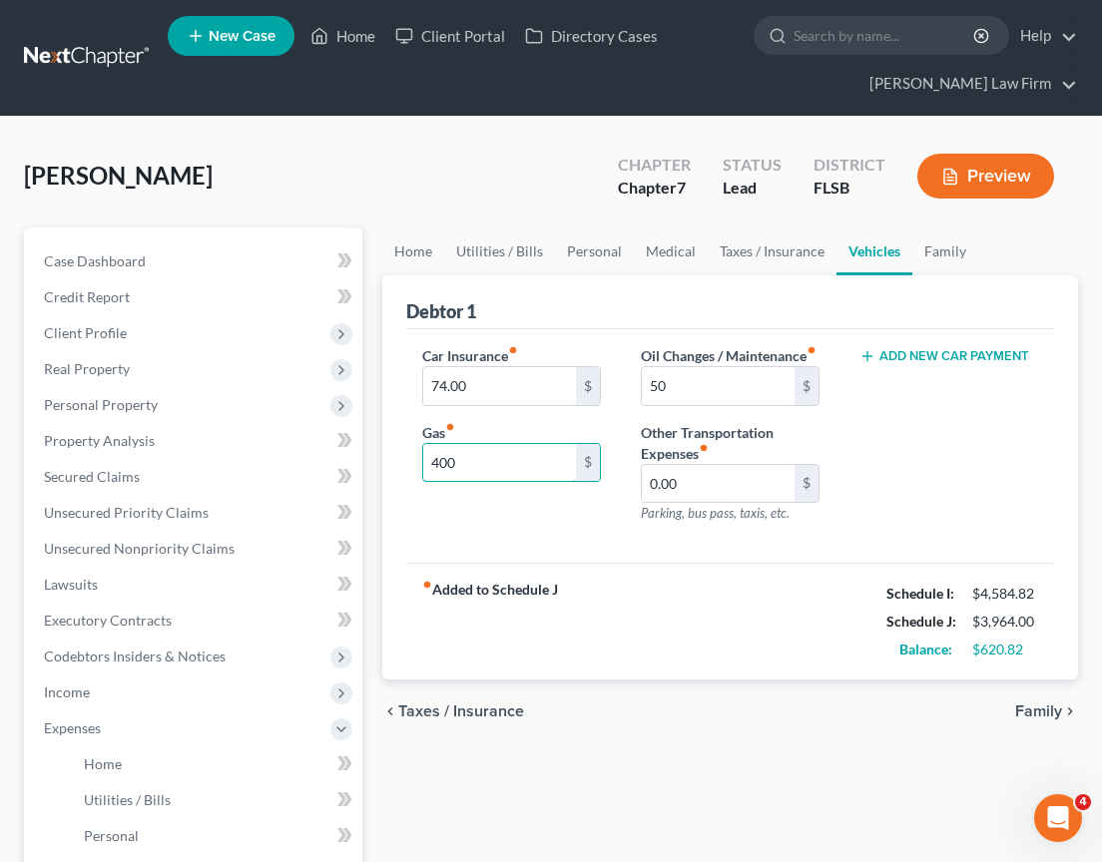
type input "400"
click at [506, 560] on div "Car Insurance fiber_manual_record 74.00 $ Gas fiber_manual_record 400 $ Oil Cha…" at bounding box center [730, 446] width 648 height 235
click at [1034, 720] on span "Family" at bounding box center [1038, 712] width 47 height 16
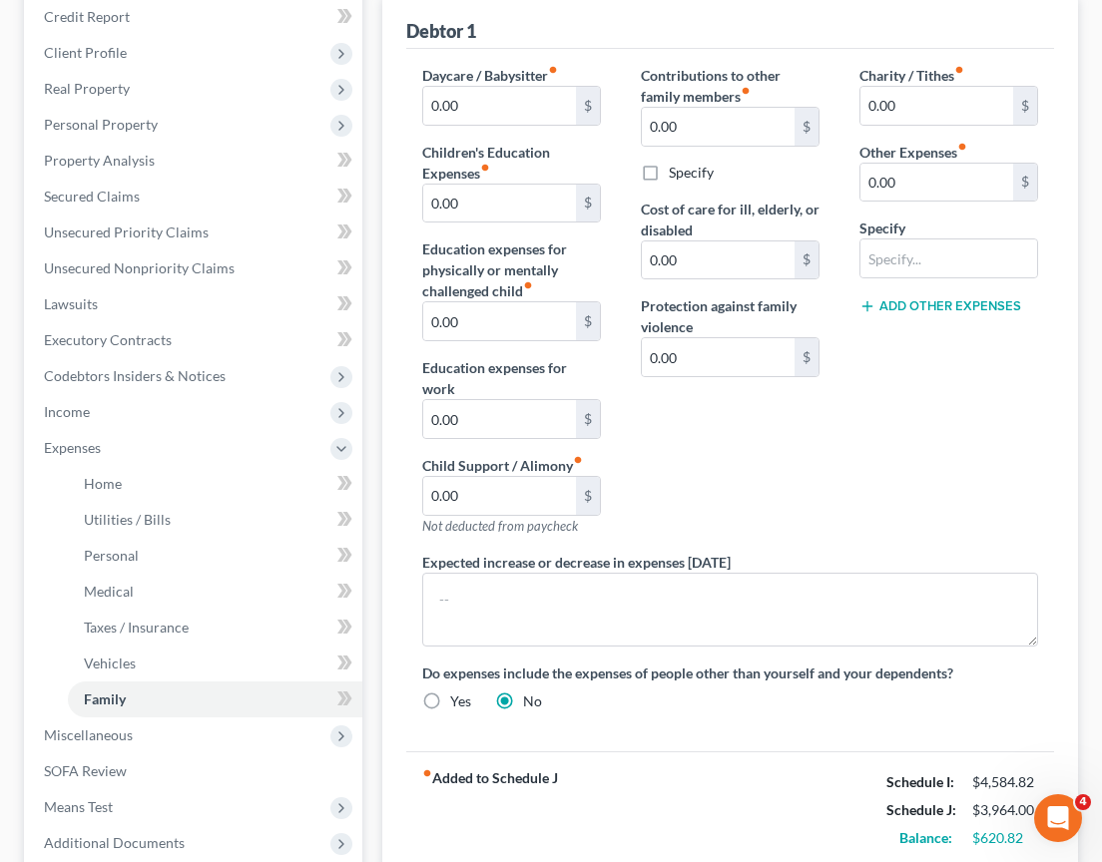
scroll to position [375, 0]
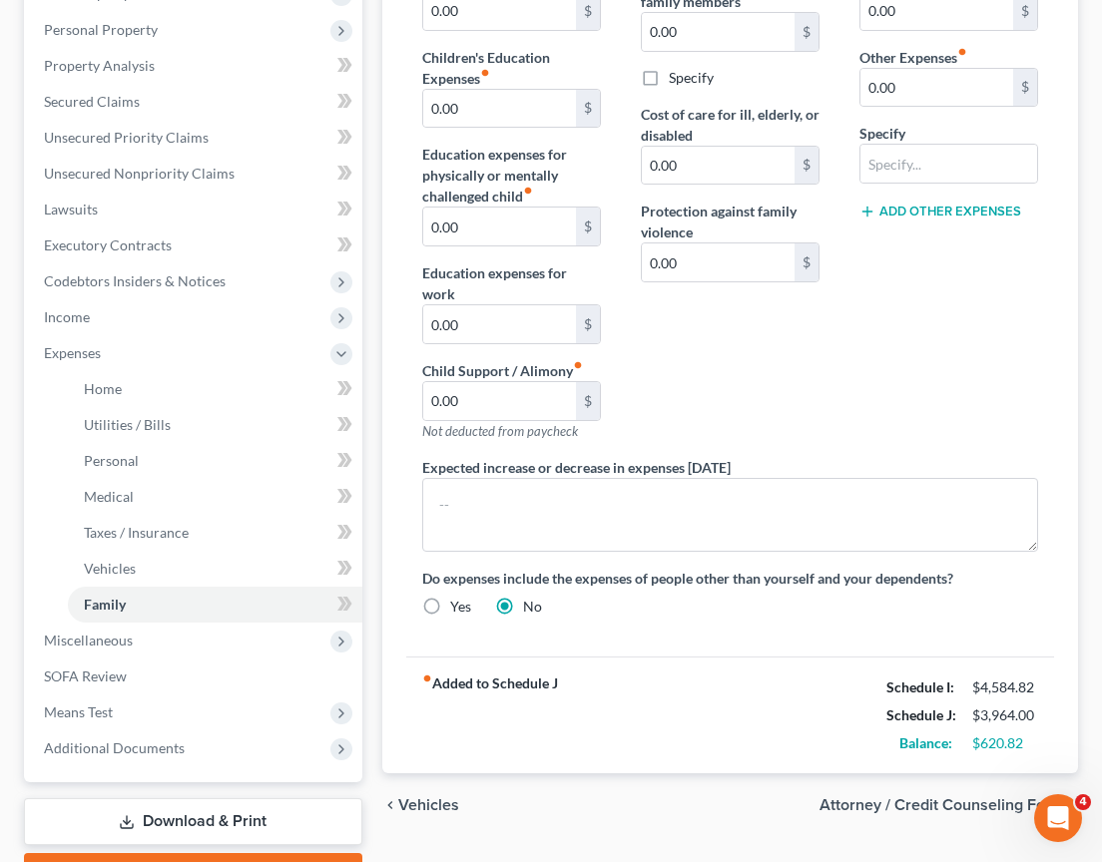
click at [434, 807] on span "Vehicles" at bounding box center [428, 805] width 61 height 16
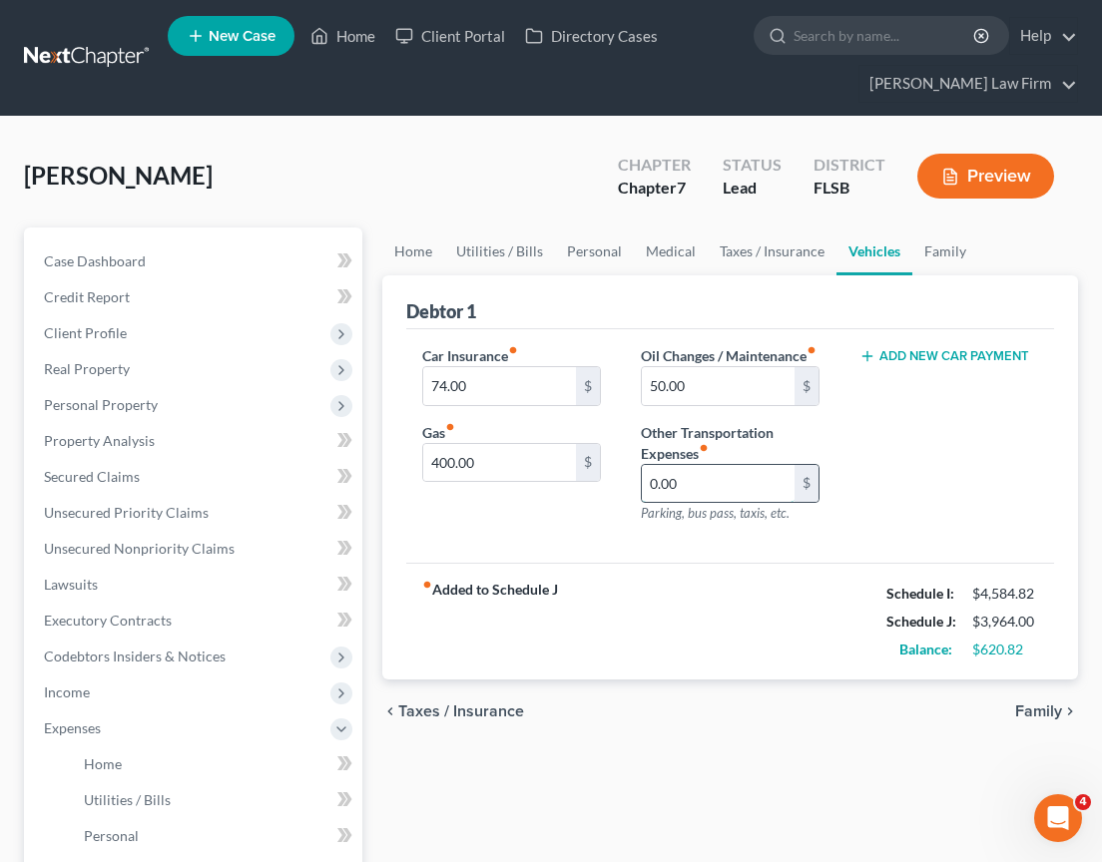
drag, startPoint x: 719, startPoint y: 503, endPoint x: 689, endPoint y: 506, distance: 30.1
click at [689, 503] on input "0.00" at bounding box center [718, 484] width 153 height 38
type input "50"
click at [550, 511] on div "Car Insurance fiber_manual_record 74.00 $ Gas fiber_manual_record 400.00 $" at bounding box center [511, 442] width 219 height 195
click at [485, 720] on span "Taxes / Insurance" at bounding box center [461, 712] width 126 height 16
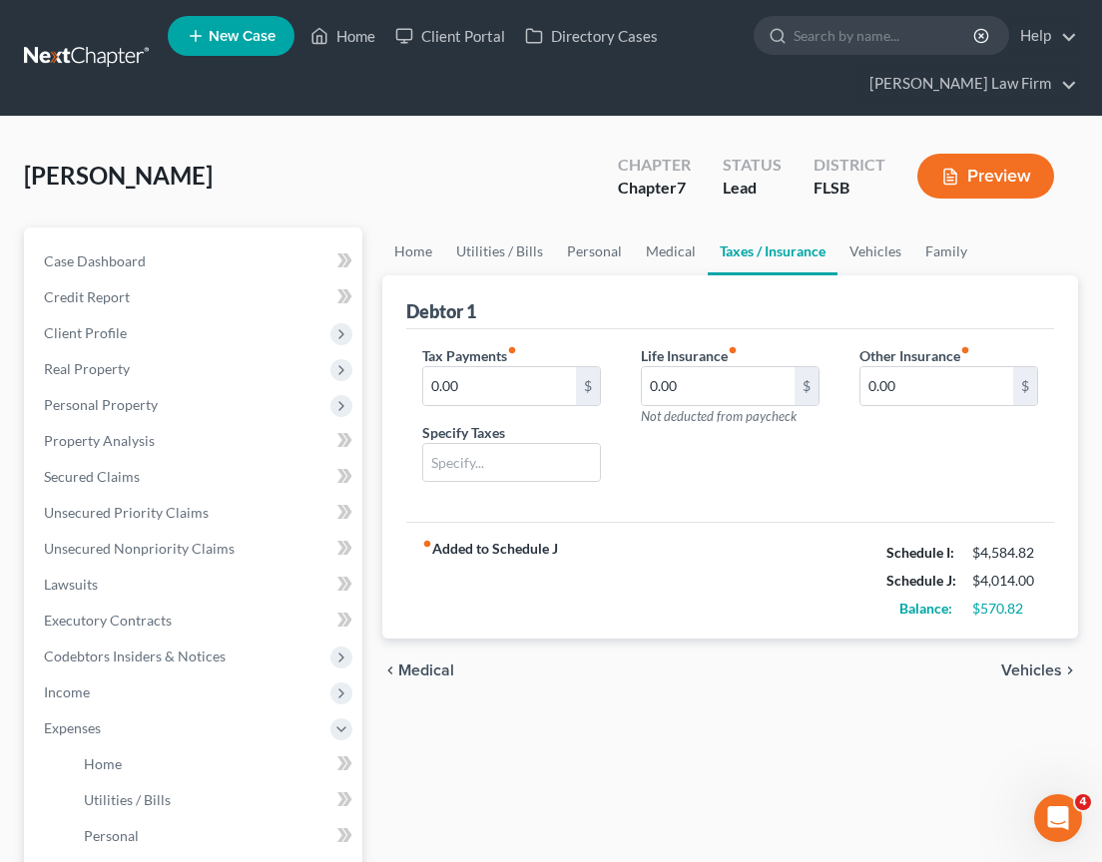
click at [428, 671] on span "Medical" at bounding box center [426, 671] width 56 height 16
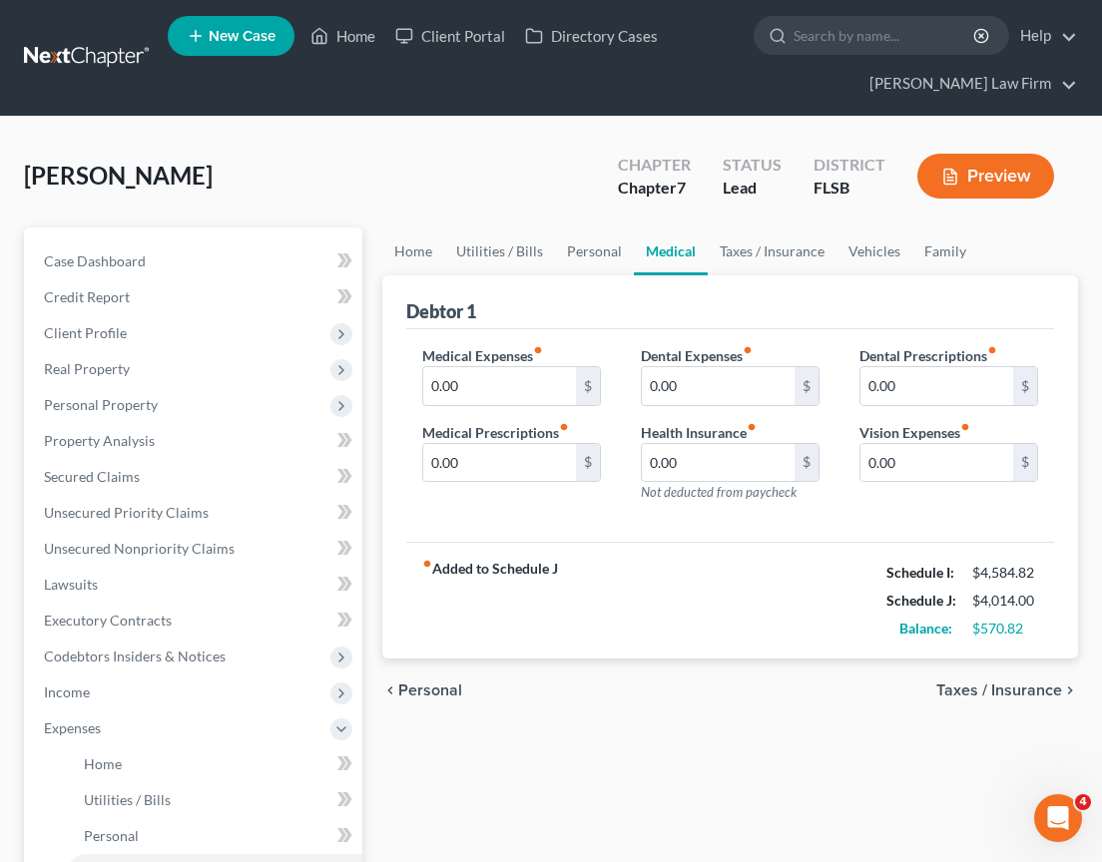
click at [428, 671] on div "chevron_left Personal Taxes / Insurance chevron_right" at bounding box center [730, 691] width 696 height 64
click at [425, 695] on span "Personal" at bounding box center [430, 691] width 64 height 16
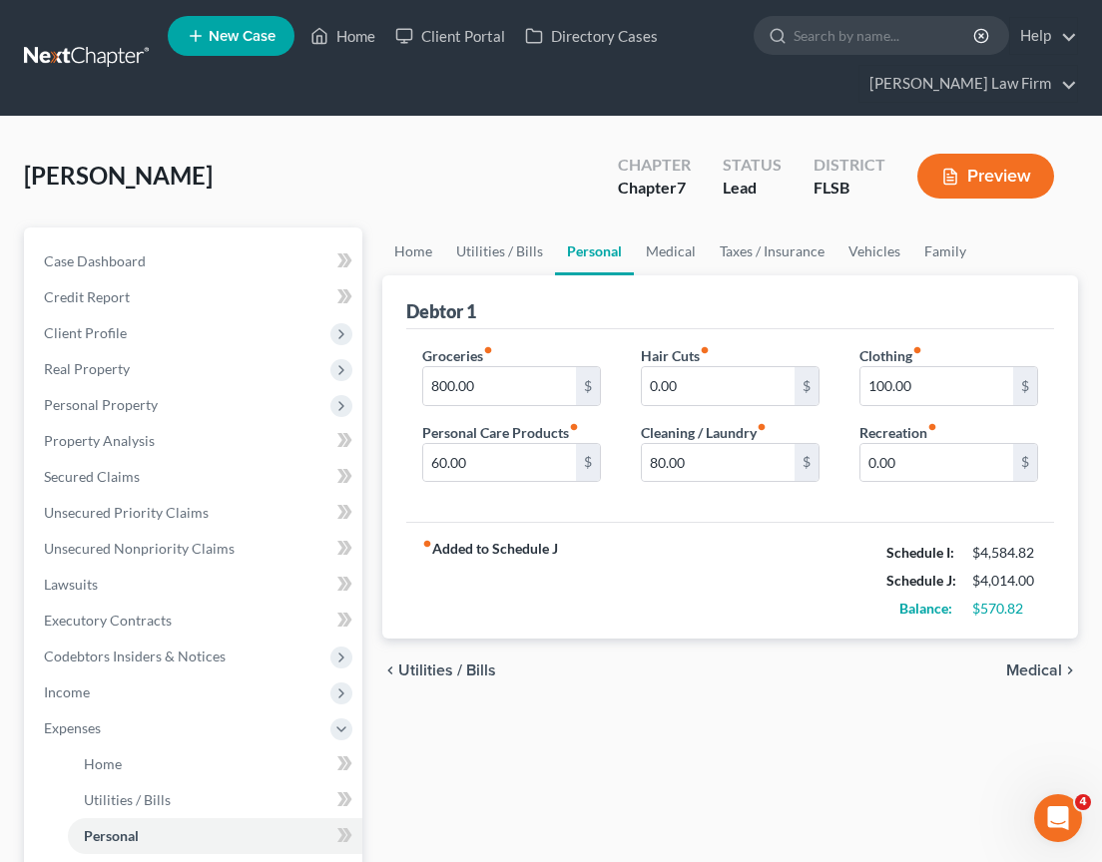
click at [483, 672] on span "Utilities / Bills" at bounding box center [447, 671] width 98 height 16
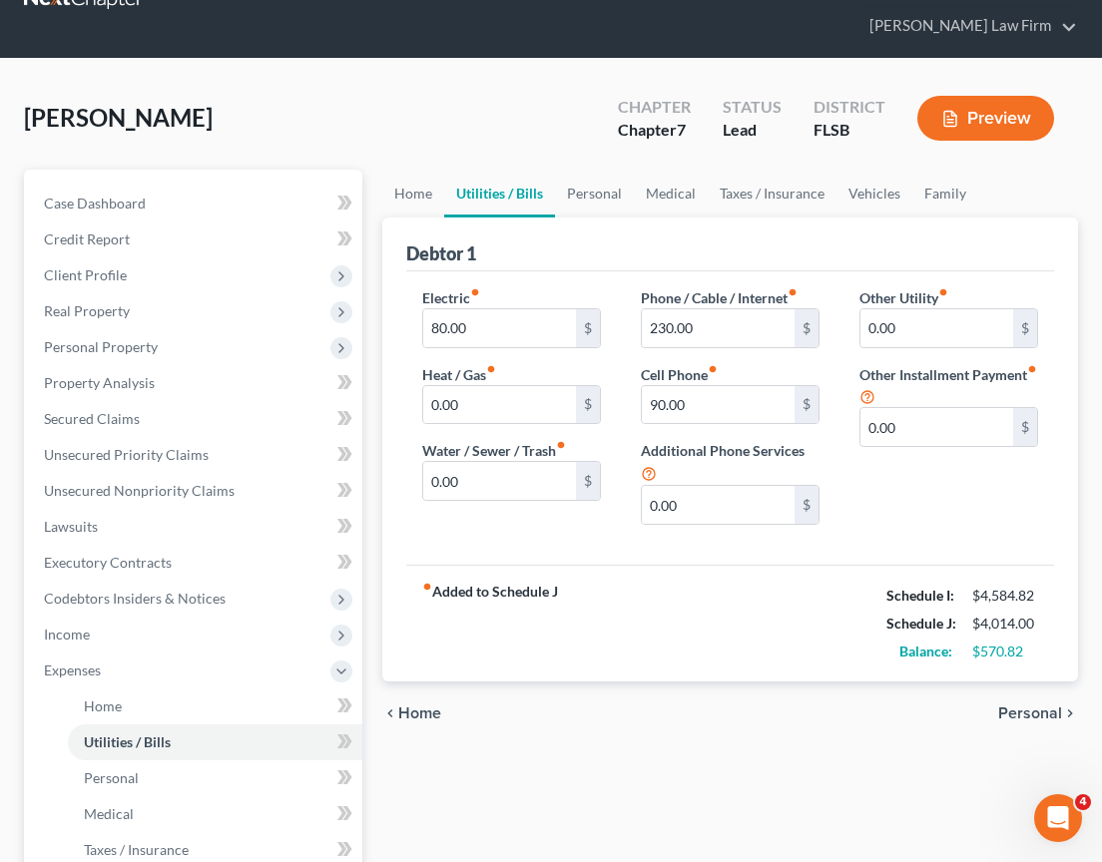
scroll to position [95, 0]
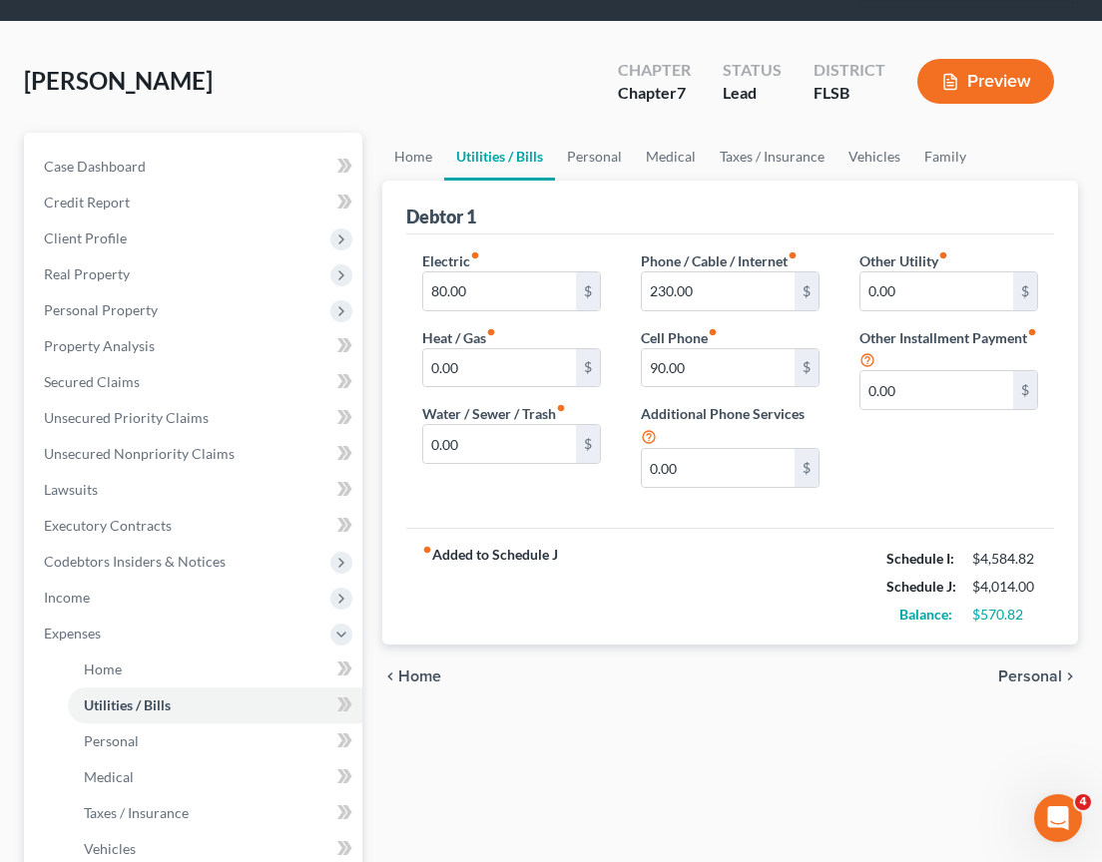
click at [424, 680] on span "Home" at bounding box center [419, 677] width 43 height 16
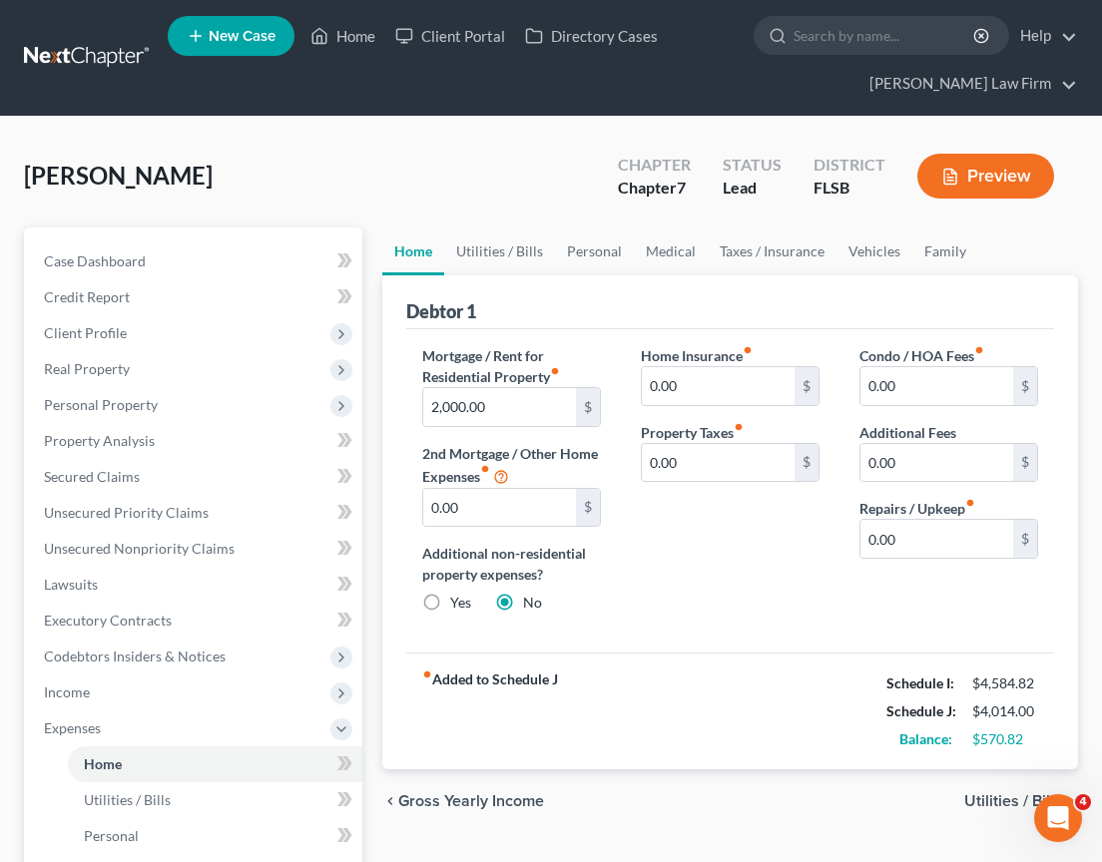
click at [990, 801] on span "Utilities / Bills" at bounding box center [1013, 801] width 98 height 16
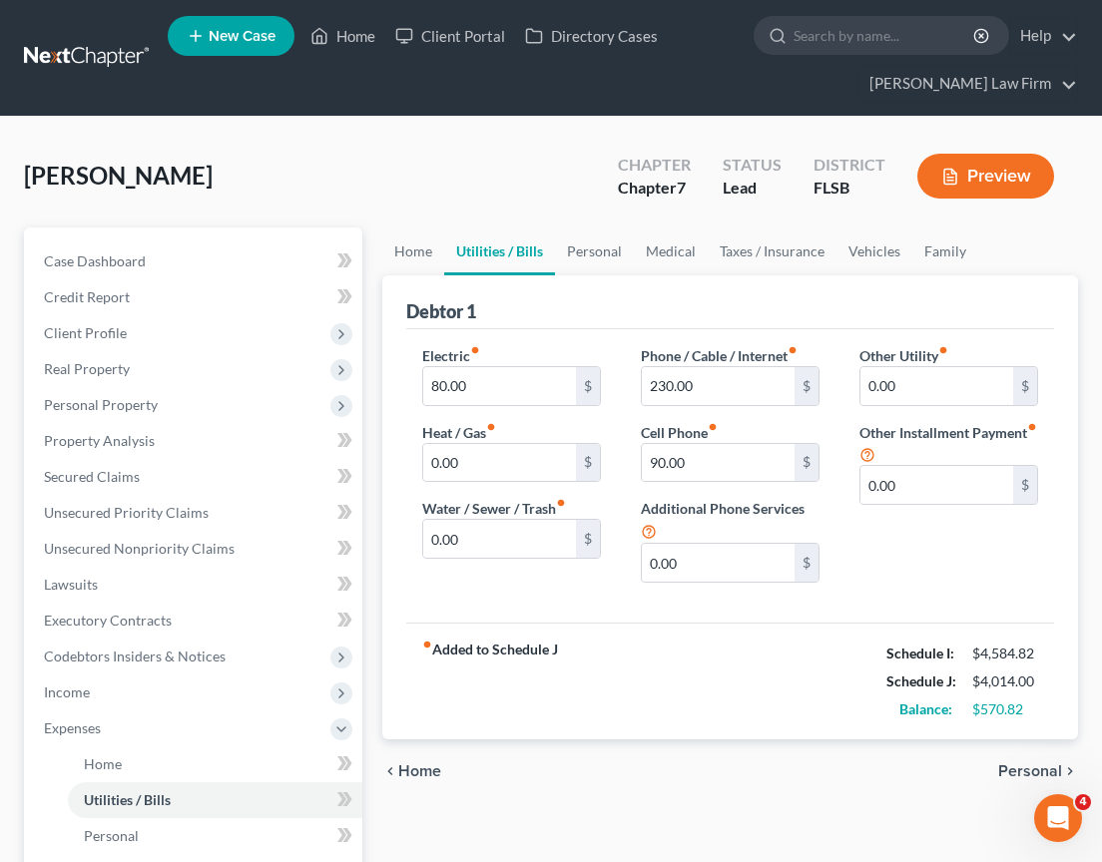
click at [1017, 772] on span "Personal" at bounding box center [1030, 772] width 64 height 16
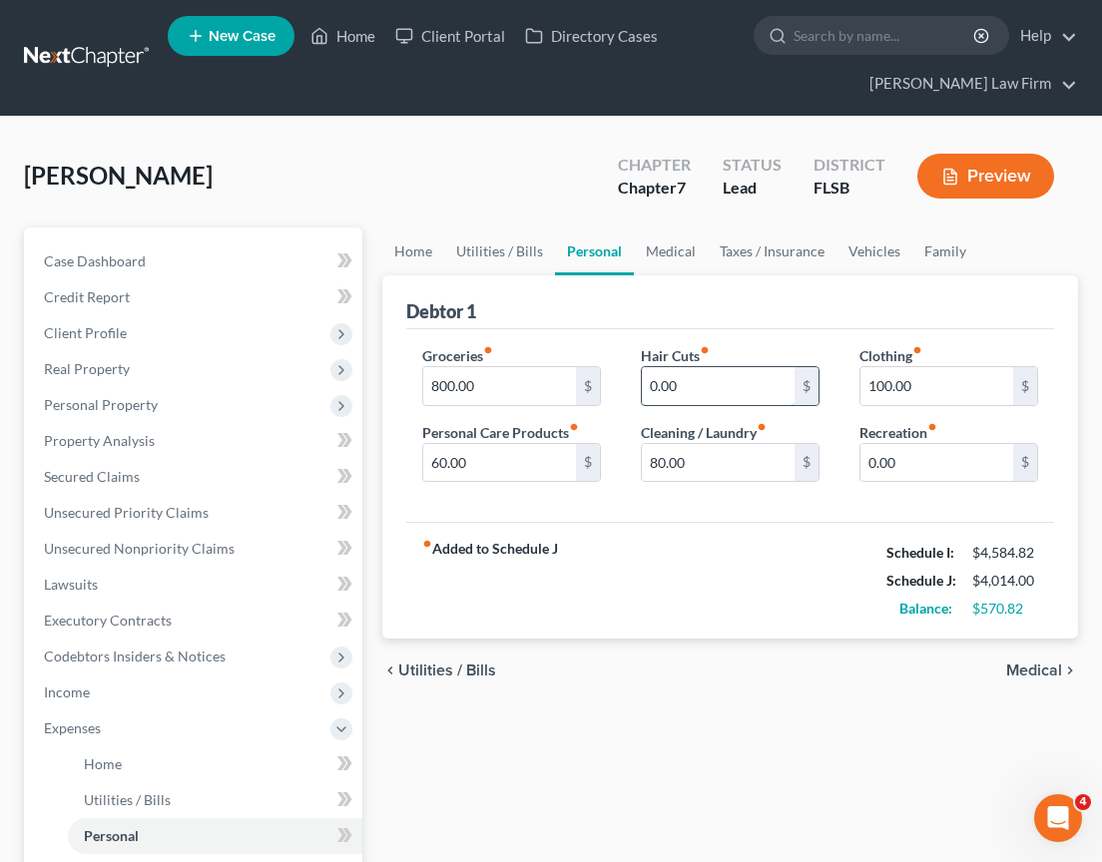
drag, startPoint x: 690, startPoint y: 386, endPoint x: 679, endPoint y: 375, distance: 15.5
click at [679, 375] on input "0.00" at bounding box center [718, 386] width 153 height 38
drag, startPoint x: 685, startPoint y: 381, endPoint x: 649, endPoint y: 379, distance: 36.0
click at [649, 379] on input "0.00" at bounding box center [718, 386] width 153 height 38
type input "50"
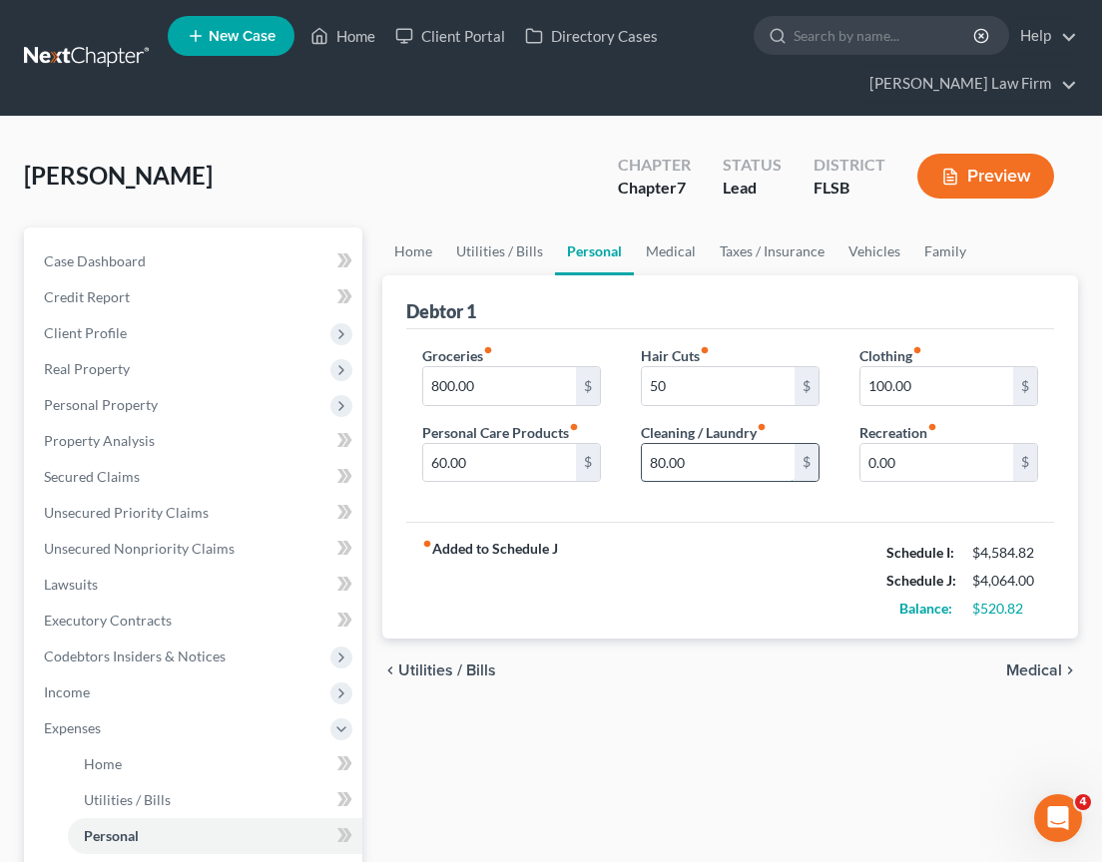
drag, startPoint x: 693, startPoint y: 466, endPoint x: 678, endPoint y: 456, distance: 18.0
click at [678, 456] on input "80.00" at bounding box center [718, 463] width 153 height 38
click at [914, 380] on input "100.00" at bounding box center [936, 386] width 153 height 38
type input "120"
click at [744, 464] on input "80.00" at bounding box center [718, 463] width 153 height 38
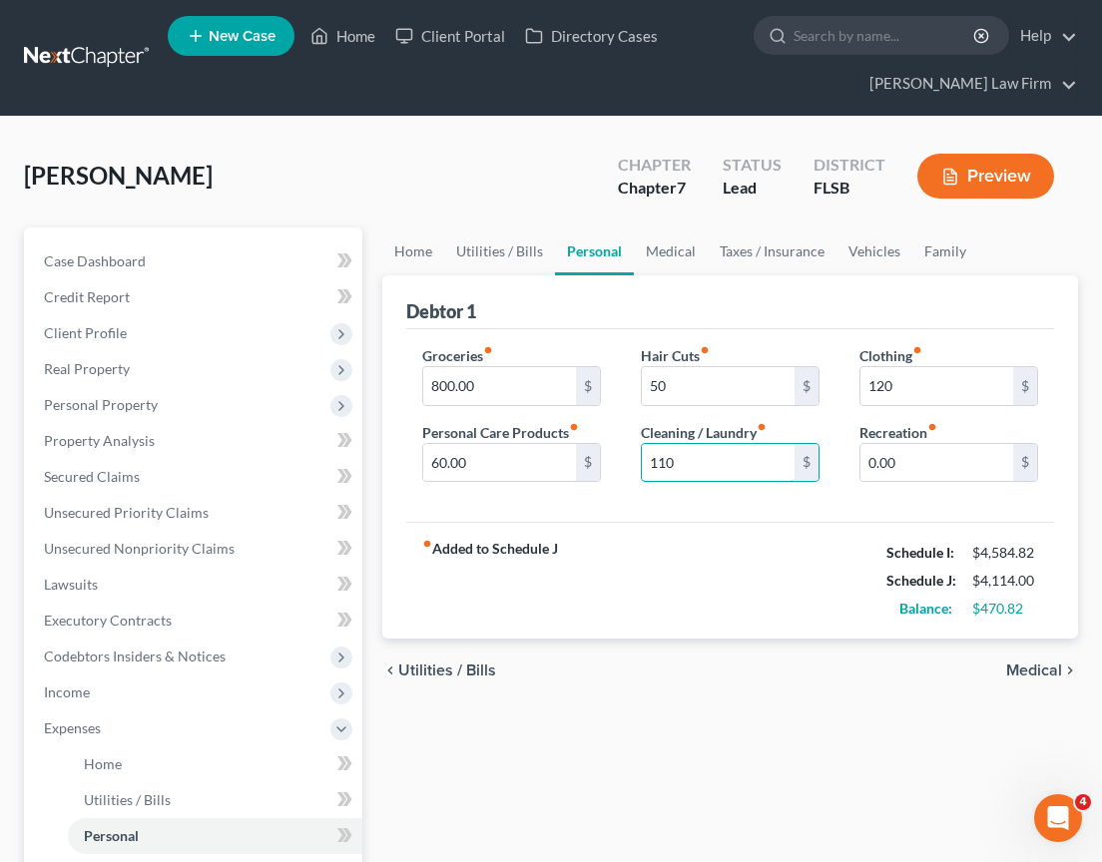
type input "110"
click at [663, 556] on div "fiber_manual_record Added to Schedule J Schedule I: $4,584.82 Schedule J: $4,11…" at bounding box center [730, 580] width 648 height 117
click at [483, 460] on input "60.00" at bounding box center [499, 463] width 153 height 38
type input "85"
click at [711, 603] on div "fiber_manual_record Added to Schedule J Schedule I: $4,584.82 Schedule J: $4,13…" at bounding box center [730, 580] width 648 height 117
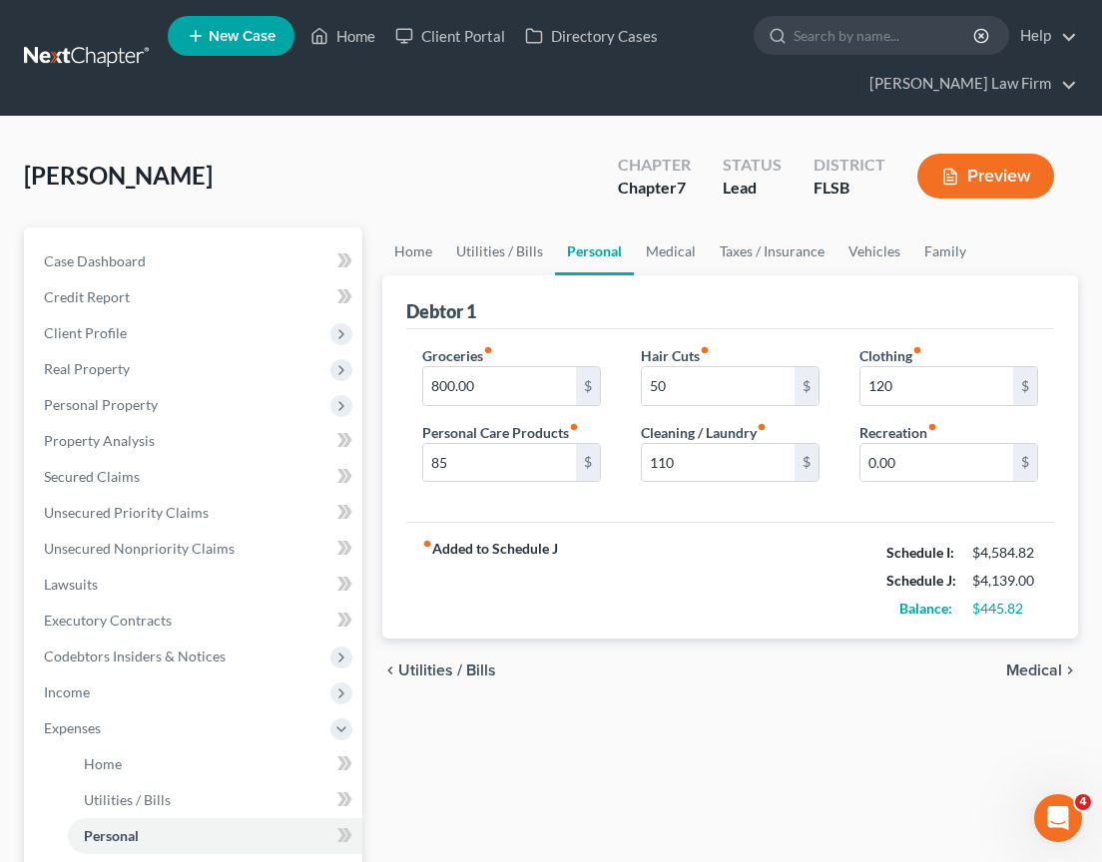
click at [1014, 670] on span "Medical" at bounding box center [1034, 671] width 56 height 16
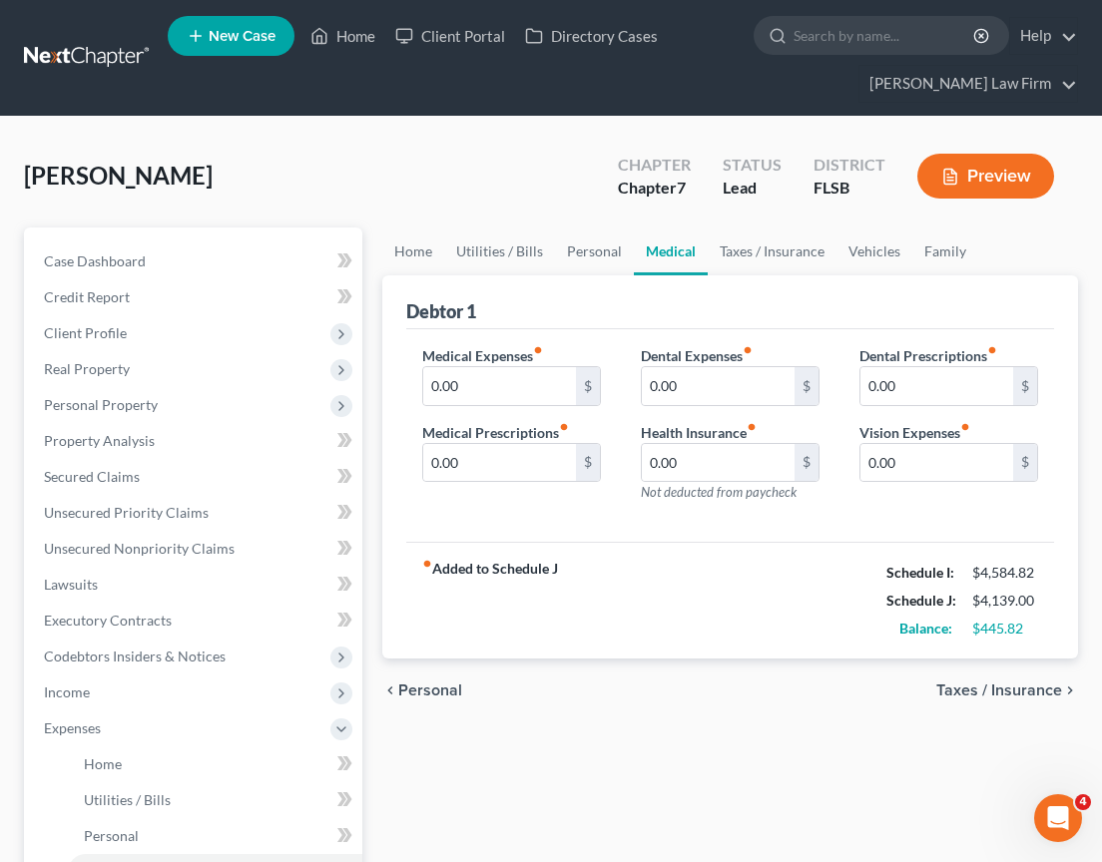
click at [1004, 692] on span "Taxes / Insurance" at bounding box center [999, 691] width 126 height 16
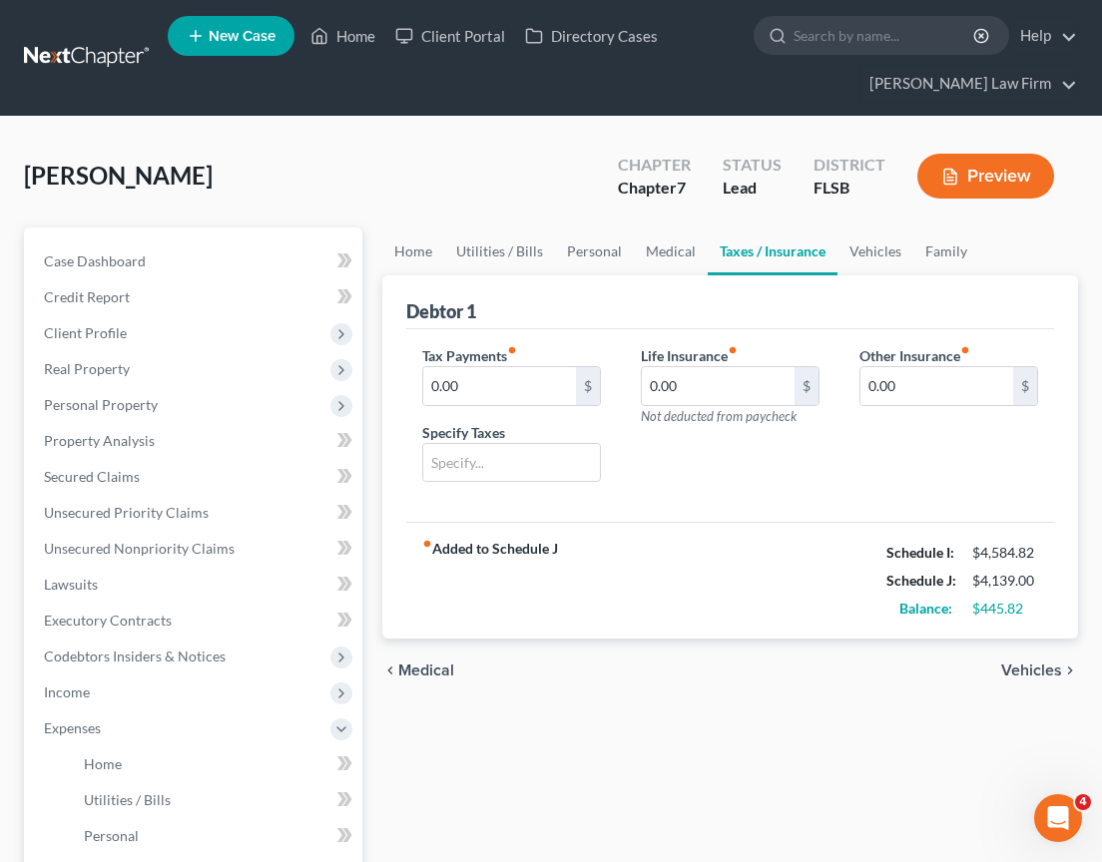
click at [1039, 668] on span "Vehicles" at bounding box center [1031, 671] width 61 height 16
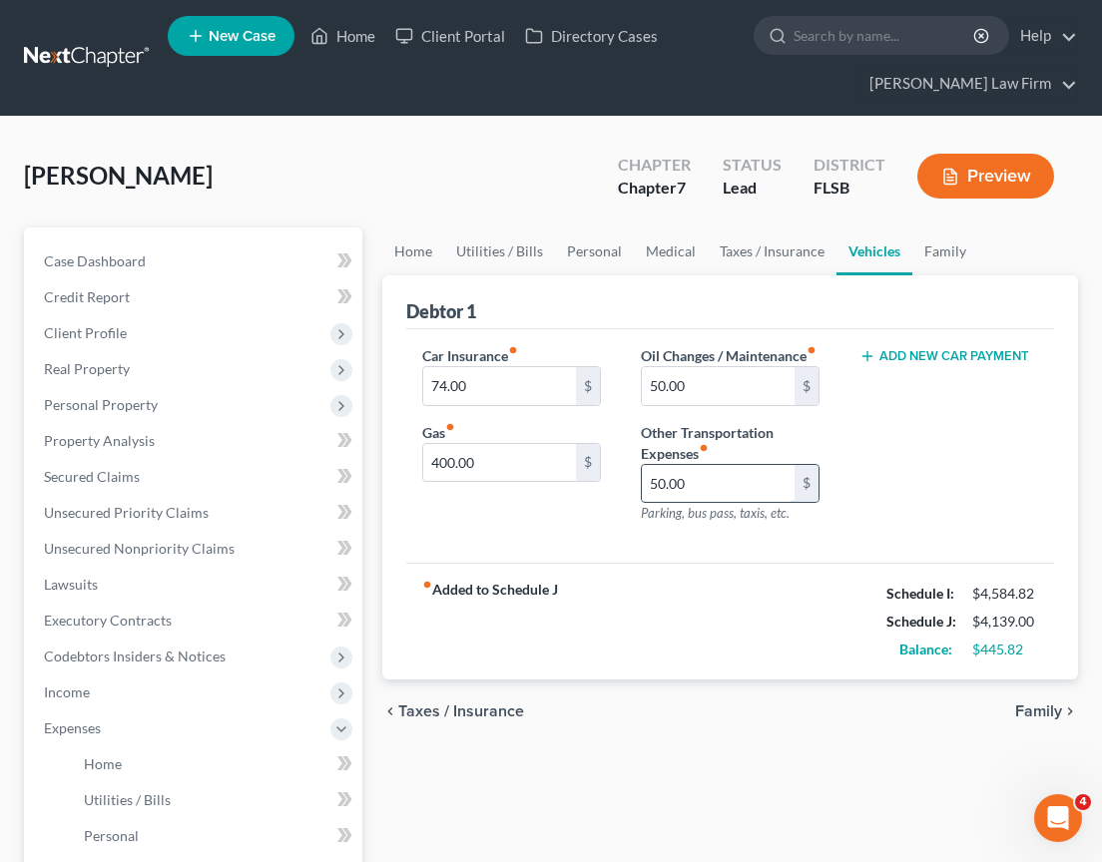
drag, startPoint x: 658, startPoint y: 501, endPoint x: 688, endPoint y: 494, distance: 30.7
click at [658, 502] on input "50.00" at bounding box center [718, 484] width 153 height 38
type input "70.00"
click at [478, 468] on input "400.00" at bounding box center [499, 463] width 153 height 38
type input "480"
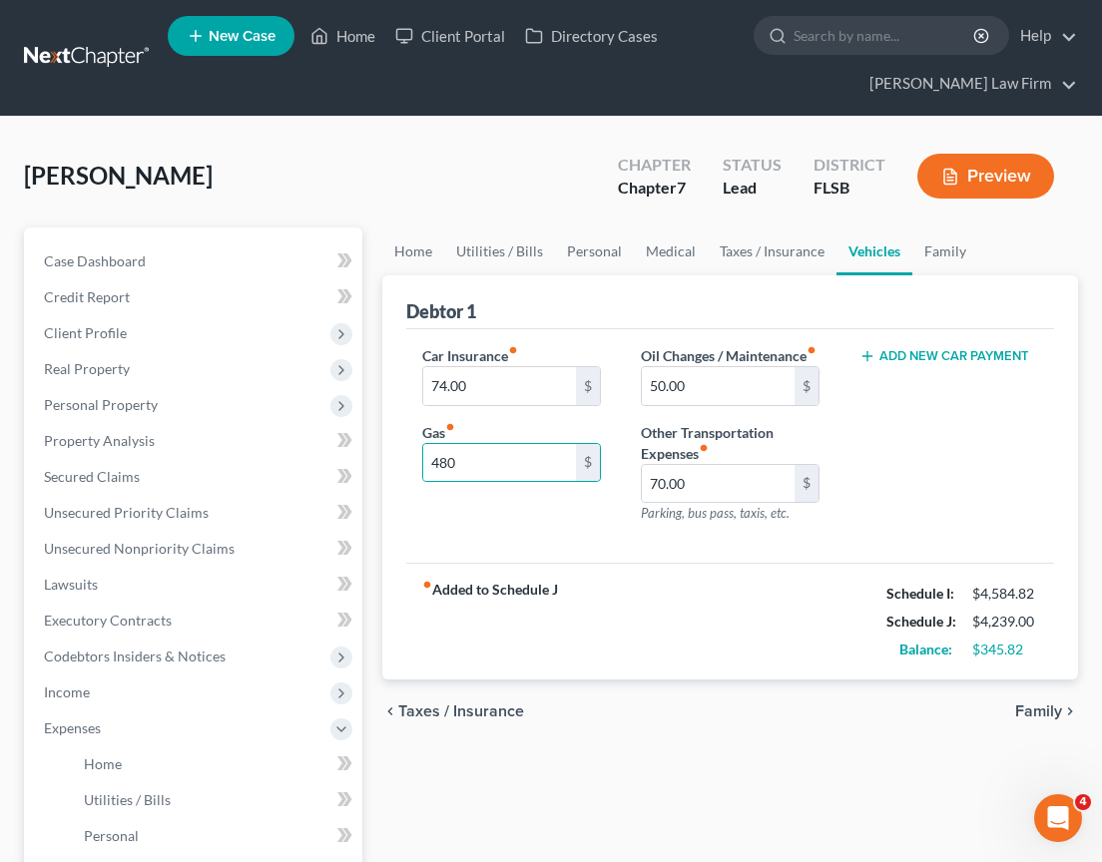
click at [511, 564] on div "Car Insurance fiber_manual_record 74.00 $ Gas fiber_manual_record 480 $ Oil Cha…" at bounding box center [730, 446] width 648 height 235
click at [1047, 720] on span "Family" at bounding box center [1038, 712] width 47 height 16
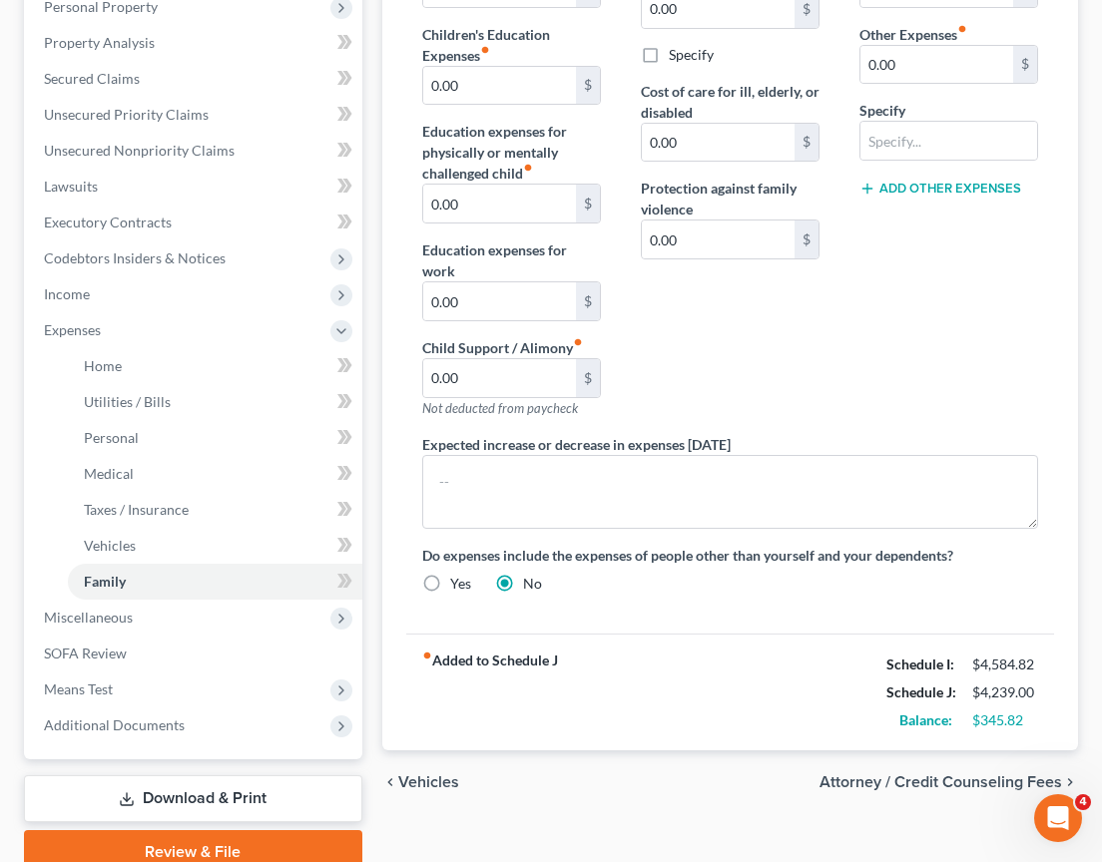
scroll to position [429, 0]
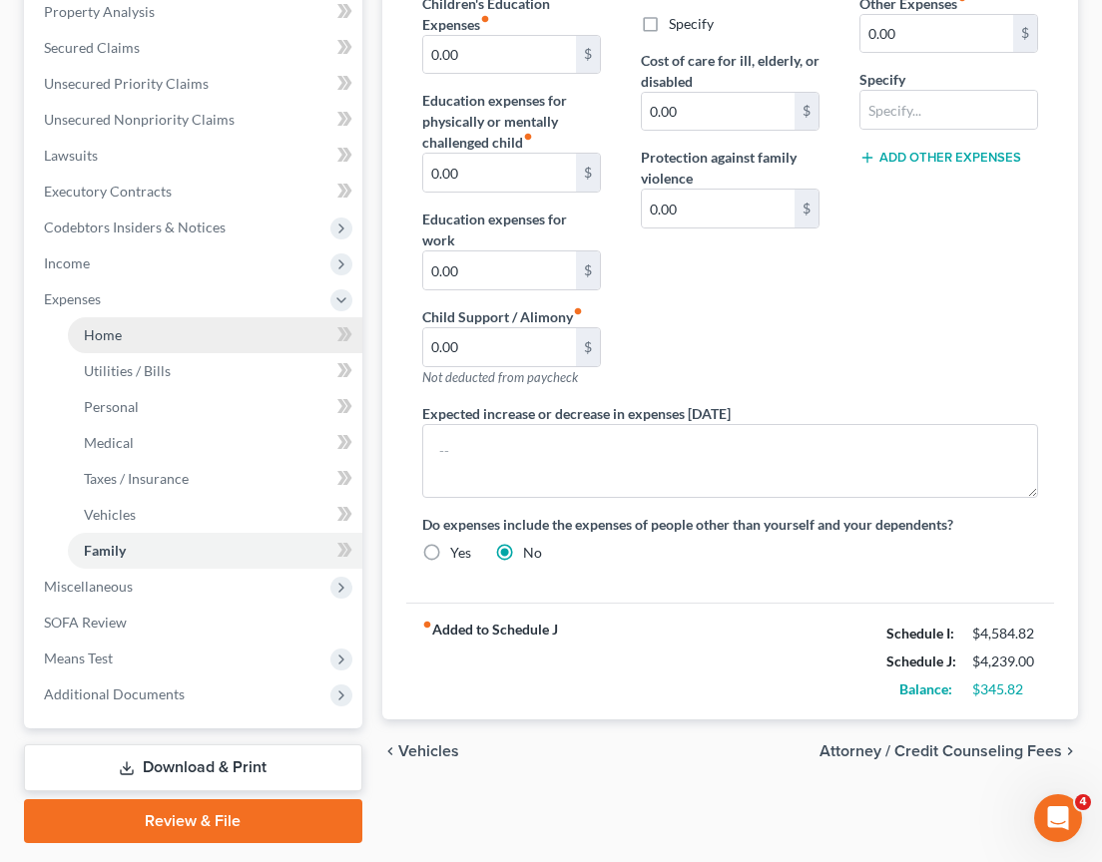
click at [120, 334] on span "Home" at bounding box center [103, 334] width 38 height 17
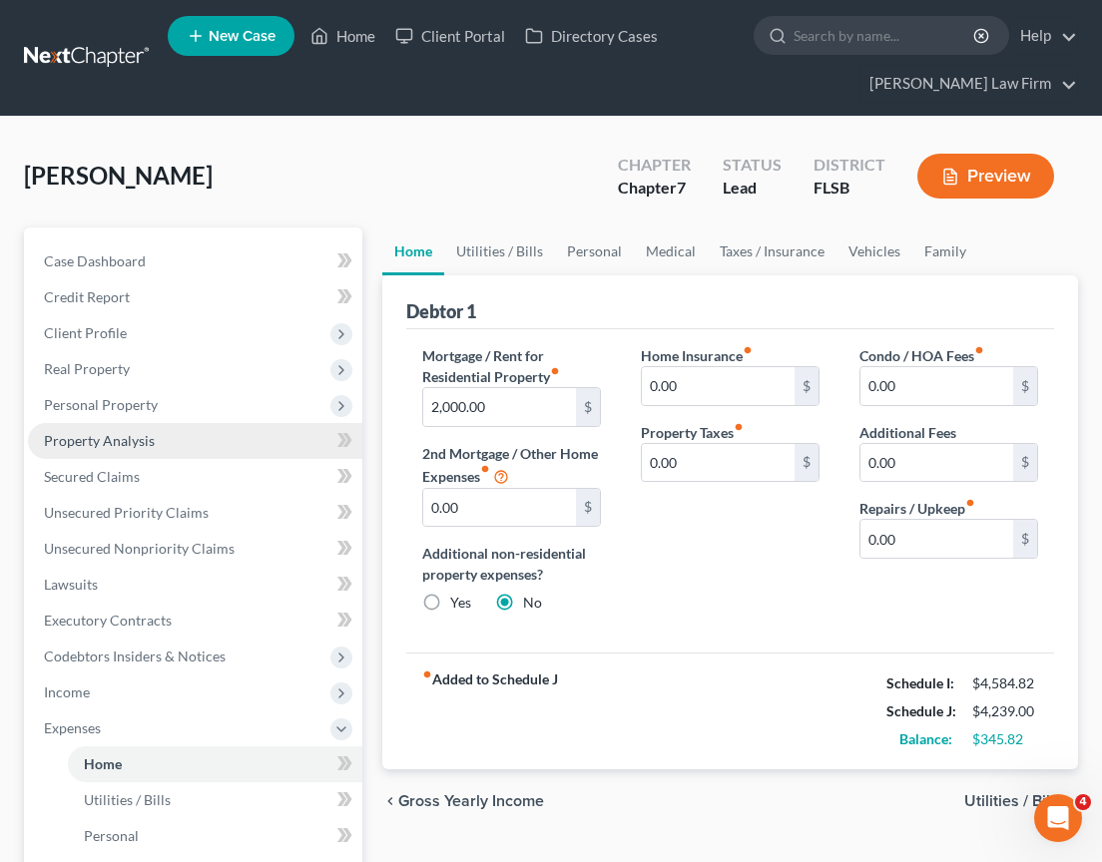
scroll to position [354, 0]
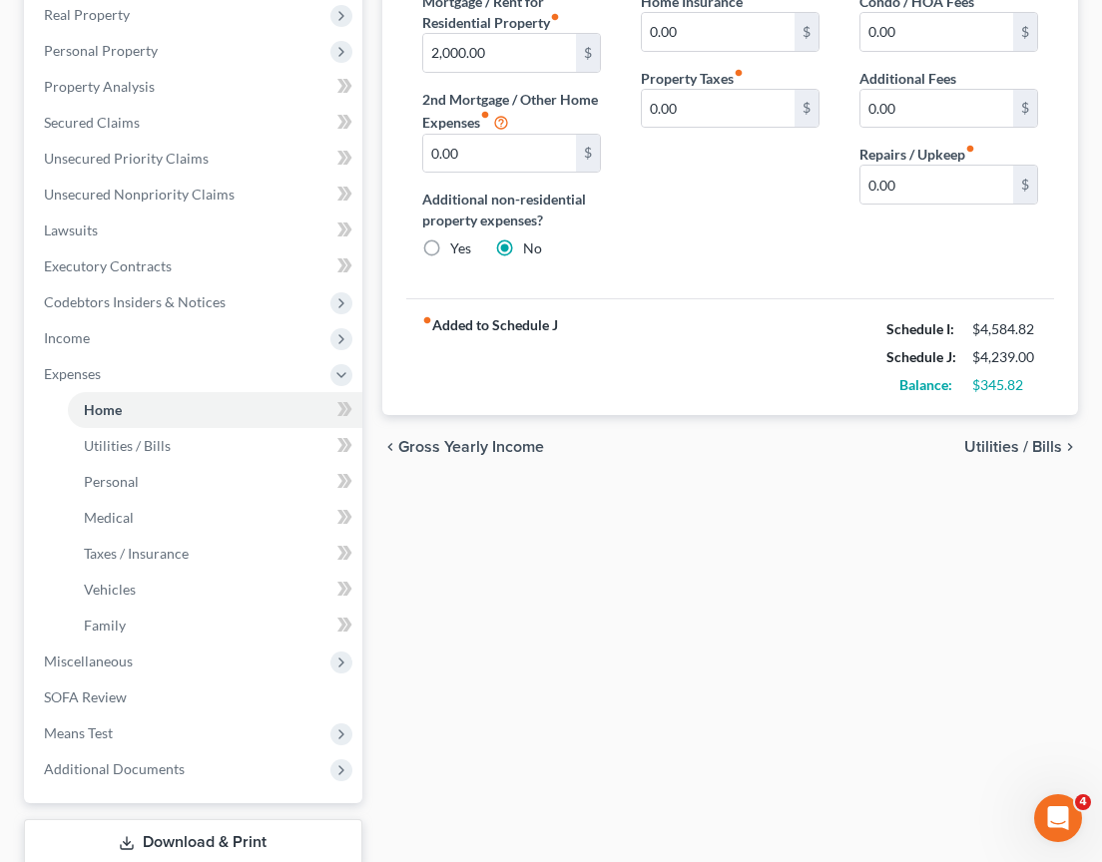
click at [1048, 446] on span "Utilities / Bills" at bounding box center [1013, 447] width 98 height 16
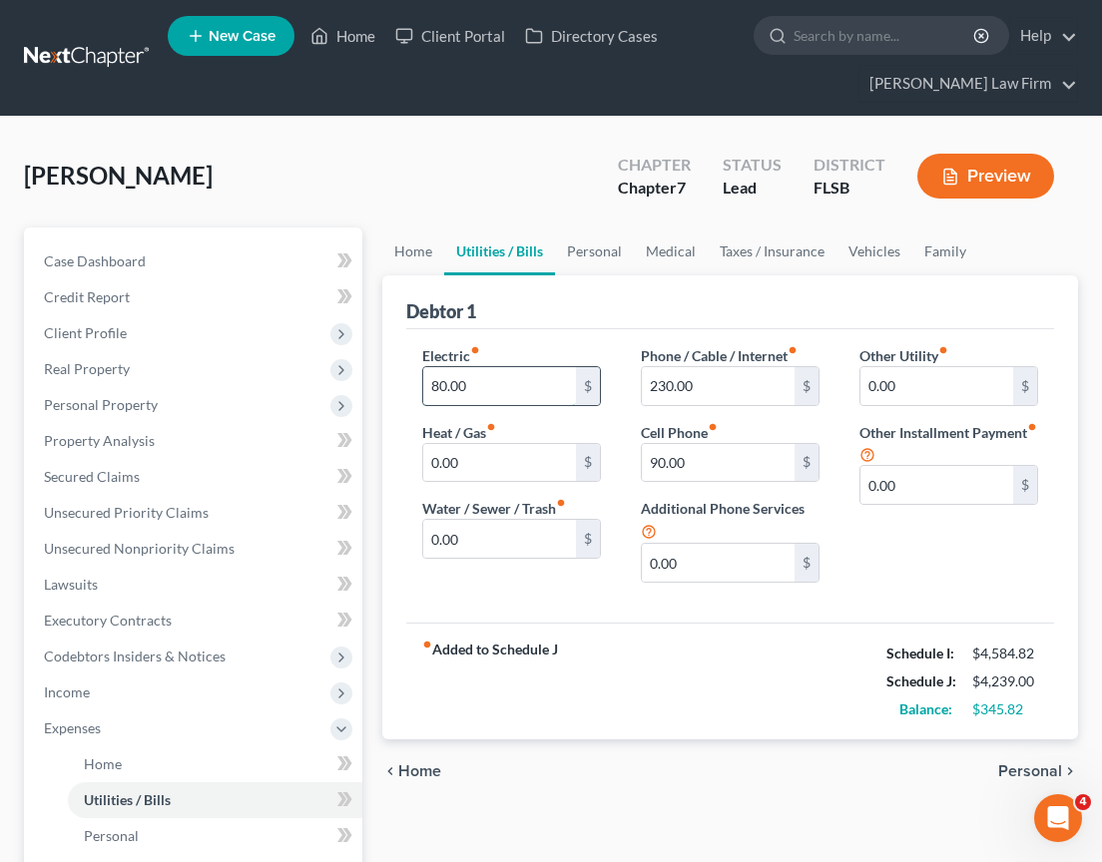
click at [492, 379] on input "80.00" at bounding box center [499, 386] width 153 height 38
click at [659, 572] on input "0.00" at bounding box center [718, 563] width 153 height 38
click at [458, 391] on input "150" at bounding box center [499, 386] width 153 height 38
click at [583, 617] on div "Electric fiber_manual_record 180 $ Heat / Gas fiber_manual_record 0.00 $ Water …" at bounding box center [730, 475] width 648 height 293
click at [578, 610] on div "Electric fiber_manual_record 180 $ Heat / Gas fiber_manual_record 0.00 $ Water …" at bounding box center [730, 475] width 648 height 293
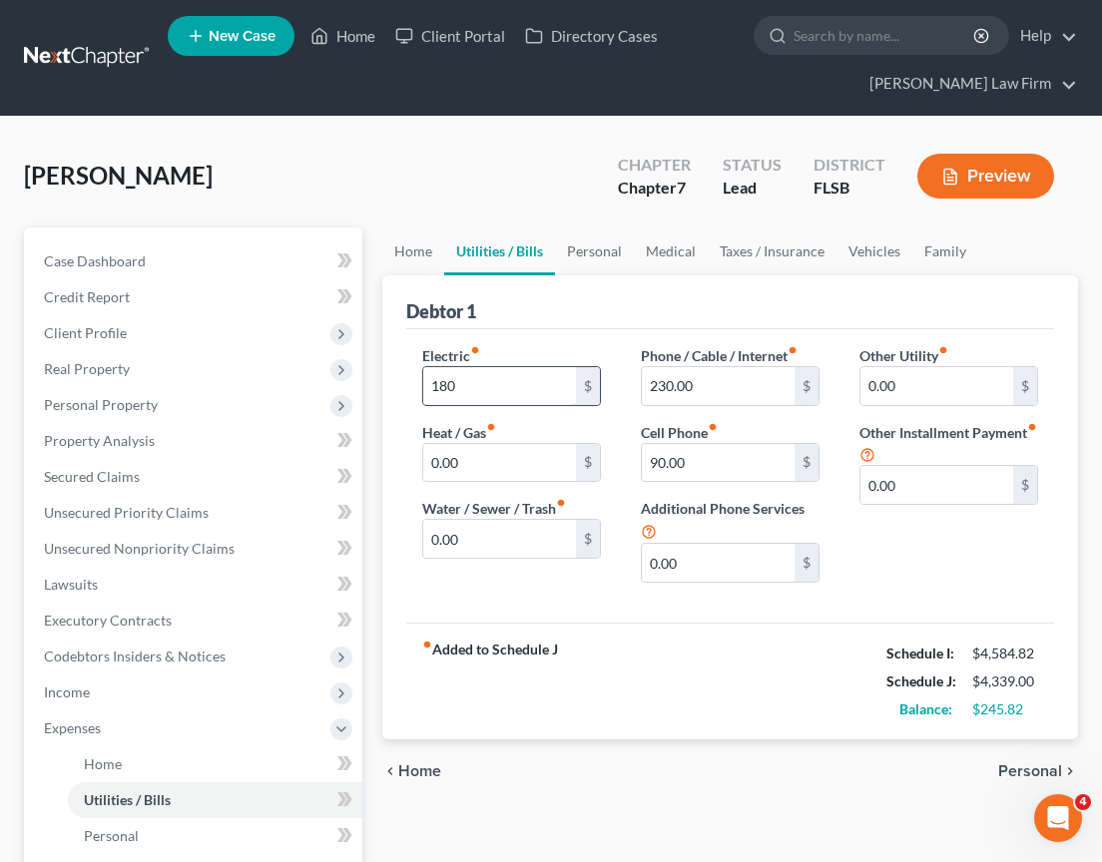
click at [476, 386] on input "180" at bounding box center [499, 386] width 153 height 38
type input "220"
drag, startPoint x: 631, startPoint y: 640, endPoint x: 696, endPoint y: 467, distance: 184.4
click at [631, 640] on div "fiber_manual_record Added to Schedule J Schedule I: $4,584.82 Schedule J: $4,37…" at bounding box center [730, 681] width 648 height 117
click at [695, 465] on input "90.00" at bounding box center [718, 463] width 153 height 38
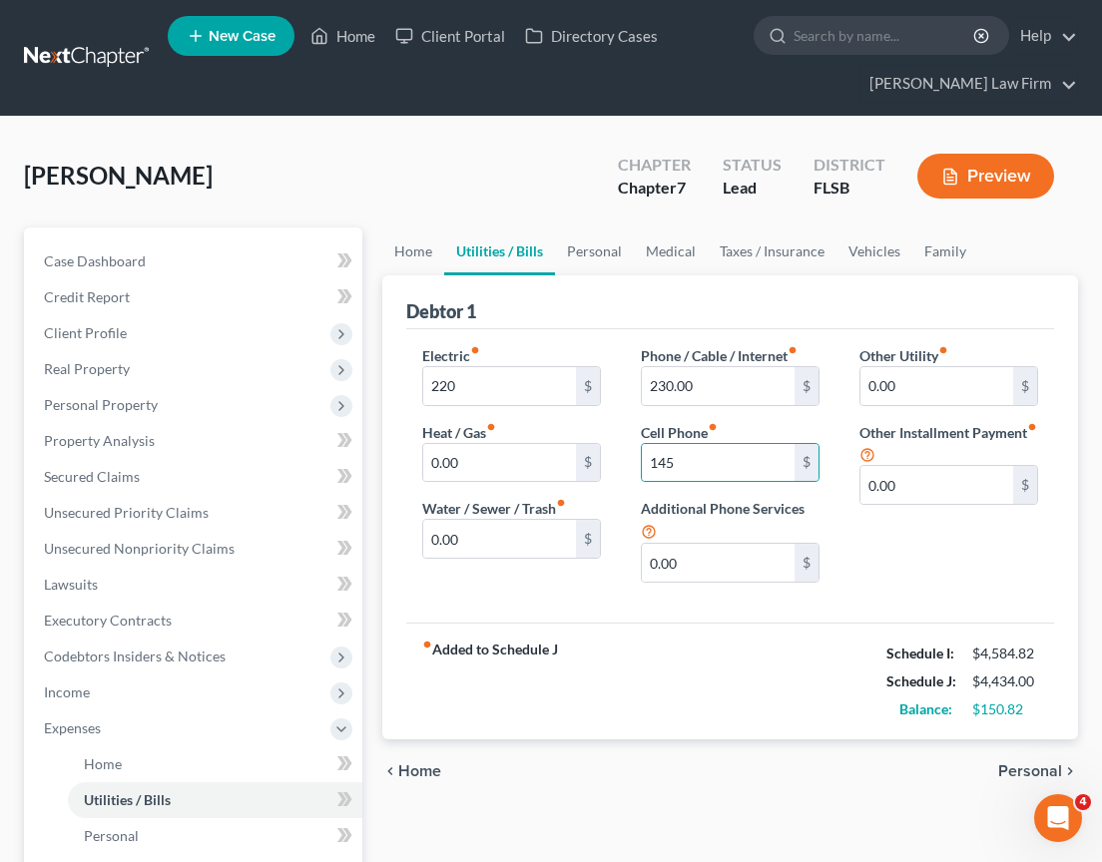
click at [644, 613] on div "Electric fiber_manual_record 220 $ Heat / Gas fiber_manual_record 0.00 $ Water …" at bounding box center [730, 475] width 648 height 293
click at [670, 629] on div "fiber_manual_record Added to Schedule J Schedule I: $4,584.82 Schedule J: $4,43…" at bounding box center [730, 681] width 648 height 117
click at [715, 637] on div "fiber_manual_record Added to Schedule J Schedule I: $4,584.82 Schedule J: $4,43…" at bounding box center [730, 681] width 648 height 117
click at [691, 459] on input "145" at bounding box center [718, 463] width 153 height 38
click at [674, 592] on div "Phone / Cable / Internet fiber_manual_record 230.00 $ Cell Phone fiber_manual_r…" at bounding box center [730, 472] width 219 height 254
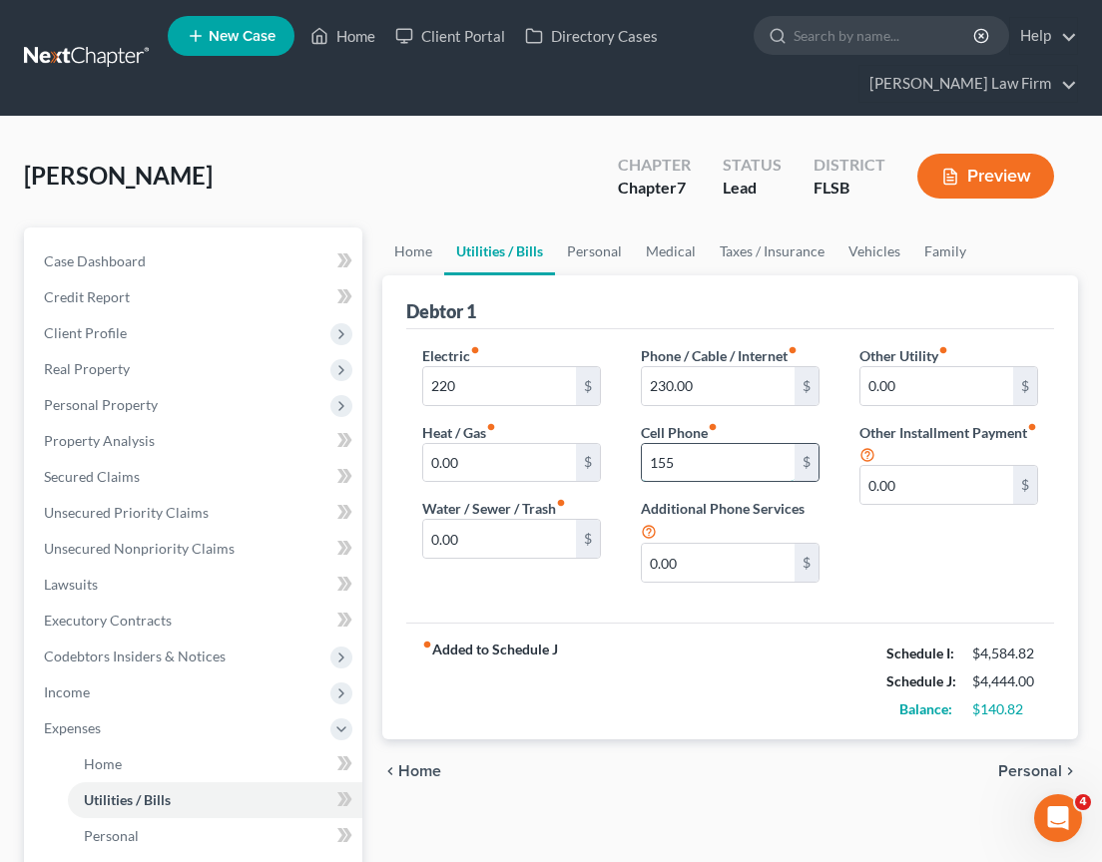
click at [676, 463] on input "155" at bounding box center [718, 463] width 153 height 38
type input "135"
click at [629, 666] on div "fiber_manual_record Added to Schedule J Schedule I: $4,584.82 Schedule J: $4,42…" at bounding box center [730, 681] width 648 height 117
click at [457, 391] on input "220" at bounding box center [499, 386] width 153 height 38
type input "235"
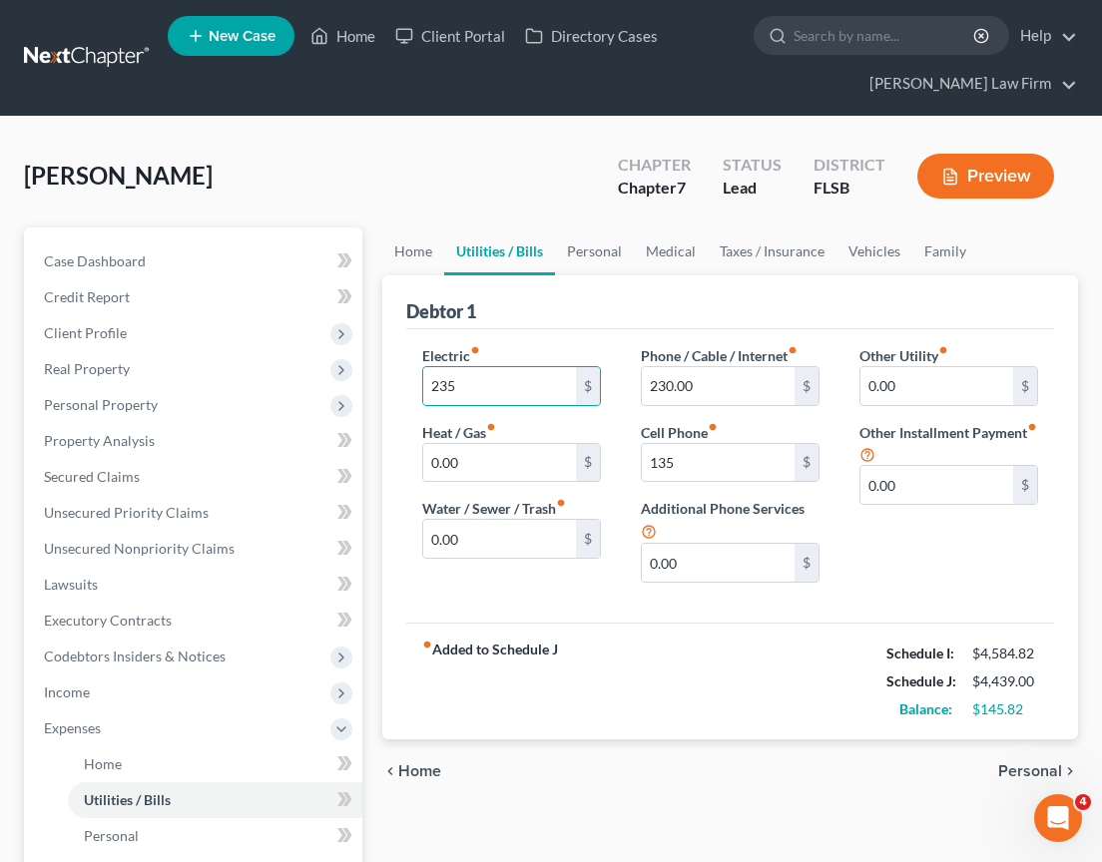
click at [707, 659] on div "fiber_manual_record Added to Schedule J Schedule I: $4,584.82 Schedule J: $4,43…" at bounding box center [730, 681] width 648 height 117
click at [1042, 767] on span "Personal" at bounding box center [1030, 772] width 64 height 16
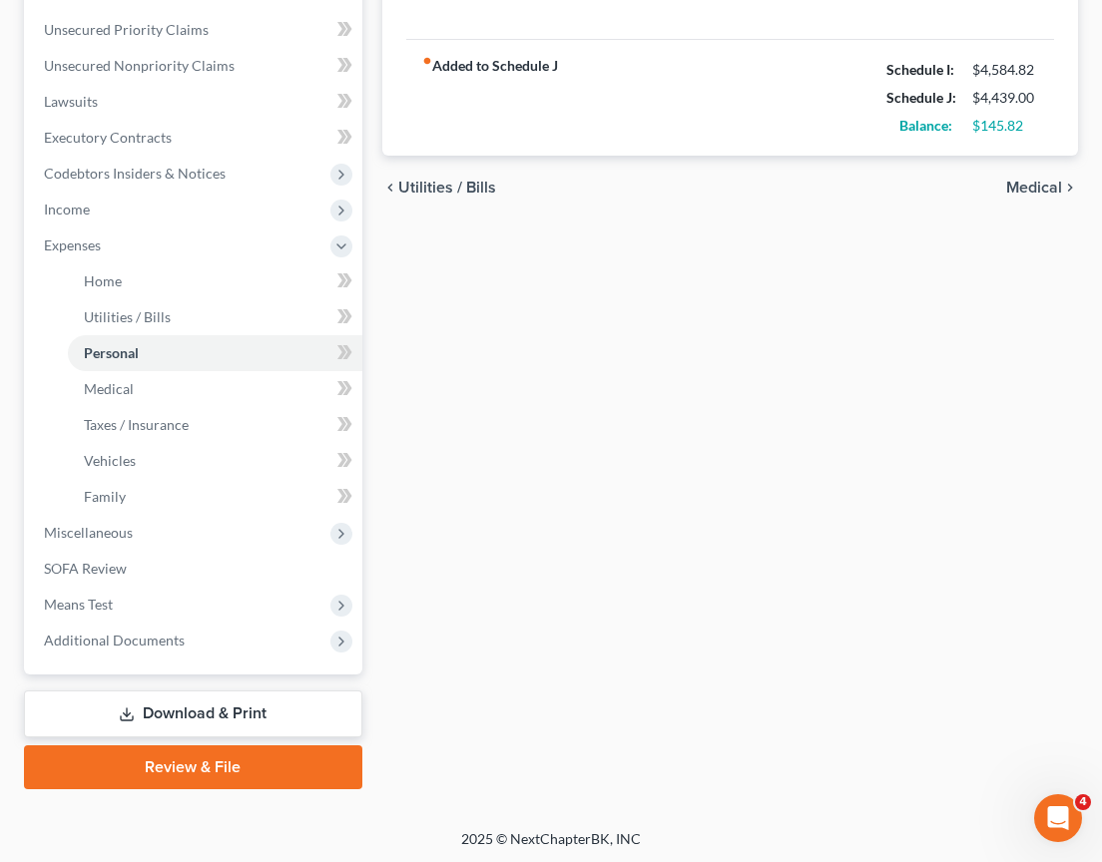
scroll to position [486, 0]
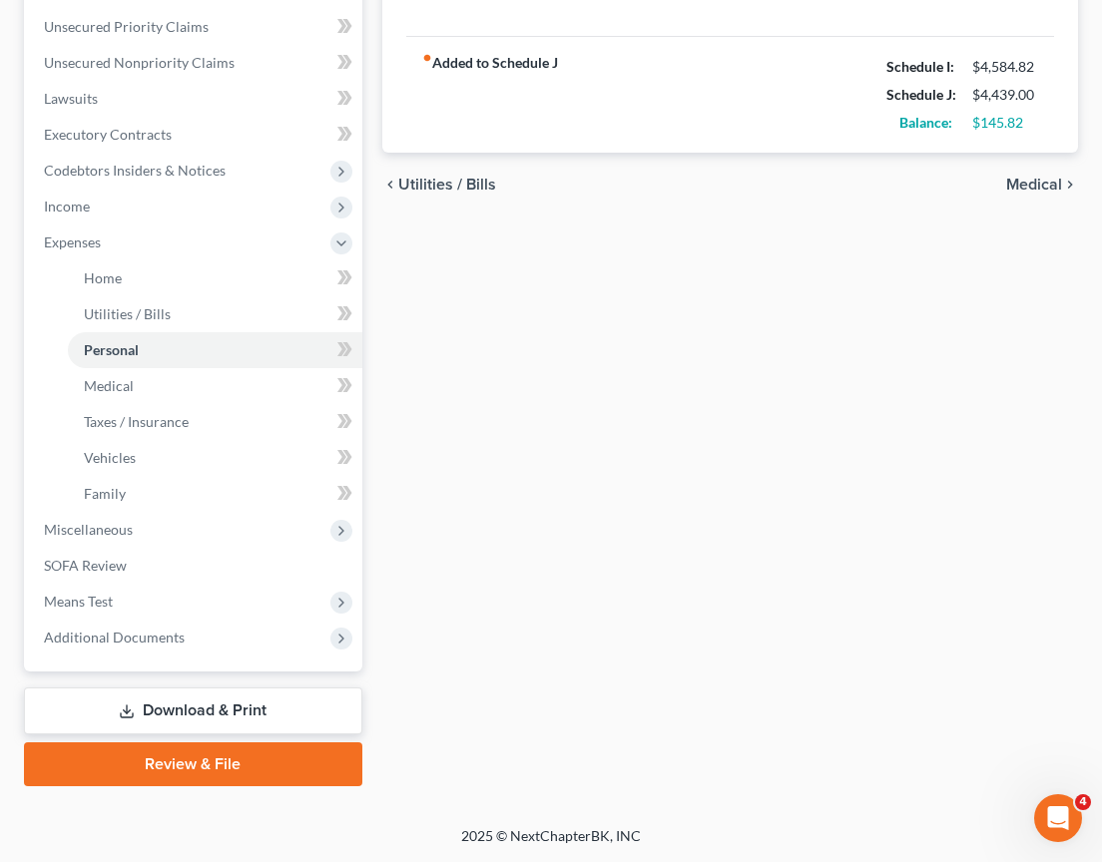
click at [237, 708] on link "Download & Print" at bounding box center [193, 711] width 338 height 47
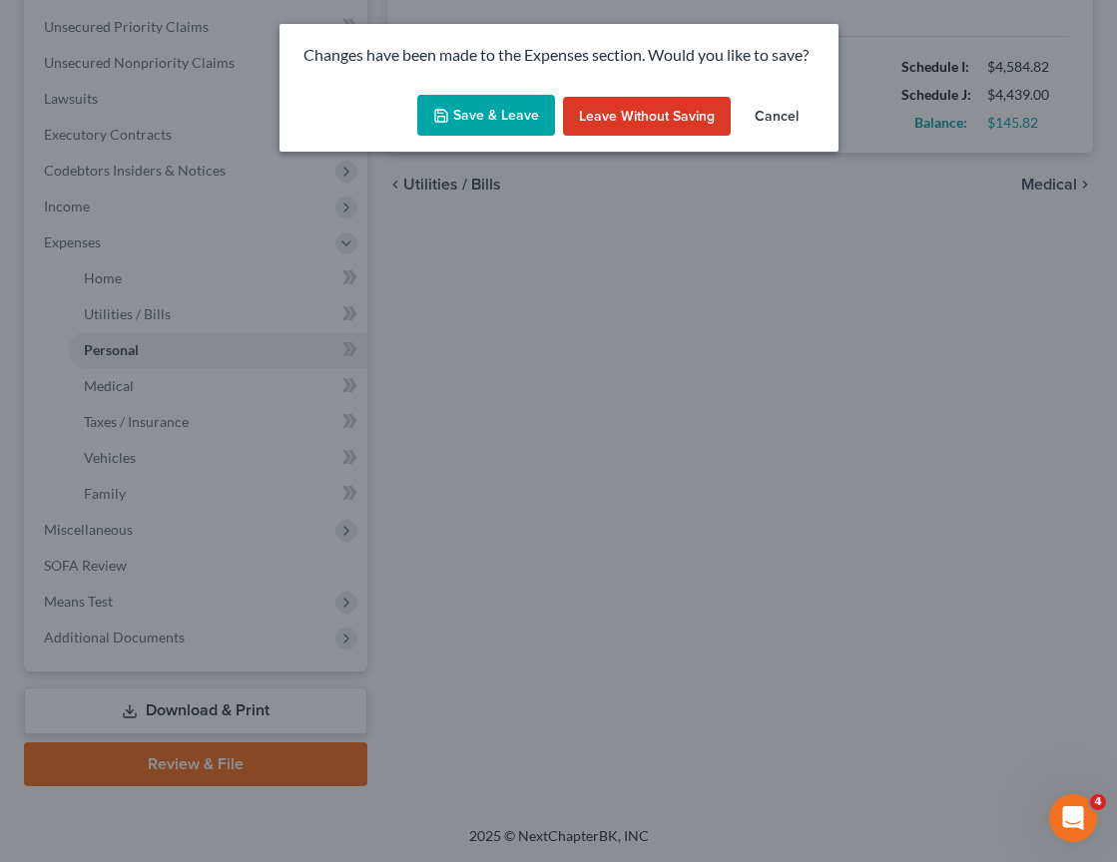
click at [492, 117] on button "Save & Leave" at bounding box center [486, 116] width 138 height 42
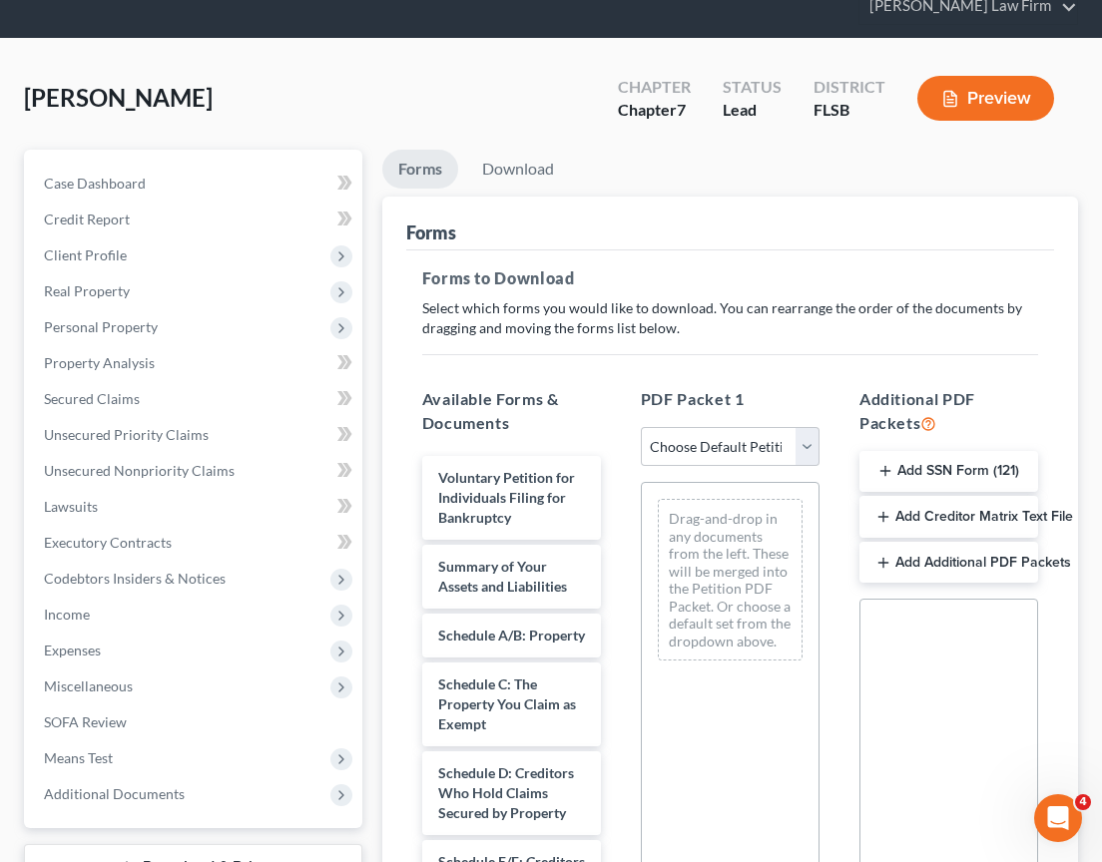
scroll to position [168, 0]
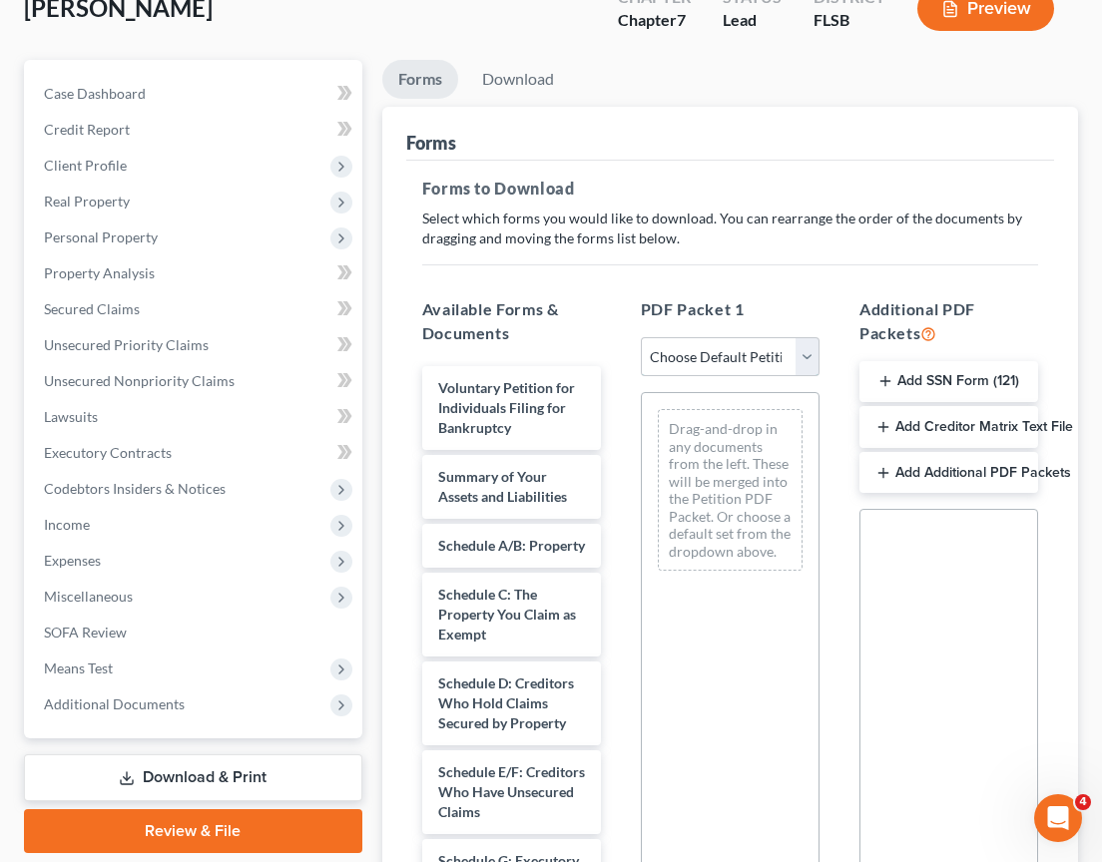
click at [812, 356] on select "Choose Default Petition PDF Packet Complete Bankruptcy Petition (all forms and …" at bounding box center [730, 357] width 179 height 40
select select "0"
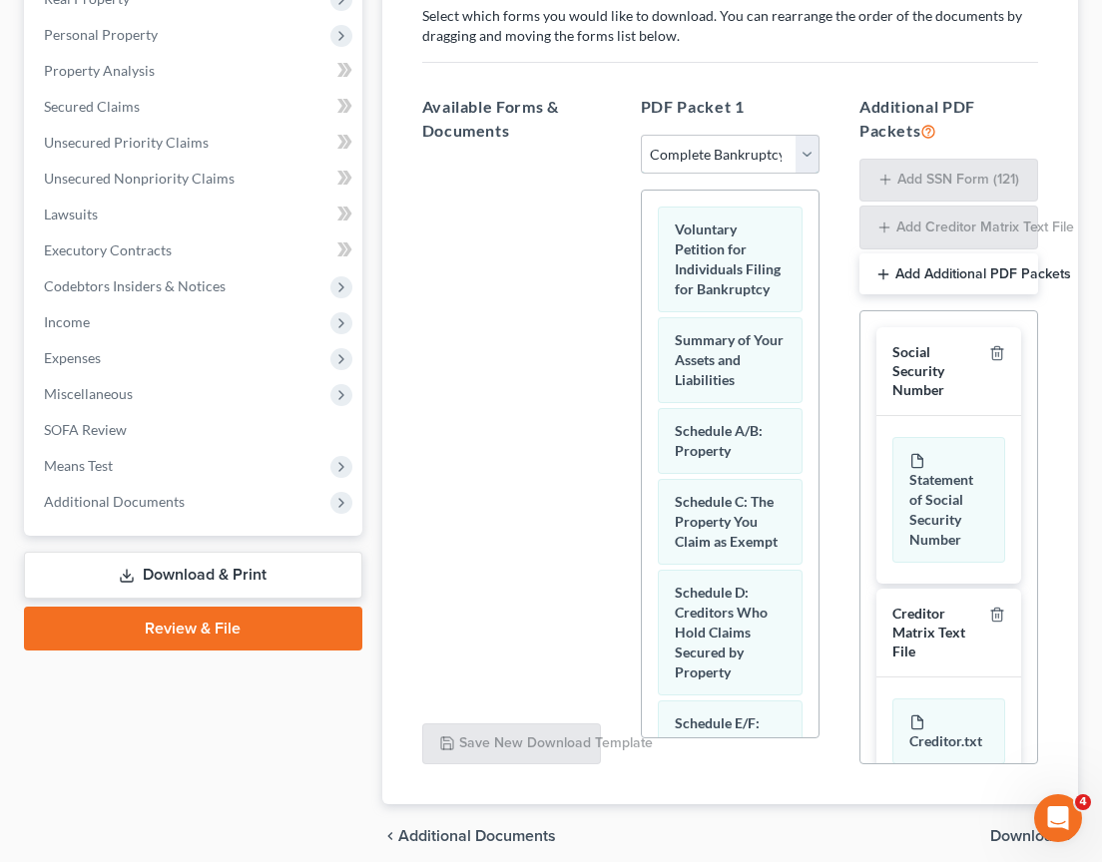
scroll to position [0, 0]
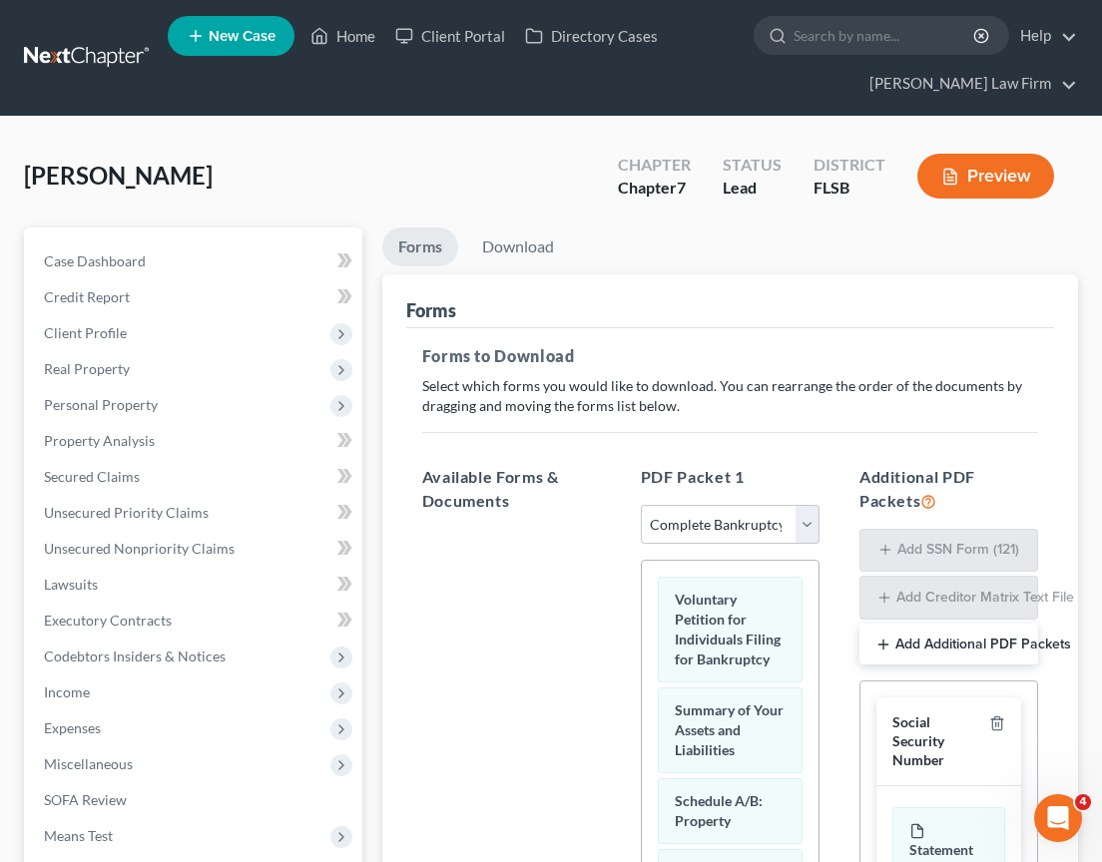
click at [954, 179] on icon "button" at bounding box center [950, 177] width 12 height 15
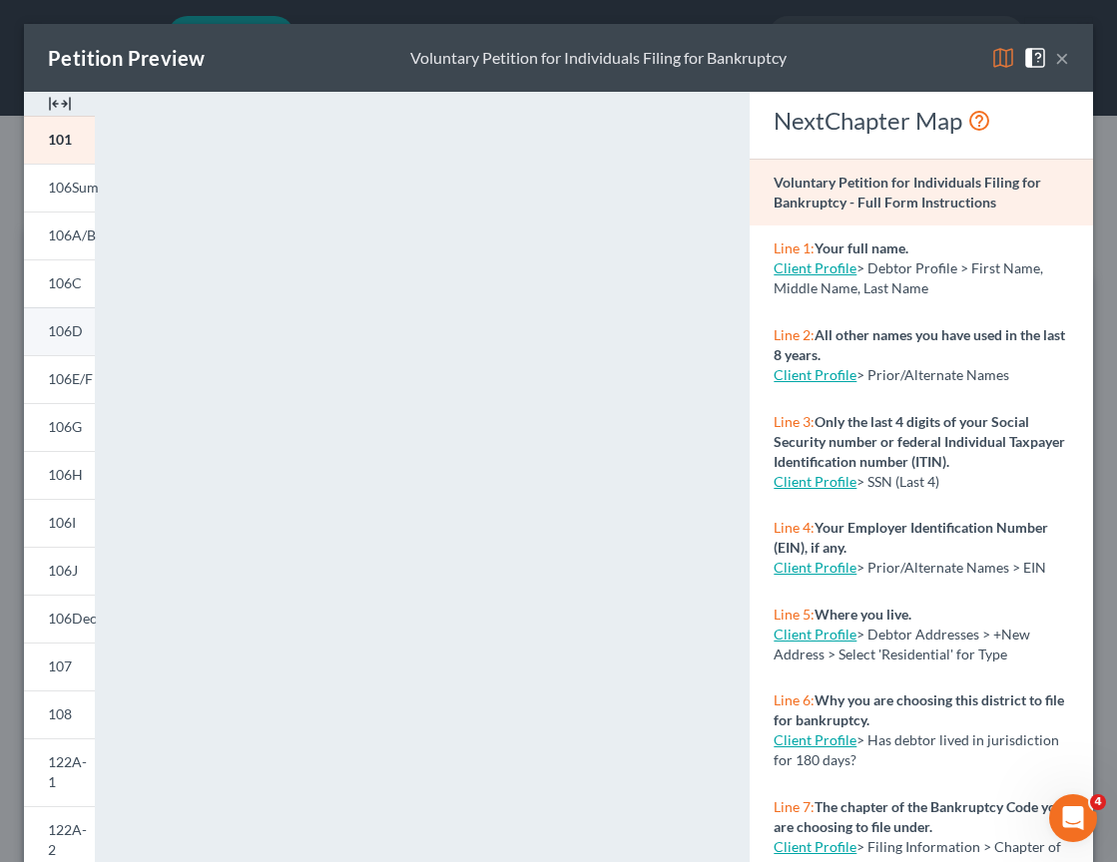
drag, startPoint x: 94, startPoint y: 316, endPoint x: 53, endPoint y: 336, distance: 45.5
click at [94, 316] on div "101 106Sum 106A/B 106C 106D 106E/F 106G 106H 106I 106J 106Dec 107 108 122A-1 12…" at bounding box center [59, 611] width 91 height 1039
click at [53, 336] on span "106D" at bounding box center [65, 330] width 35 height 17
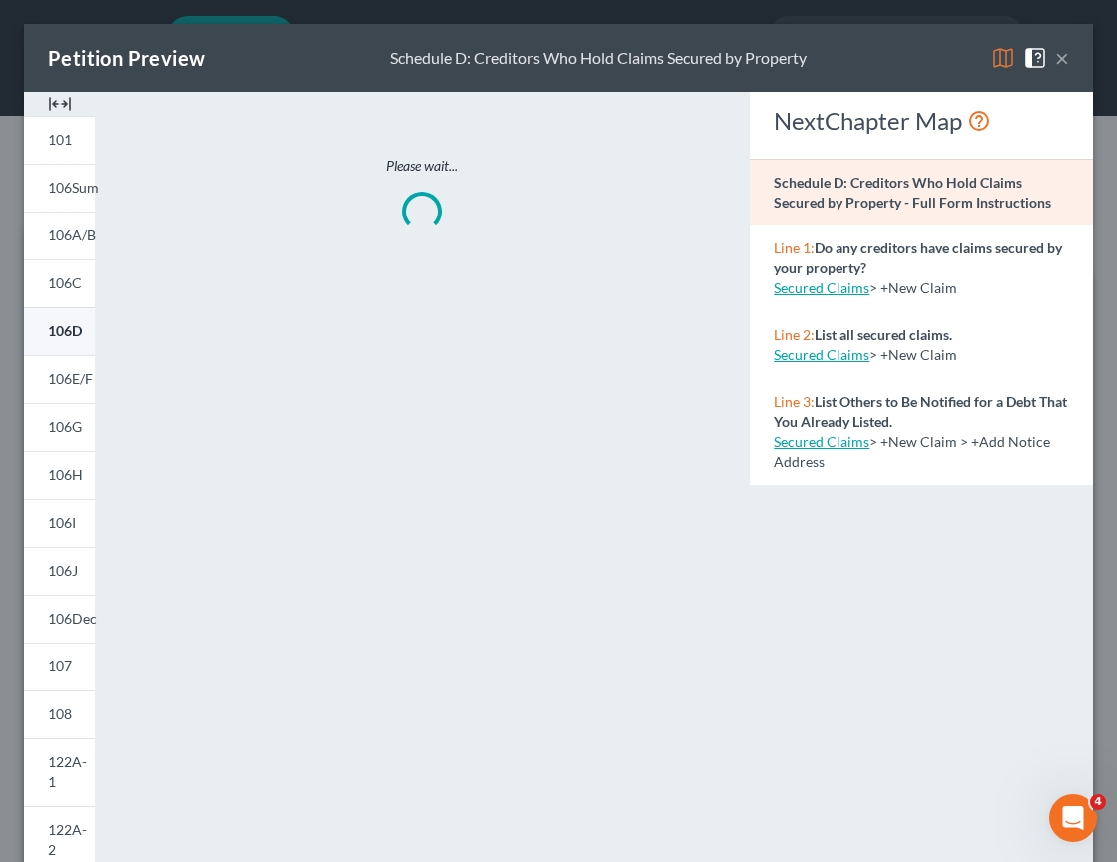
click at [54, 336] on span "106D" at bounding box center [65, 330] width 34 height 17
click at [1055, 58] on button "×" at bounding box center [1062, 58] width 14 height 24
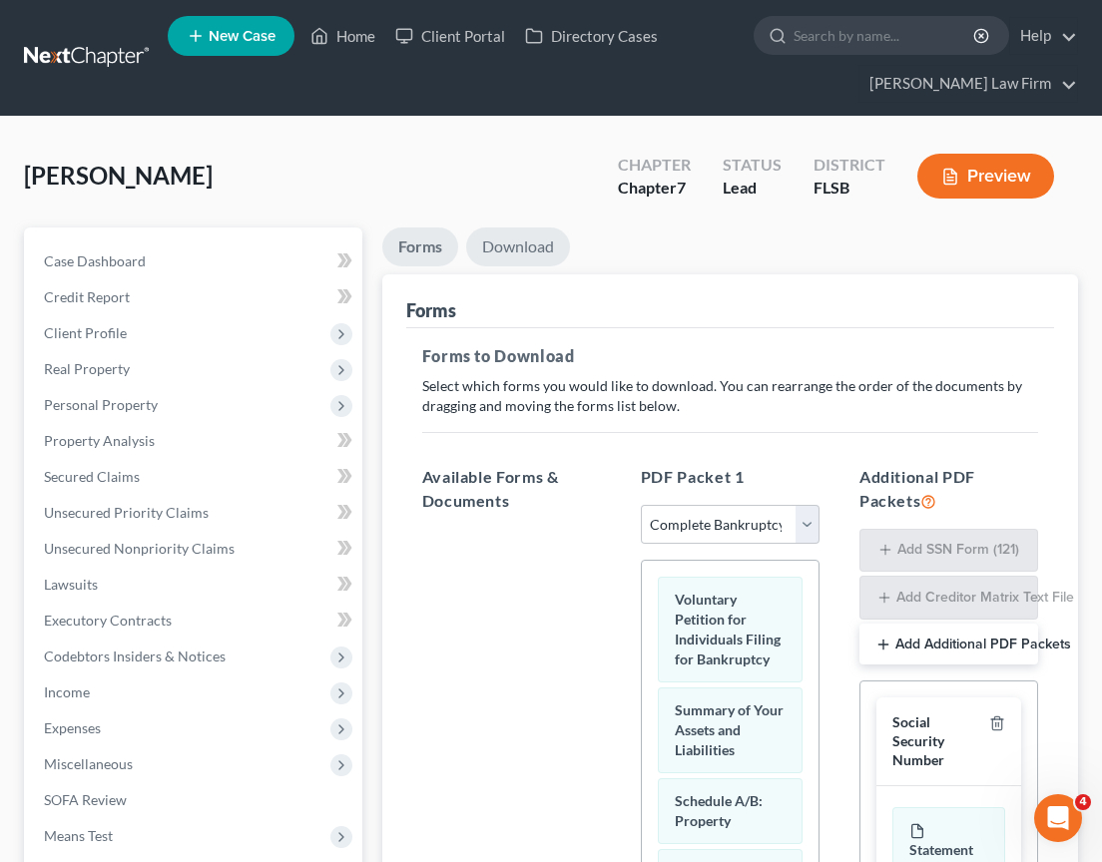
click at [523, 251] on link "Download" at bounding box center [518, 247] width 104 height 39
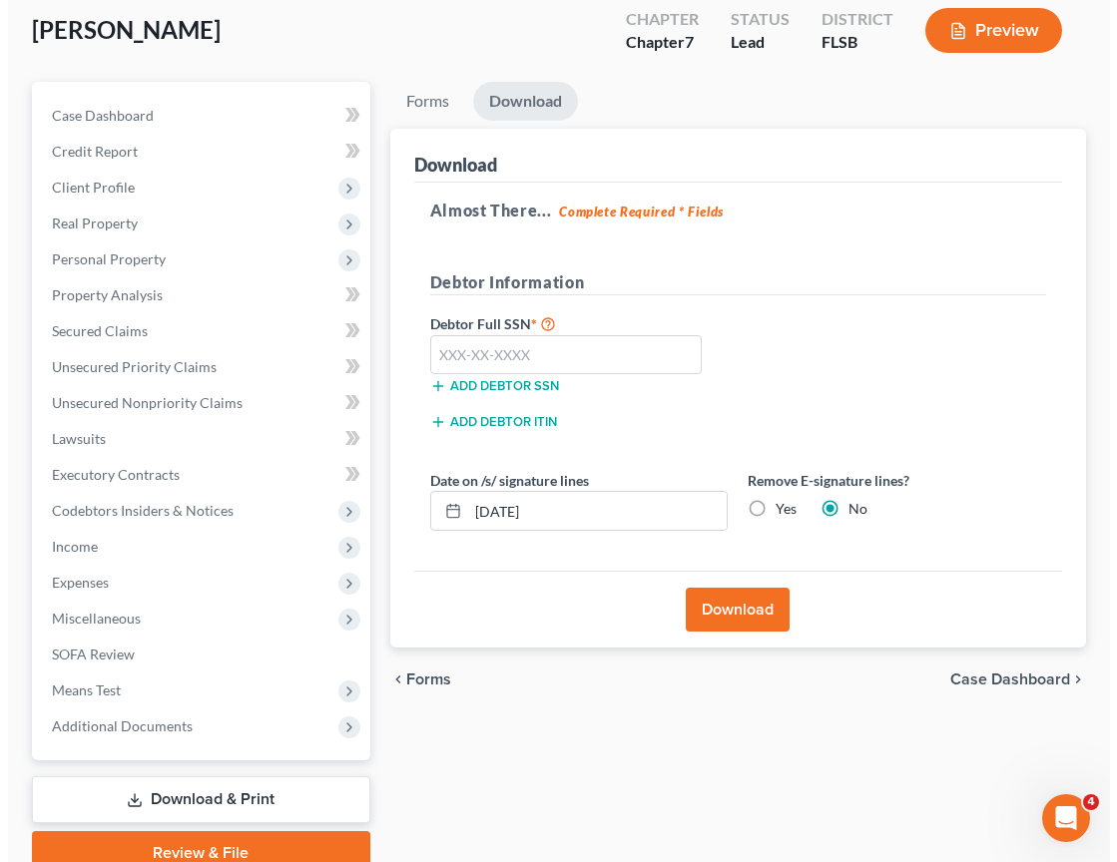
scroll to position [158, 0]
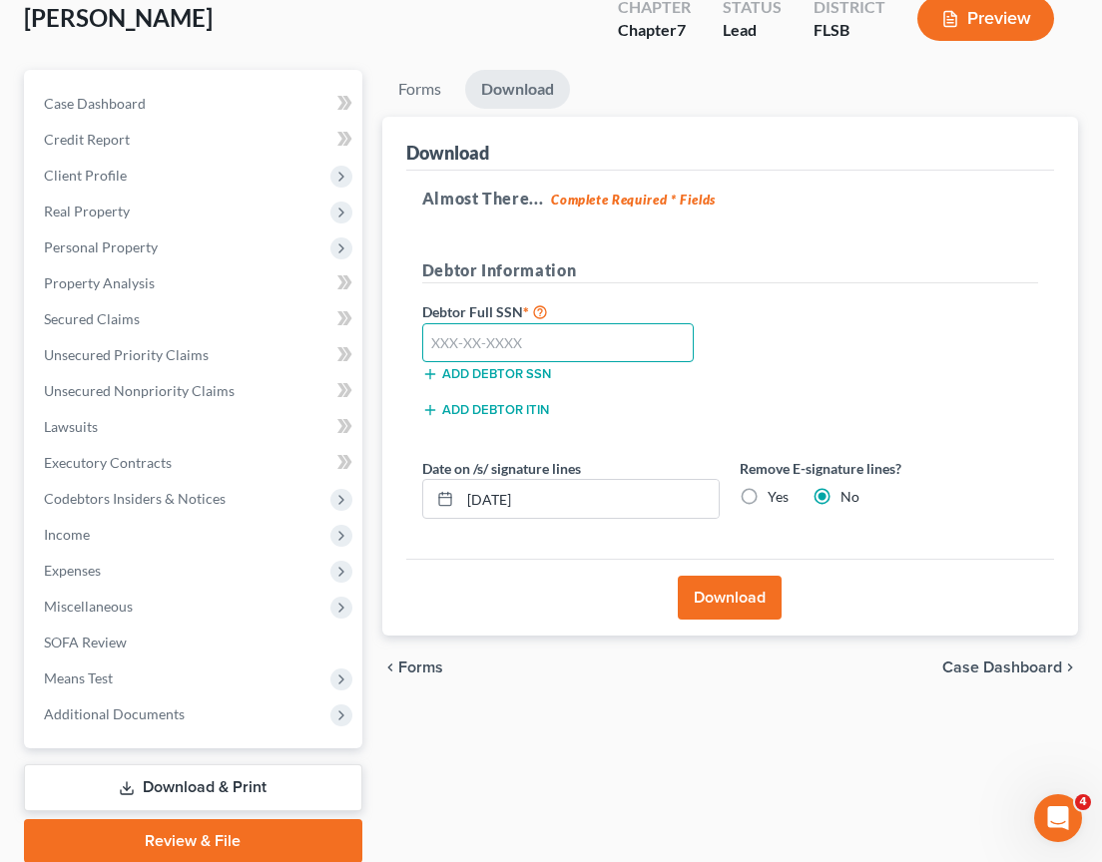
click at [569, 335] on input "text" at bounding box center [557, 343] width 271 height 40
type input "595-80-3422"
click at [742, 596] on button "Download" at bounding box center [730, 598] width 104 height 44
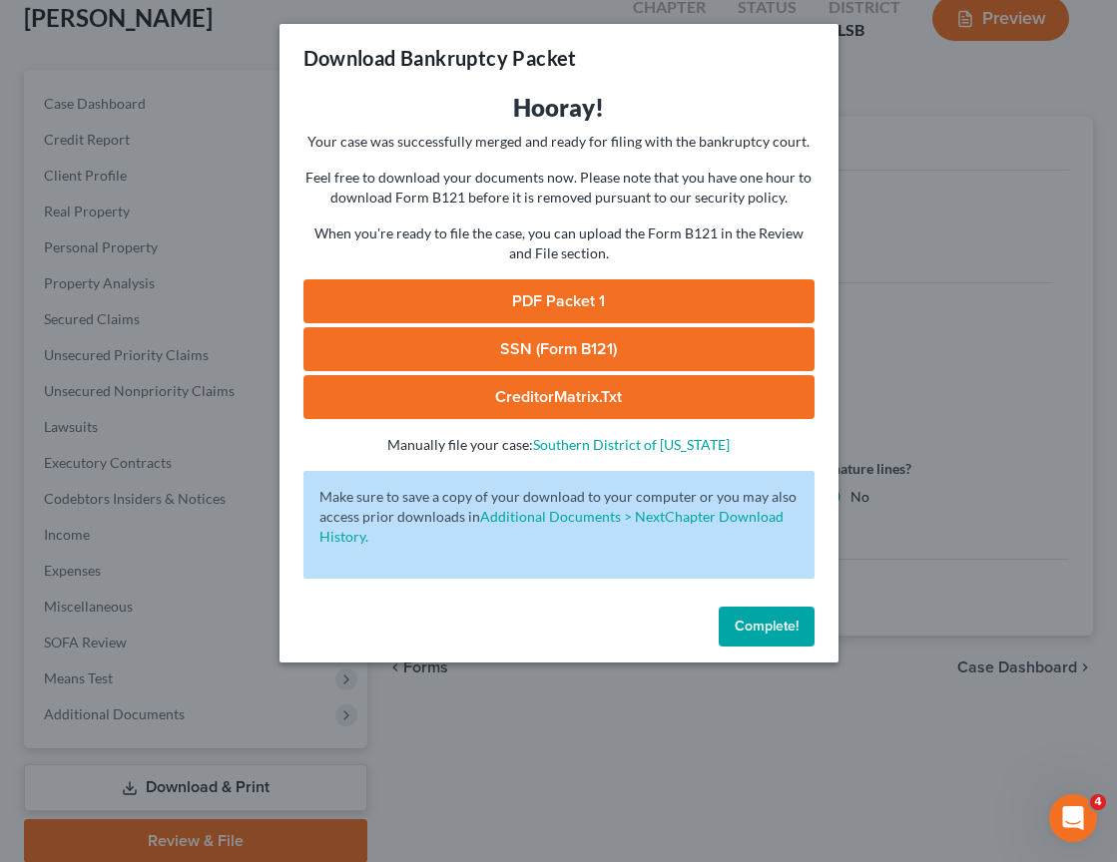
click at [577, 293] on link "PDF Packet 1" at bounding box center [558, 301] width 511 height 44
